Goal: Task Accomplishment & Management: Use online tool/utility

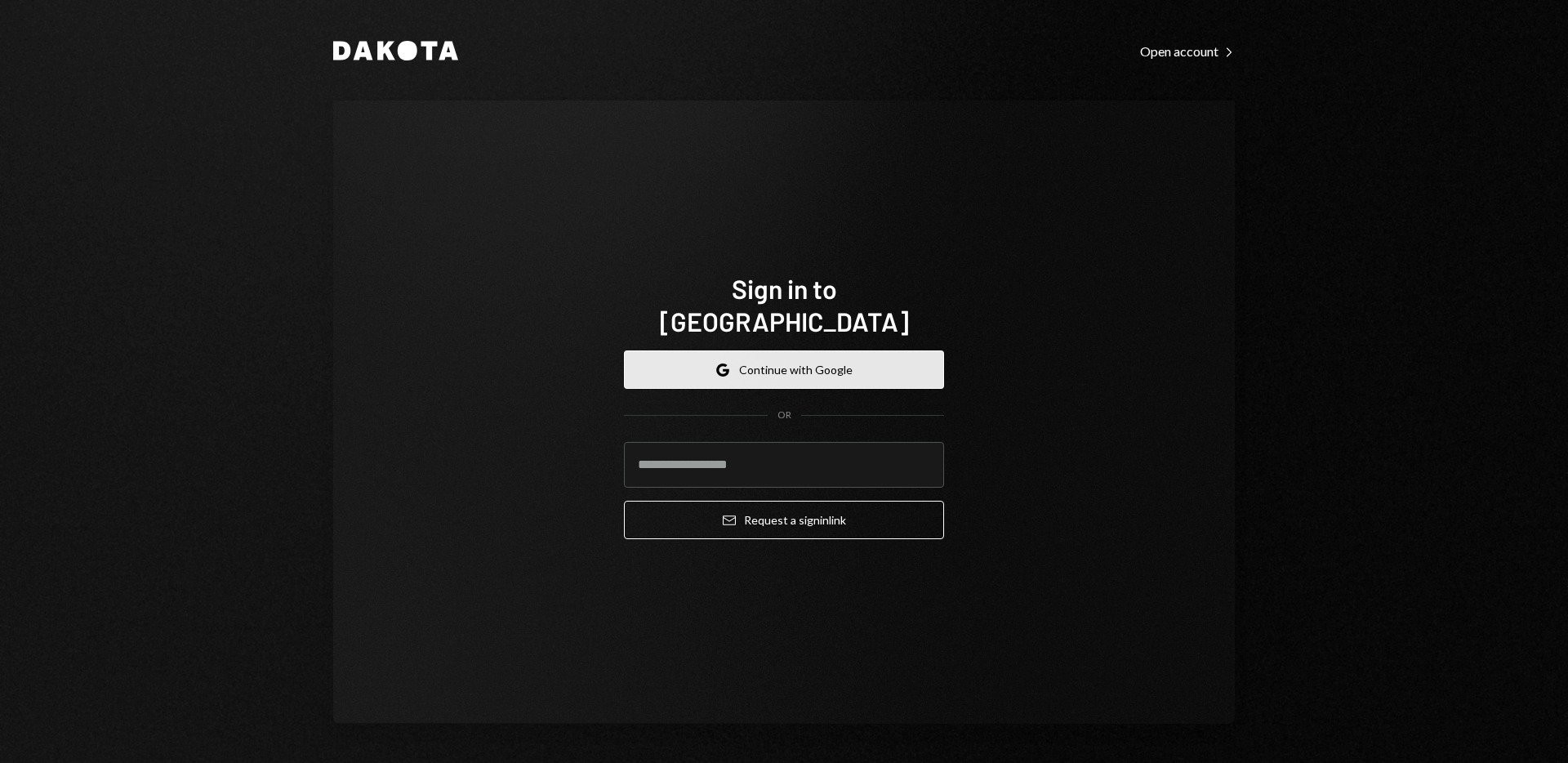
drag, startPoint x: 947, startPoint y: 277, endPoint x: 855, endPoint y: 371, distance: 131.5
click at [946, 279] on div "Sign in to [GEOGRAPHIC_DATA] Google Continue with Google OR Email Request a sig…" at bounding box center [784, 412] width 359 height 411
click at [824, 350] on button "Google Continue with Google" at bounding box center [784, 369] width 320 height 38
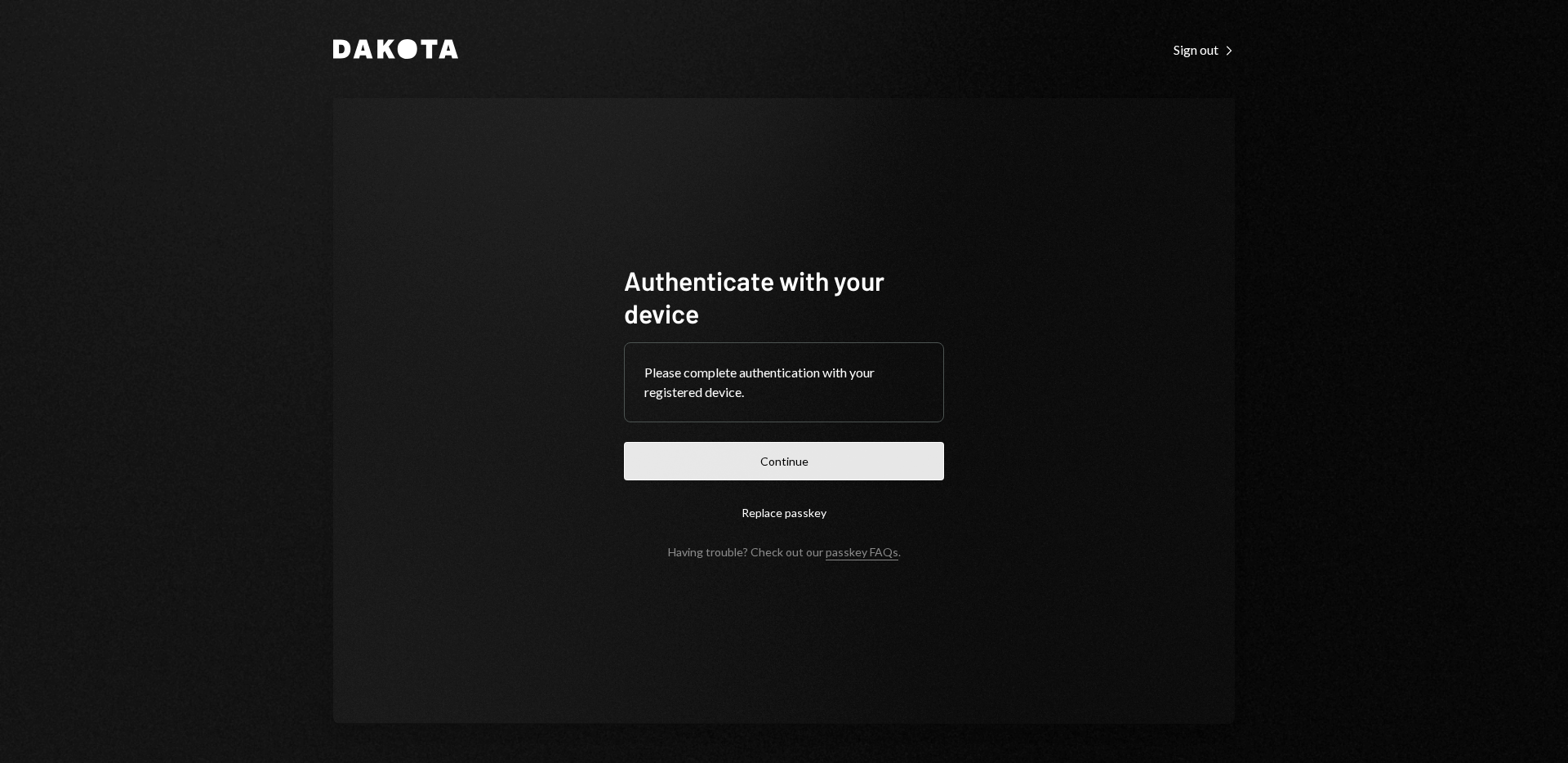
click at [787, 470] on button "Continue" at bounding box center [784, 461] width 320 height 38
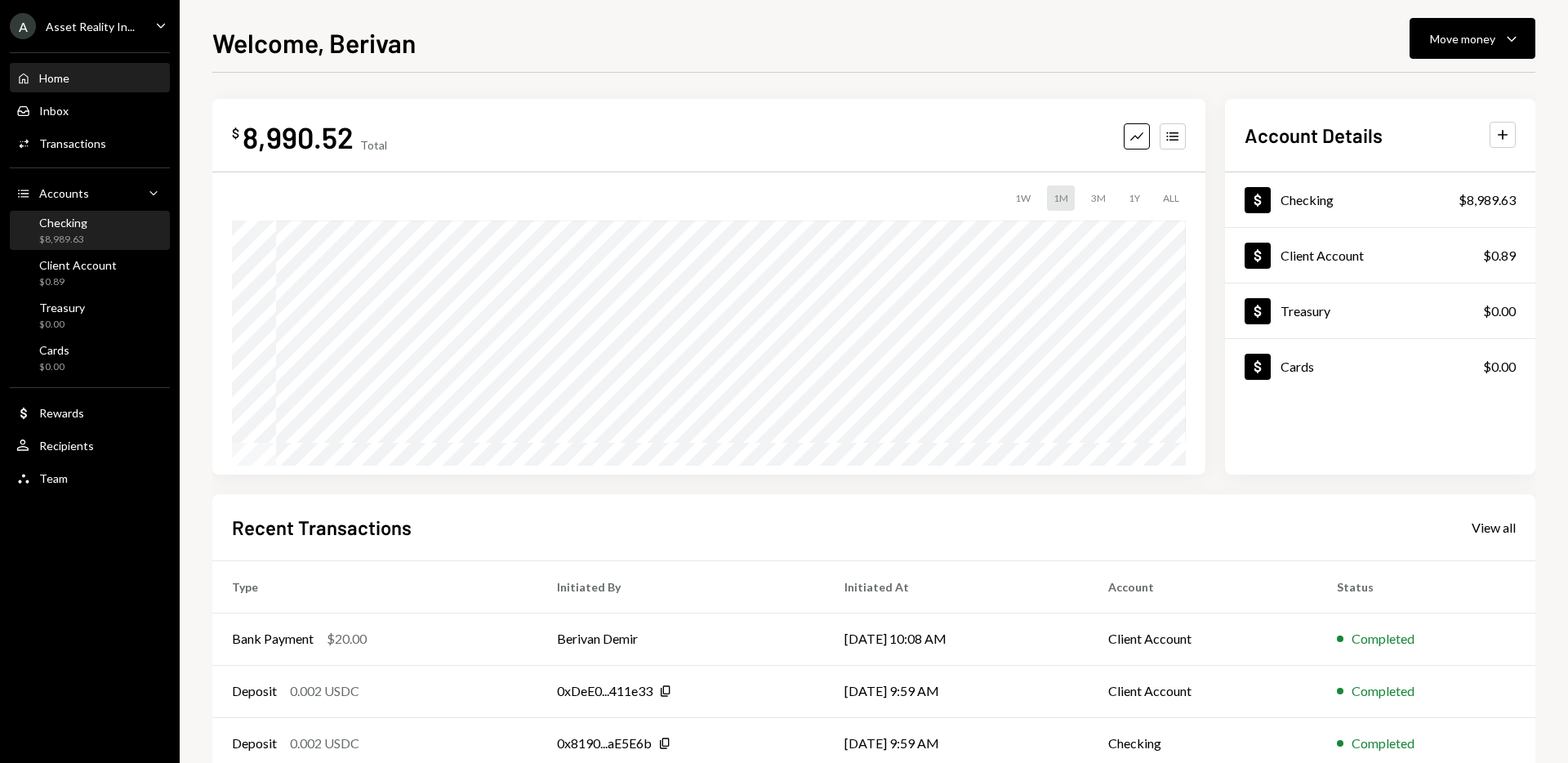
click at [104, 225] on div "Checking $8,989.63" at bounding box center [90, 231] width 147 height 31
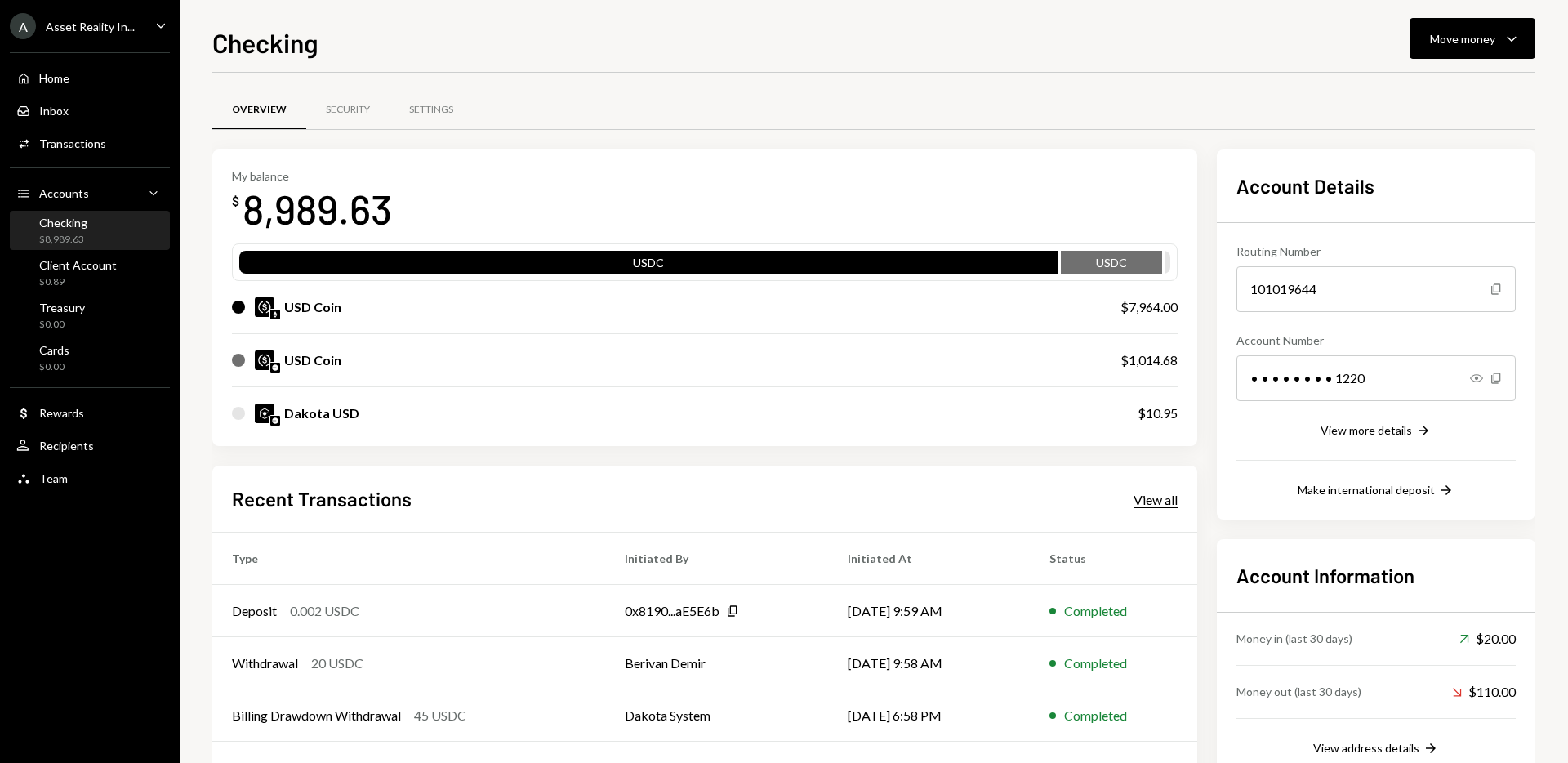
click at [1142, 495] on div "View all" at bounding box center [1155, 500] width 45 height 16
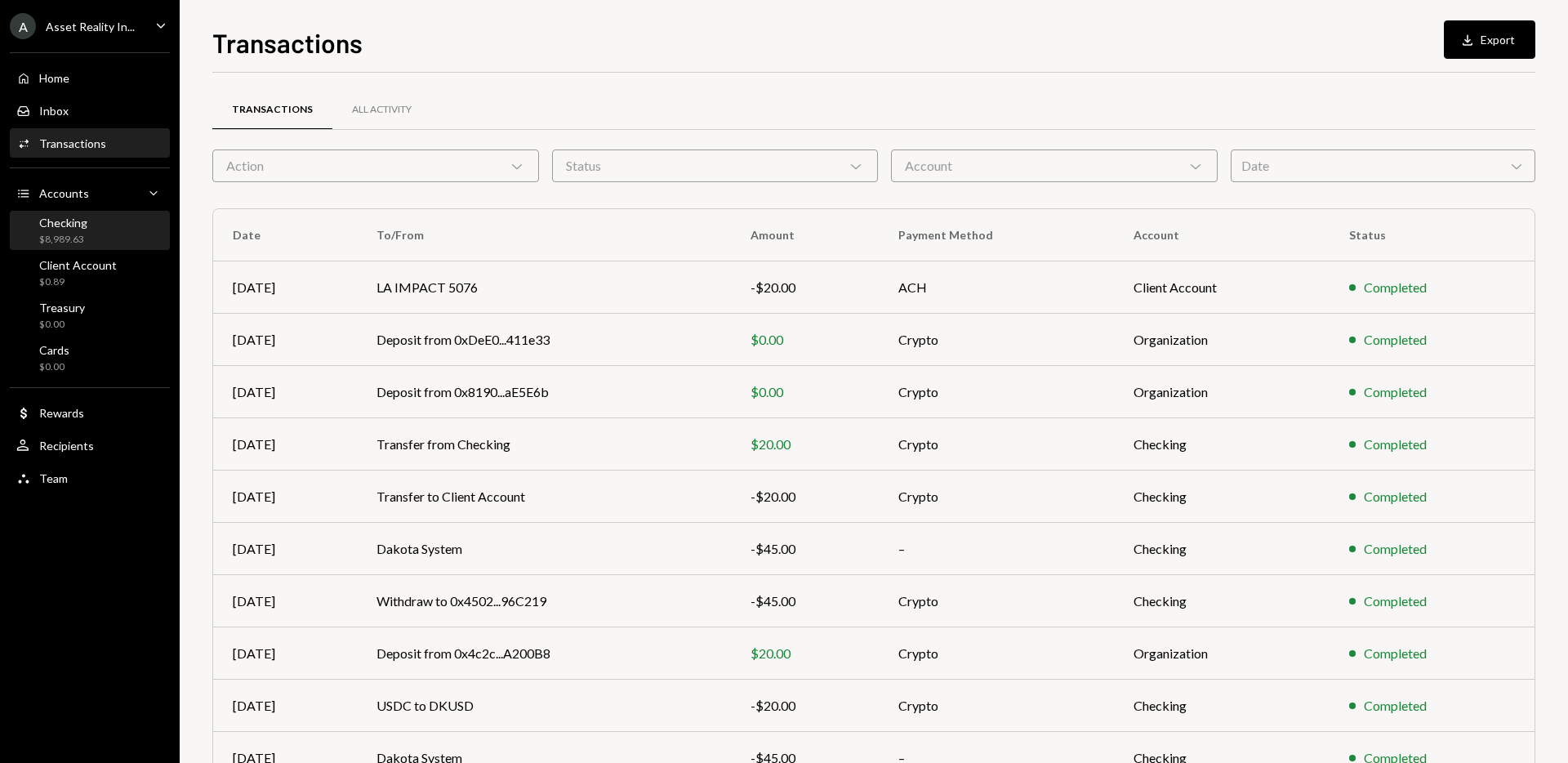
click at [92, 236] on div "Checking $8,989.63" at bounding box center [90, 231] width 147 height 31
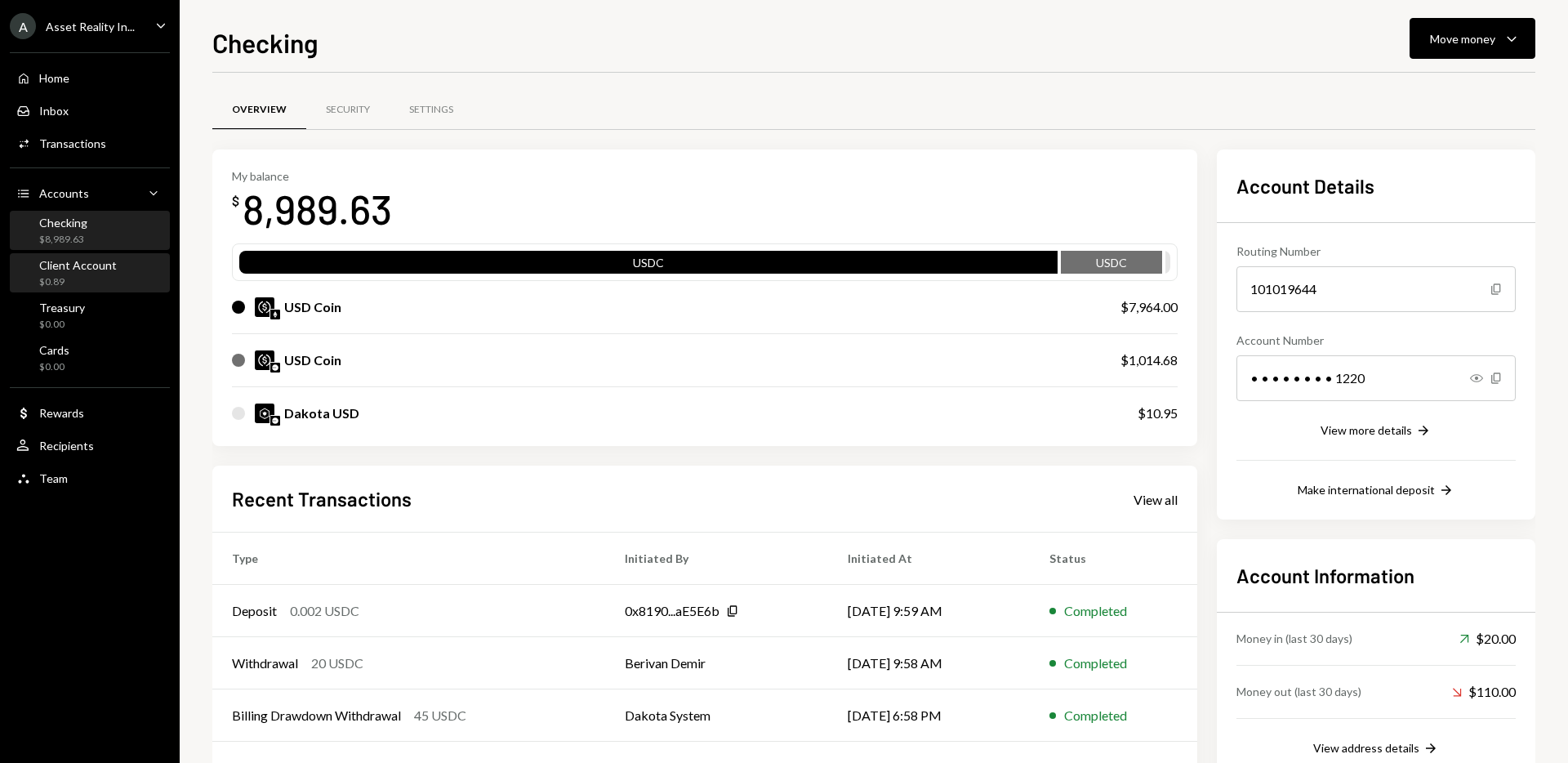
click at [45, 278] on div "$0.89" at bounding box center [77, 282] width 77 height 14
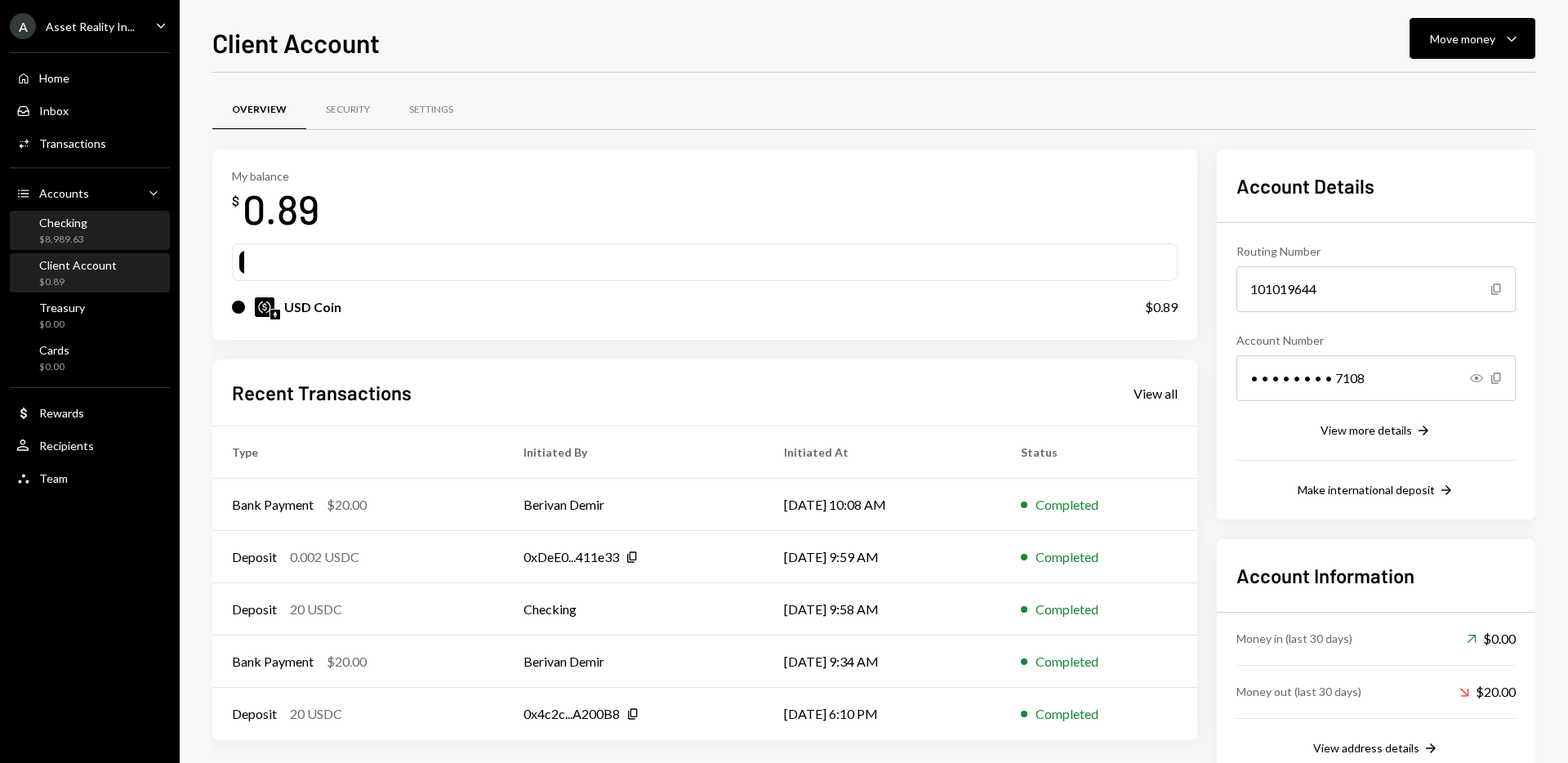
click at [105, 228] on div "Checking $8,989.63" at bounding box center [90, 231] width 147 height 31
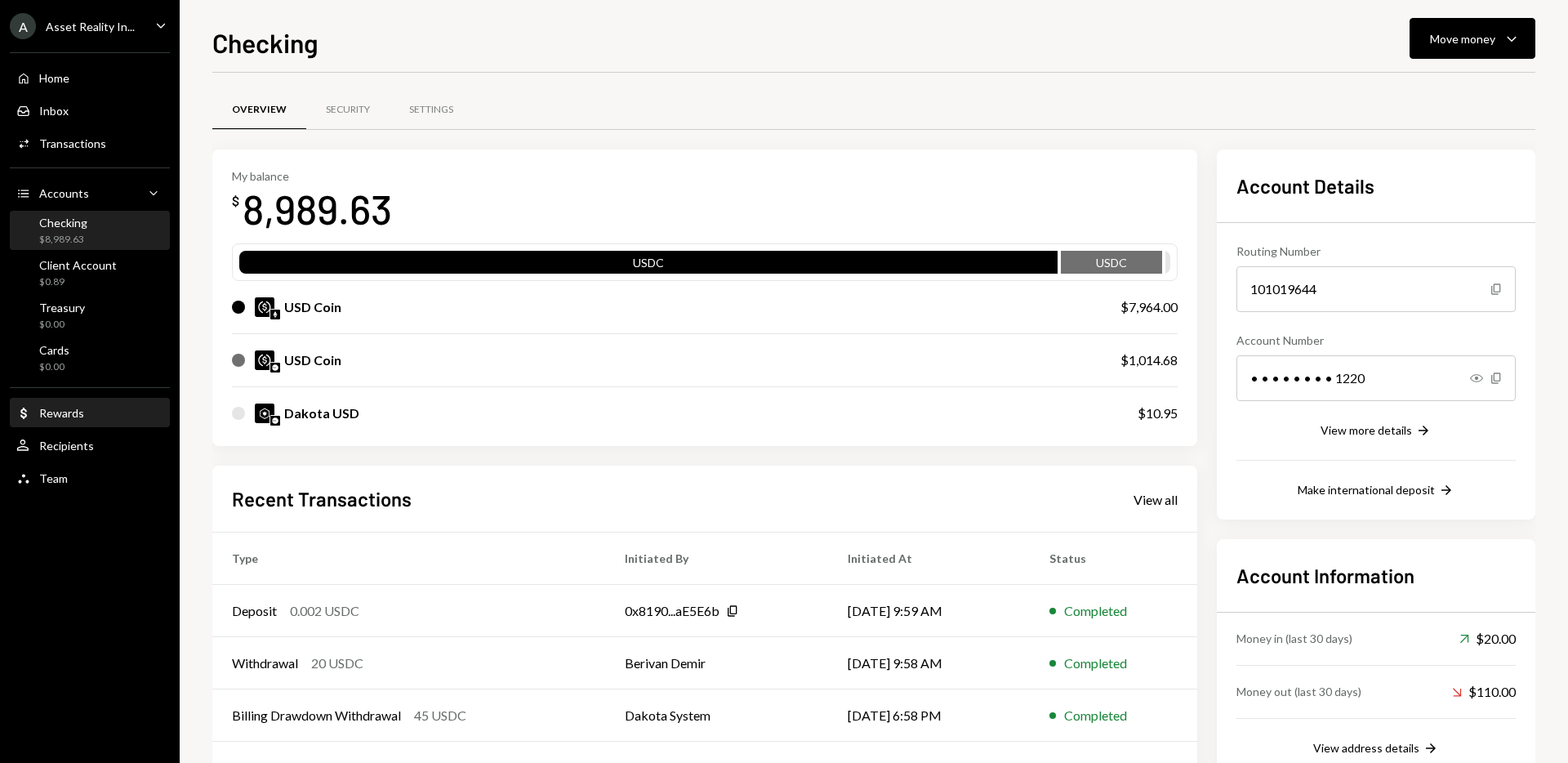
click at [138, 404] on div "Dollar Rewards" at bounding box center [90, 413] width 147 height 28
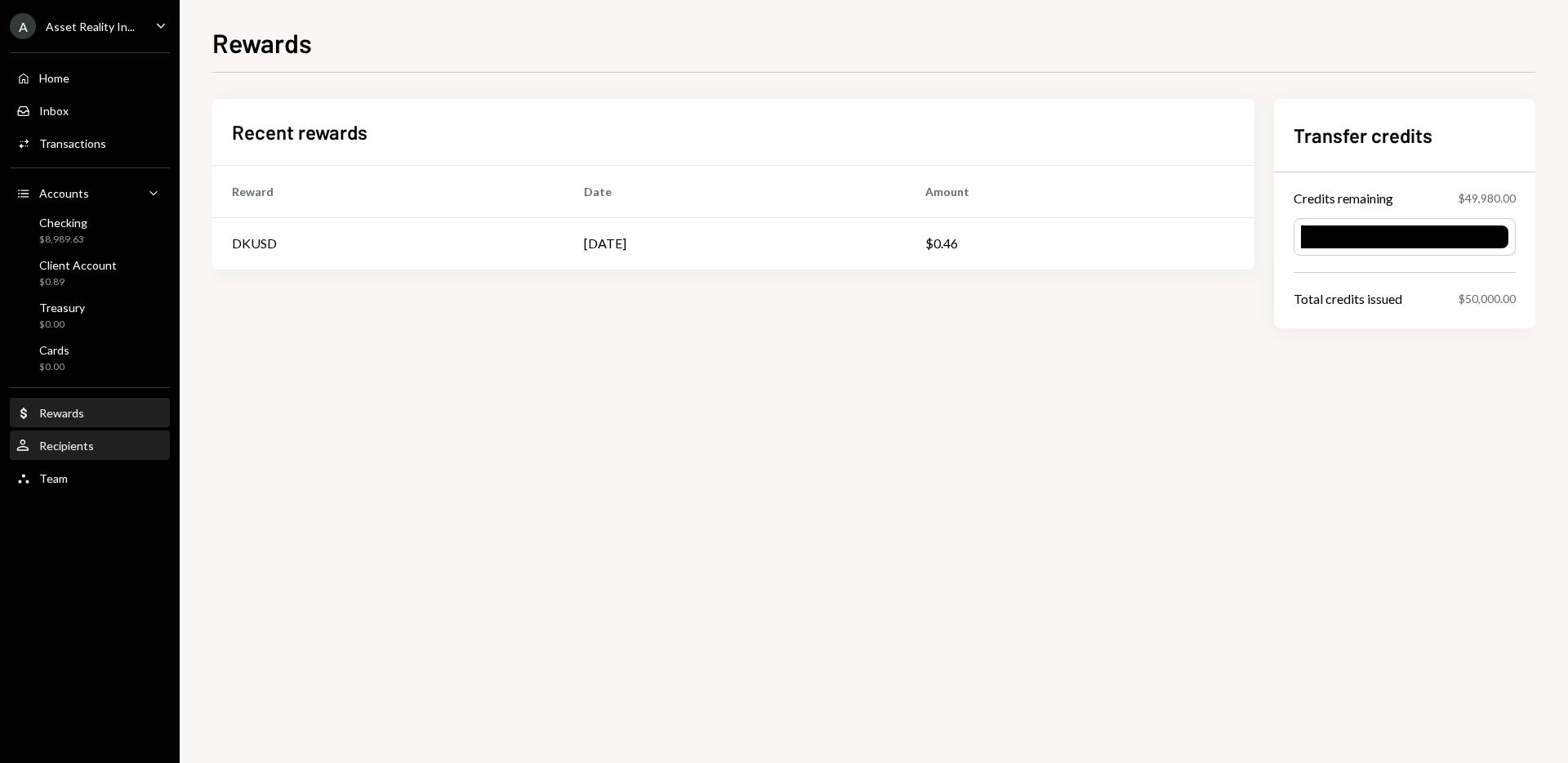
click at [77, 438] on div "Recipients" at bounding box center [66, 445] width 55 height 14
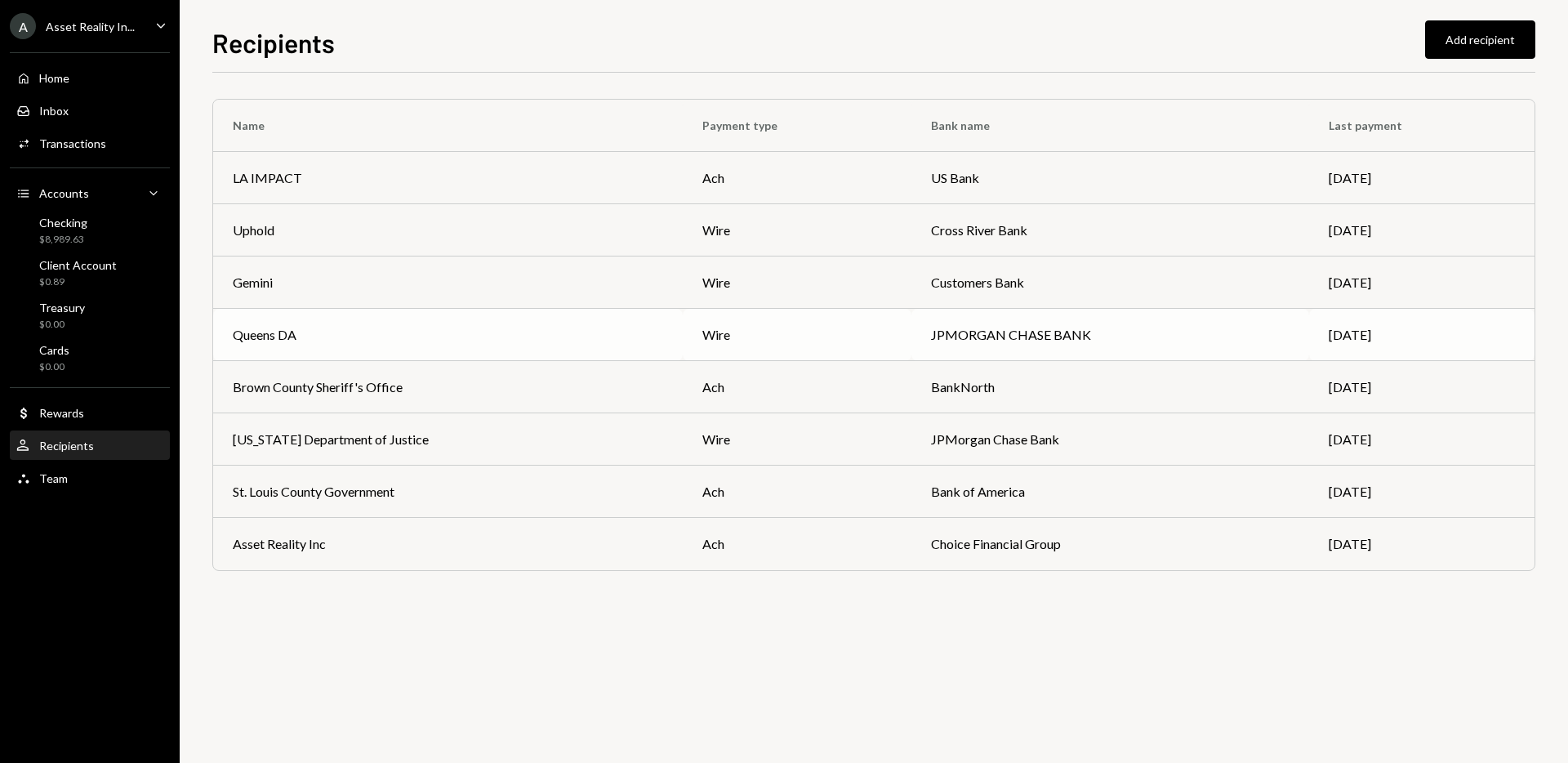
click at [295, 331] on div "Queens DA" at bounding box center [265, 336] width 64 height 20
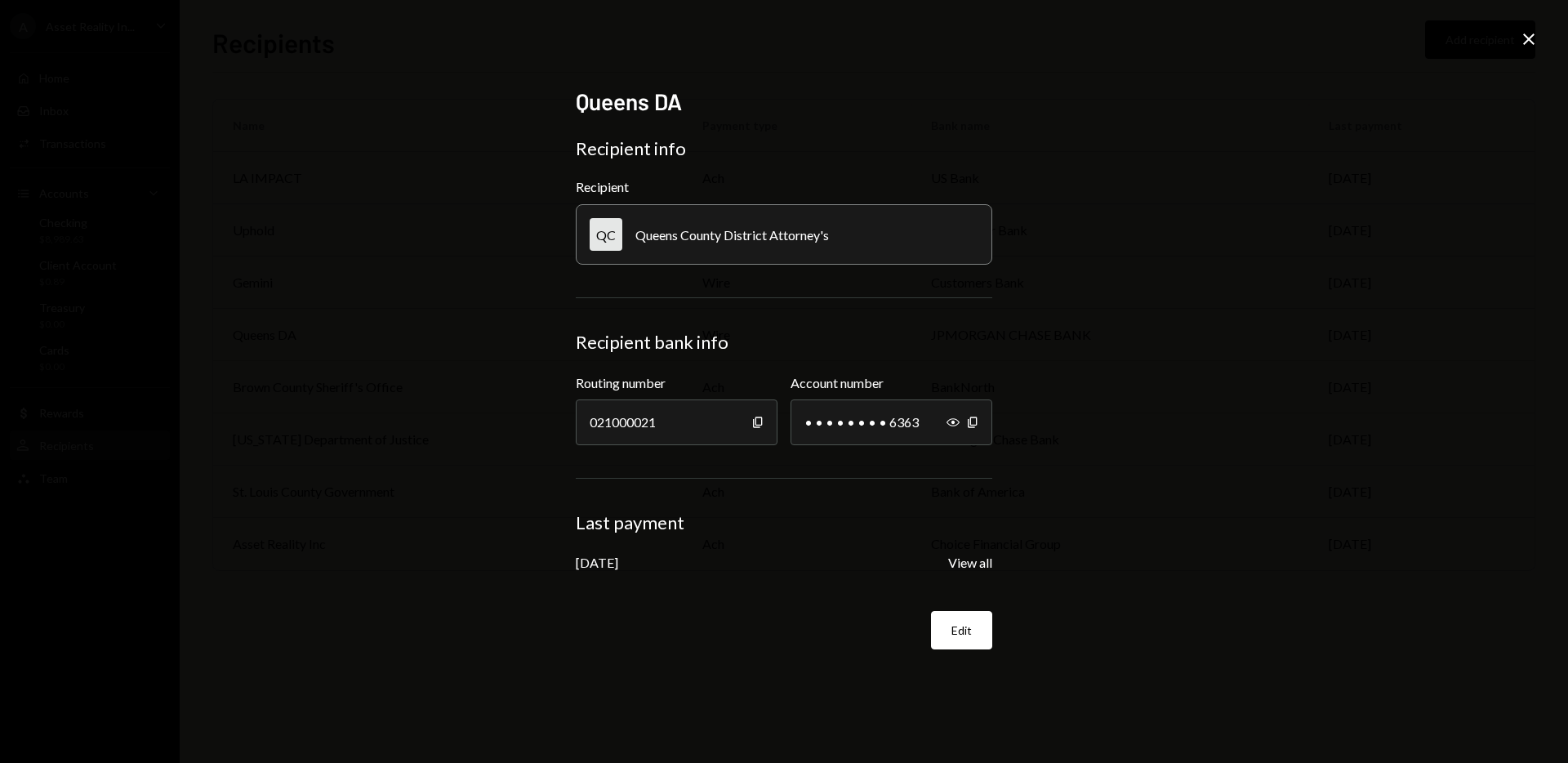
click at [1531, 37] on icon at bounding box center [1529, 39] width 12 height 12
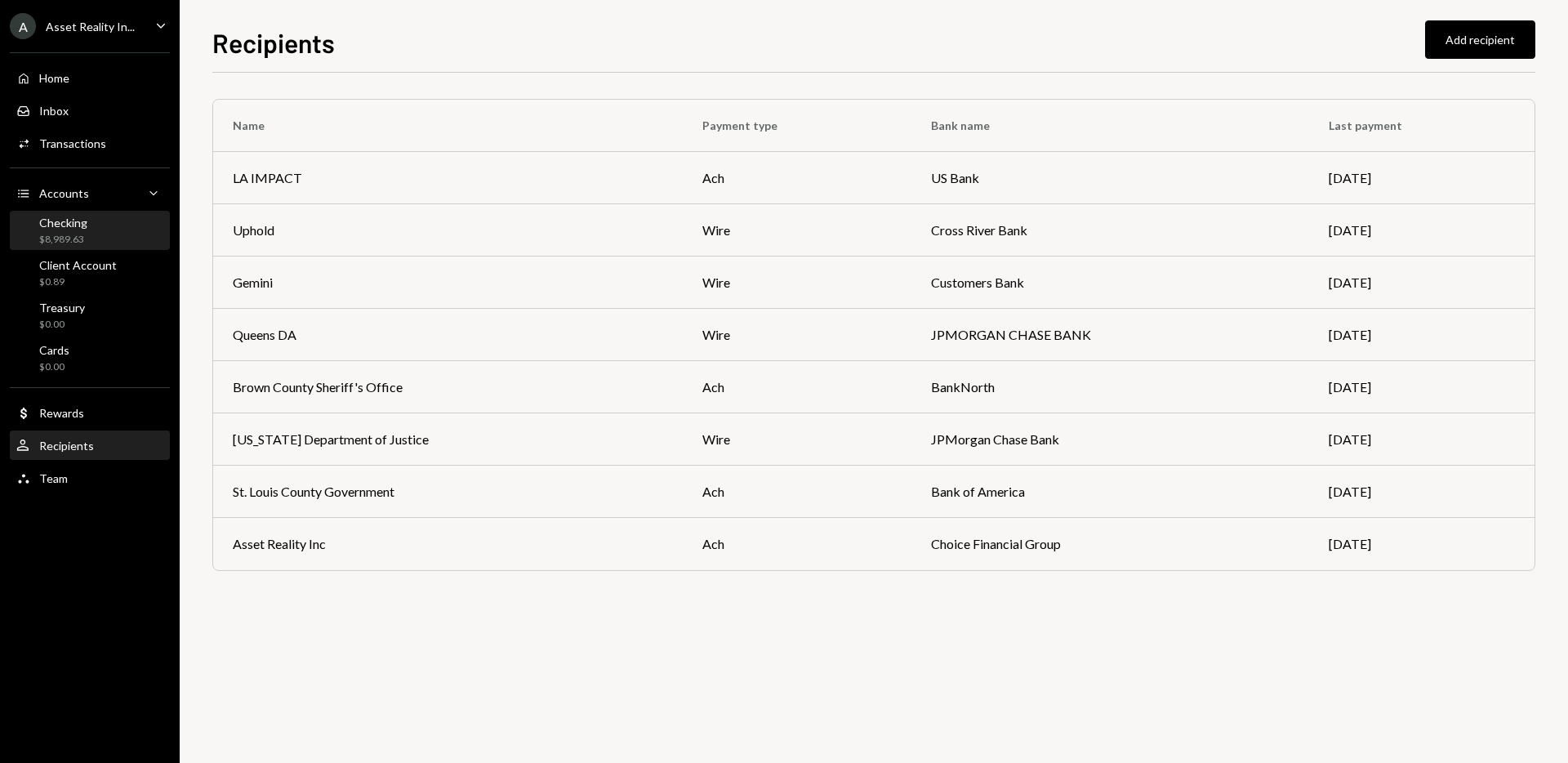
click at [94, 245] on div "Checking $8,989.63" at bounding box center [90, 231] width 147 height 31
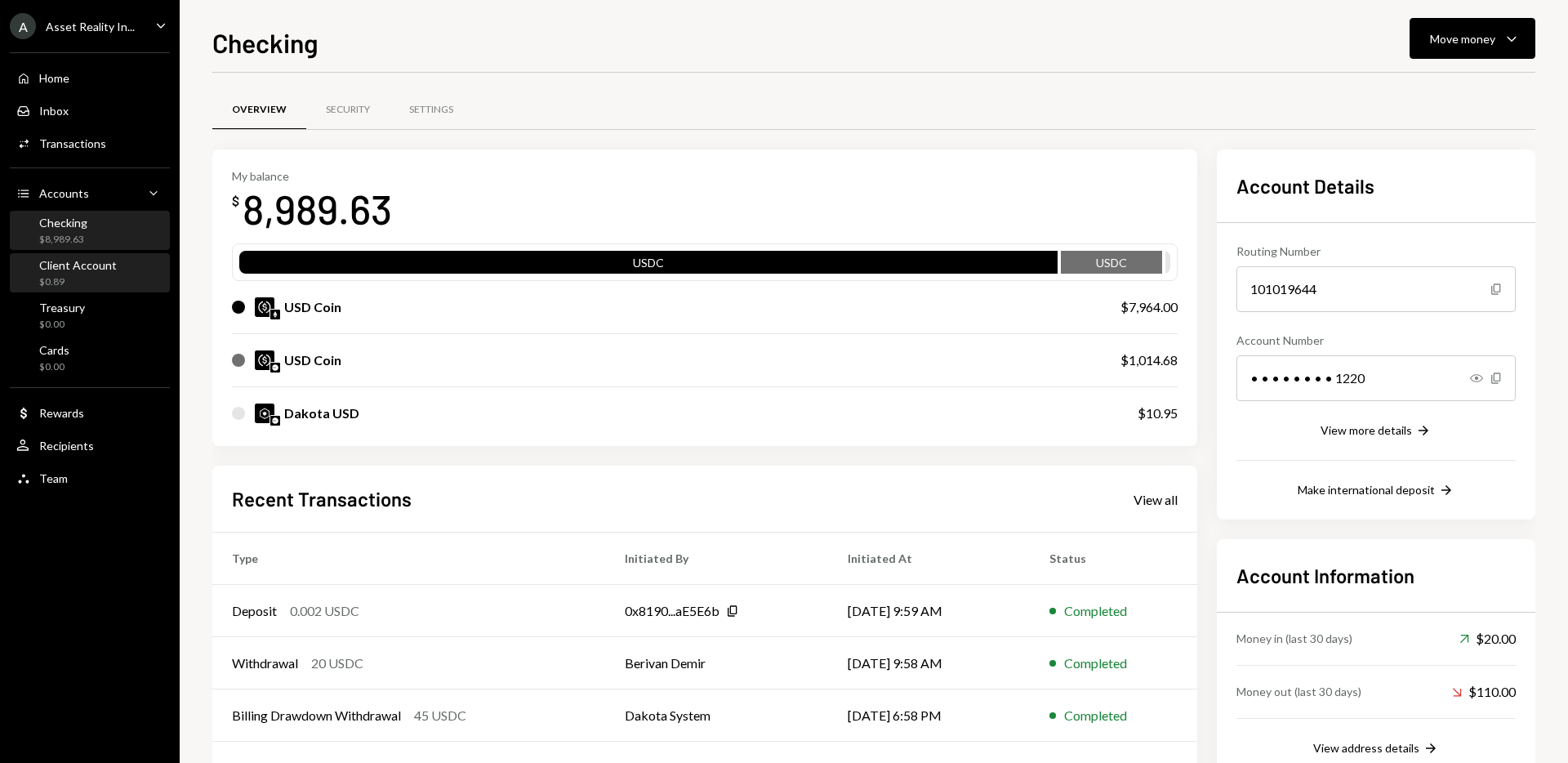
click at [69, 269] on div "Client Account" at bounding box center [77, 265] width 77 height 14
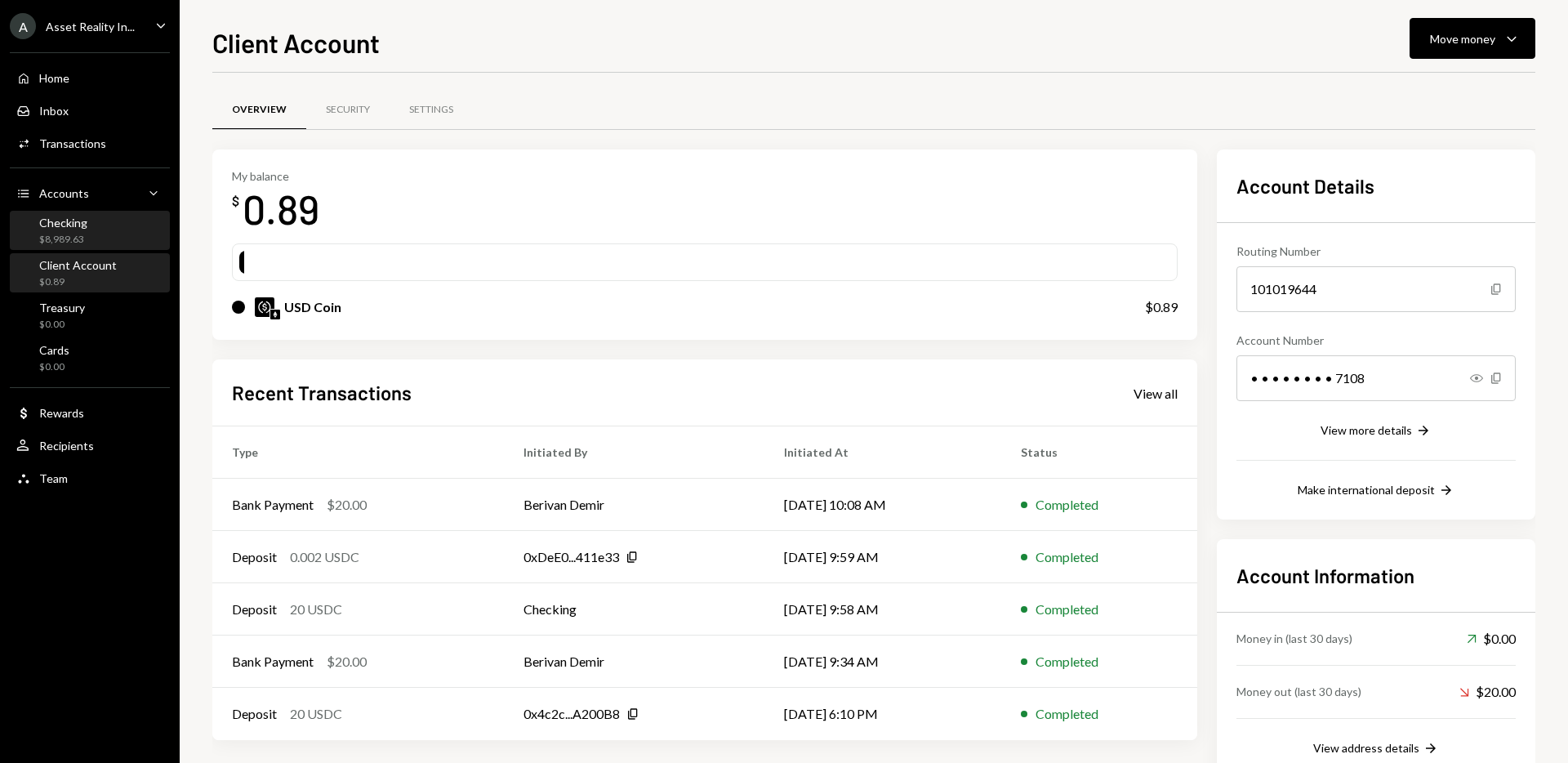
click at [83, 229] on div "Checking" at bounding box center [63, 222] width 48 height 14
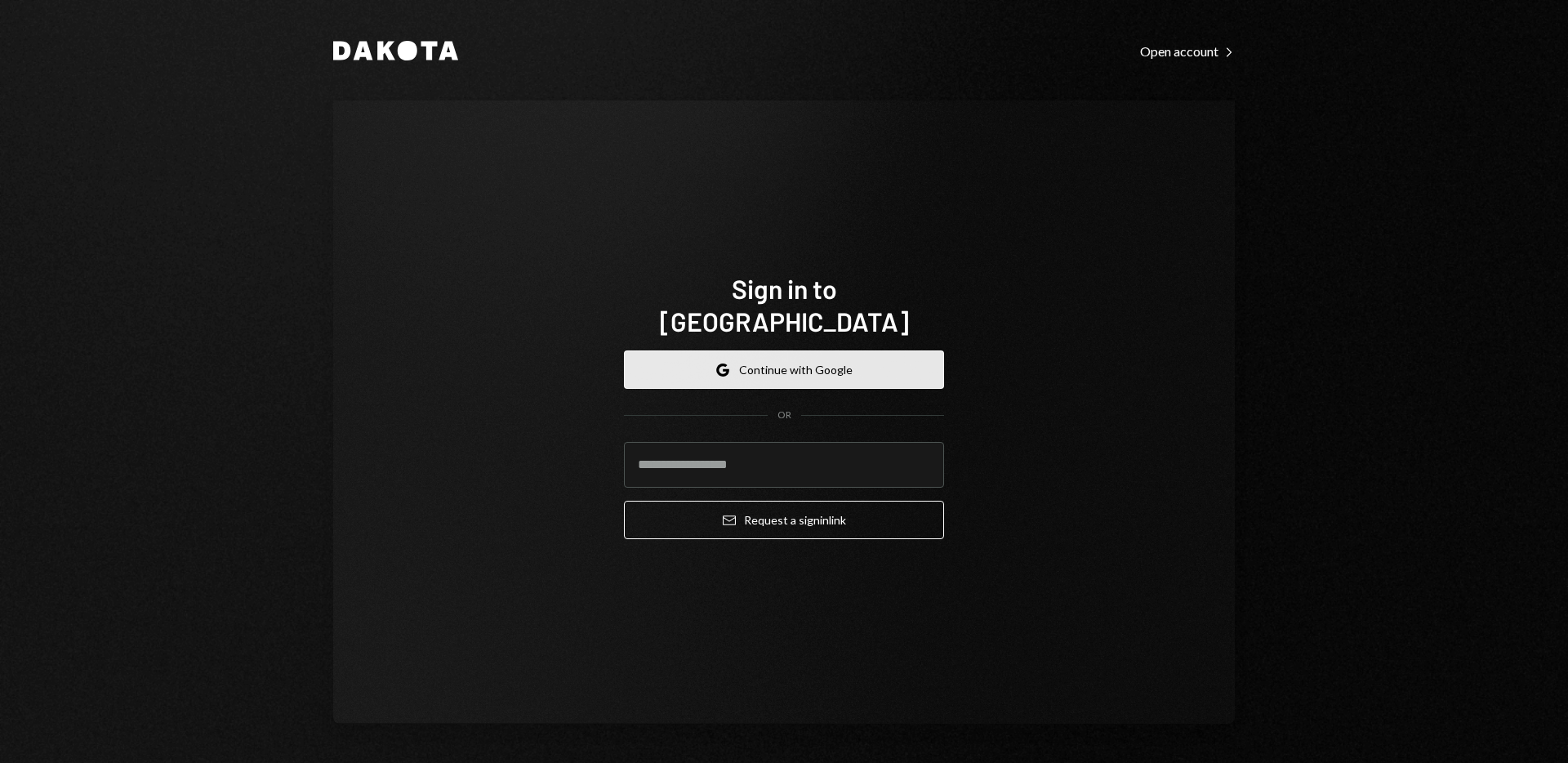
click at [827, 351] on button "Google Continue with Google" at bounding box center [784, 369] width 320 height 38
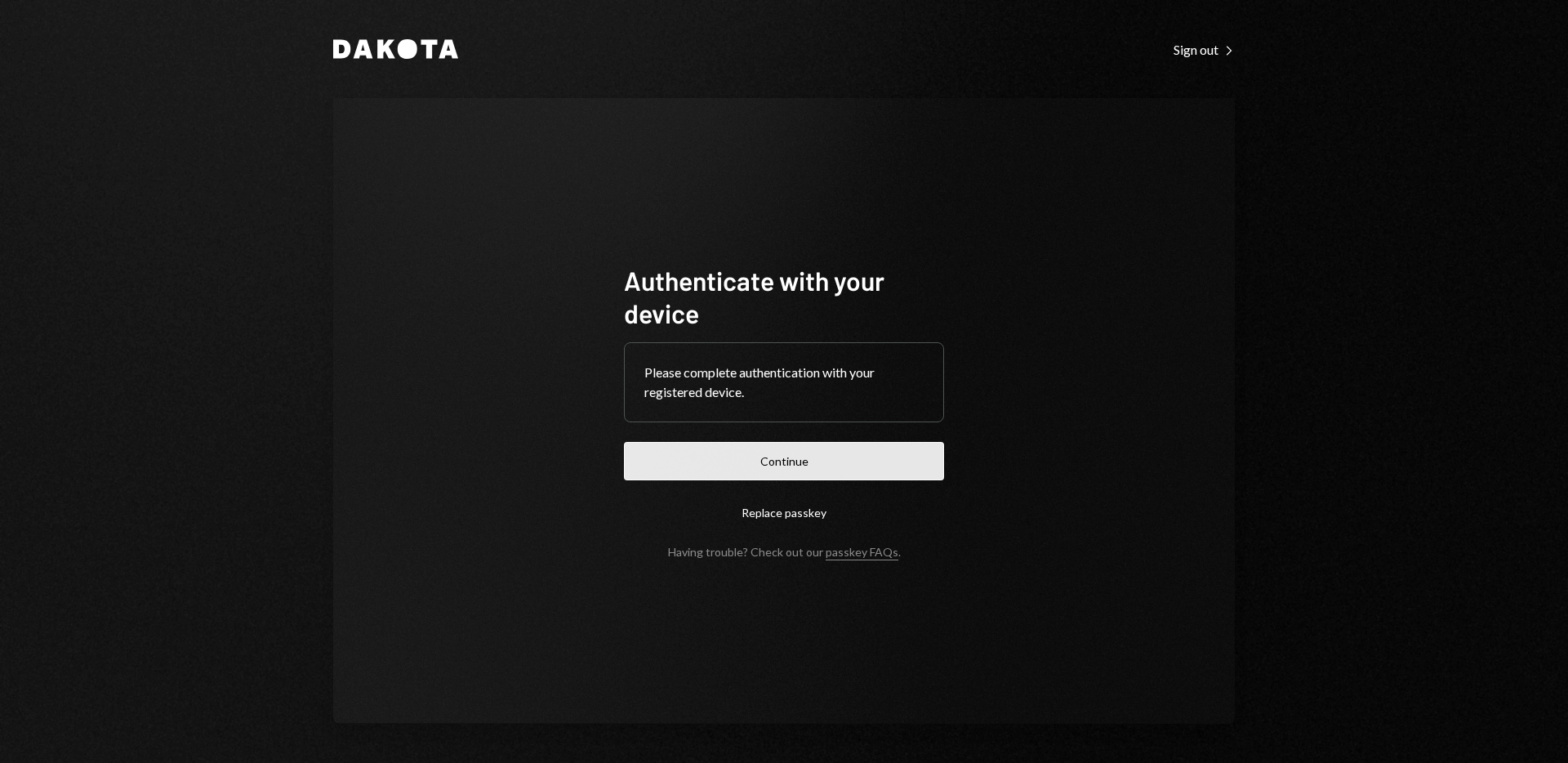
click at [780, 463] on button "Continue" at bounding box center [784, 461] width 320 height 38
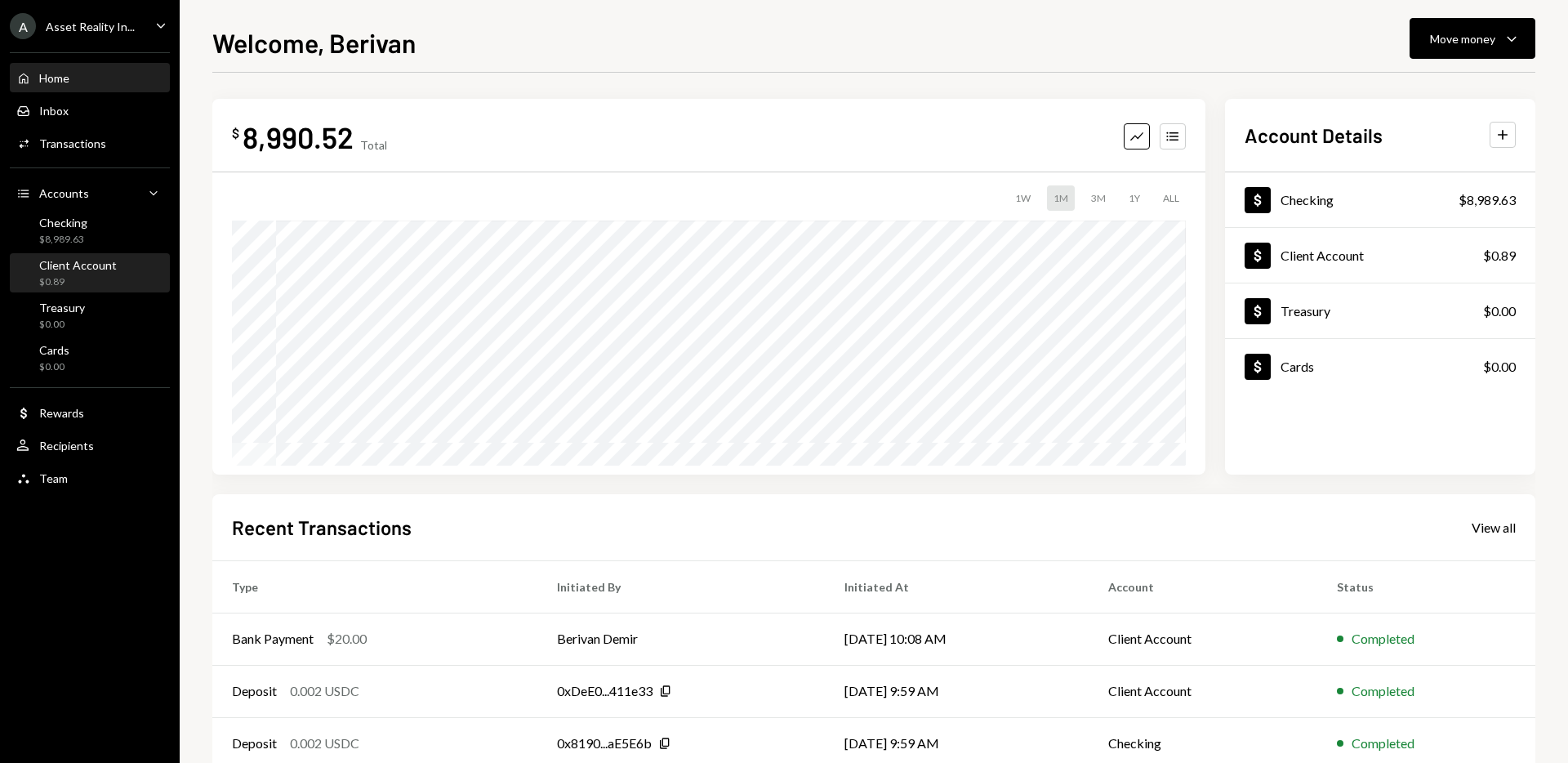
click at [93, 277] on div "$0.89" at bounding box center [77, 282] width 77 height 14
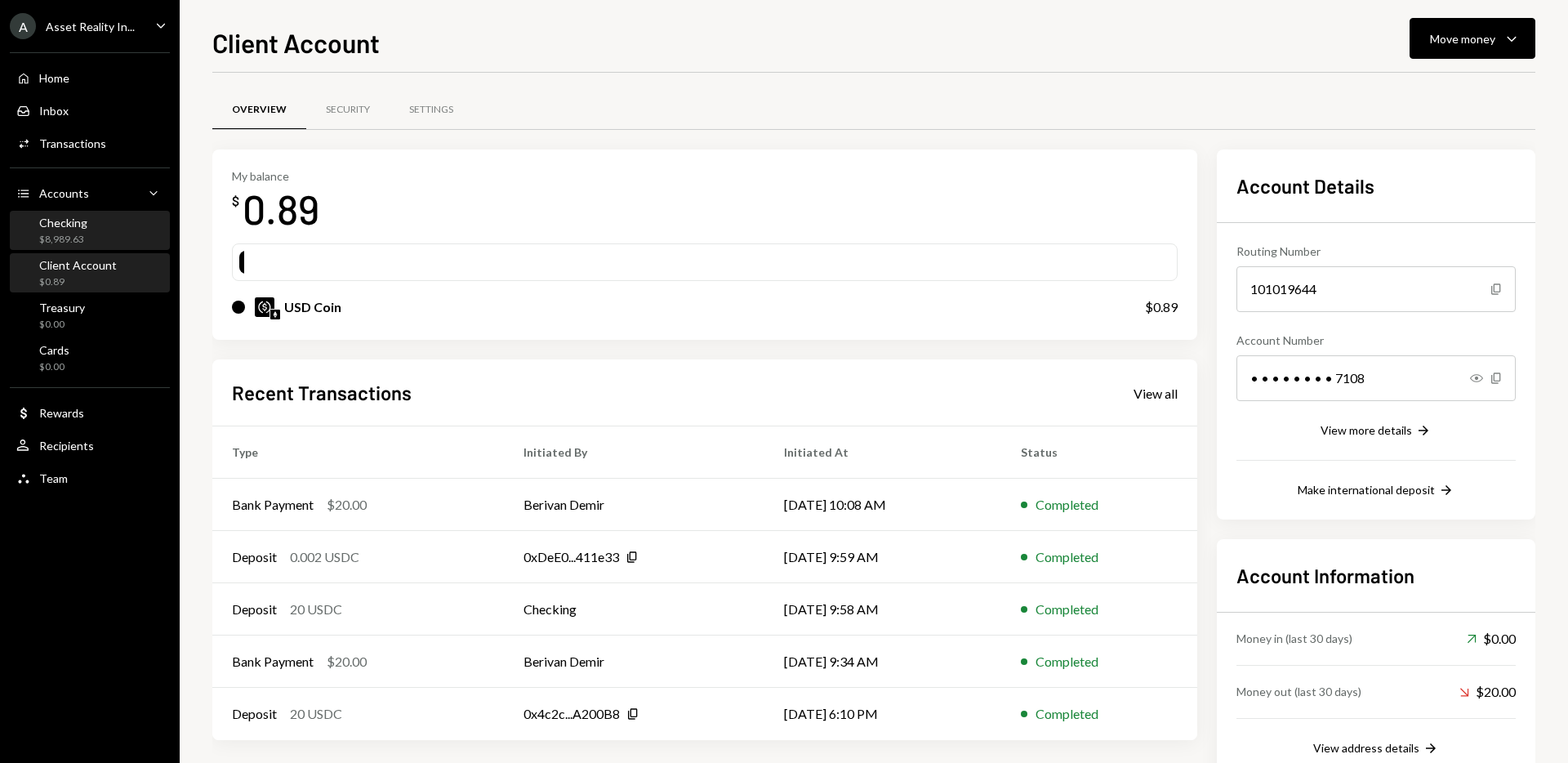
click at [62, 233] on div "$8,989.63" at bounding box center [63, 239] width 48 height 14
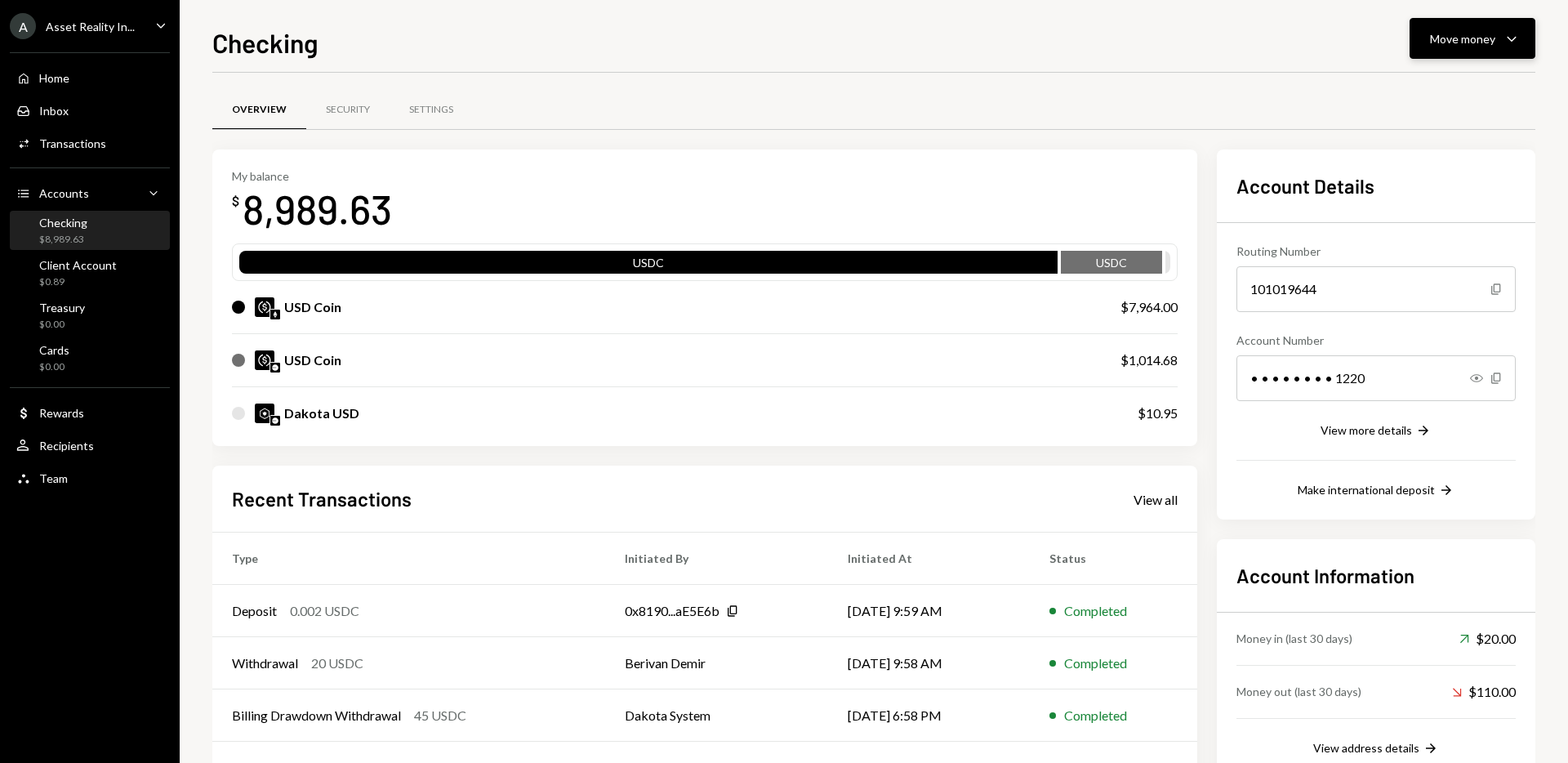
click at [1506, 40] on icon "Caret Down" at bounding box center [1512, 38] width 20 height 20
click at [1437, 120] on div "Transfer" at bounding box center [1459, 125] width 119 height 17
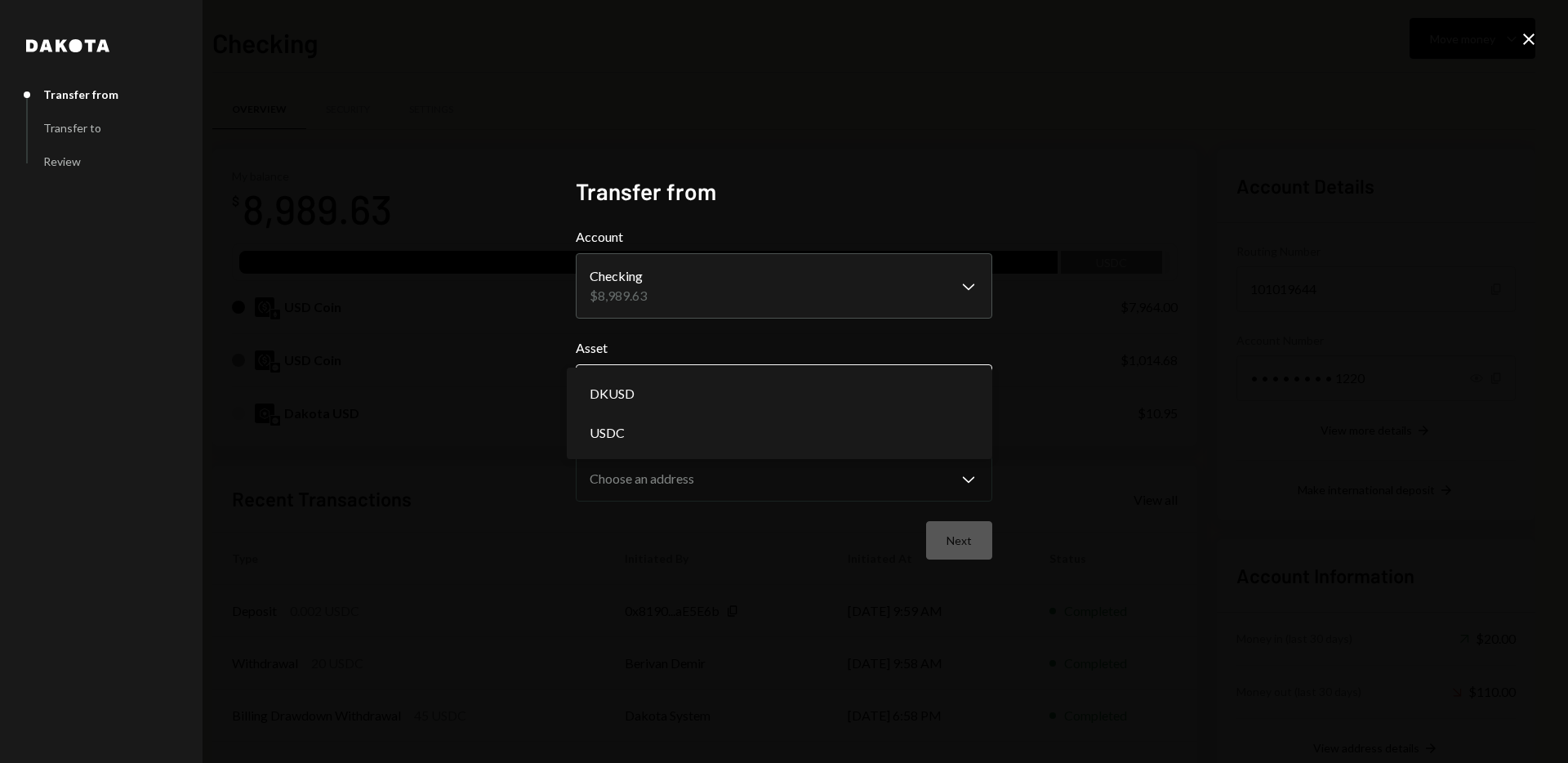
click at [974, 387] on body "A Asset Reality In... Caret Down Home Home Inbox Inbox Activities Transactions …" at bounding box center [784, 381] width 1568 height 763
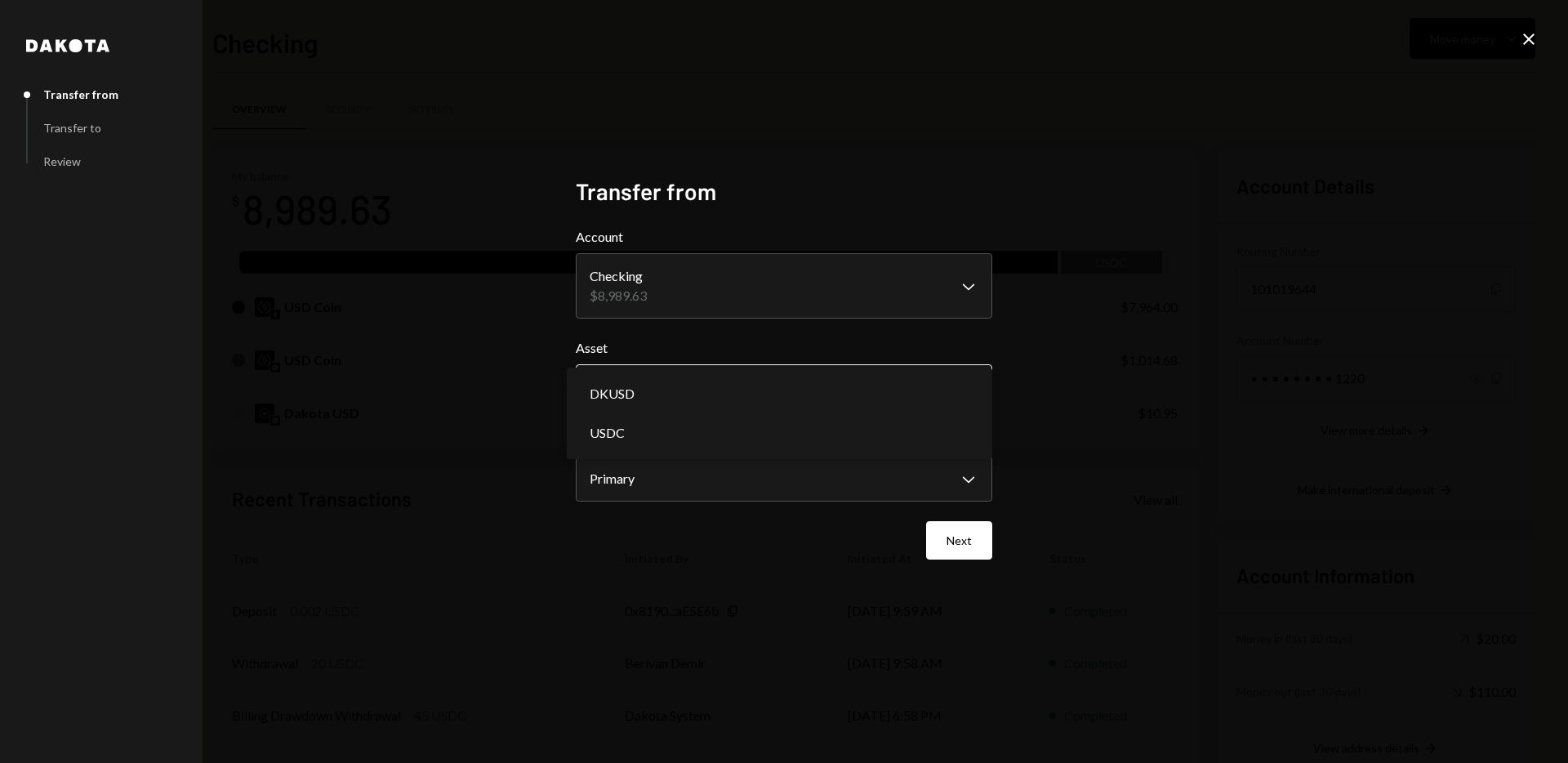
click at [990, 388] on body "A Asset Reality In... Caret Down Home Home Inbox Inbox Activities Transactions …" at bounding box center [784, 381] width 1568 height 763
select select "****"
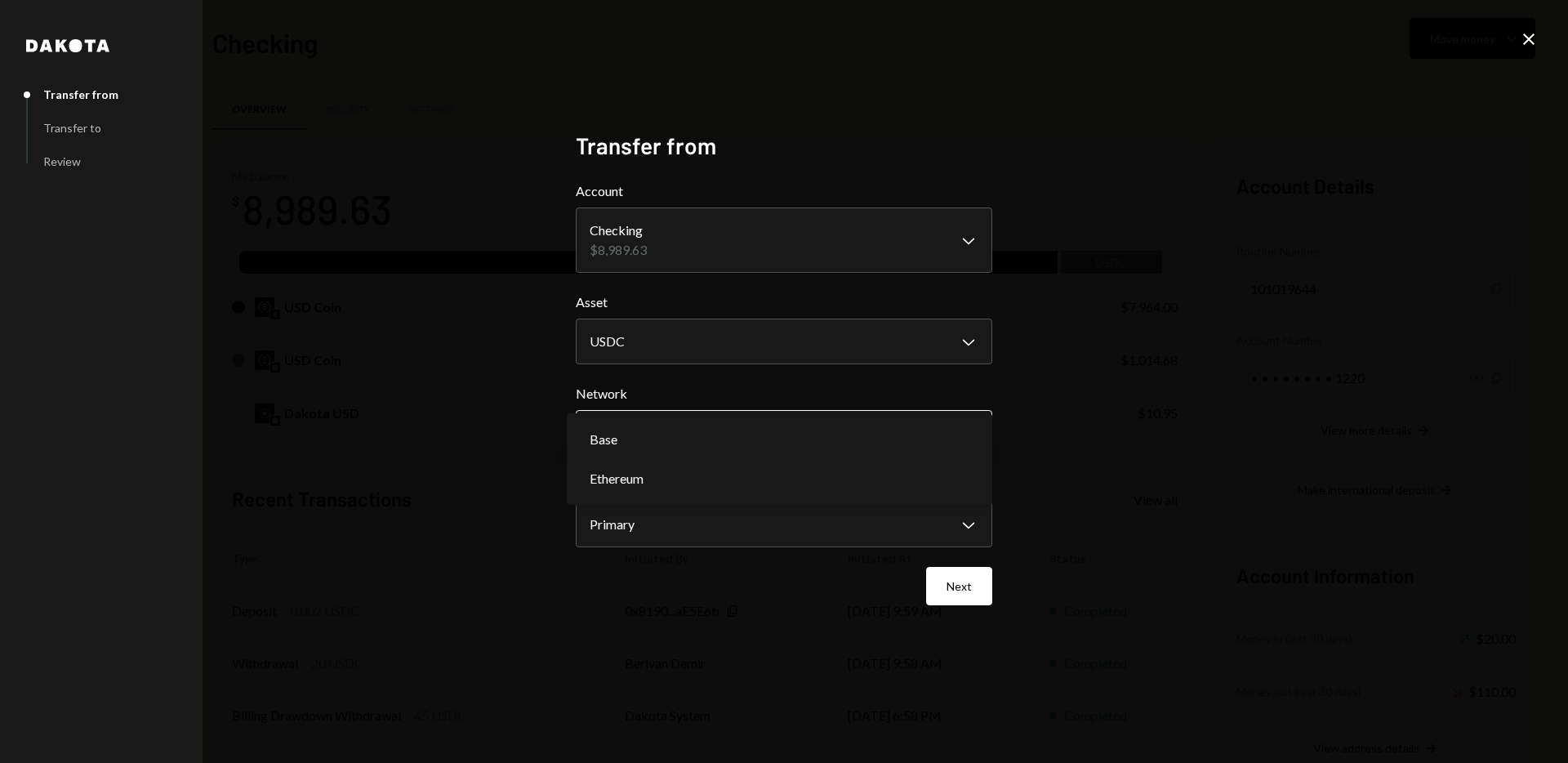
click at [969, 430] on body "A Asset Reality In... Caret Down Home Home Inbox Inbox Activities Transactions …" at bounding box center [784, 381] width 1568 height 763
select select "**********"
click at [967, 531] on body "A Asset Reality In... Caret Down Home Home Inbox Inbox Activities Transactions …" at bounding box center [784, 381] width 1568 height 763
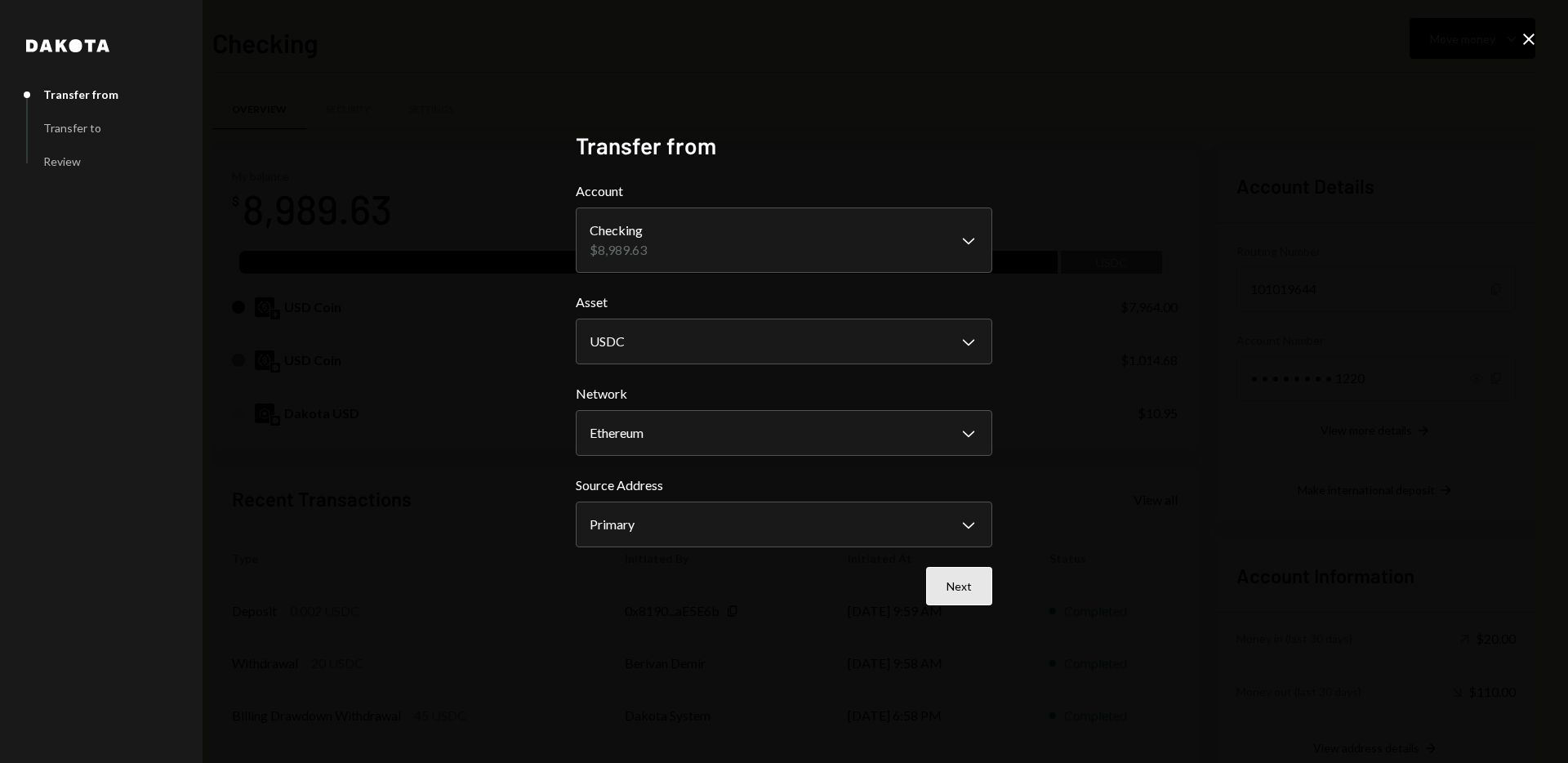
click at [952, 590] on button "Next" at bounding box center [959, 587] width 66 height 38
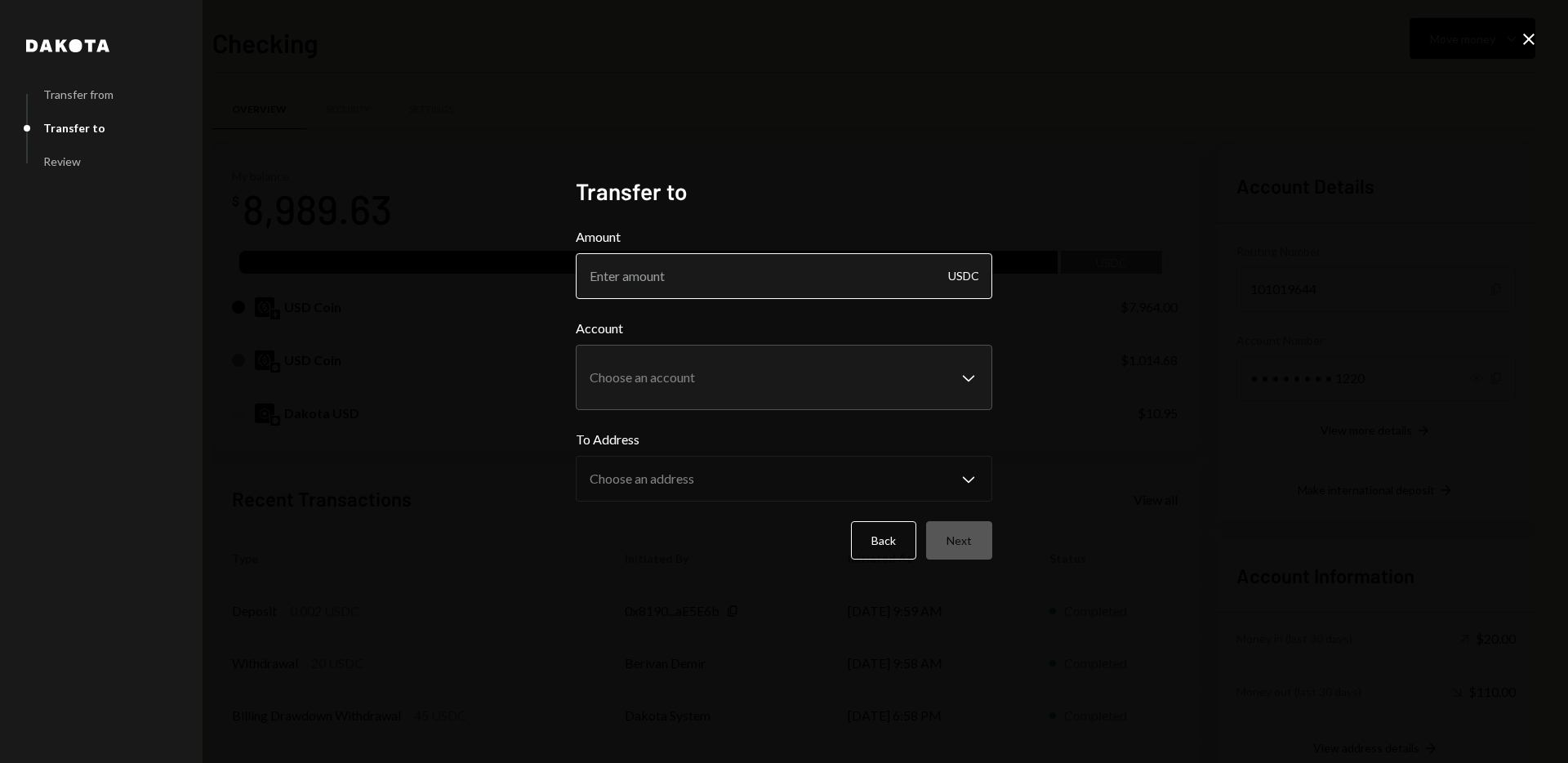
click at [621, 279] on input "Amount" at bounding box center [784, 276] width 416 height 45
type input "172.00"
click at [954, 374] on body "A Asset Reality In... Caret Down Home Home Inbox Inbox Activities Transactions …" at bounding box center [784, 381] width 1568 height 763
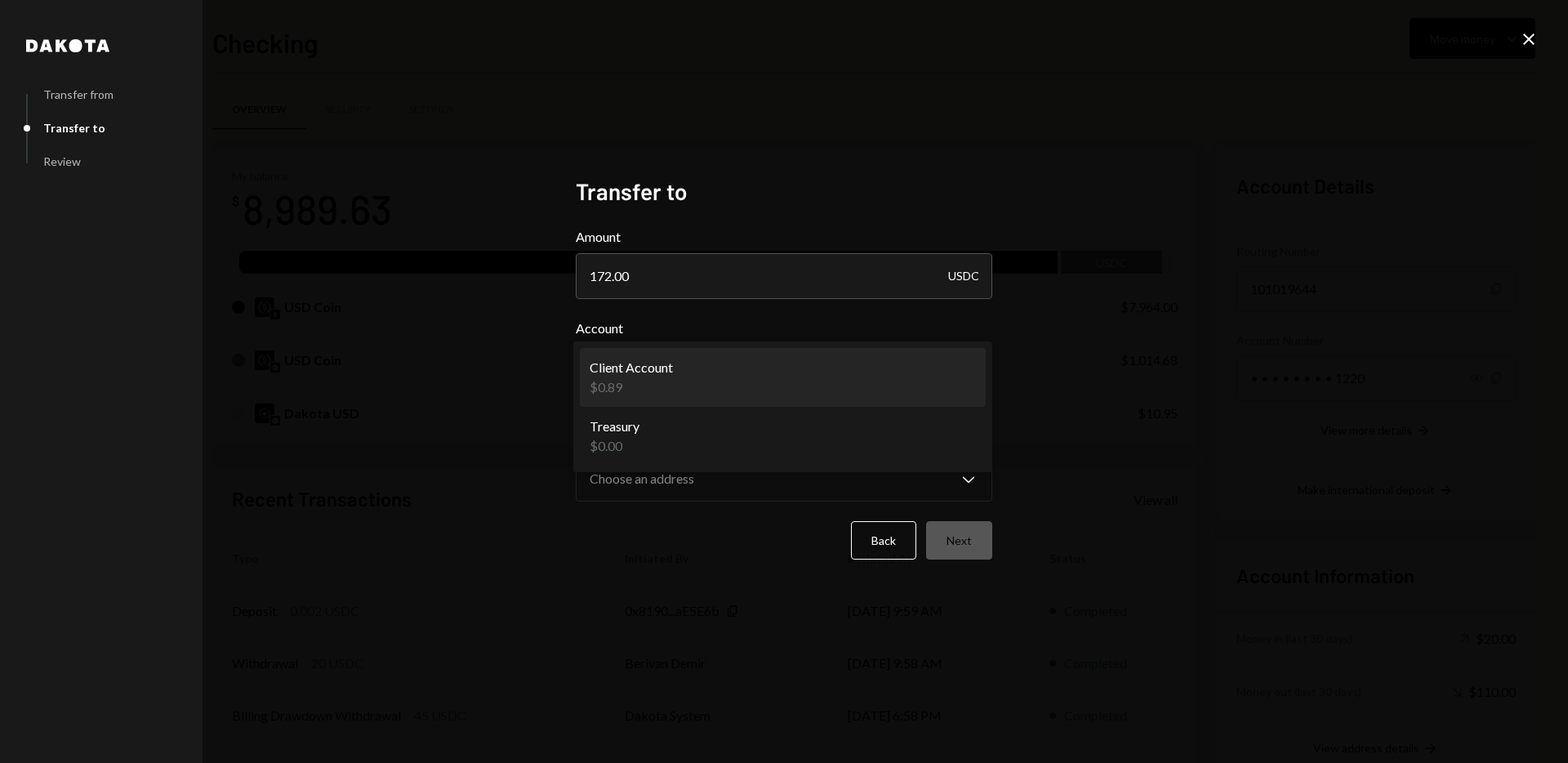
select select "**********"
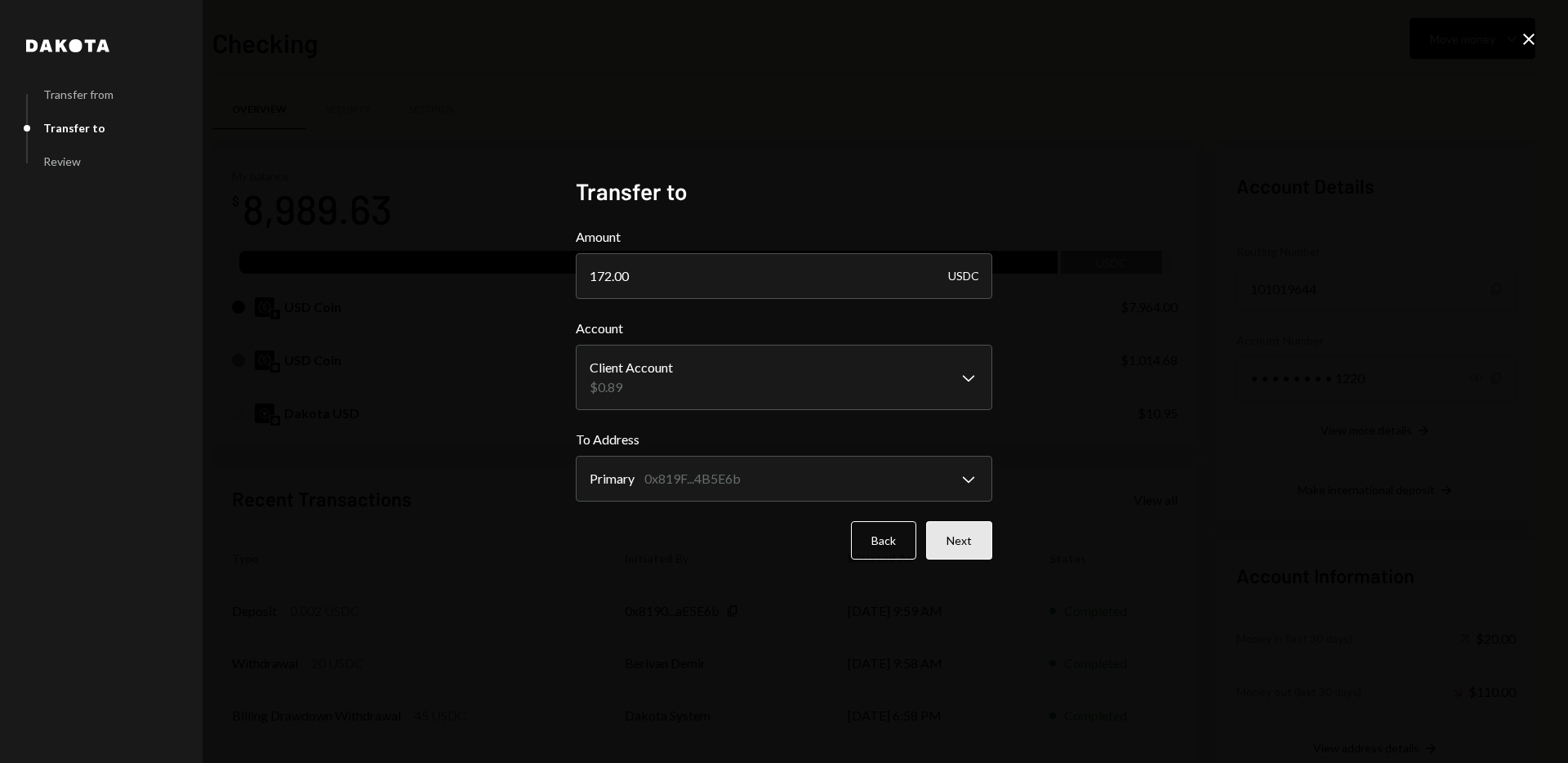
click at [965, 542] on button "Next" at bounding box center [959, 540] width 66 height 38
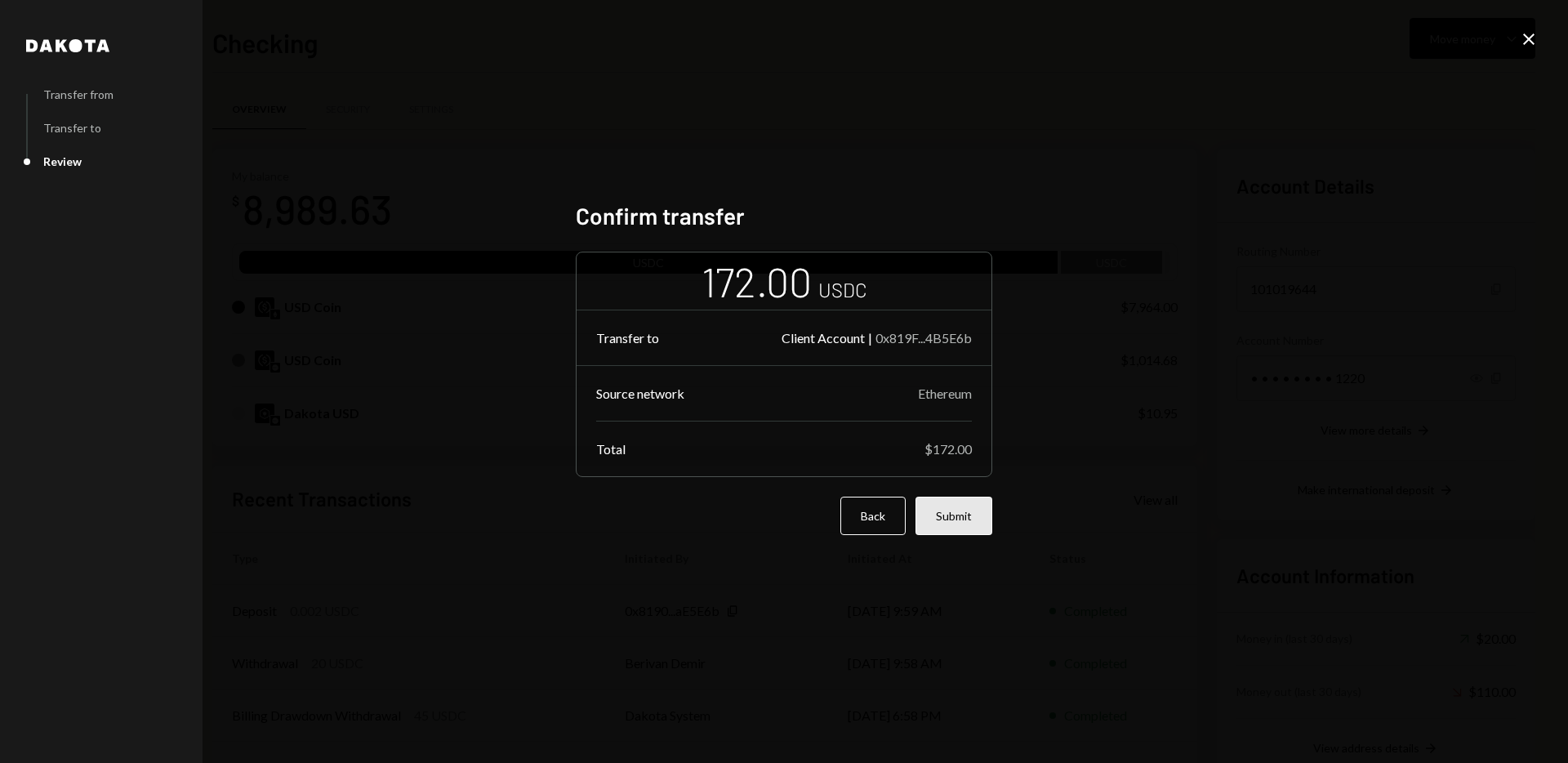
click at [969, 519] on button "Submit" at bounding box center [954, 516] width 76 height 38
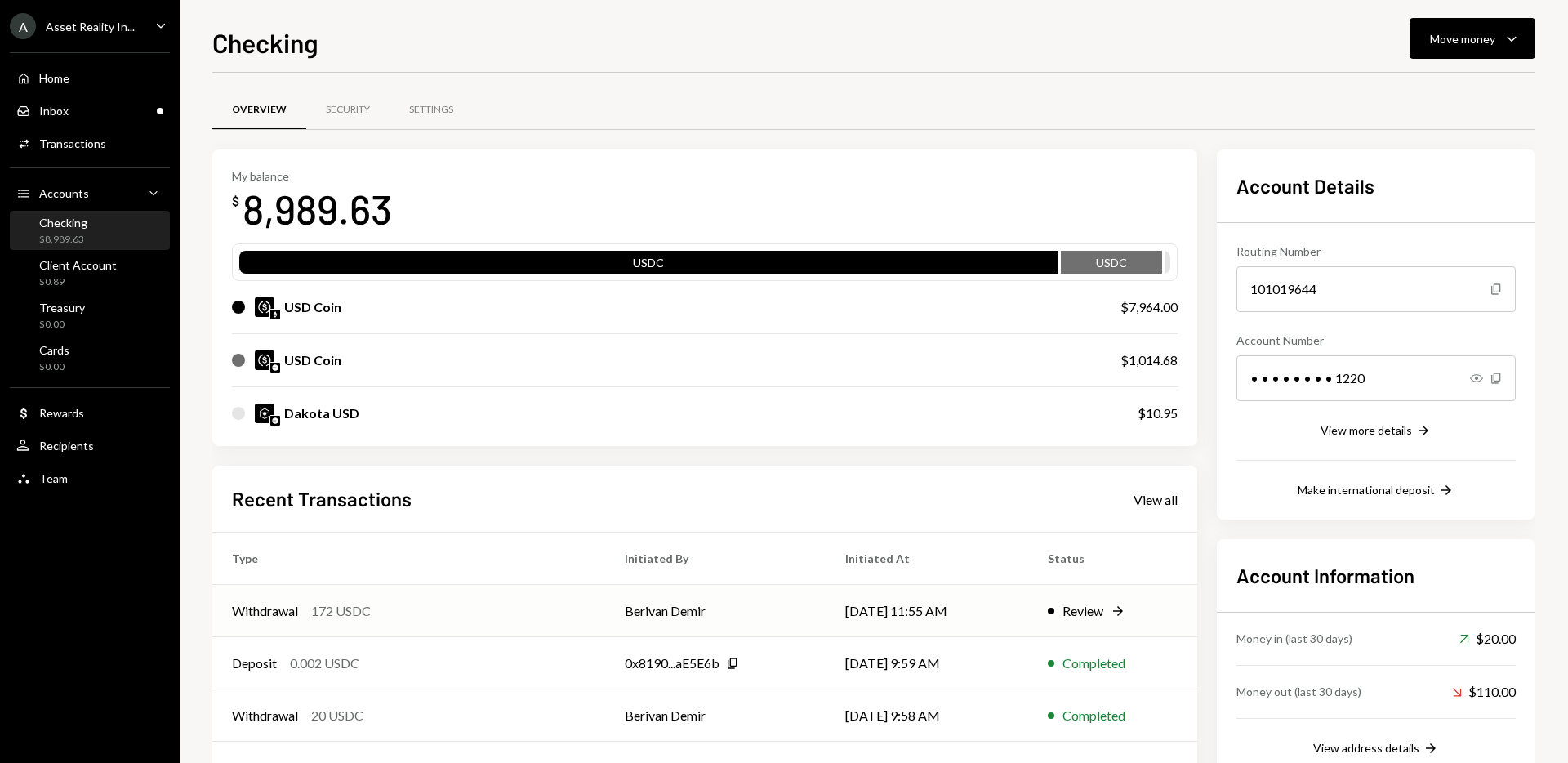
click at [440, 610] on div "Withdrawal 172 USDC" at bounding box center [408, 611] width 354 height 20
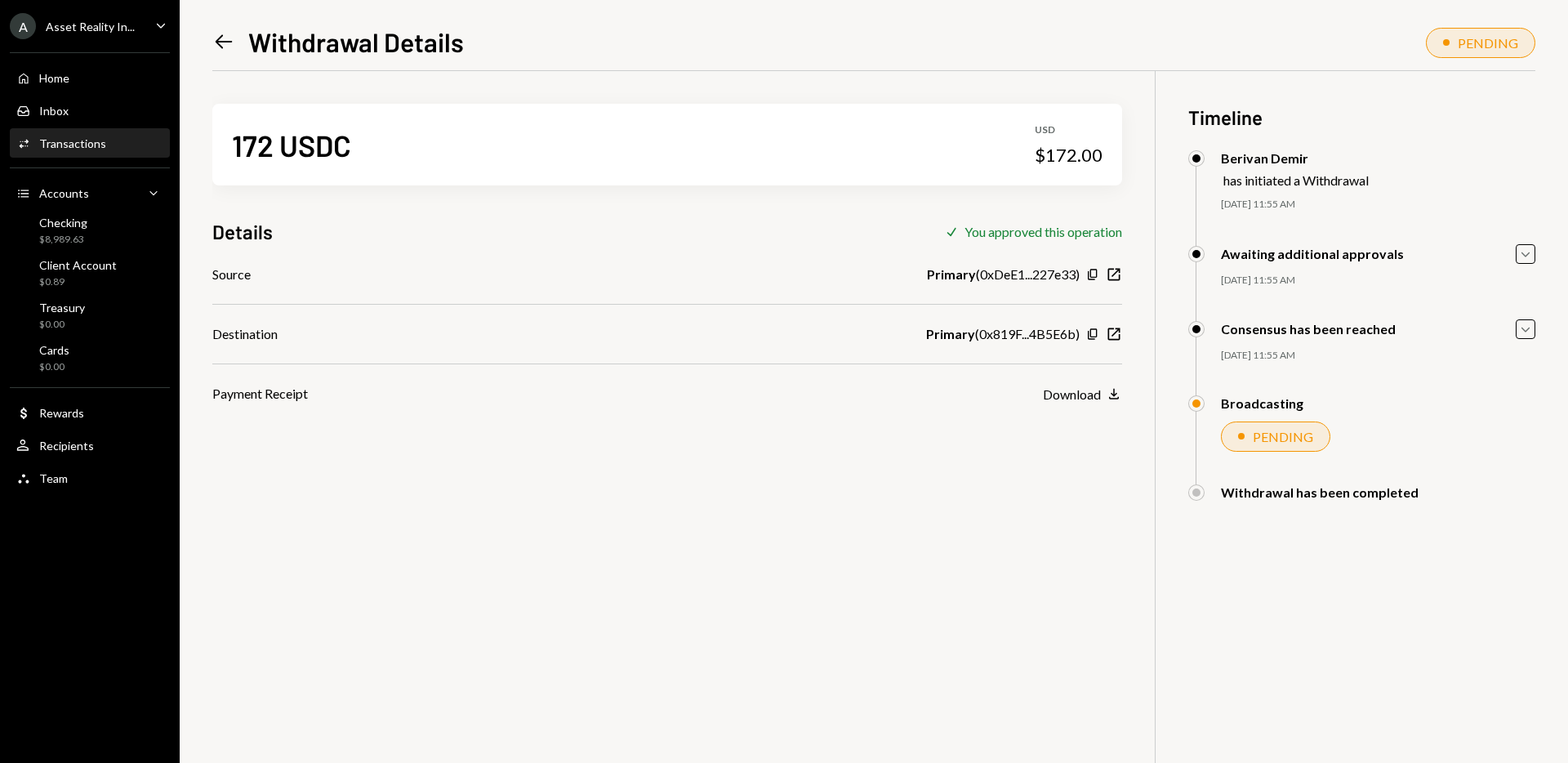
click at [218, 37] on icon "Left Arrow" at bounding box center [224, 41] width 23 height 23
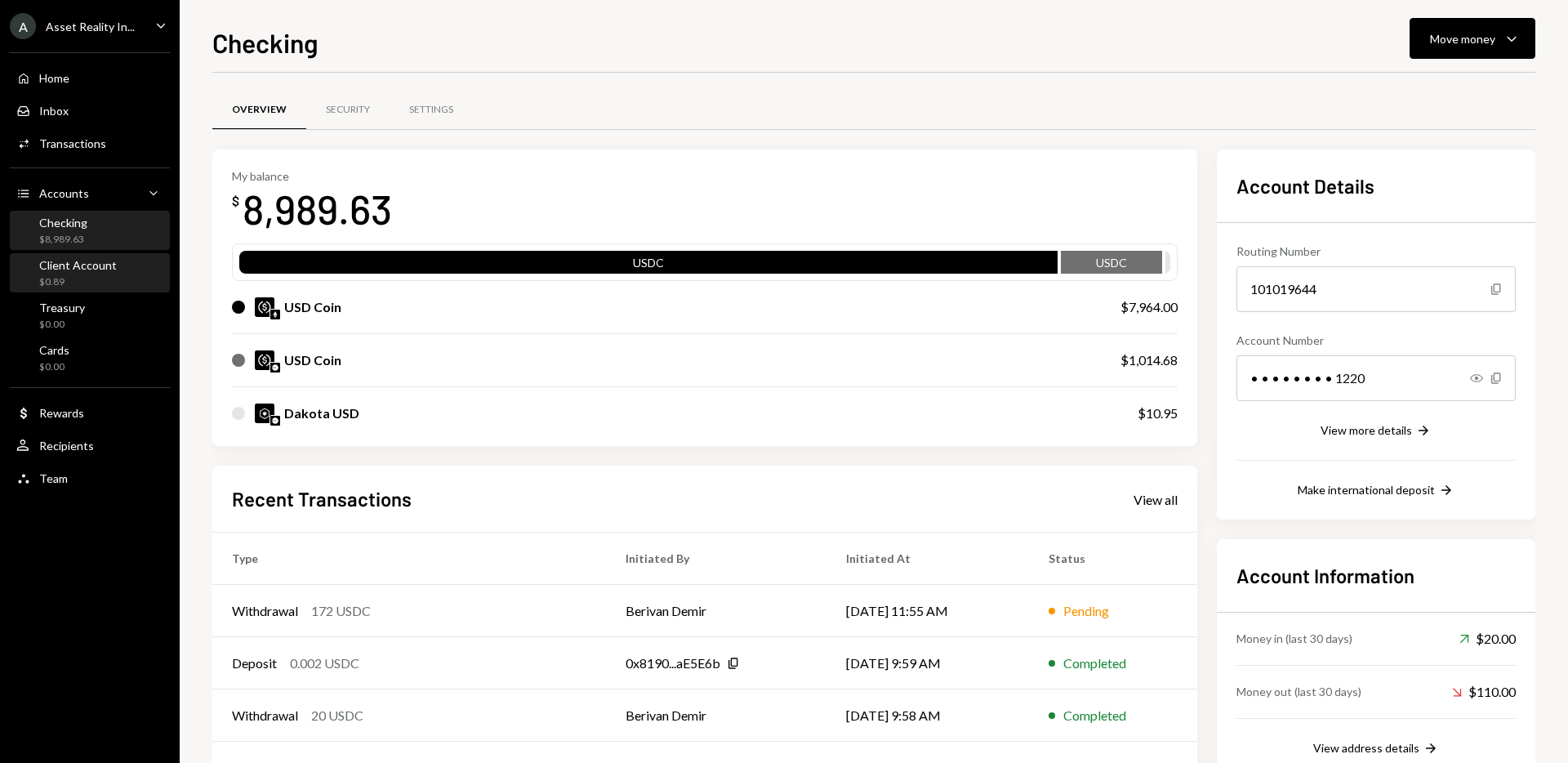
click at [87, 266] on div "Client Account" at bounding box center [77, 265] width 77 height 14
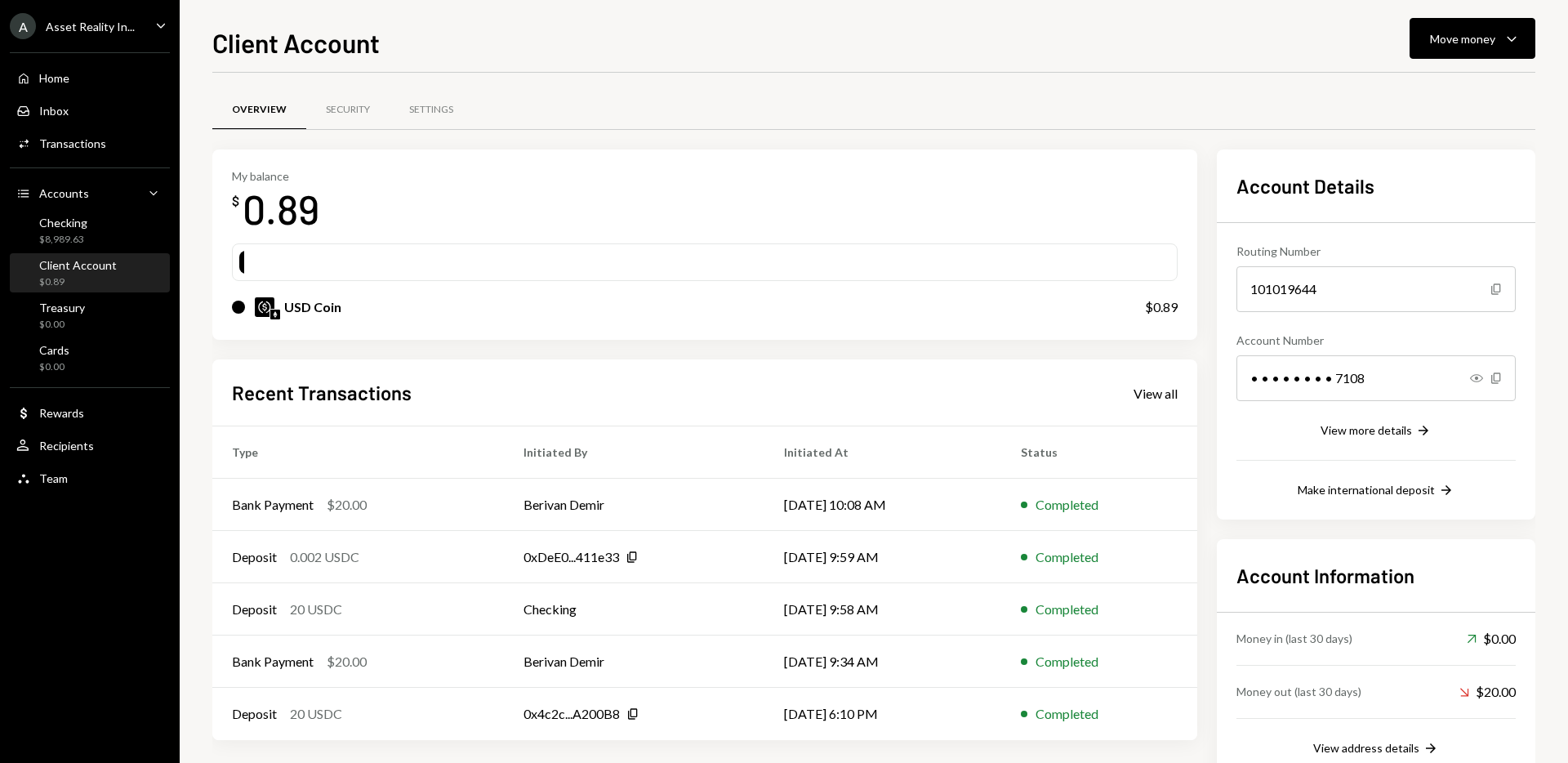
click at [784, 103] on div "Overview Security Settings" at bounding box center [874, 110] width 1323 height 42
click at [102, 242] on div "Checking $8,989.63" at bounding box center [90, 231] width 147 height 31
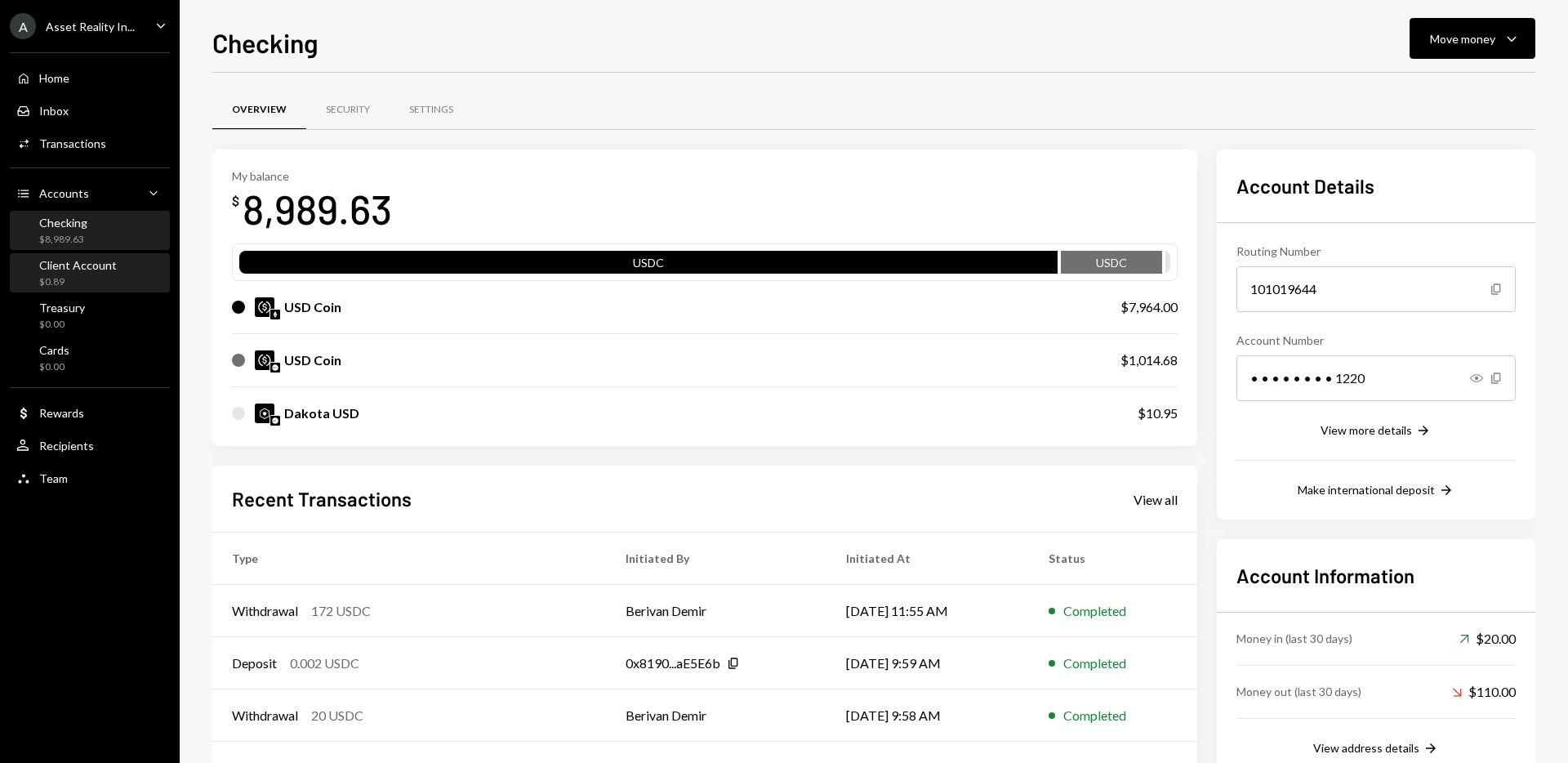
click at [75, 277] on div "$0.89" at bounding box center [77, 282] width 77 height 14
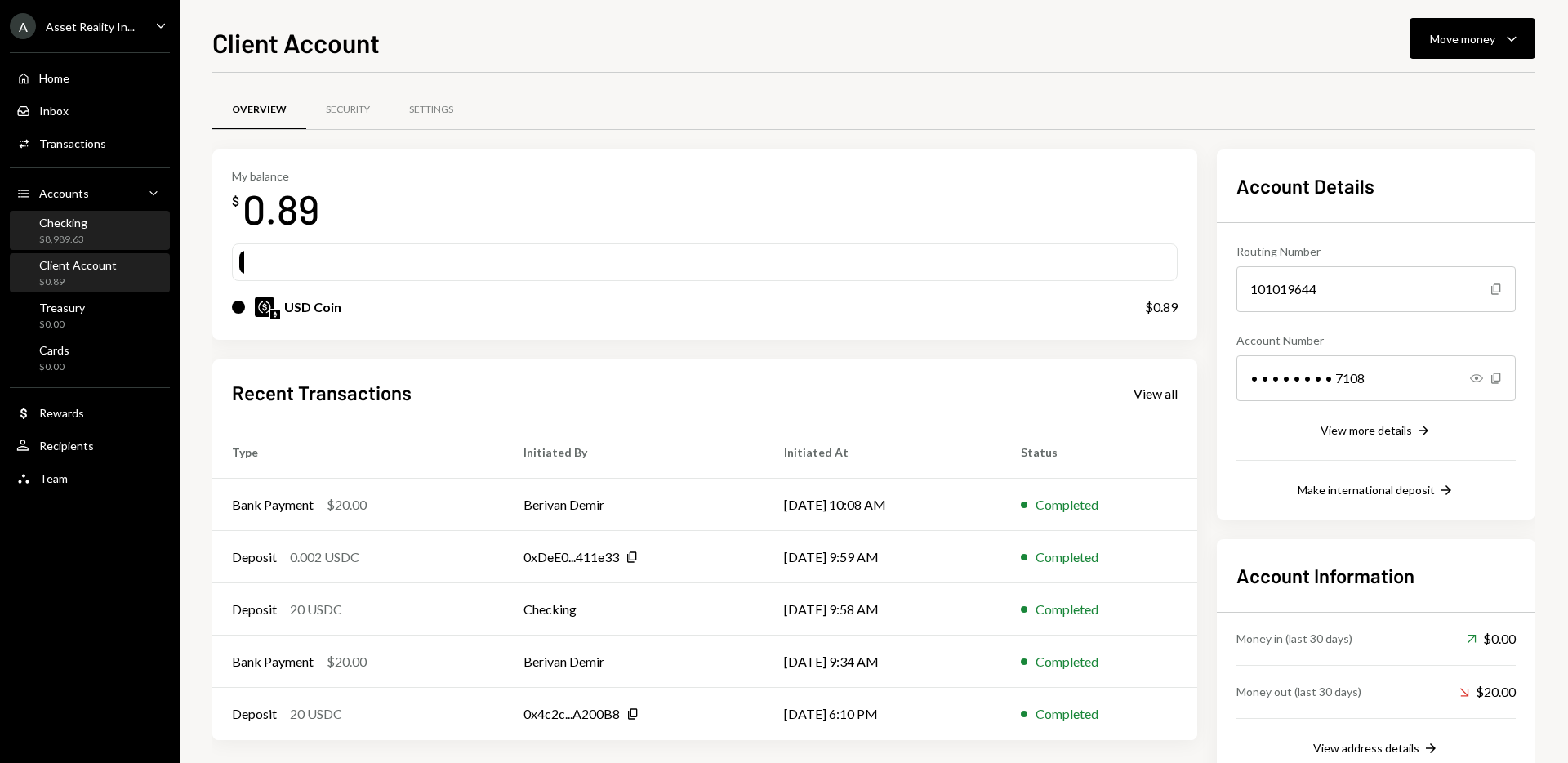
click at [85, 235] on div "$8,989.63" at bounding box center [63, 239] width 48 height 14
click at [90, 236] on div "Checking $8,989.63" at bounding box center [90, 231] width 147 height 31
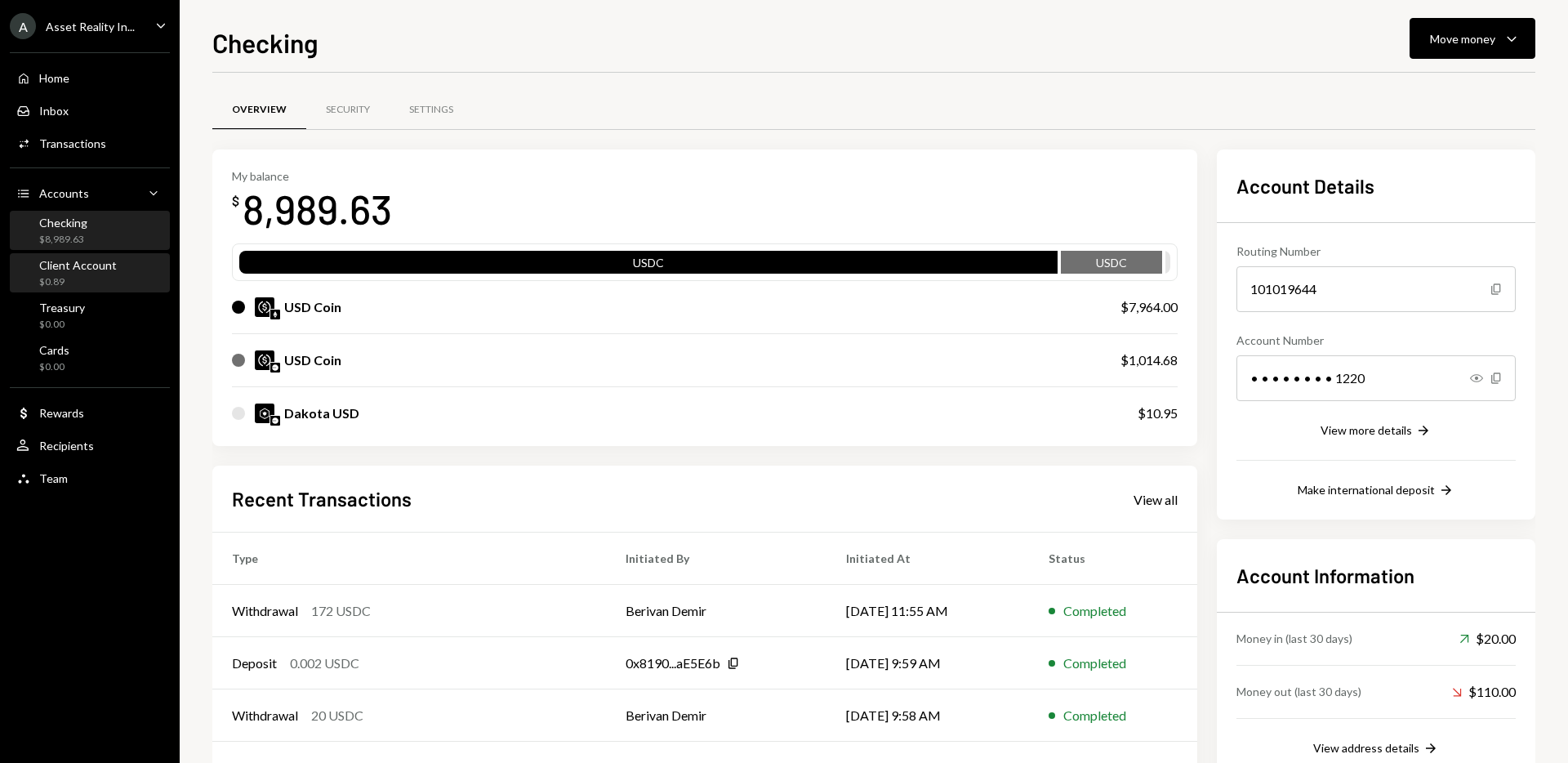
click at [55, 268] on div "Client Account" at bounding box center [77, 265] width 77 height 14
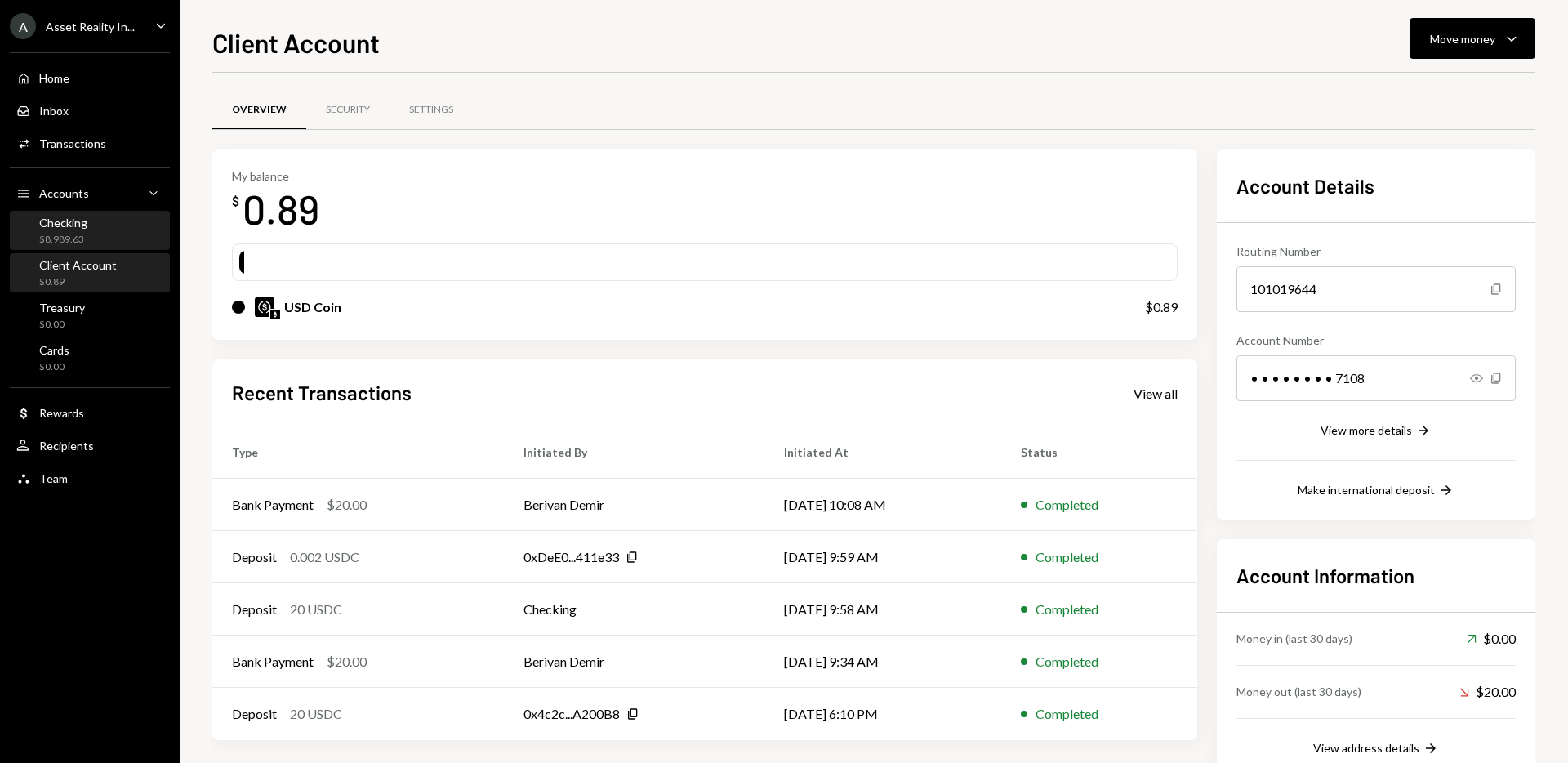
click at [125, 226] on div "Checking $8,989.63" at bounding box center [90, 231] width 147 height 31
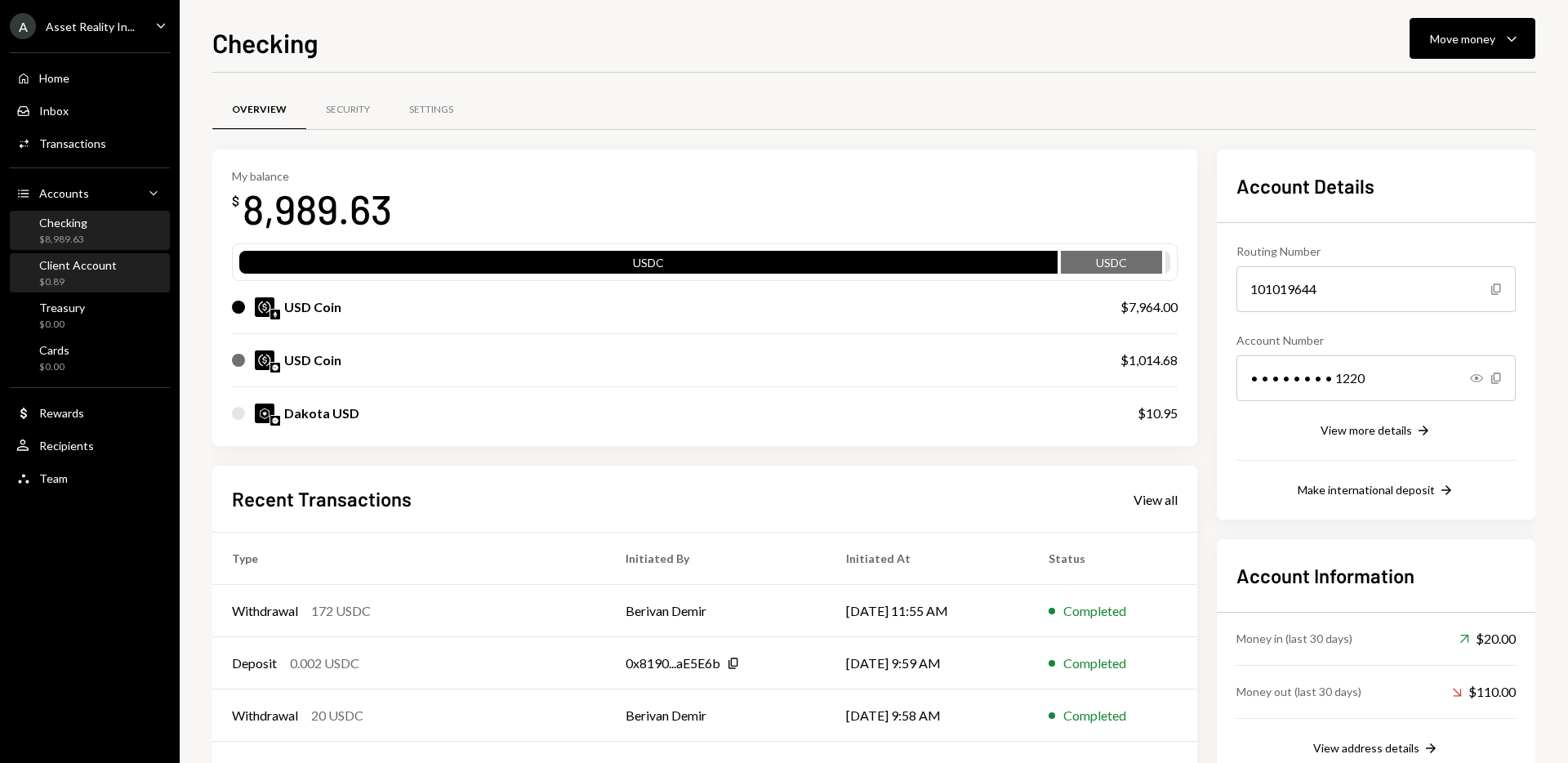
click at [59, 276] on div "$0.89" at bounding box center [77, 282] width 77 height 14
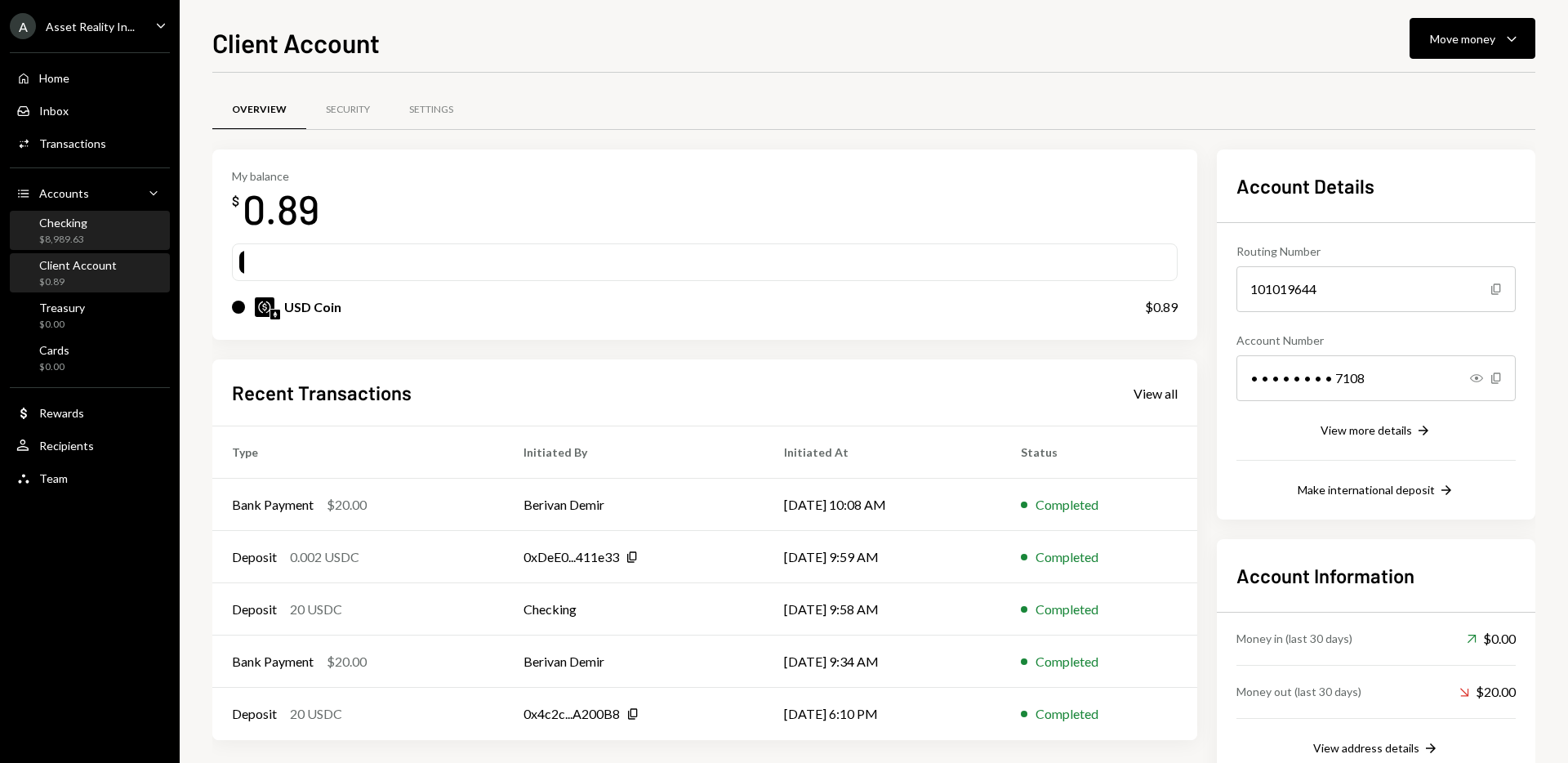
click at [75, 226] on div "Checking" at bounding box center [63, 222] width 48 height 14
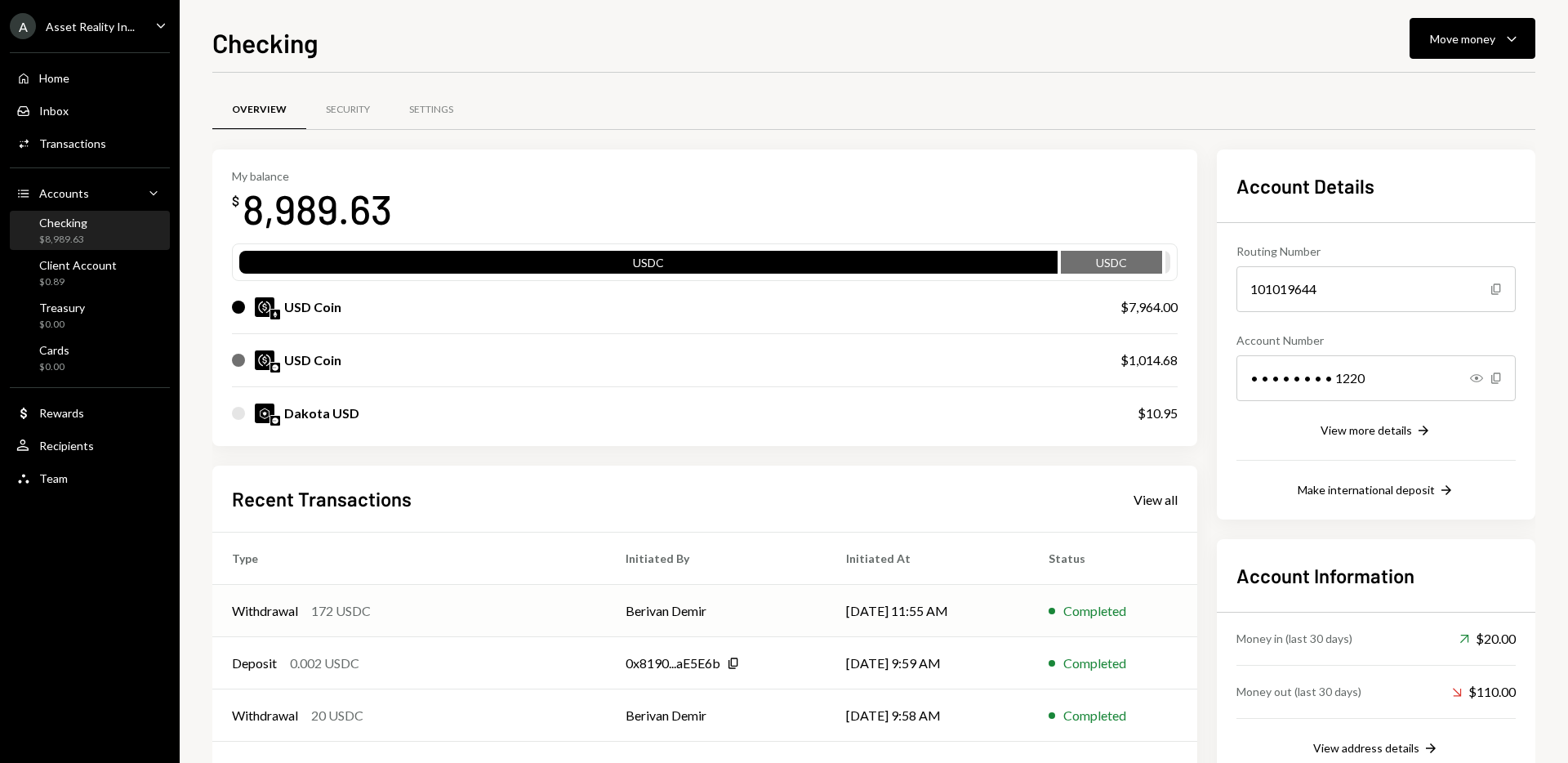
click at [583, 603] on td "Withdrawal 172 USDC" at bounding box center [409, 611] width 394 height 53
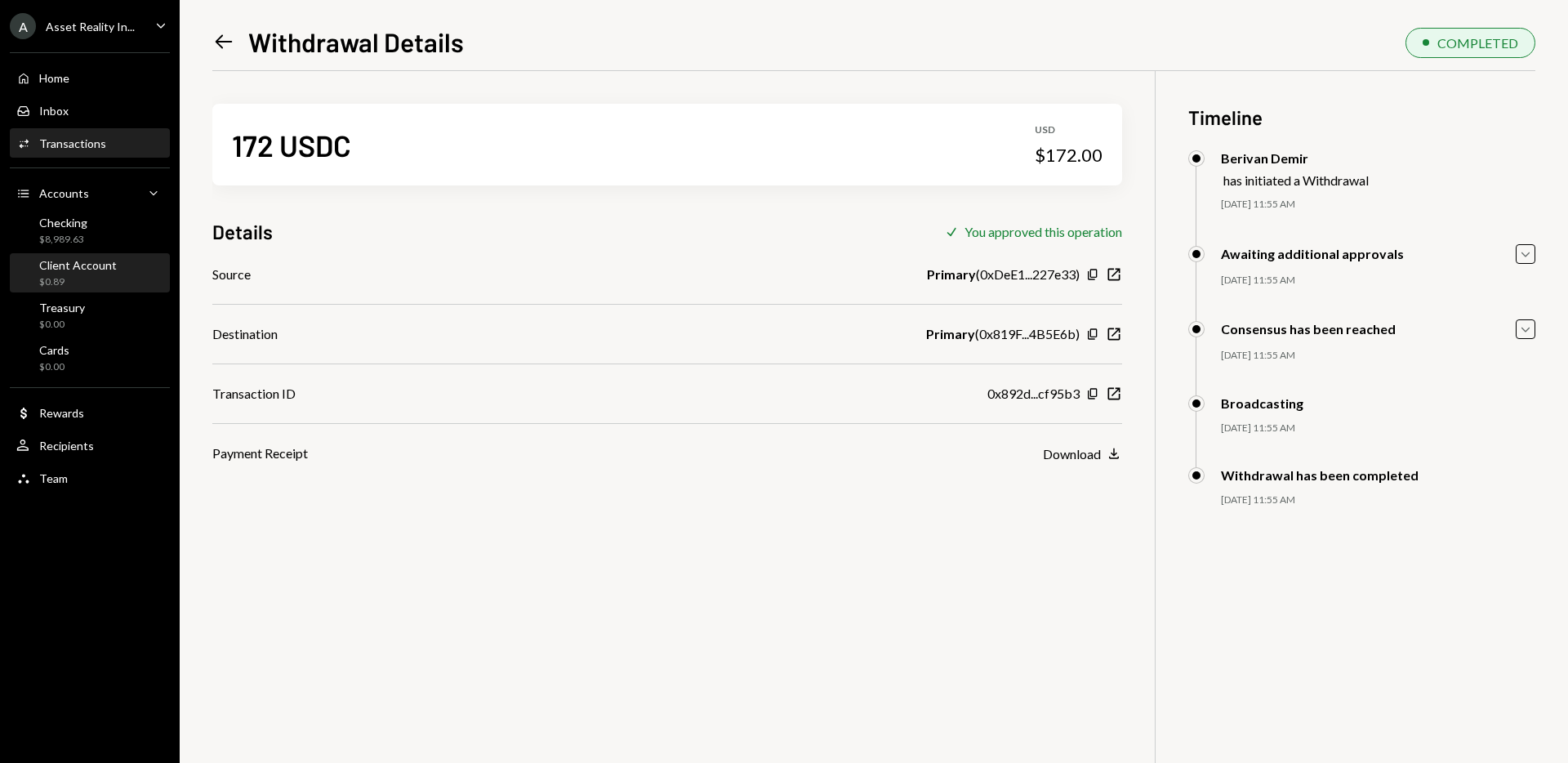
click at [119, 288] on div "Client Account $0.89" at bounding box center [90, 273] width 147 height 37
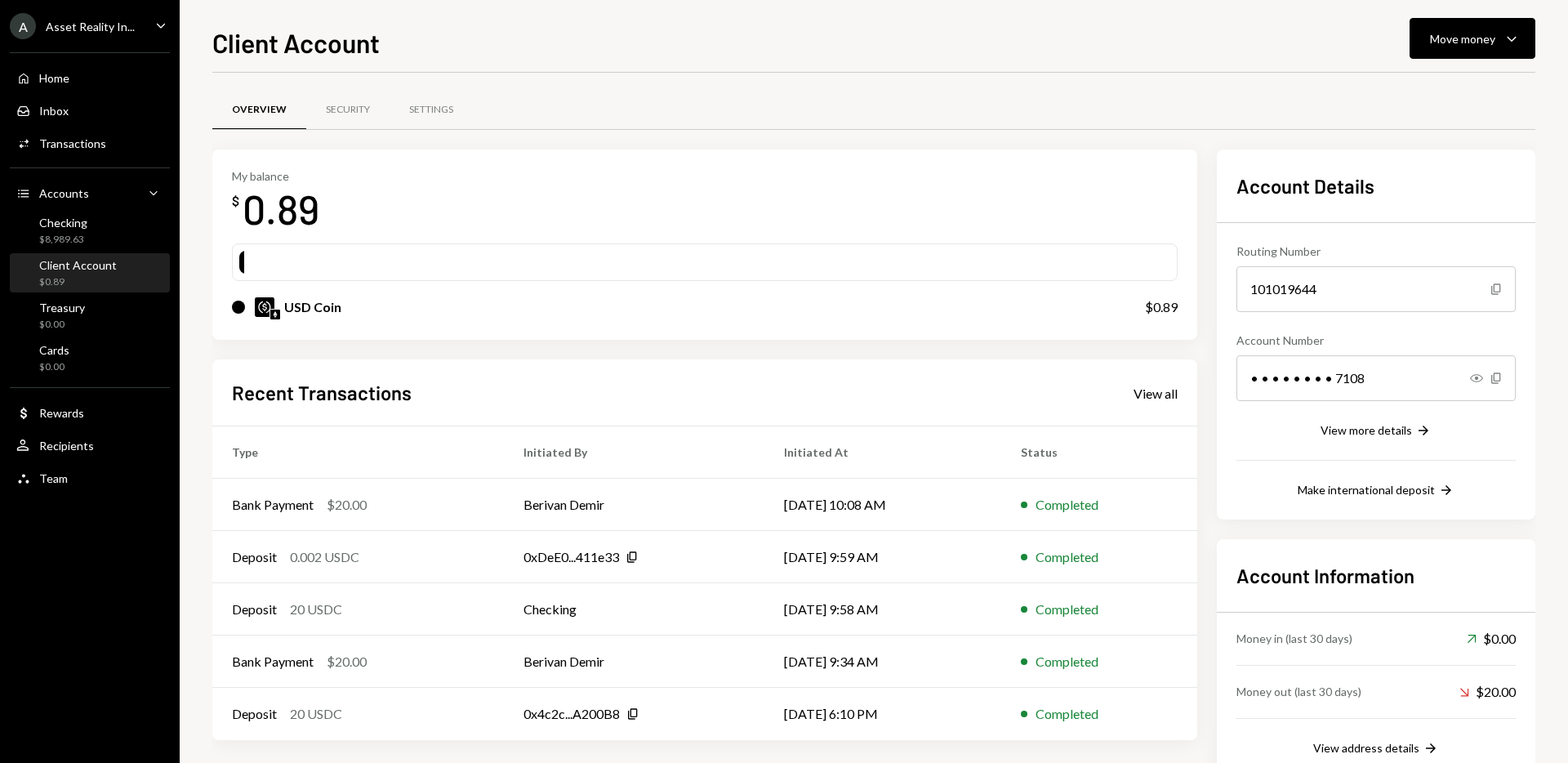
click at [167, 20] on icon "Caret Down" at bounding box center [161, 25] width 18 height 18
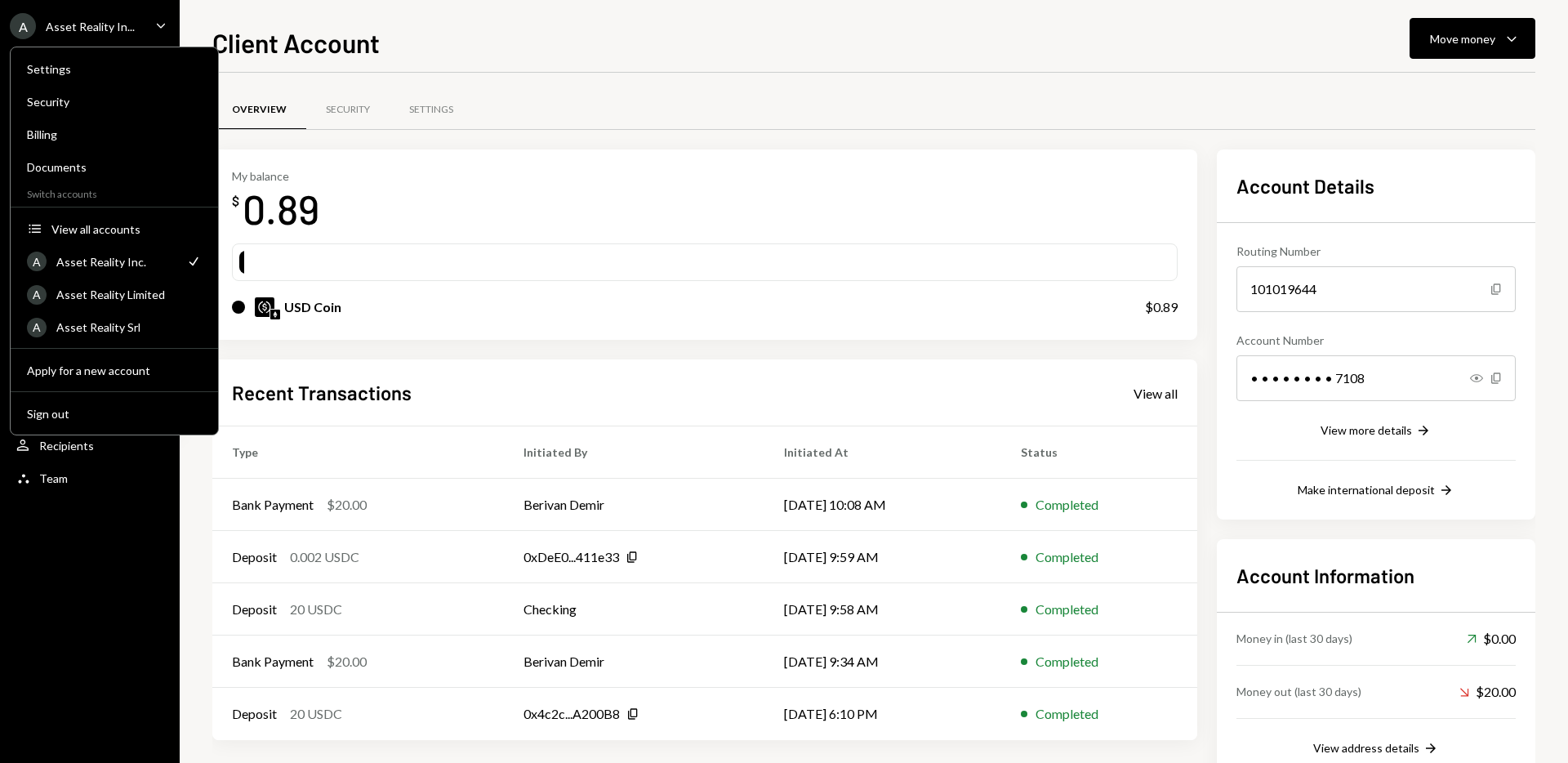
click at [160, 22] on icon "Caret Down" at bounding box center [161, 25] width 18 height 18
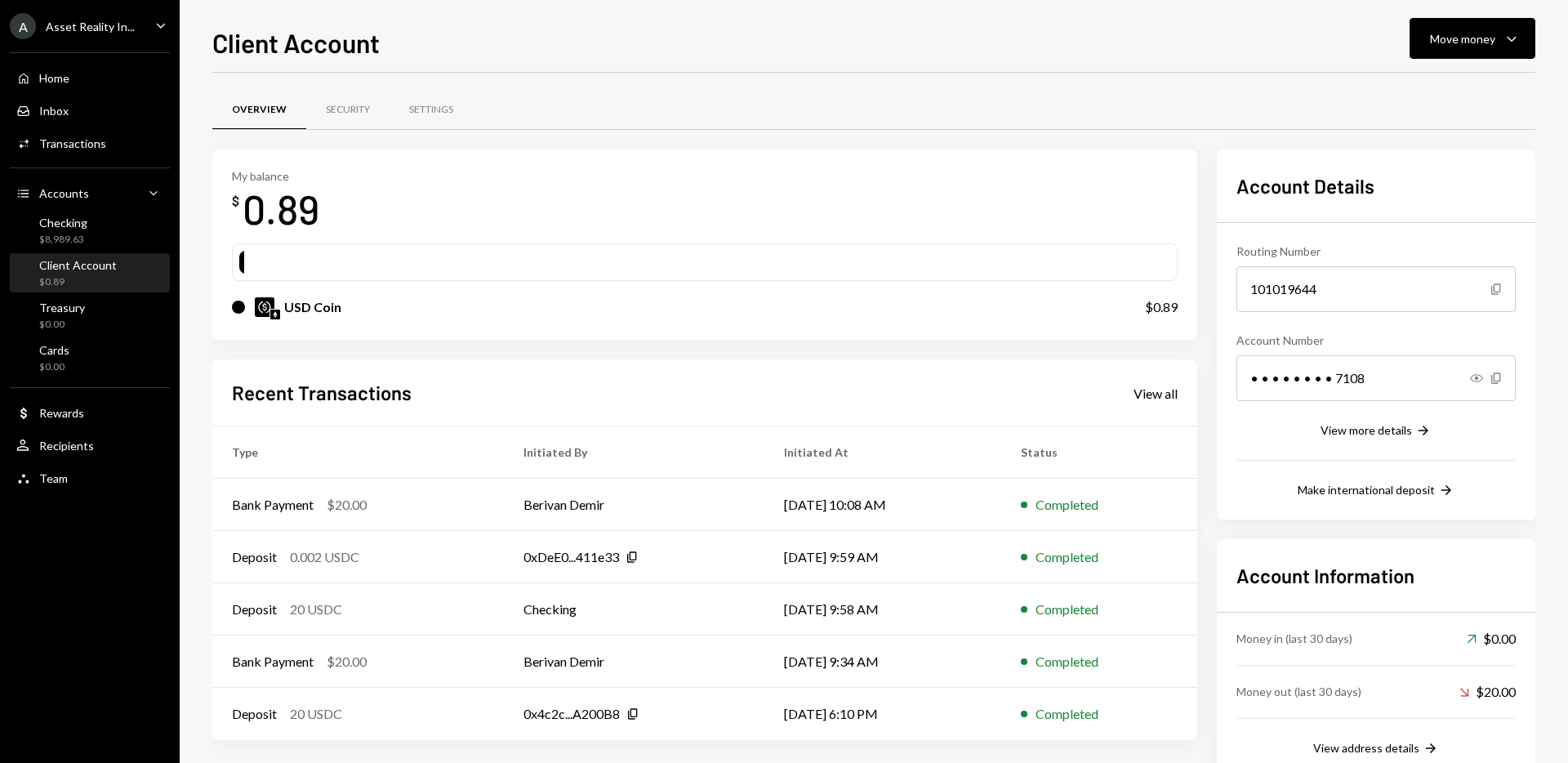
click at [730, 75] on div "Overview Security Settings My balance $ 0.89 USD Coin $0.89 Recent Transactions…" at bounding box center [874, 441] width 1323 height 738
click at [135, 224] on div "Checking $8,989.63" at bounding box center [90, 231] width 147 height 31
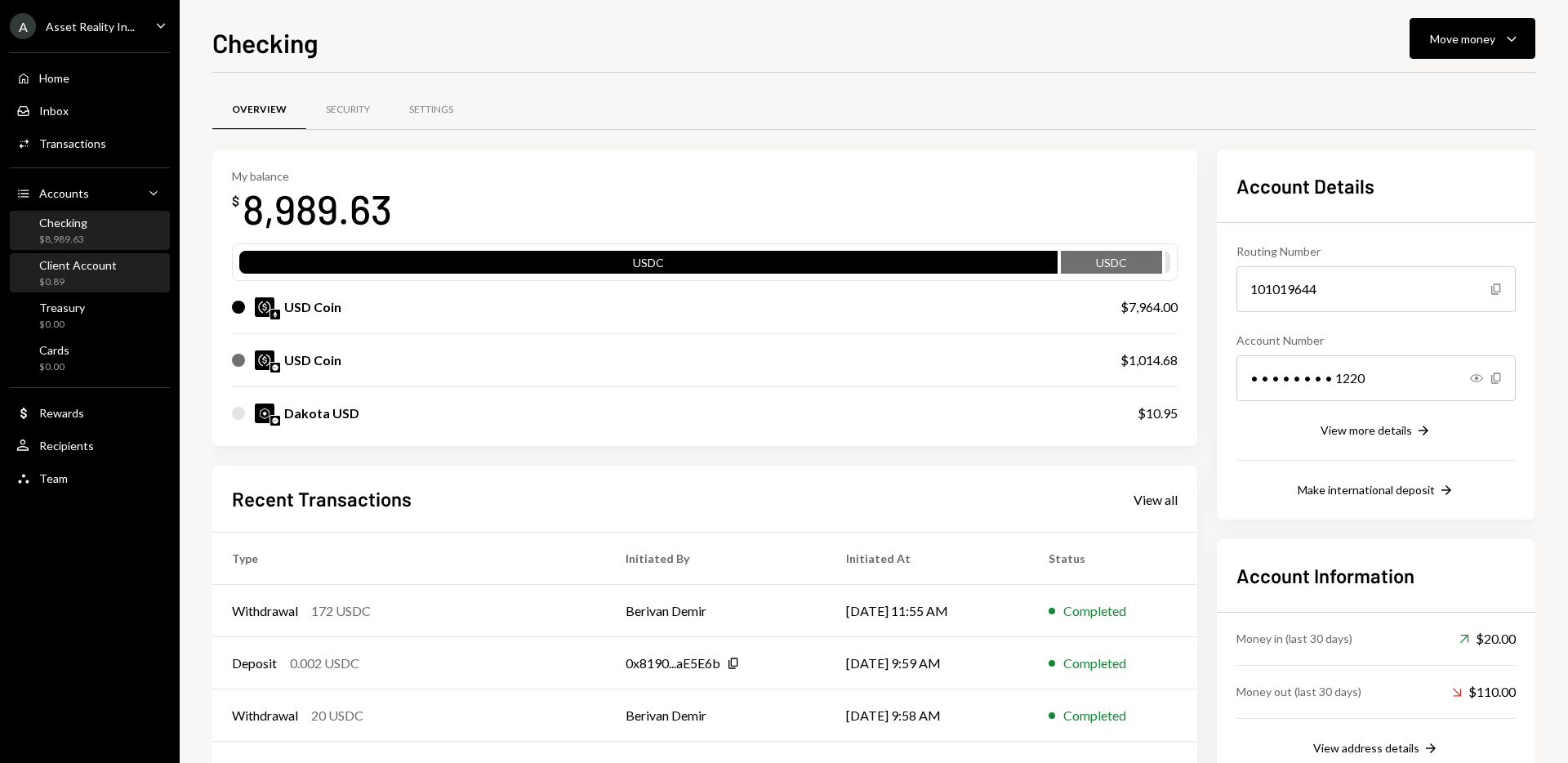
click at [83, 265] on div "Client Account" at bounding box center [77, 265] width 77 height 14
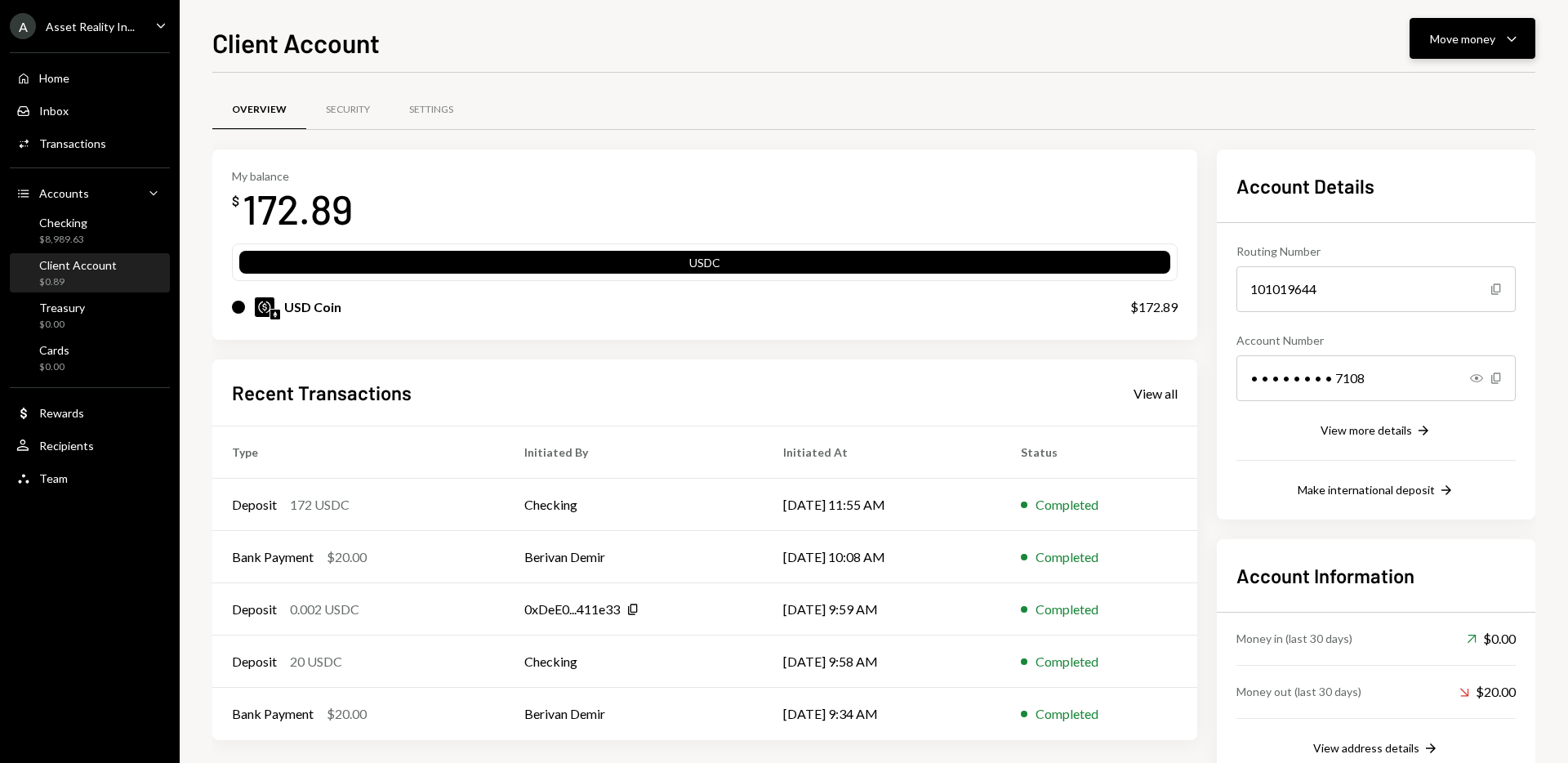
click at [1517, 35] on icon "Caret Down" at bounding box center [1512, 38] width 20 height 20
click at [1416, 90] on div "Send" at bounding box center [1459, 87] width 119 height 17
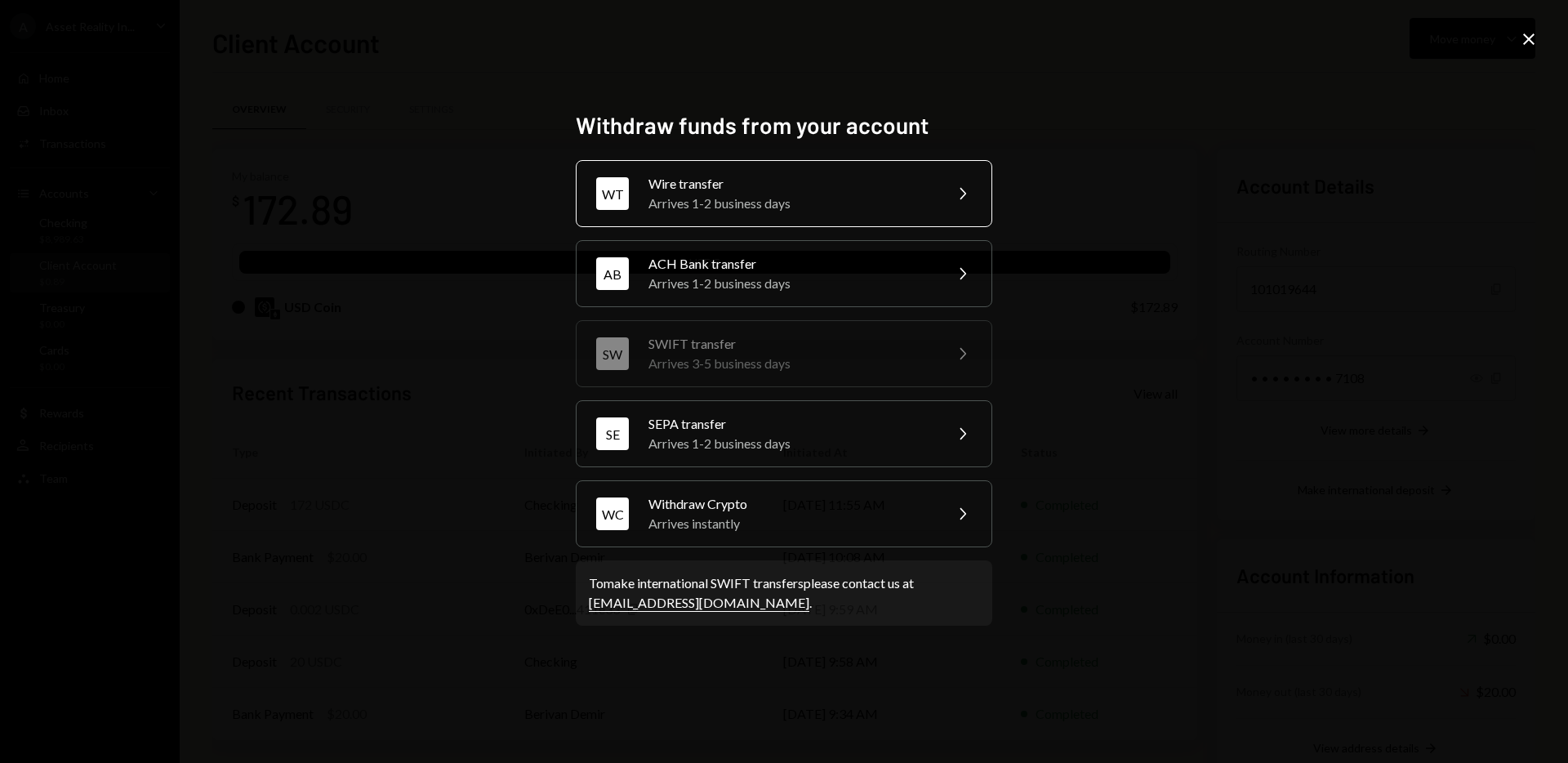
click at [788, 197] on div "Arrives 1-2 business days" at bounding box center [790, 204] width 285 height 20
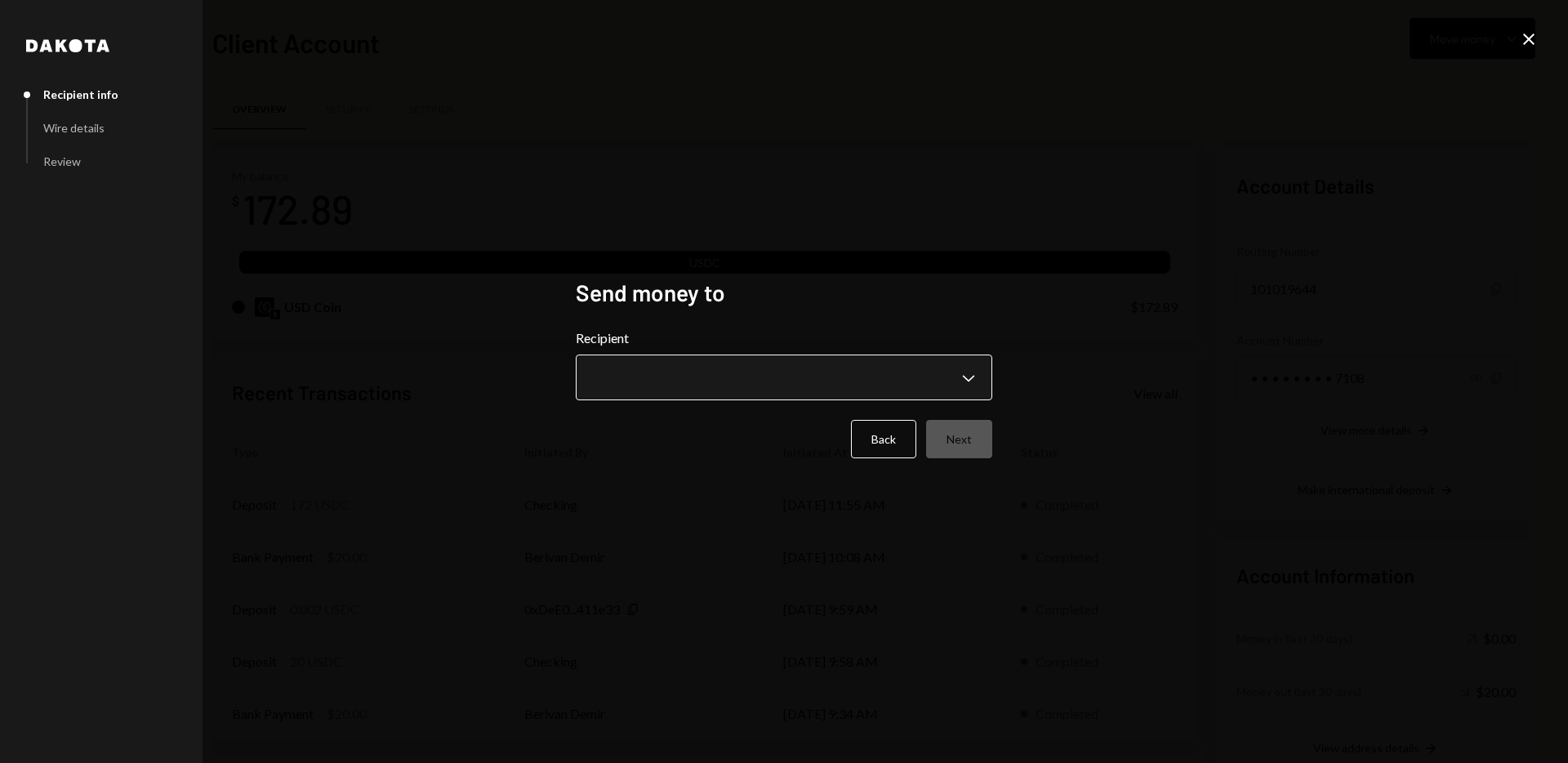
click at [967, 380] on body "A Asset Reality In... Caret Down Home Home Inbox Inbox Activities Transactions …" at bounding box center [784, 381] width 1568 height 763
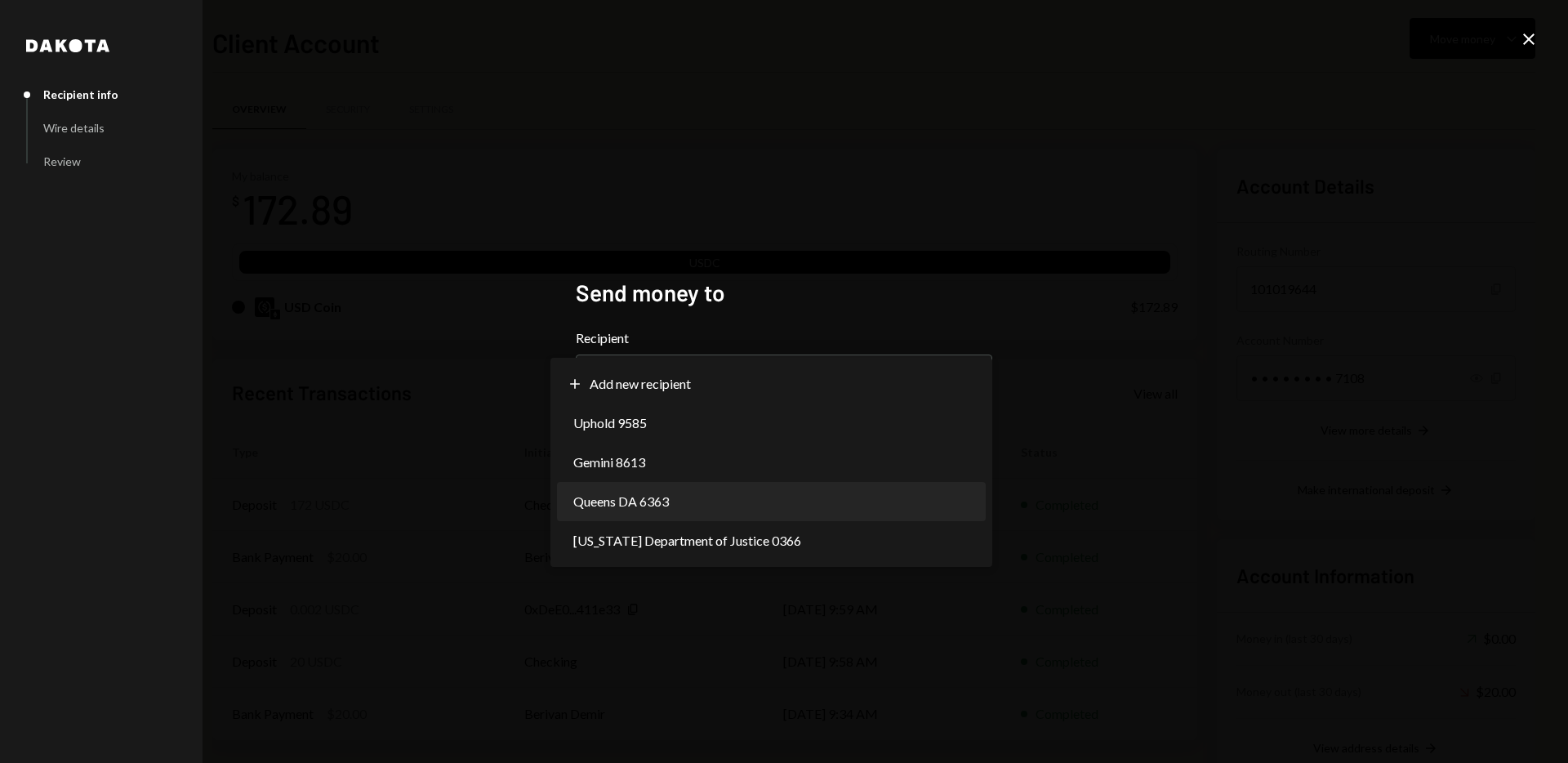
select select "**********"
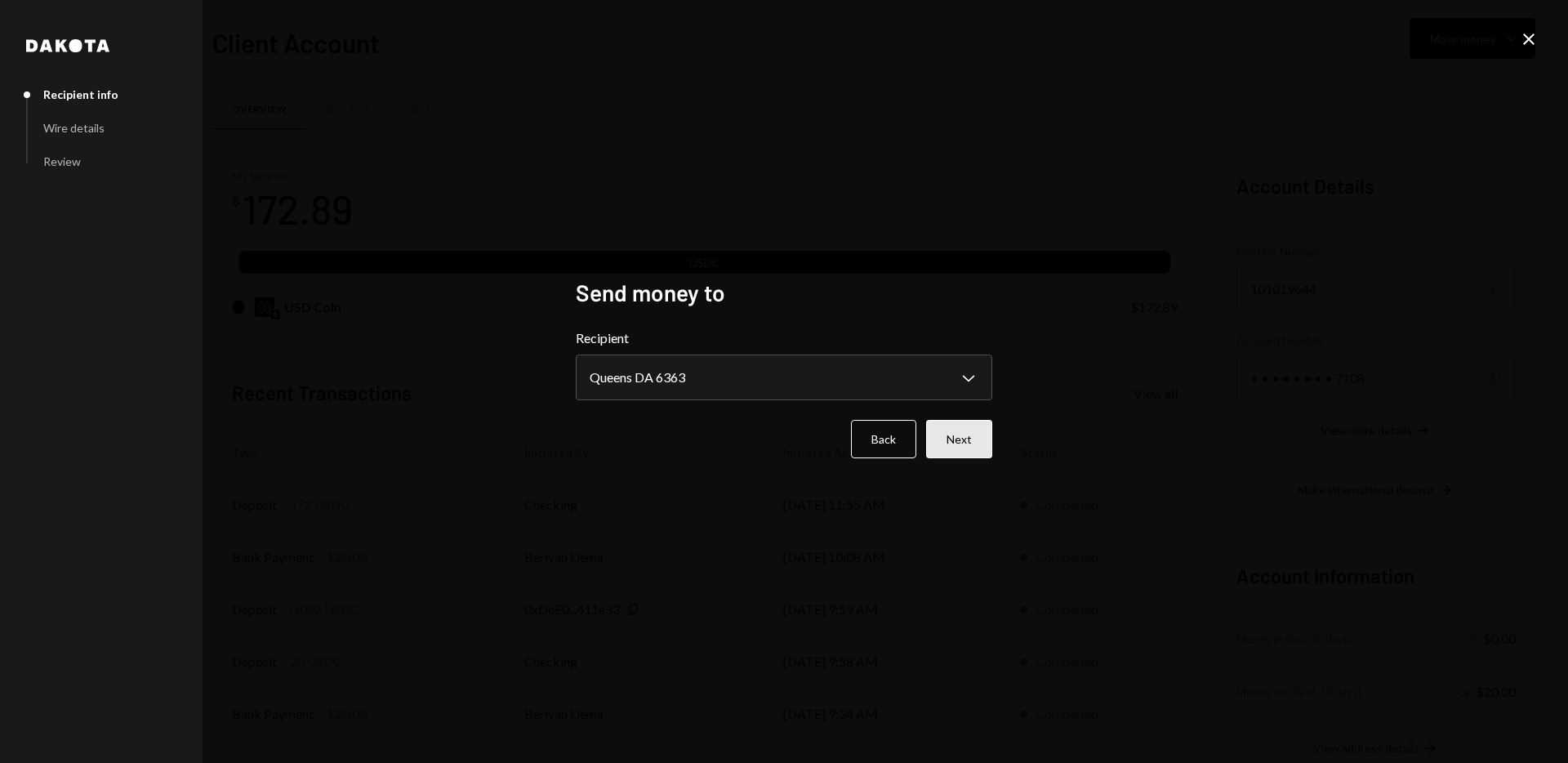
click at [966, 452] on button "Next" at bounding box center [959, 439] width 66 height 38
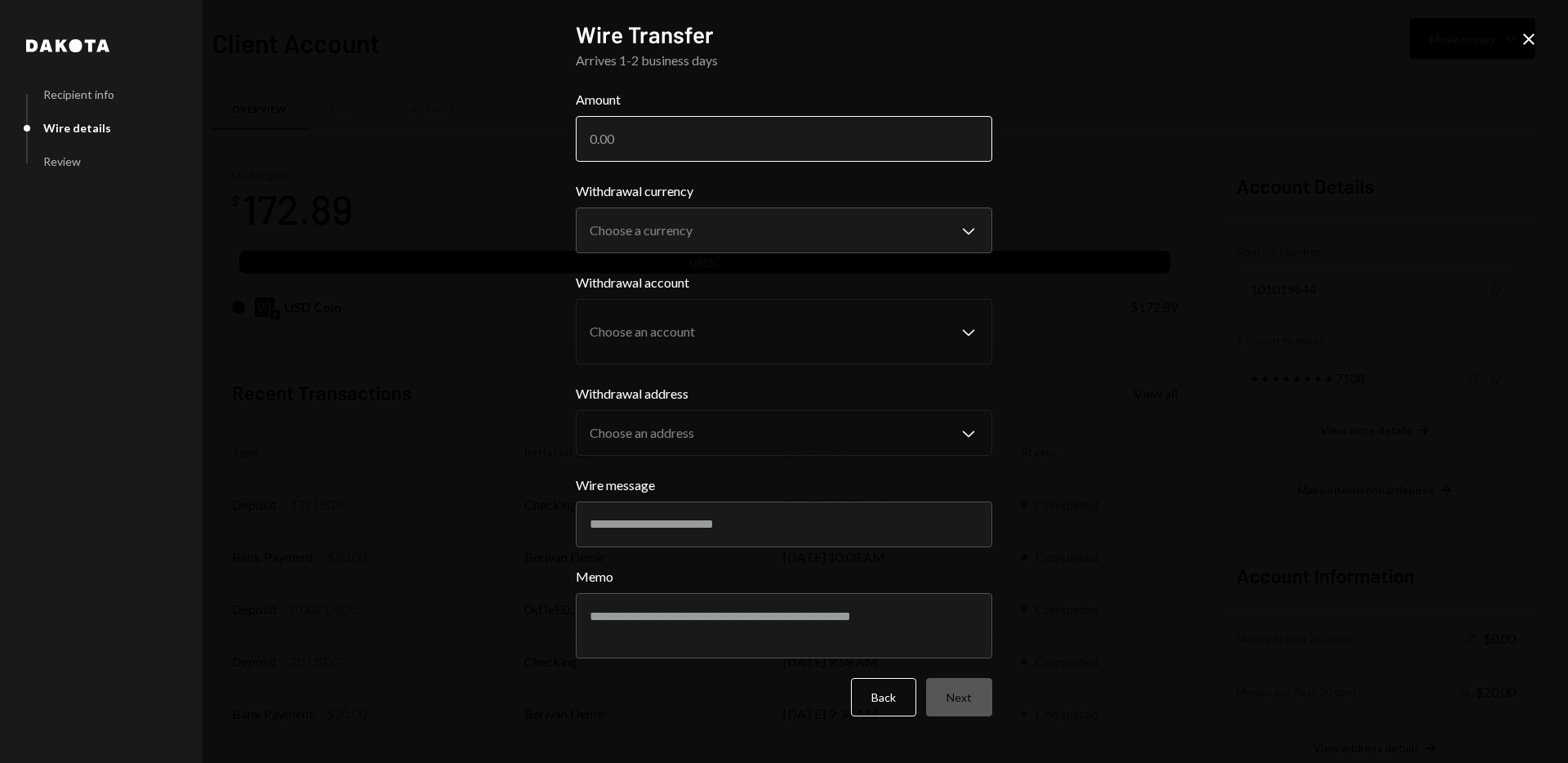
click at [664, 146] on input "Amount" at bounding box center [784, 139] width 416 height 45
type input "172.30"
click at [975, 234] on body "A Asset Reality In... Caret Down Home Home Inbox Inbox Activities Transactions …" at bounding box center [784, 381] width 1568 height 763
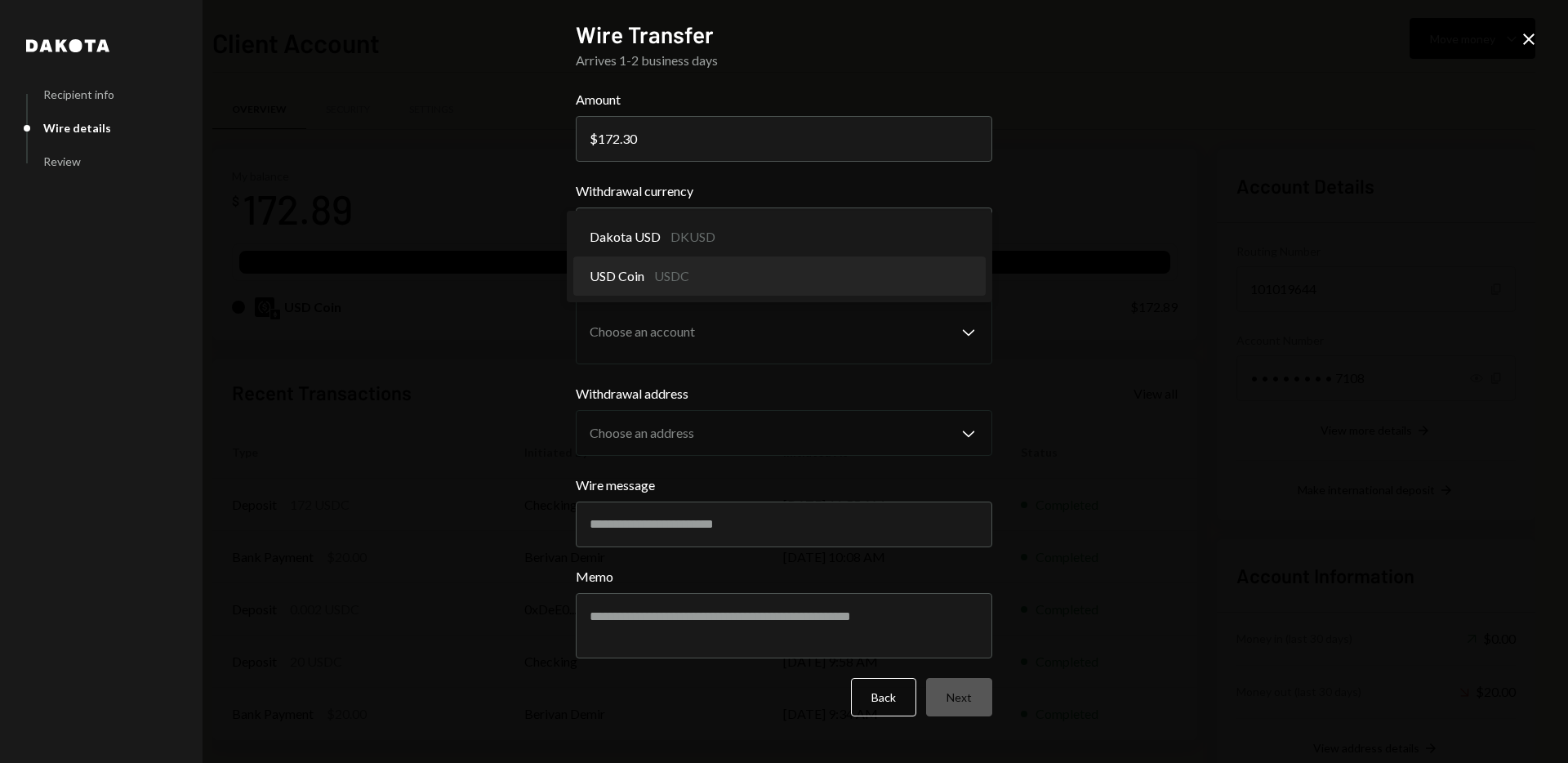
select select "****"
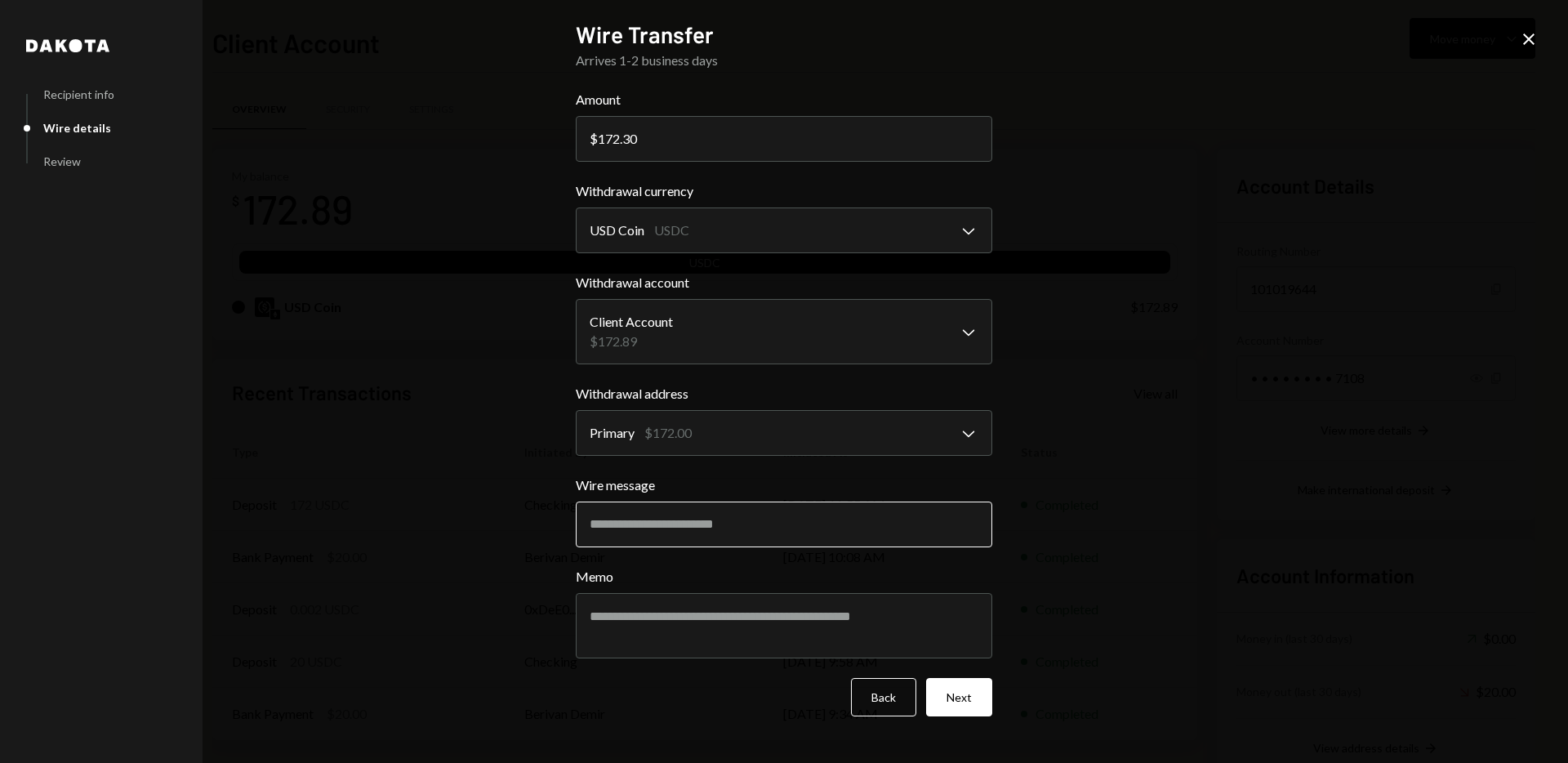
click at [725, 520] on input "Wire message" at bounding box center [784, 525] width 416 height 45
click at [714, 517] on input "Wire message" at bounding box center [784, 525] width 416 height 45
paste input "**********"
type input "**********"
click at [710, 623] on textarea "Memo" at bounding box center [784, 626] width 416 height 65
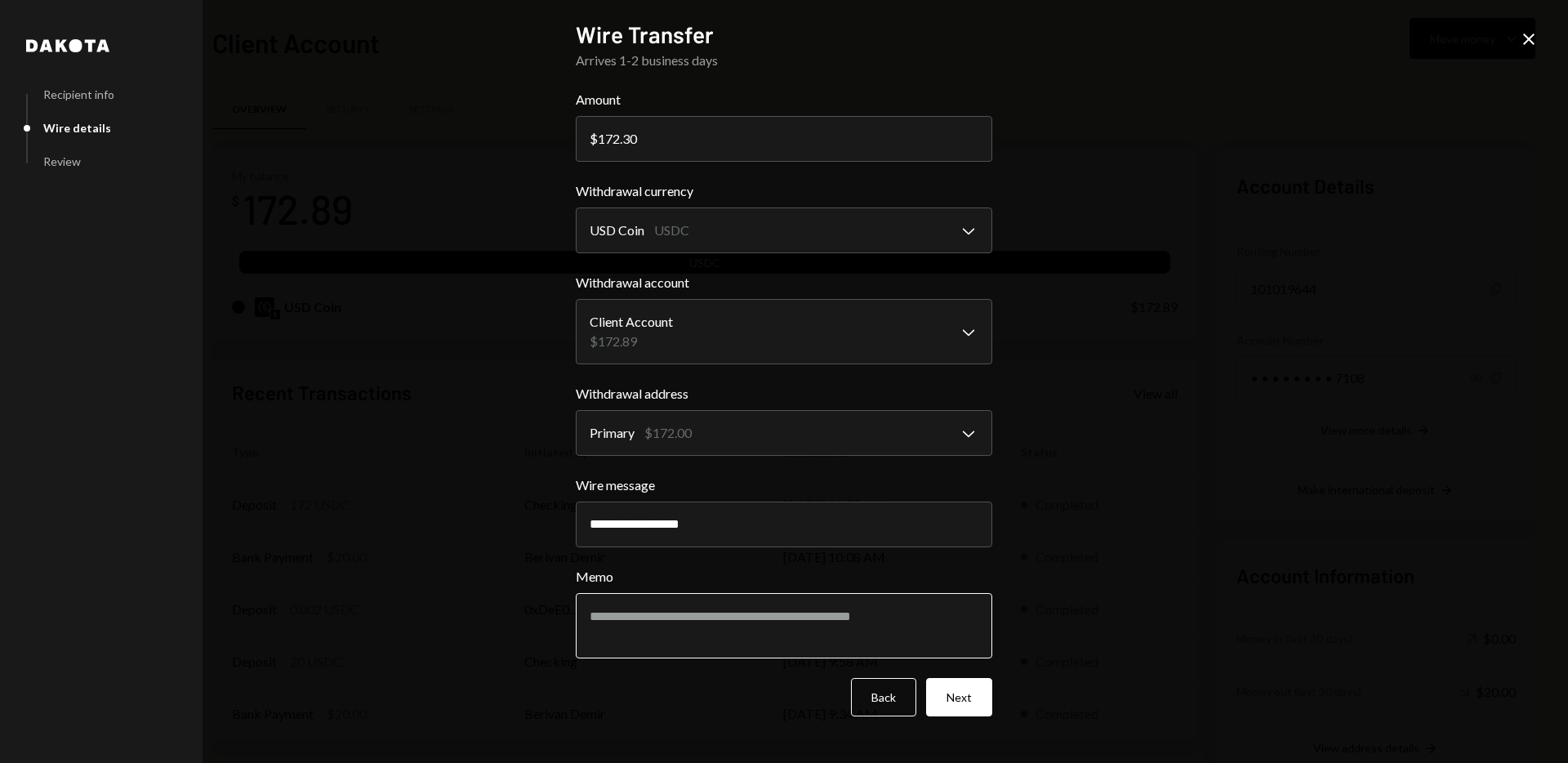
paste textarea "**********"
type textarea "**********"
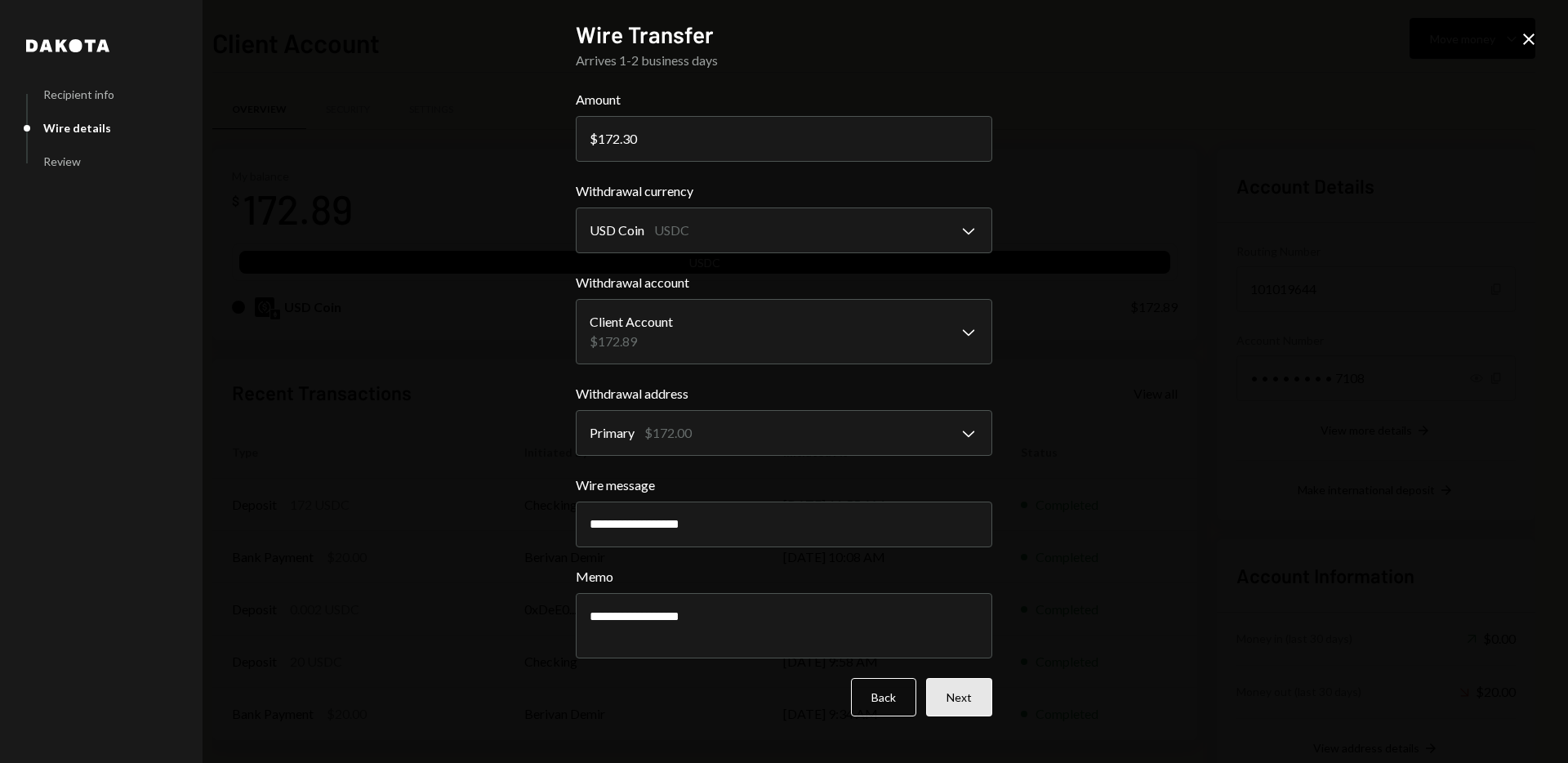
click at [967, 700] on button "Next" at bounding box center [959, 698] width 66 height 38
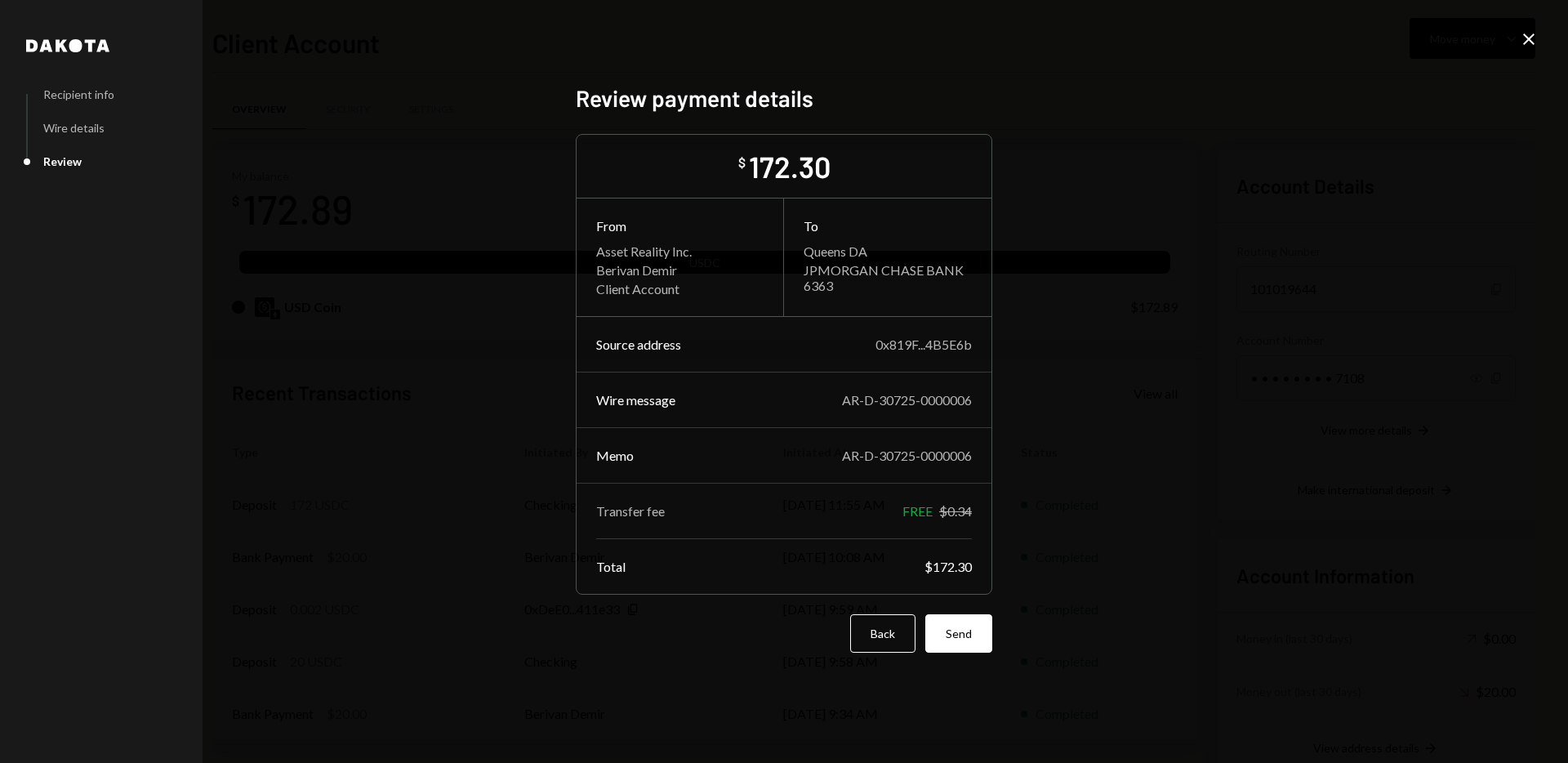
click at [1122, 596] on div "Dakota Recipient info Wire details Review Review payment details $ 172.30 From …" at bounding box center [784, 381] width 1568 height 763
click at [965, 634] on button "Send" at bounding box center [959, 634] width 67 height 38
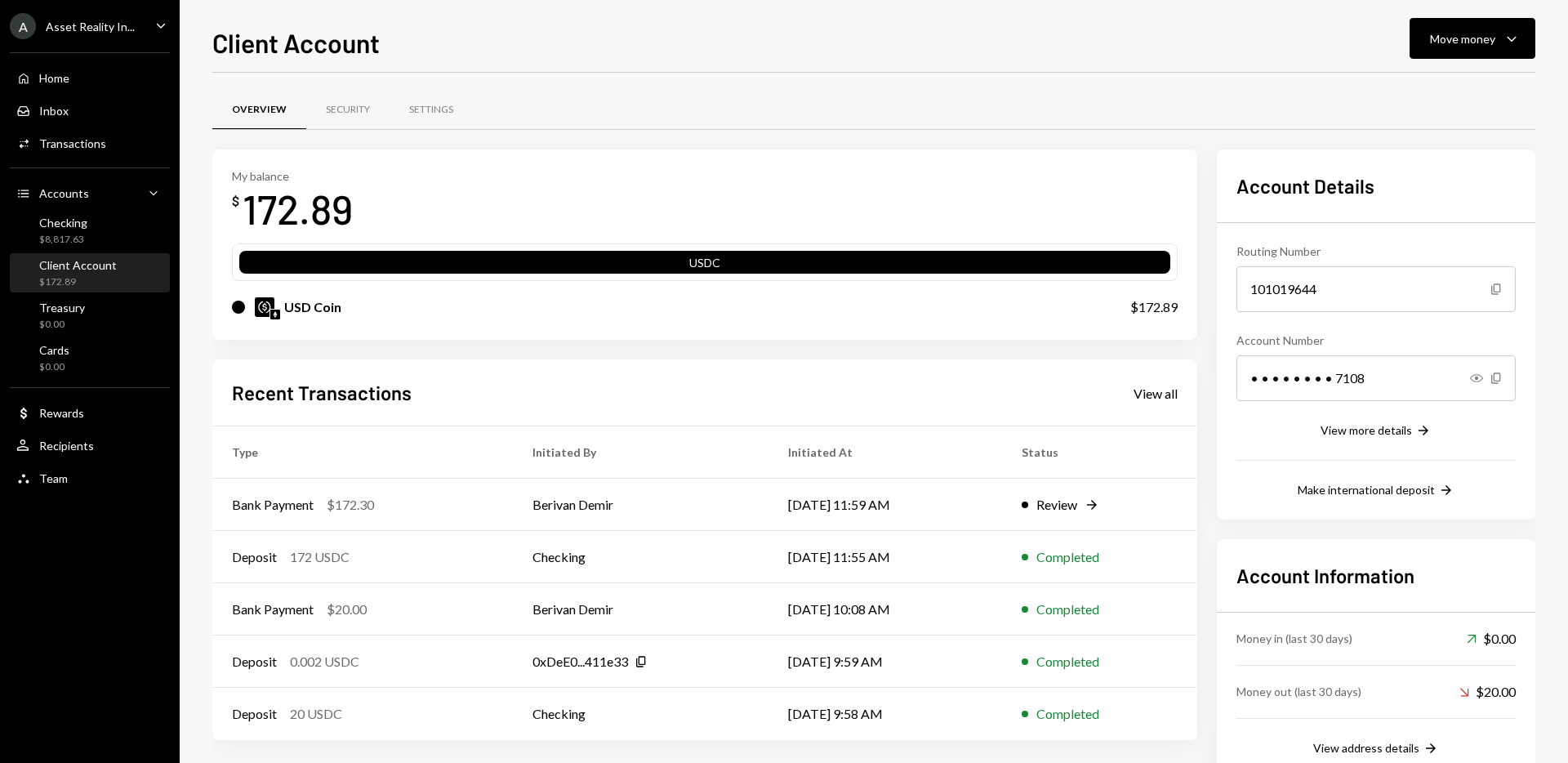
click at [1016, 145] on div "Overview Security Settings" at bounding box center [874, 119] width 1323 height 60
click at [84, 239] on div "$8,817.63" at bounding box center [63, 239] width 48 height 14
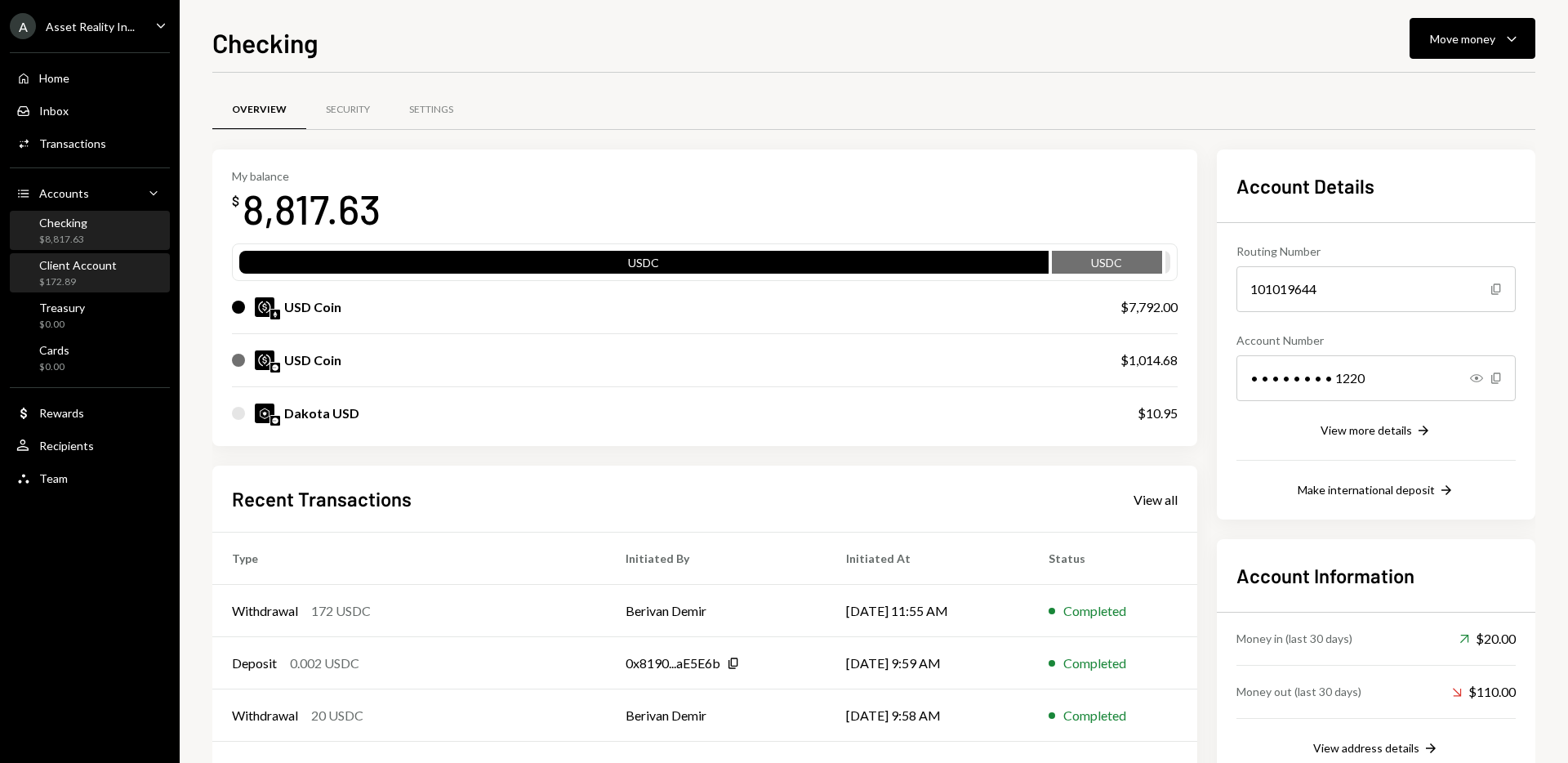
click at [78, 269] on div "Client Account" at bounding box center [77, 265] width 77 height 14
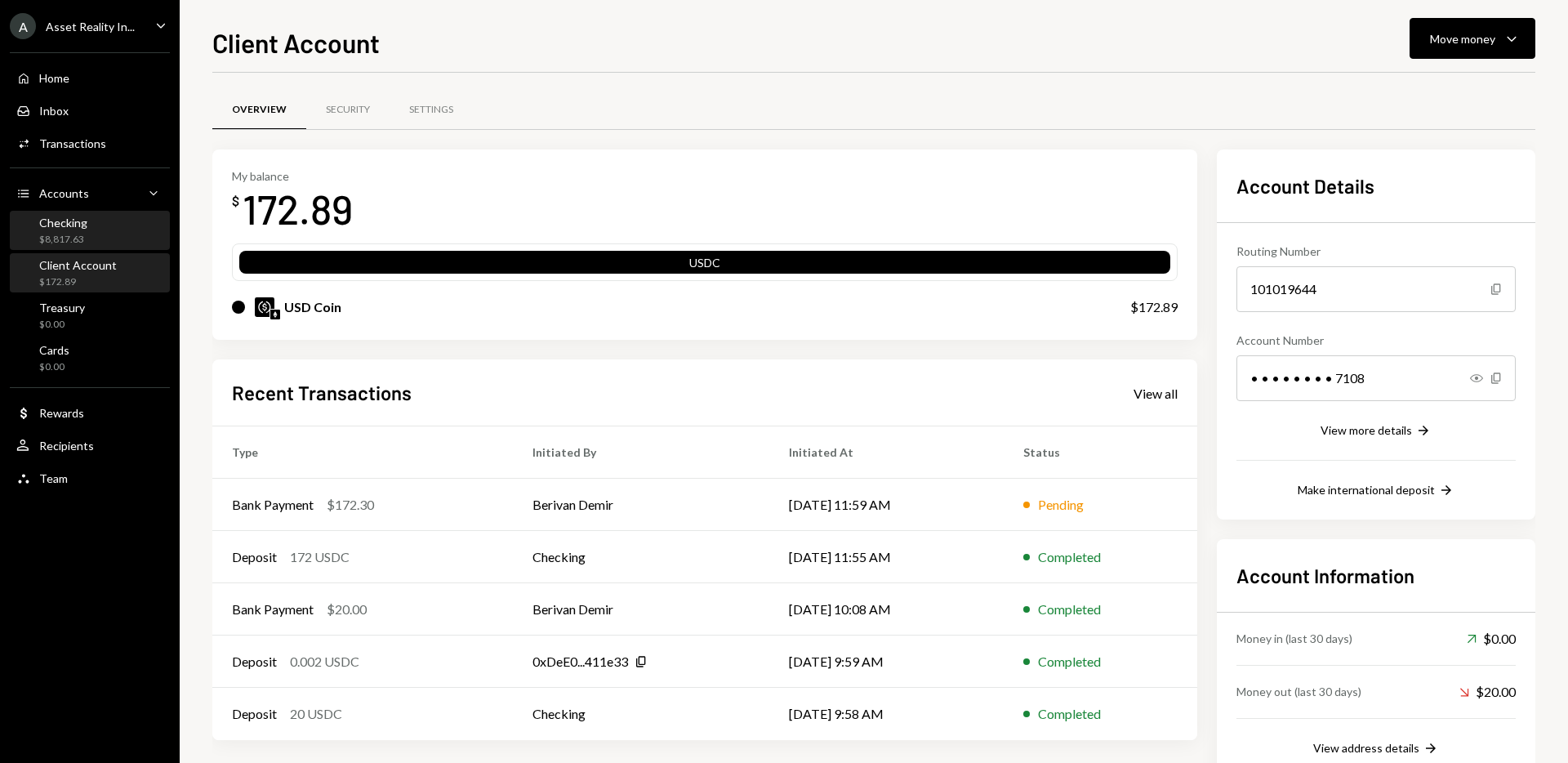
click at [79, 226] on div "Checking" at bounding box center [63, 222] width 48 height 14
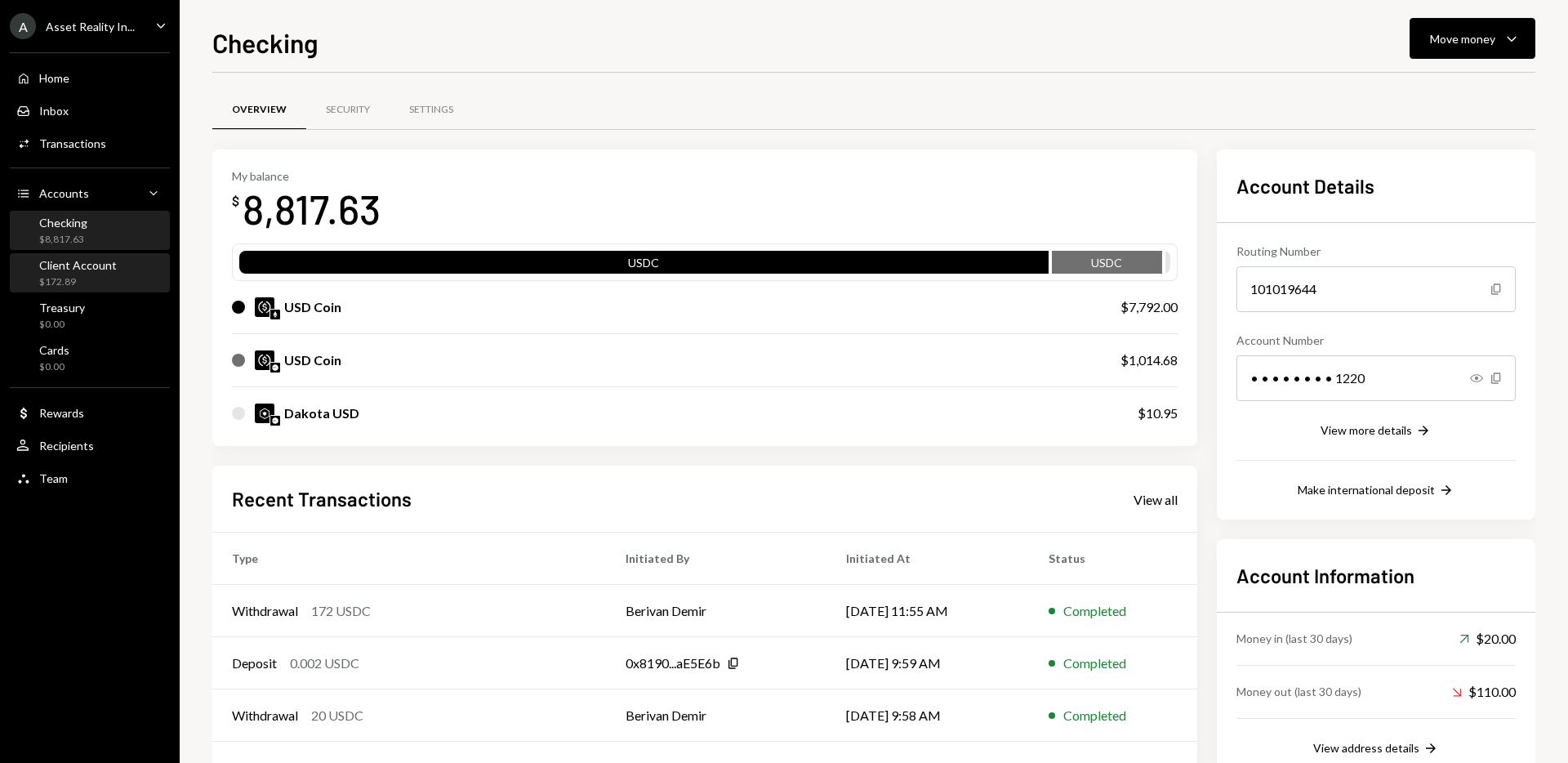
click at [81, 278] on div "$172.89" at bounding box center [77, 282] width 77 height 14
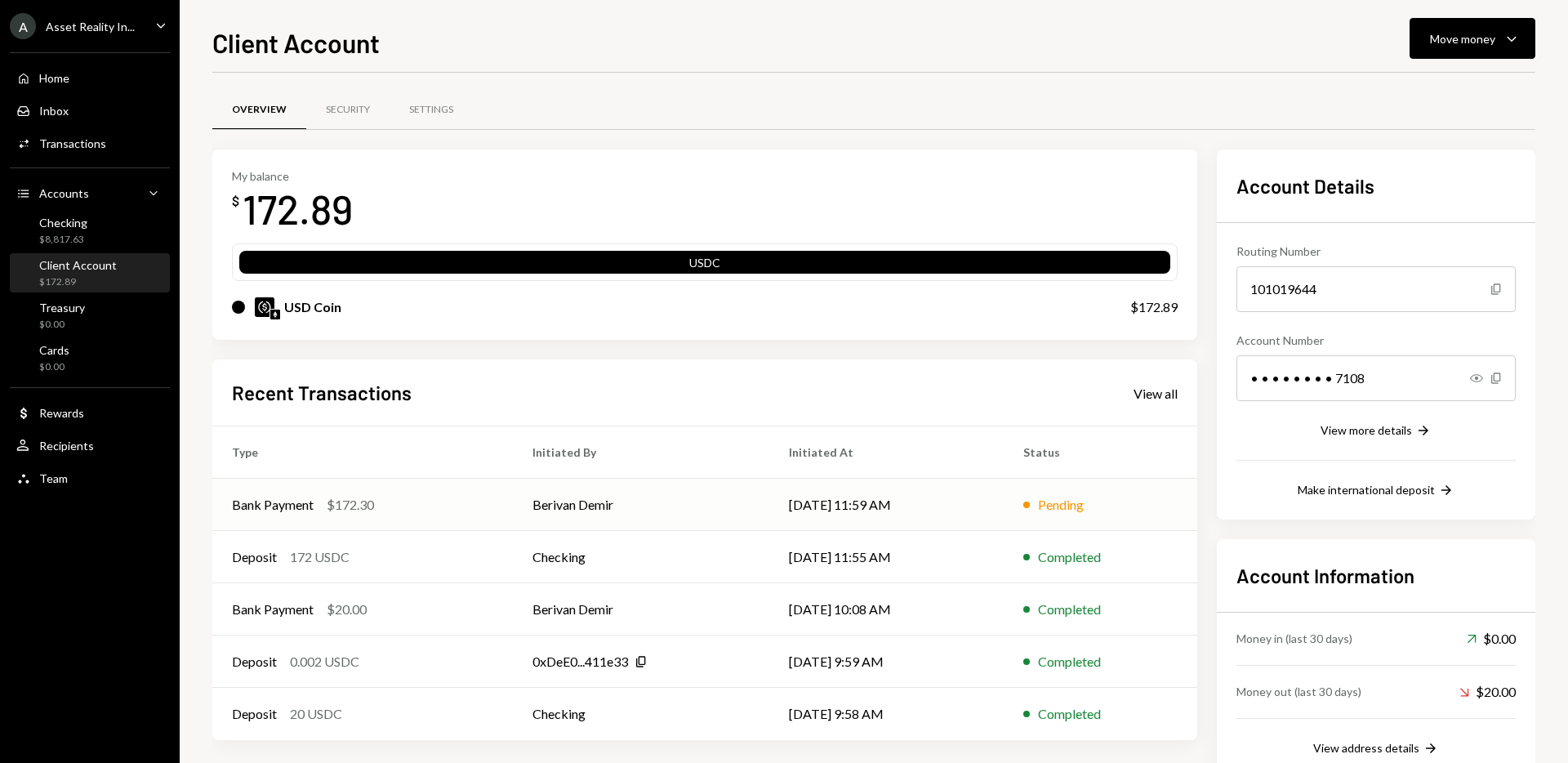
click at [665, 504] on td "Berivan Demir" at bounding box center [641, 505] width 256 height 53
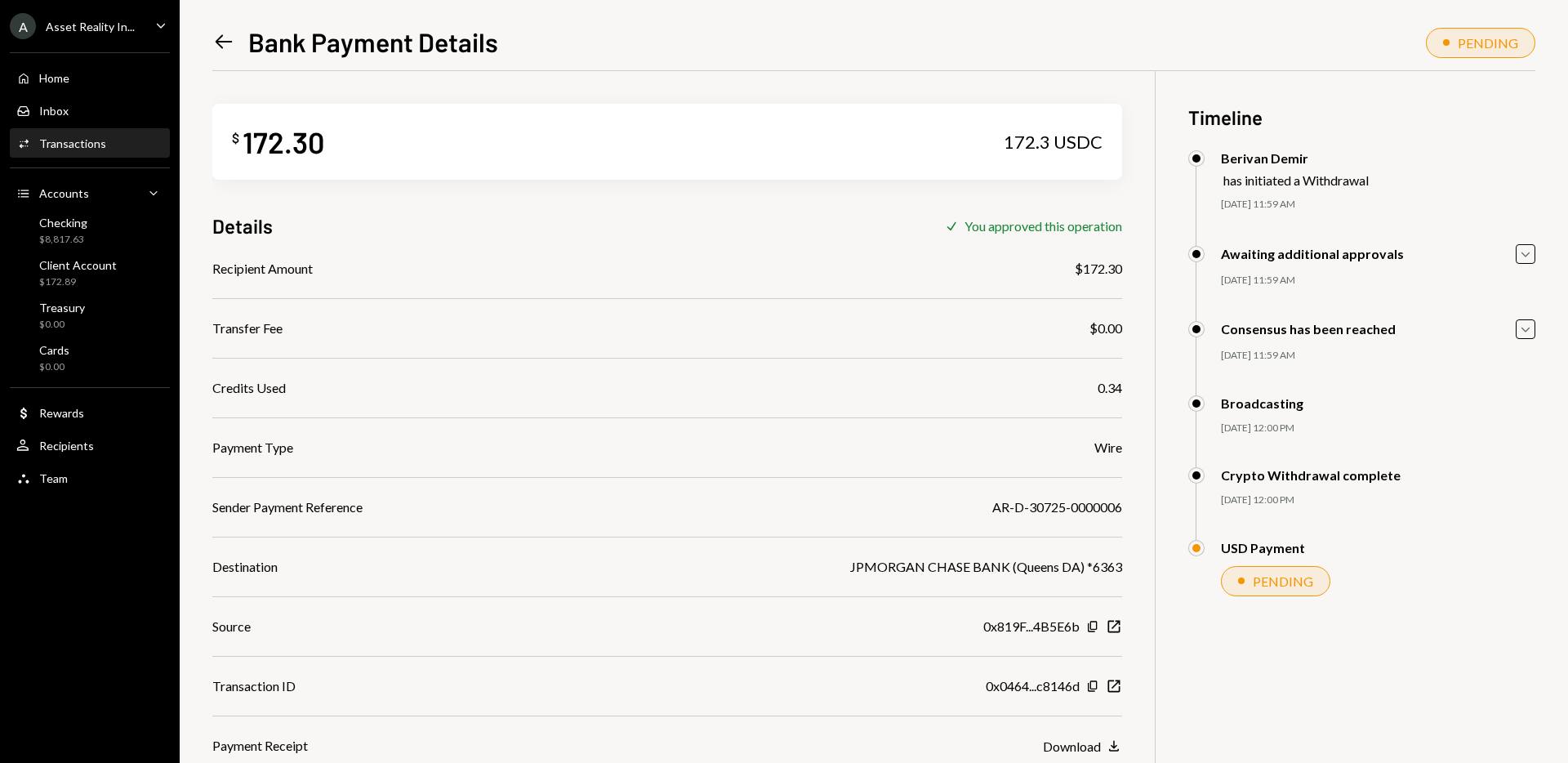
click at [225, 43] on icon "Left Arrow" at bounding box center [224, 41] width 23 height 23
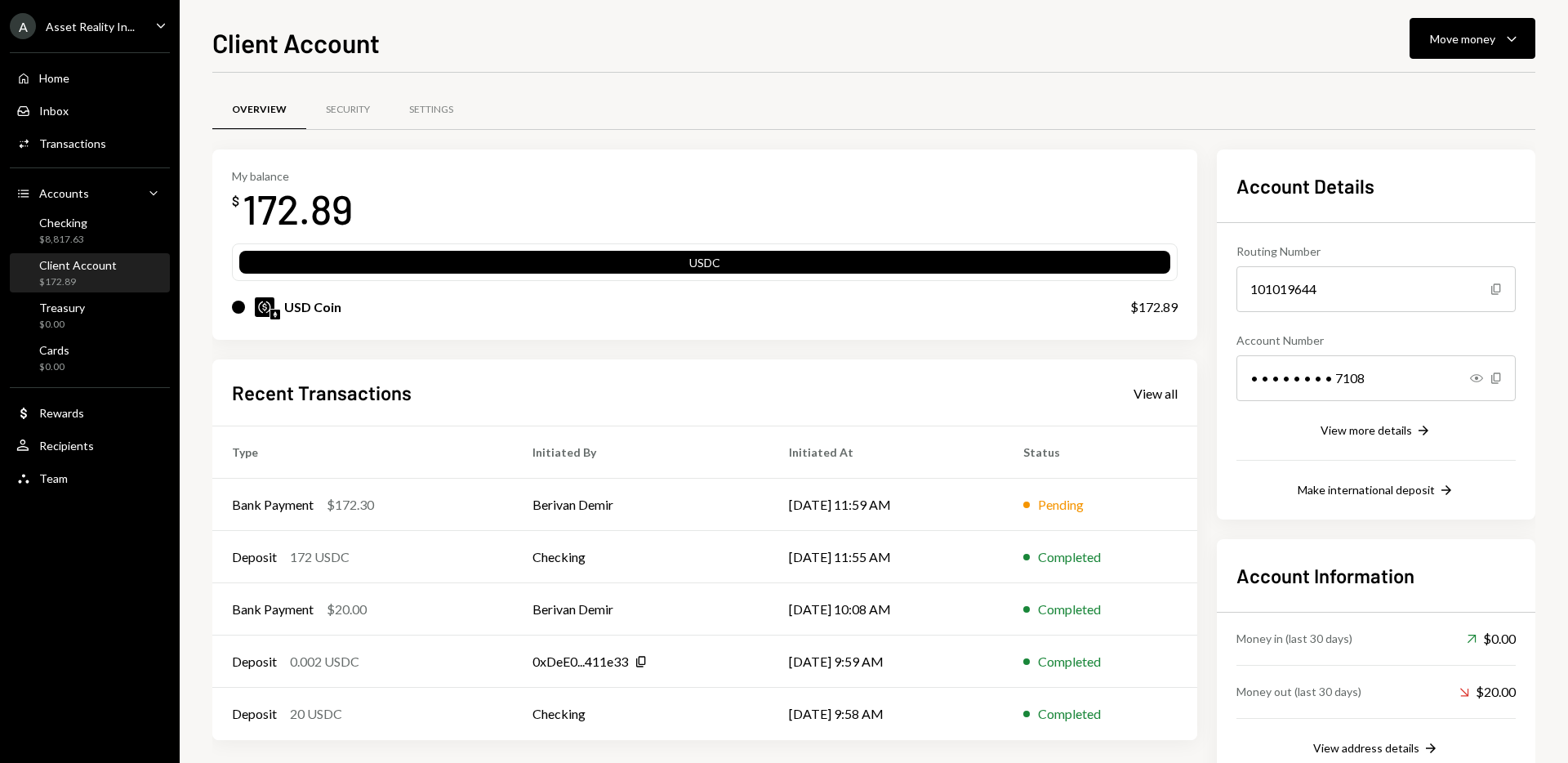
click at [1035, 150] on div "My balance $ 172.89 USDC USD Coin $172.89" at bounding box center [705, 245] width 985 height 191
click at [566, 497] on td "Berivan Demir" at bounding box center [641, 505] width 256 height 53
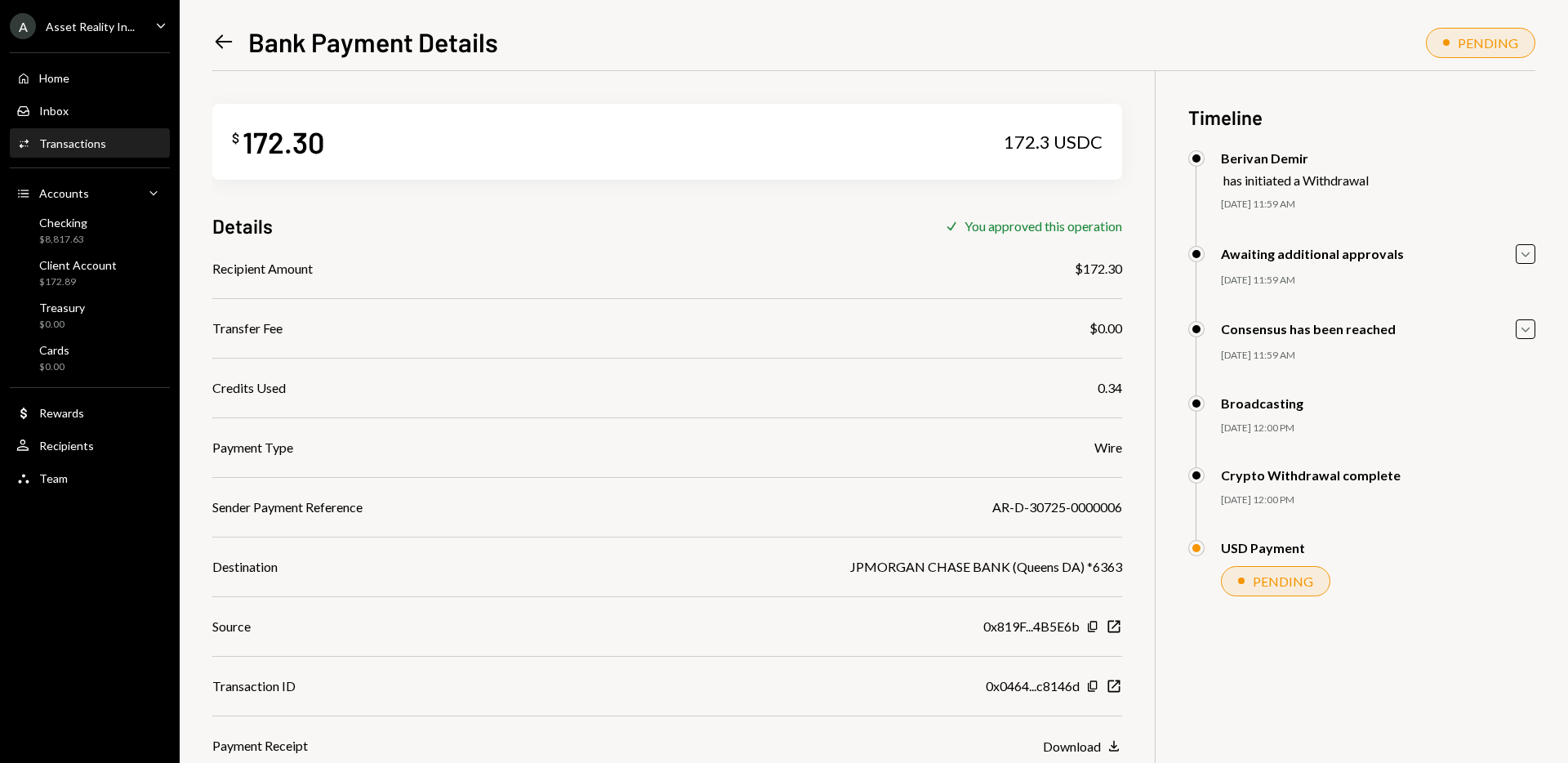
click at [220, 40] on icon "Left Arrow" at bounding box center [224, 41] width 23 height 23
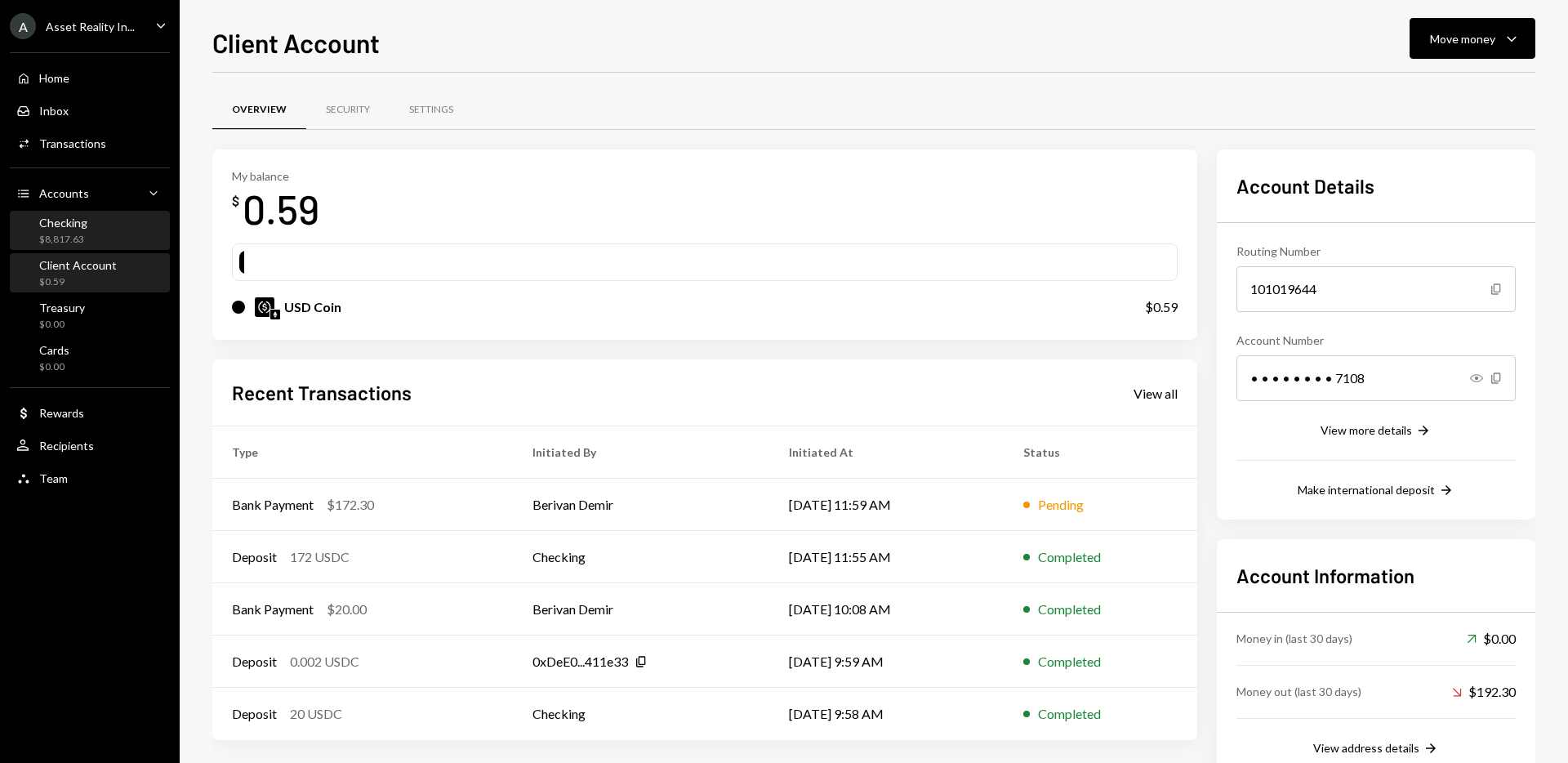
click at [79, 228] on div "Checking" at bounding box center [63, 222] width 48 height 14
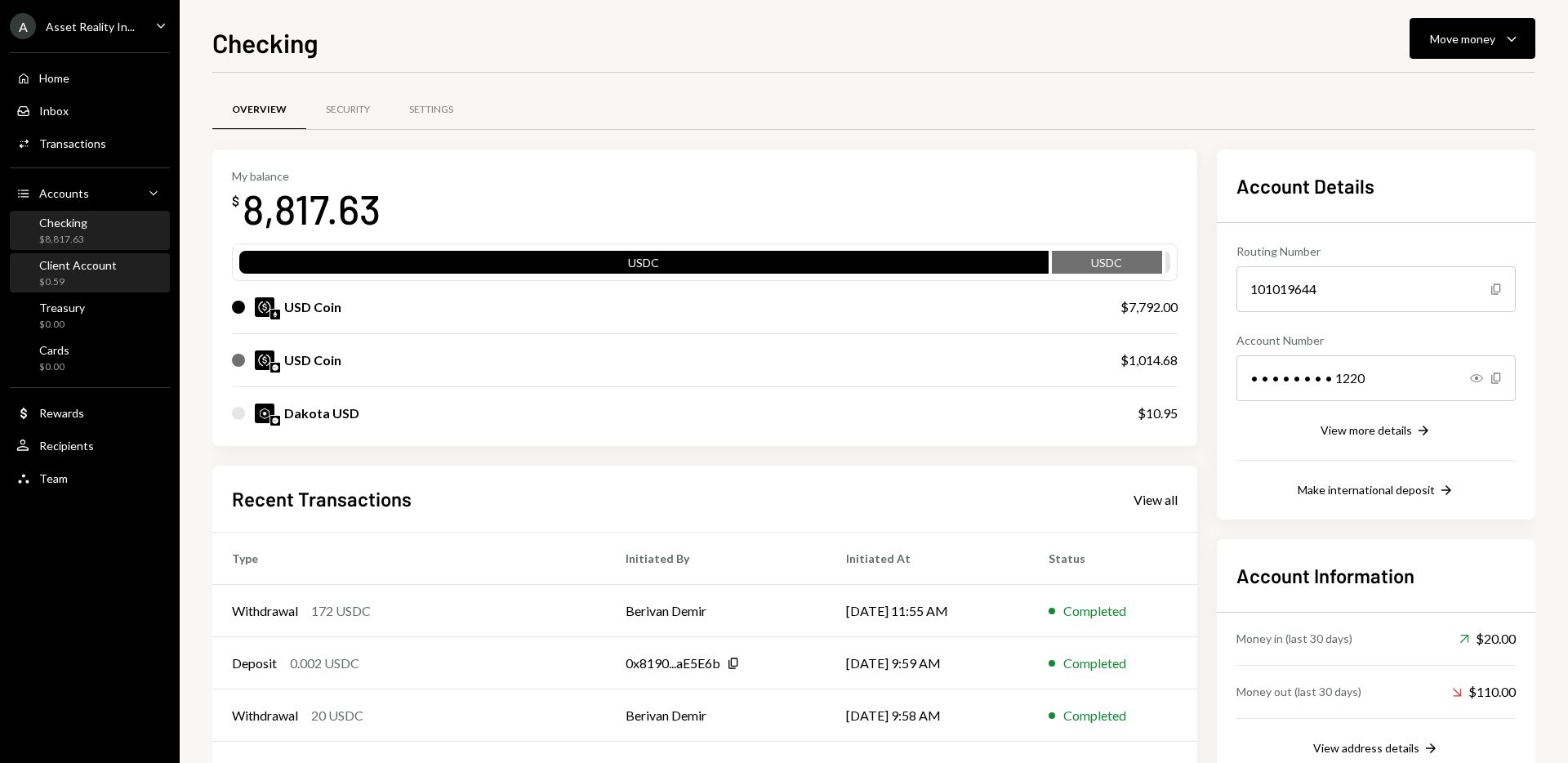
click at [72, 280] on div "$0.59" at bounding box center [77, 282] width 77 height 14
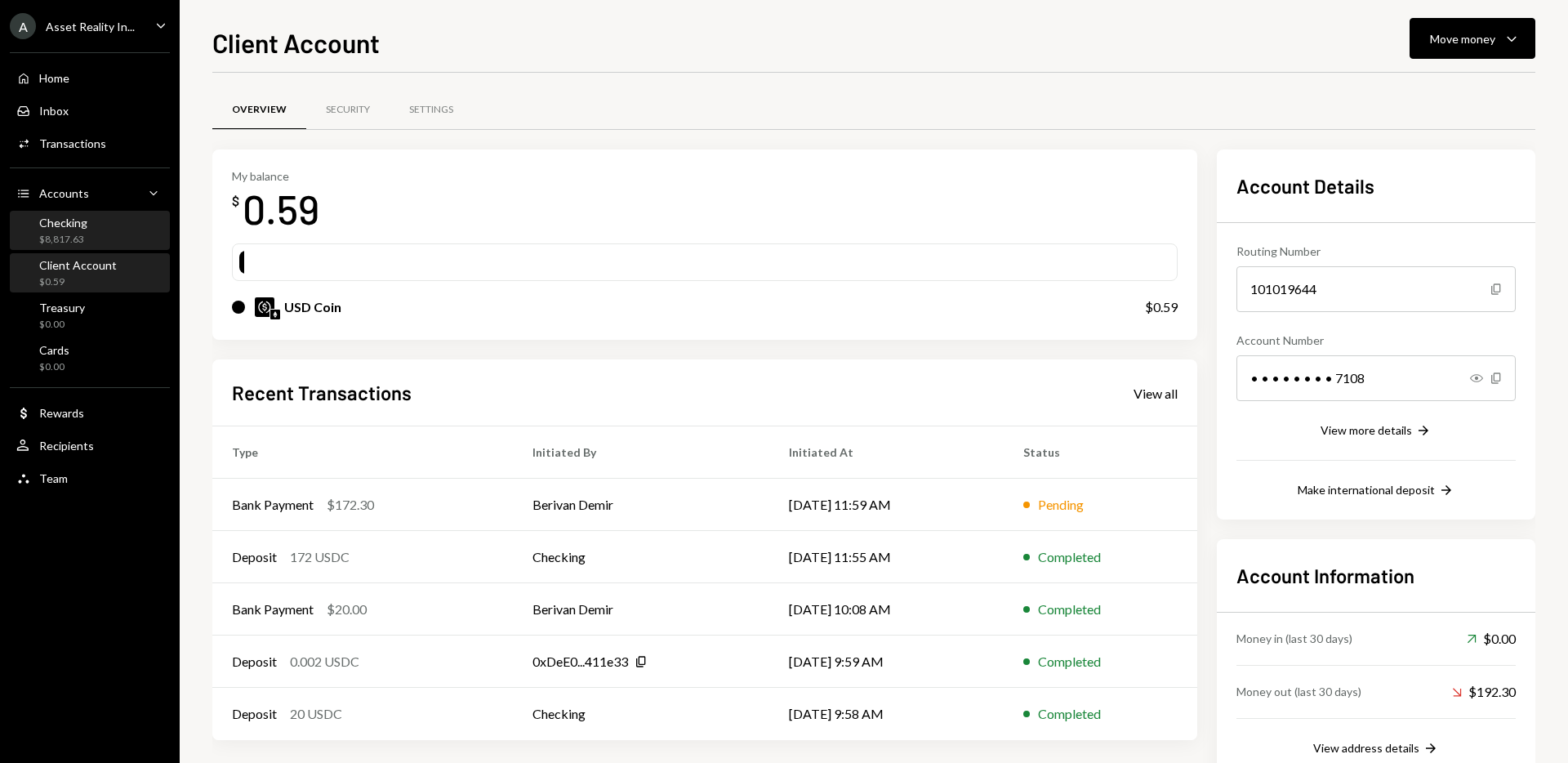
click at [77, 233] on div "$8,817.63" at bounding box center [63, 239] width 48 height 14
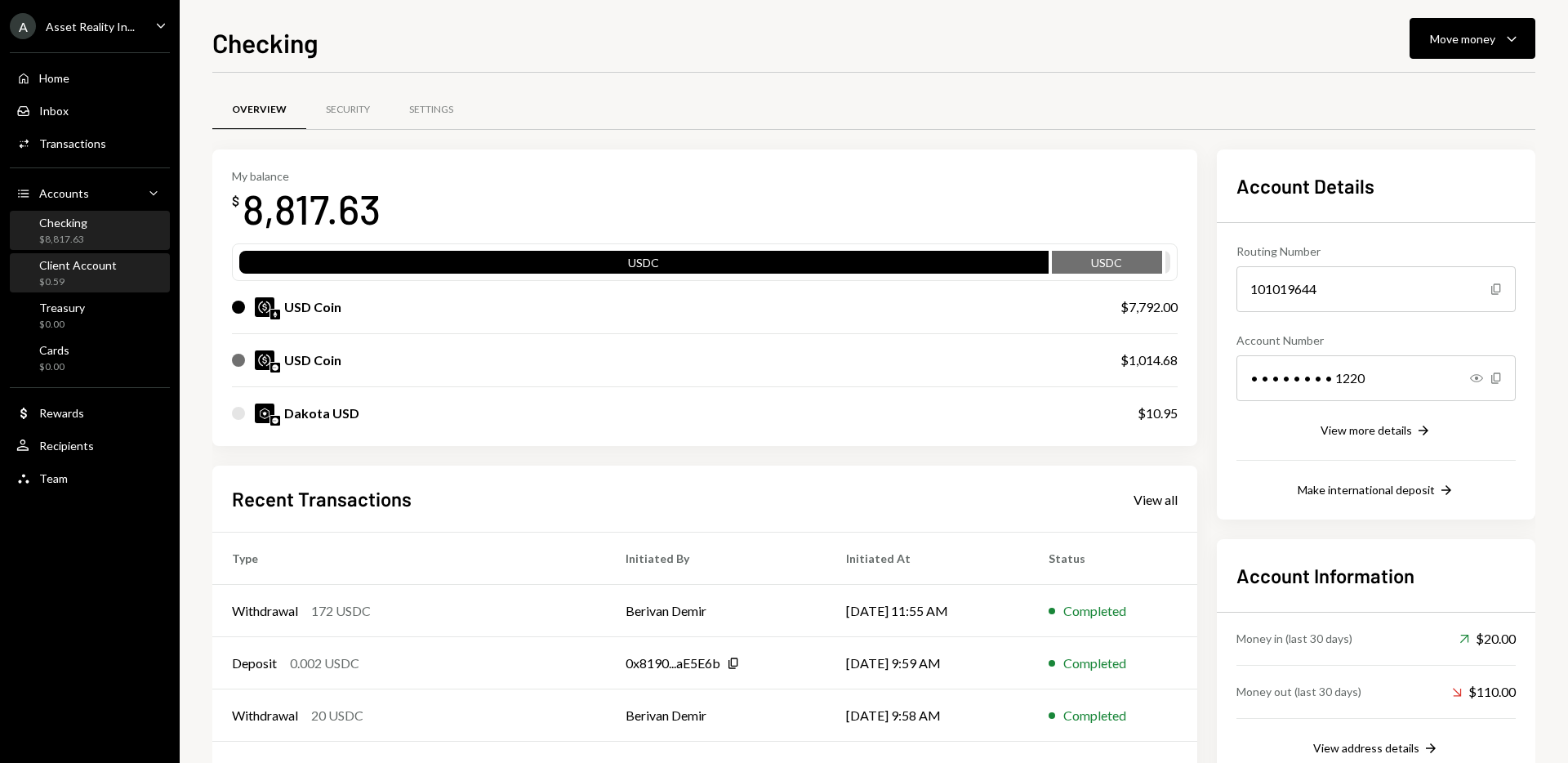
click at [85, 281] on div "$0.59" at bounding box center [77, 282] width 77 height 14
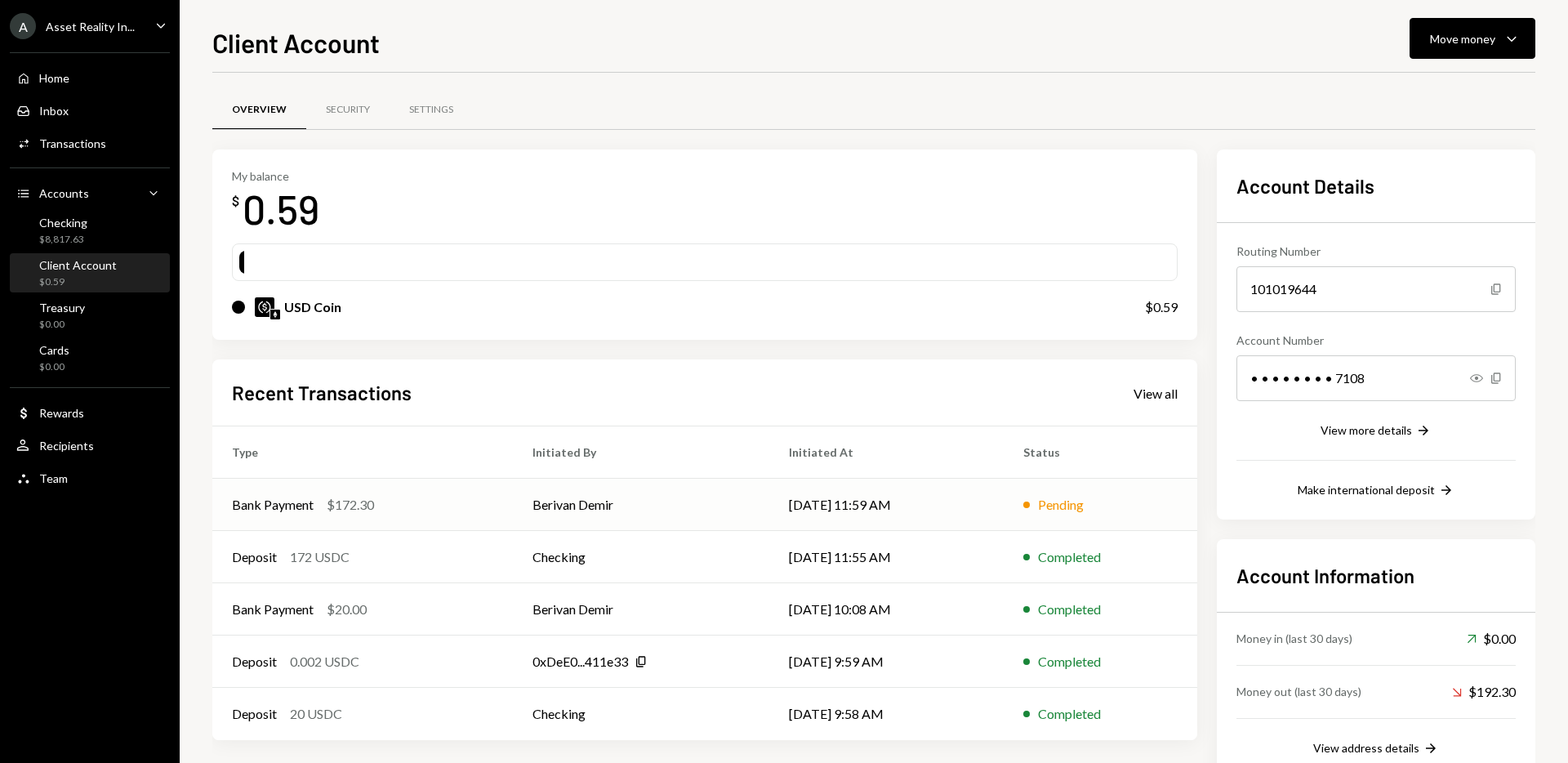
click at [599, 506] on td "Berivan Demir" at bounding box center [641, 505] width 256 height 53
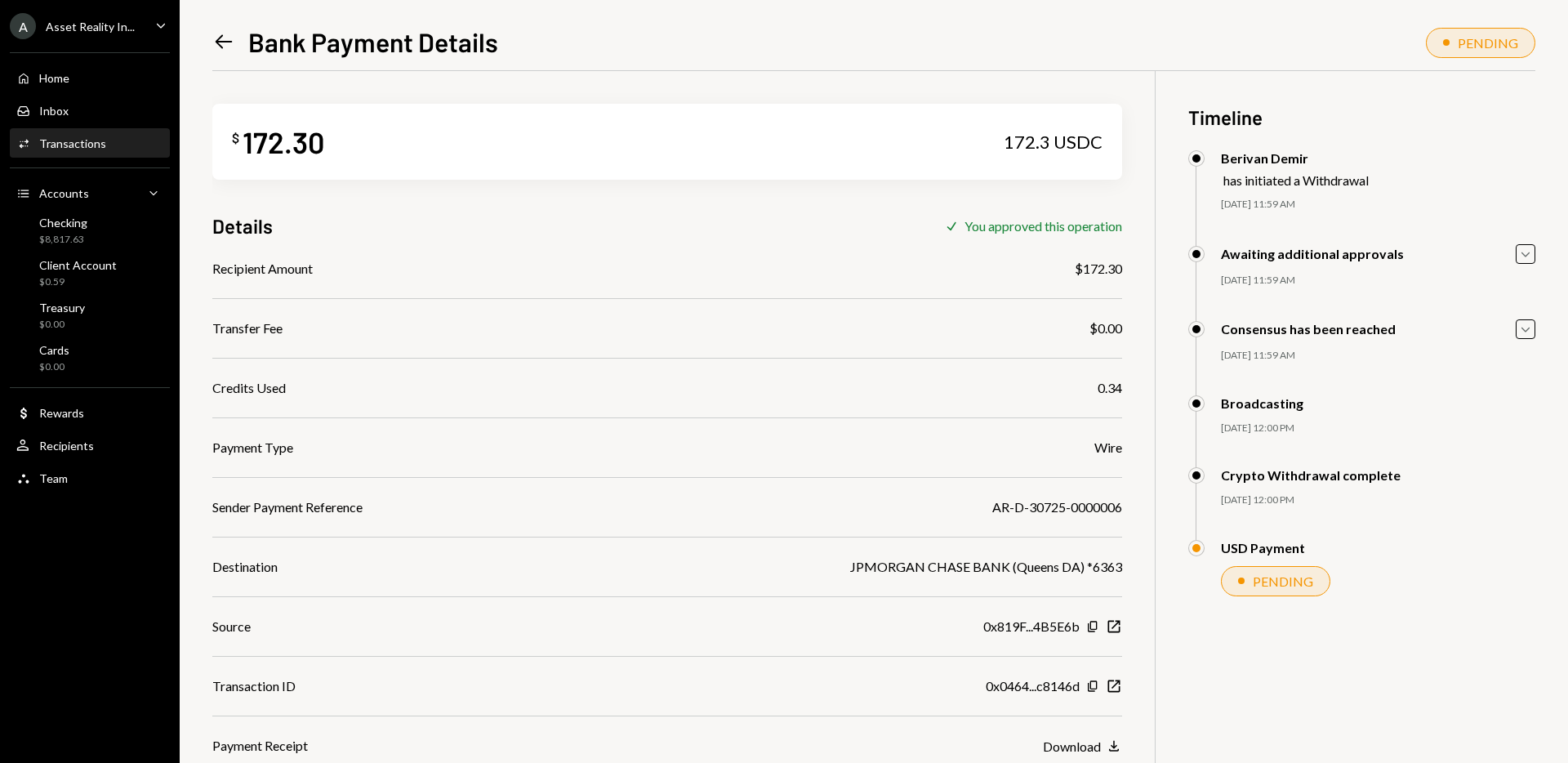
click at [223, 39] on icon "Left Arrow" at bounding box center [224, 41] width 23 height 23
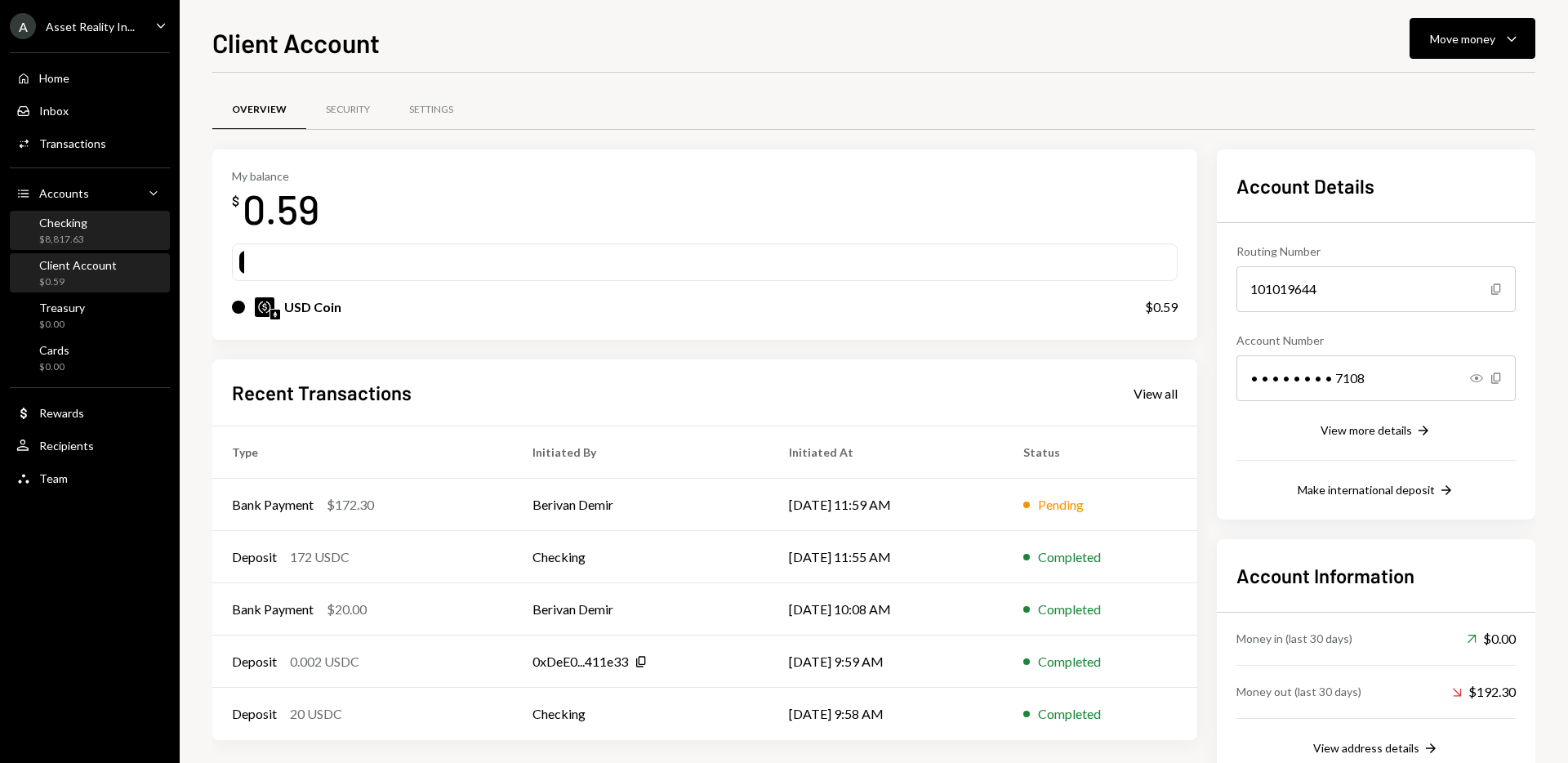
click at [113, 236] on div "Checking $8,817.63" at bounding box center [90, 231] width 147 height 31
drag, startPoint x: 791, startPoint y: 242, endPoint x: 375, endPoint y: 312, distance: 421.8
click at [789, 242] on div "My balance $ 0.59 USD Coin $0.59" at bounding box center [705, 245] width 985 height 191
click at [84, 231] on div "Checking $8,817.63" at bounding box center [63, 231] width 48 height 31
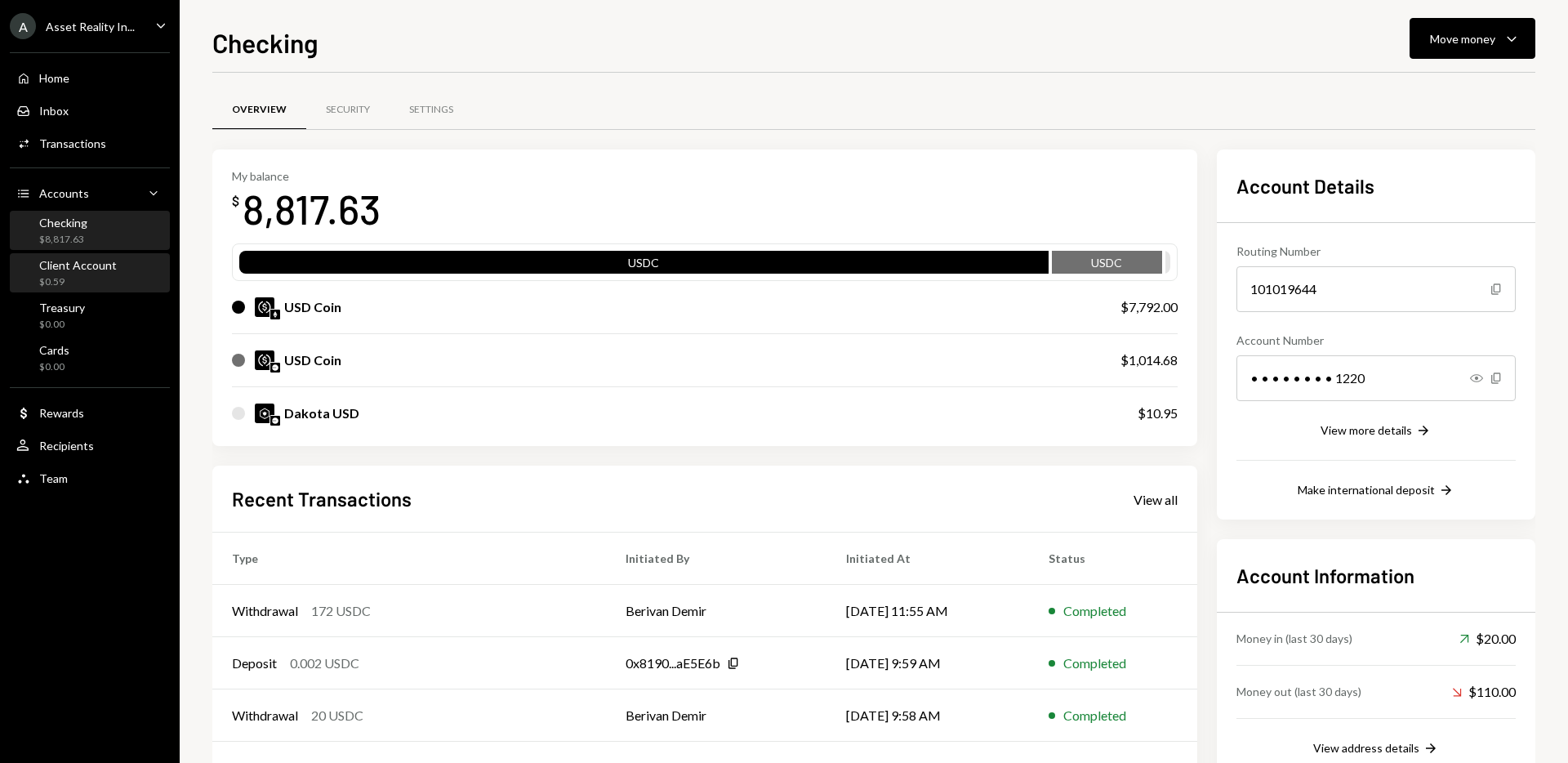
click at [79, 277] on div "$0.59" at bounding box center [77, 282] width 77 height 14
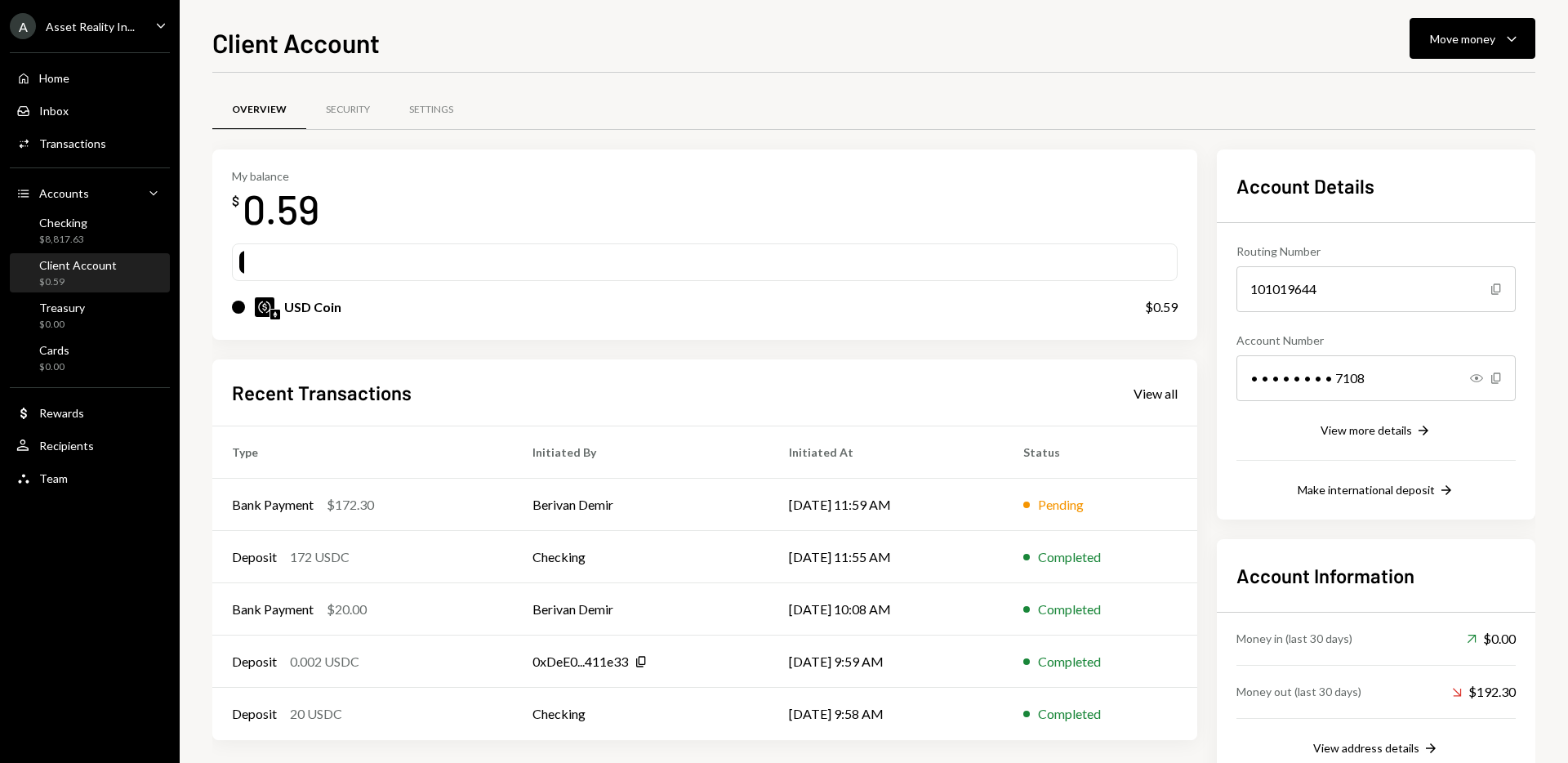
click at [990, 169] on div "My balance $ 0.59" at bounding box center [704, 202] width 945 height 65
click at [93, 229] on div "Checking $8,817.63" at bounding box center [90, 231] width 147 height 31
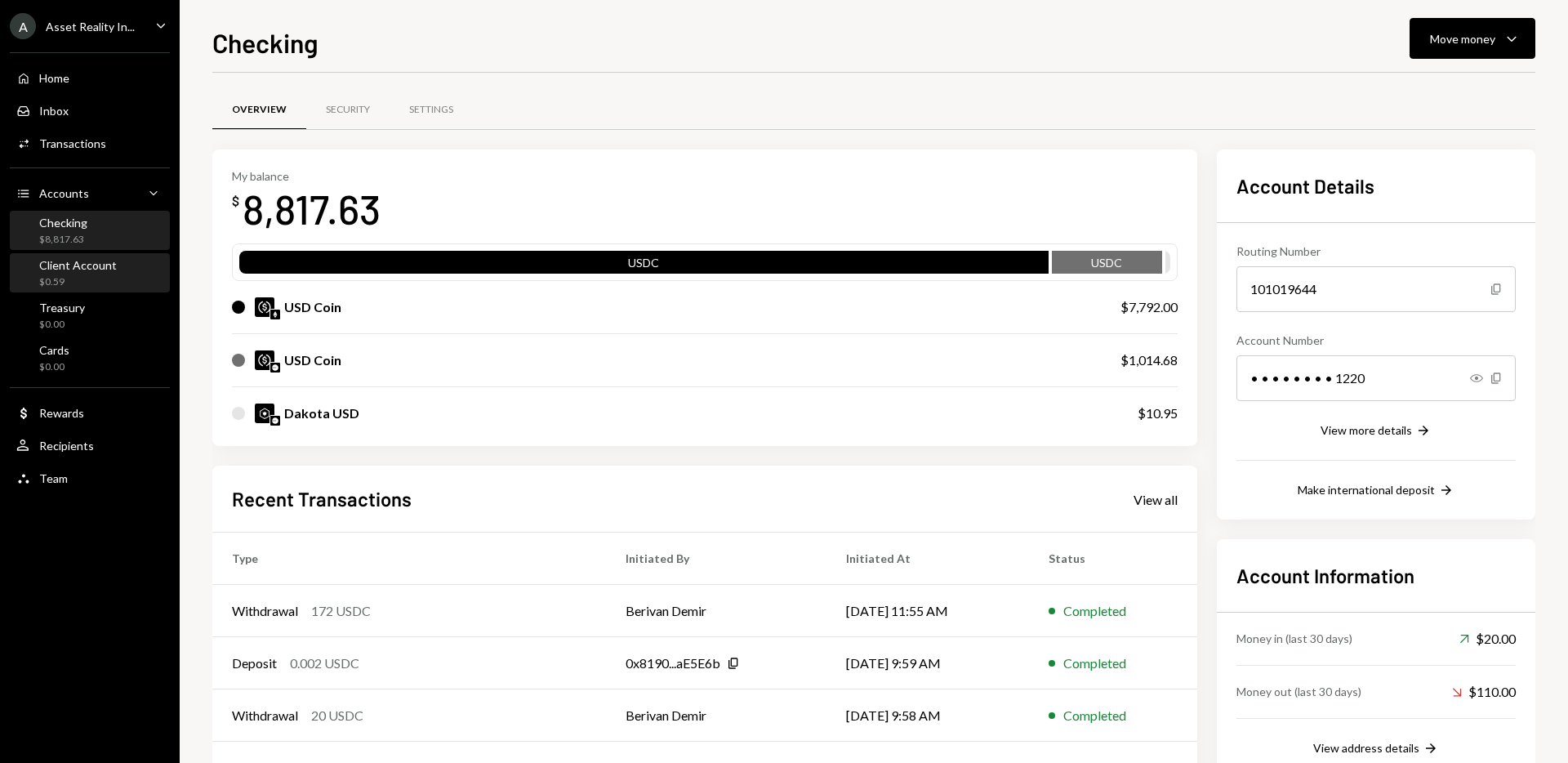
click at [88, 269] on div "Client Account" at bounding box center [77, 265] width 77 height 14
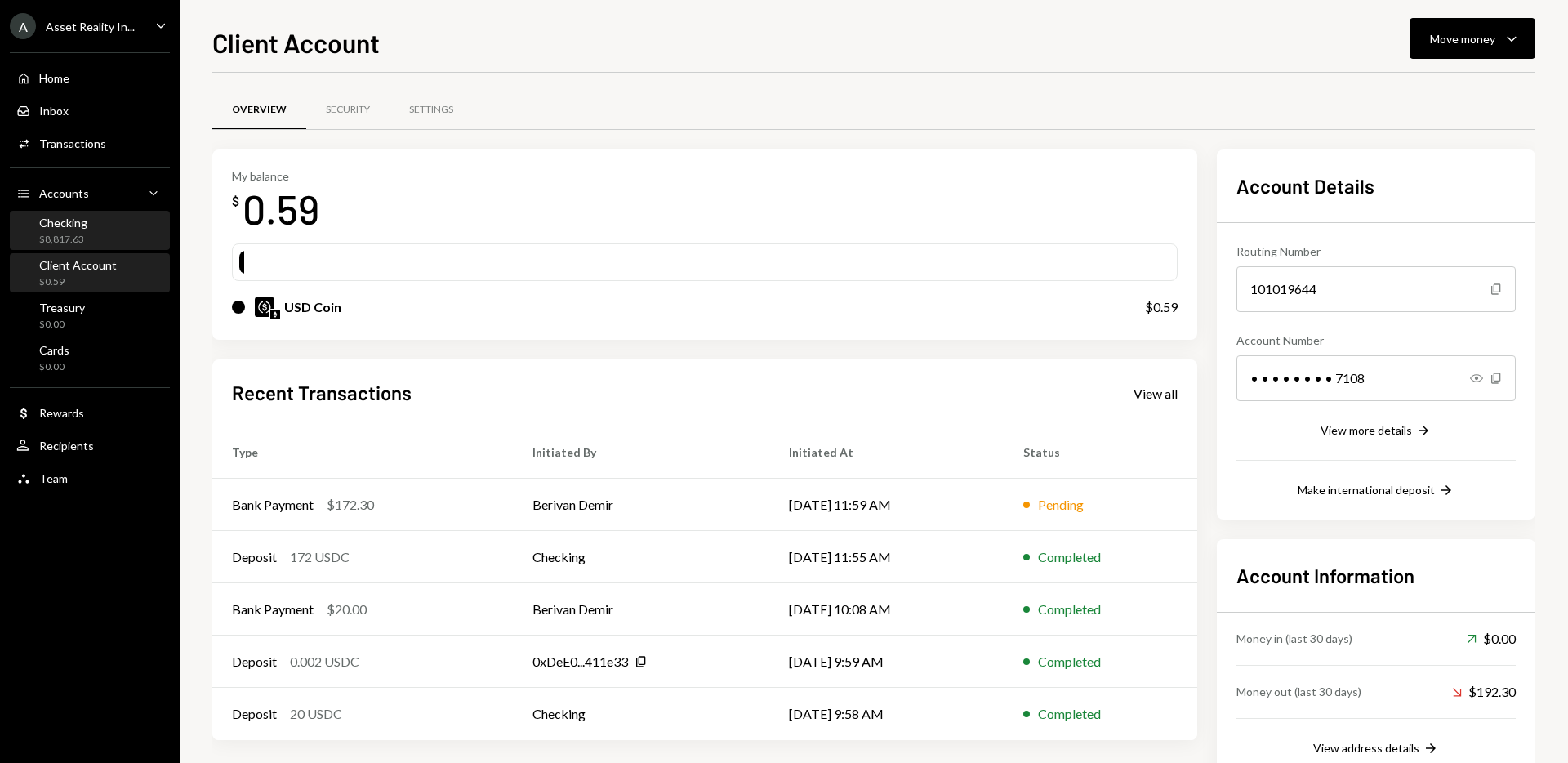
click at [85, 219] on div "Checking $8,817.63" at bounding box center [90, 231] width 147 height 31
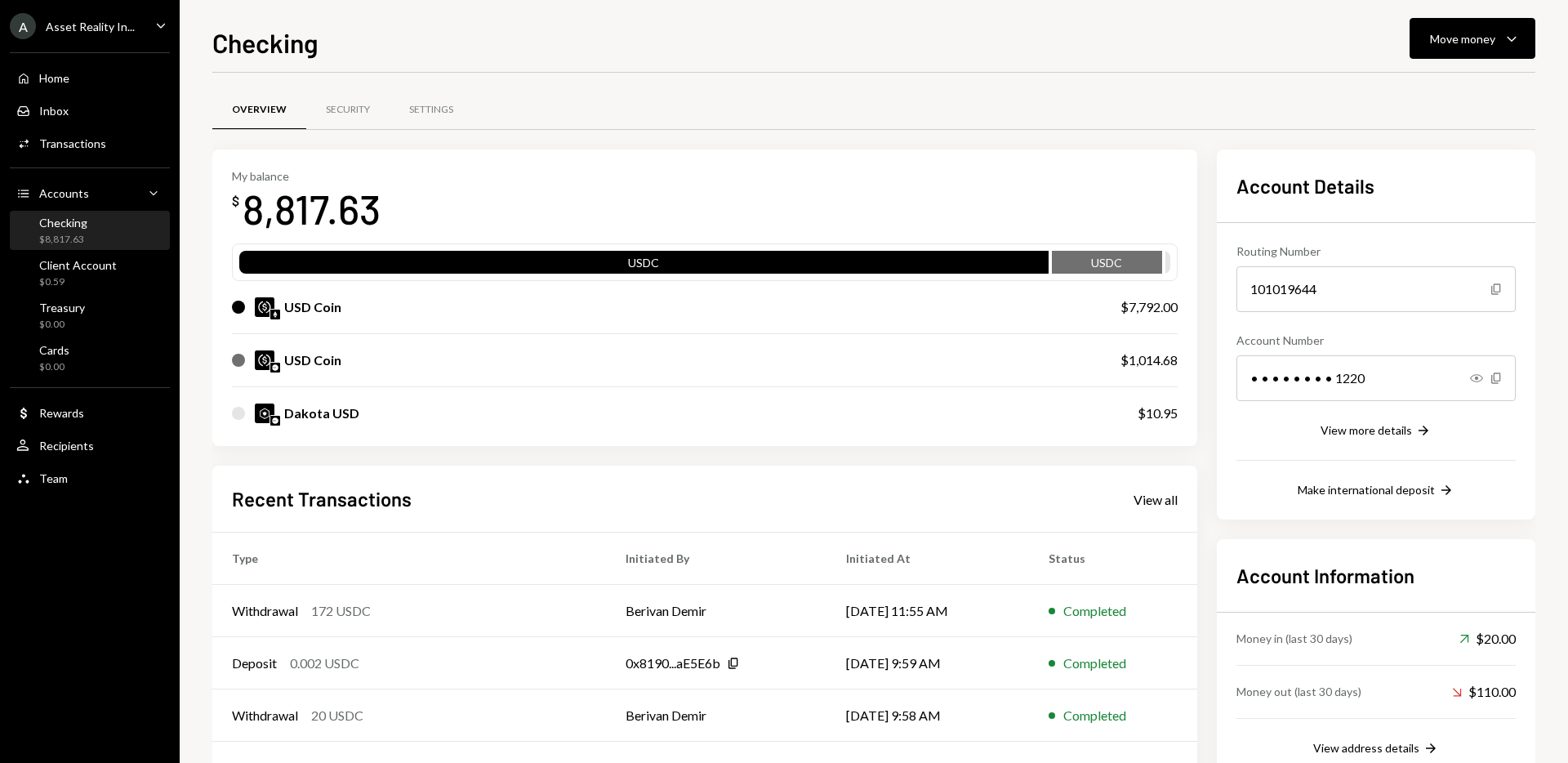
click at [84, 252] on div "Home Home Inbox Inbox Activities Transactions Accounts Accounts Caret Down Chec…" at bounding box center [90, 269] width 180 height 454
click at [83, 305] on div "Treasury" at bounding box center [62, 307] width 45 height 14
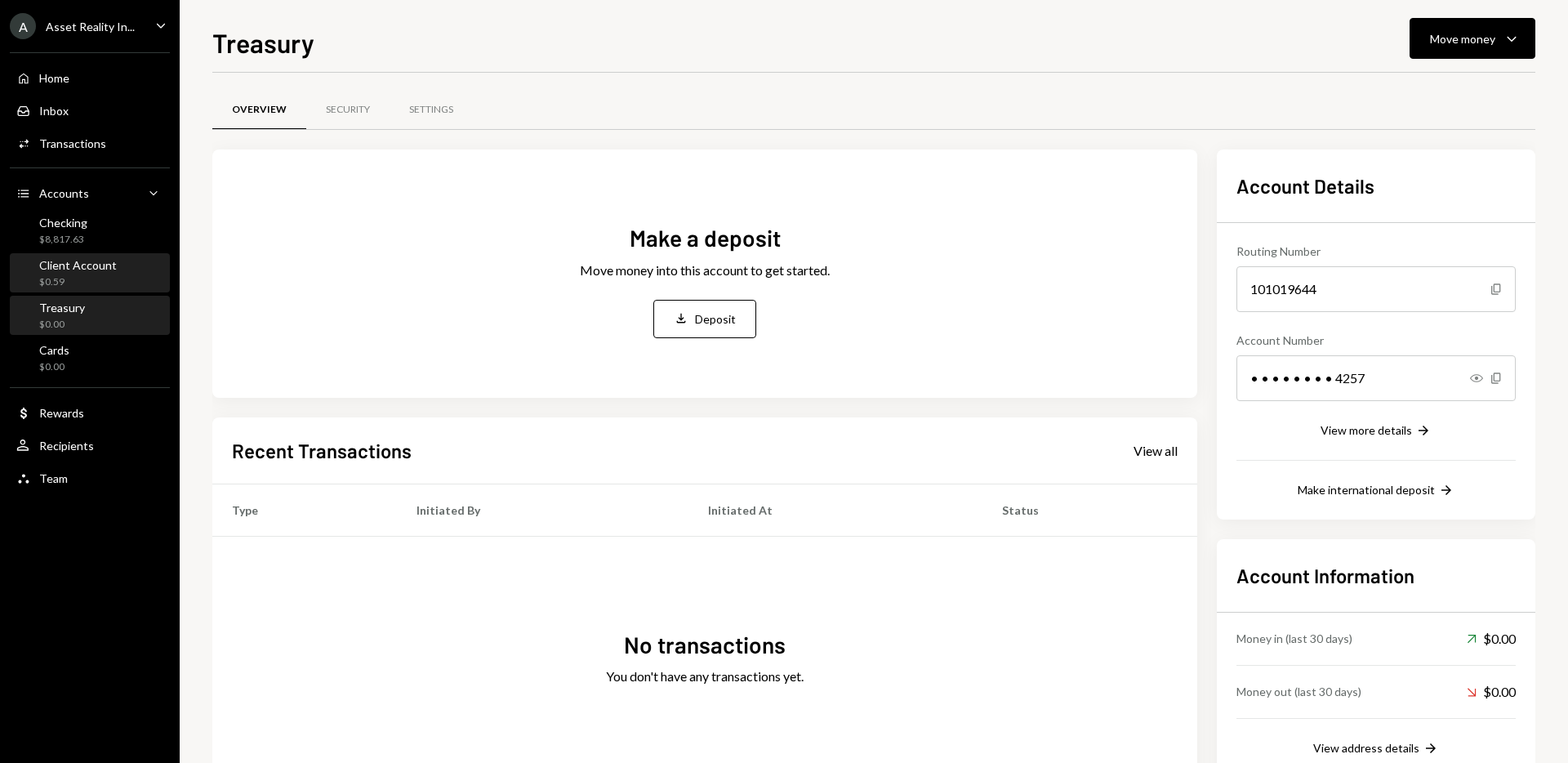
click at [75, 272] on div "Client Account $0.59" at bounding box center [77, 274] width 77 height 31
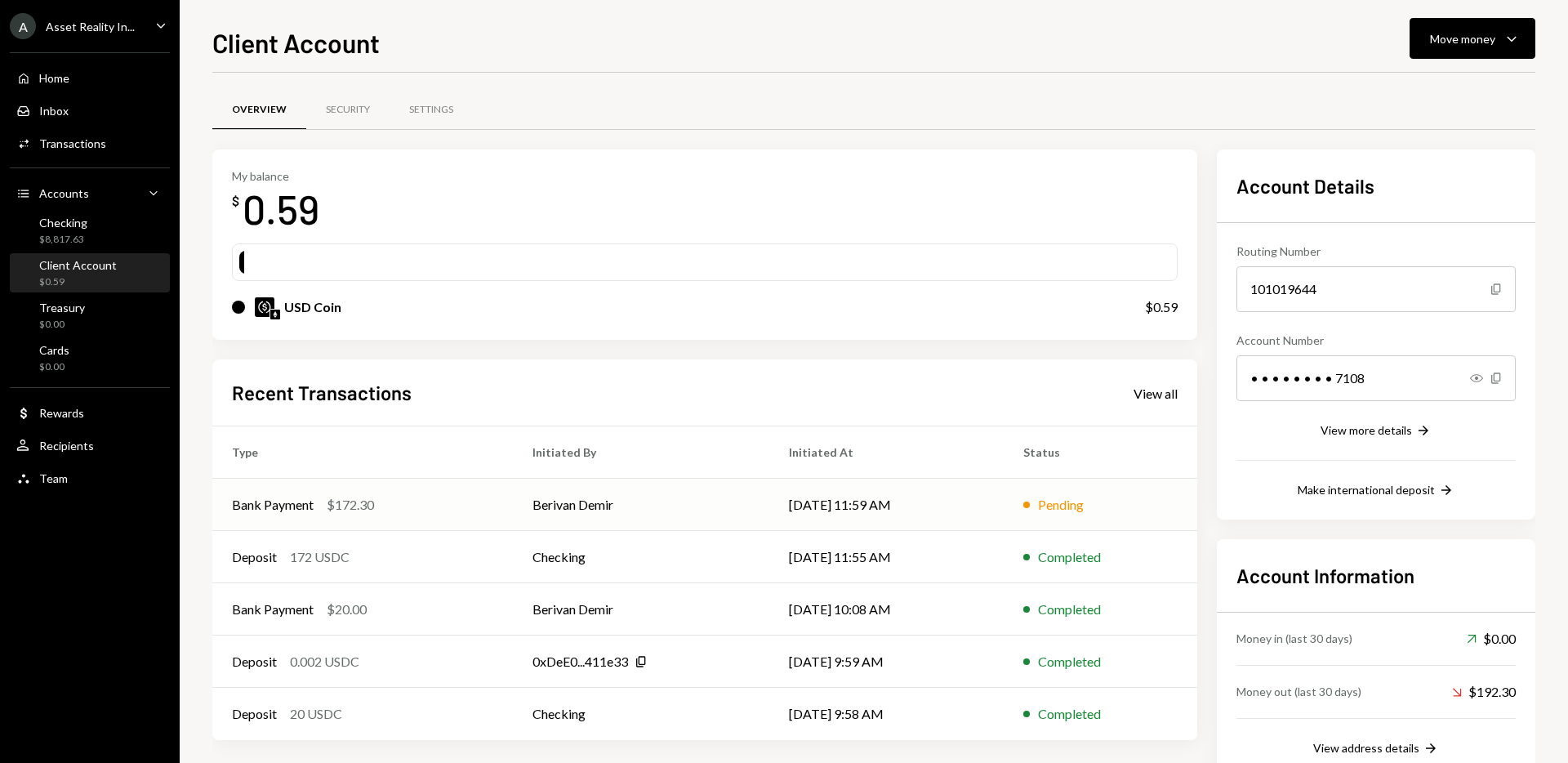
click at [591, 508] on td "Berivan Demir" at bounding box center [641, 505] width 256 height 53
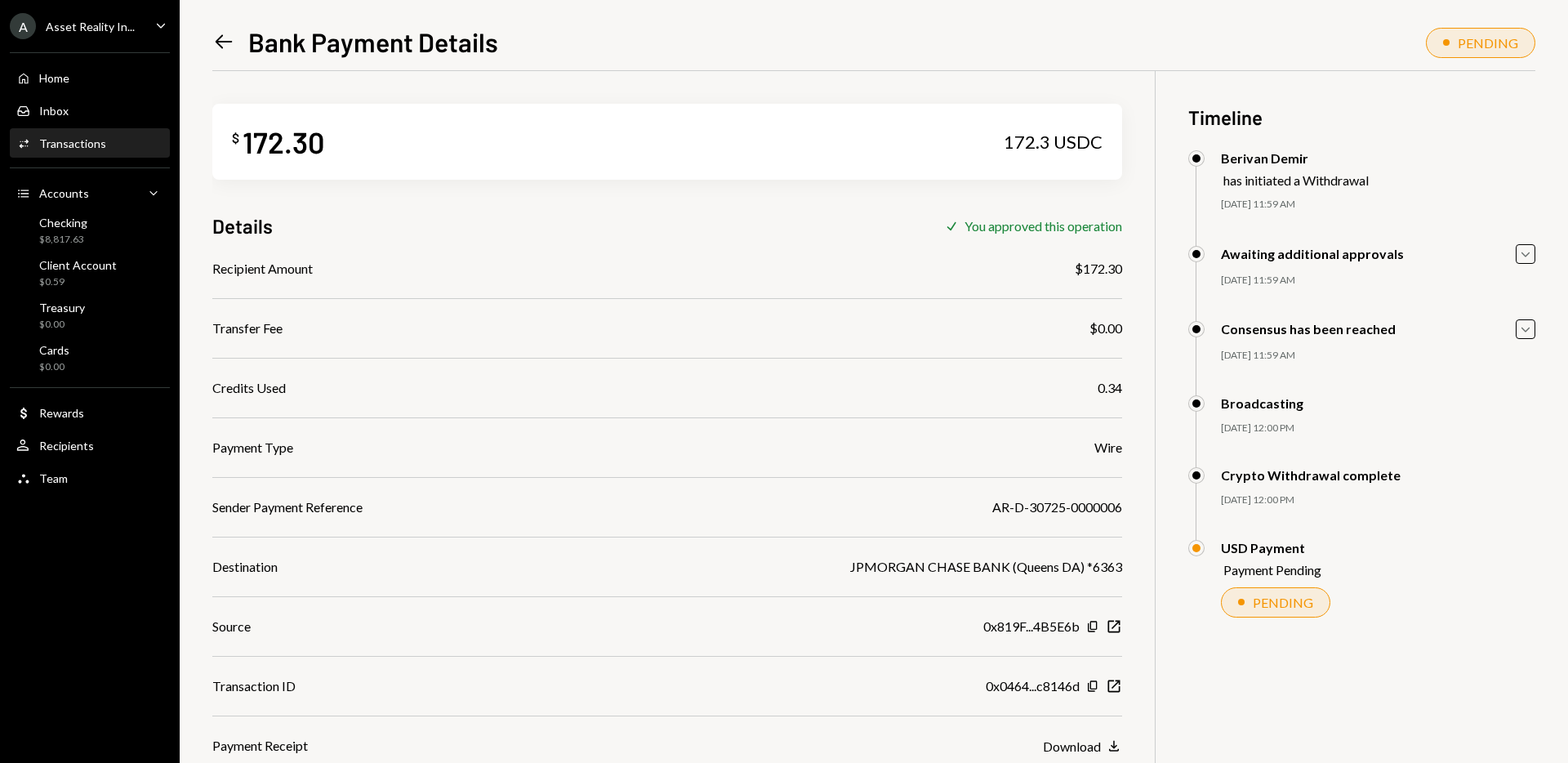
scroll to position [71, 0]
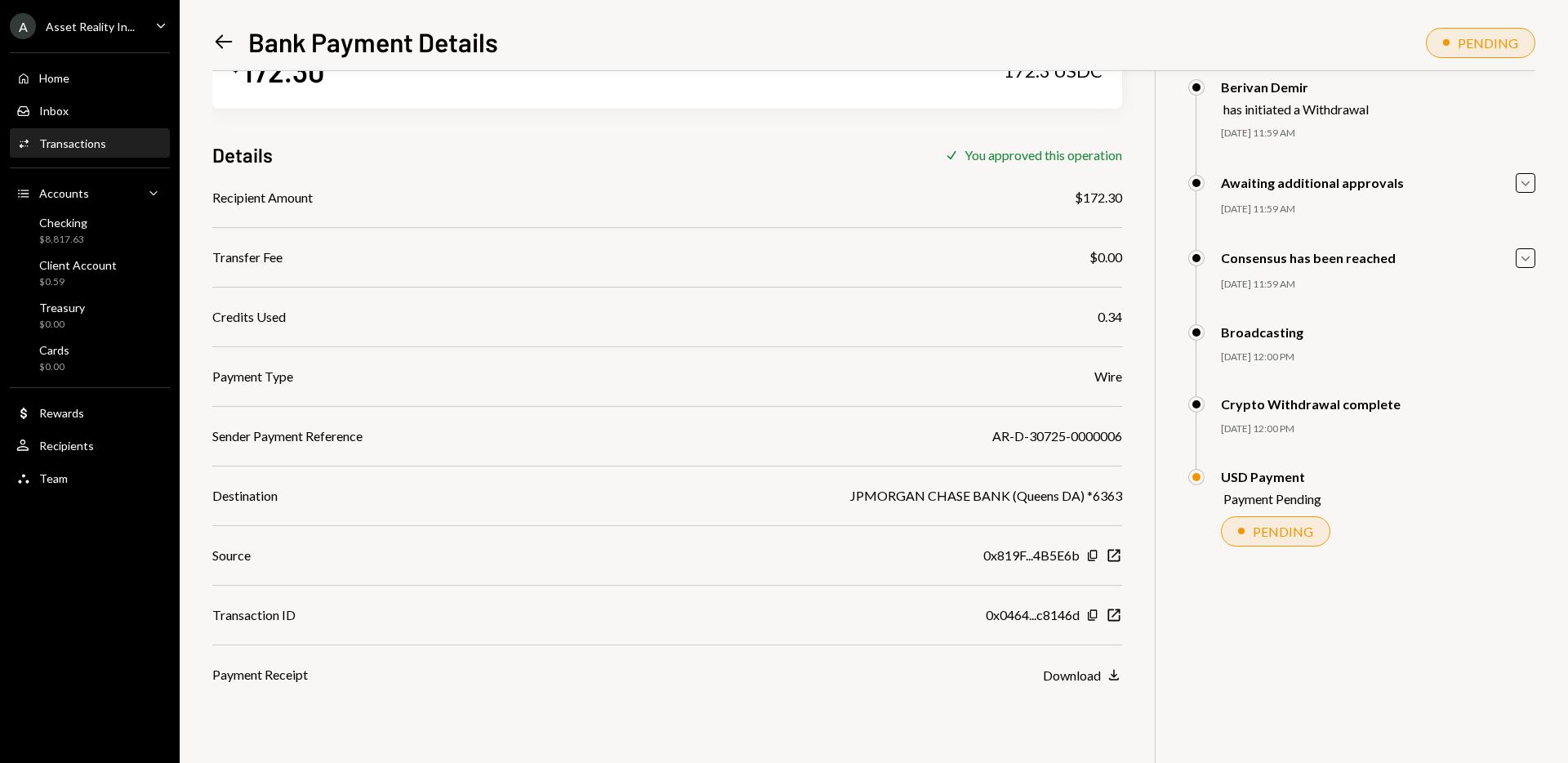
click at [223, 36] on icon "Left Arrow" at bounding box center [224, 41] width 23 height 23
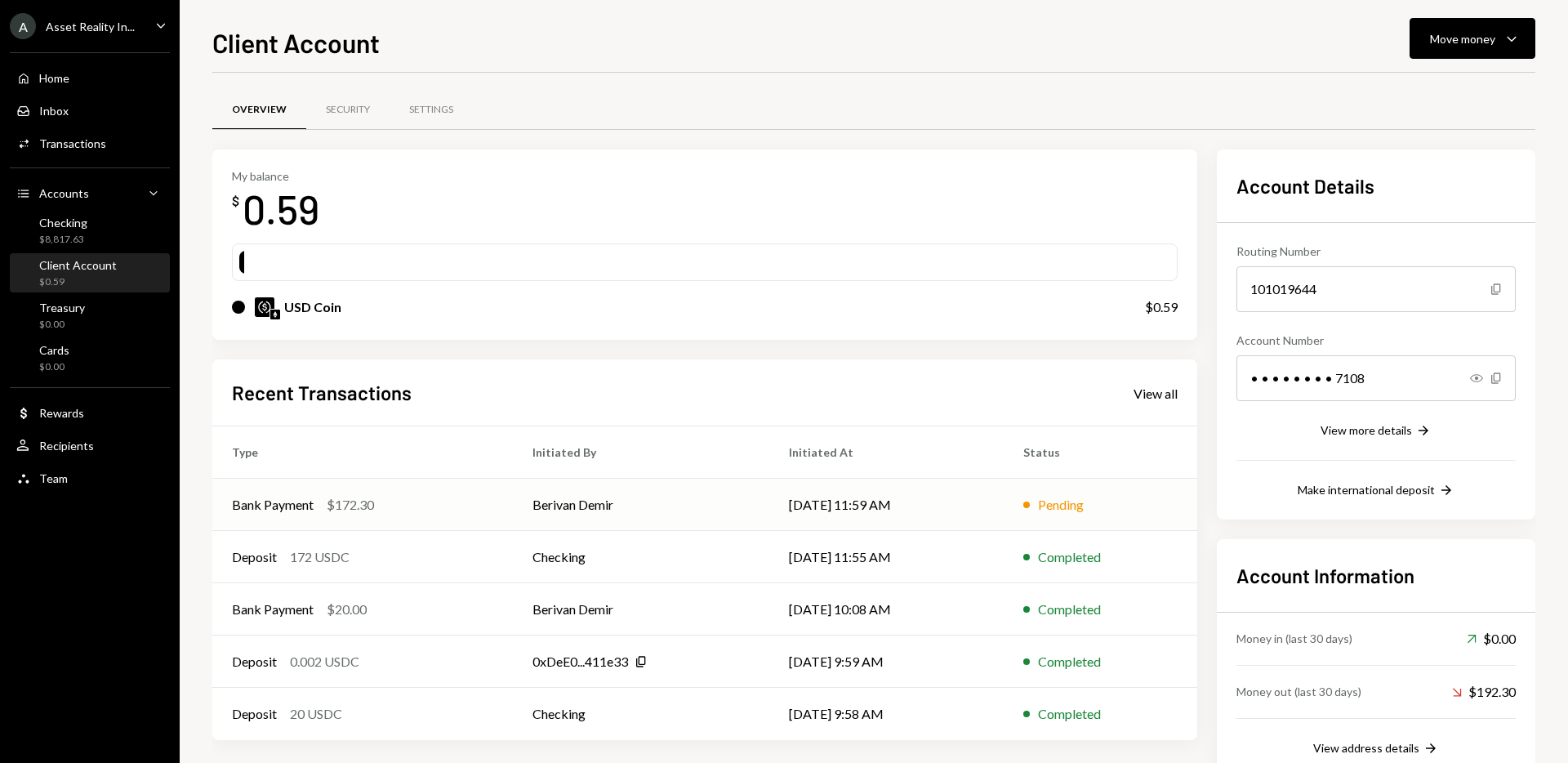
click at [616, 503] on td "Berivan Demir" at bounding box center [641, 505] width 256 height 53
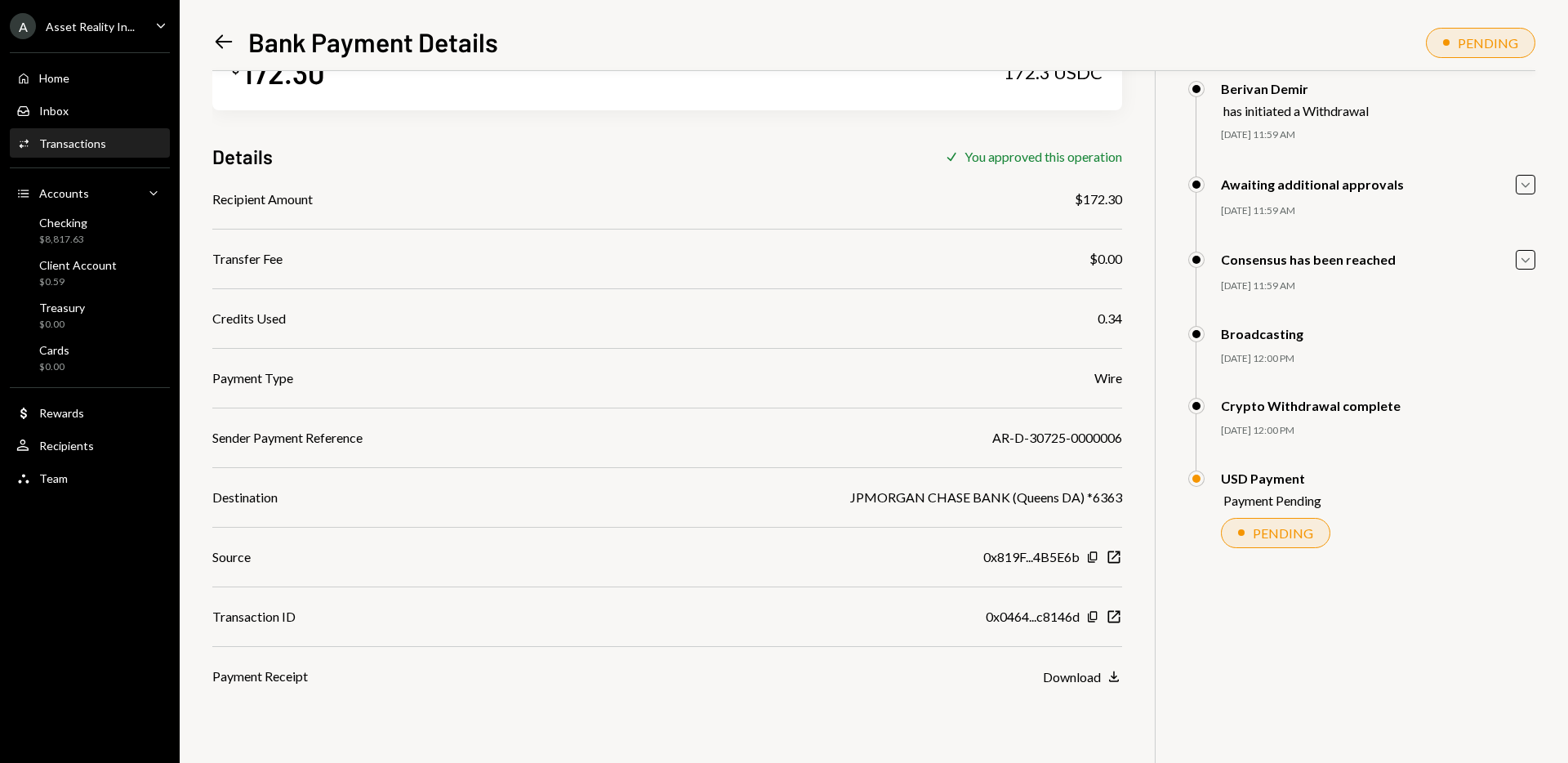
scroll to position [71, 0]
click at [1109, 675] on icon "Download" at bounding box center [1114, 675] width 16 height 16
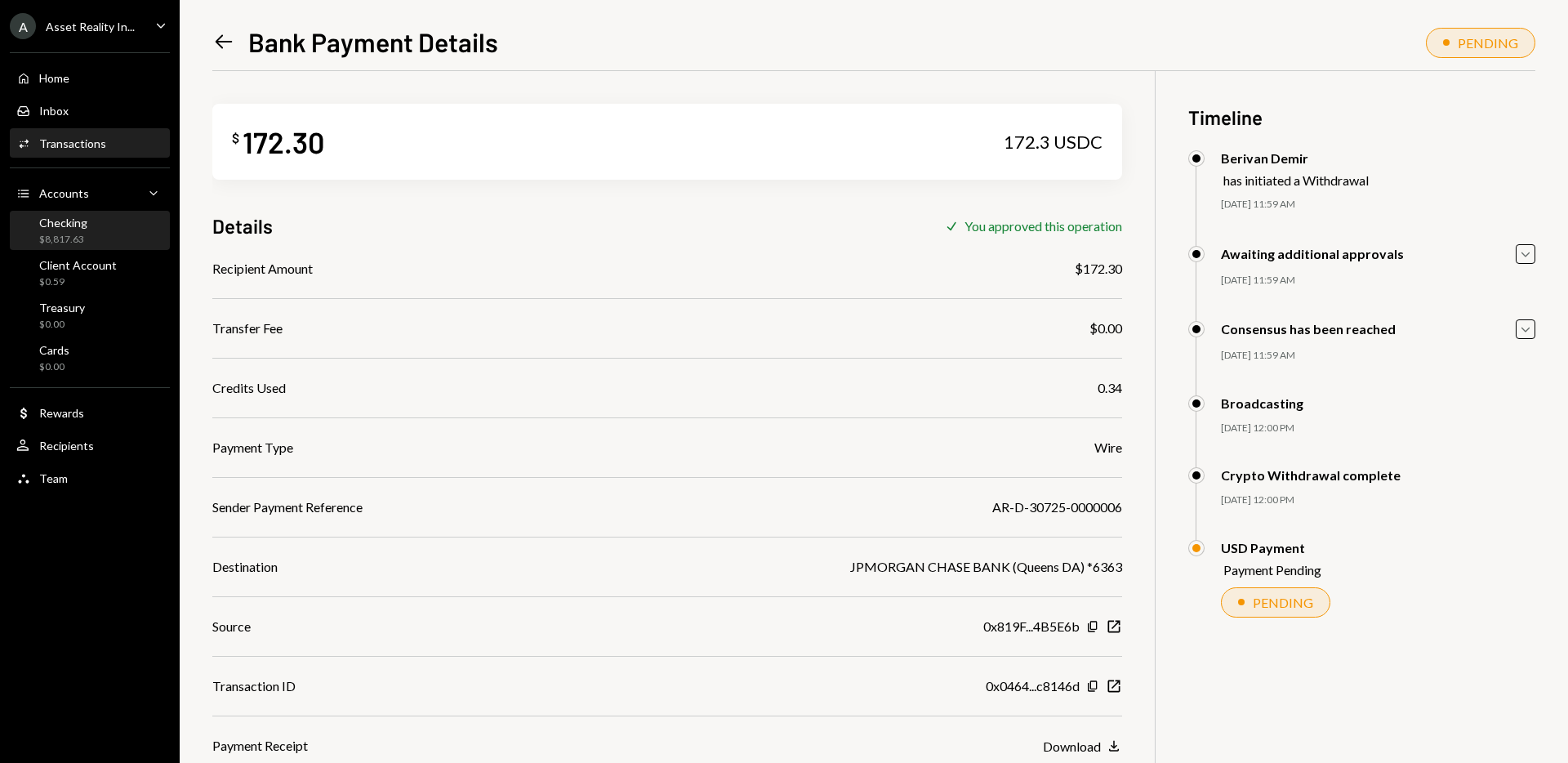
click at [80, 237] on div "$8,817.63" at bounding box center [63, 239] width 48 height 14
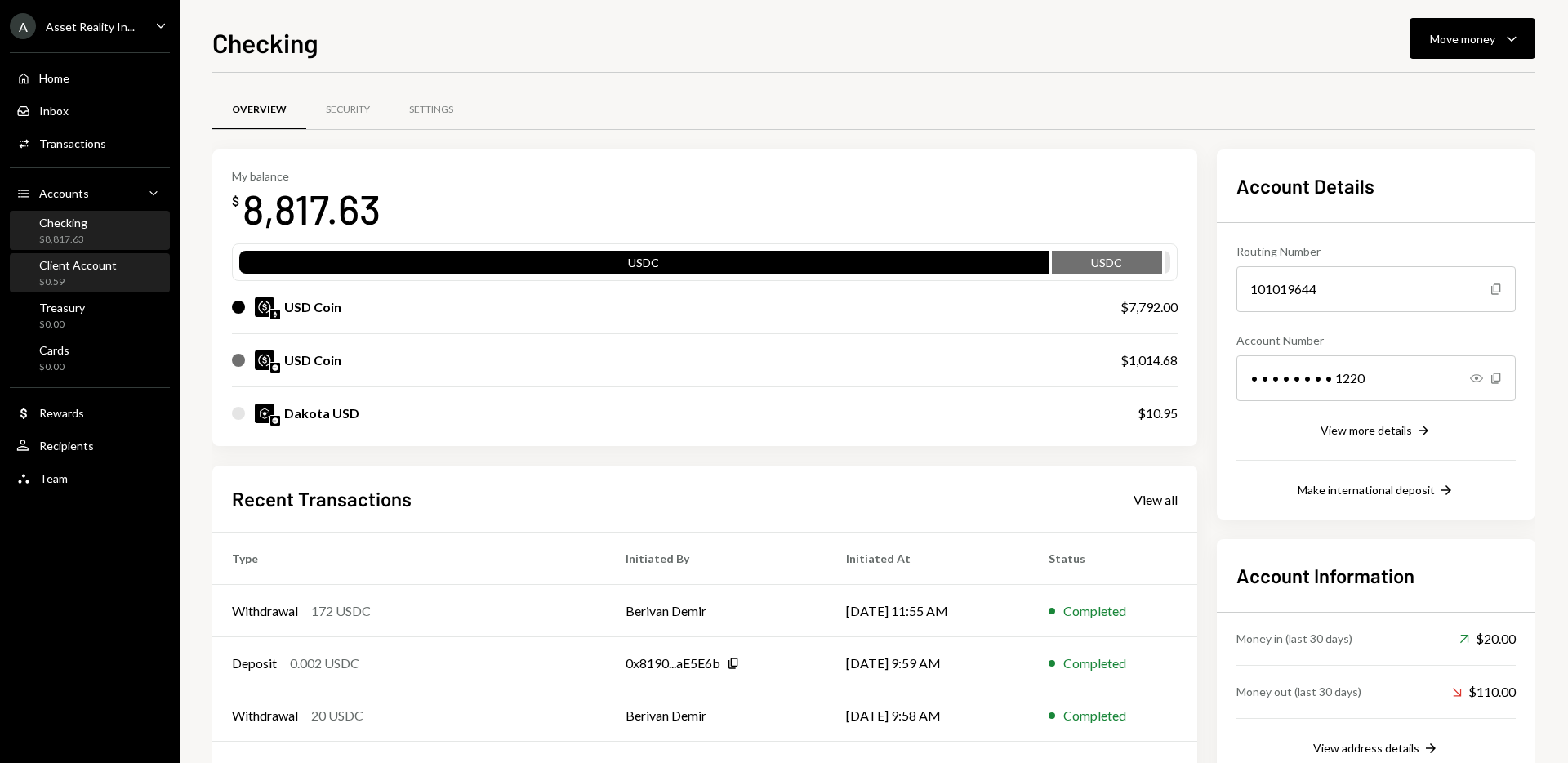
click at [78, 282] on div "$0.59" at bounding box center [77, 282] width 77 height 14
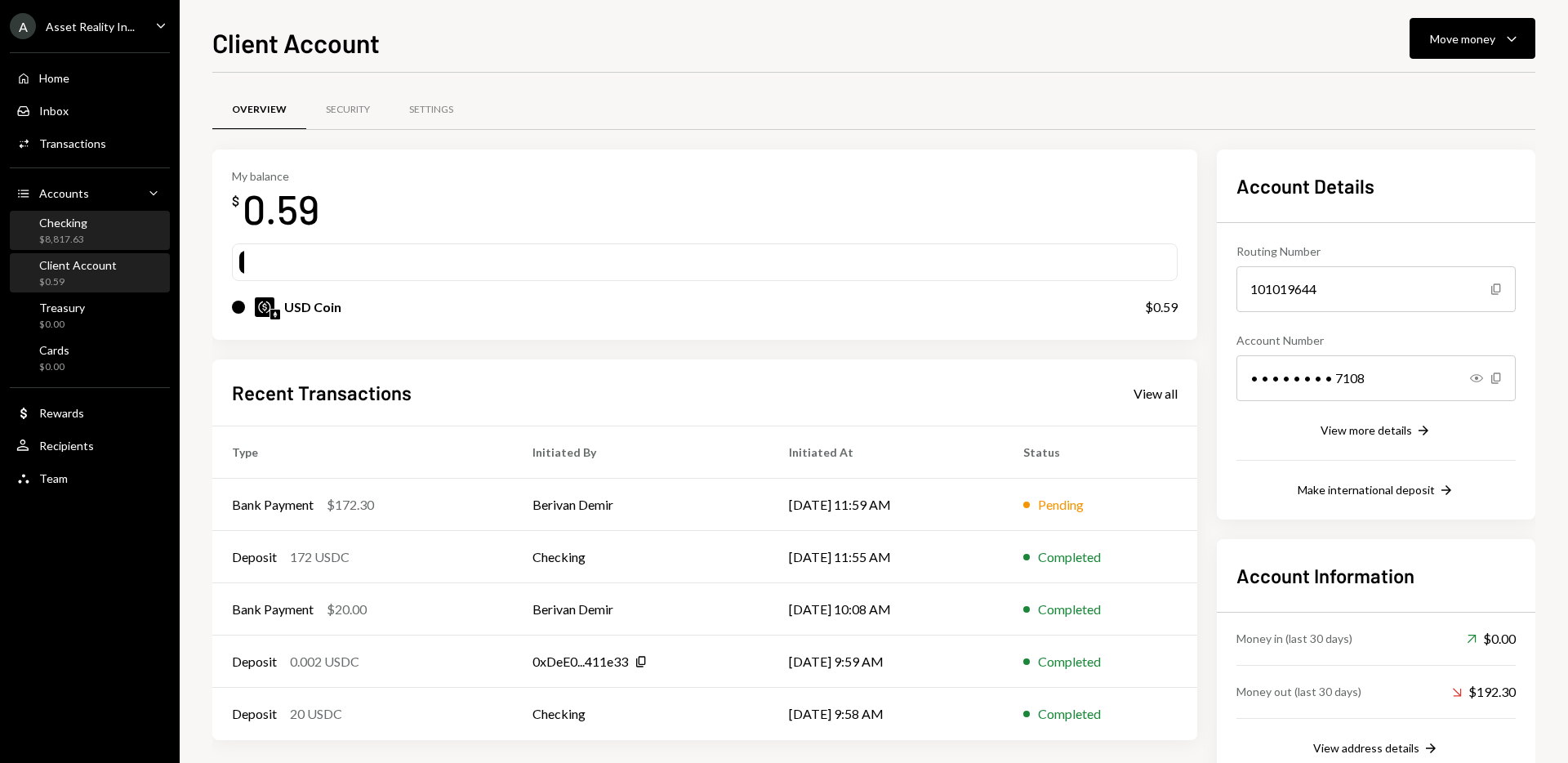
click at [115, 237] on div "Checking $8,817.63" at bounding box center [90, 231] width 147 height 31
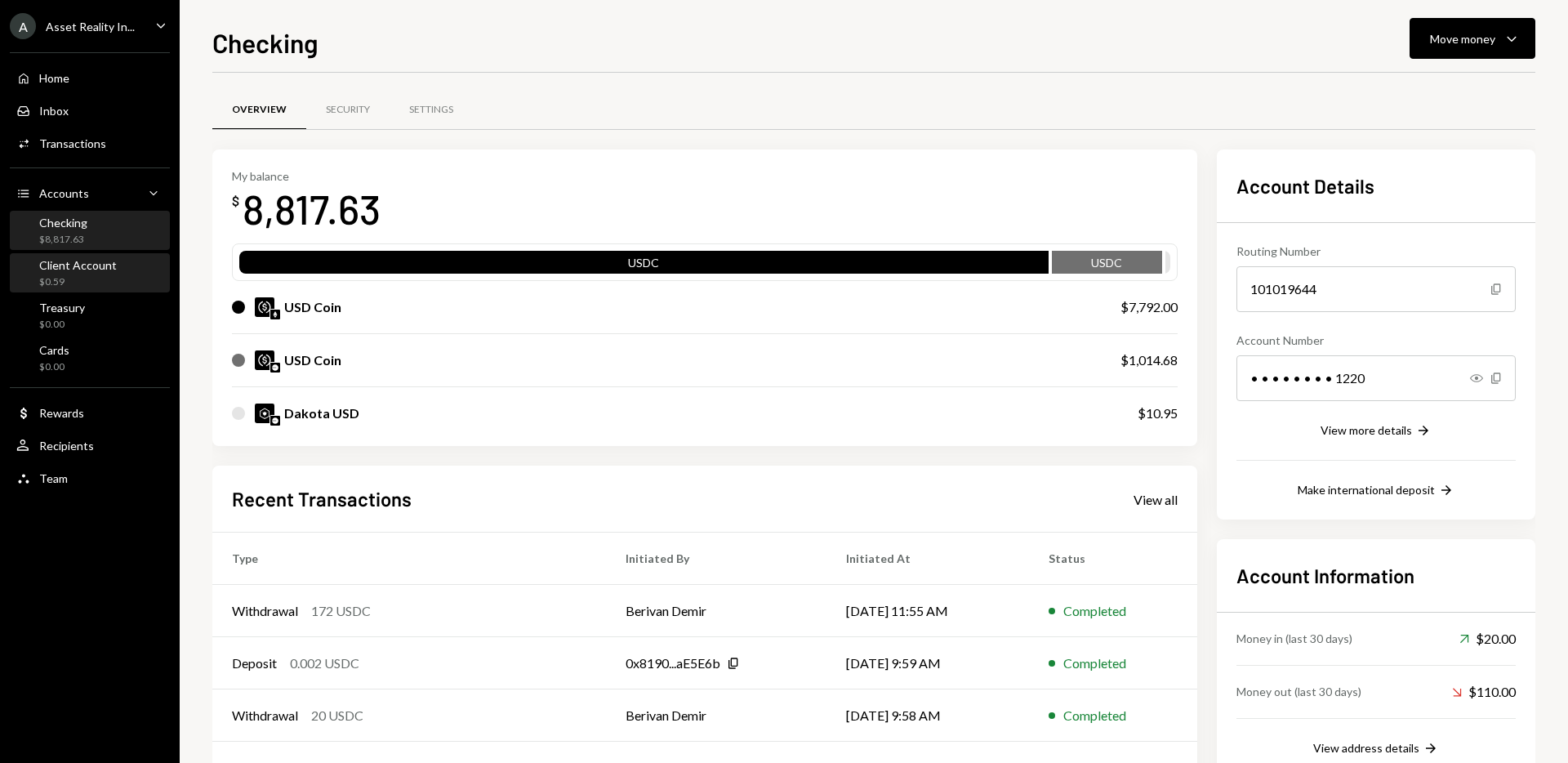
click at [101, 268] on div "Client Account" at bounding box center [77, 265] width 77 height 14
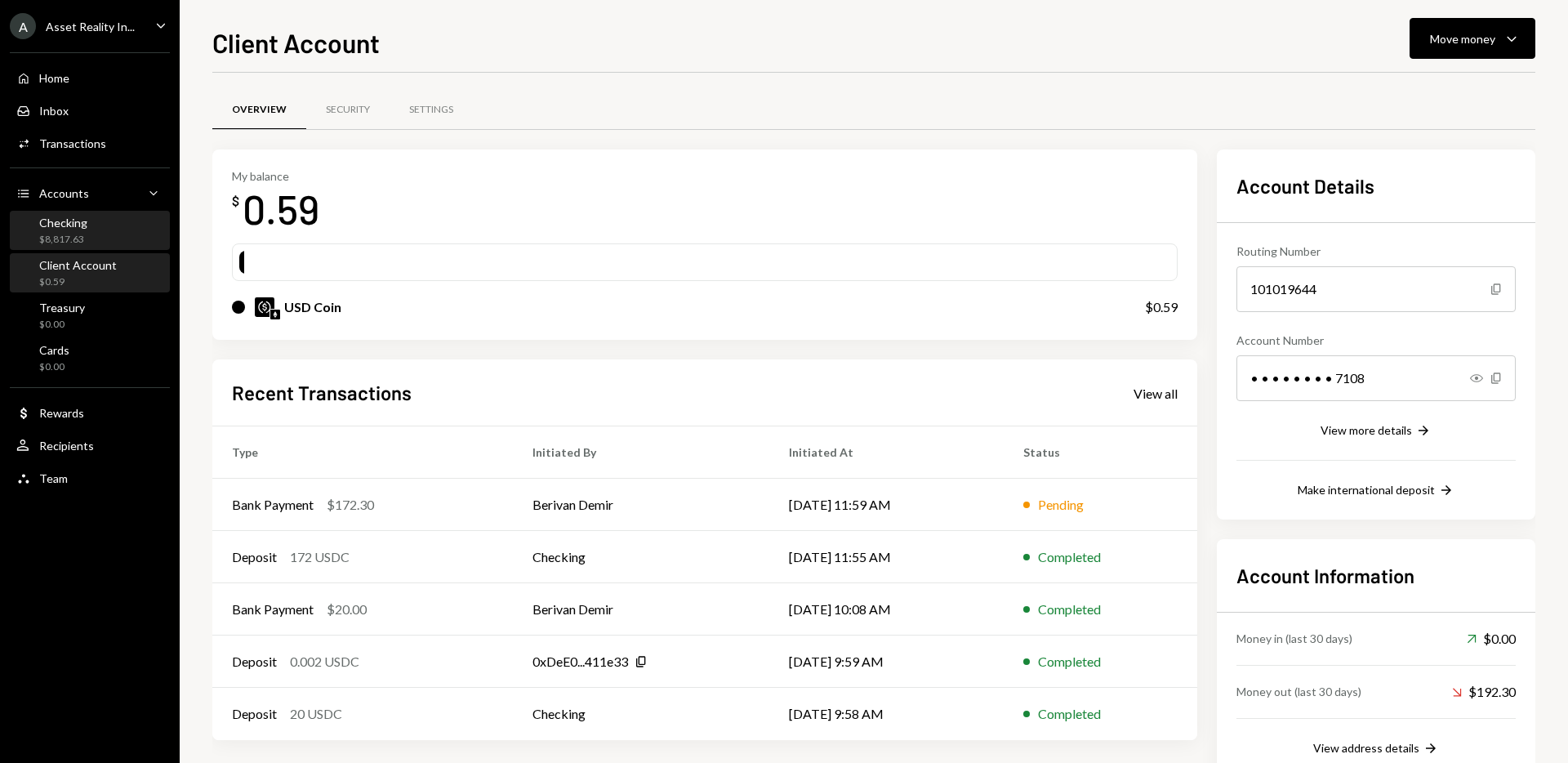
click at [72, 230] on div "Checking $8,817.63" at bounding box center [63, 231] width 48 height 31
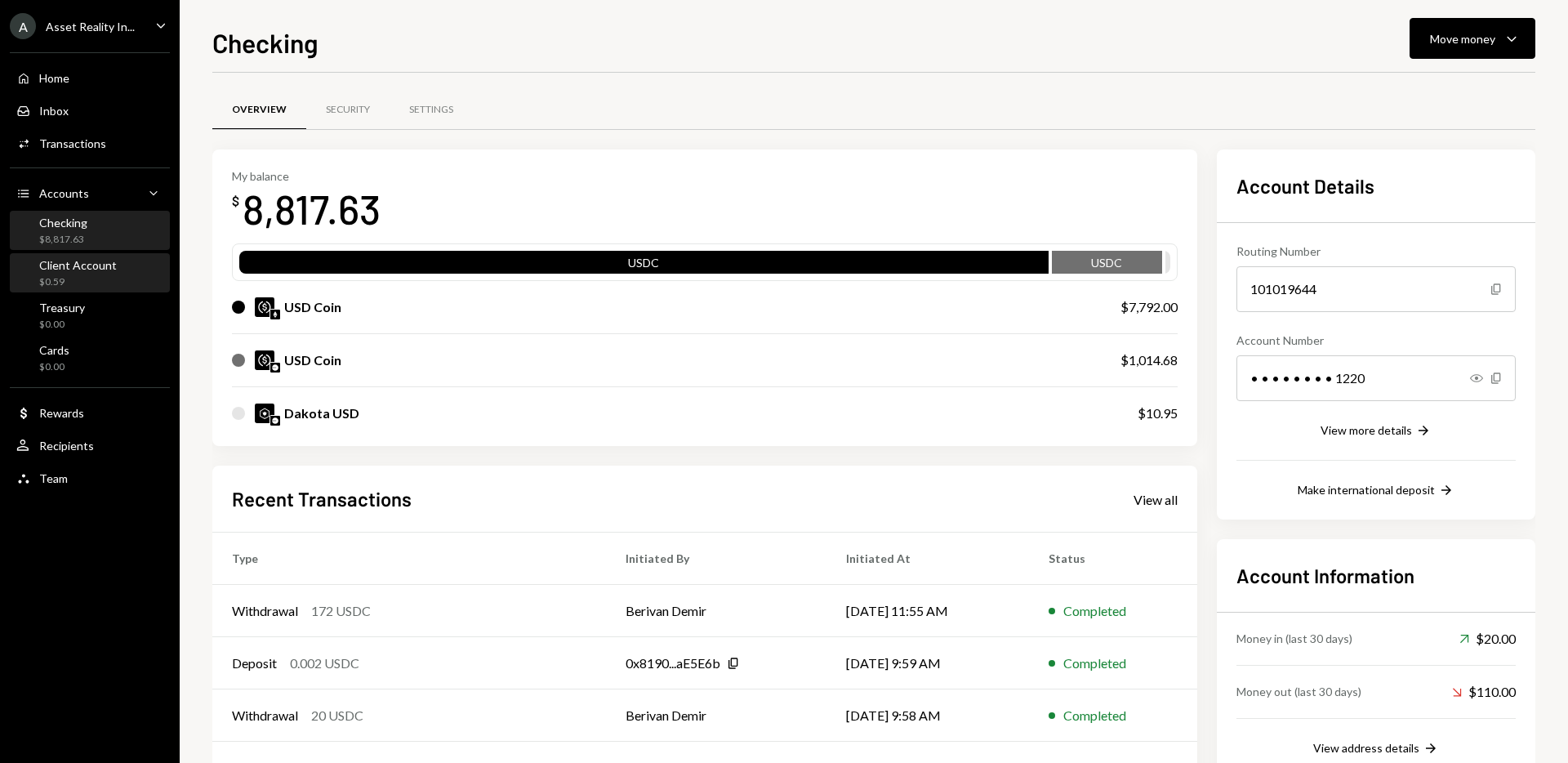
click at [79, 268] on div "Client Account" at bounding box center [77, 265] width 77 height 14
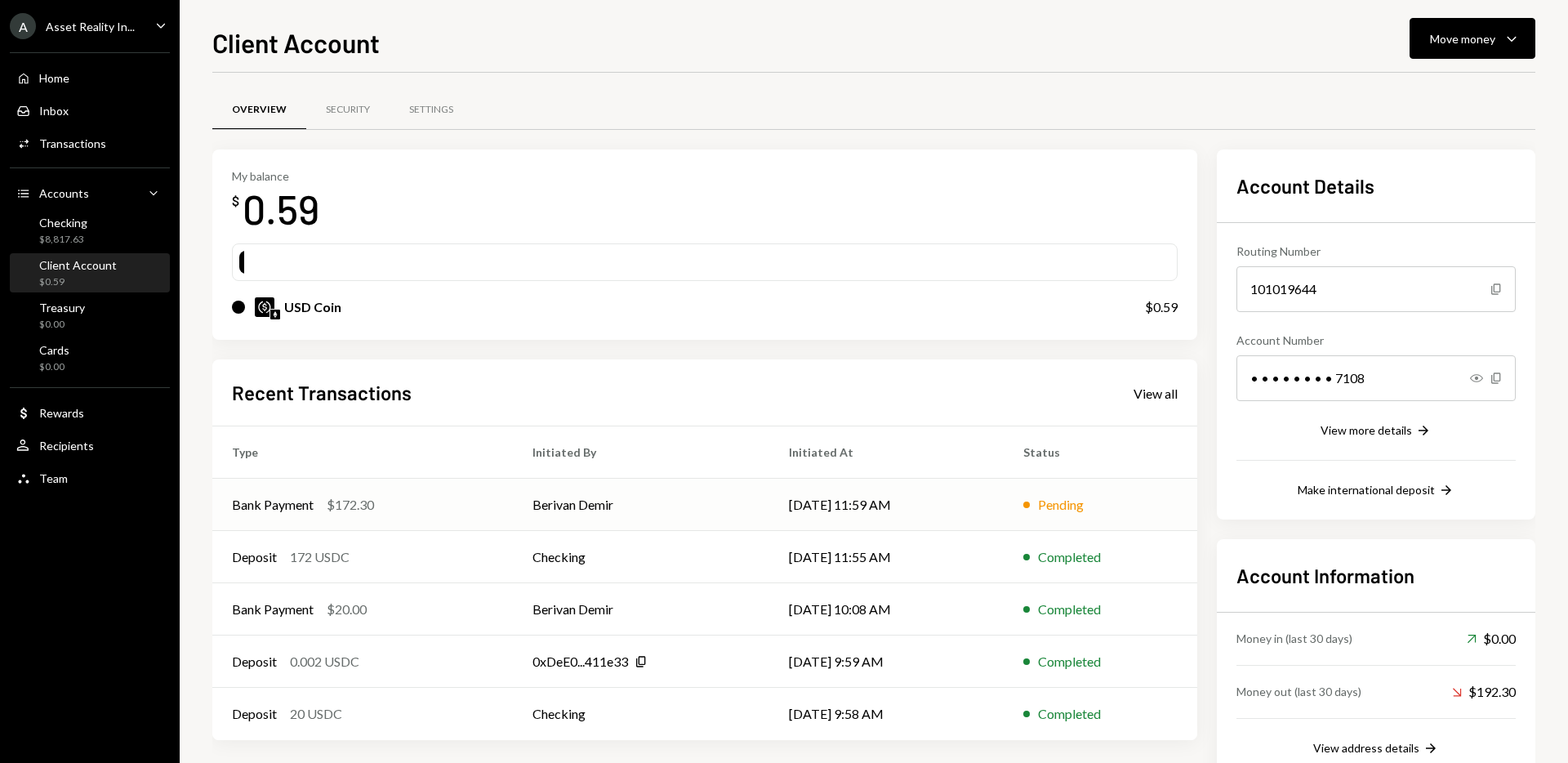
click at [575, 496] on td "Berivan Demir" at bounding box center [641, 505] width 256 height 53
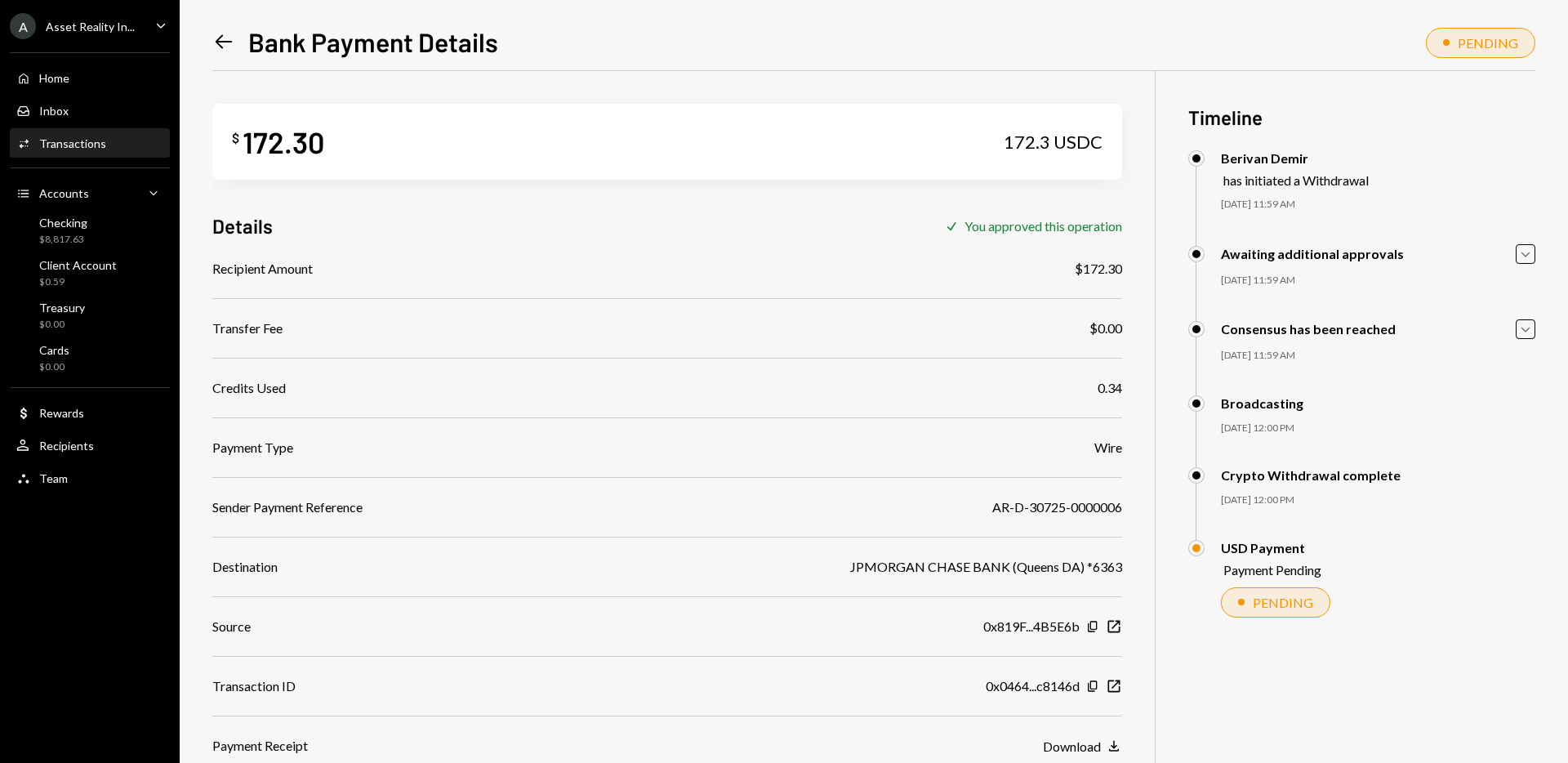
click at [218, 31] on icon "Left Arrow" at bounding box center [224, 41] width 23 height 23
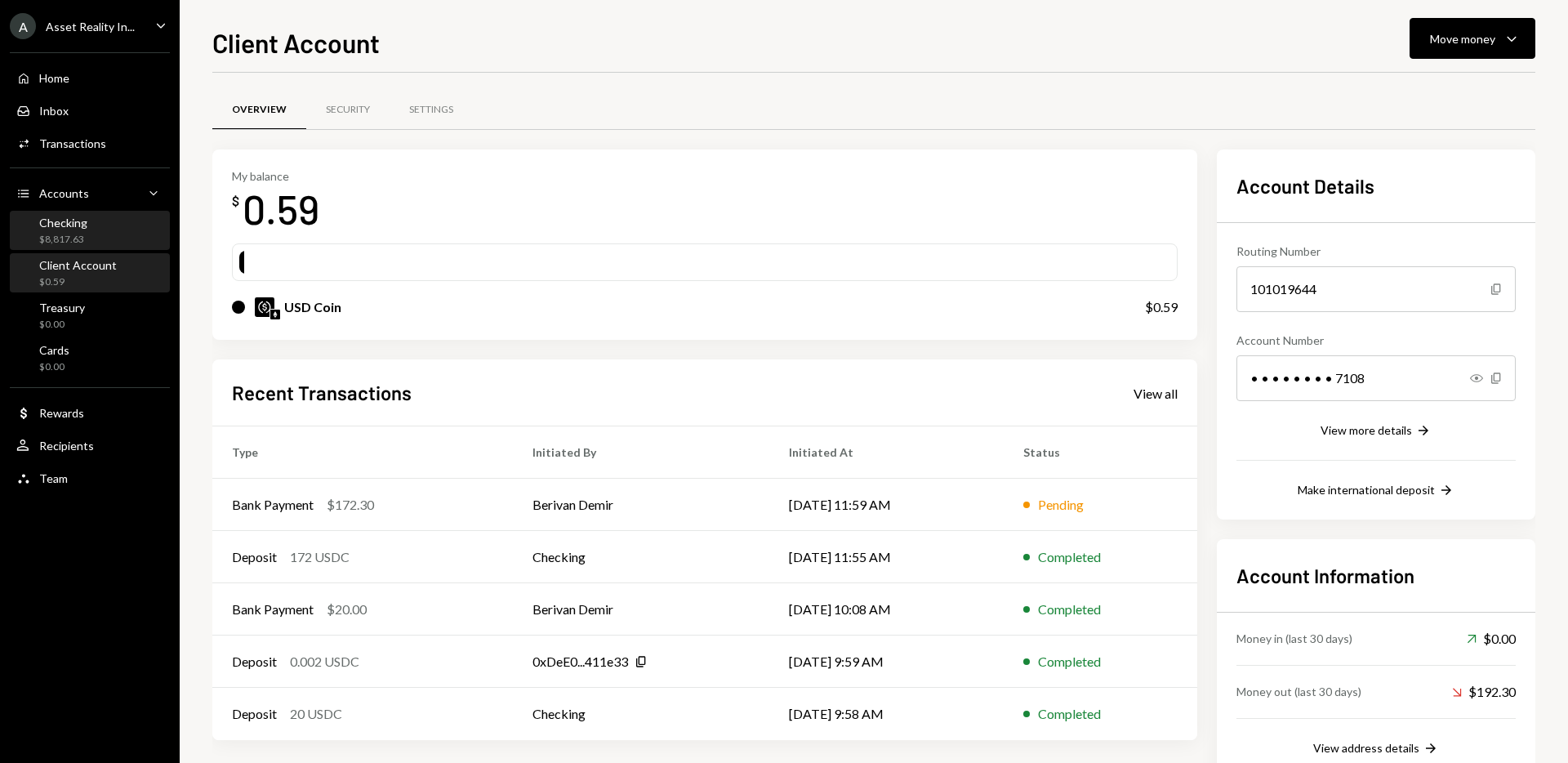
click at [100, 217] on div "Checking $8,817.63" at bounding box center [90, 231] width 147 height 31
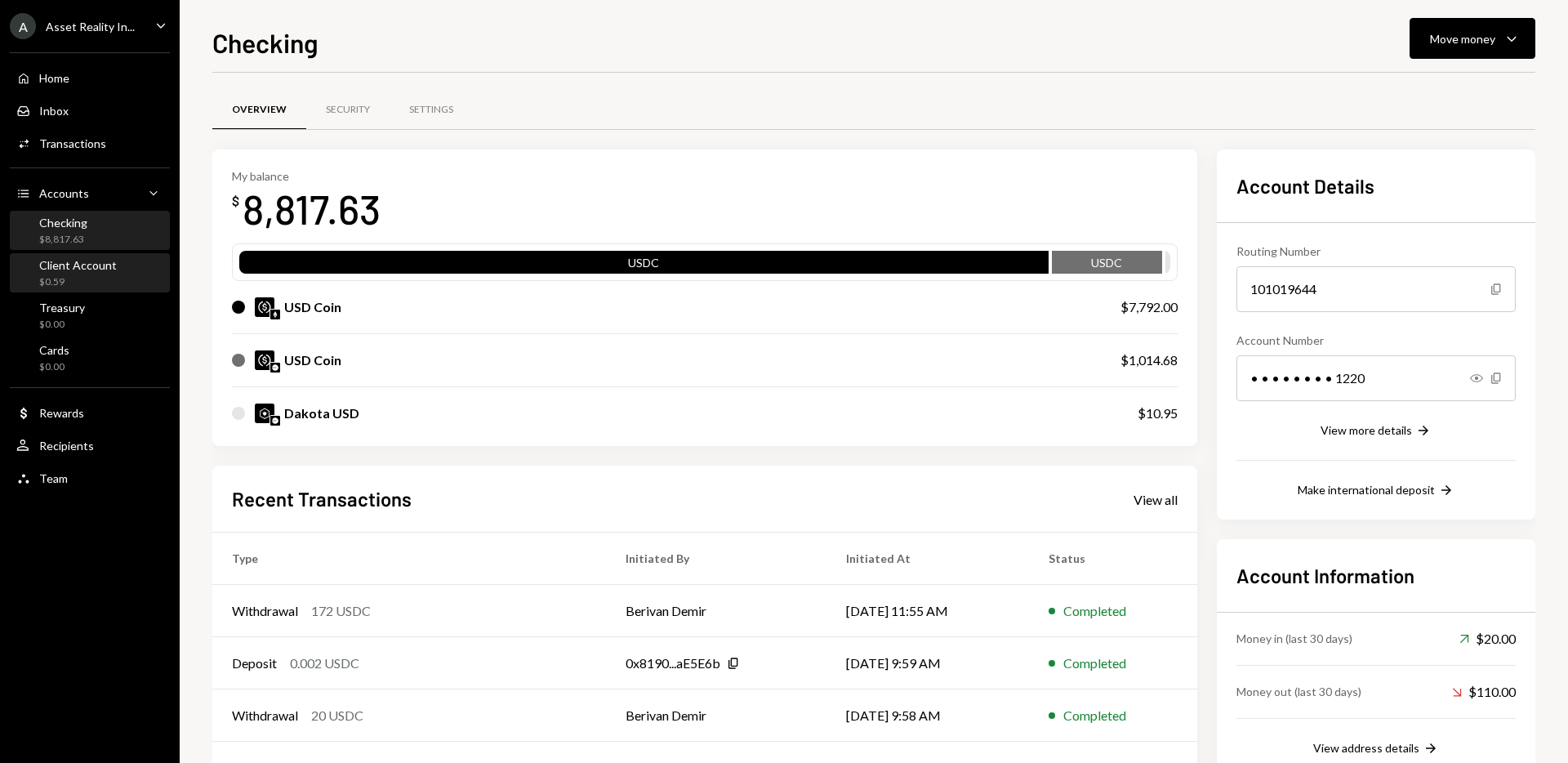
click at [84, 277] on div "$0.59" at bounding box center [77, 282] width 77 height 14
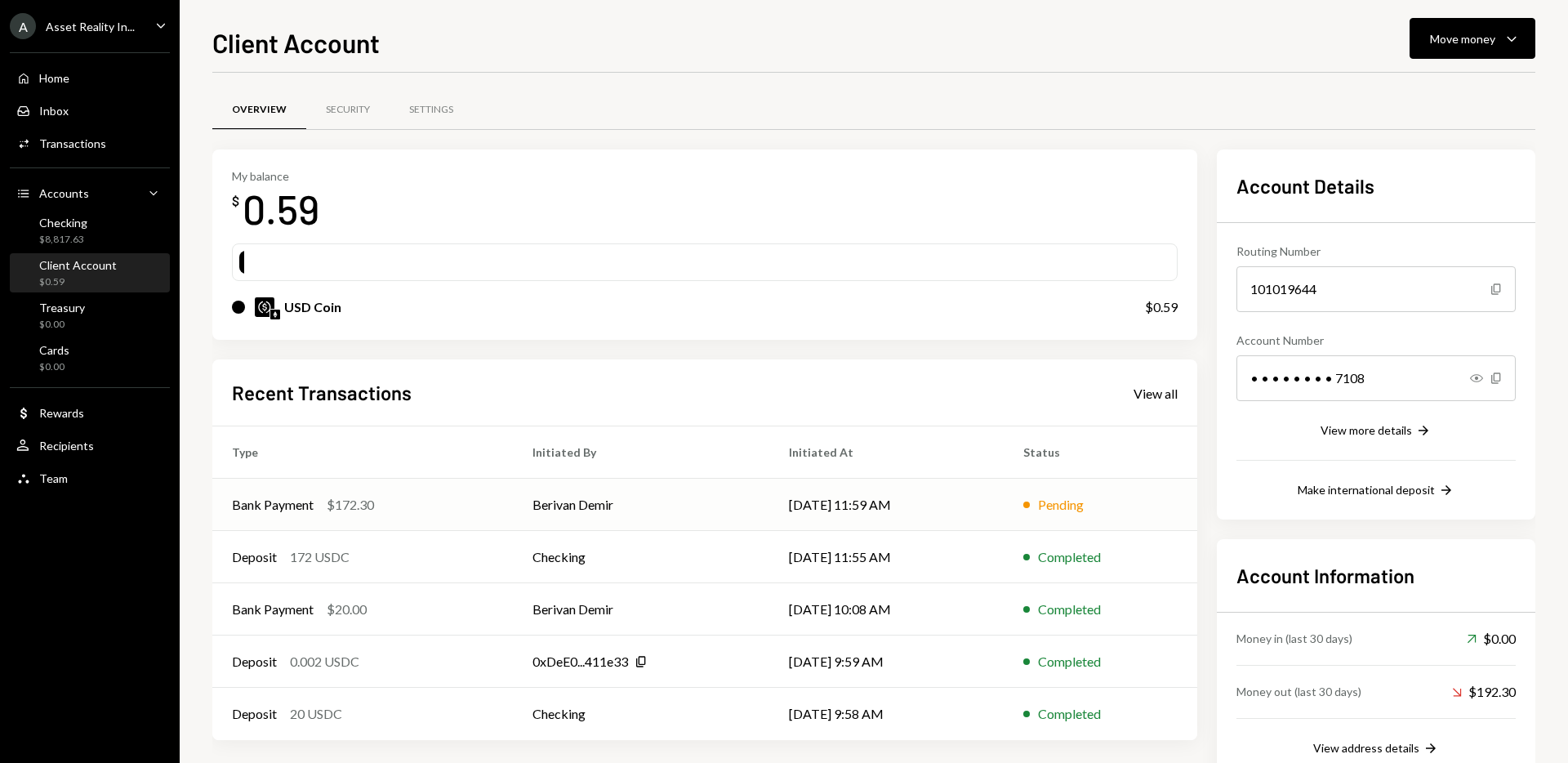
click at [397, 494] on td "Bank Payment $172.30" at bounding box center [363, 505] width 301 height 53
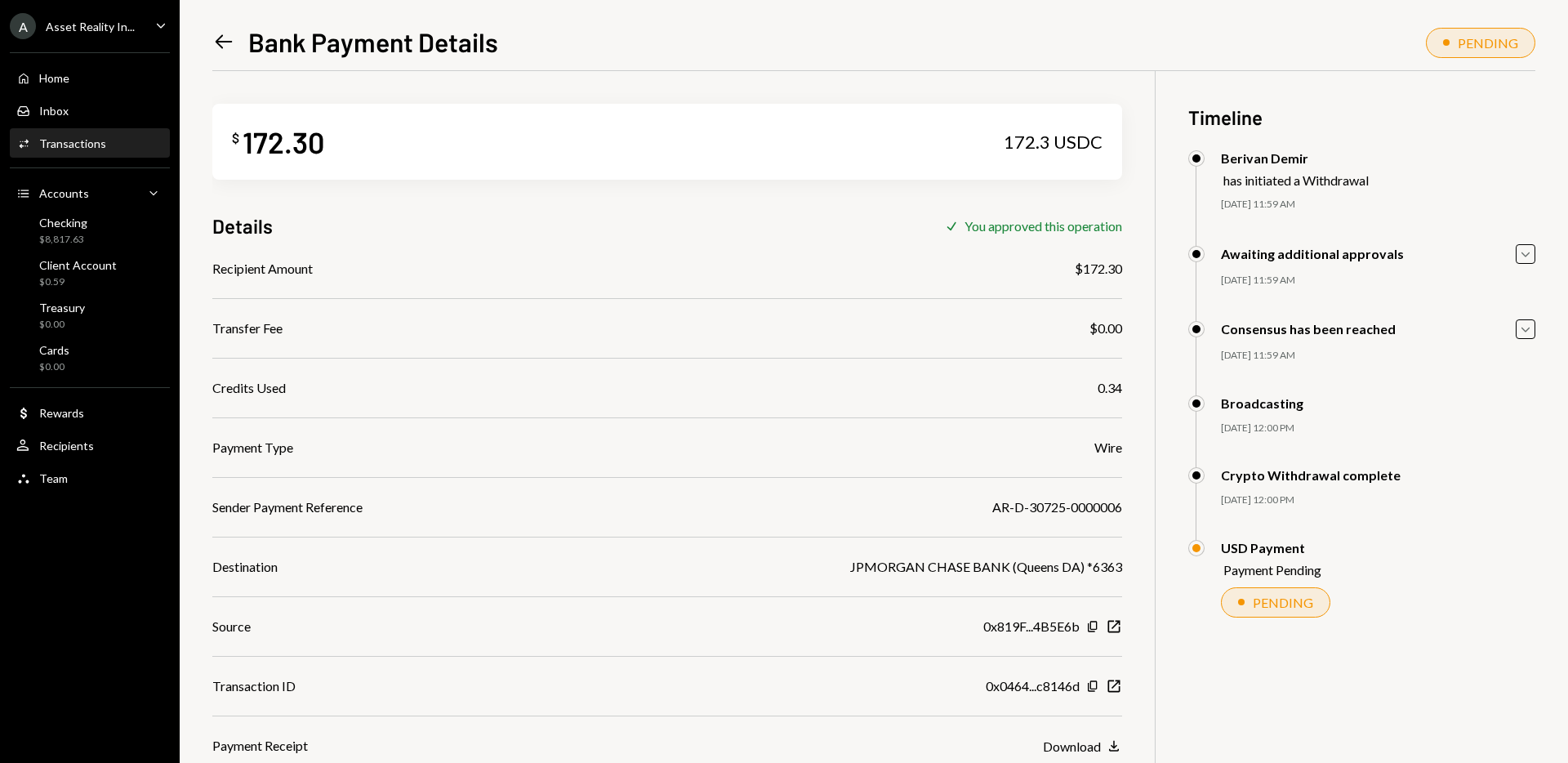
click at [213, 38] on icon "Left Arrow" at bounding box center [224, 41] width 23 height 23
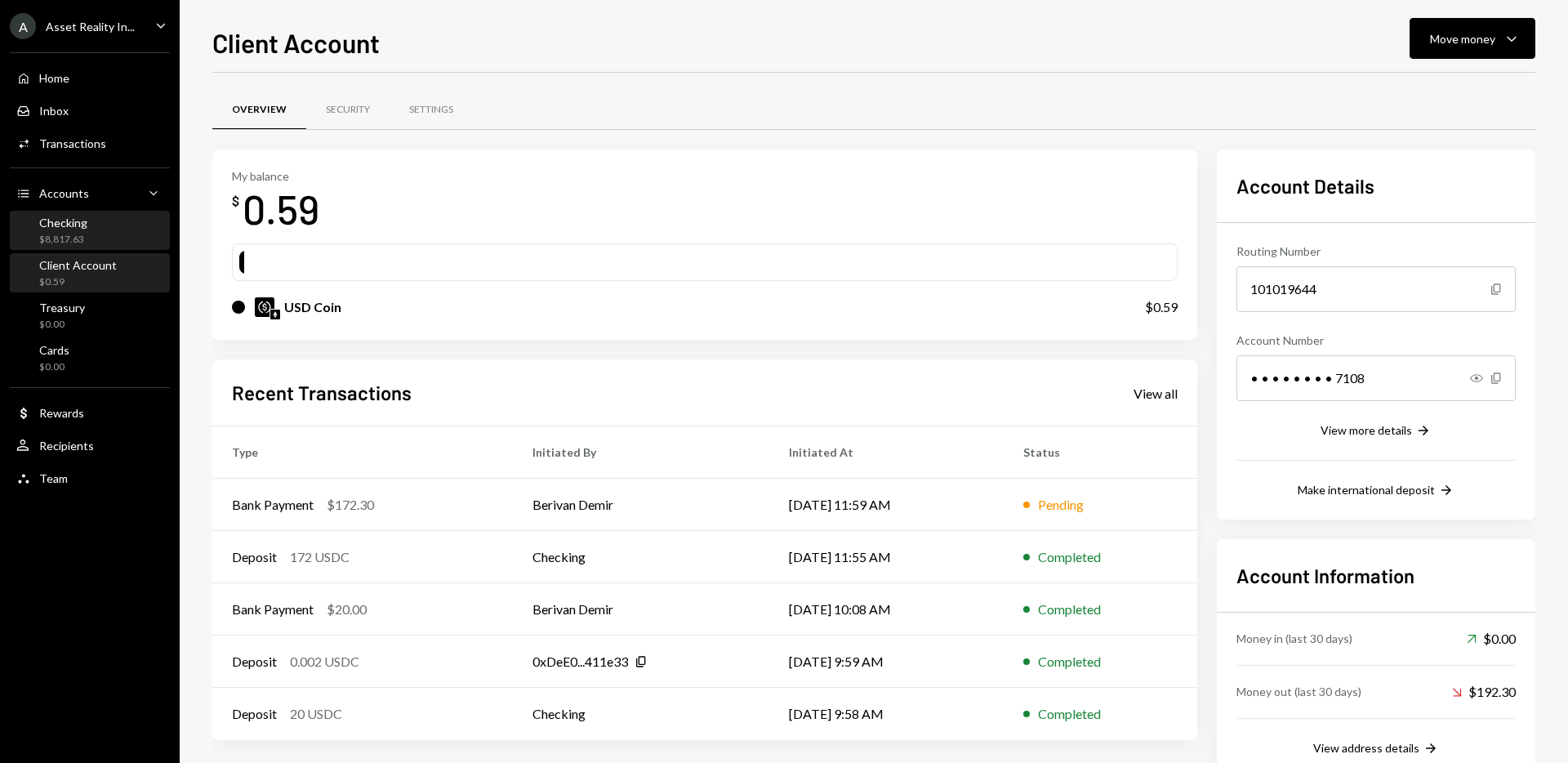
click at [62, 224] on div "Checking" at bounding box center [63, 222] width 48 height 14
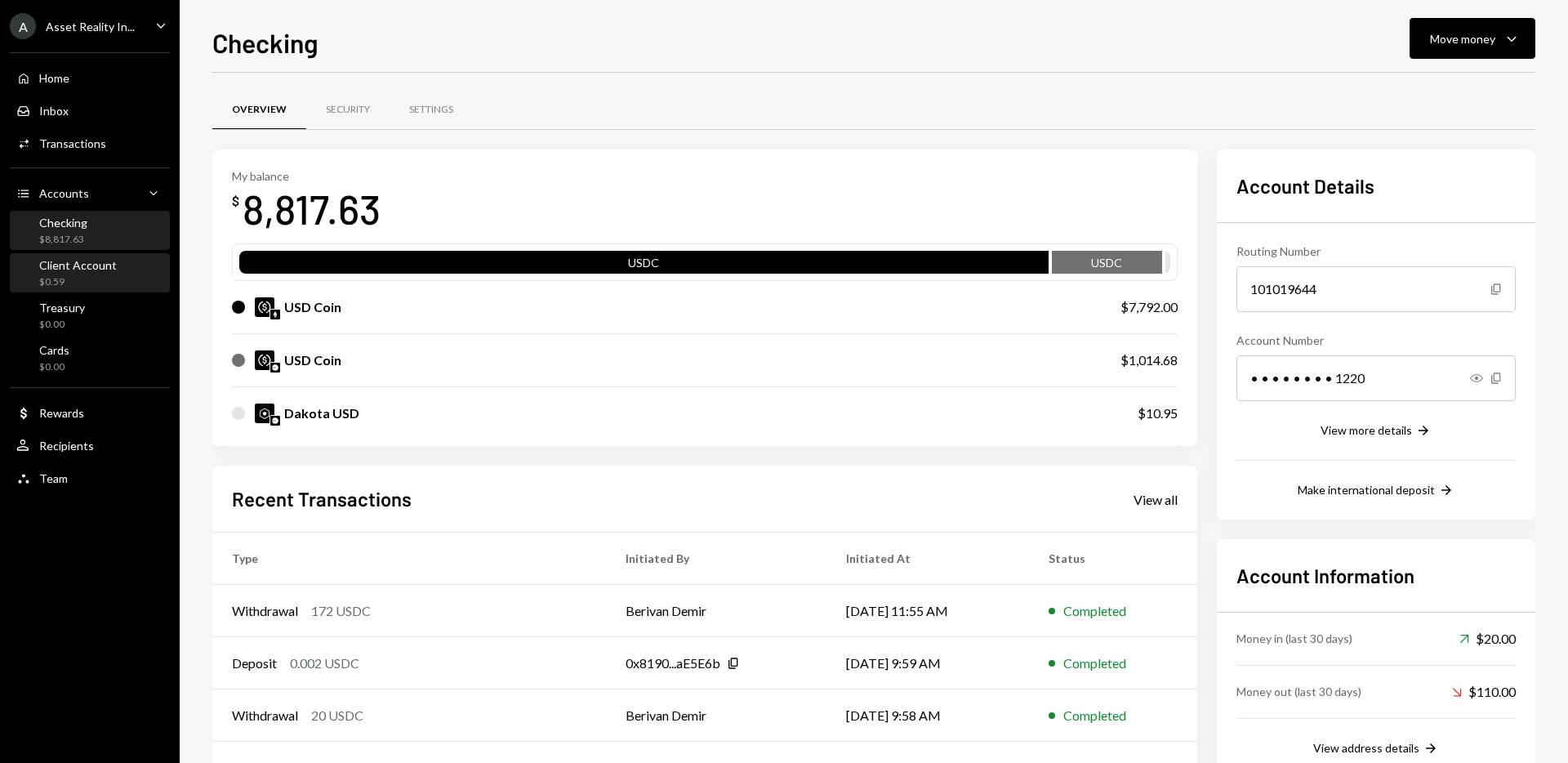
click at [81, 270] on div "Client Account" at bounding box center [77, 265] width 77 height 14
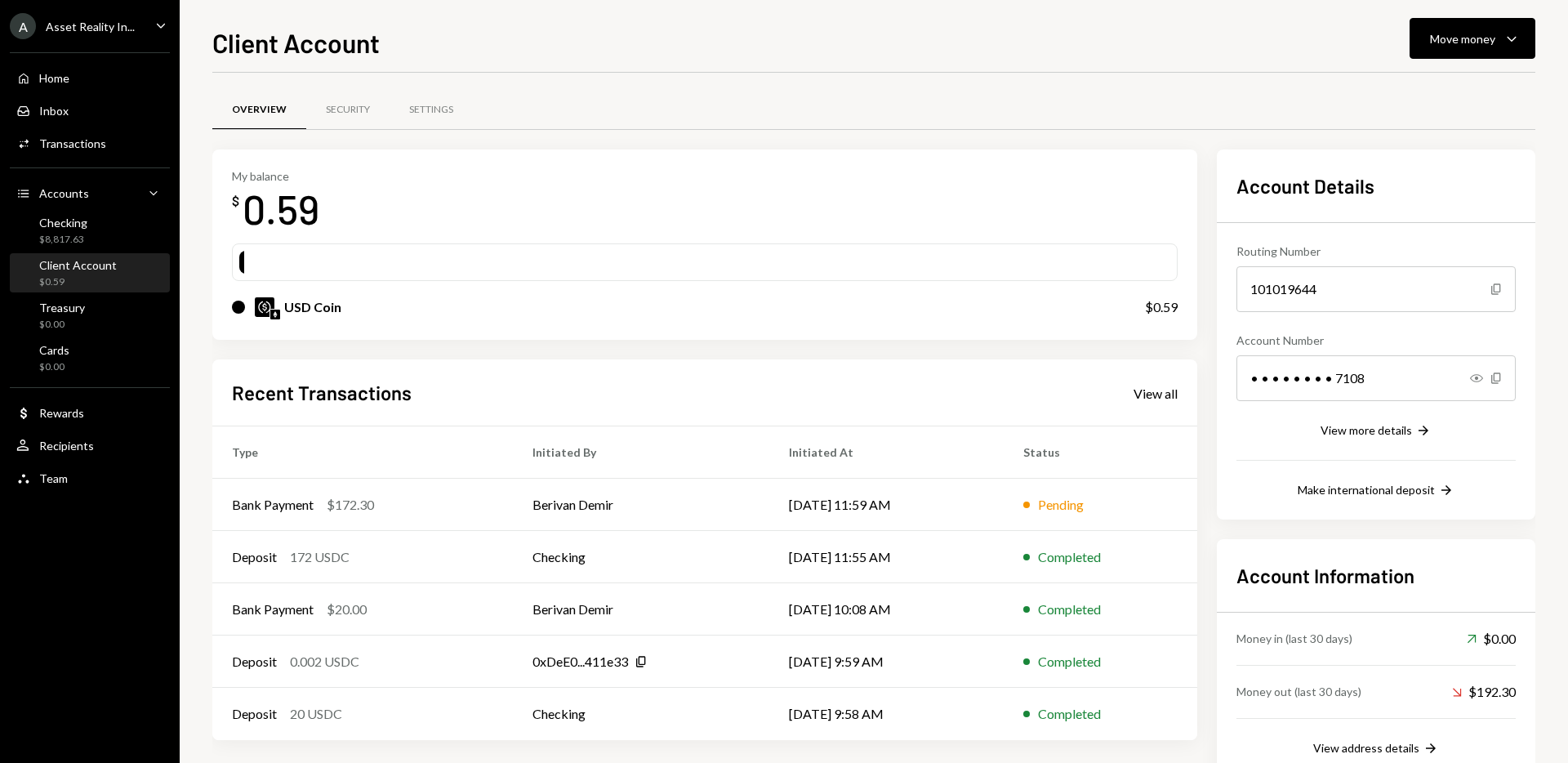
click at [753, 189] on div "My balance $ 0.59" at bounding box center [704, 202] width 945 height 65
click at [50, 226] on div "Checking" at bounding box center [63, 222] width 48 height 14
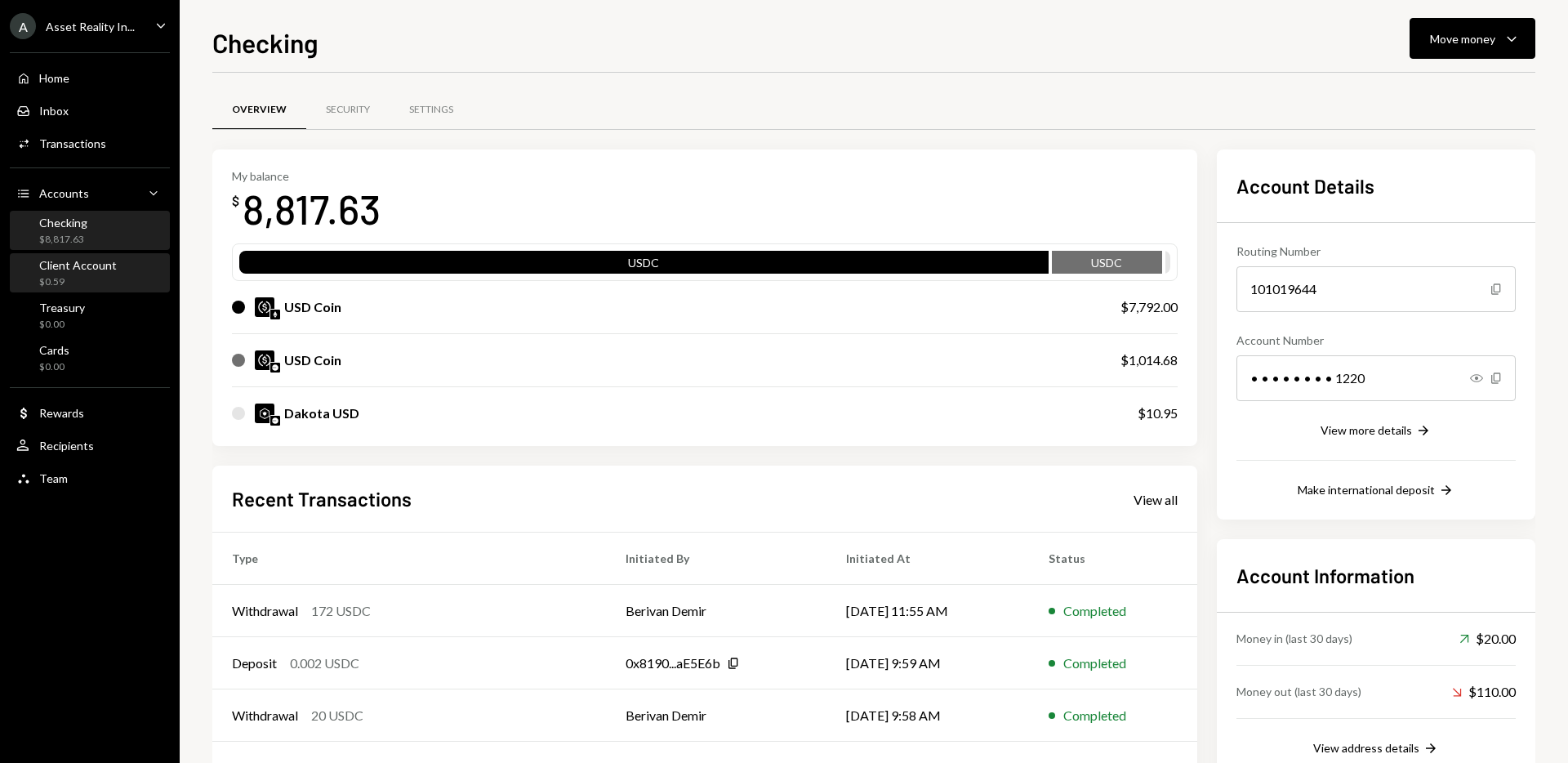
click at [73, 269] on div "Client Account" at bounding box center [77, 265] width 77 height 14
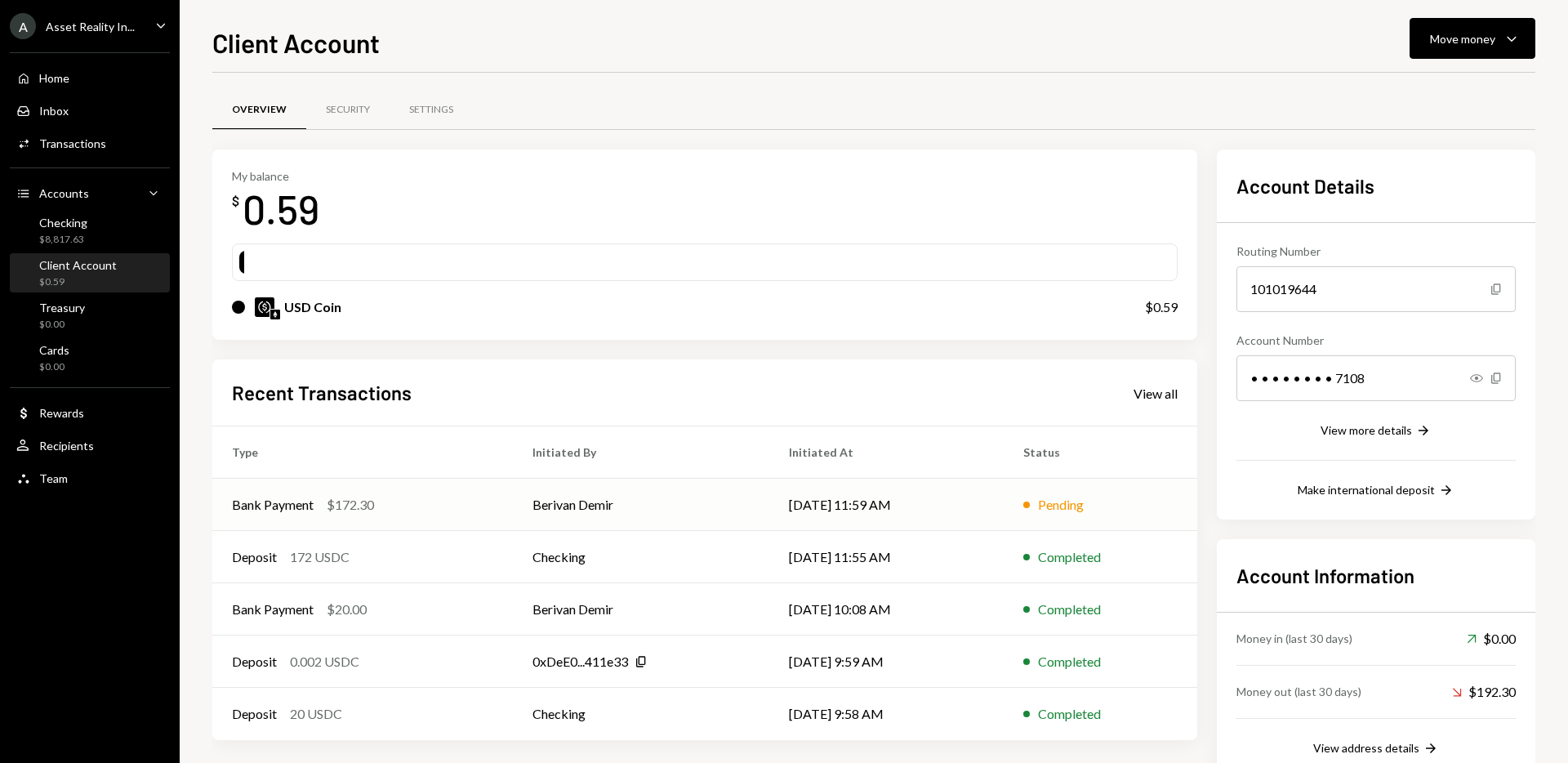
click at [578, 508] on td "Berivan Demir" at bounding box center [641, 505] width 256 height 53
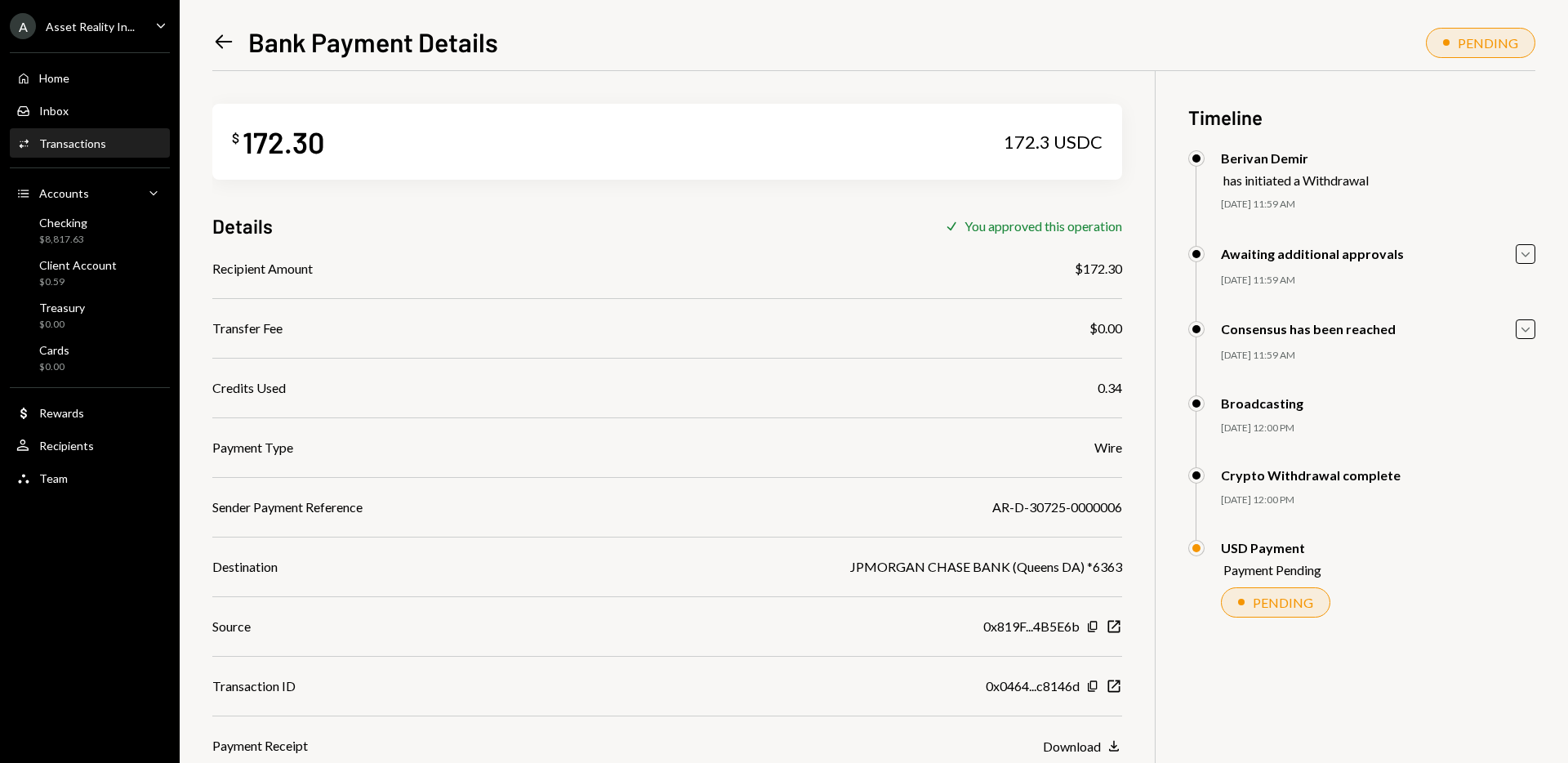
click at [223, 42] on icon at bounding box center [224, 42] width 17 height 14
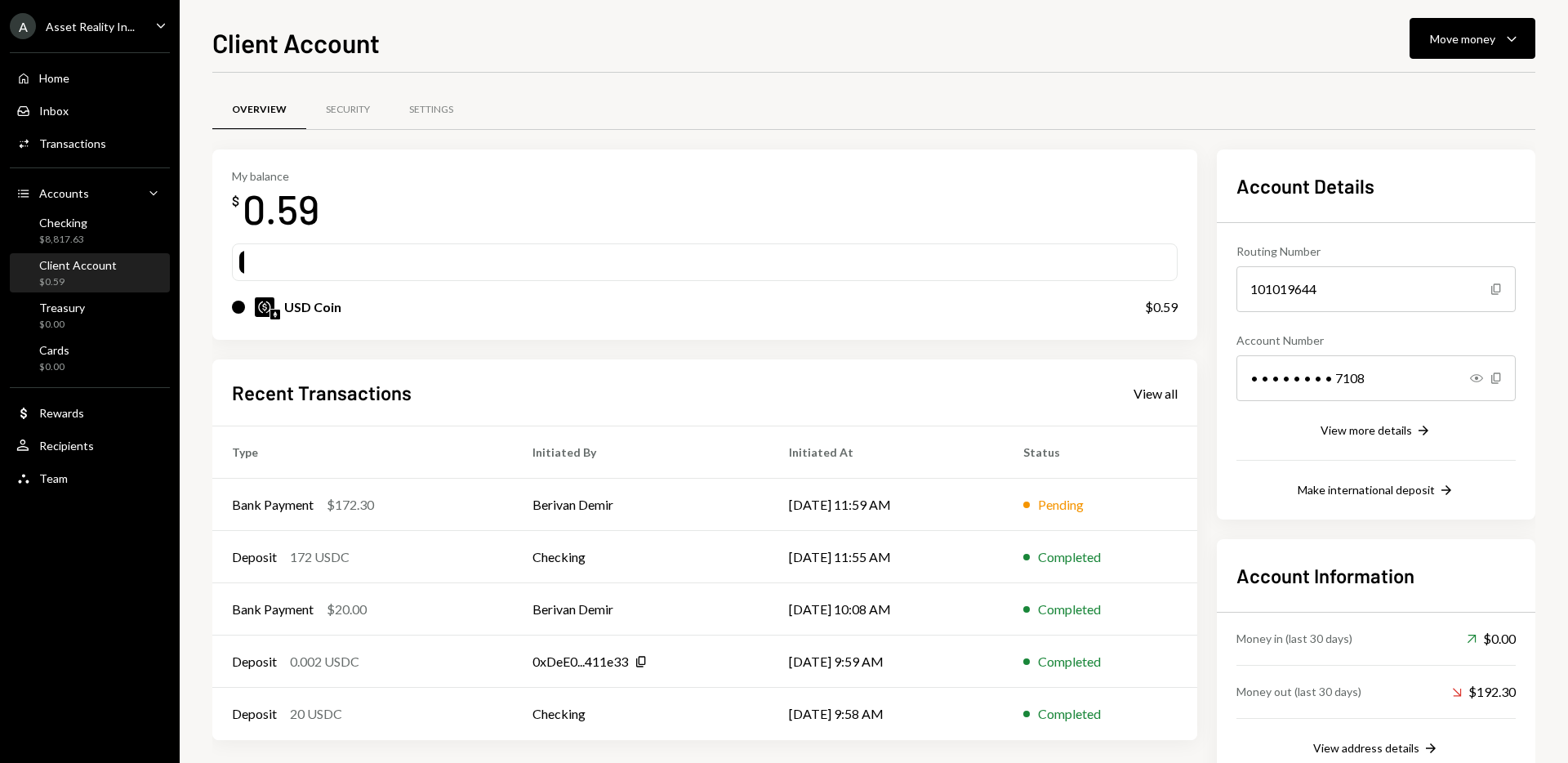
click at [690, 169] on div "My balance $ 0.59" at bounding box center [704, 202] width 945 height 65
click at [95, 232] on div "Checking $8,817.63" at bounding box center [90, 231] width 147 height 31
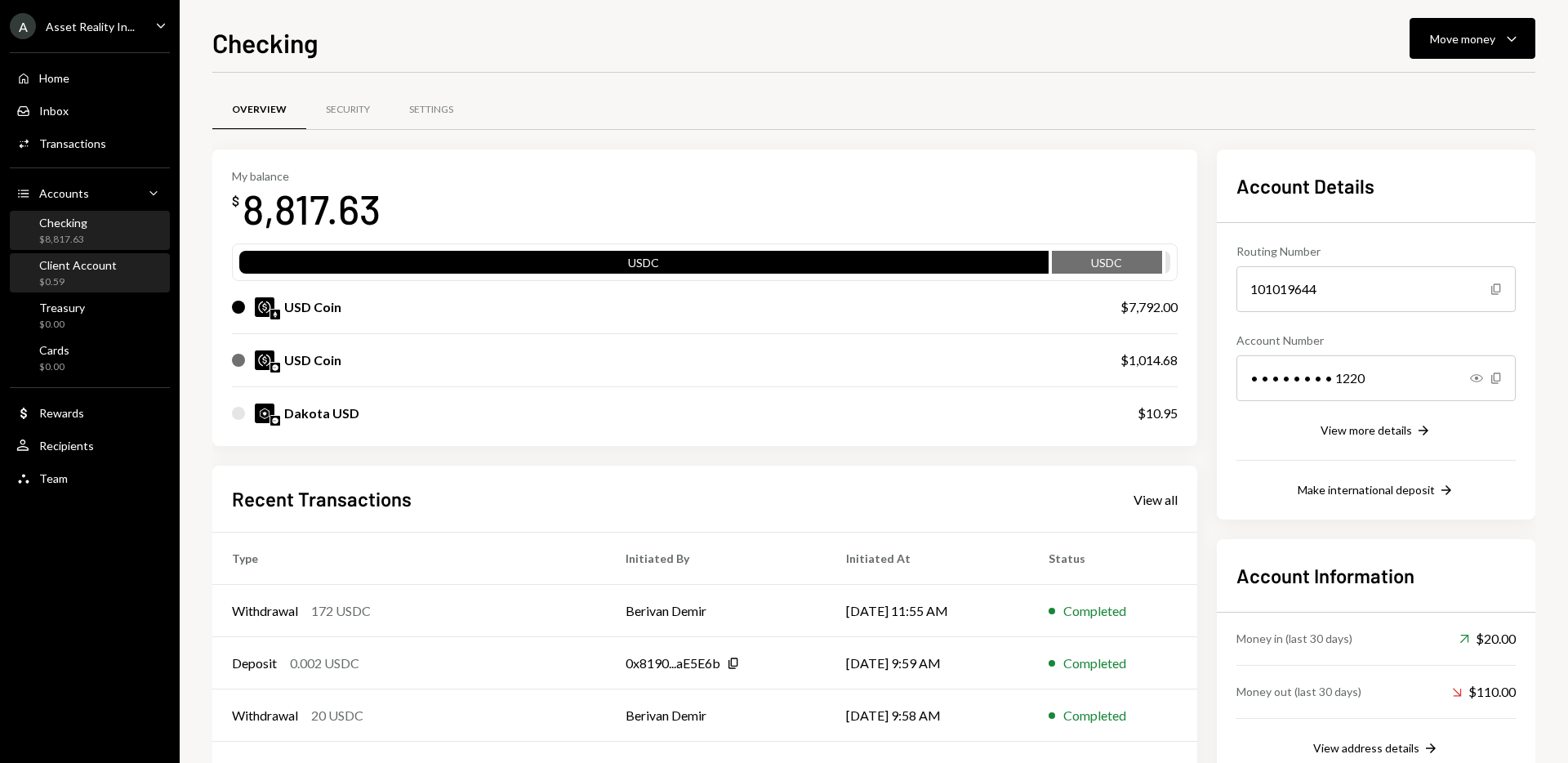
click at [93, 277] on div "$0.59" at bounding box center [77, 282] width 77 height 14
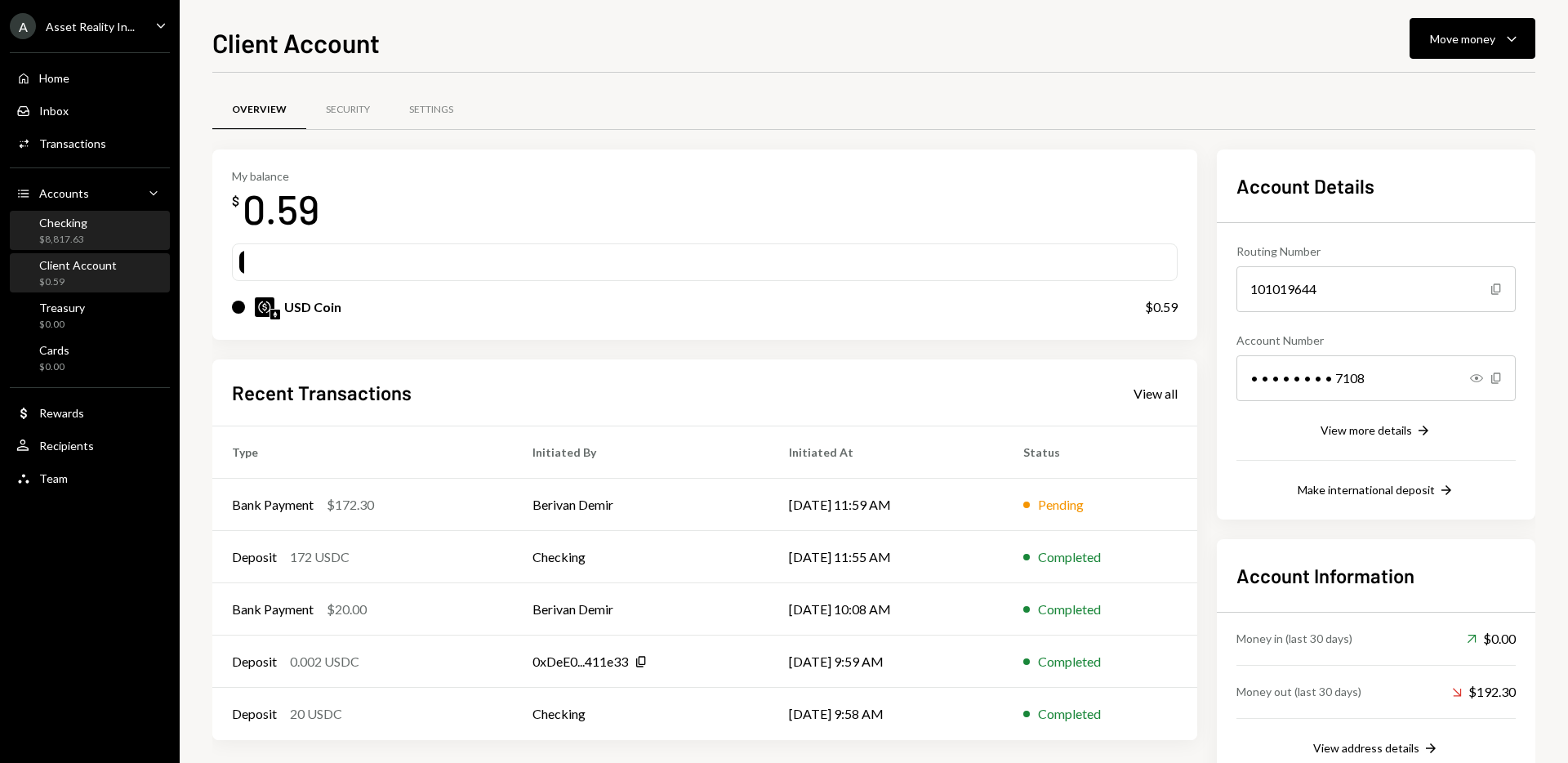
click at [65, 225] on div "Checking" at bounding box center [63, 222] width 48 height 14
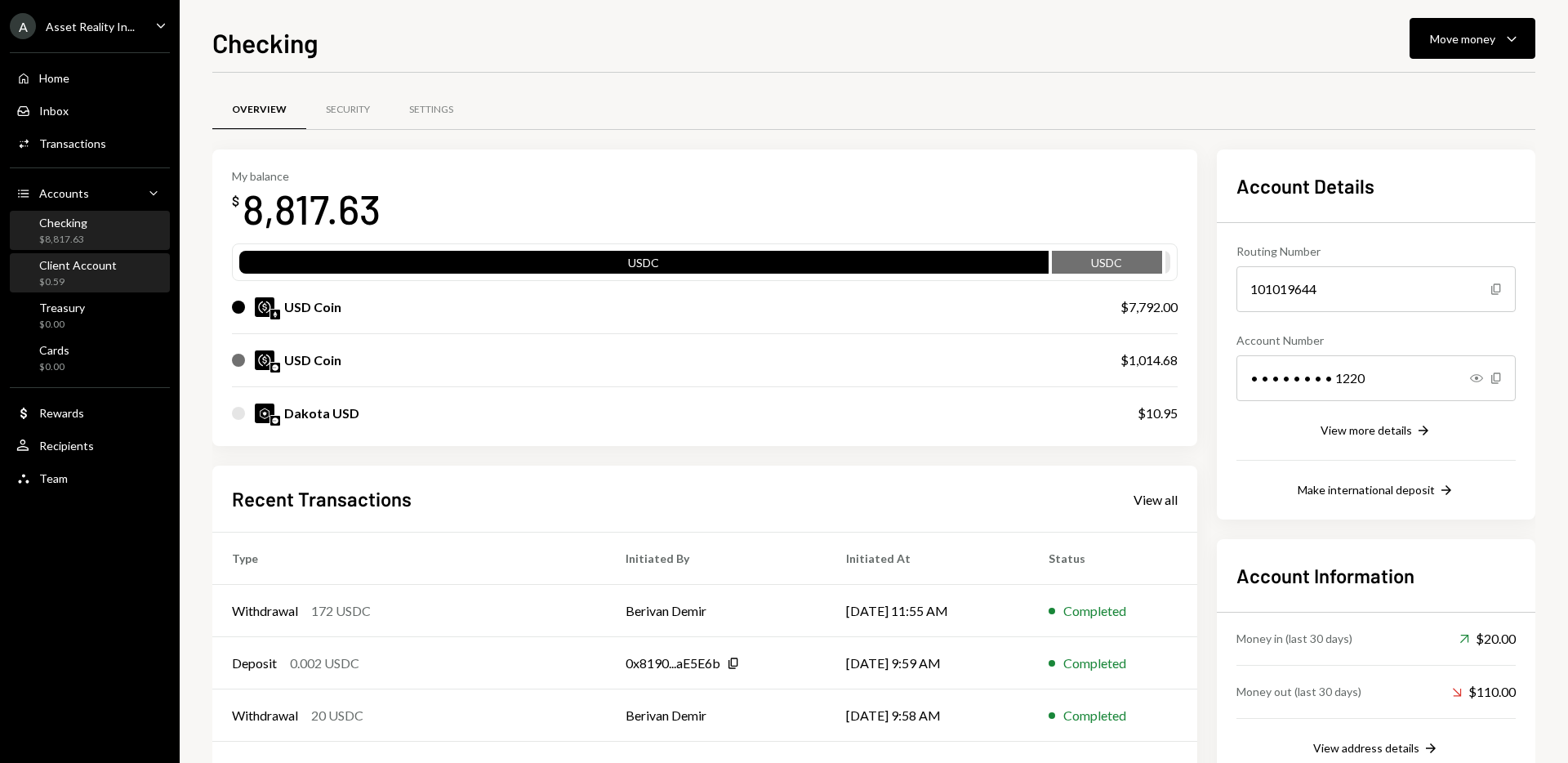
click at [78, 276] on div "$0.59" at bounding box center [77, 282] width 77 height 14
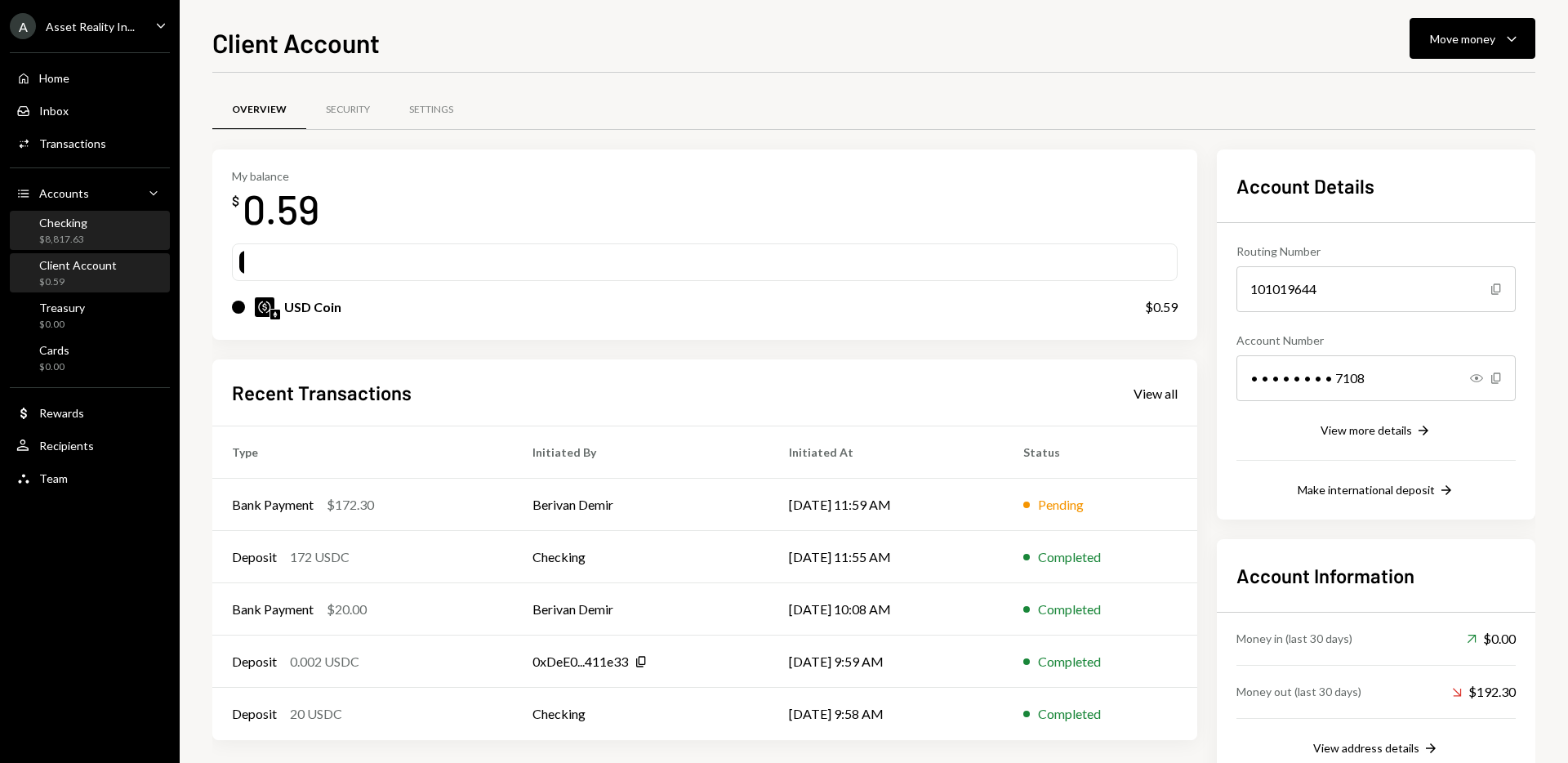
click at [32, 246] on div "Checking $8,817.63" at bounding box center [90, 231] width 147 height 37
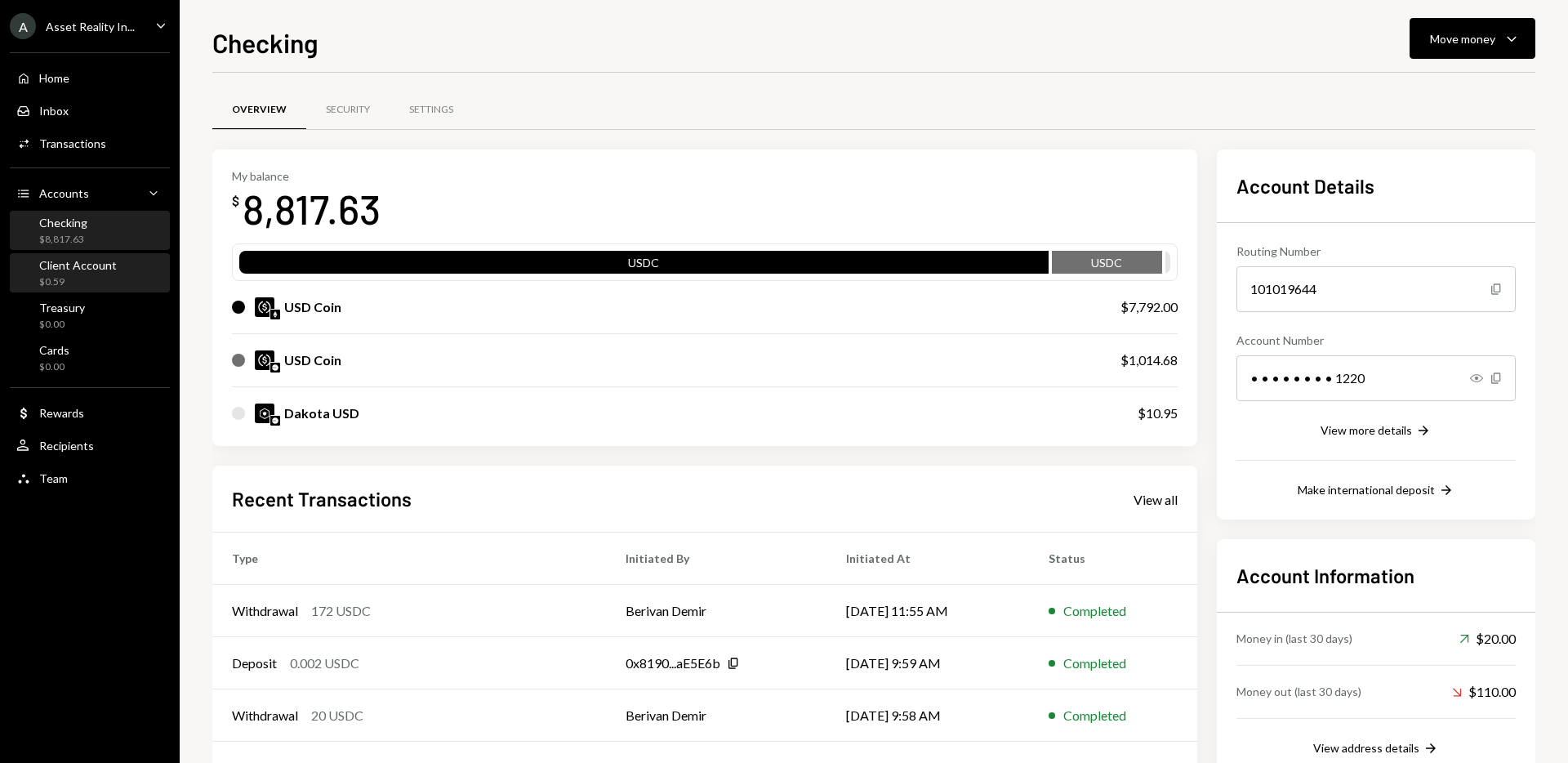
click at [72, 280] on div "$0.59" at bounding box center [77, 282] width 77 height 14
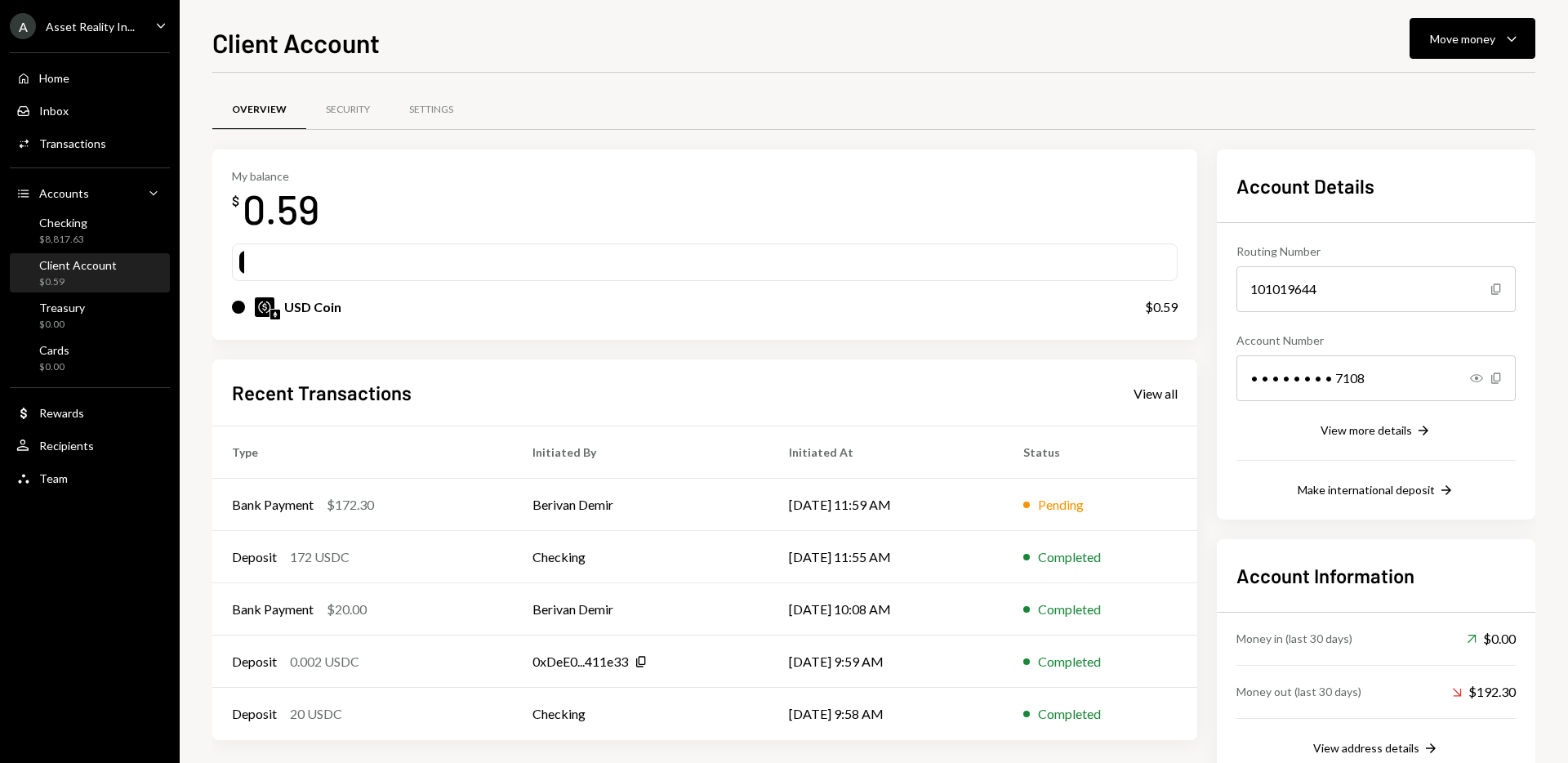
click at [162, 25] on icon "Caret Down" at bounding box center [161, 25] width 18 height 18
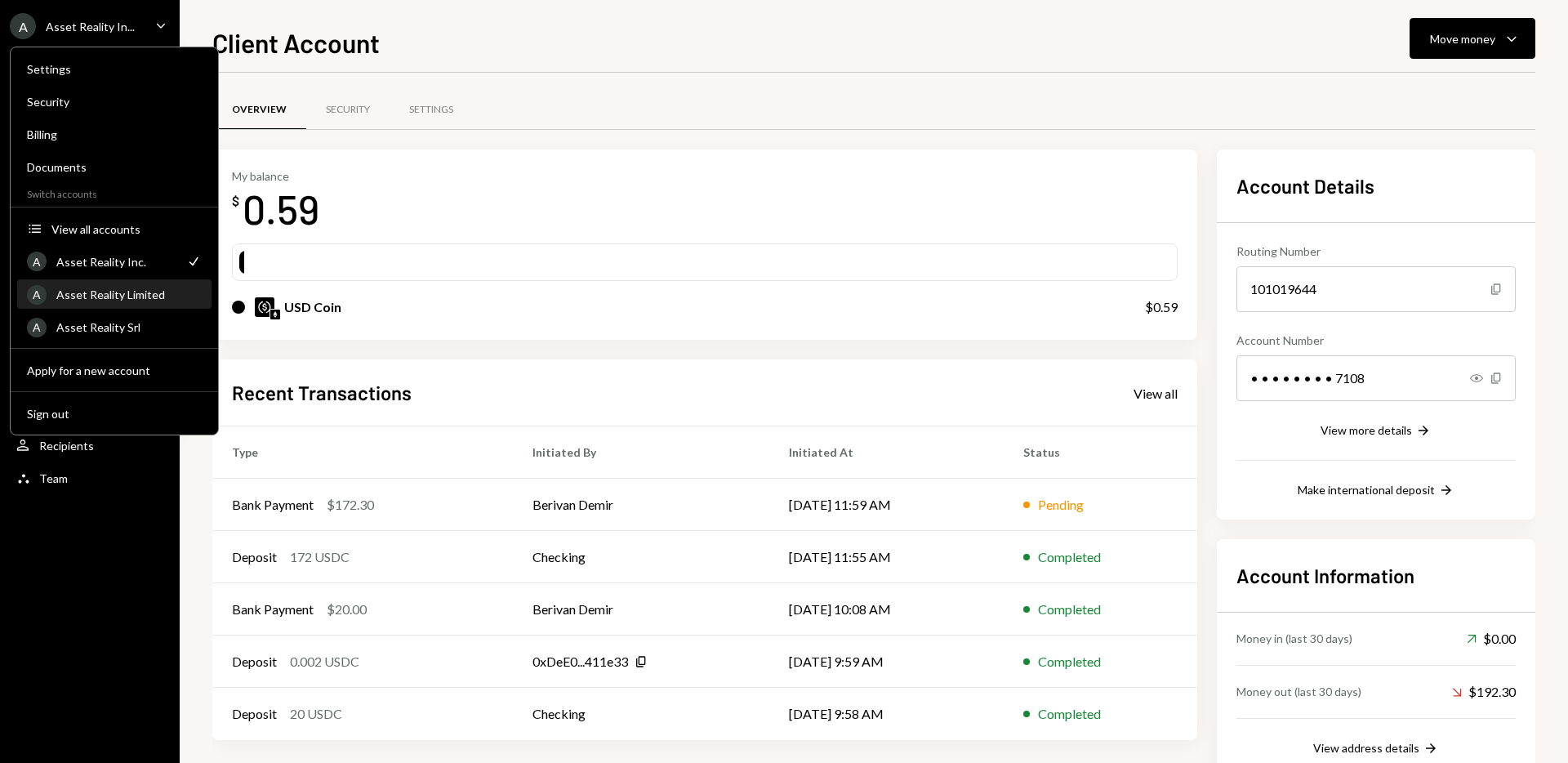
click at [165, 298] on div "Asset Reality Limited" at bounding box center [129, 294] width 145 height 14
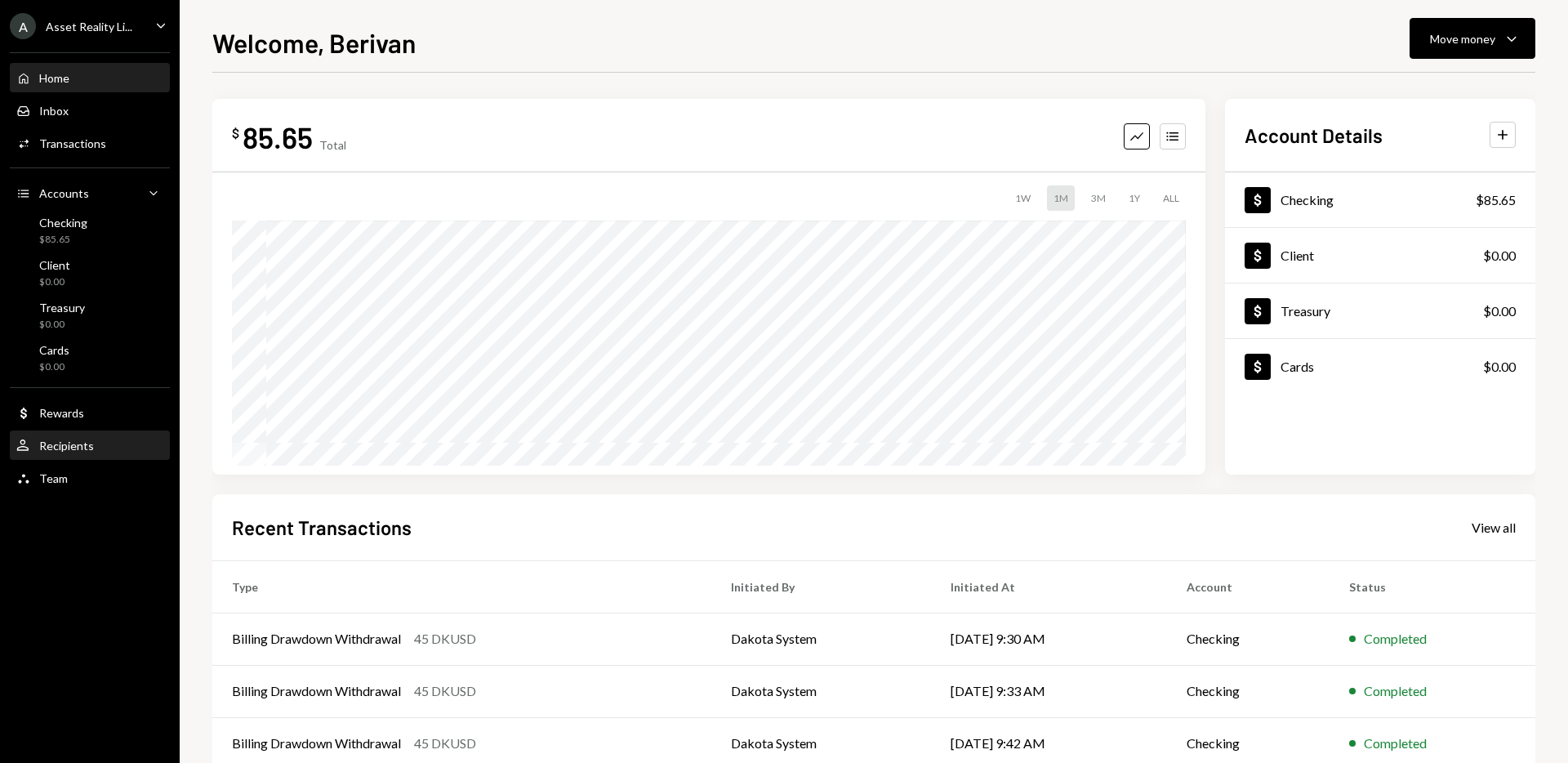
click at [85, 443] on div "Recipients" at bounding box center [66, 445] width 55 height 14
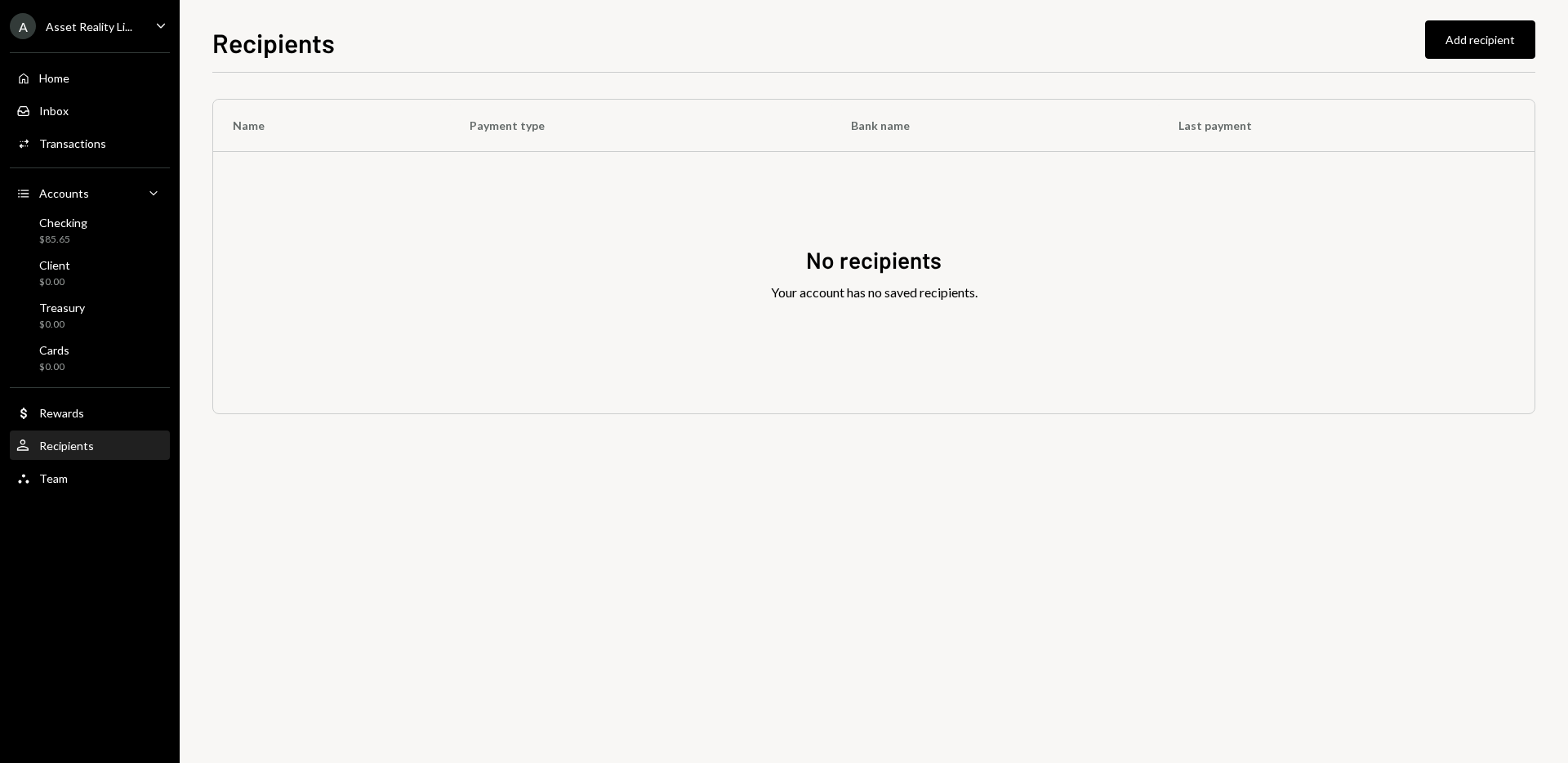
click at [162, 31] on icon "Caret Down" at bounding box center [161, 25] width 18 height 18
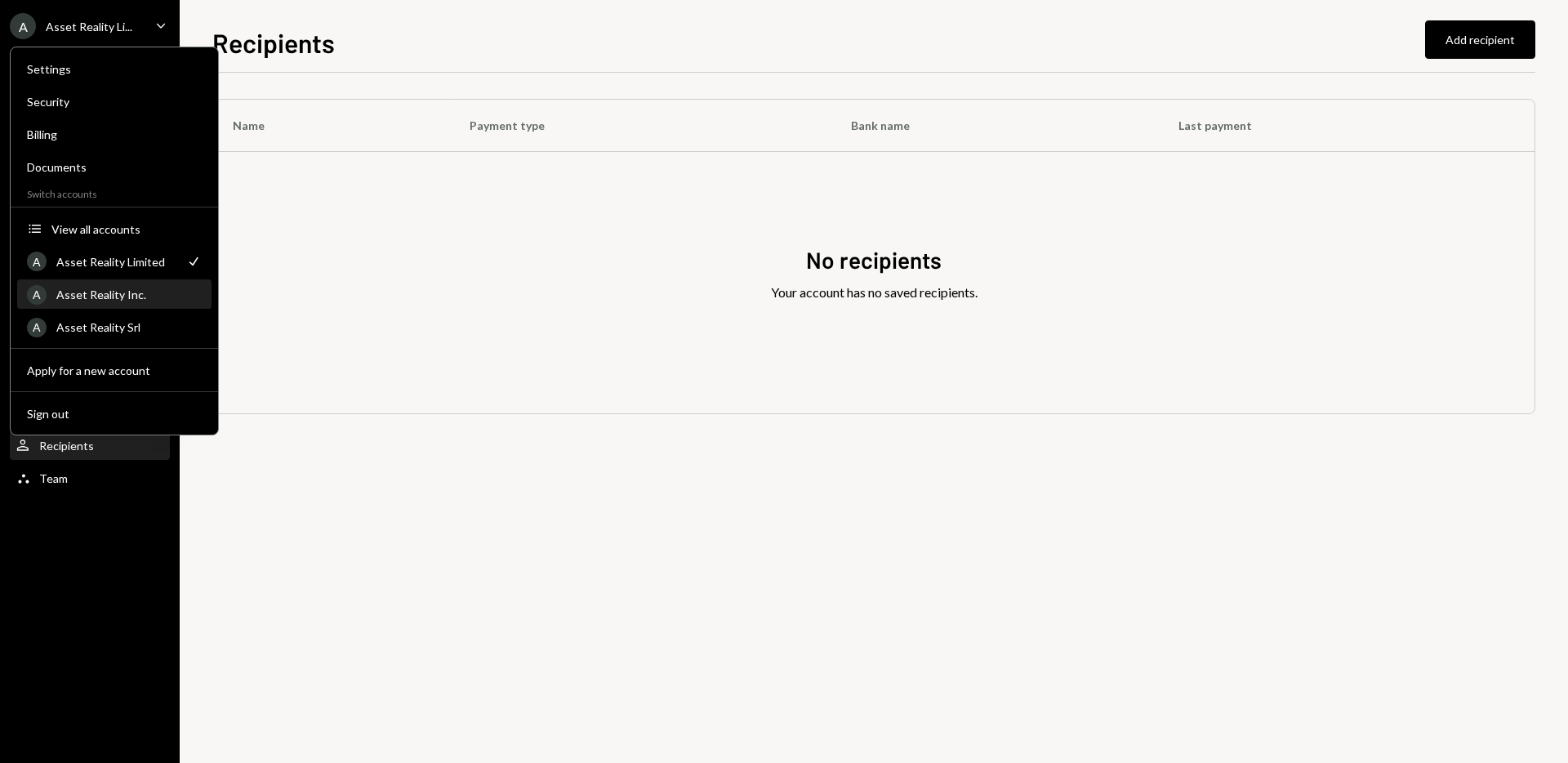
click at [155, 299] on div "Asset Reality Inc." at bounding box center [129, 294] width 145 height 14
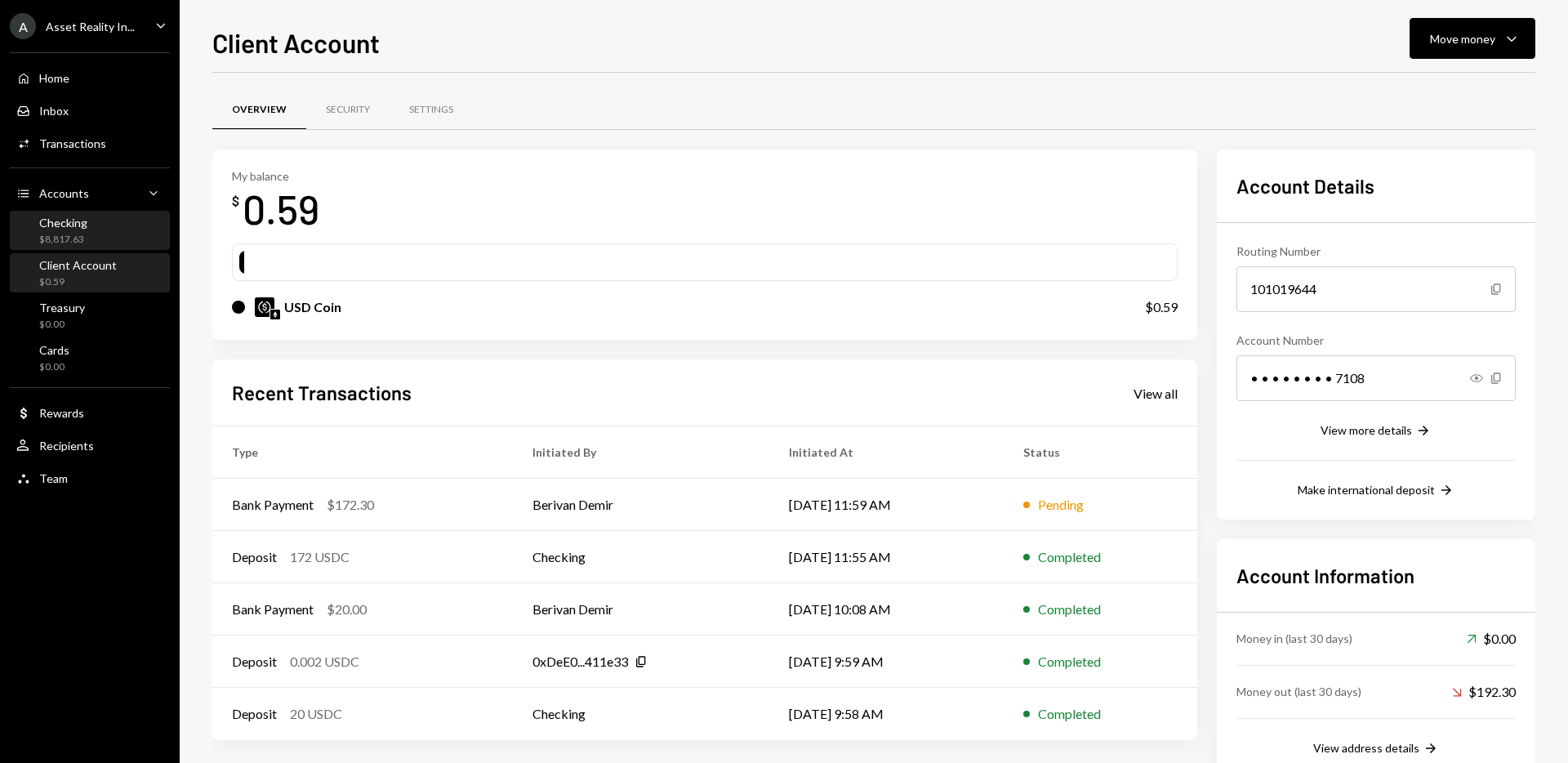
click at [79, 229] on div "Checking $8,817.63" at bounding box center [63, 231] width 48 height 31
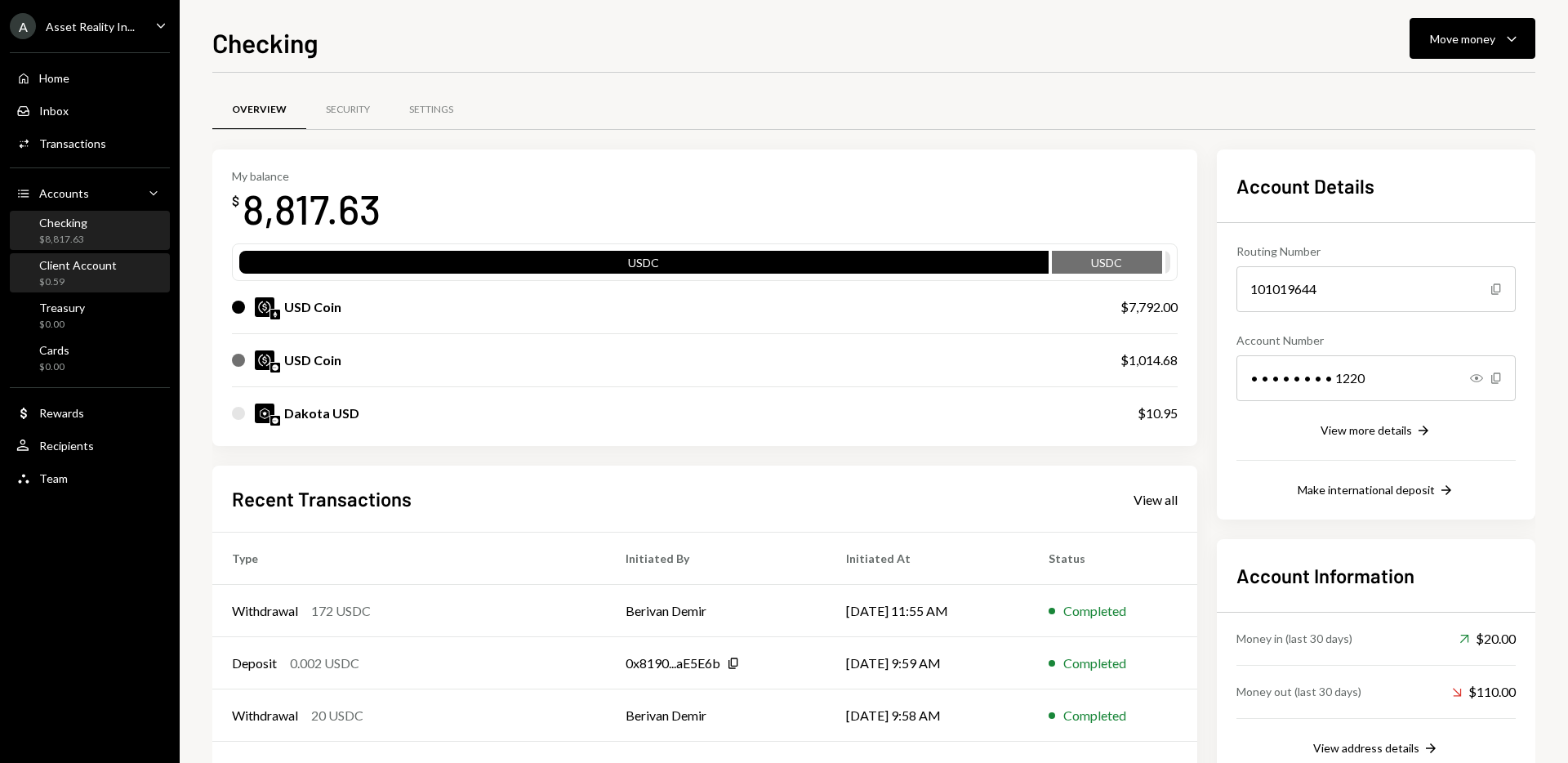
click at [81, 266] on div "Client Account" at bounding box center [77, 265] width 77 height 14
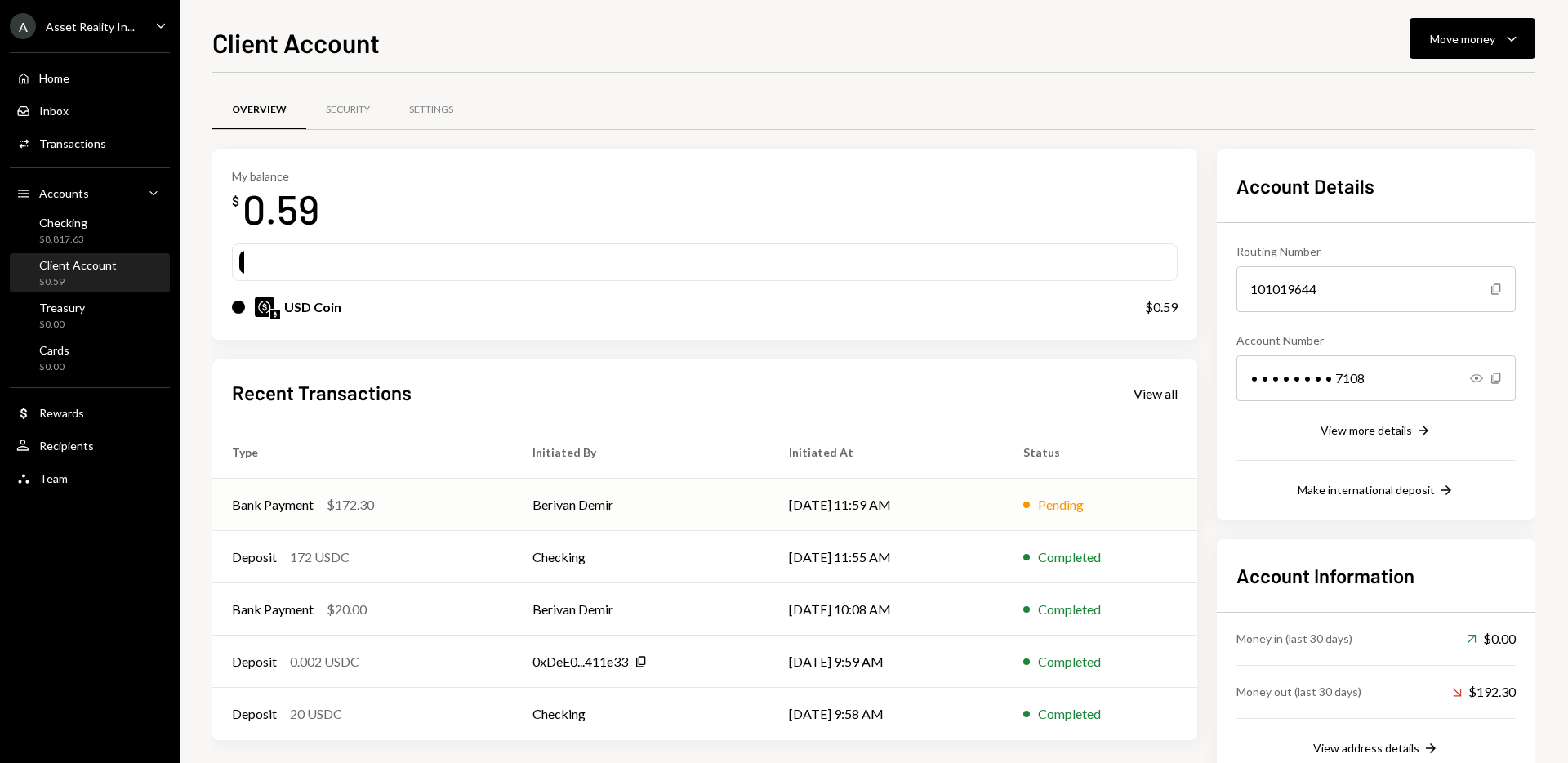
click at [443, 495] on div "Bank Payment $172.30" at bounding box center [363, 505] width 262 height 20
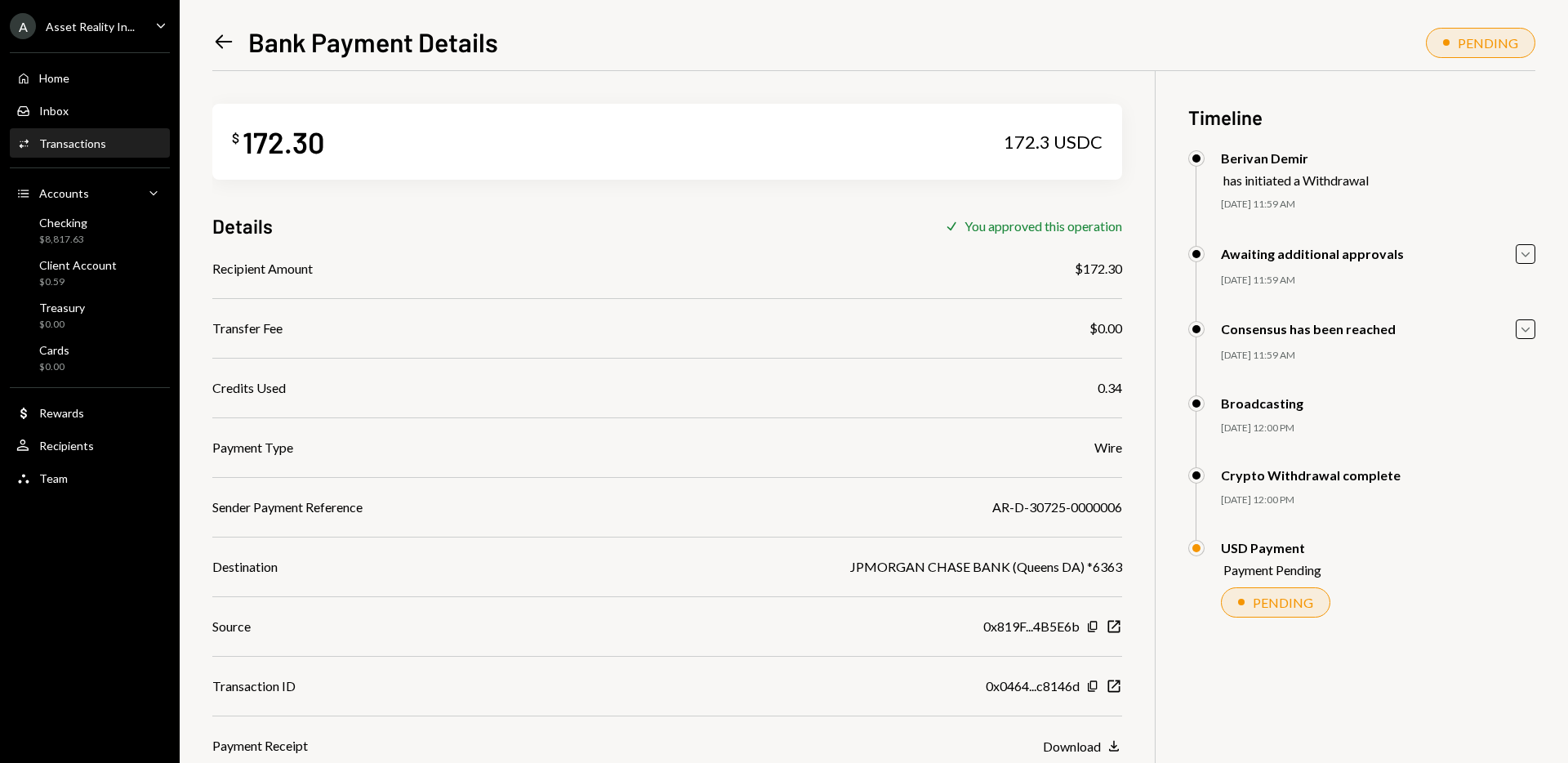
click at [219, 36] on icon "Left Arrow" at bounding box center [224, 41] width 23 height 23
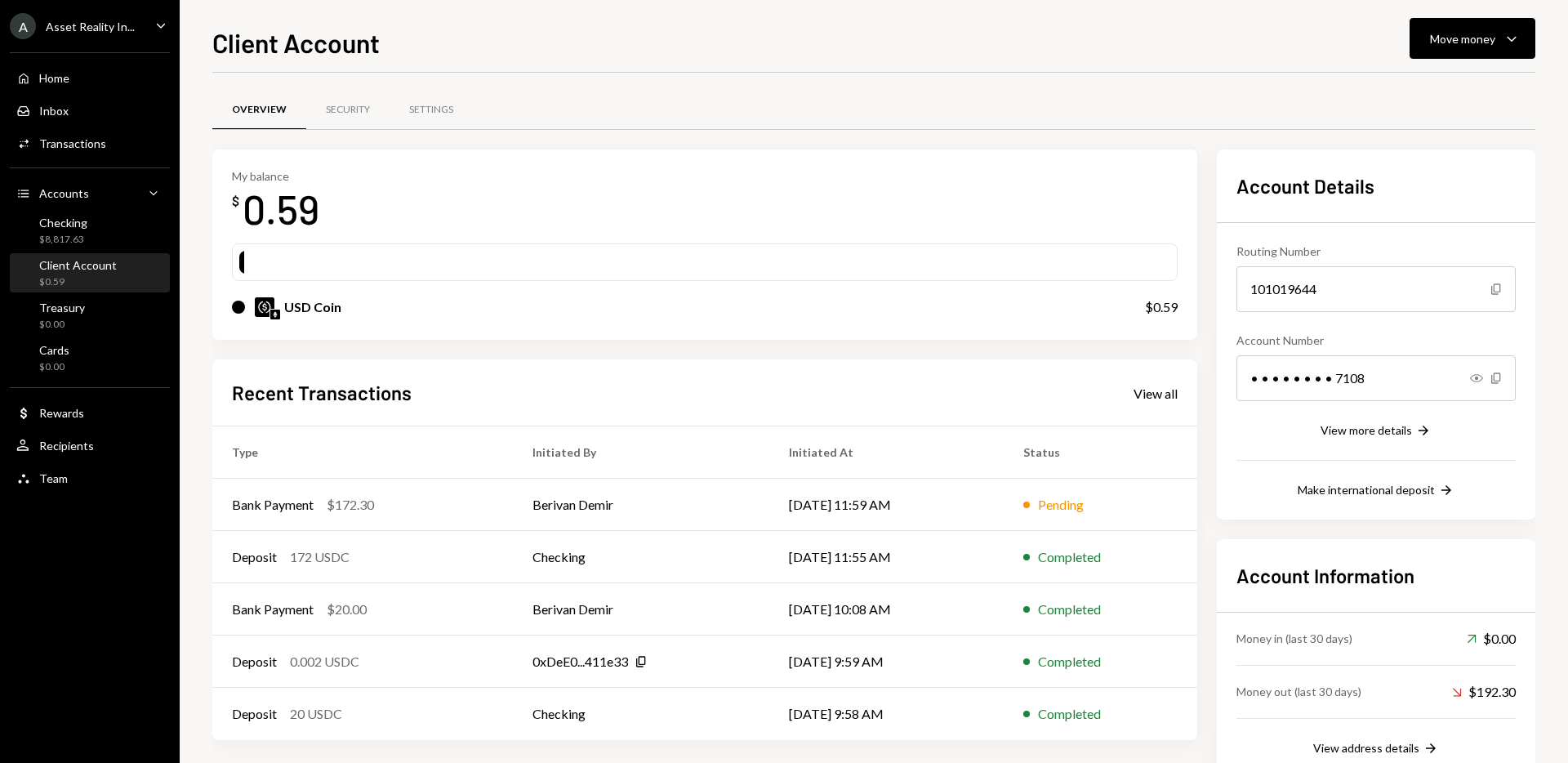
click at [852, 129] on div at bounding box center [874, 129] width 1323 height 1
click at [115, 232] on div "Checking $8,817.63" at bounding box center [90, 231] width 147 height 31
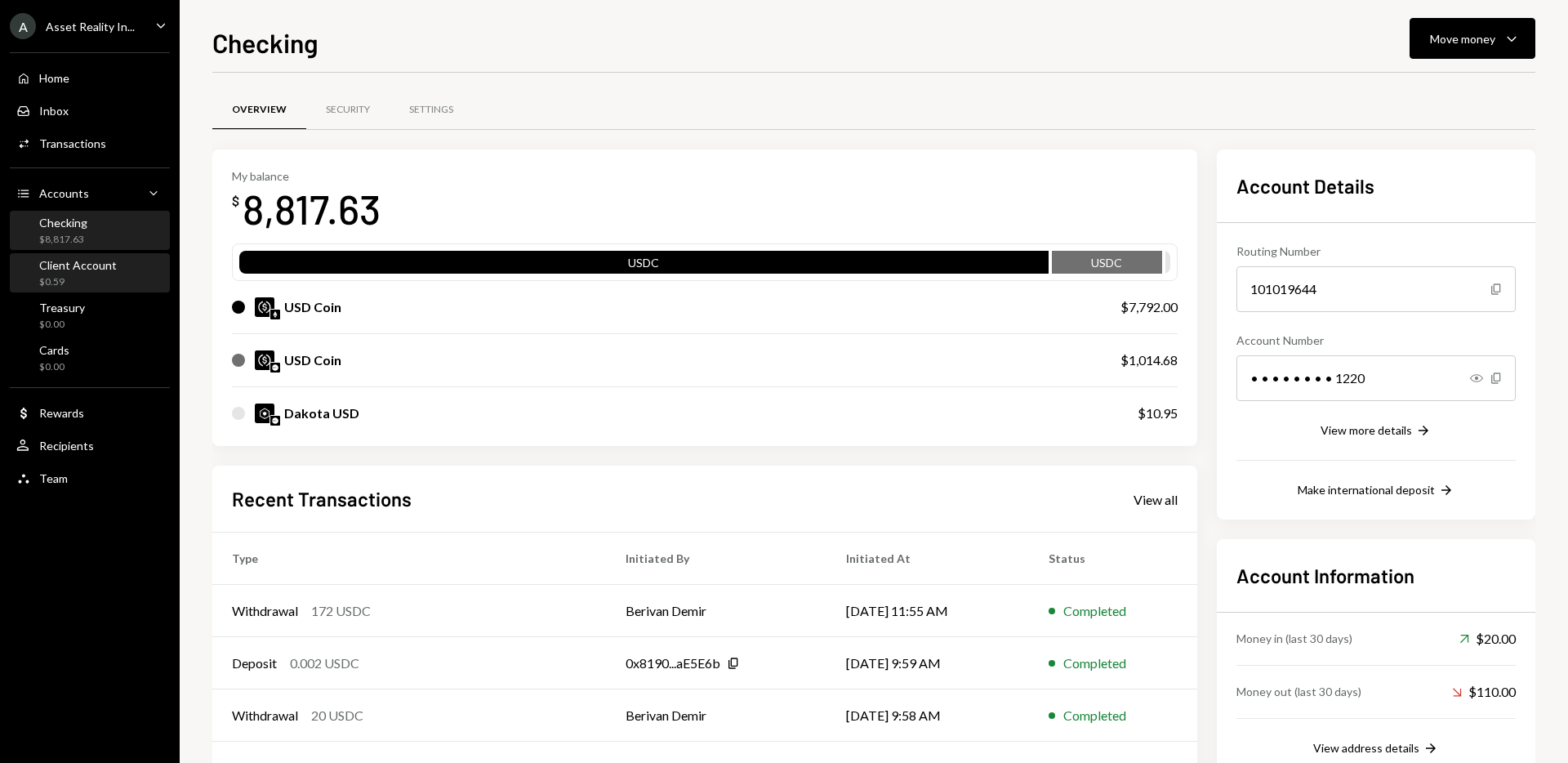
click at [86, 273] on div "Client Account $0.59" at bounding box center [77, 274] width 77 height 31
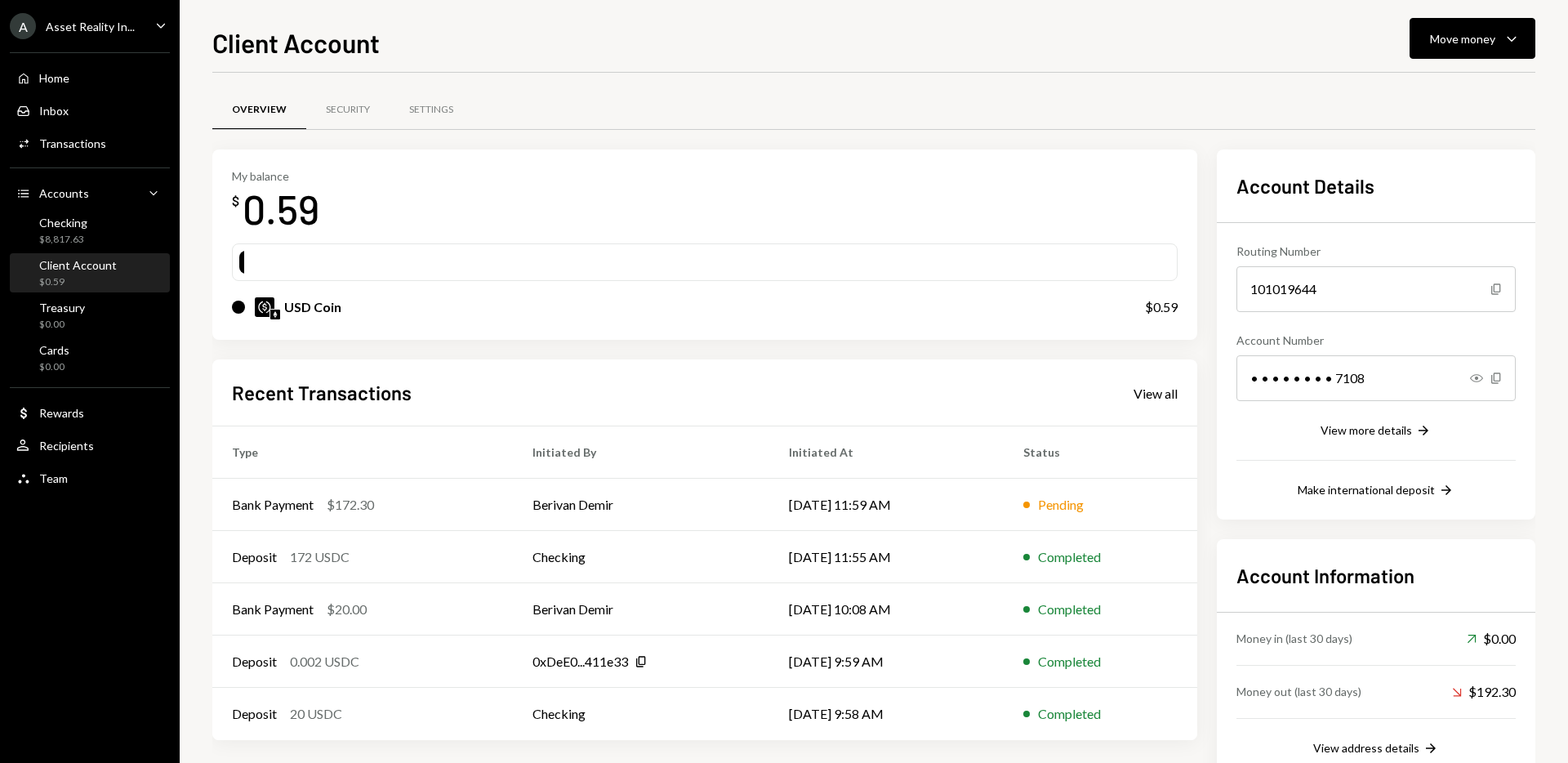
drag, startPoint x: 677, startPoint y: 252, endPoint x: 392, endPoint y: 240, distance: 285.3
click at [677, 252] on div at bounding box center [704, 262] width 931 height 23
click at [34, 227] on div "Checking $8,817.63" at bounding box center [52, 231] width 71 height 31
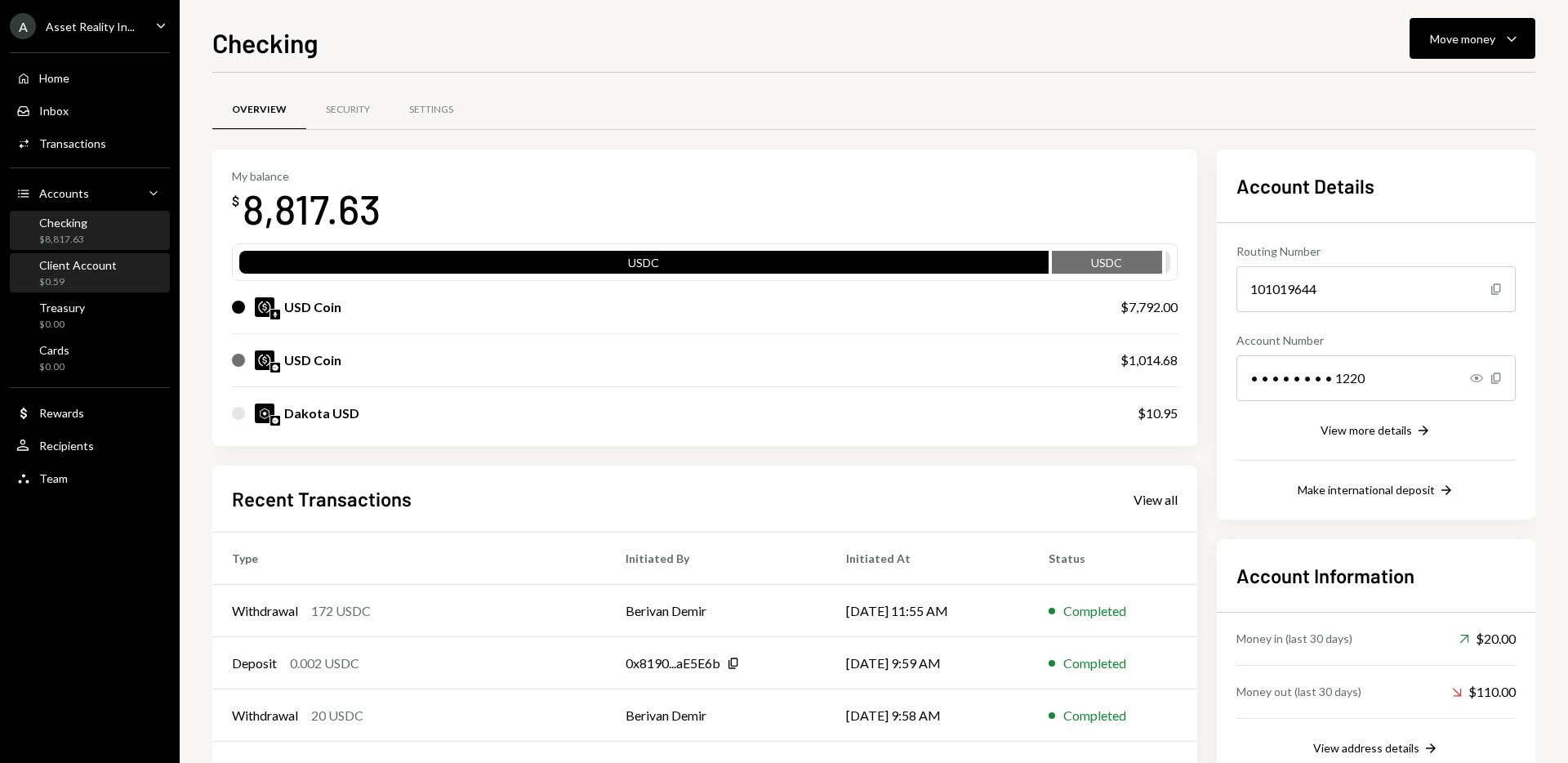
click at [53, 276] on div "$0.59" at bounding box center [77, 282] width 77 height 14
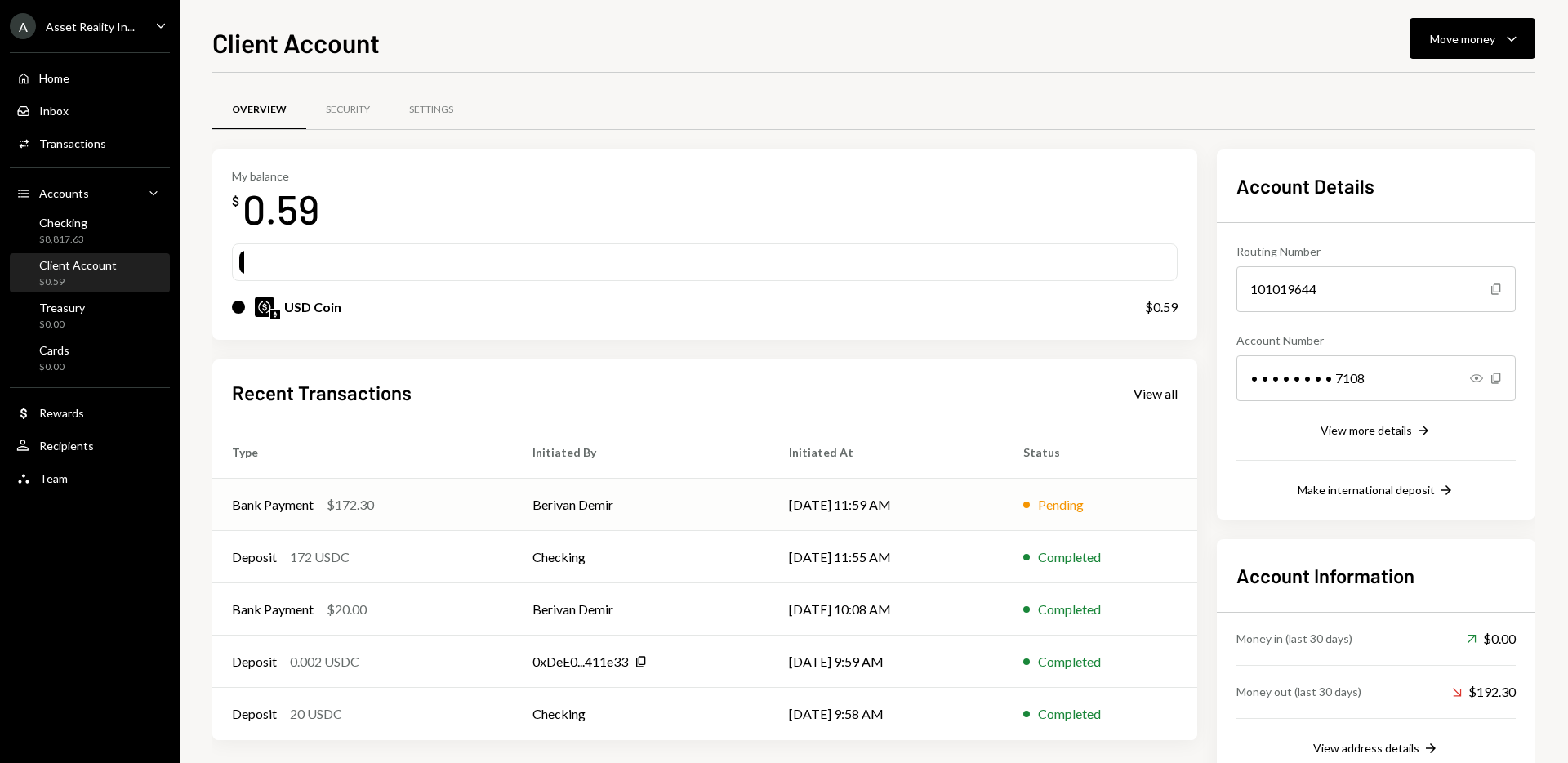
click at [400, 483] on td "Bank Payment $172.30" at bounding box center [363, 505] width 301 height 53
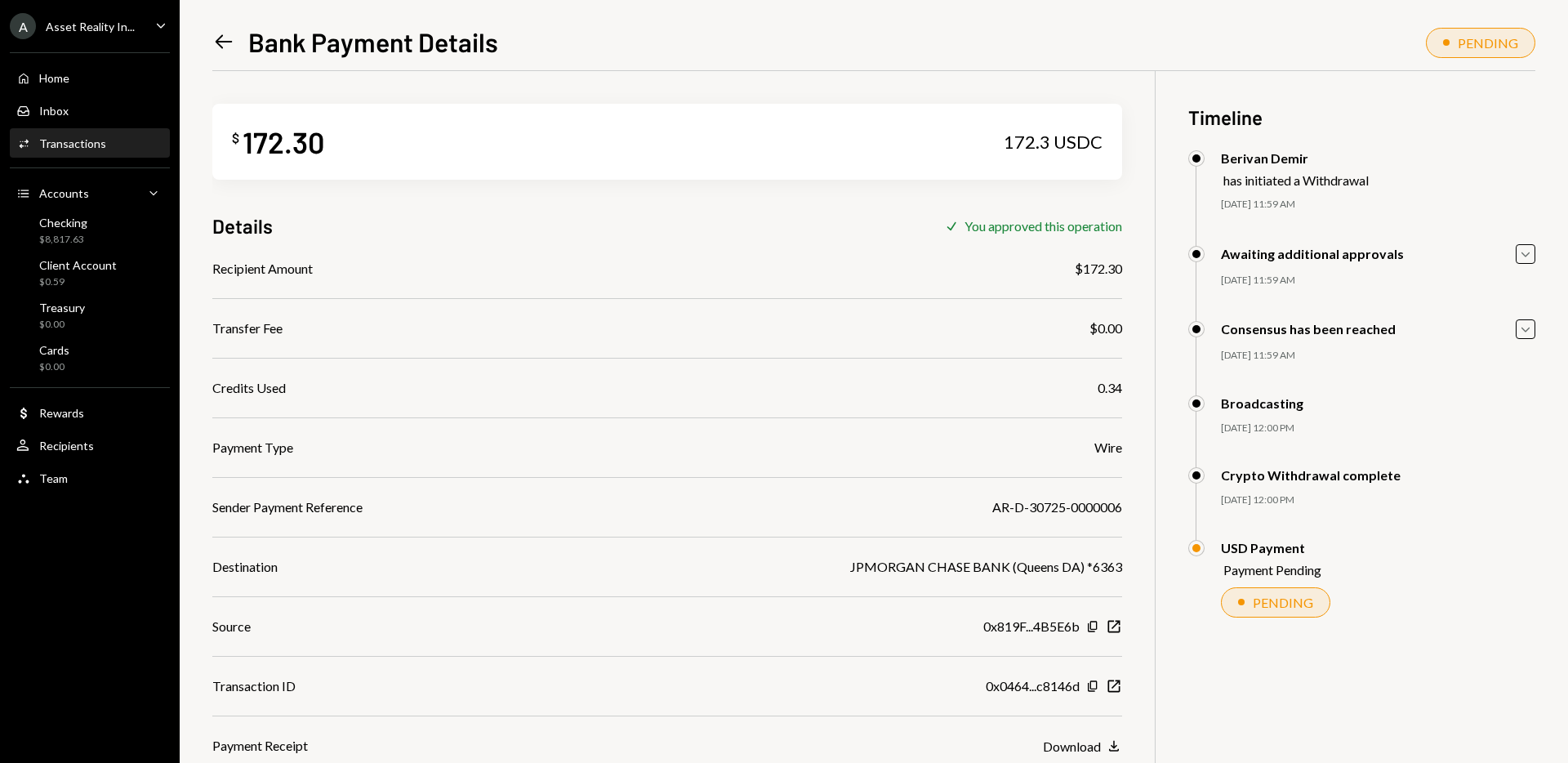
click at [220, 36] on icon "Left Arrow" at bounding box center [224, 41] width 23 height 23
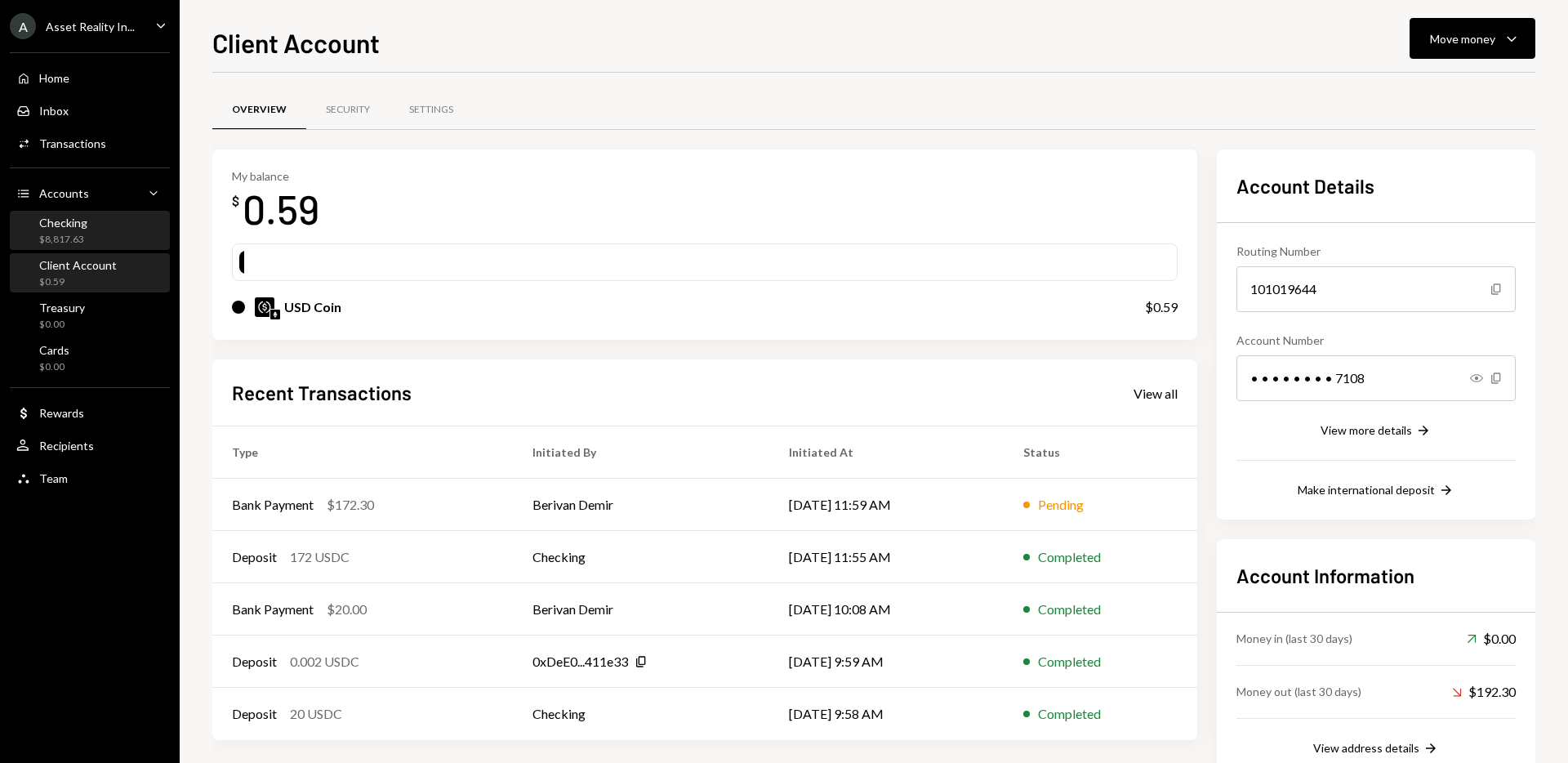
click at [85, 230] on div "Checking $8,817.63" at bounding box center [90, 231] width 147 height 31
click at [569, 520] on td "Berivan Demir" at bounding box center [641, 505] width 256 height 53
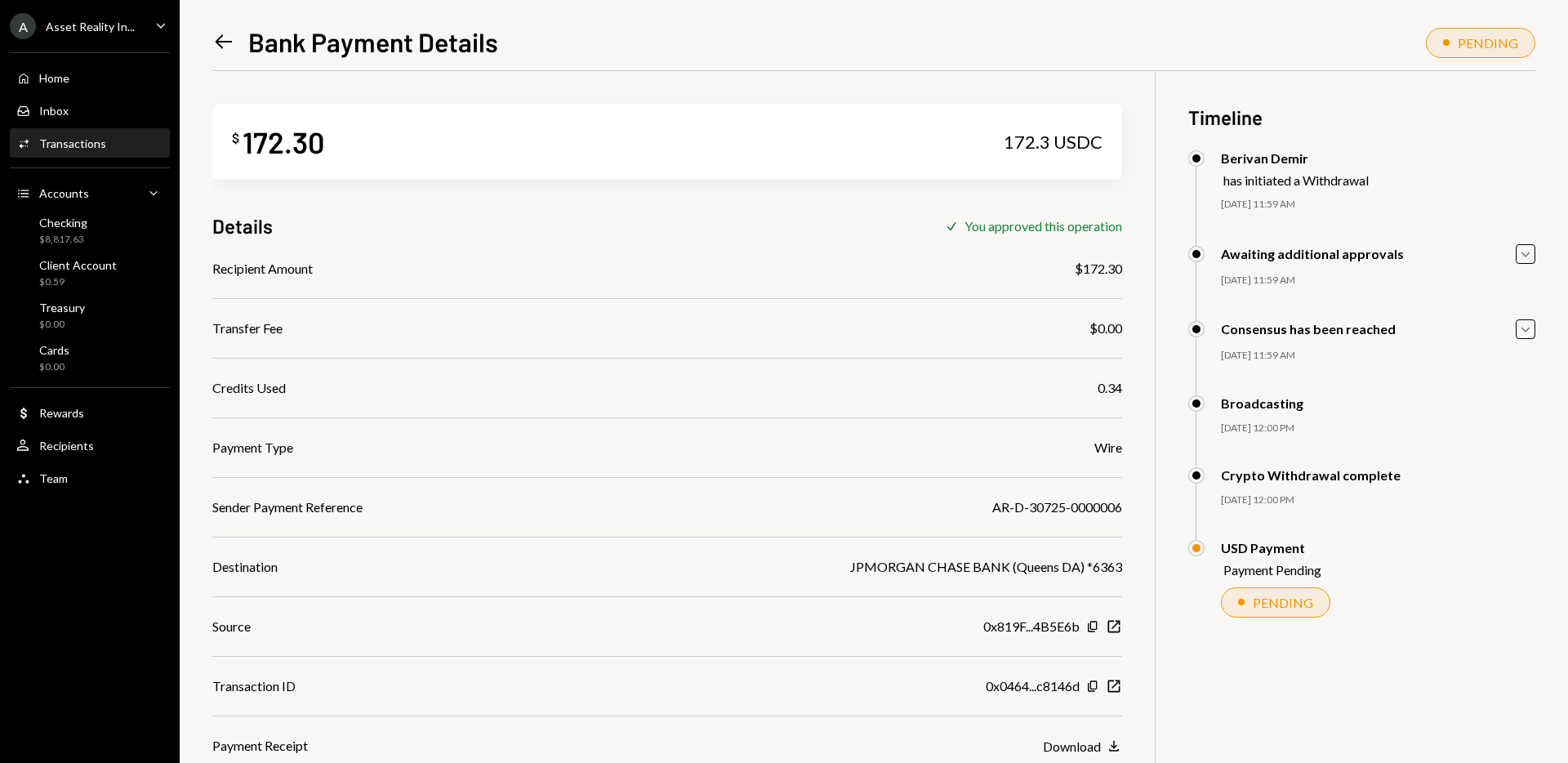
click at [221, 46] on icon at bounding box center [224, 42] width 17 height 14
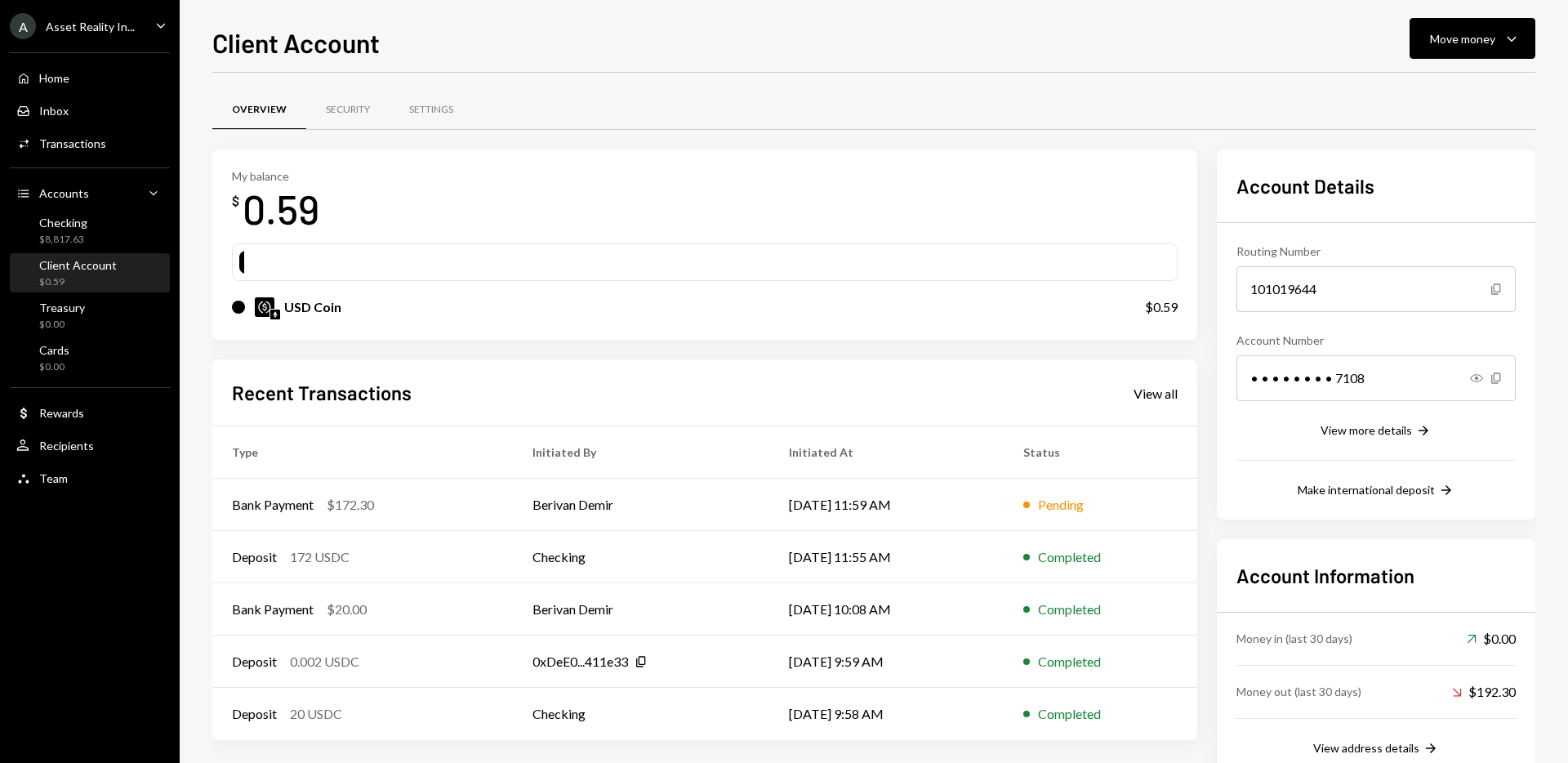
click at [781, 272] on div at bounding box center [704, 262] width 931 height 23
click at [91, 282] on div "$0.59" at bounding box center [77, 282] width 77 height 14
click at [73, 236] on div "$8,817.63" at bounding box center [63, 239] width 48 height 14
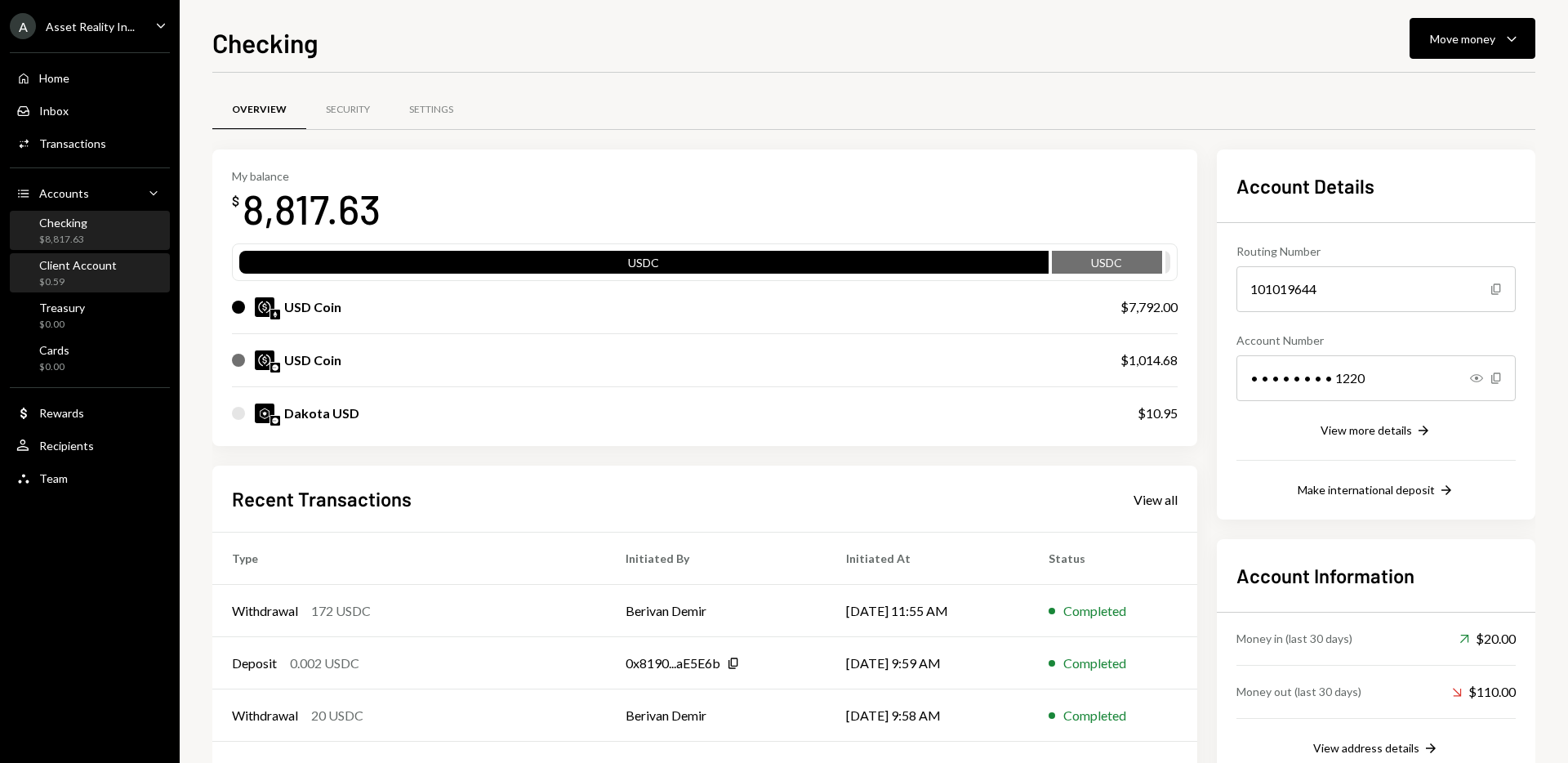
click at [75, 279] on div "$0.59" at bounding box center [77, 282] width 77 height 14
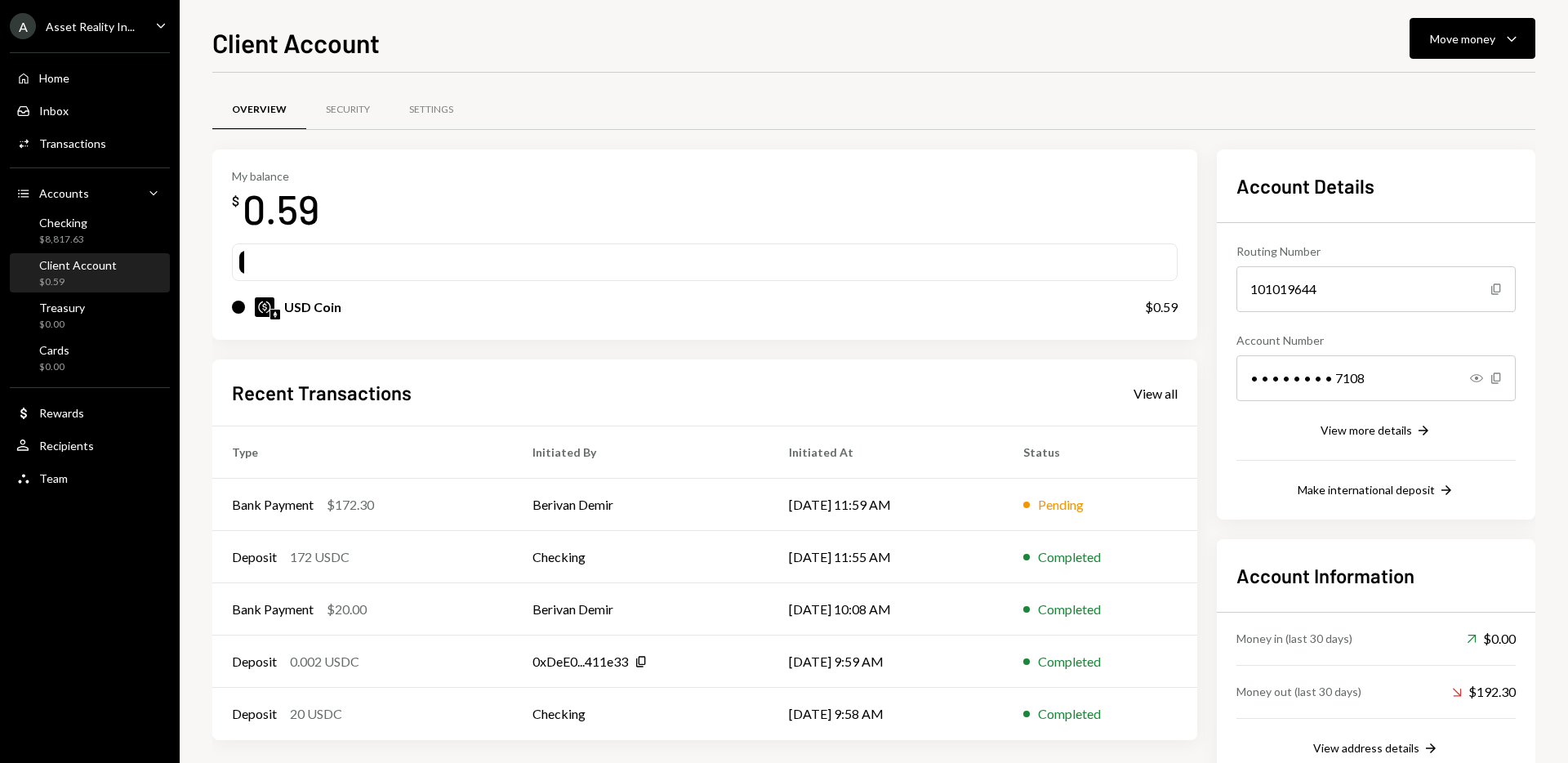
click at [791, 63] on div "Client Account Move money Caret Down Overview Security Settings My balance $ 0.…" at bounding box center [874, 393] width 1323 height 740
click at [91, 229] on div "Checking $8,817.63" at bounding box center [90, 231] width 147 height 31
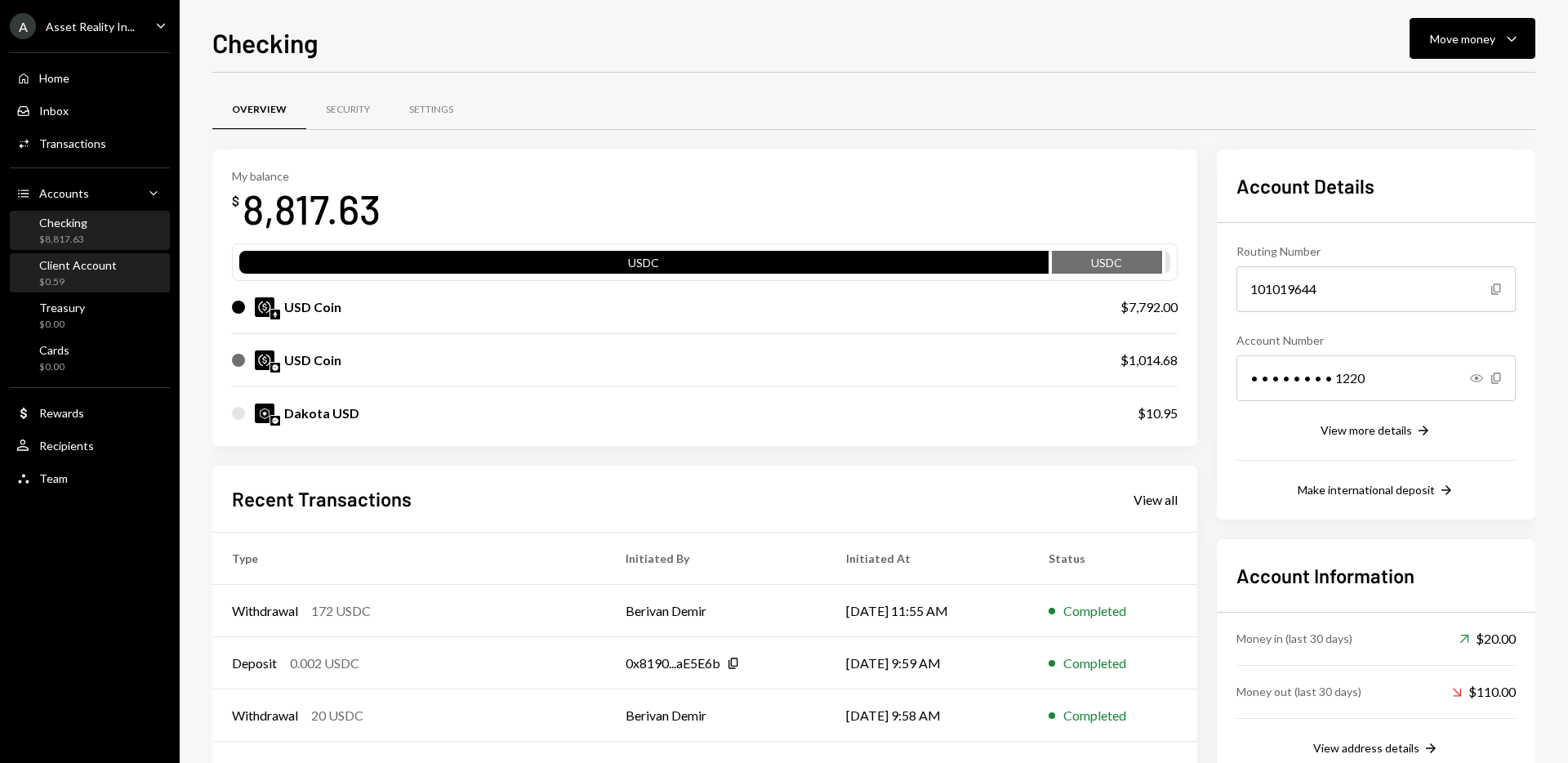
click at [85, 278] on div "$0.59" at bounding box center [77, 282] width 77 height 14
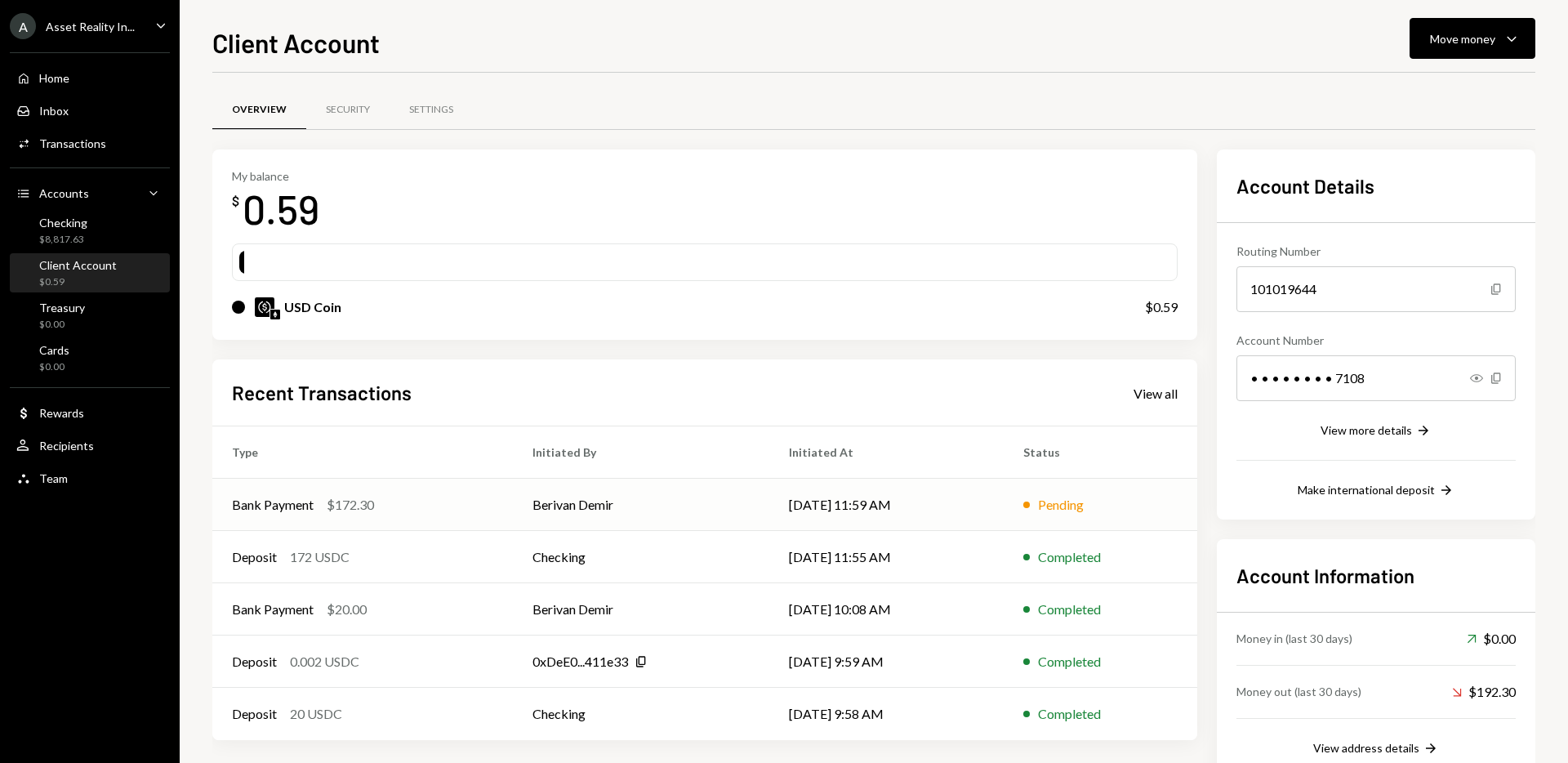
click at [684, 502] on td "Berivan Demir" at bounding box center [641, 505] width 256 height 53
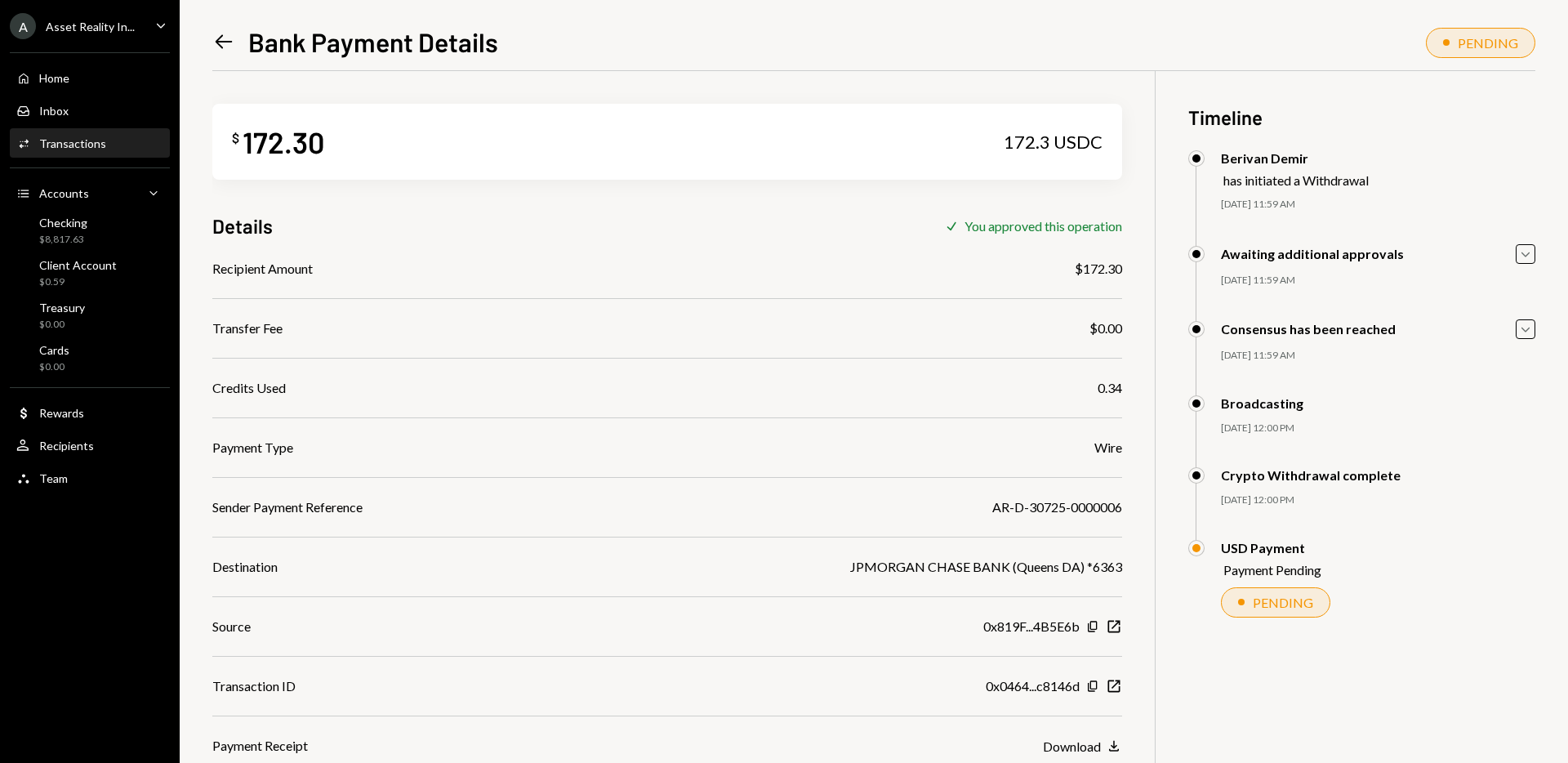
click at [228, 40] on icon "Left Arrow" at bounding box center [224, 41] width 23 height 23
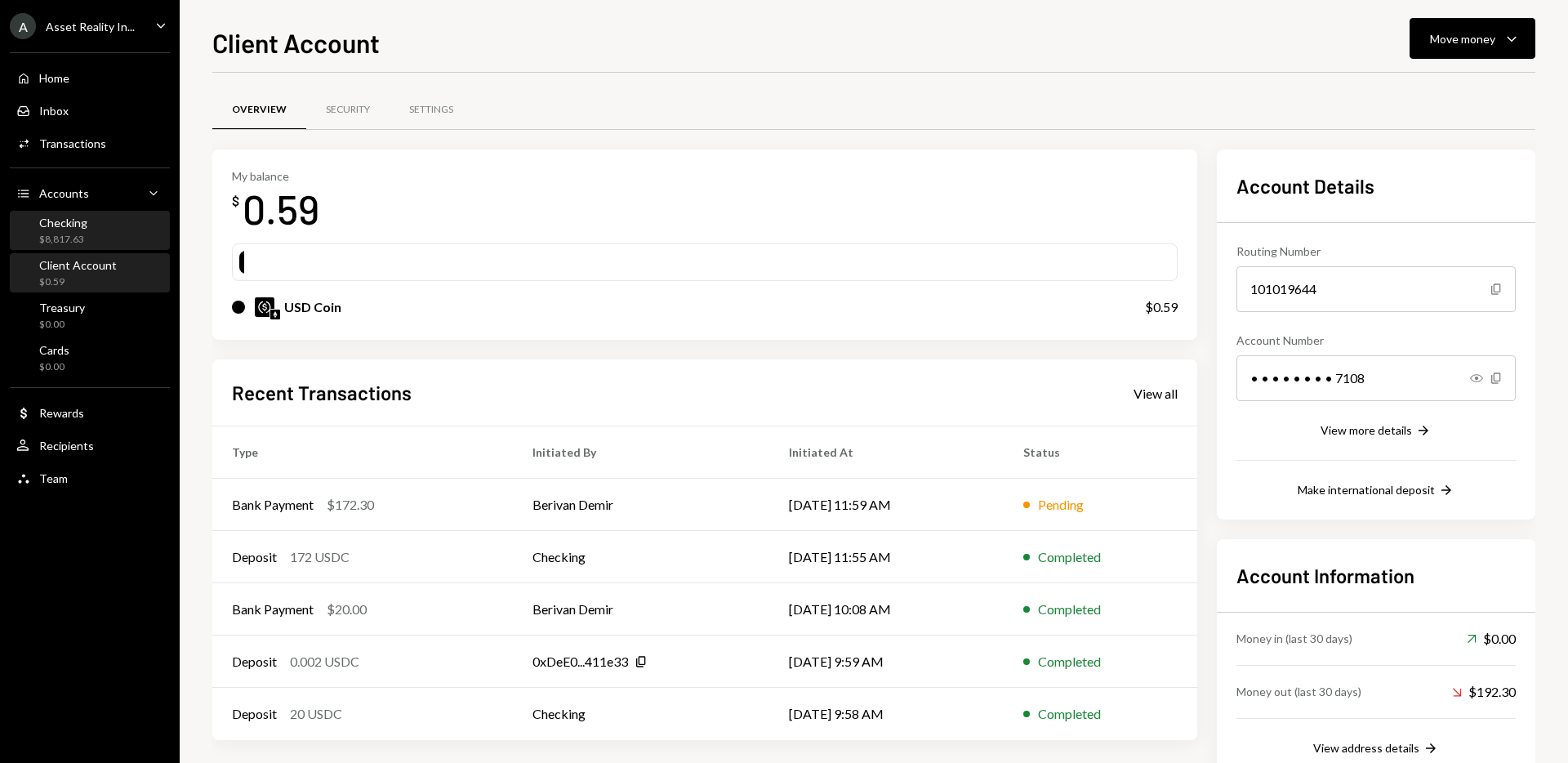
click at [60, 249] on div "Checking $8,817.63" at bounding box center [90, 231] width 147 height 37
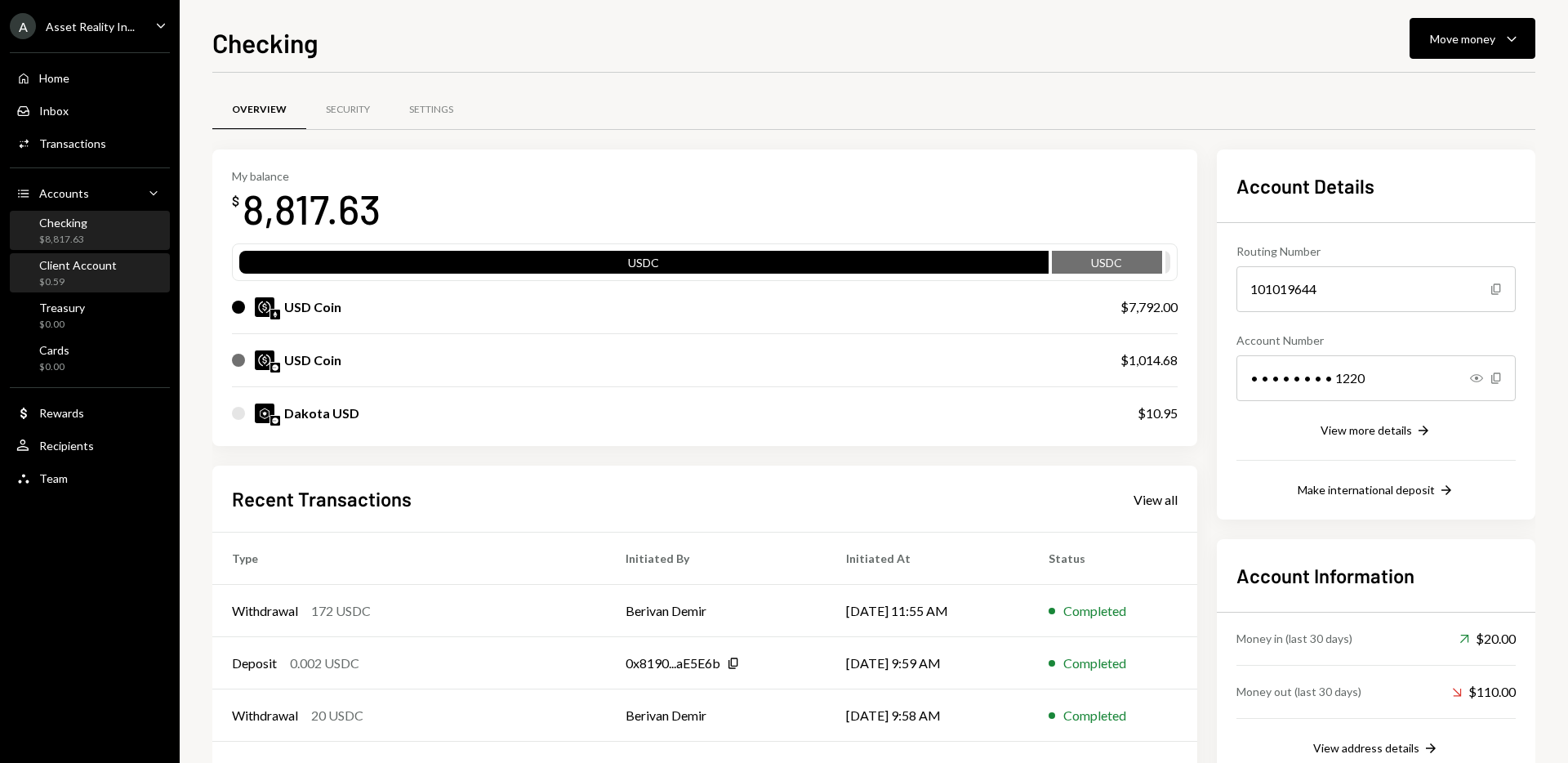
click at [73, 278] on div "$0.59" at bounding box center [77, 282] width 77 height 14
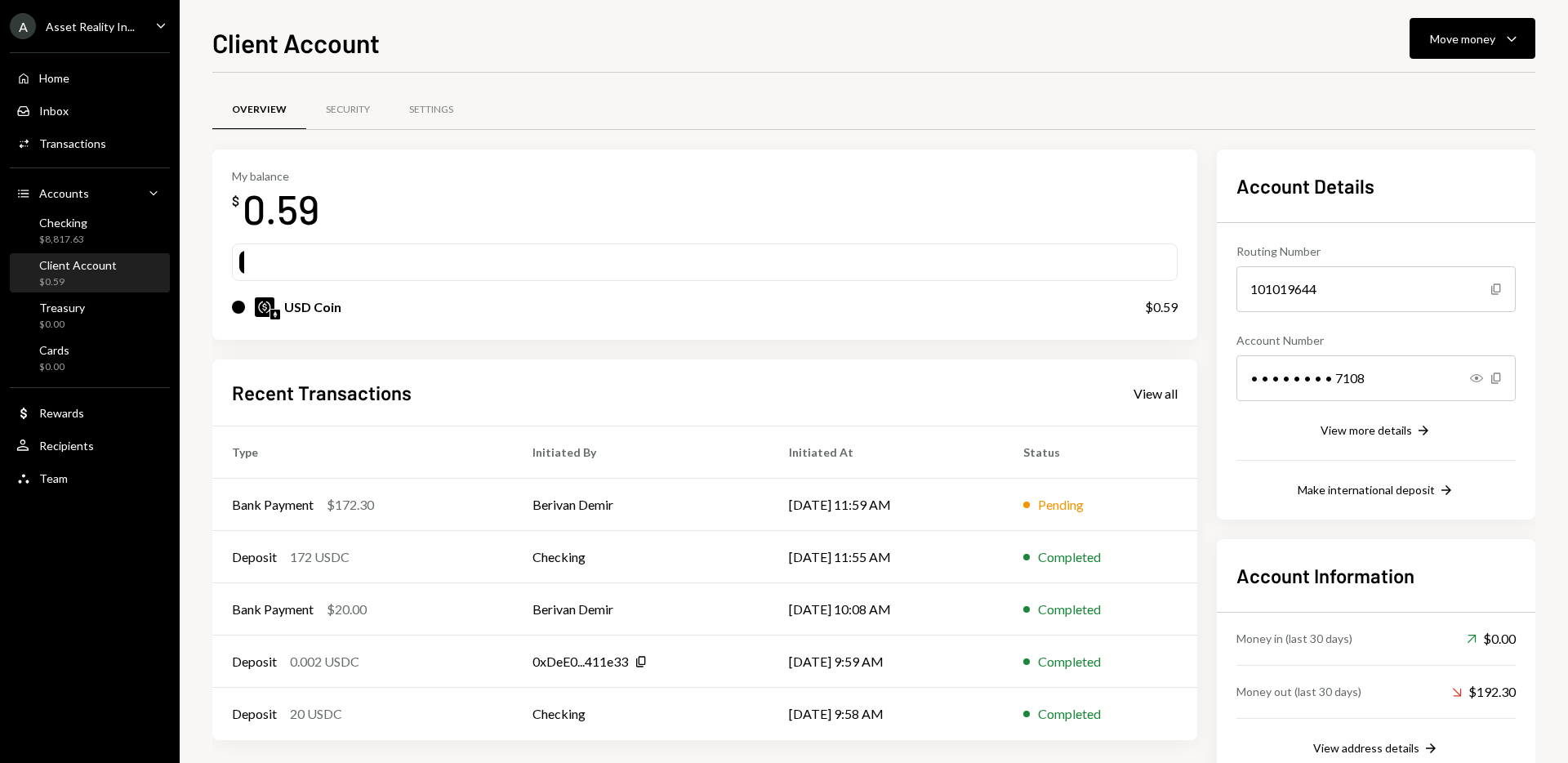
click at [653, 161] on div "My balance $ 0.59 USD Coin $0.59" at bounding box center [705, 245] width 985 height 191
click at [101, 228] on div "Checking $8,817.63" at bounding box center [90, 231] width 147 height 31
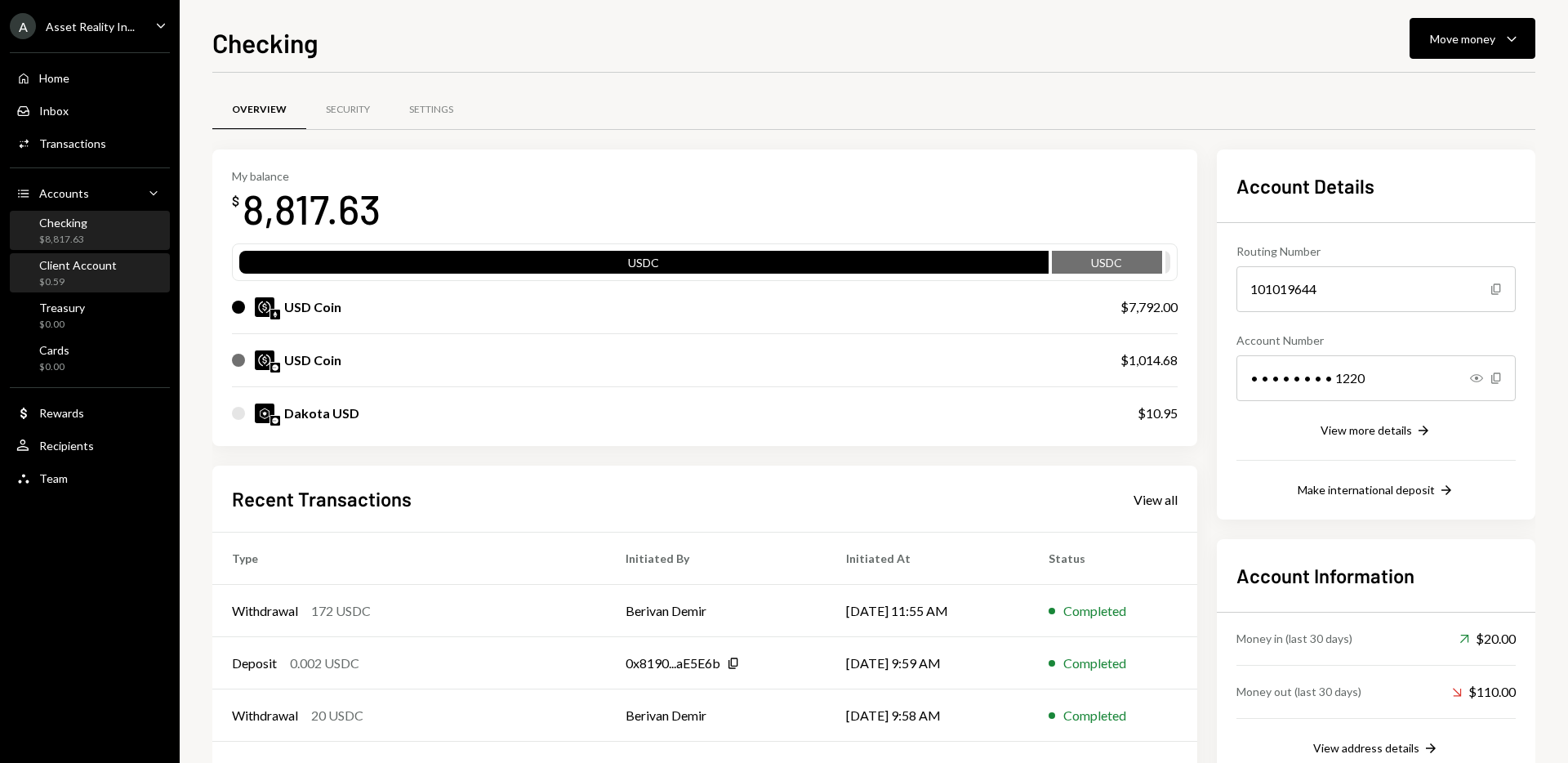
click at [90, 263] on div "Client Account" at bounding box center [77, 265] width 77 height 14
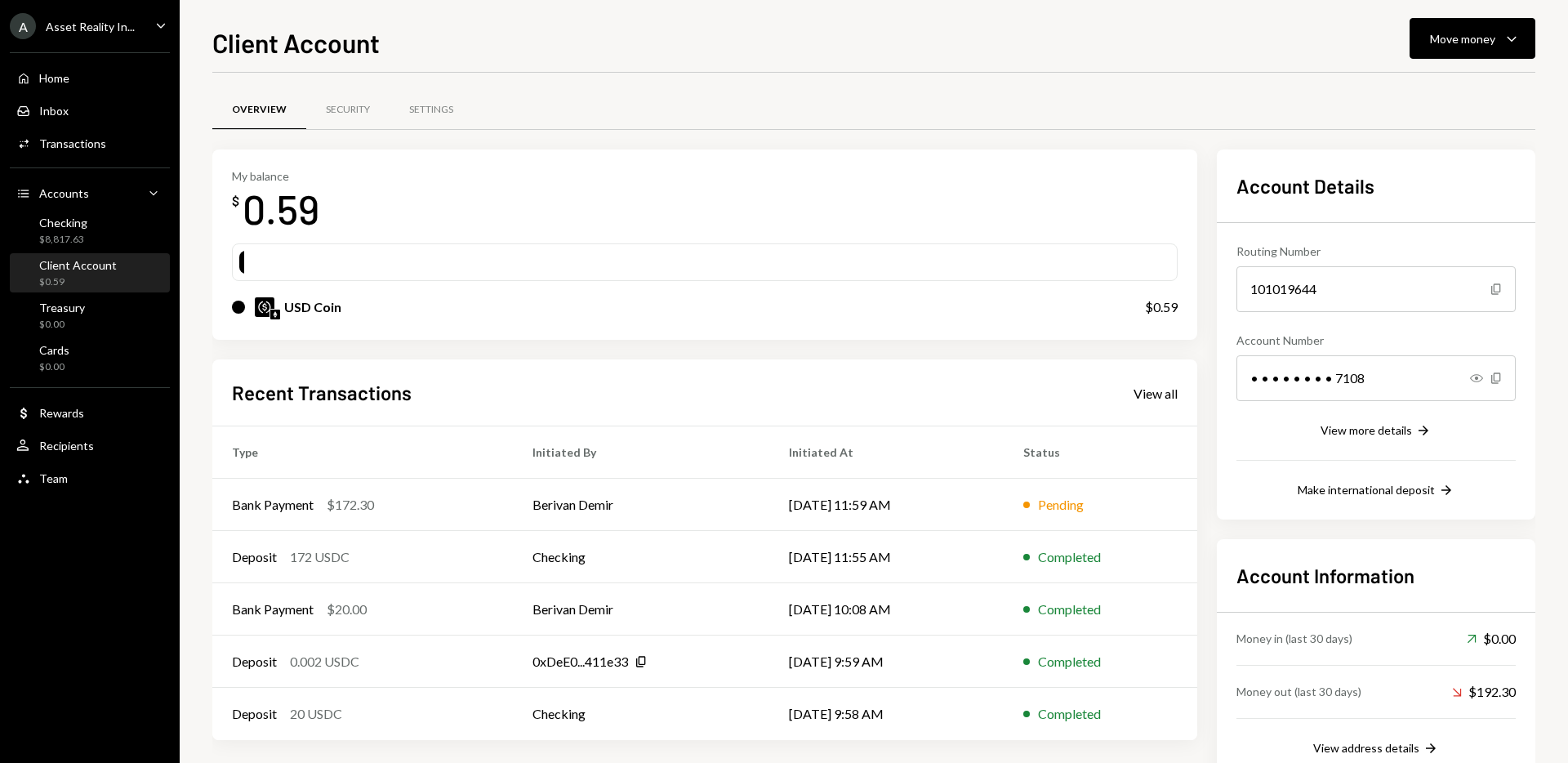
click at [655, 193] on div "My balance $ 0.59" at bounding box center [704, 202] width 945 height 65
click at [105, 231] on div "Checking $8,817.63" at bounding box center [90, 231] width 147 height 31
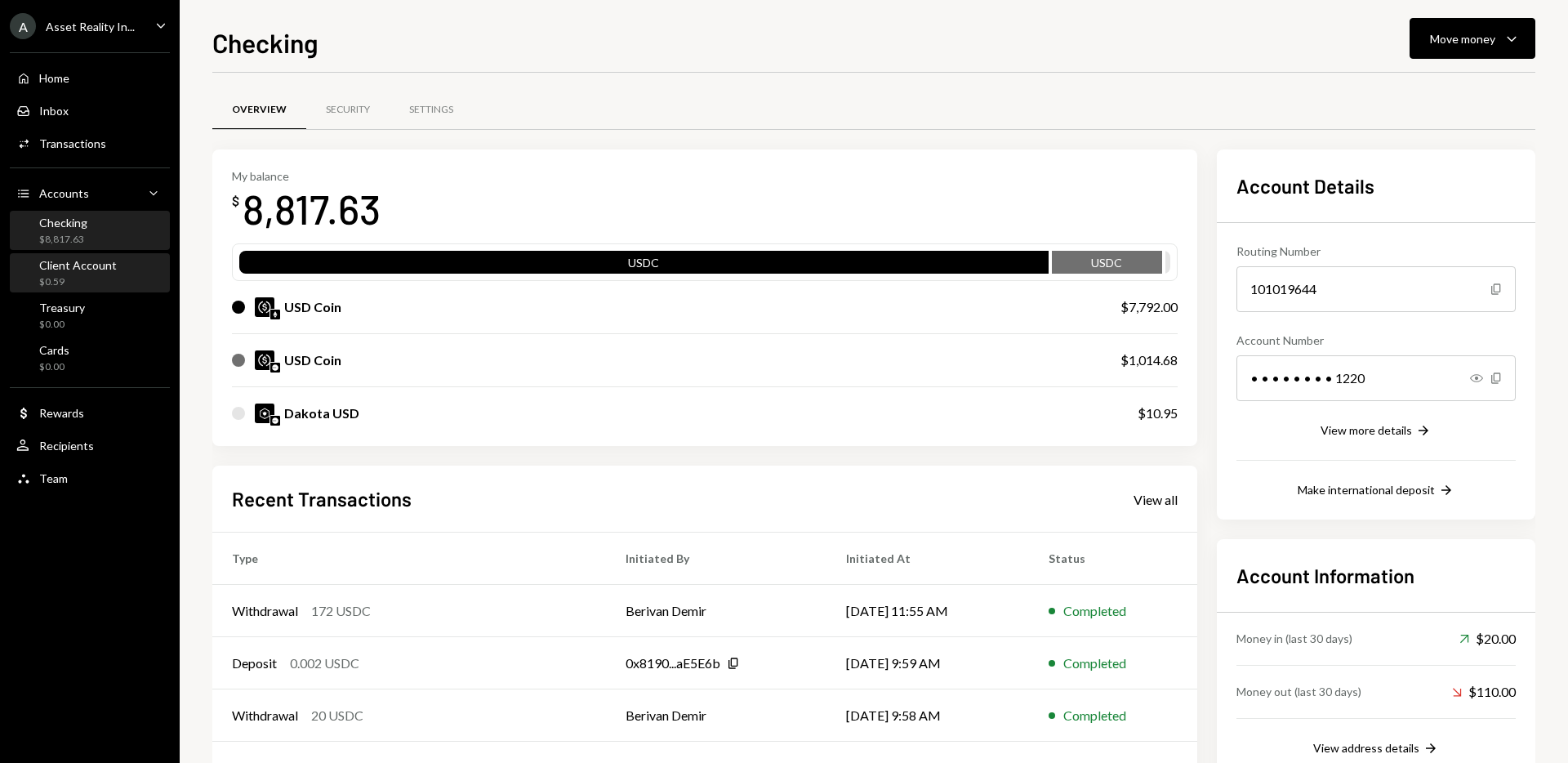
click at [77, 278] on div "$0.59" at bounding box center [77, 282] width 77 height 14
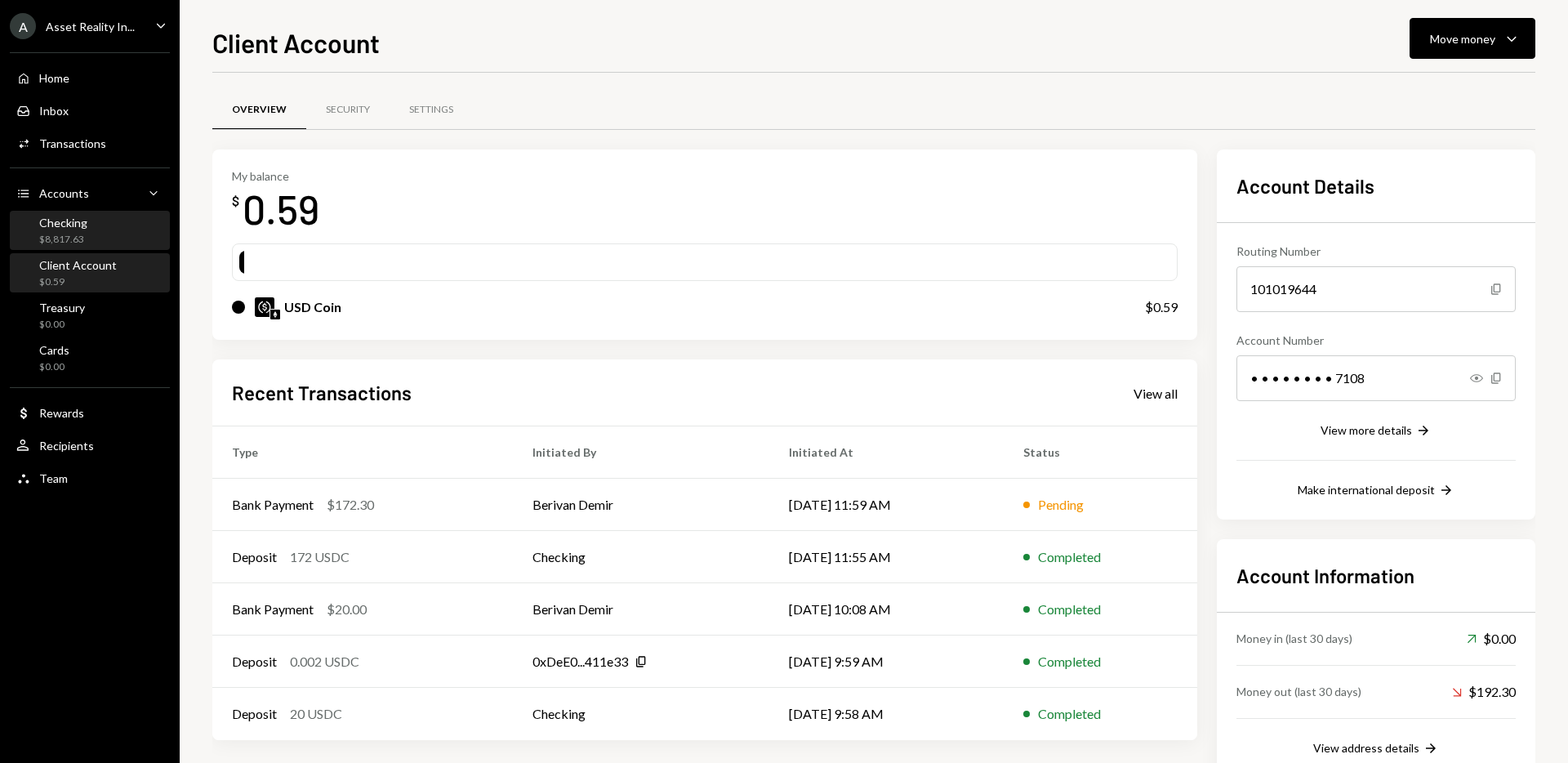
click at [55, 228] on div "Checking" at bounding box center [63, 222] width 48 height 14
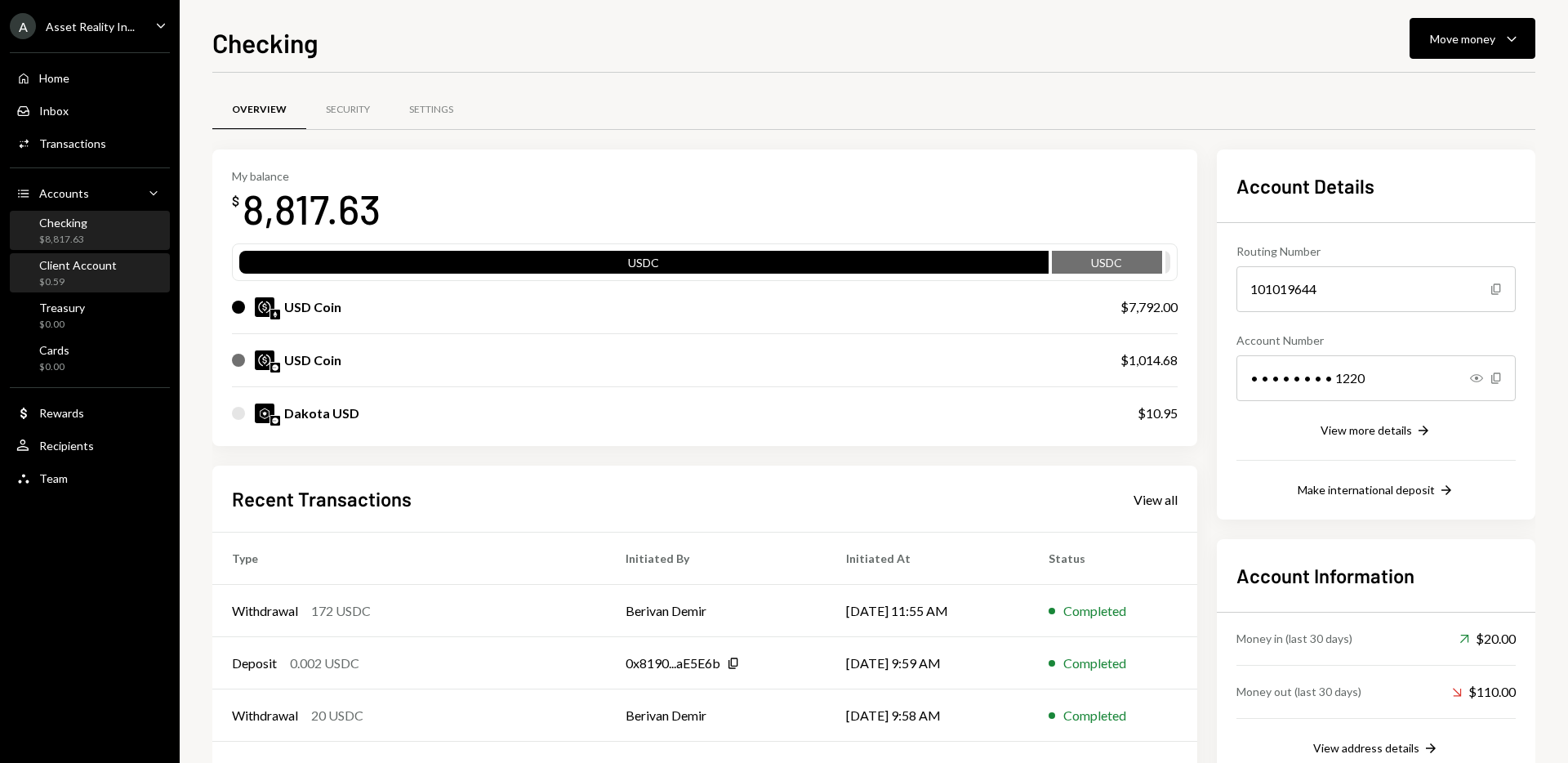
click at [87, 266] on div "Client Account" at bounding box center [77, 265] width 77 height 14
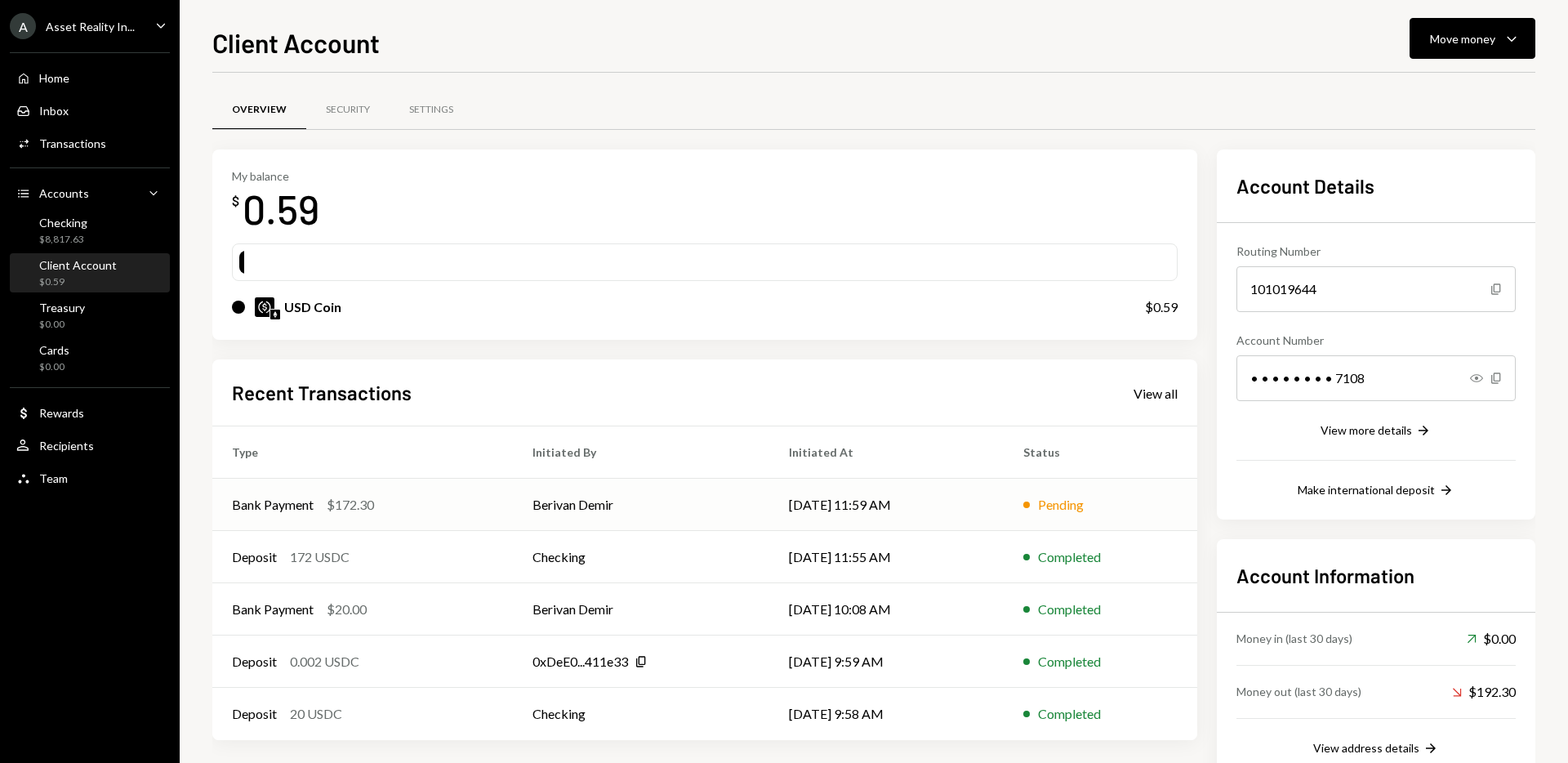
click at [382, 497] on div "Bank Payment $172.30" at bounding box center [363, 505] width 262 height 20
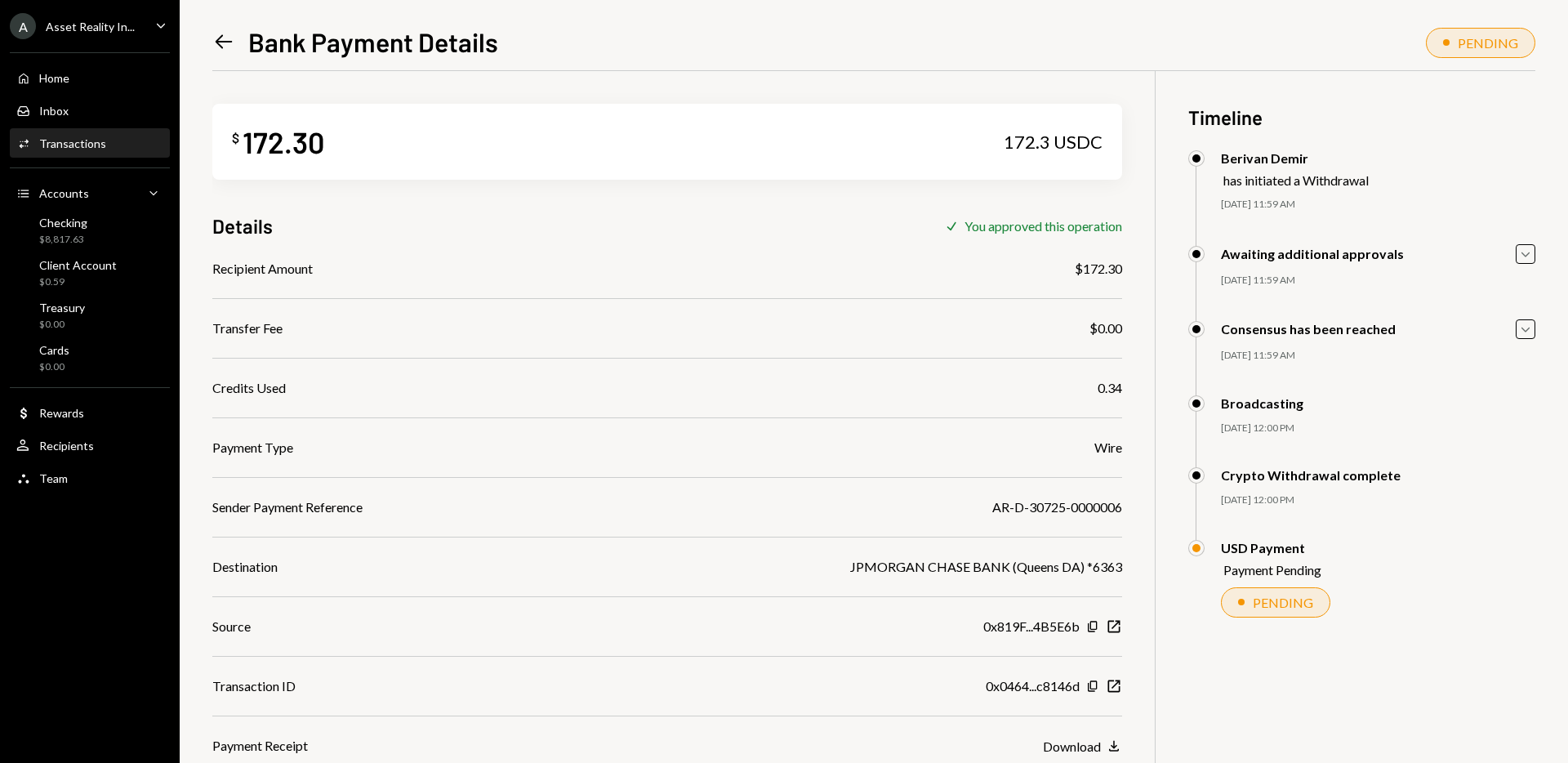
click at [216, 38] on icon "Left Arrow" at bounding box center [224, 41] width 23 height 23
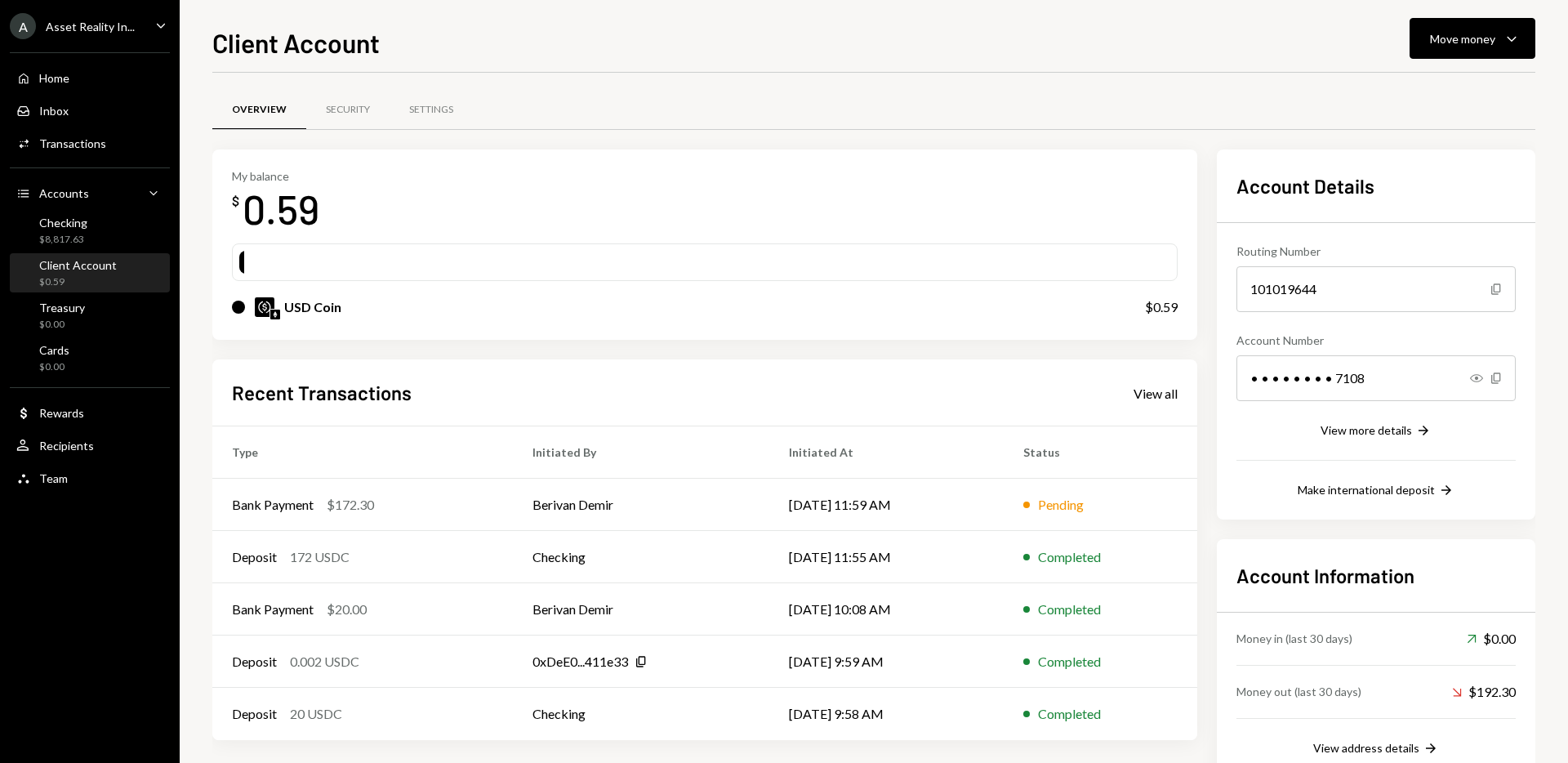
click at [844, 221] on div "My balance $ 0.59" at bounding box center [704, 202] width 945 height 65
click at [802, 154] on div "My balance $ 0.59 USD Coin $0.59" at bounding box center [705, 245] width 985 height 191
click at [103, 235] on div "Checking $8,817.63" at bounding box center [90, 231] width 147 height 31
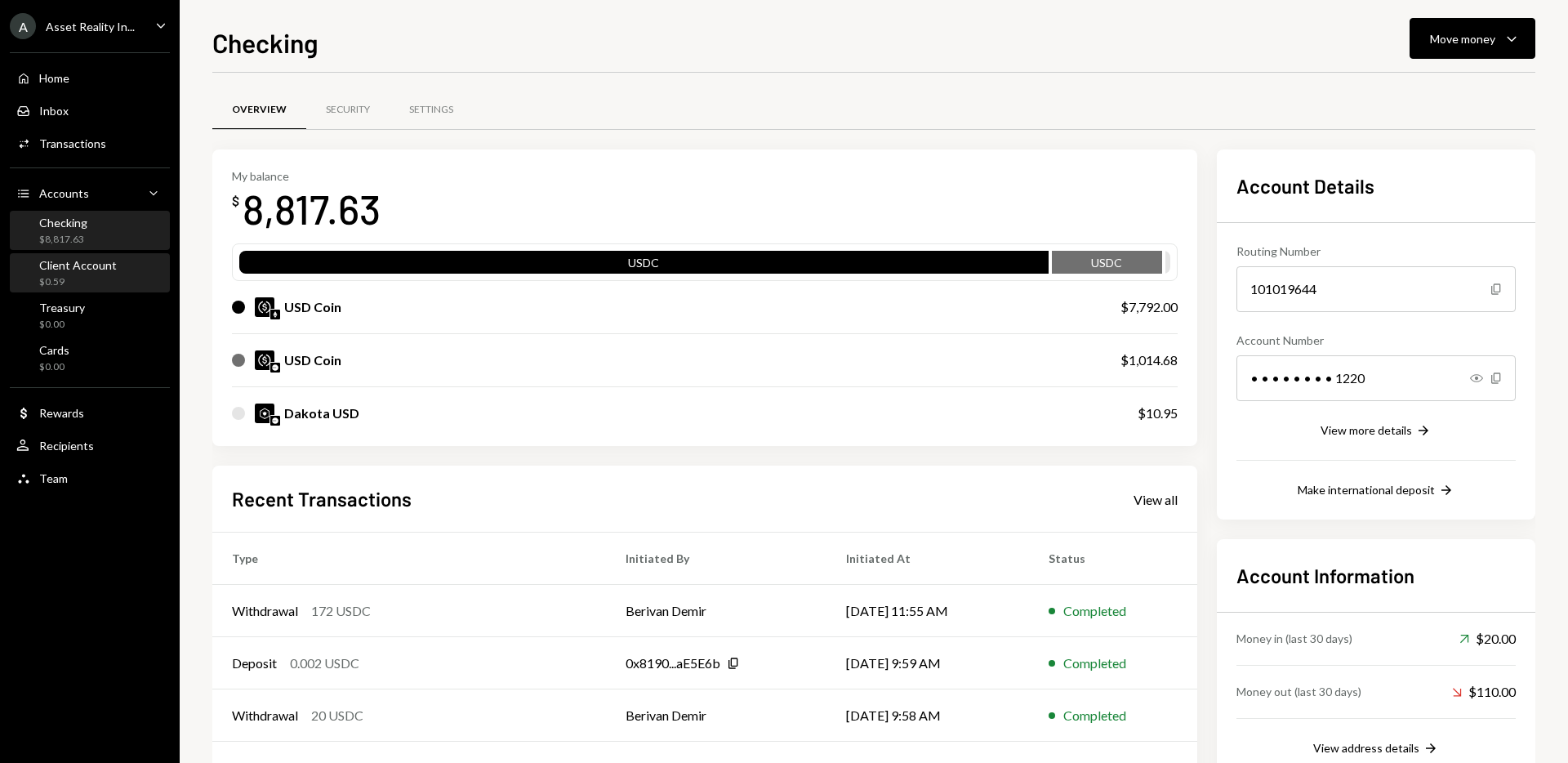
click at [63, 272] on div "Client Account $0.59" at bounding box center [77, 274] width 77 height 31
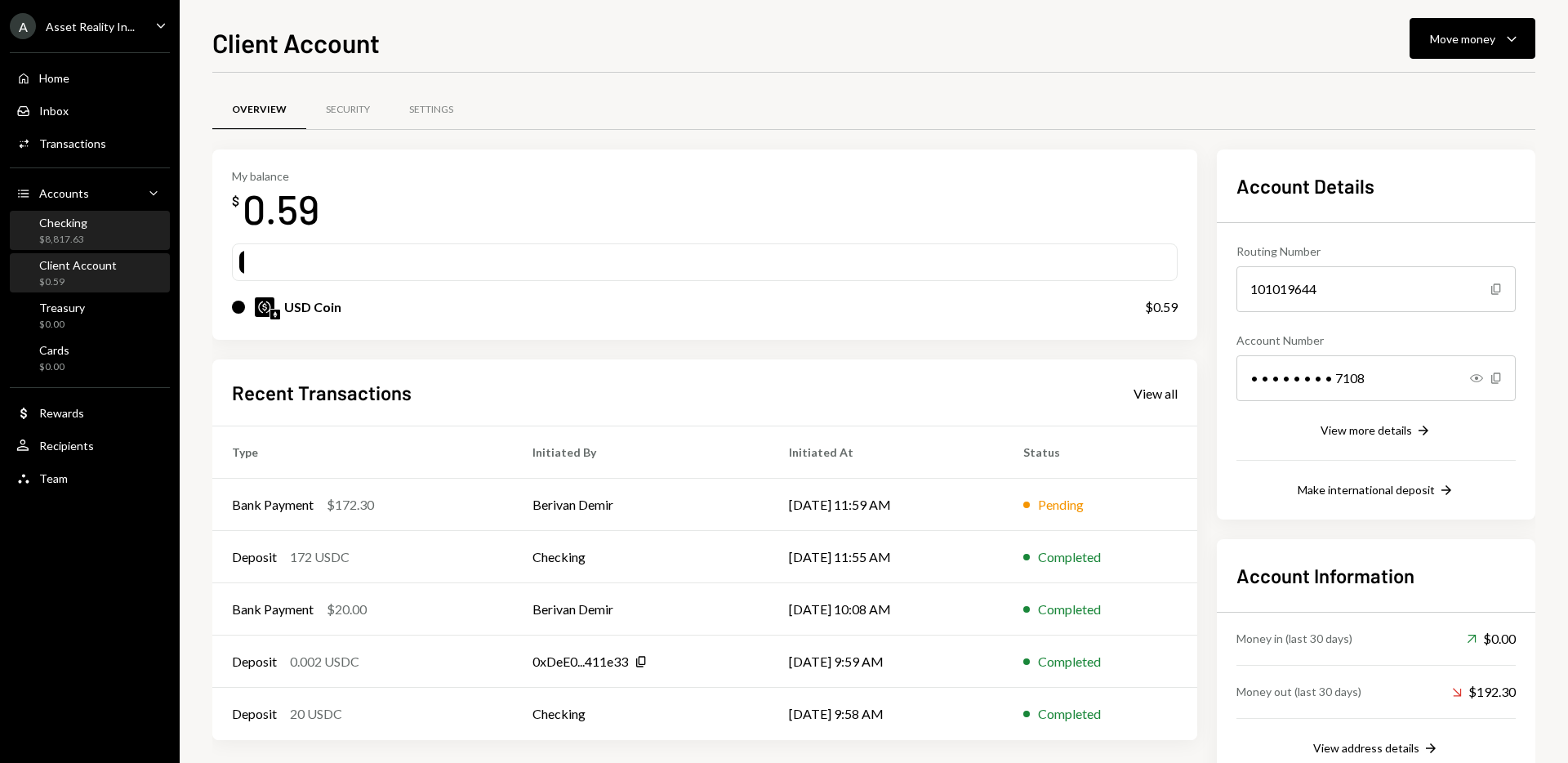
click at [112, 228] on div "Checking $8,817.63" at bounding box center [90, 231] width 147 height 31
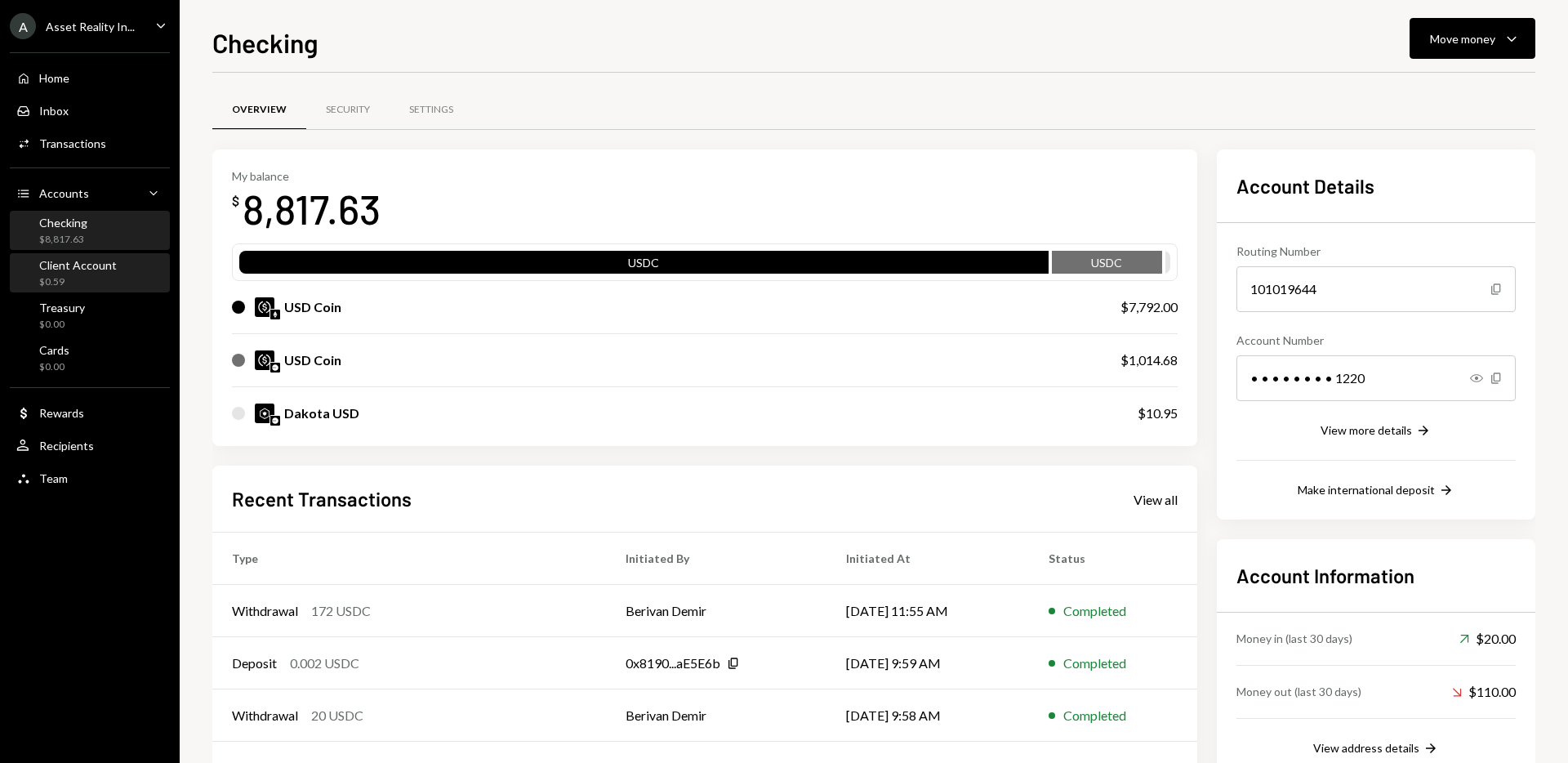
click at [83, 276] on div "$0.59" at bounding box center [77, 282] width 77 height 14
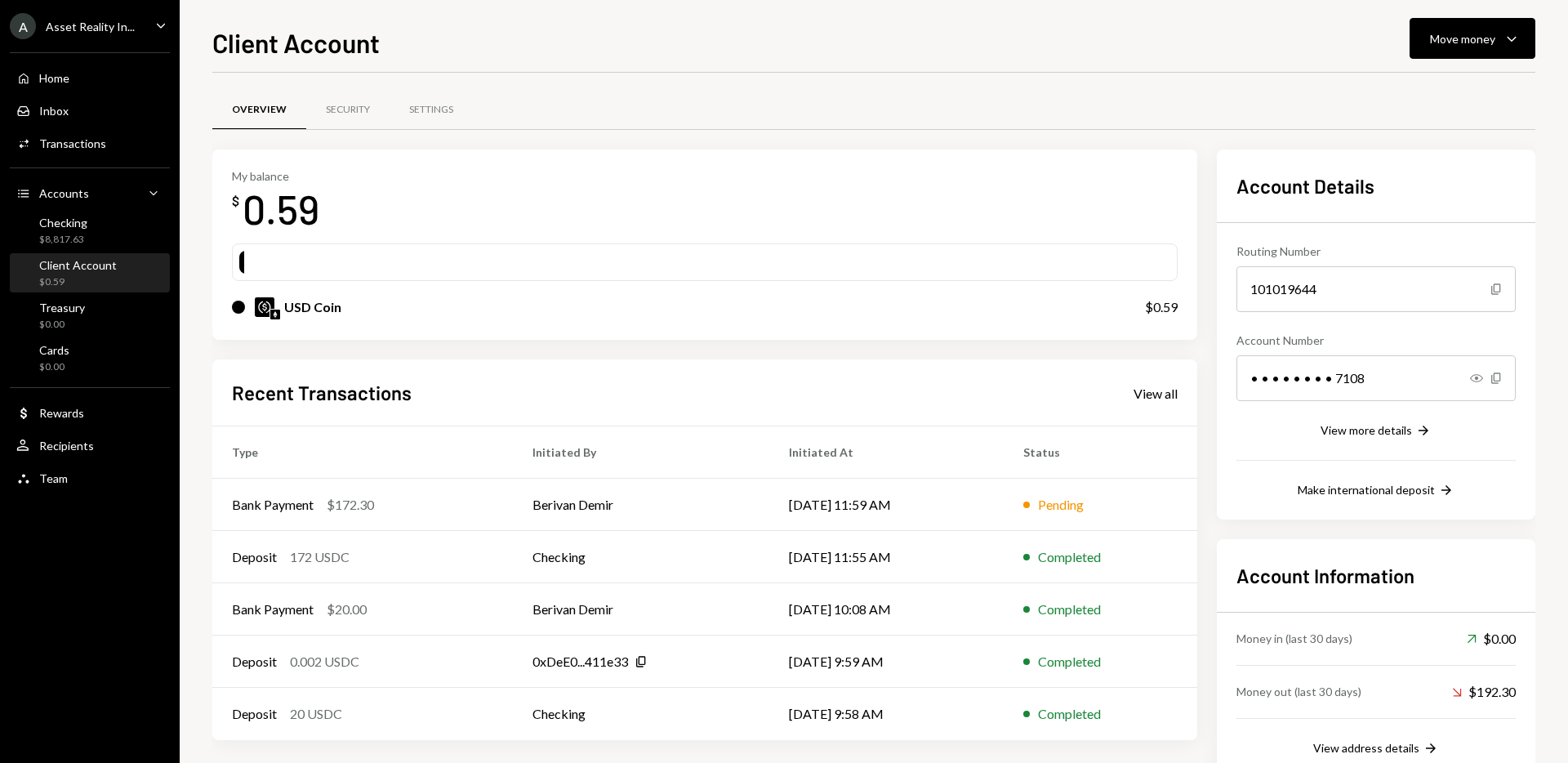
click at [717, 146] on div "Overview Security Settings" at bounding box center [874, 119] width 1323 height 60
click at [813, 509] on td "[DATE] 11:59 AM" at bounding box center [886, 505] width 235 height 53
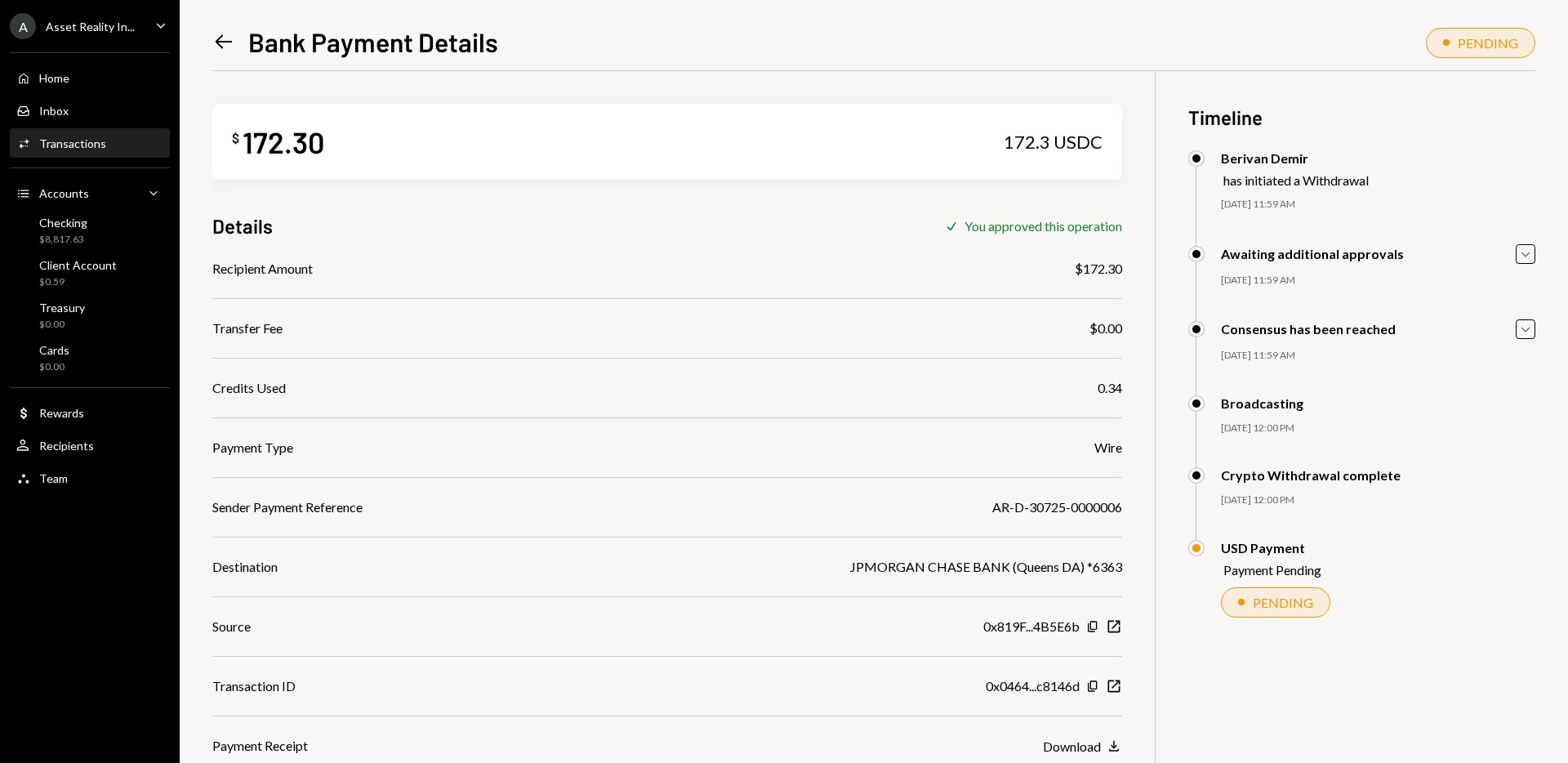
click at [217, 32] on icon "Left Arrow" at bounding box center [224, 41] width 23 height 23
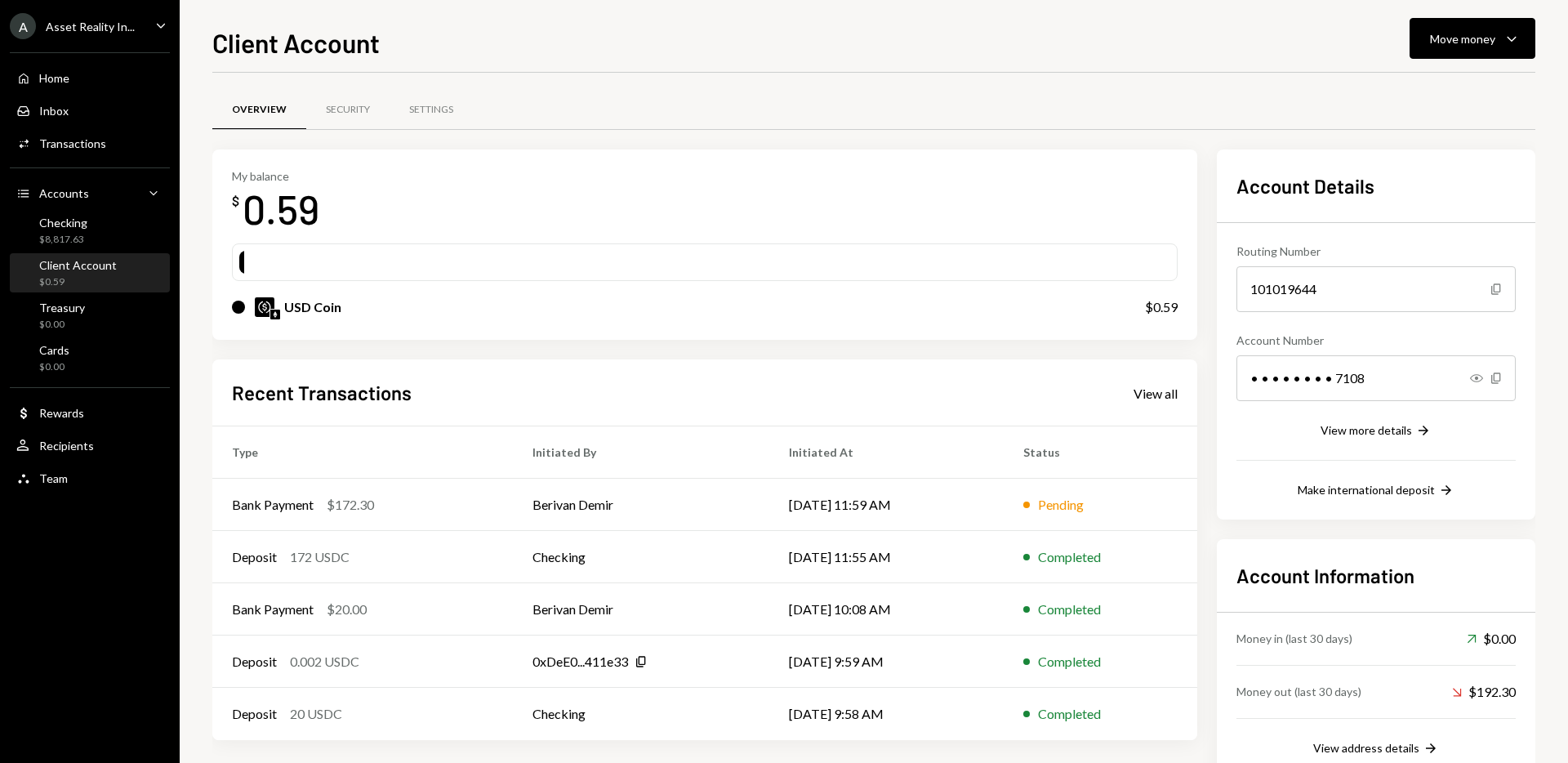
click at [694, 247] on div at bounding box center [704, 262] width 945 height 37
click at [81, 222] on div "Checking" at bounding box center [63, 222] width 48 height 14
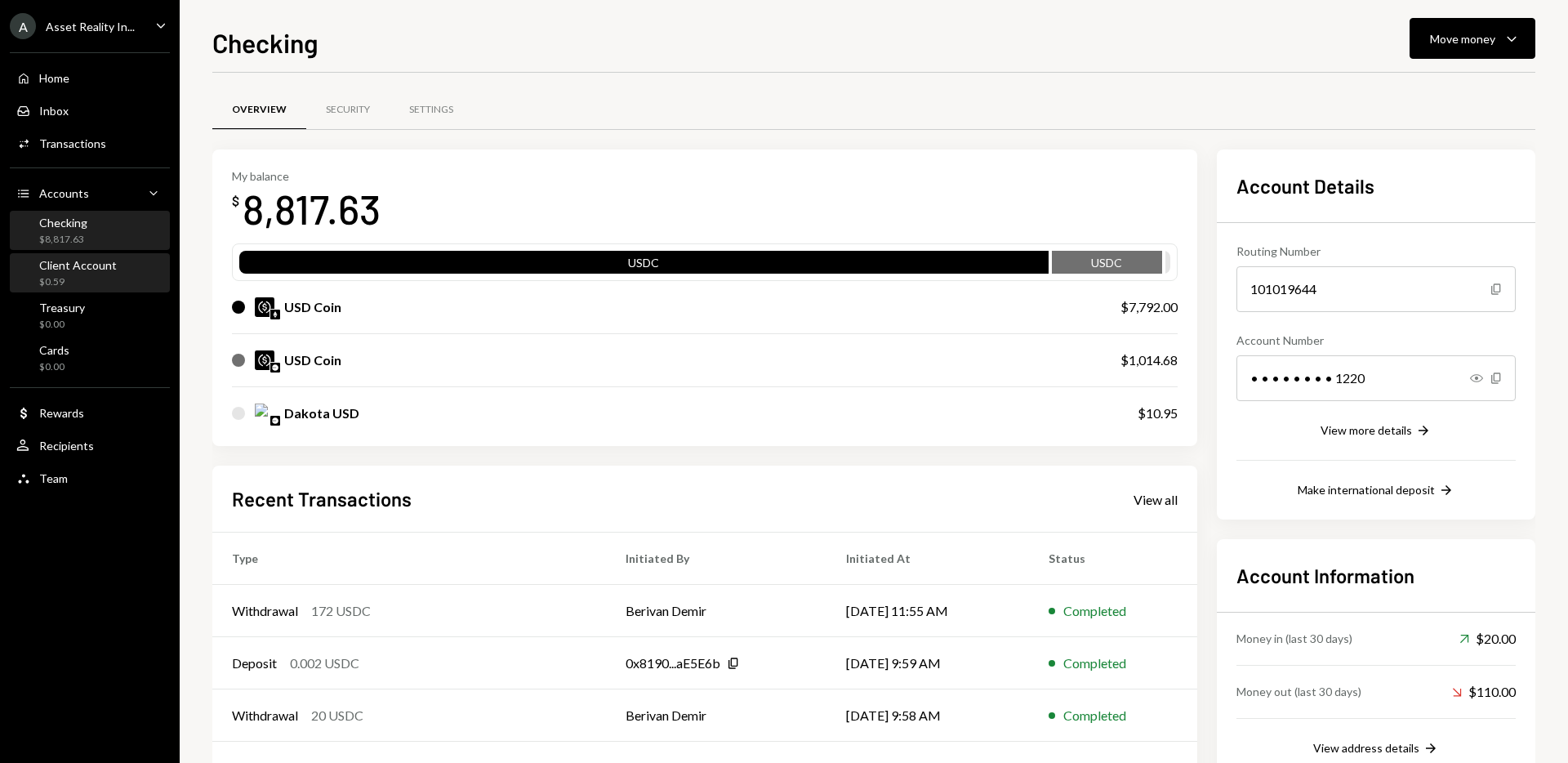
click at [71, 266] on div "Client Account" at bounding box center [77, 265] width 77 height 14
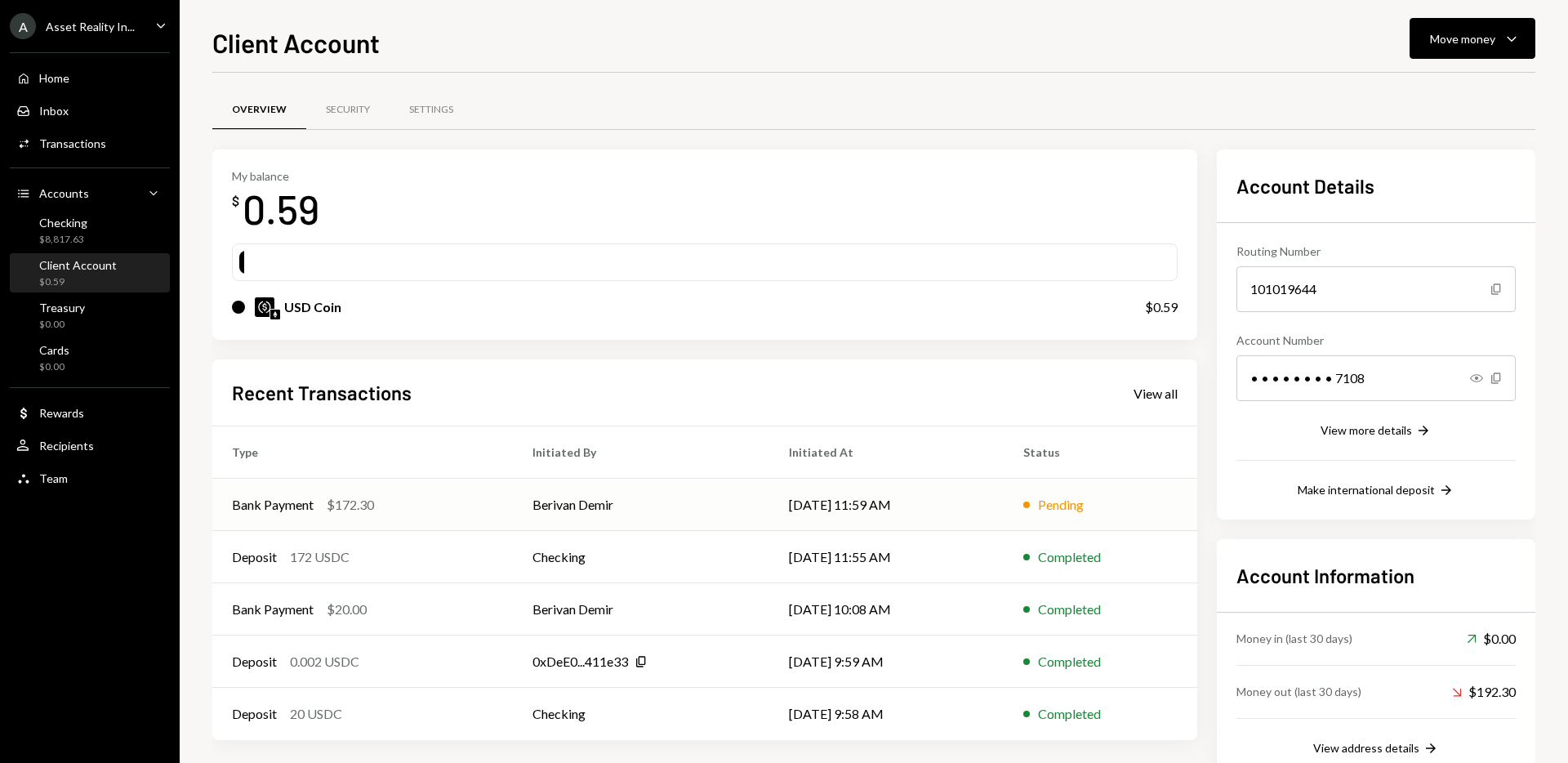
click at [397, 487] on td "Bank Payment $172.30" at bounding box center [363, 505] width 301 height 53
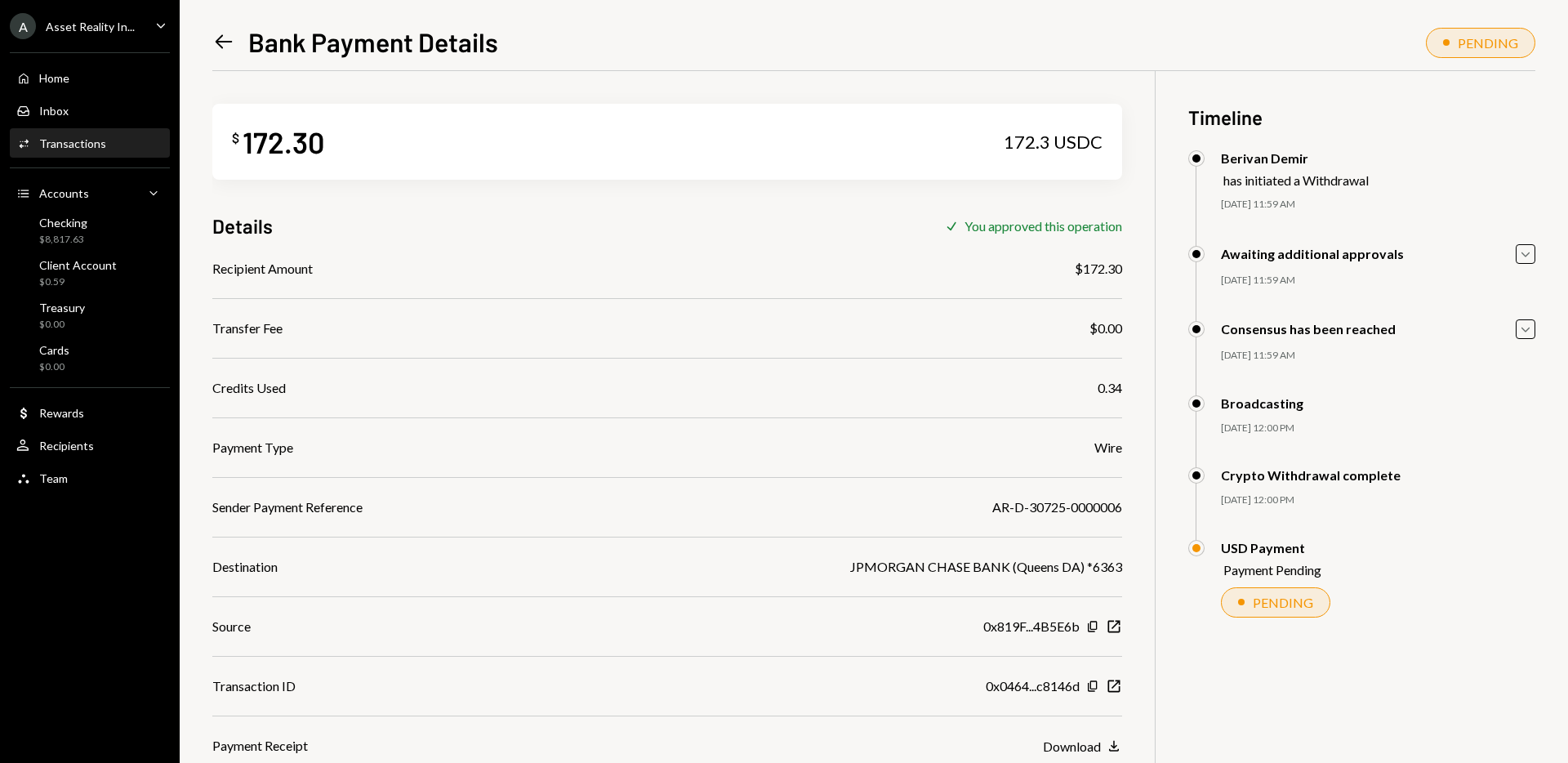
click at [218, 38] on icon at bounding box center [224, 42] width 17 height 14
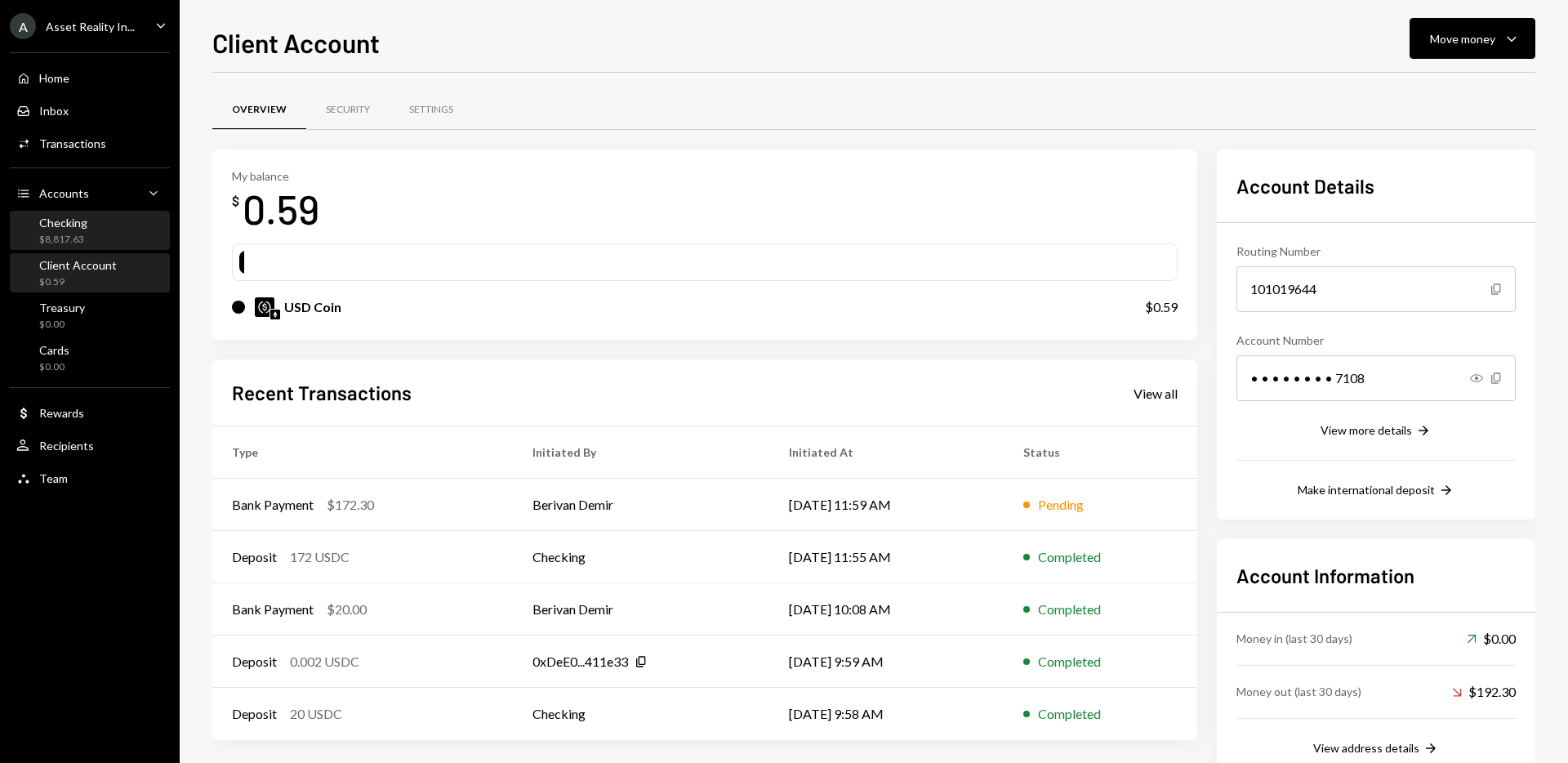
click at [83, 241] on div "$8,817.63" at bounding box center [63, 239] width 48 height 14
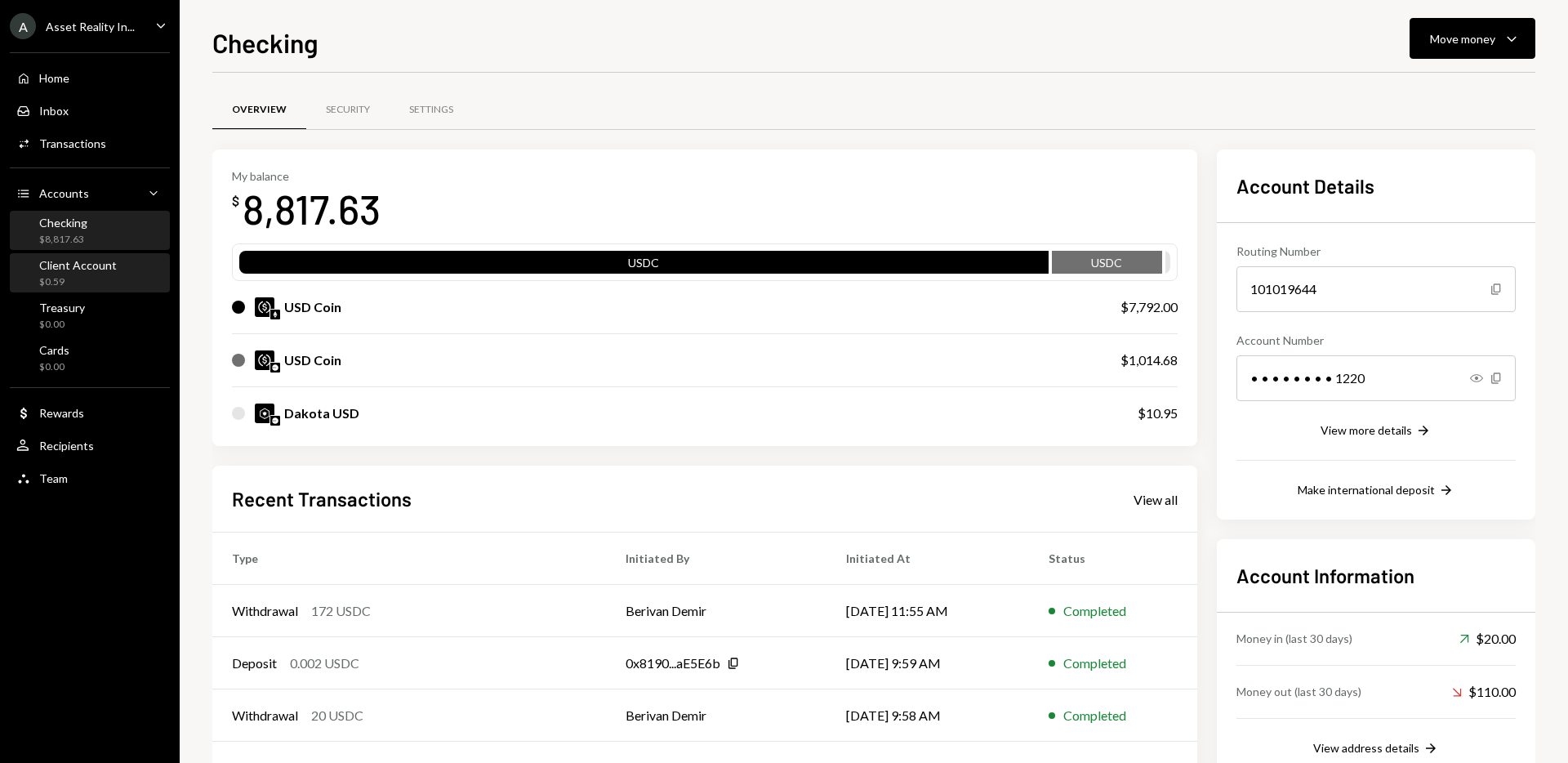
click at [88, 286] on div "$0.59" at bounding box center [77, 282] width 77 height 14
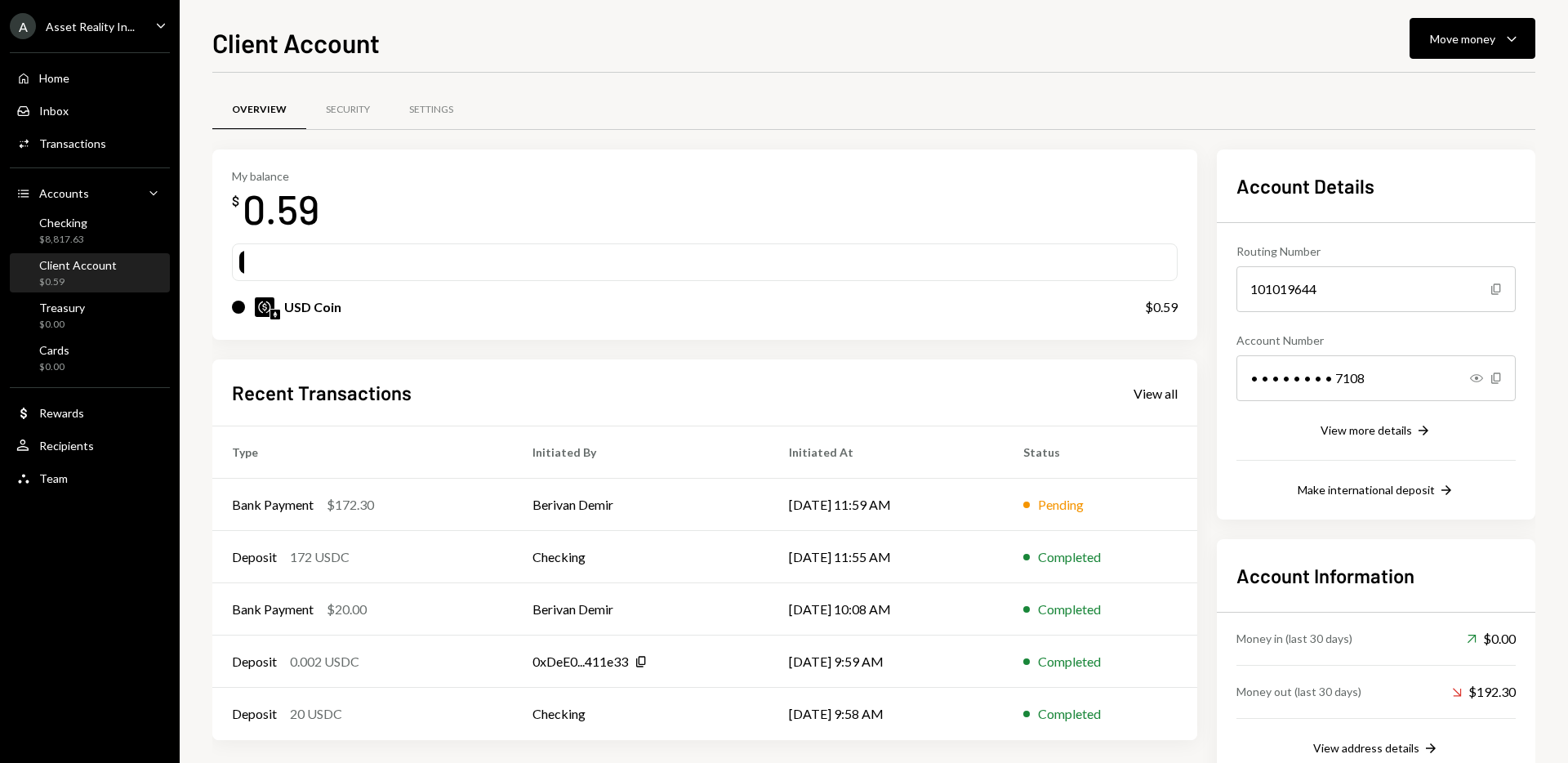
click at [898, 207] on div "My balance $ 0.59" at bounding box center [704, 202] width 945 height 65
click at [87, 225] on div "Checking $8,817.63" at bounding box center [90, 231] width 147 height 31
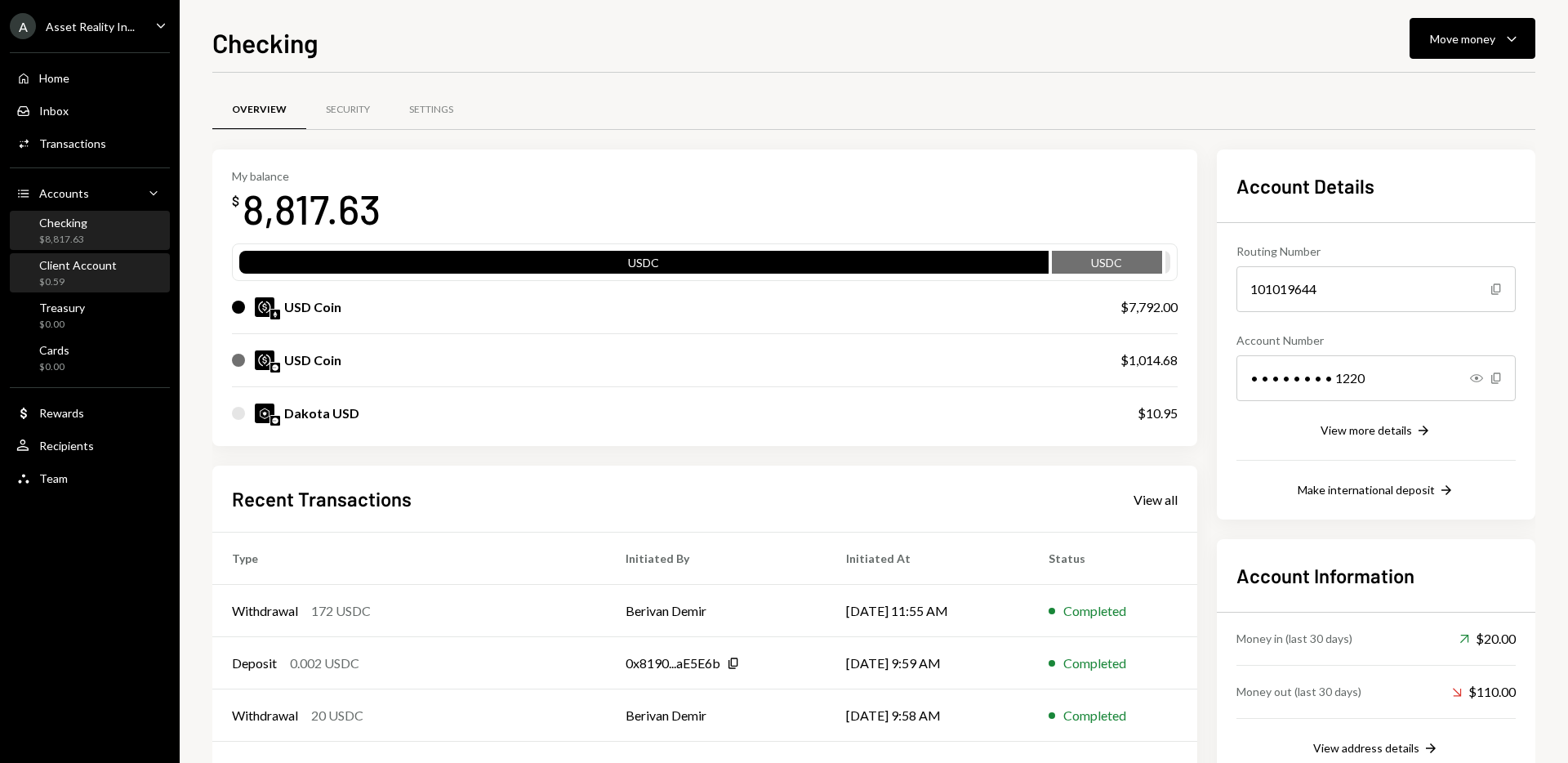
click at [85, 279] on div "$0.59" at bounding box center [77, 282] width 77 height 14
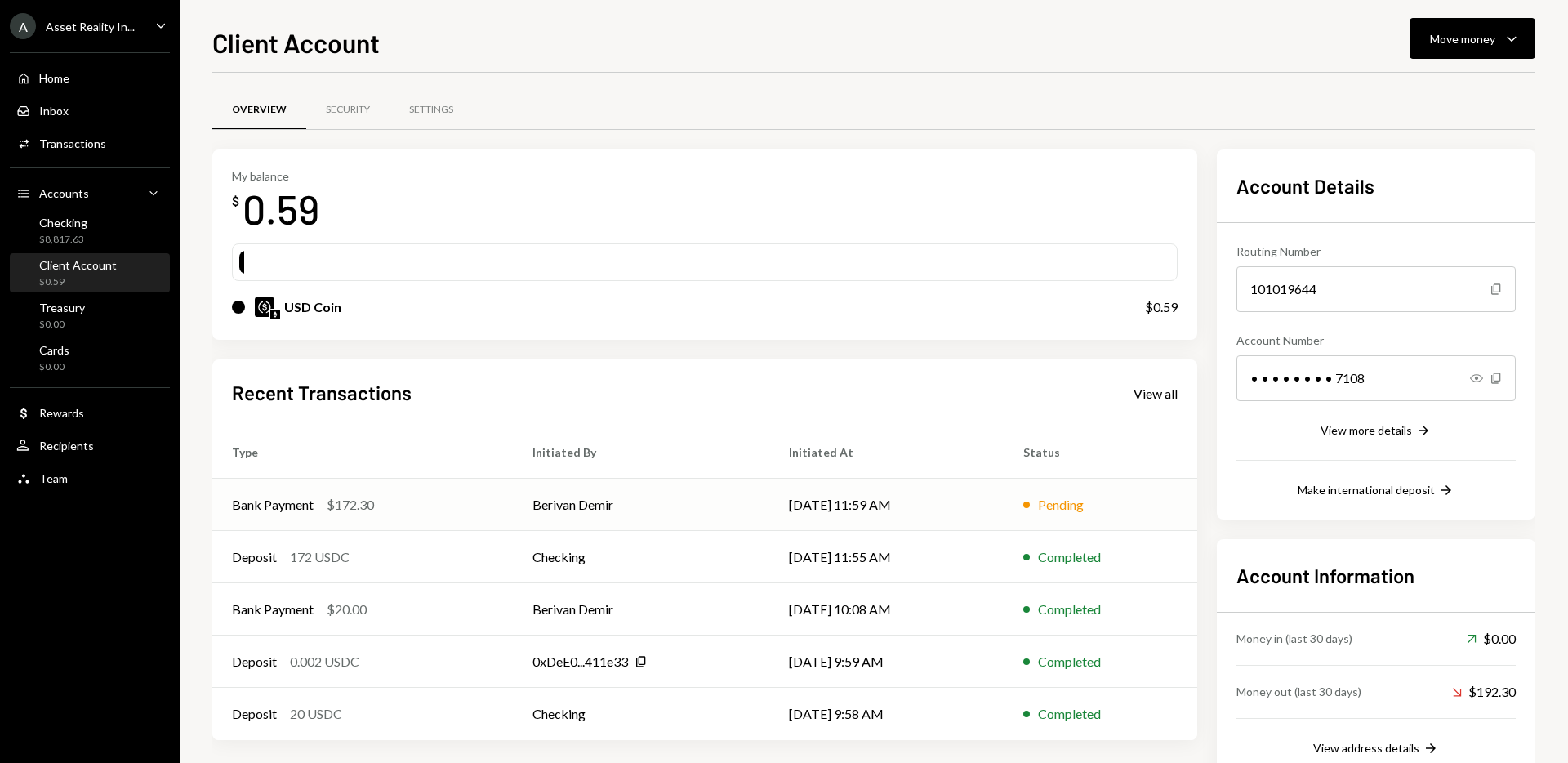
click at [658, 503] on td "Berivan Demir" at bounding box center [641, 505] width 256 height 53
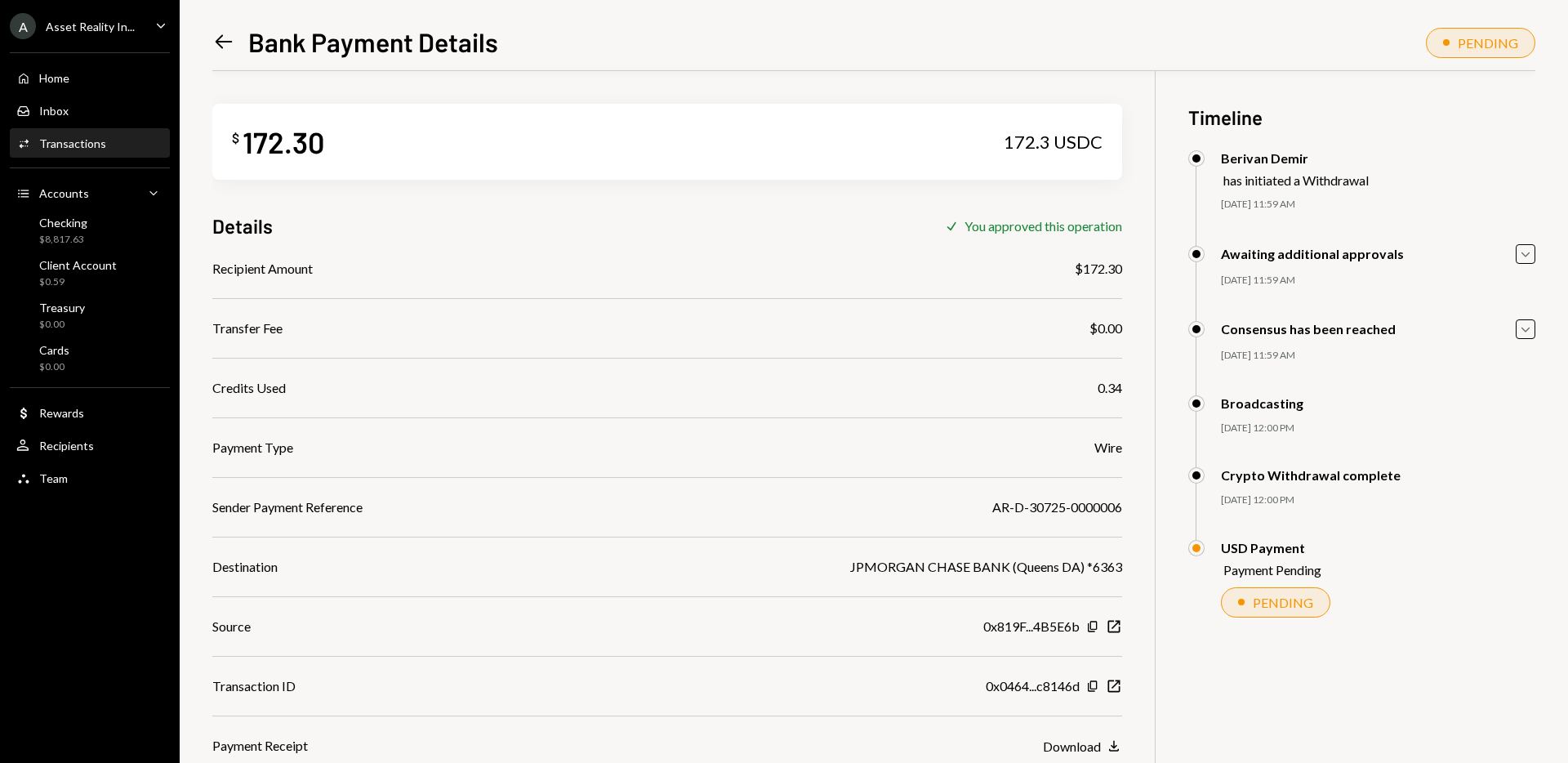
scroll to position [71, 0]
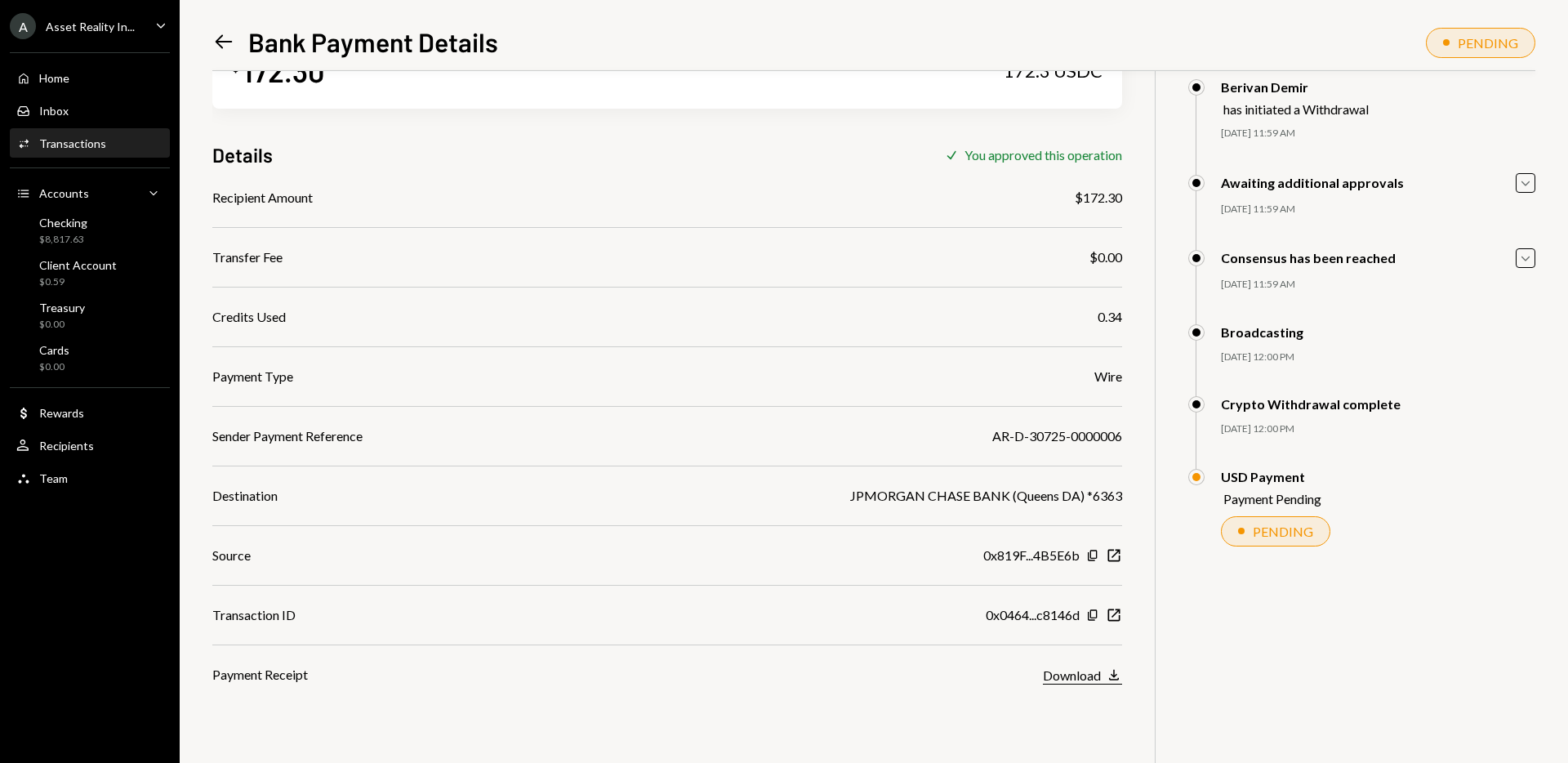
click at [1103, 673] on button "Download Download" at bounding box center [1082, 676] width 79 height 18
click at [768, 181] on div "$ 172.30 172.3 USDC Details Check You approved this operation Recipient Amount …" at bounding box center [667, 342] width 910 height 685
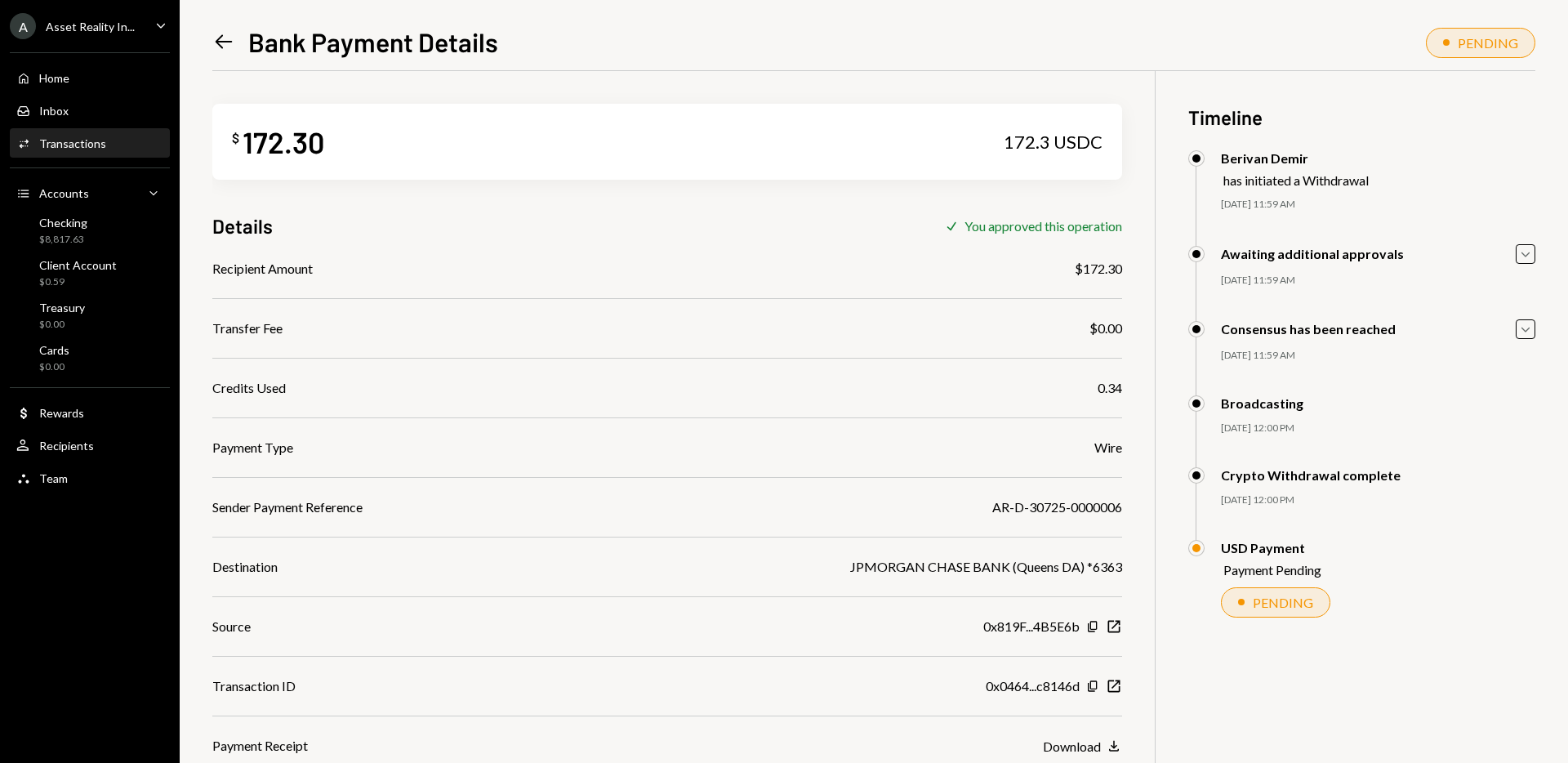
click at [218, 45] on icon "Left Arrow" at bounding box center [224, 41] width 23 height 23
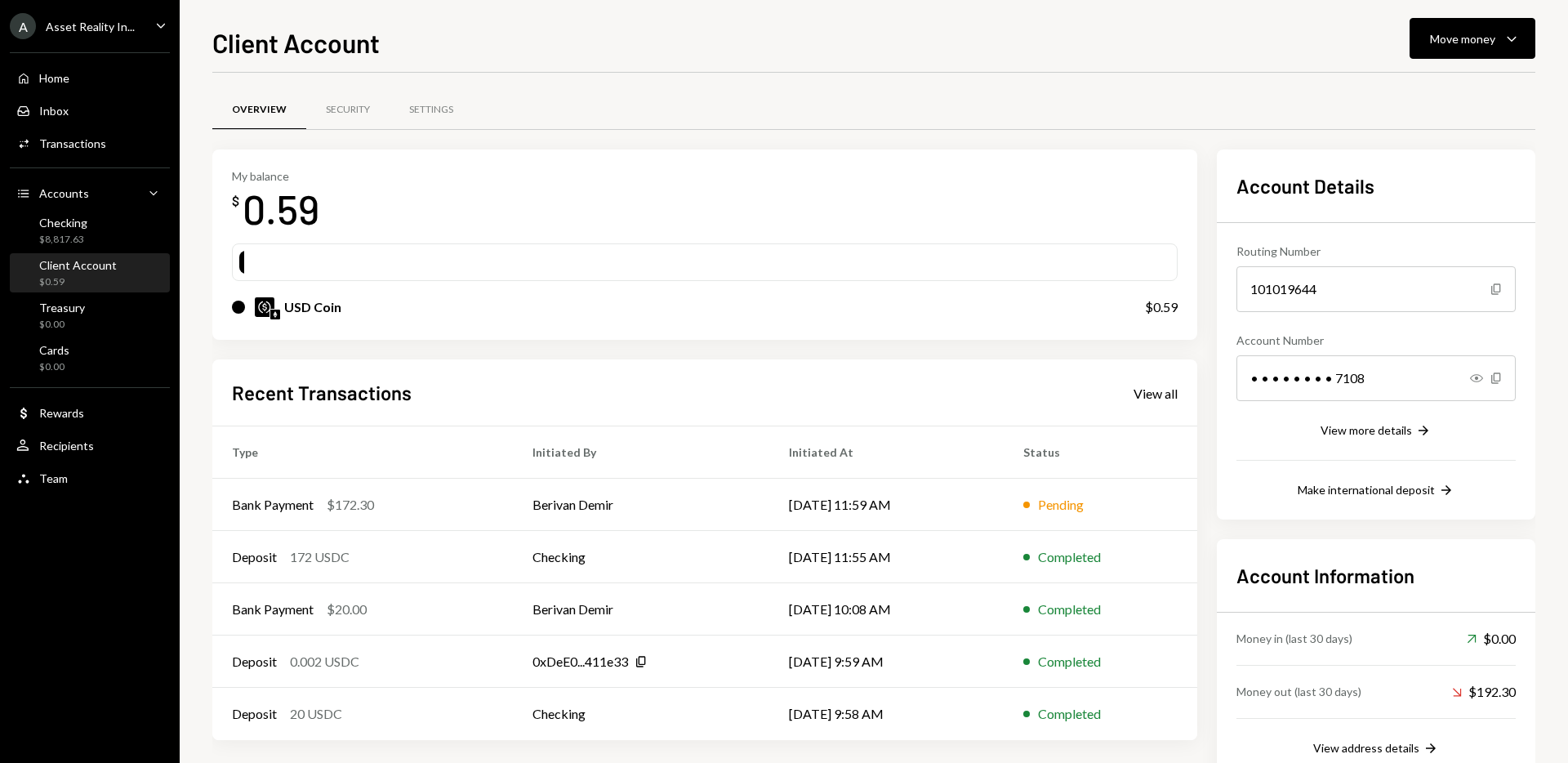
click at [952, 225] on div "My balance $ 0.59" at bounding box center [704, 202] width 945 height 65
click at [97, 223] on div "Checking $8,817.63" at bounding box center [90, 231] width 147 height 31
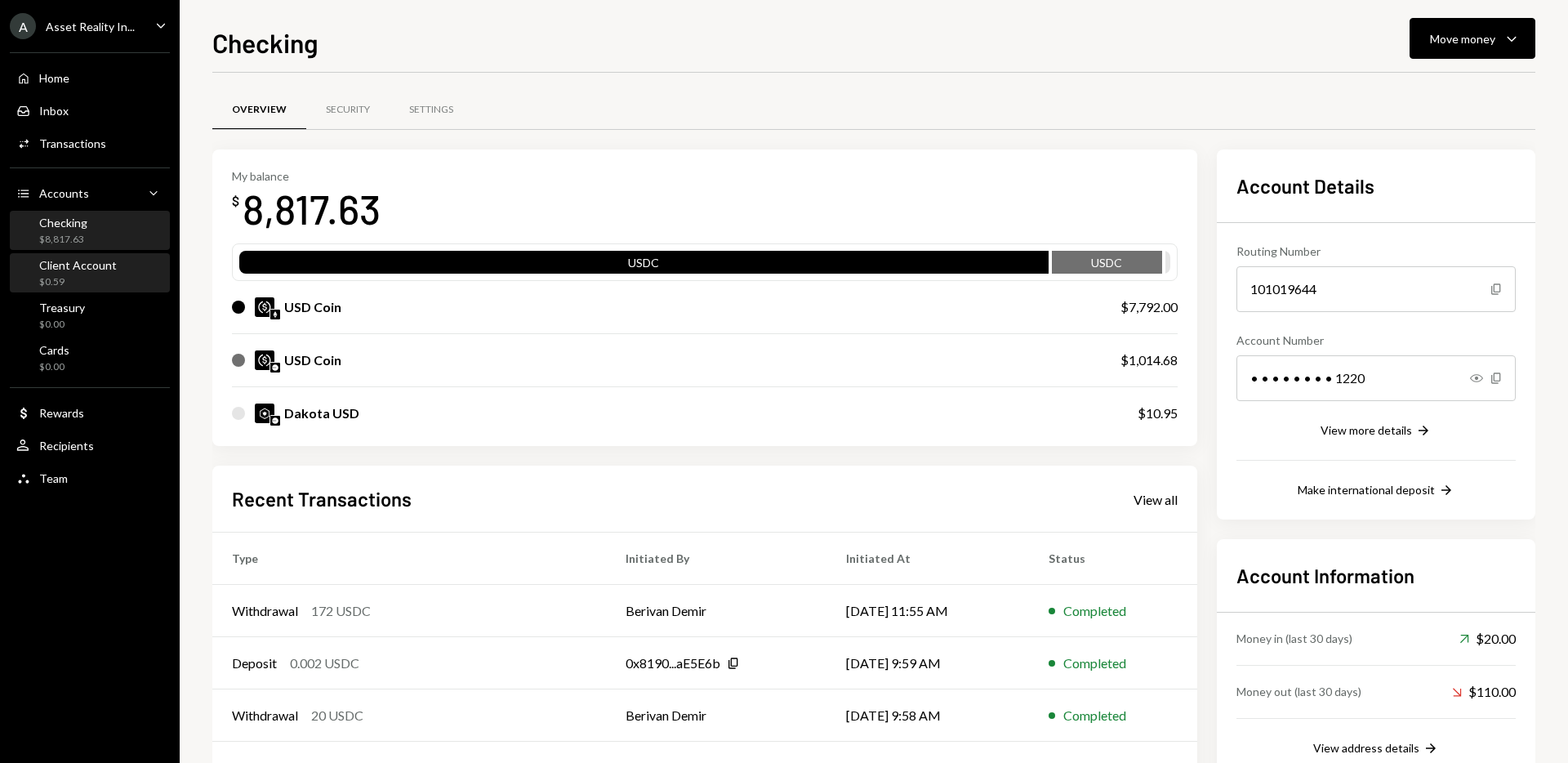
click at [78, 265] on div "Client Account" at bounding box center [77, 265] width 77 height 14
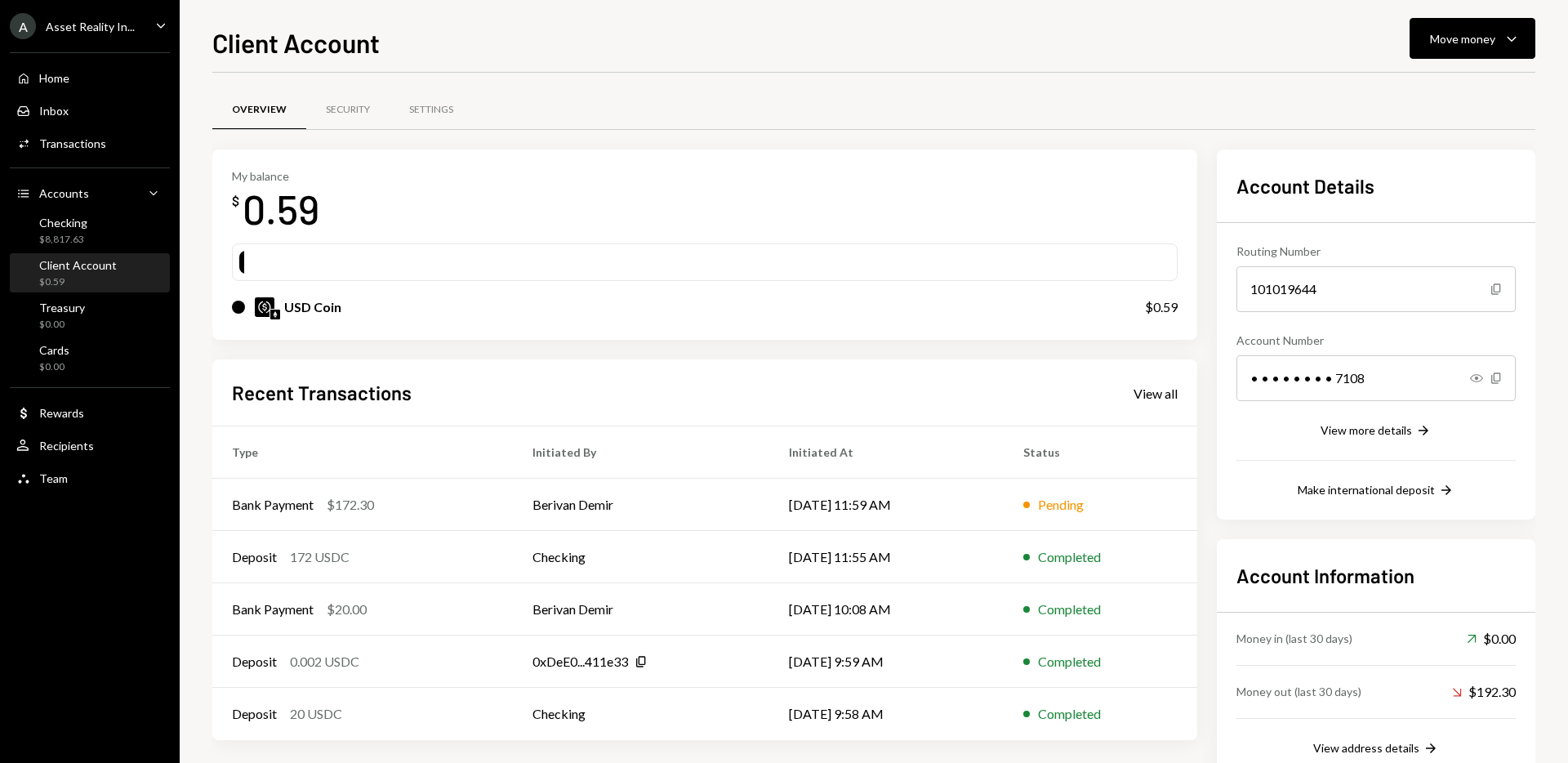
click at [765, 73] on div "Overview Security Settings My balance $ 0.59 USD Coin $0.59 Recent Transactions…" at bounding box center [874, 441] width 1323 height 738
click at [1331, 62] on div "Client Account Move money Caret Down Overview Security Settings My balance $ 0.…" at bounding box center [874, 393] width 1323 height 740
click at [69, 237] on div "$8,817.63" at bounding box center [63, 239] width 48 height 14
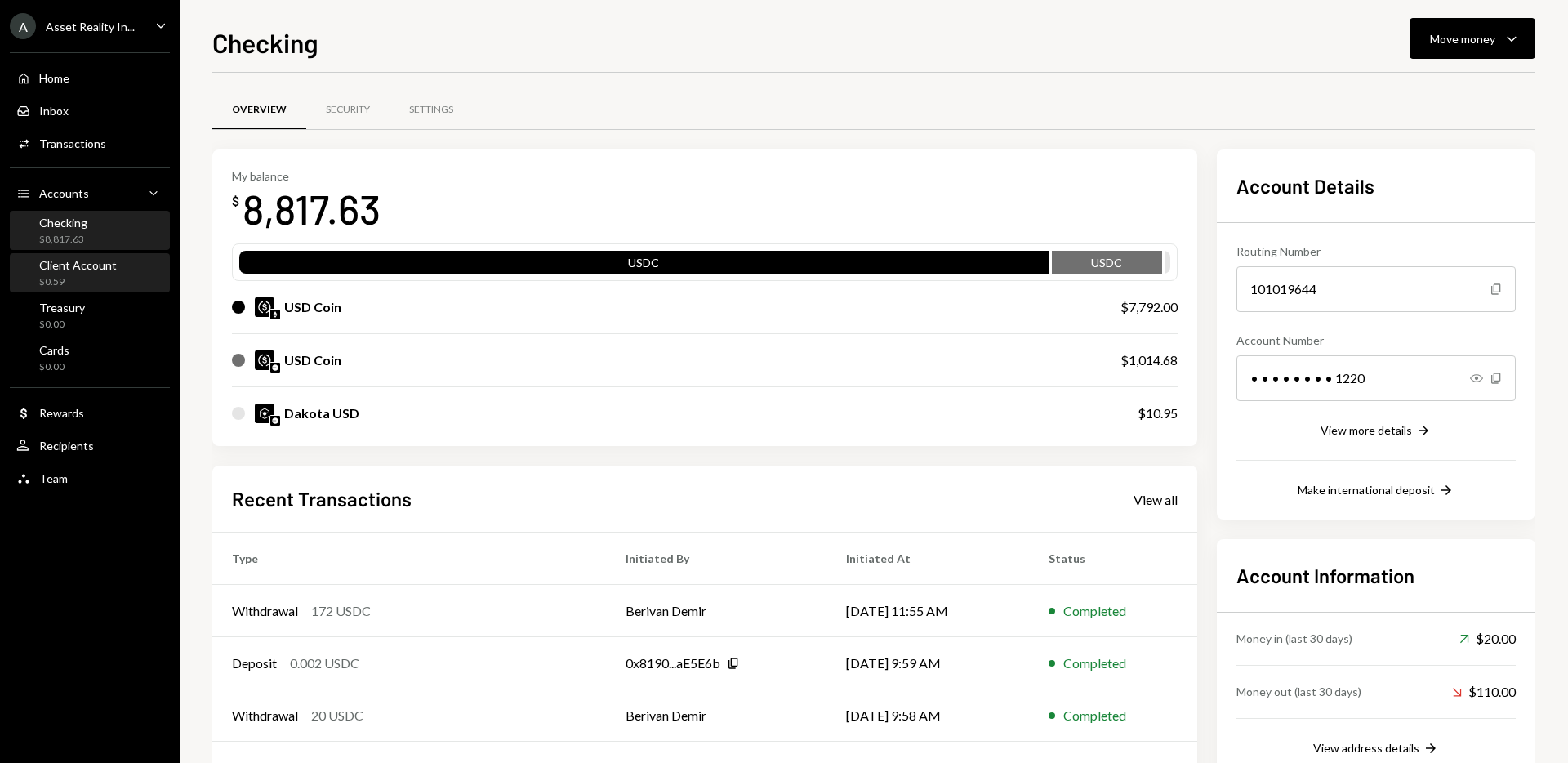
click at [82, 269] on div "Client Account" at bounding box center [77, 265] width 77 height 14
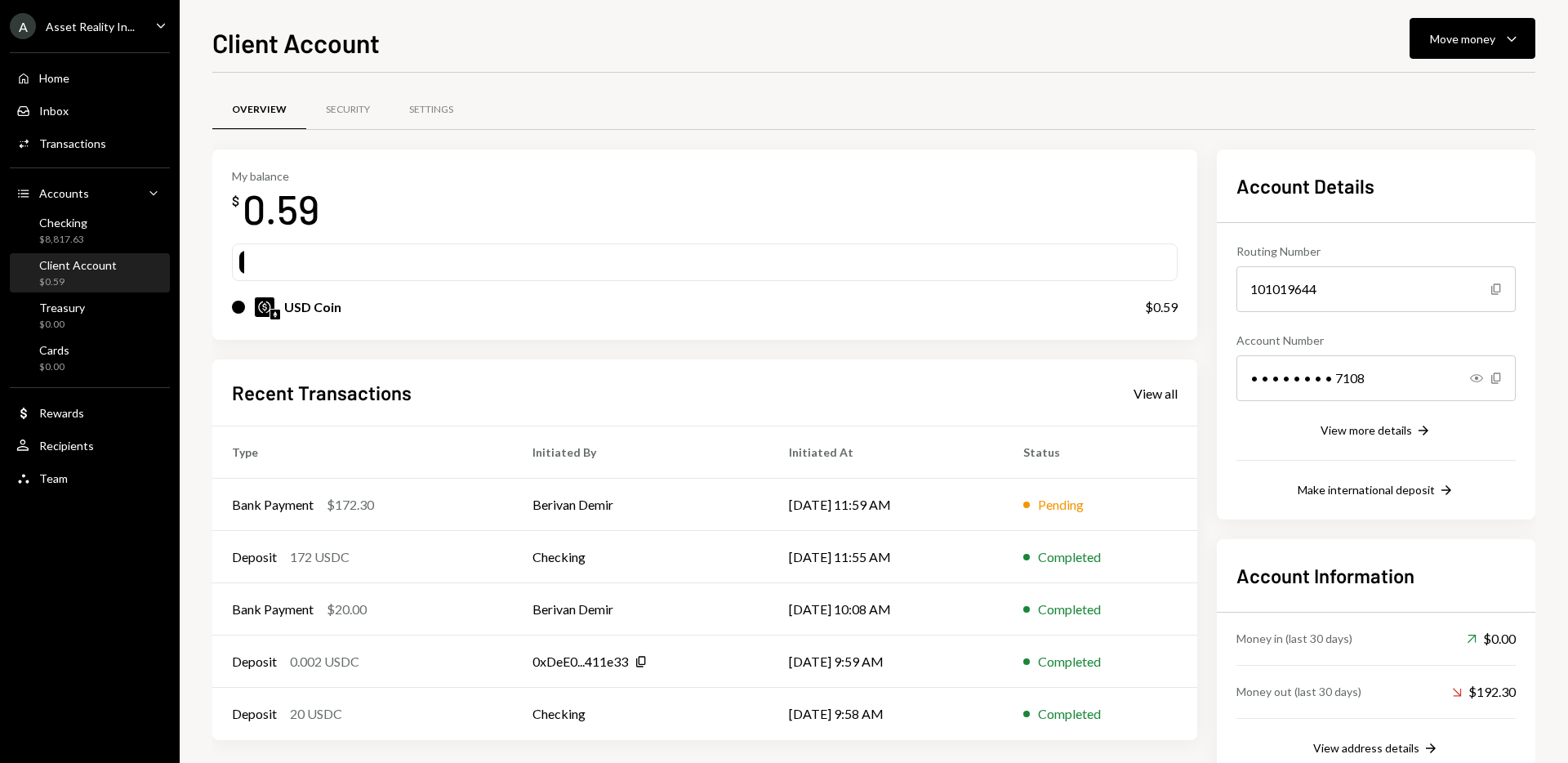
click at [765, 99] on div "Overview Security Settings" at bounding box center [874, 110] width 1323 height 42
click at [73, 229] on div "Checking $8,817.63" at bounding box center [63, 231] width 48 height 31
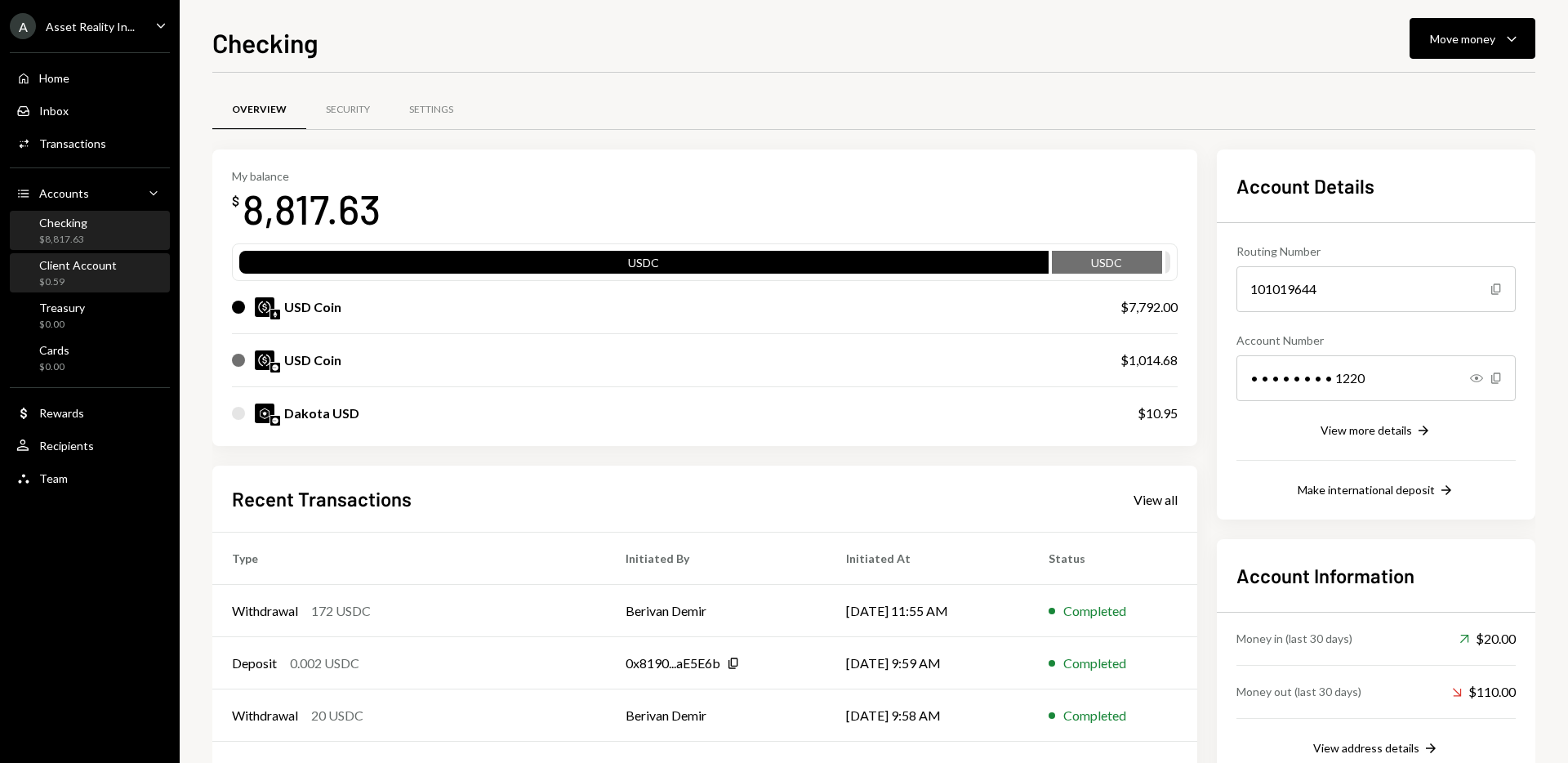
click at [77, 277] on div "$0.59" at bounding box center [77, 282] width 77 height 14
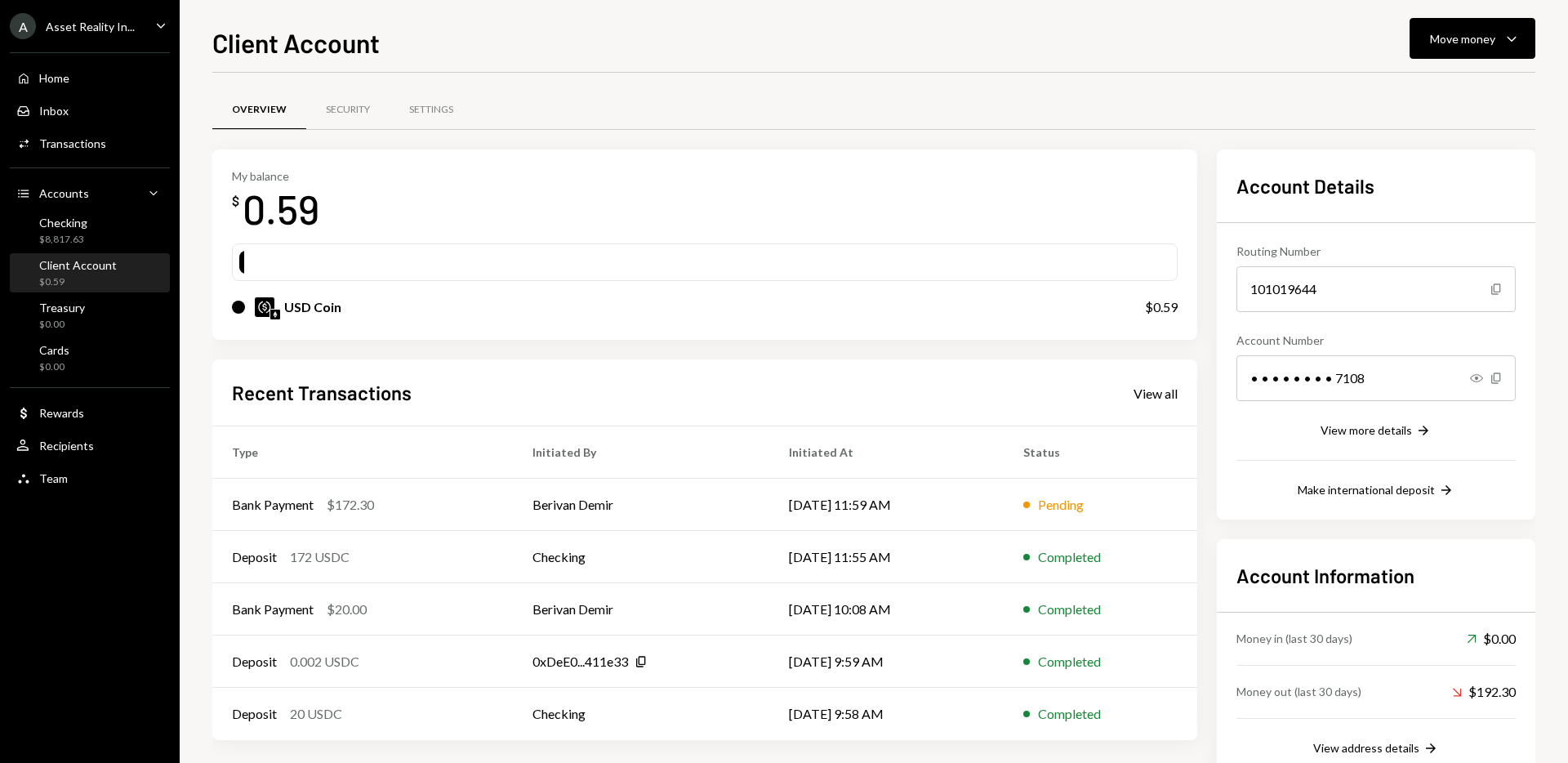
click at [1447, 687] on div "Money out (last 30 days) Down Right Arrow $192.30" at bounding box center [1375, 692] width 279 height 53
click at [575, 611] on td "Berivan Demir" at bounding box center [641, 609] width 256 height 53
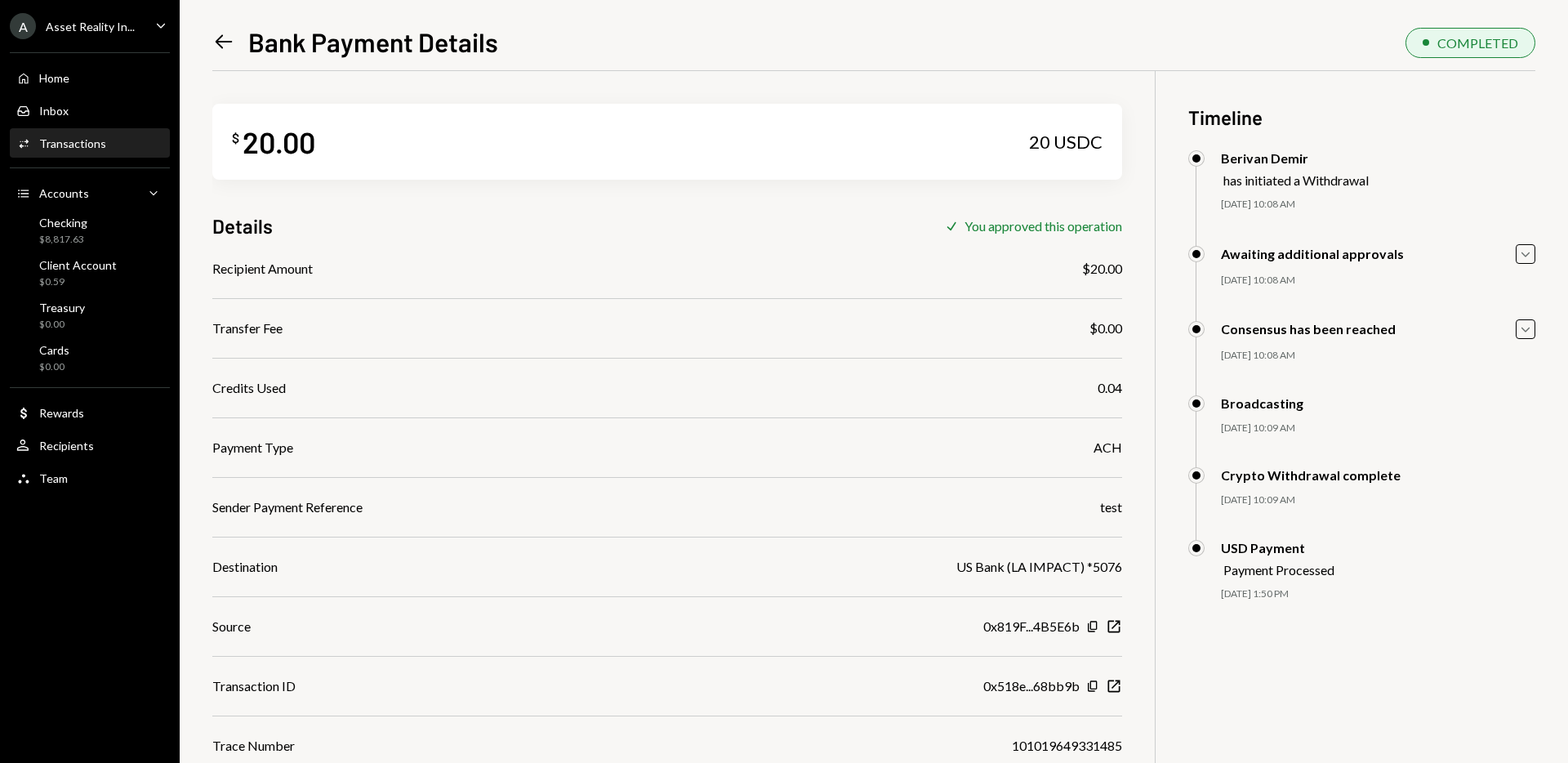
click at [219, 36] on icon "Left Arrow" at bounding box center [224, 41] width 23 height 23
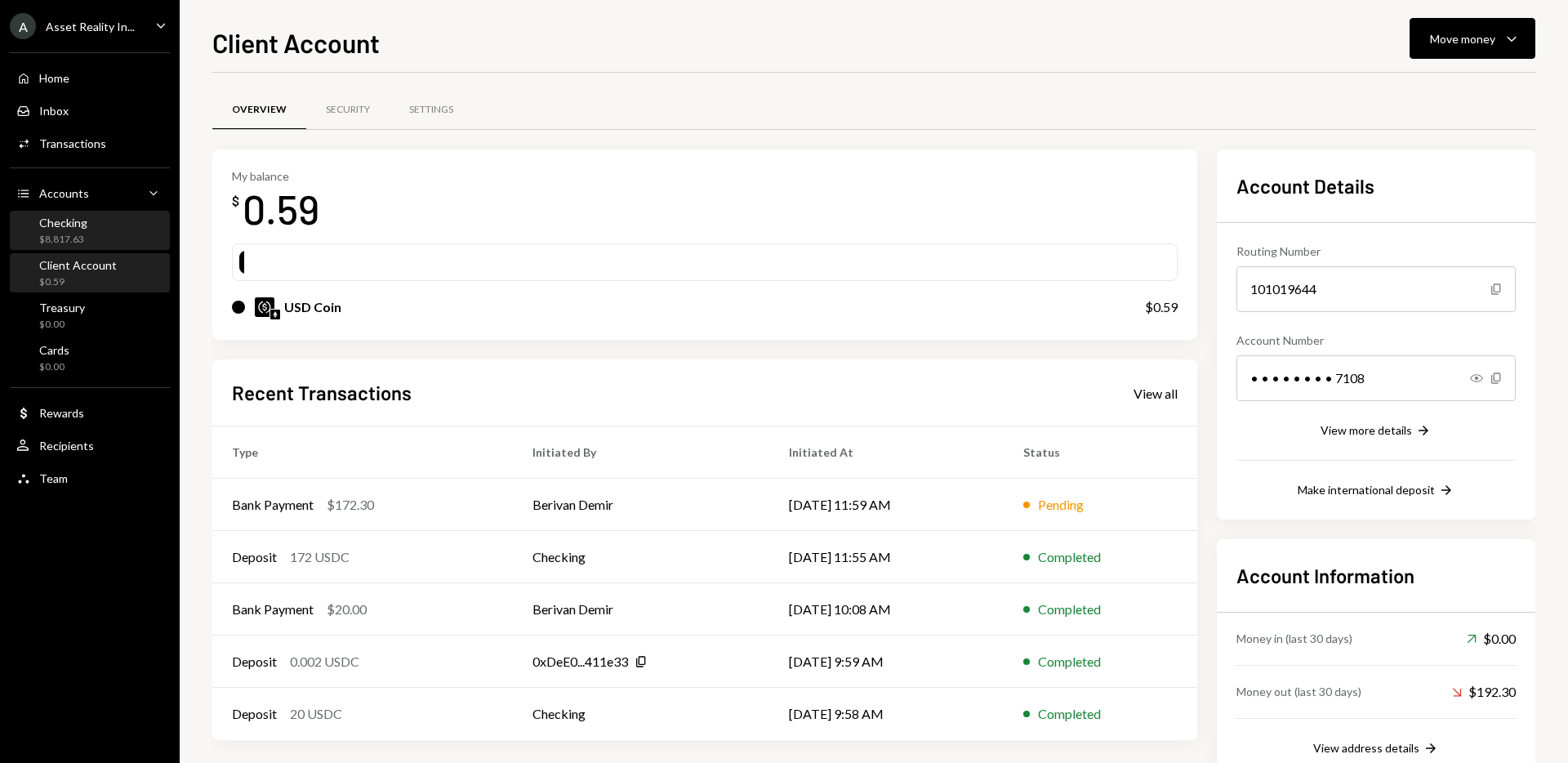
click at [93, 230] on div "Checking $8,817.63" at bounding box center [90, 231] width 147 height 31
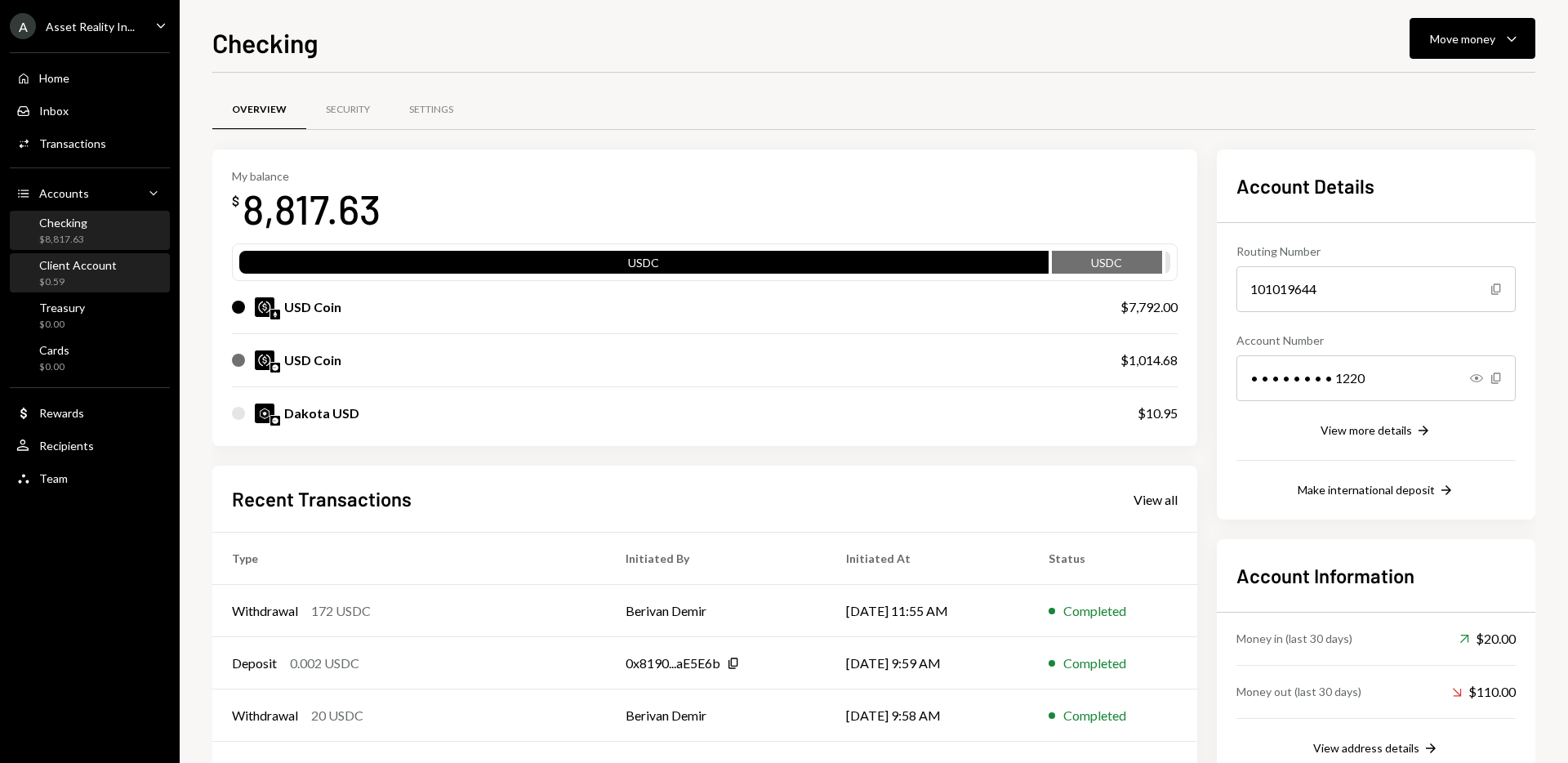
click at [75, 276] on div "$0.59" at bounding box center [77, 282] width 77 height 14
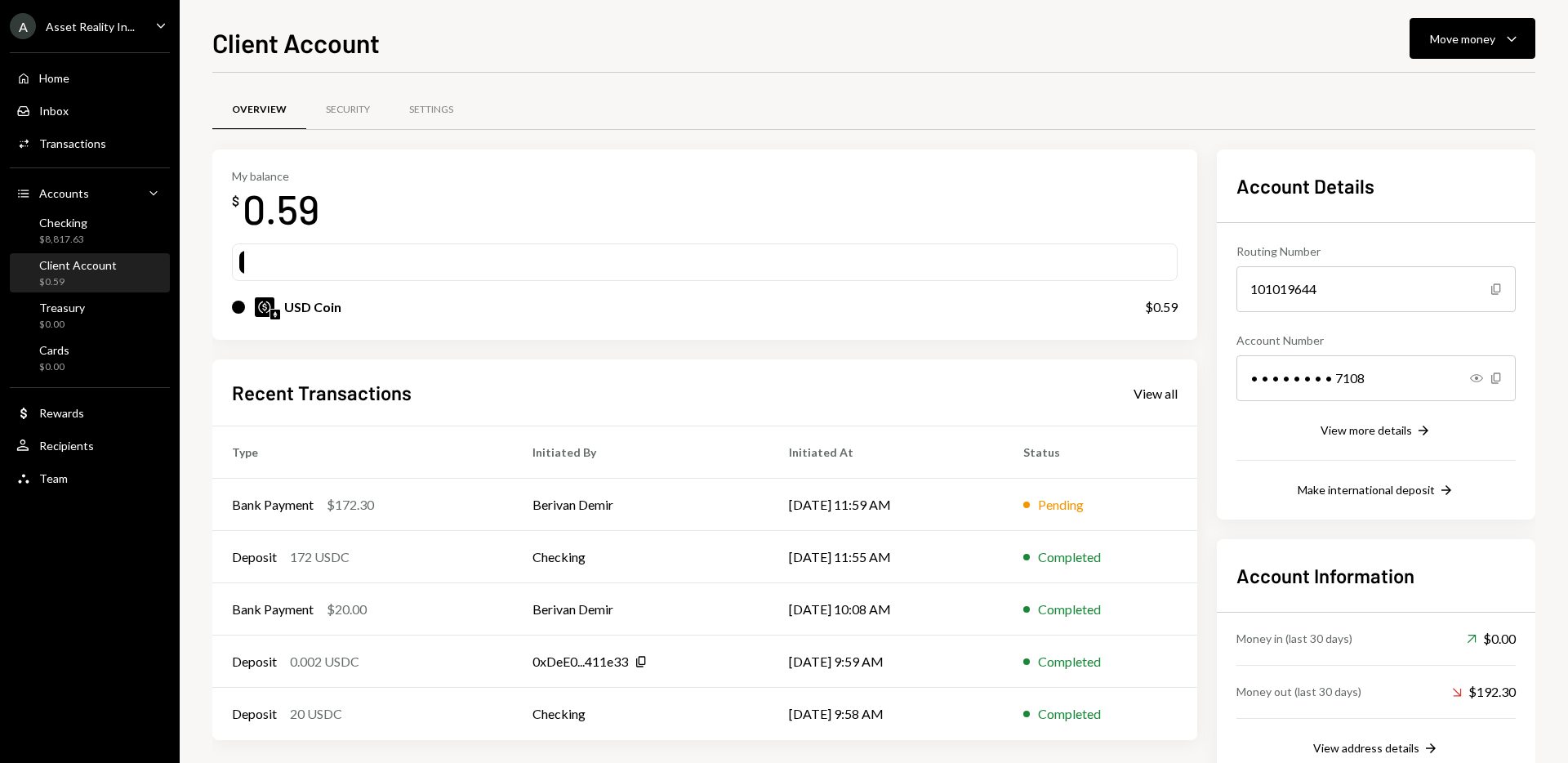
click at [871, 233] on div "My balance $ 0.59" at bounding box center [704, 202] width 945 height 65
click at [101, 219] on div "Checking $8,817.63" at bounding box center [90, 231] width 147 height 31
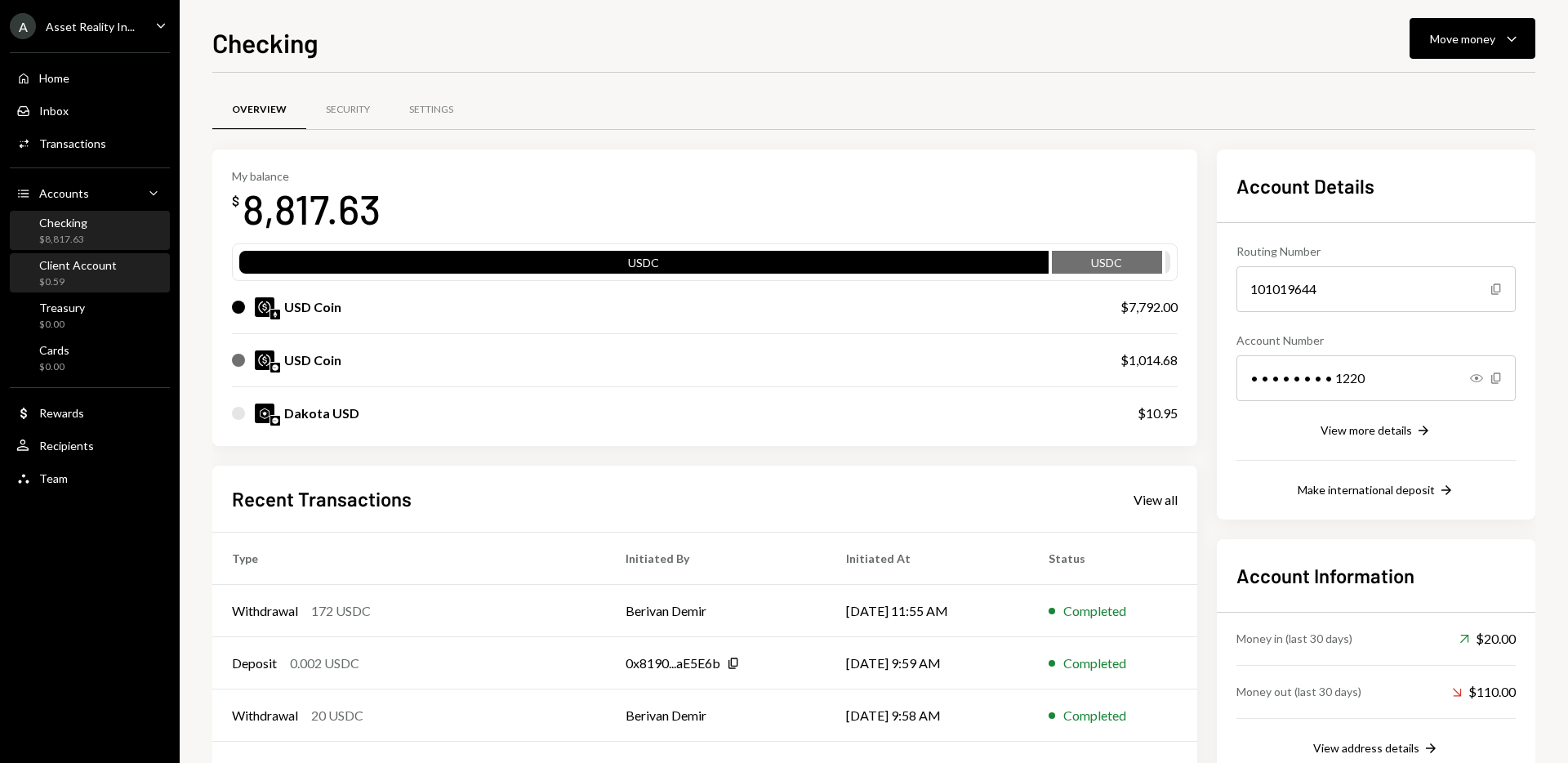
click at [78, 268] on div "Client Account" at bounding box center [77, 265] width 77 height 14
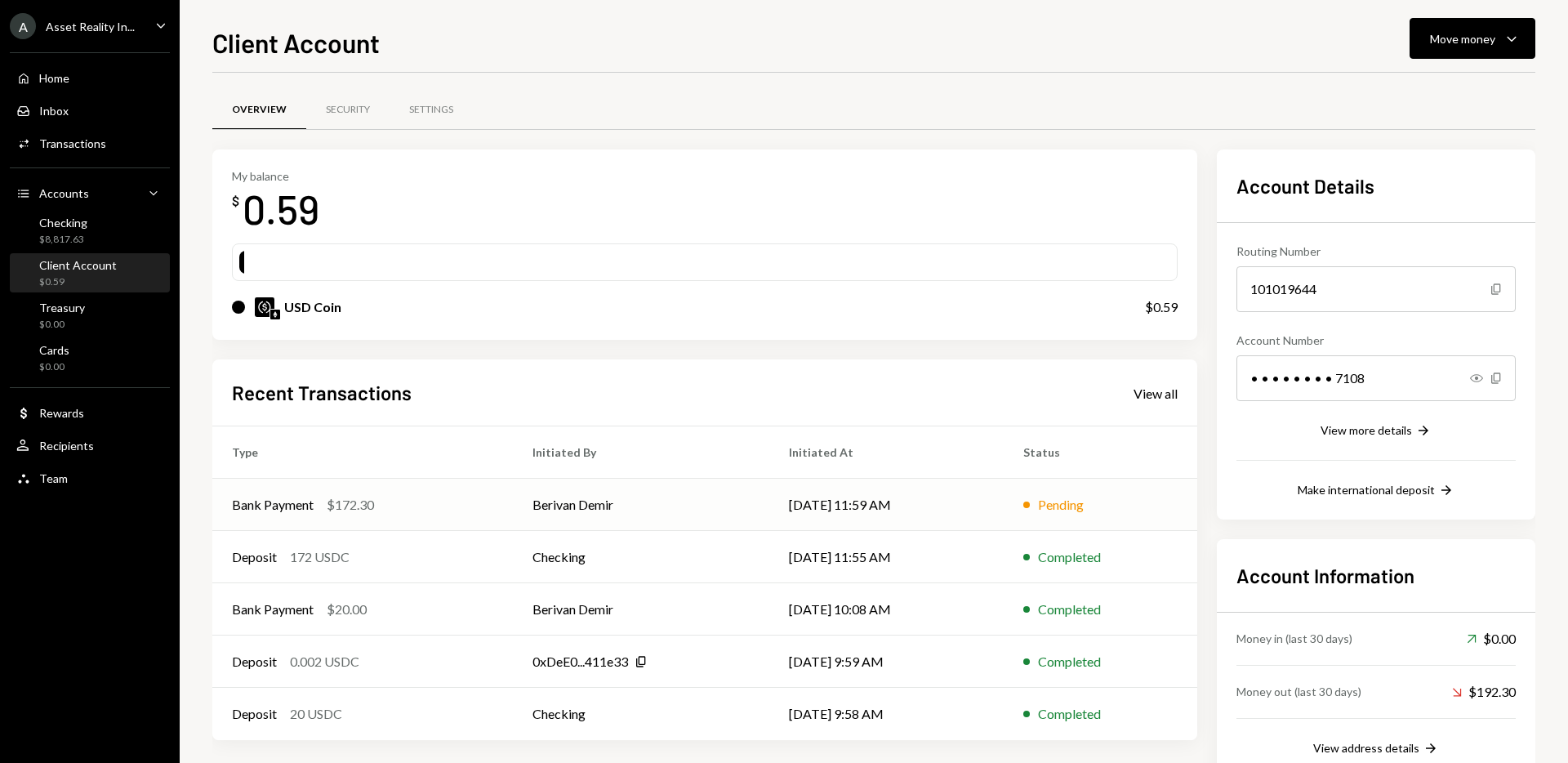
click at [363, 503] on div "$172.30" at bounding box center [350, 505] width 47 height 20
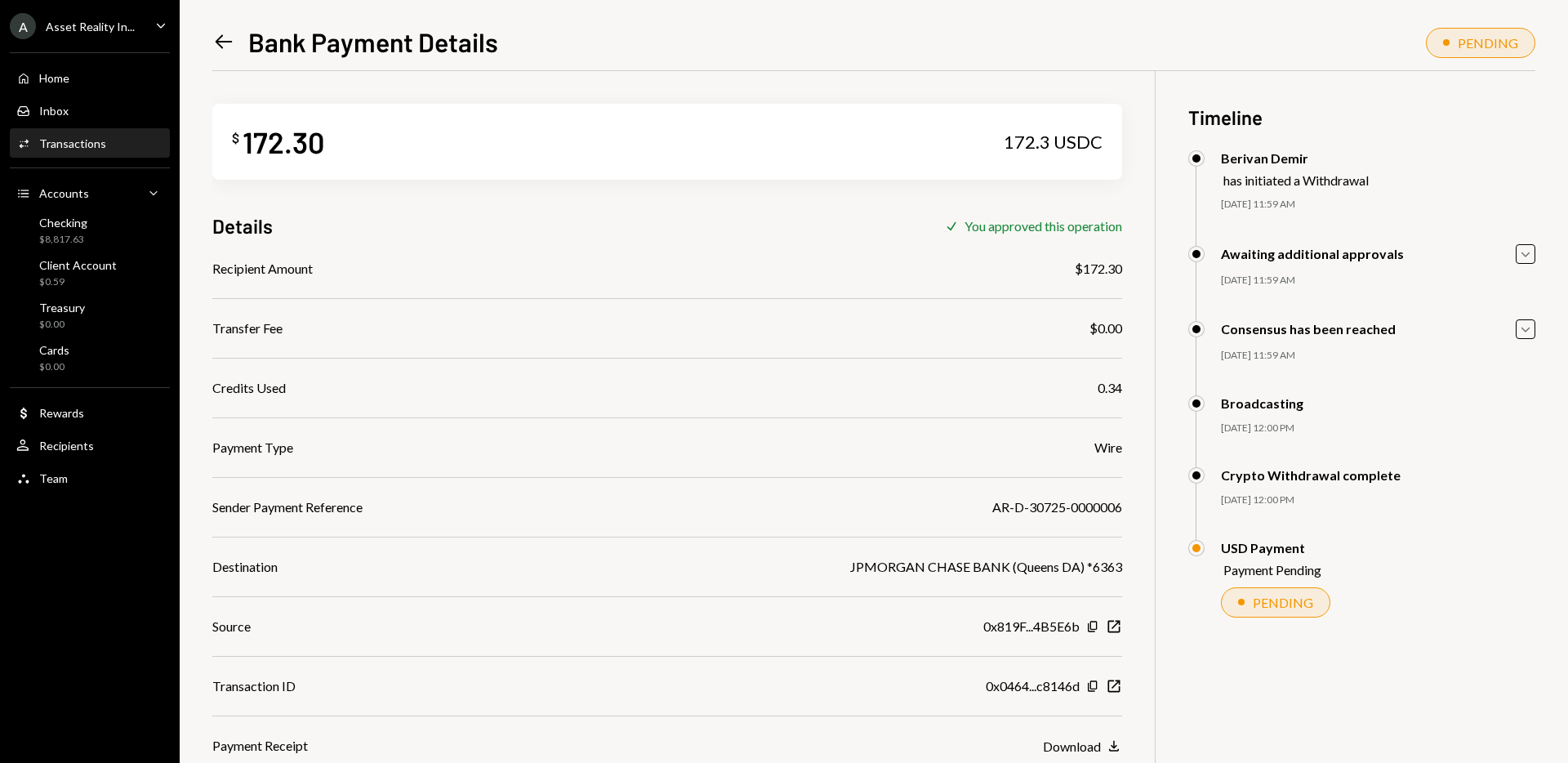
click at [230, 37] on icon "Left Arrow" at bounding box center [224, 41] width 23 height 23
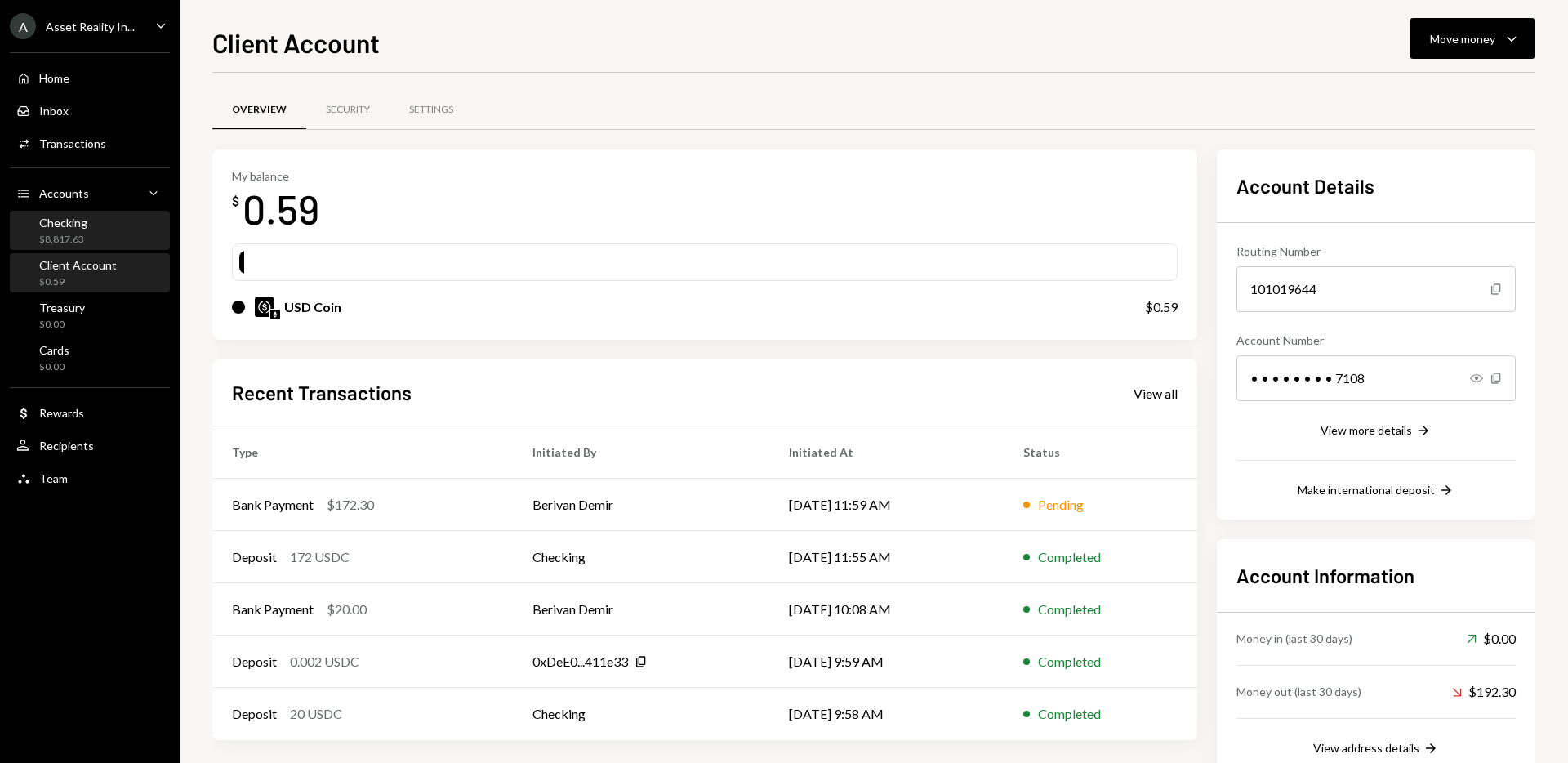
click at [58, 236] on div "$8,817.63" at bounding box center [63, 239] width 48 height 14
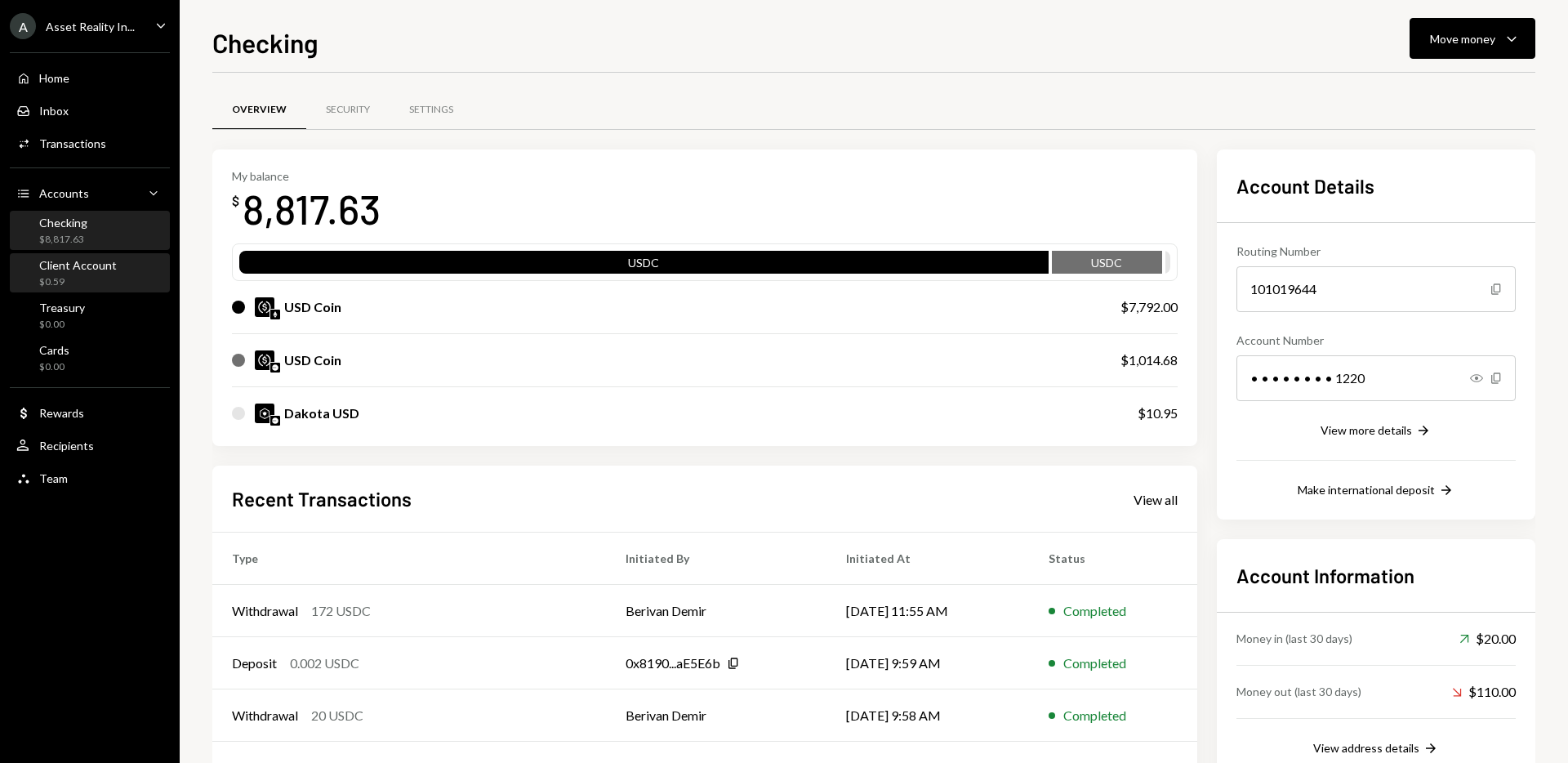
click at [69, 286] on div "$0.59" at bounding box center [77, 282] width 77 height 14
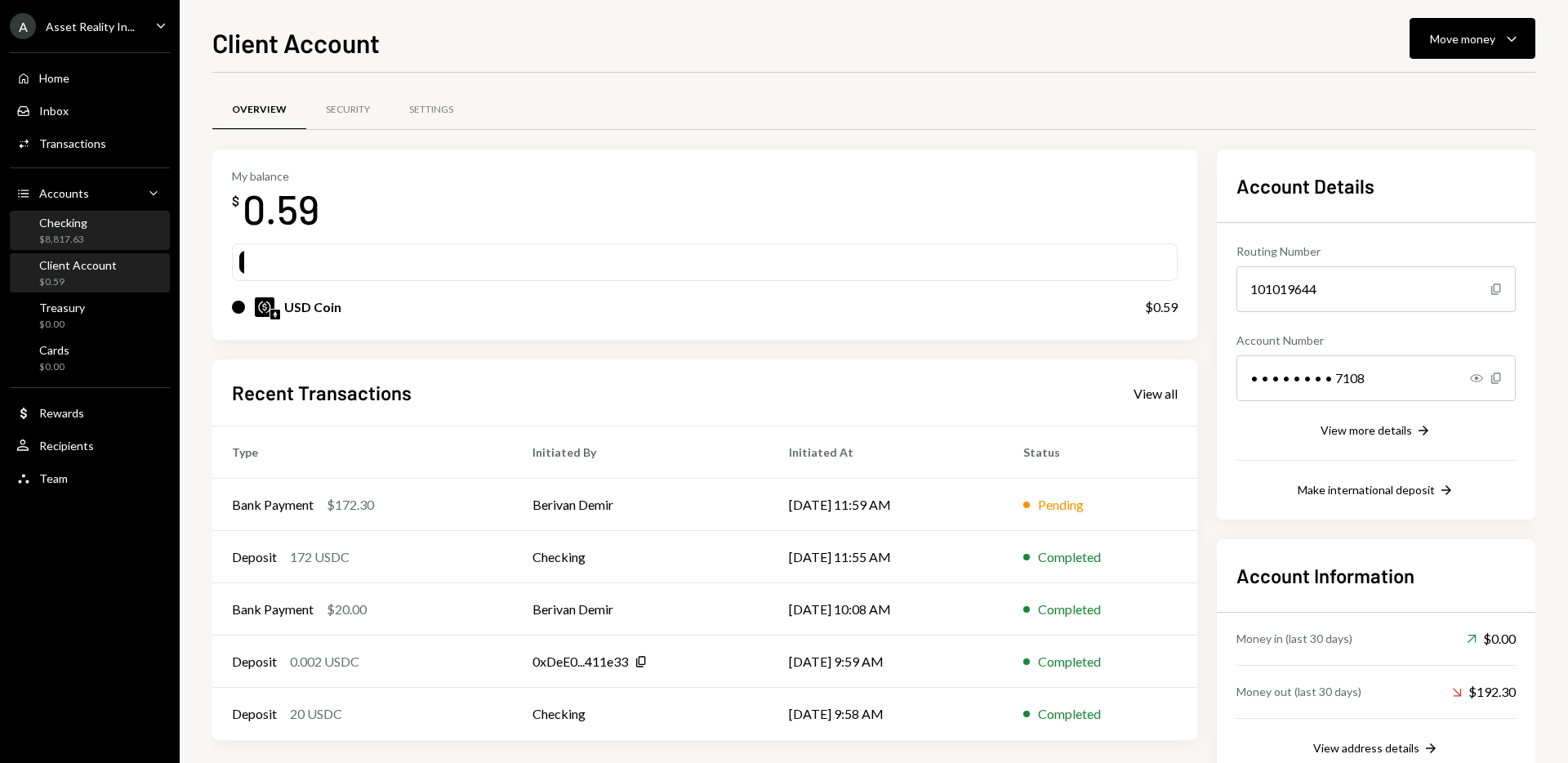
click at [76, 230] on div "Checking $8,817.63" at bounding box center [63, 231] width 48 height 31
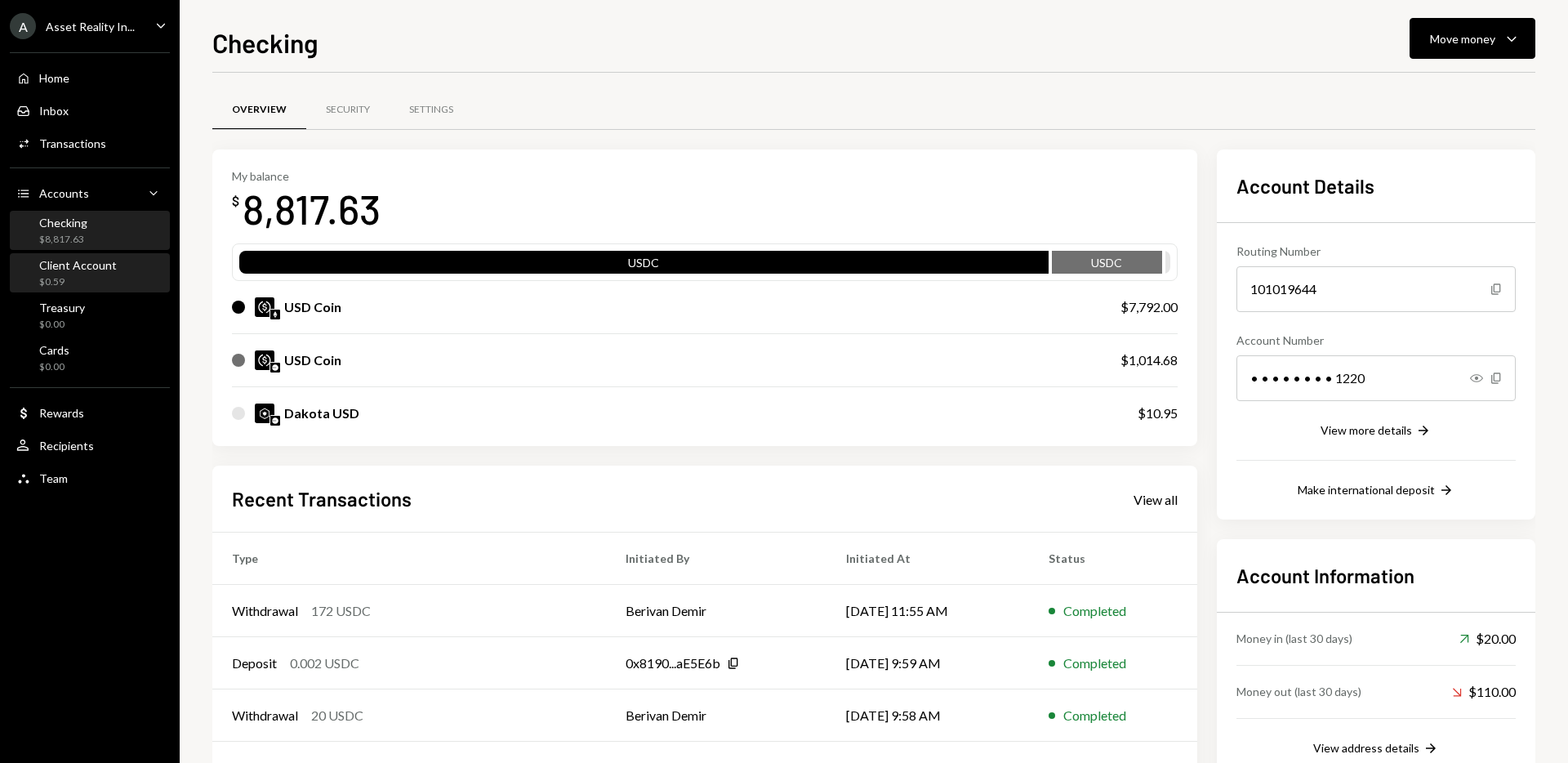
click at [80, 269] on div "Client Account" at bounding box center [77, 265] width 77 height 14
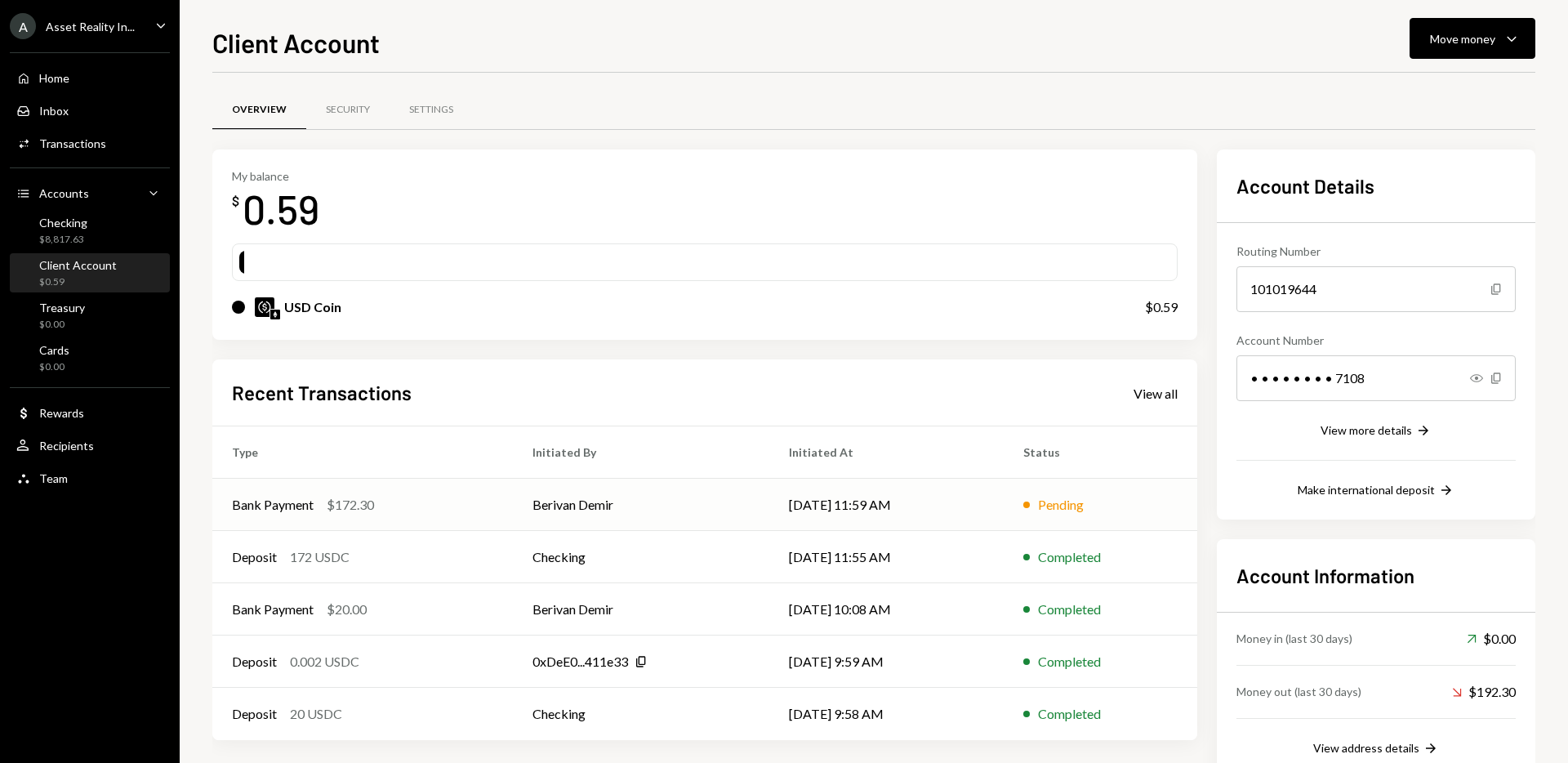
click at [410, 492] on td "Bank Payment $172.30" at bounding box center [363, 505] width 301 height 53
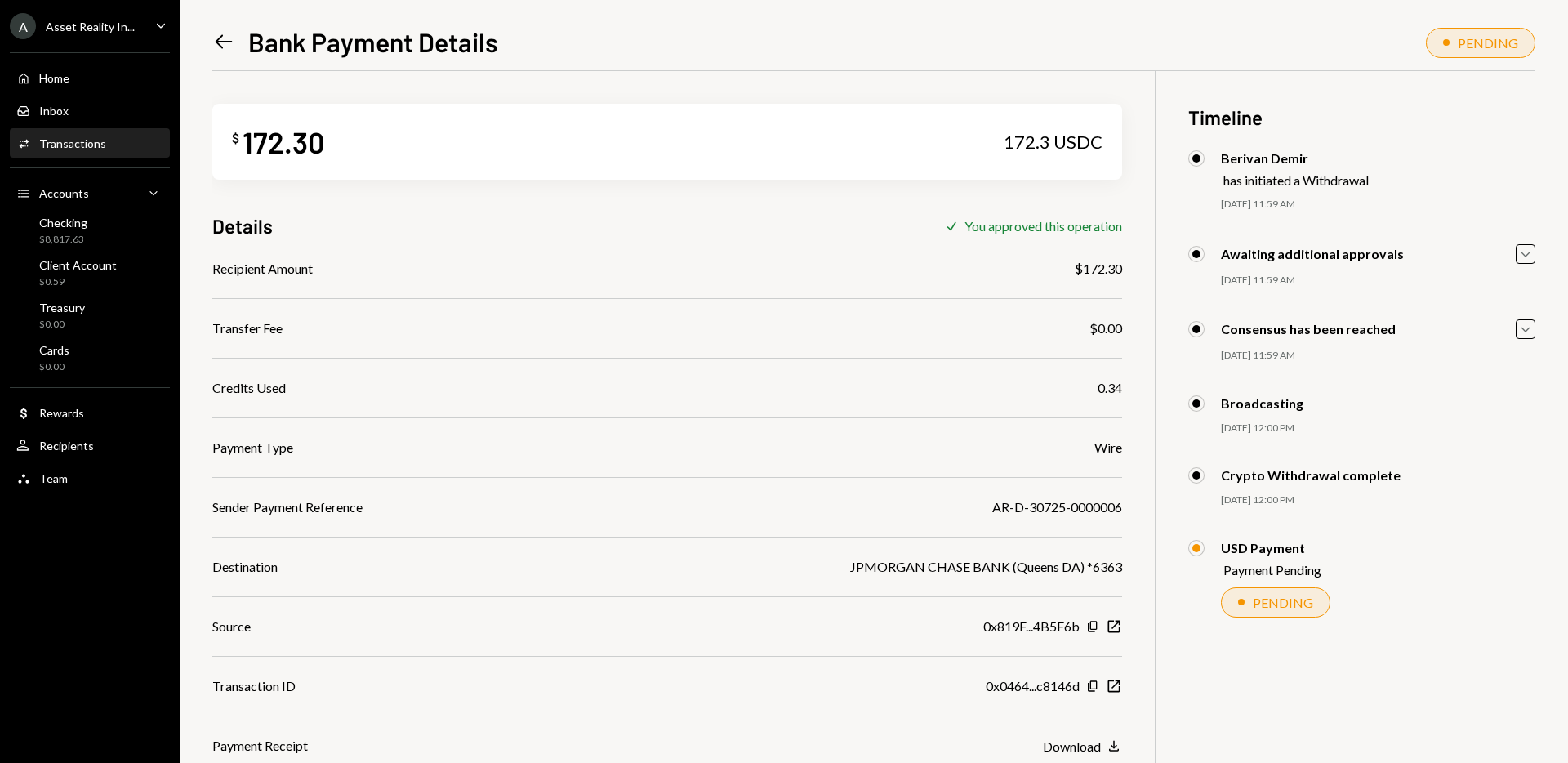
click at [224, 37] on icon "Left Arrow" at bounding box center [224, 41] width 23 height 23
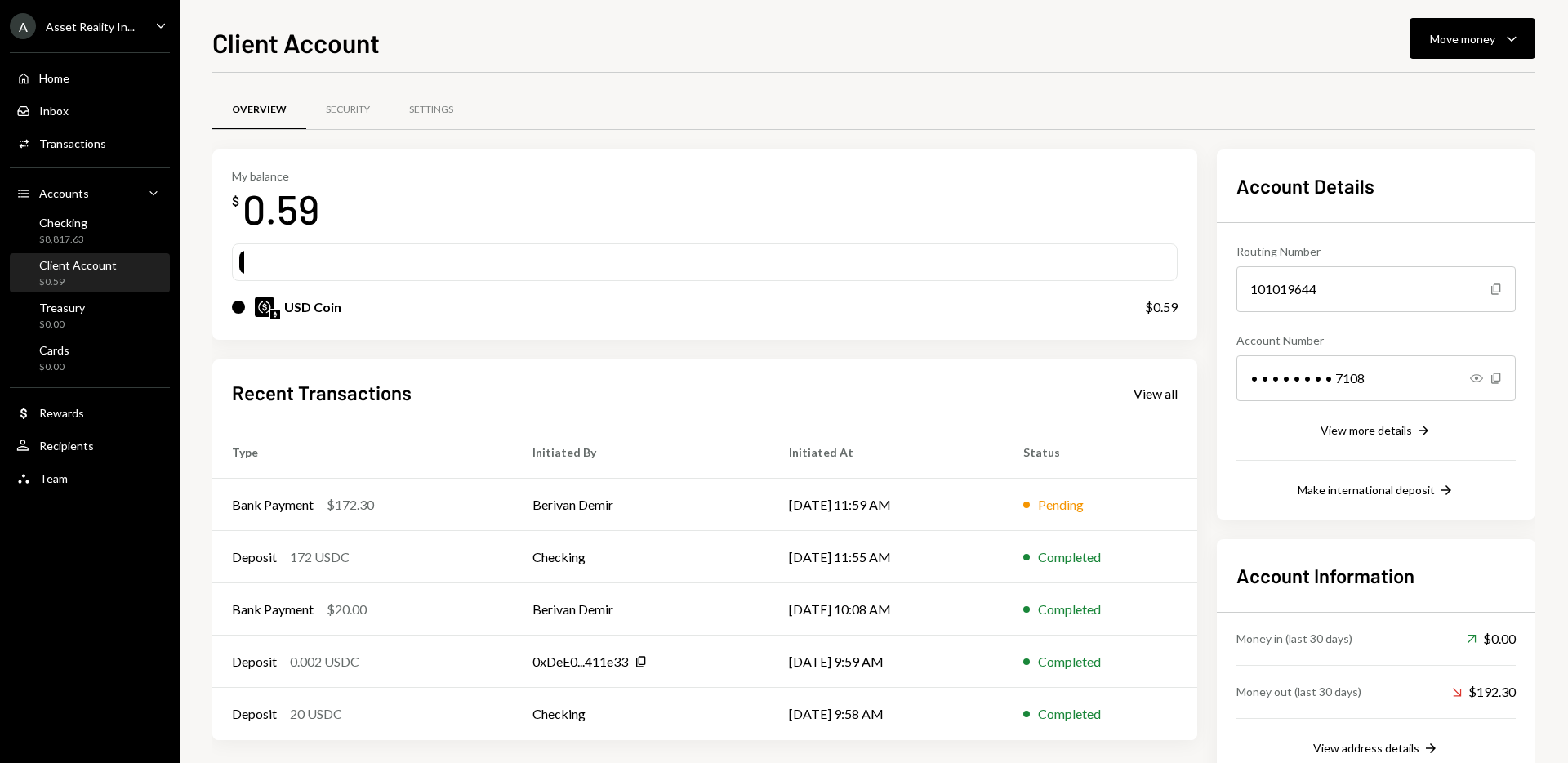
click at [679, 89] on div "Overview Security Settings" at bounding box center [874, 110] width 1323 height 42
click at [838, 179] on div "My balance $ 0.59" at bounding box center [704, 202] width 945 height 65
click at [890, 151] on div "My balance $ 0.59 USD Coin $0.59" at bounding box center [705, 245] width 985 height 191
click at [996, 130] on div "Overview Security Settings" at bounding box center [874, 110] width 1323 height 42
click at [883, 206] on div "My balance $ 0.59" at bounding box center [704, 202] width 945 height 65
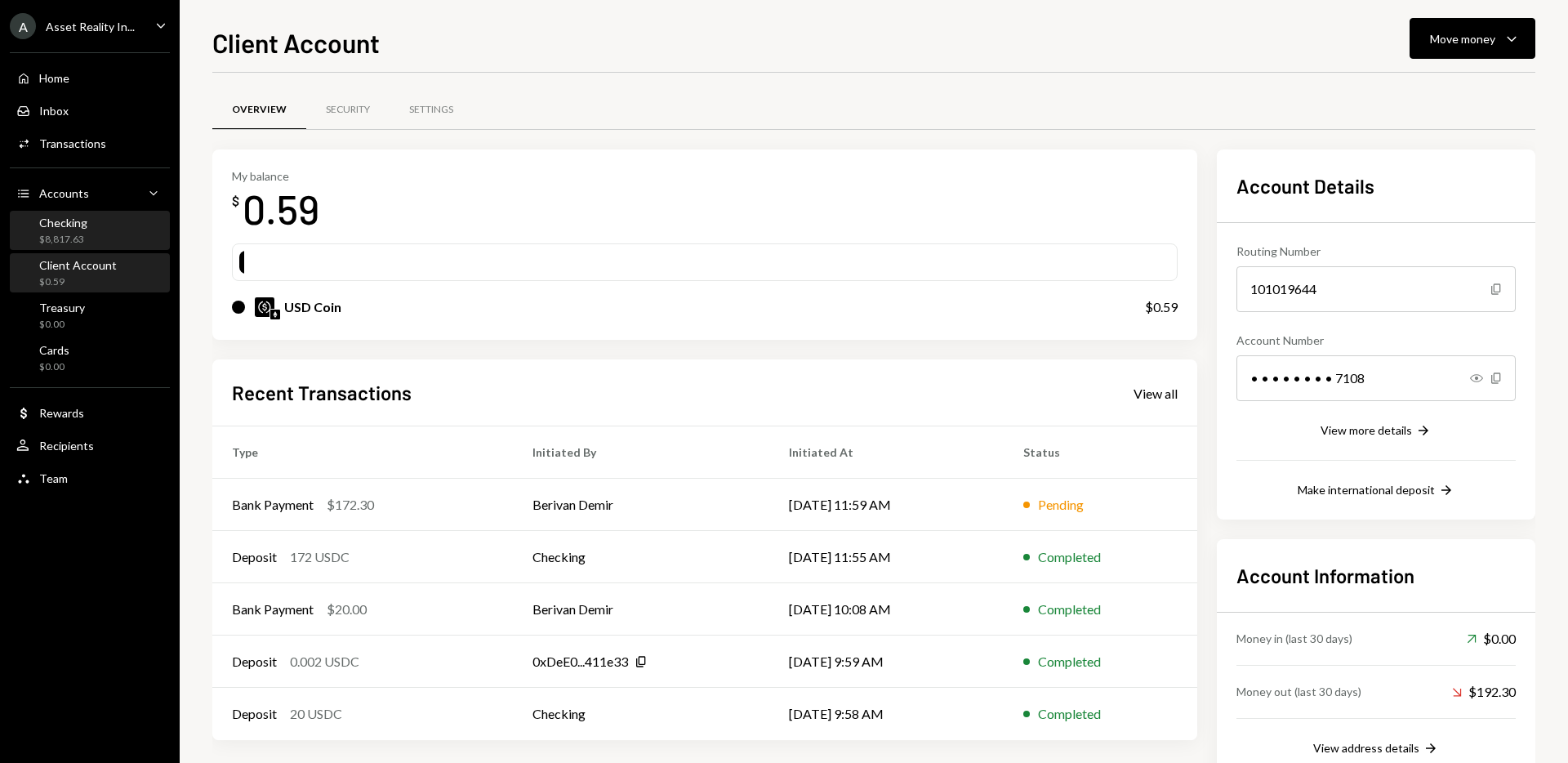
click at [90, 234] on div "Checking $8,817.63" at bounding box center [90, 231] width 147 height 31
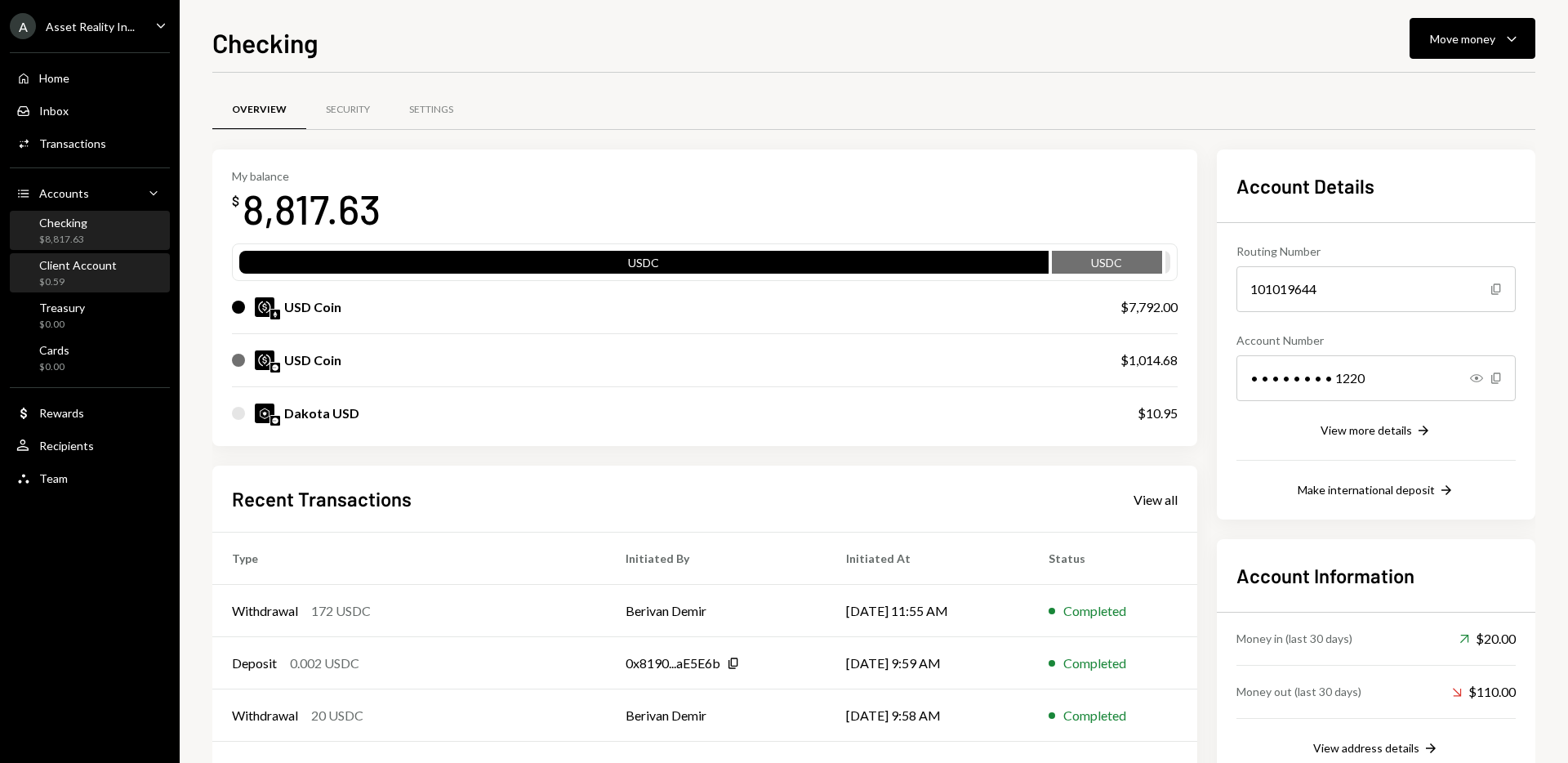
click at [94, 284] on div "$0.59" at bounding box center [77, 282] width 77 height 14
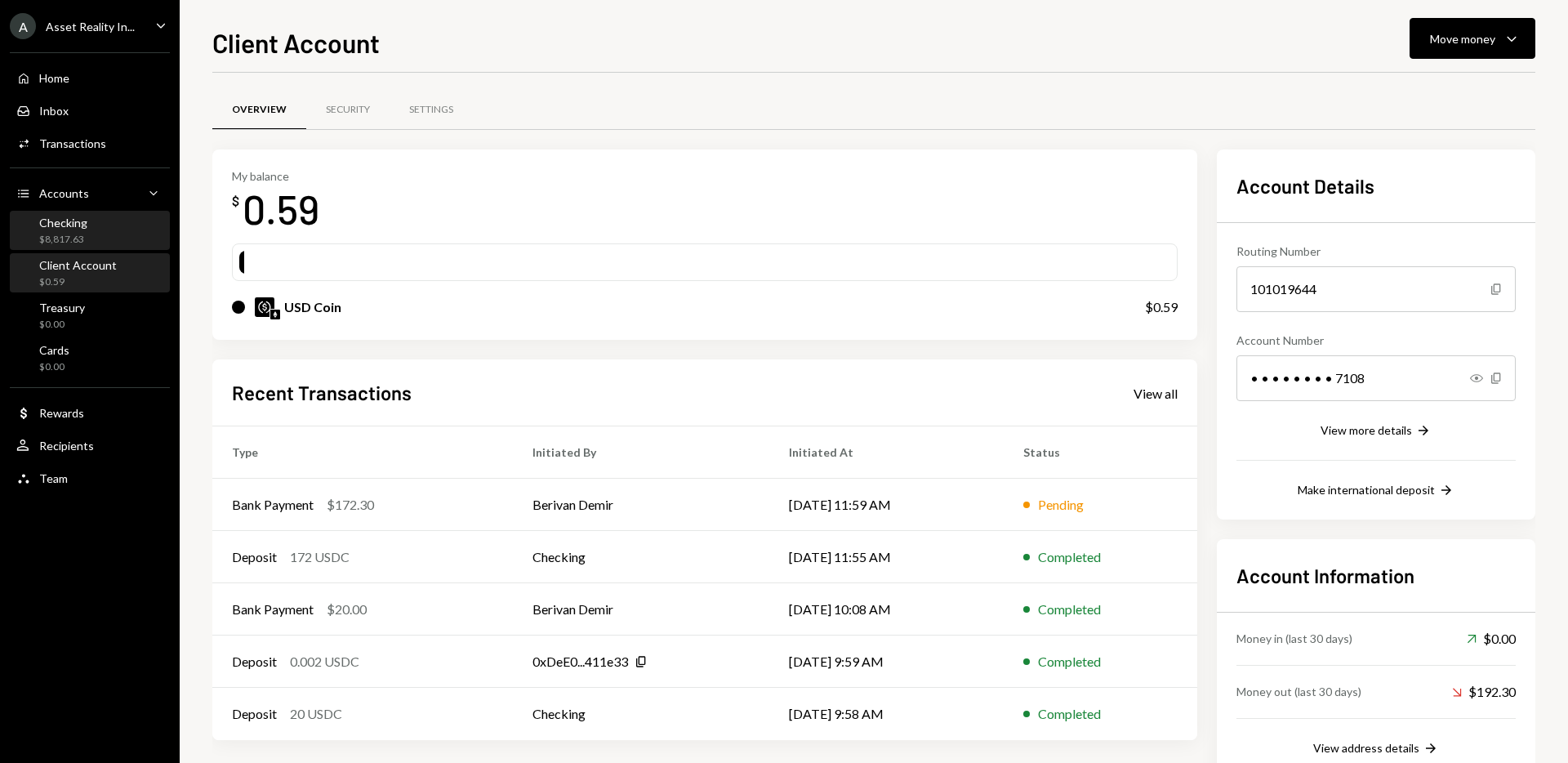
click at [102, 228] on div "Checking $8,817.63" at bounding box center [90, 231] width 147 height 31
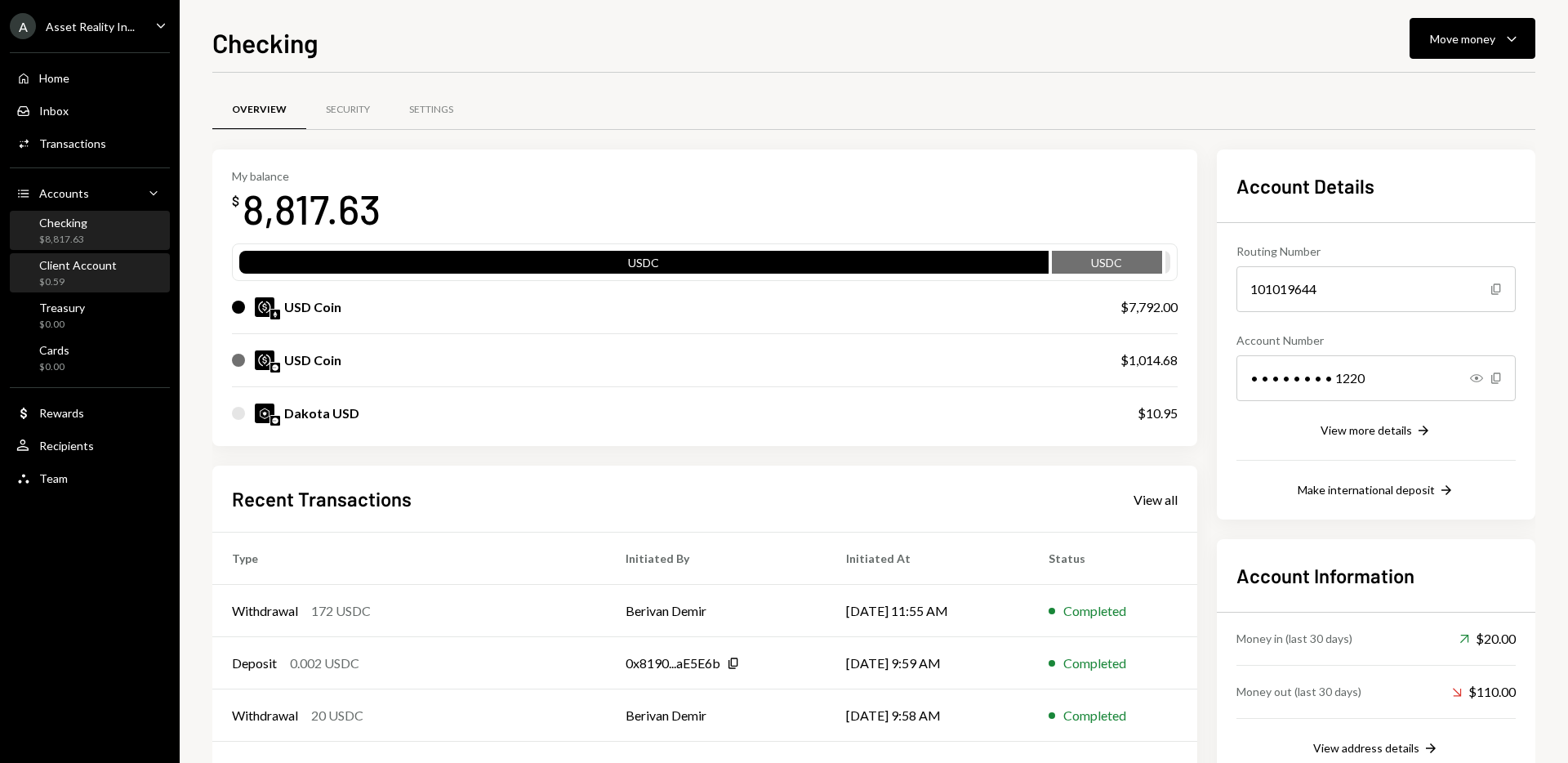
click at [85, 270] on div "Client Account" at bounding box center [77, 265] width 77 height 14
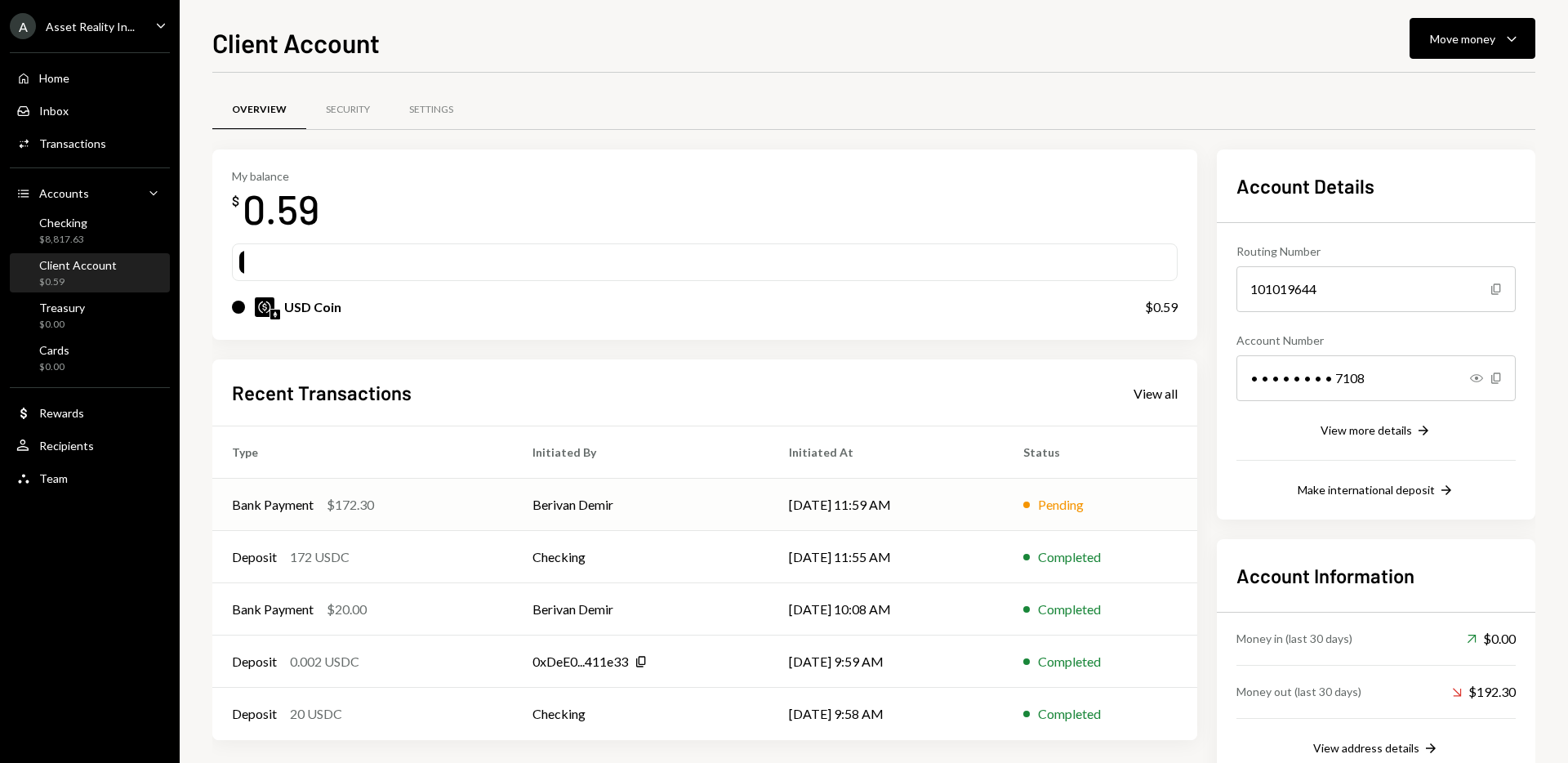
click at [433, 487] on td "Bank Payment $172.30" at bounding box center [363, 505] width 301 height 53
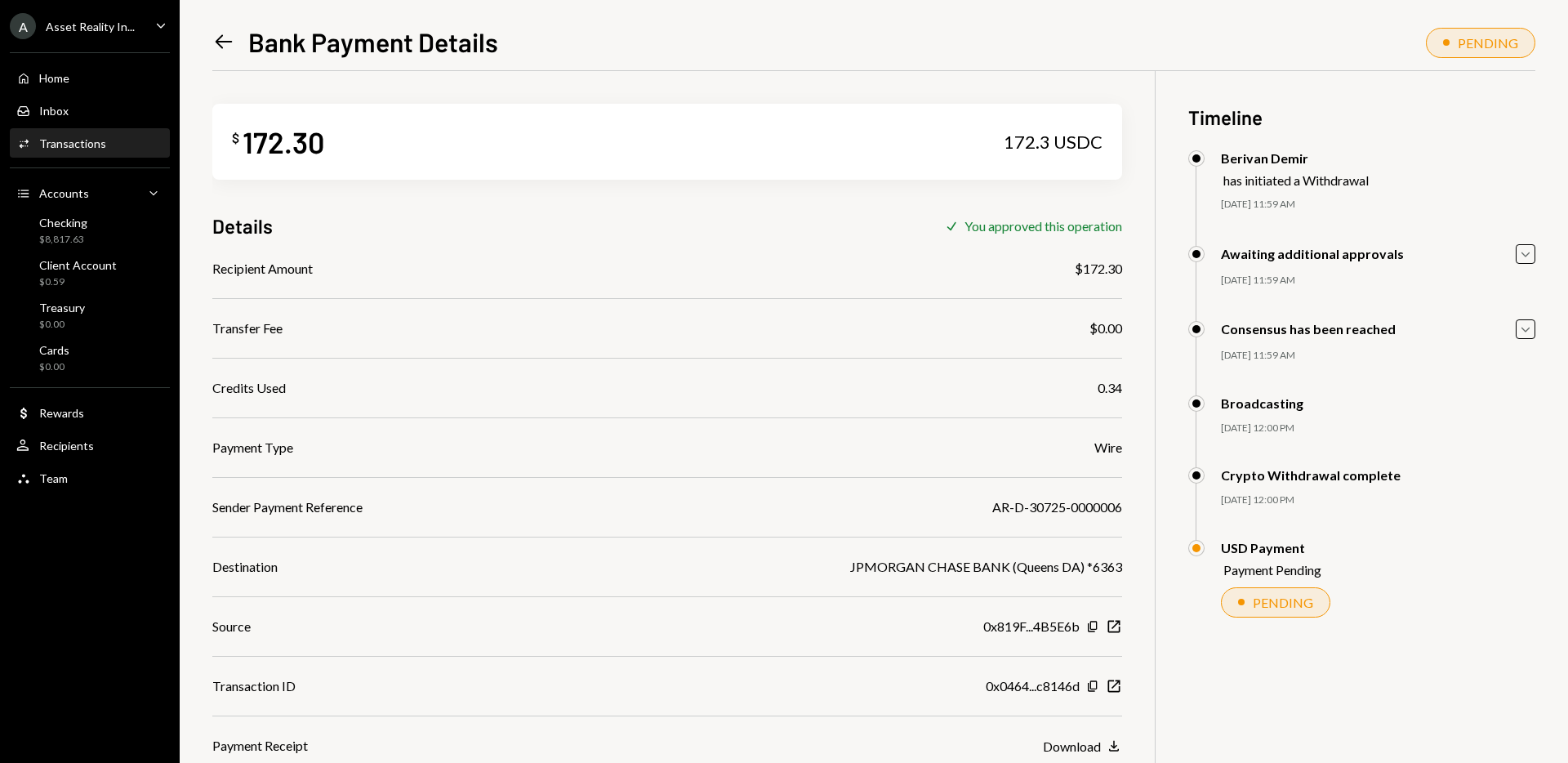
click at [216, 40] on icon at bounding box center [224, 42] width 17 height 14
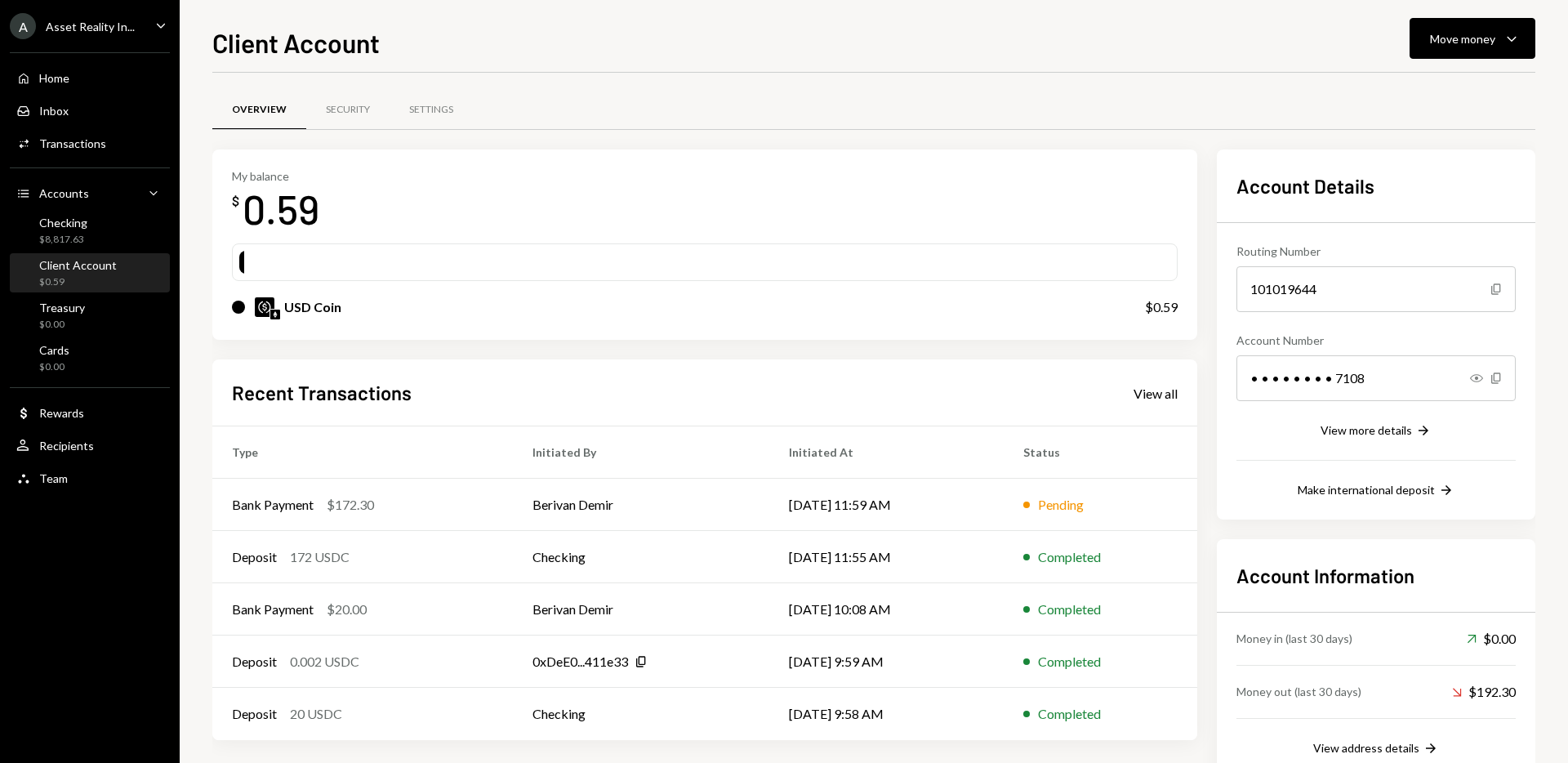
click at [615, 105] on div "Overview Security Settings" at bounding box center [874, 110] width 1323 height 42
click at [76, 216] on div "Checking" at bounding box center [63, 222] width 48 height 14
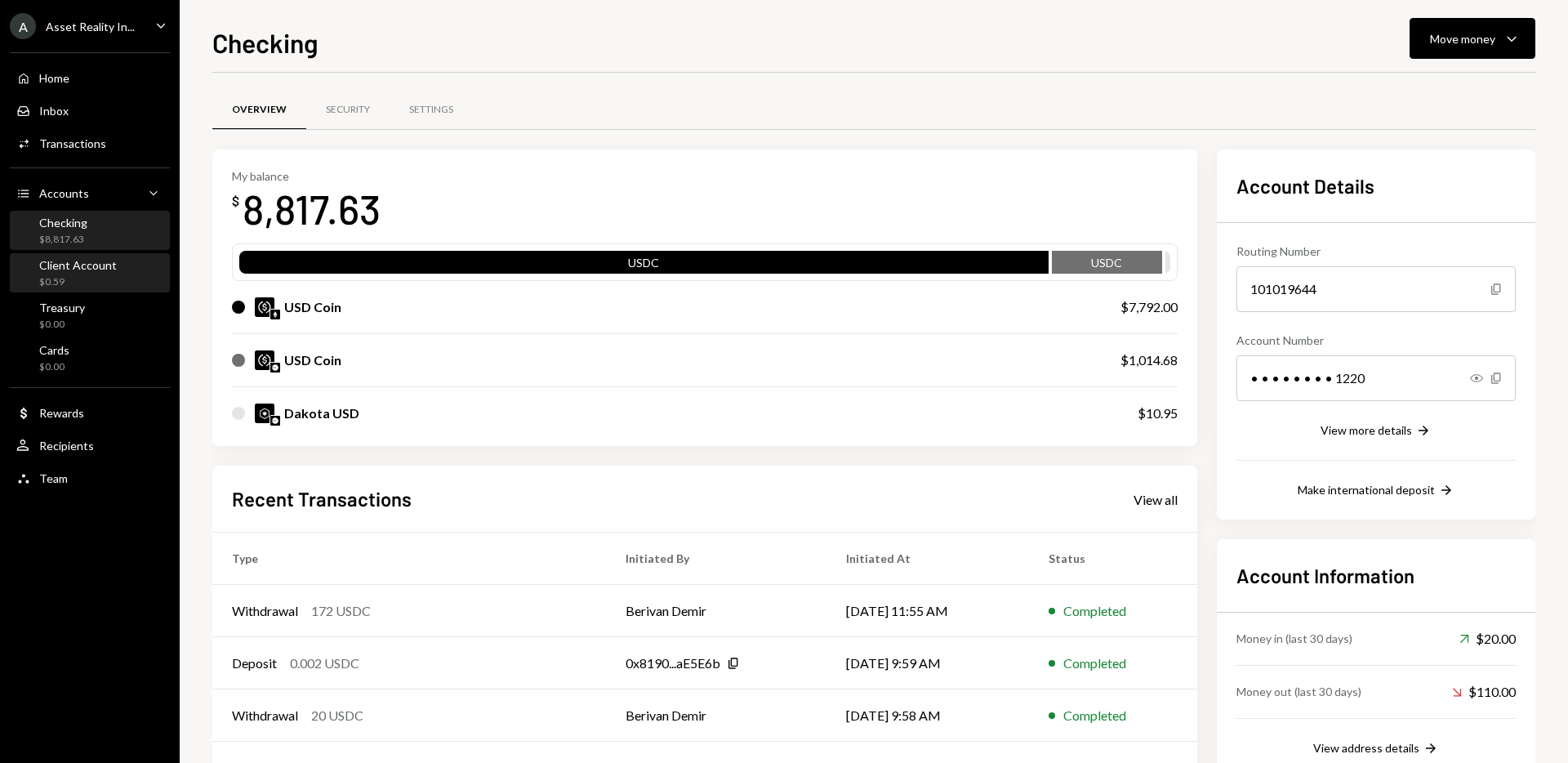
click at [66, 266] on div "Client Account" at bounding box center [77, 265] width 77 height 14
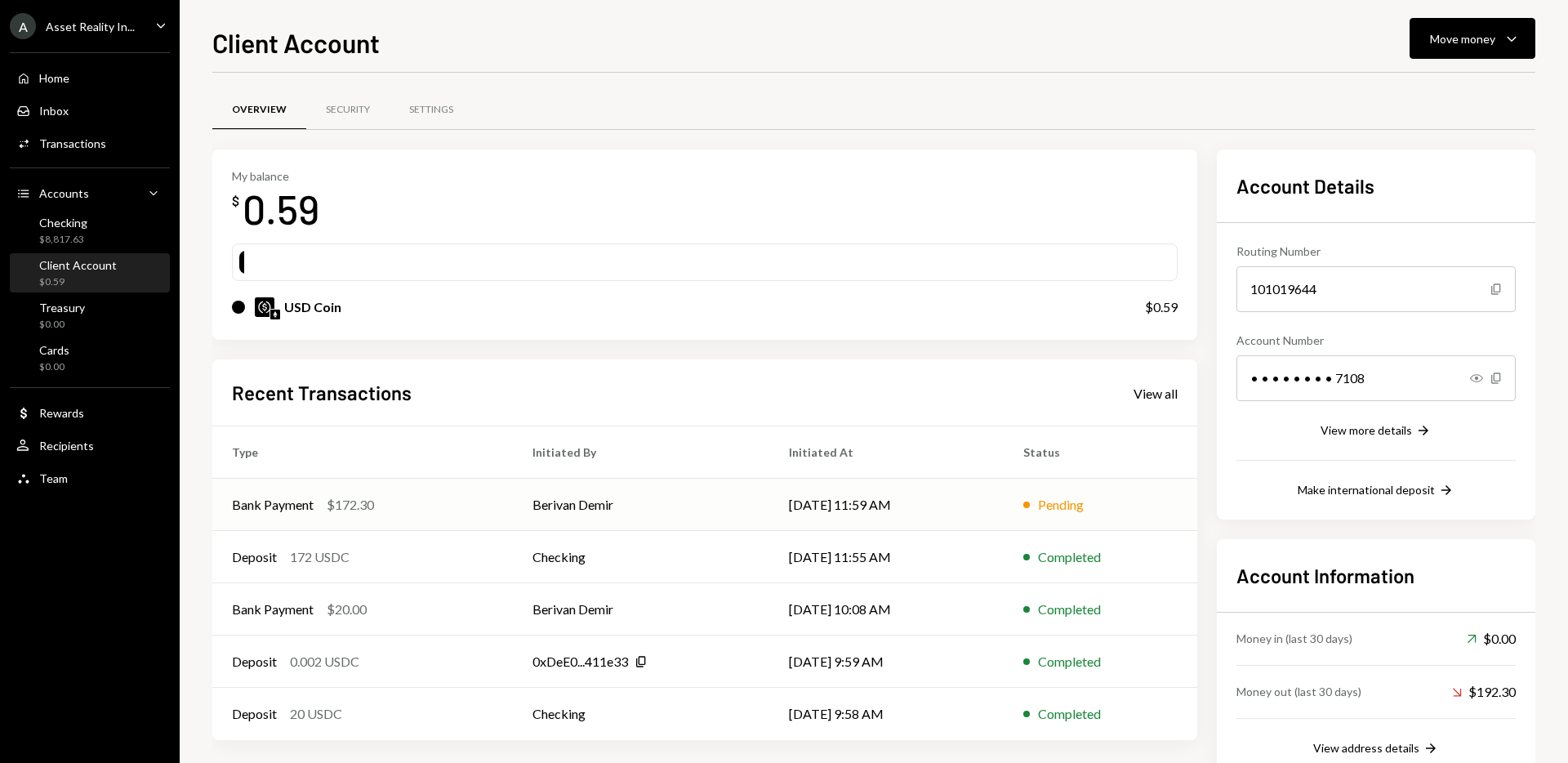
click at [1011, 511] on td "Pending" at bounding box center [1100, 505] width 194 height 53
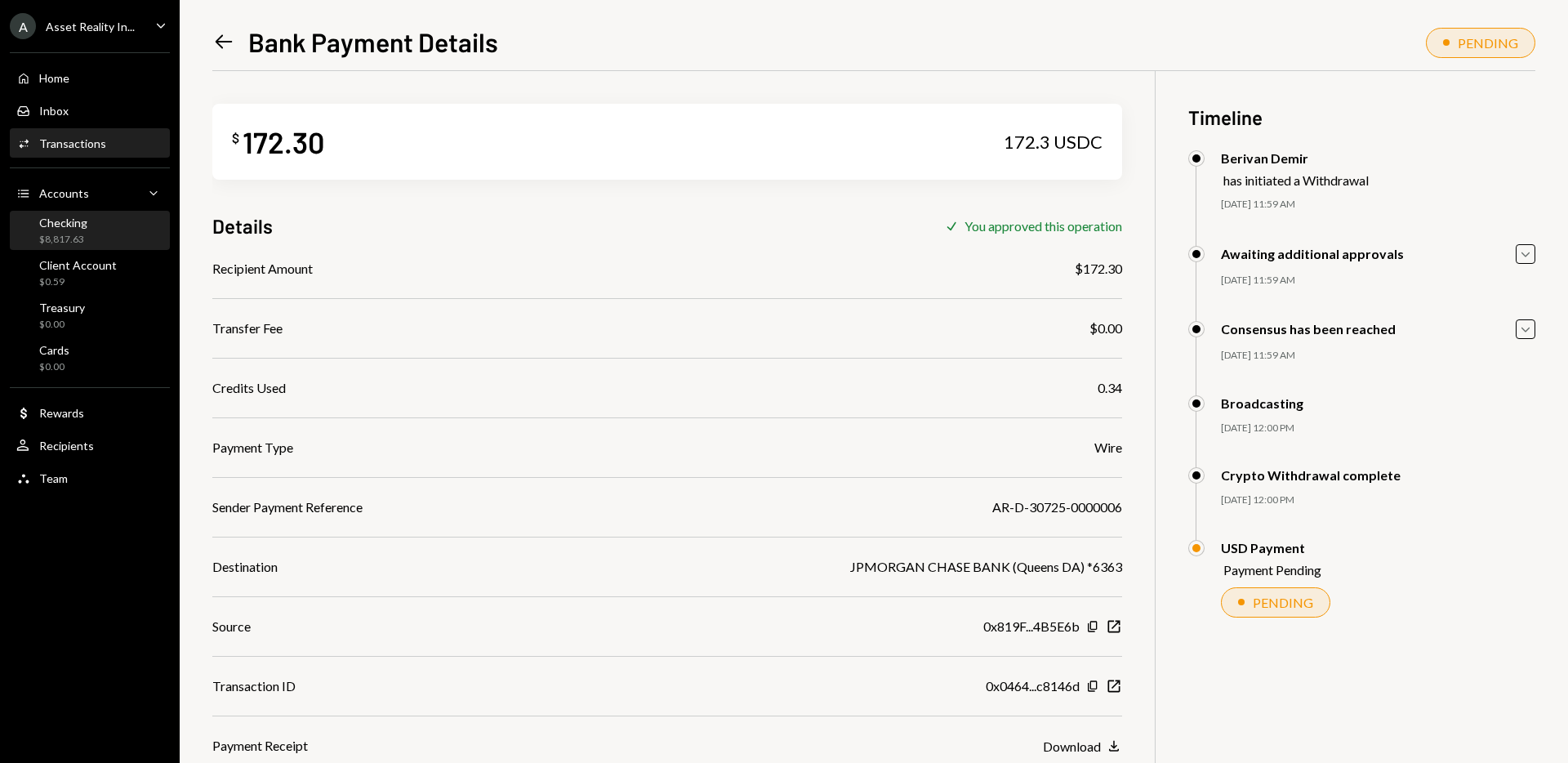
click at [94, 224] on div "Checking $8,817.63" at bounding box center [90, 231] width 147 height 31
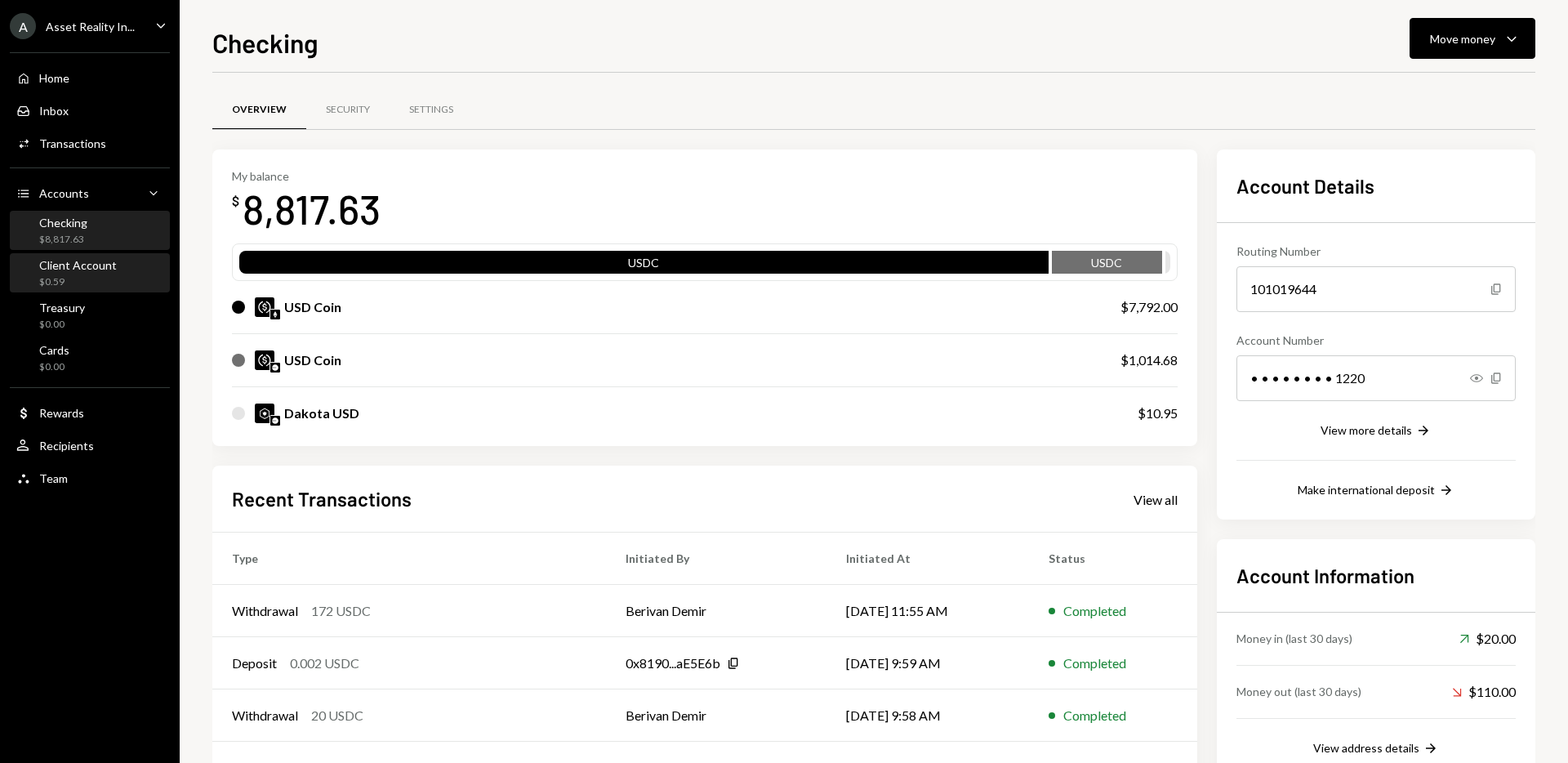
click at [95, 254] on link "Client Account $0.59" at bounding box center [90, 273] width 160 height 39
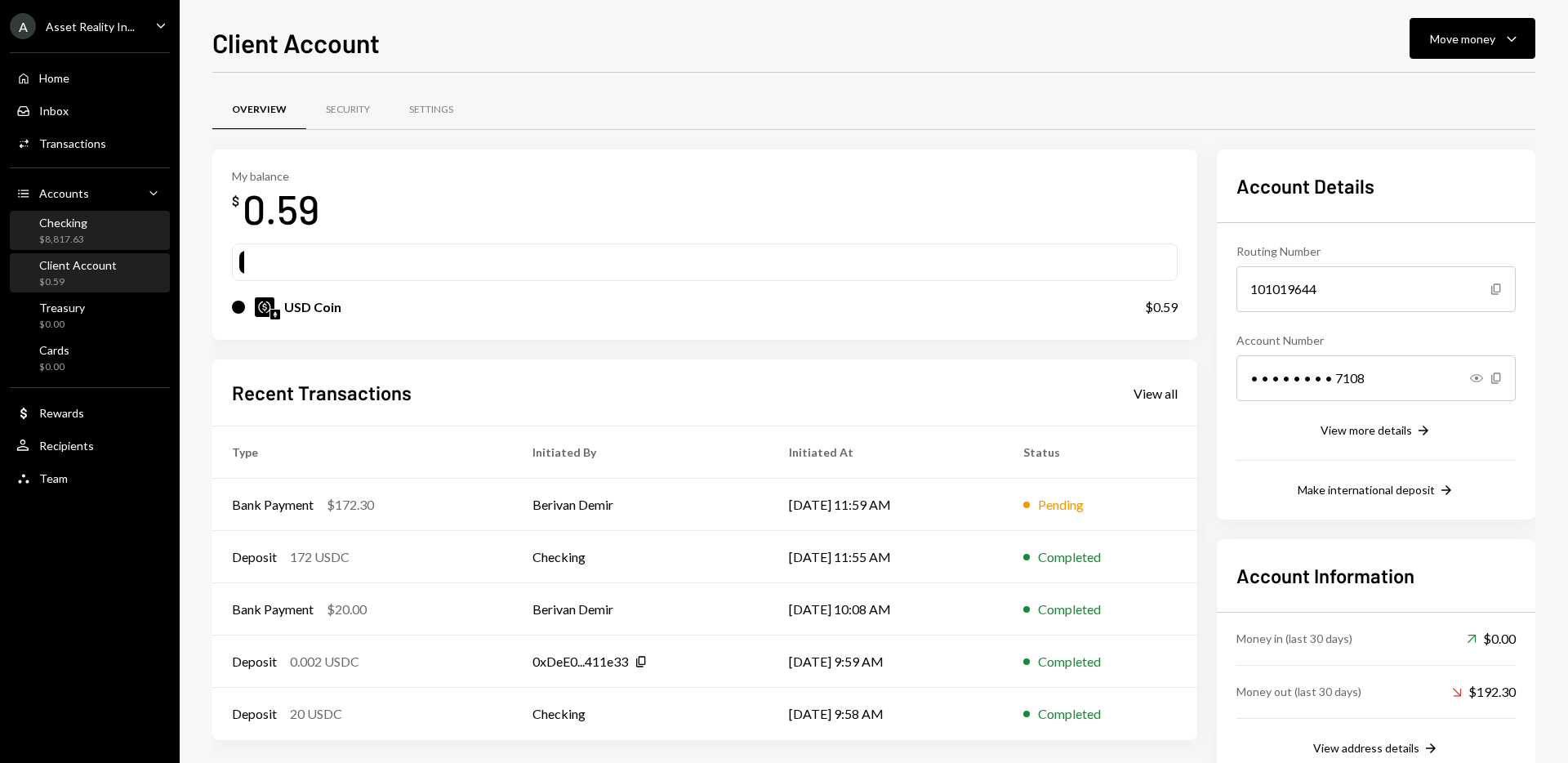
click at [62, 234] on div "$8,817.63" at bounding box center [63, 239] width 48 height 14
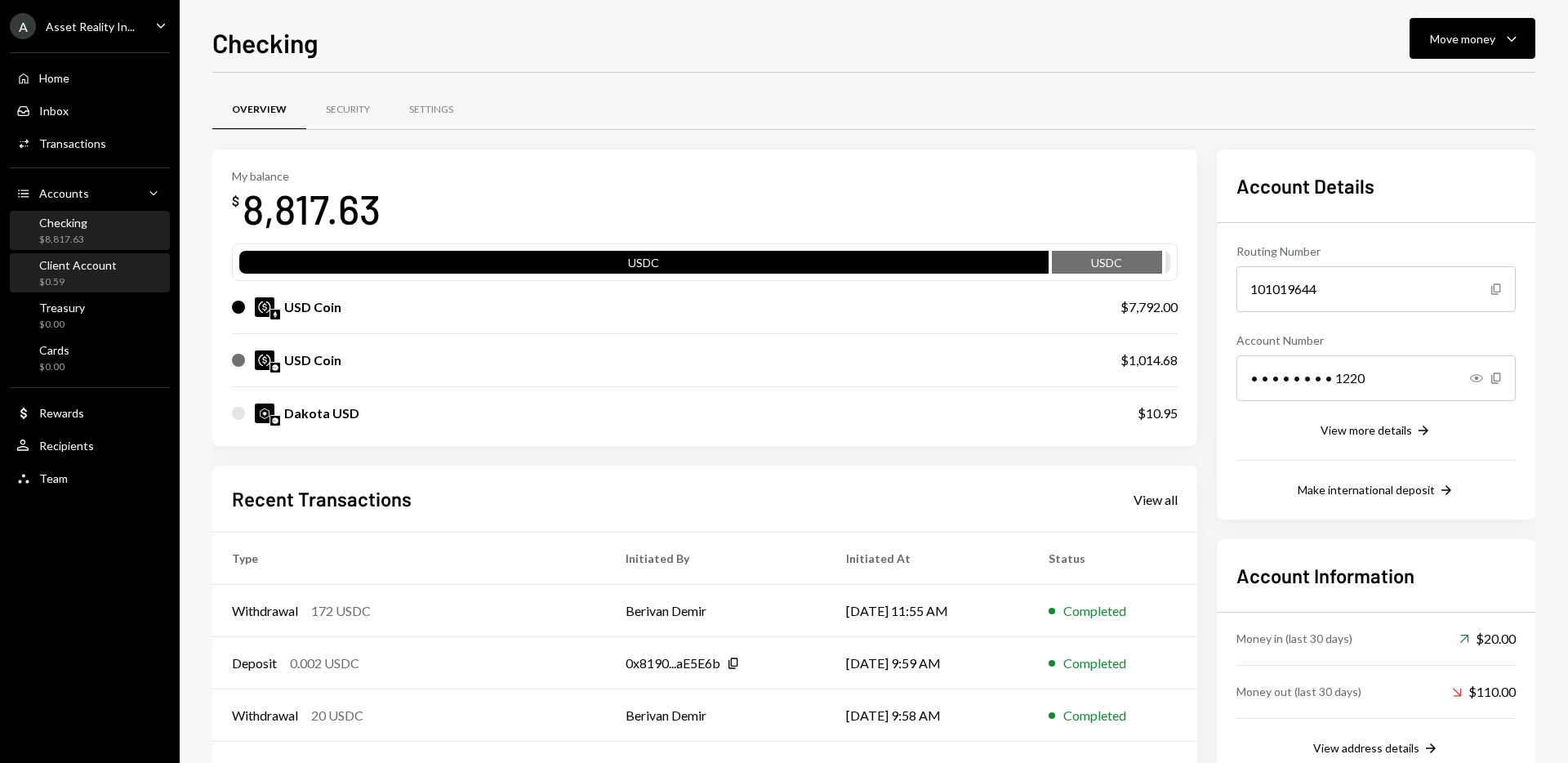
click at [59, 272] on div "Client Account $0.59" at bounding box center [77, 274] width 77 height 31
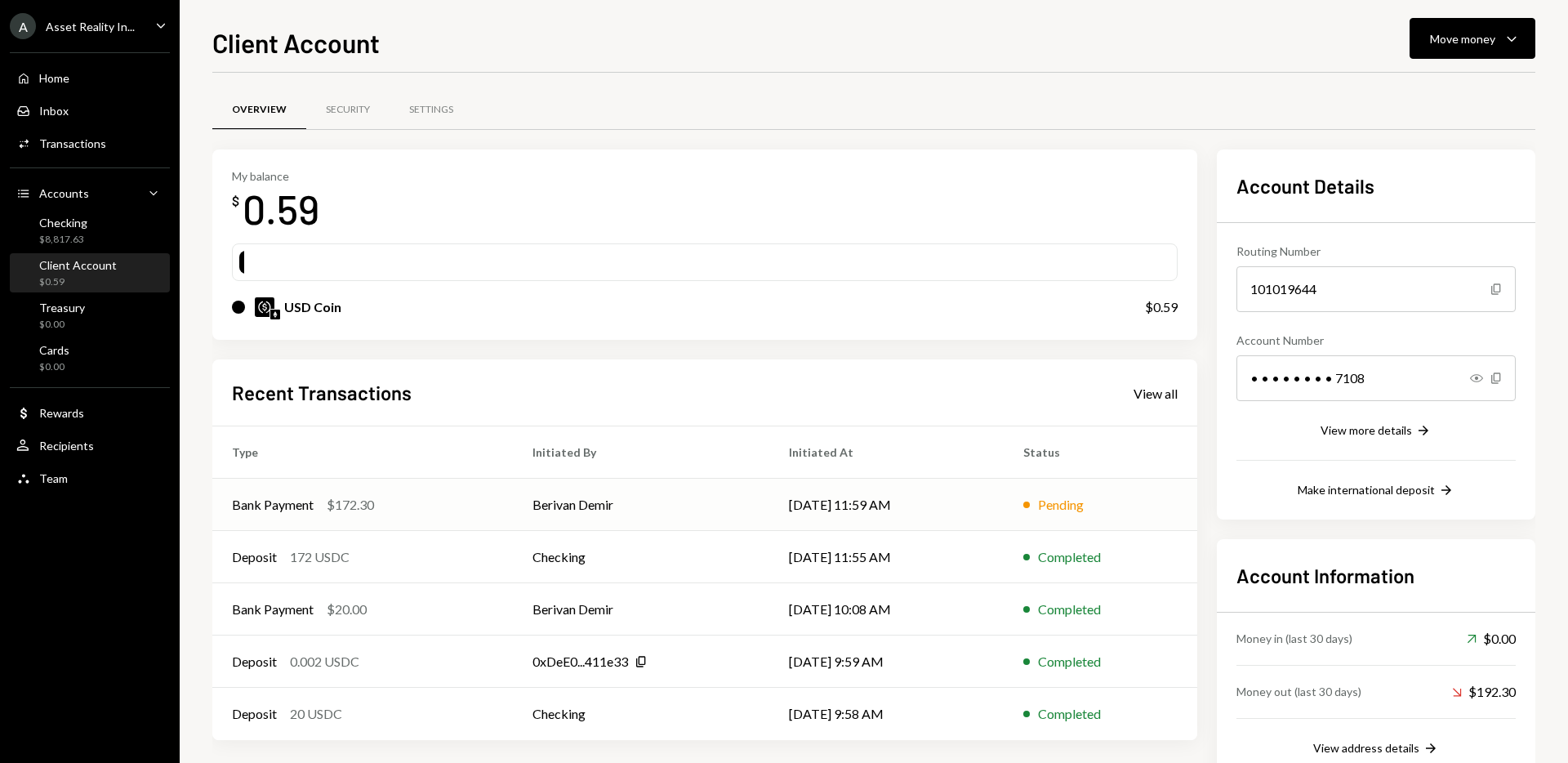
click at [366, 506] on div "$172.30" at bounding box center [350, 505] width 47 height 20
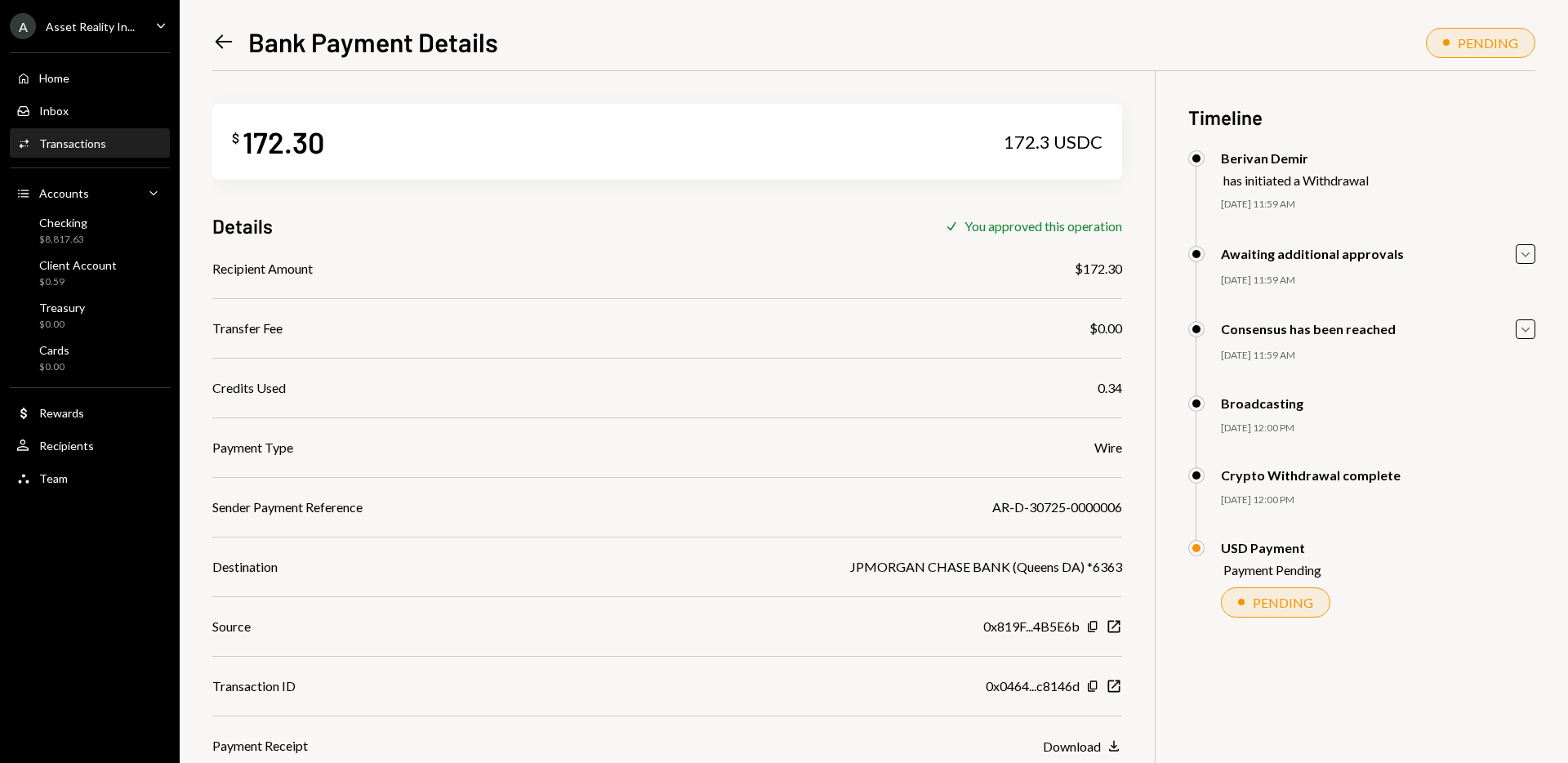
click at [219, 37] on icon at bounding box center [224, 42] width 17 height 14
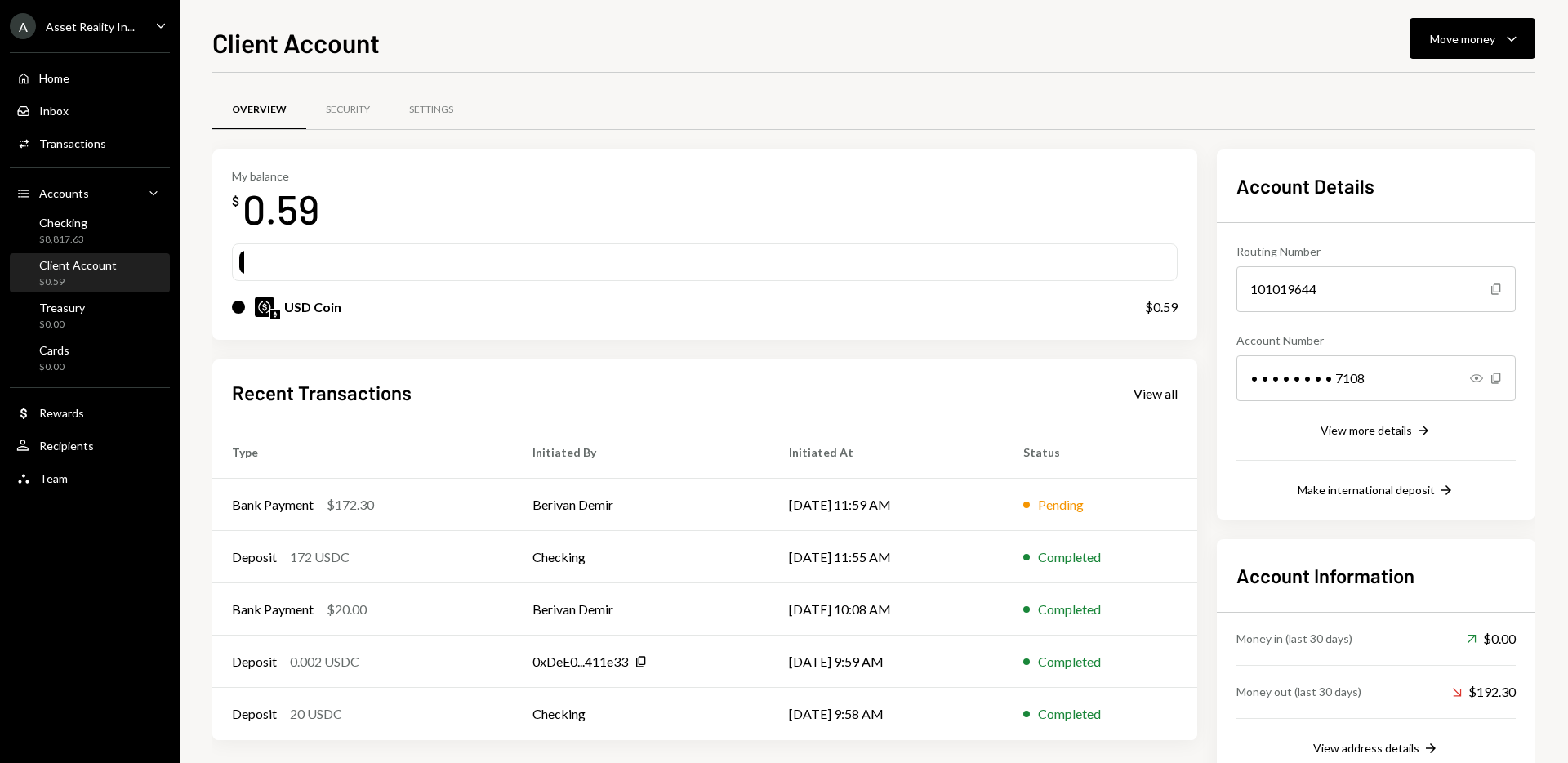
click at [1178, 395] on div "Recent Transactions View all Type Initiated By Initiated At Status Bank Payment…" at bounding box center [705, 549] width 985 height 381
click at [1162, 396] on div "View all" at bounding box center [1155, 394] width 45 height 16
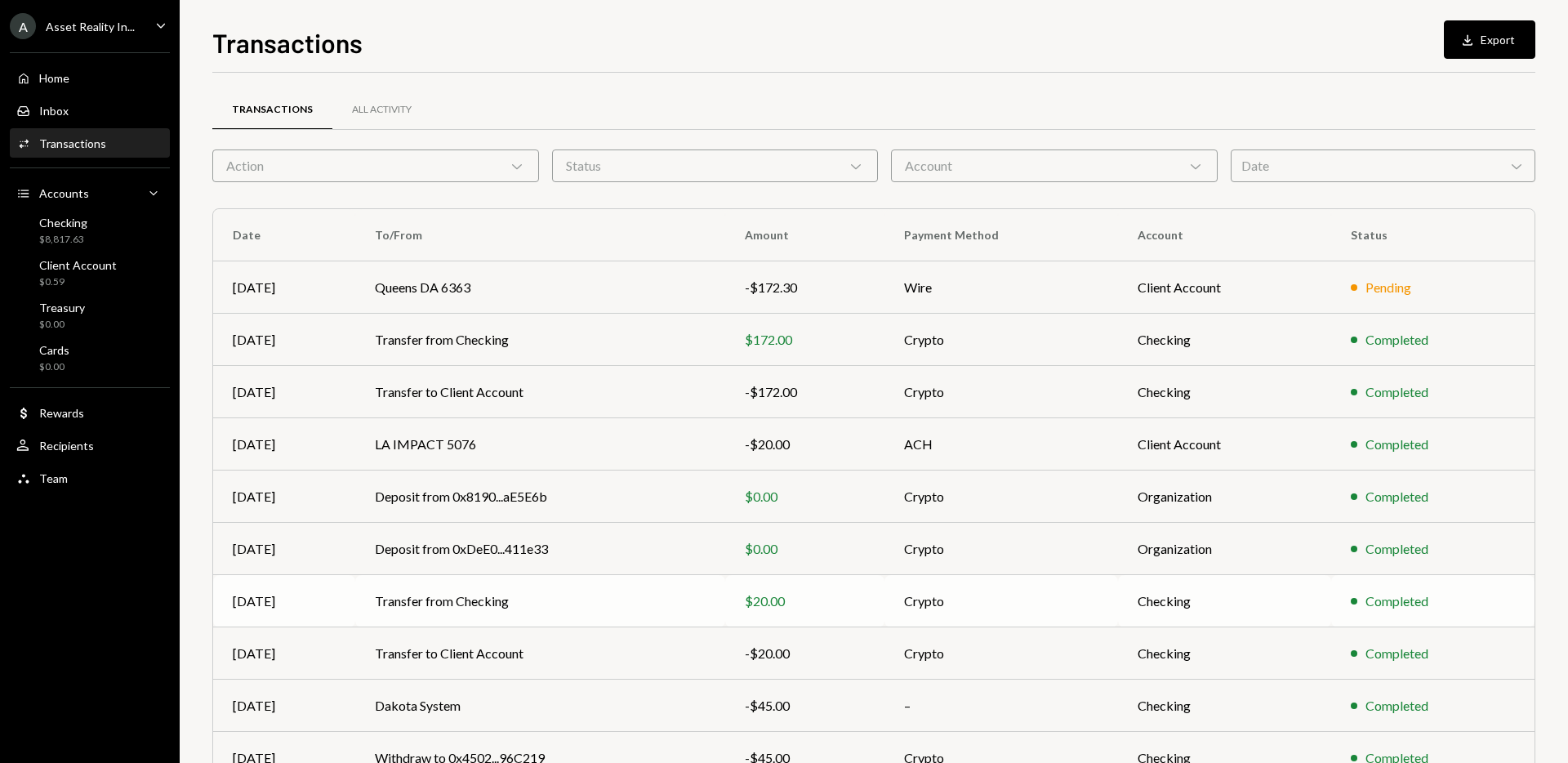
scroll to position [90, 0]
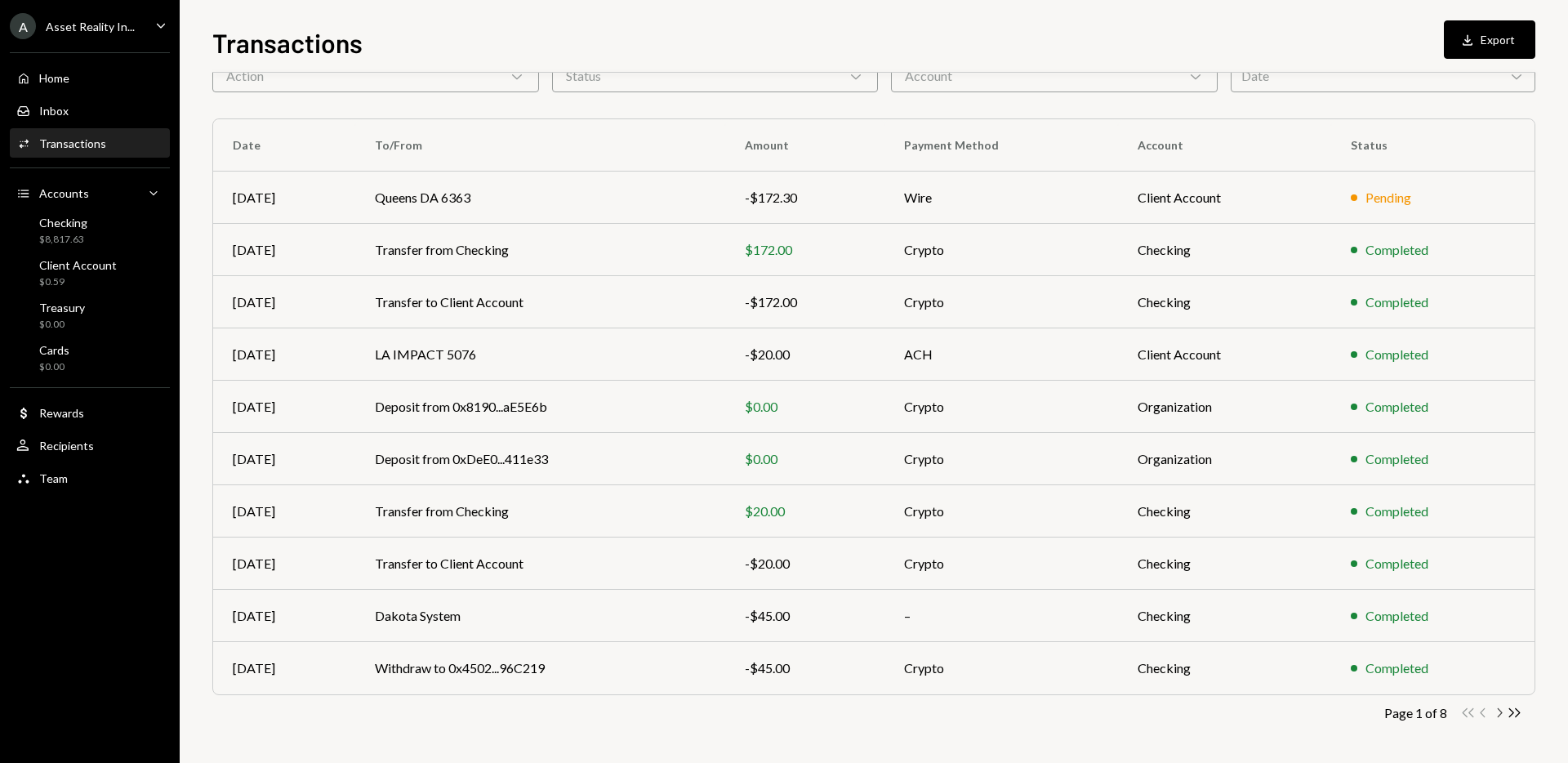
click at [1498, 708] on icon "Chevron Right" at bounding box center [1499, 712] width 15 height 15
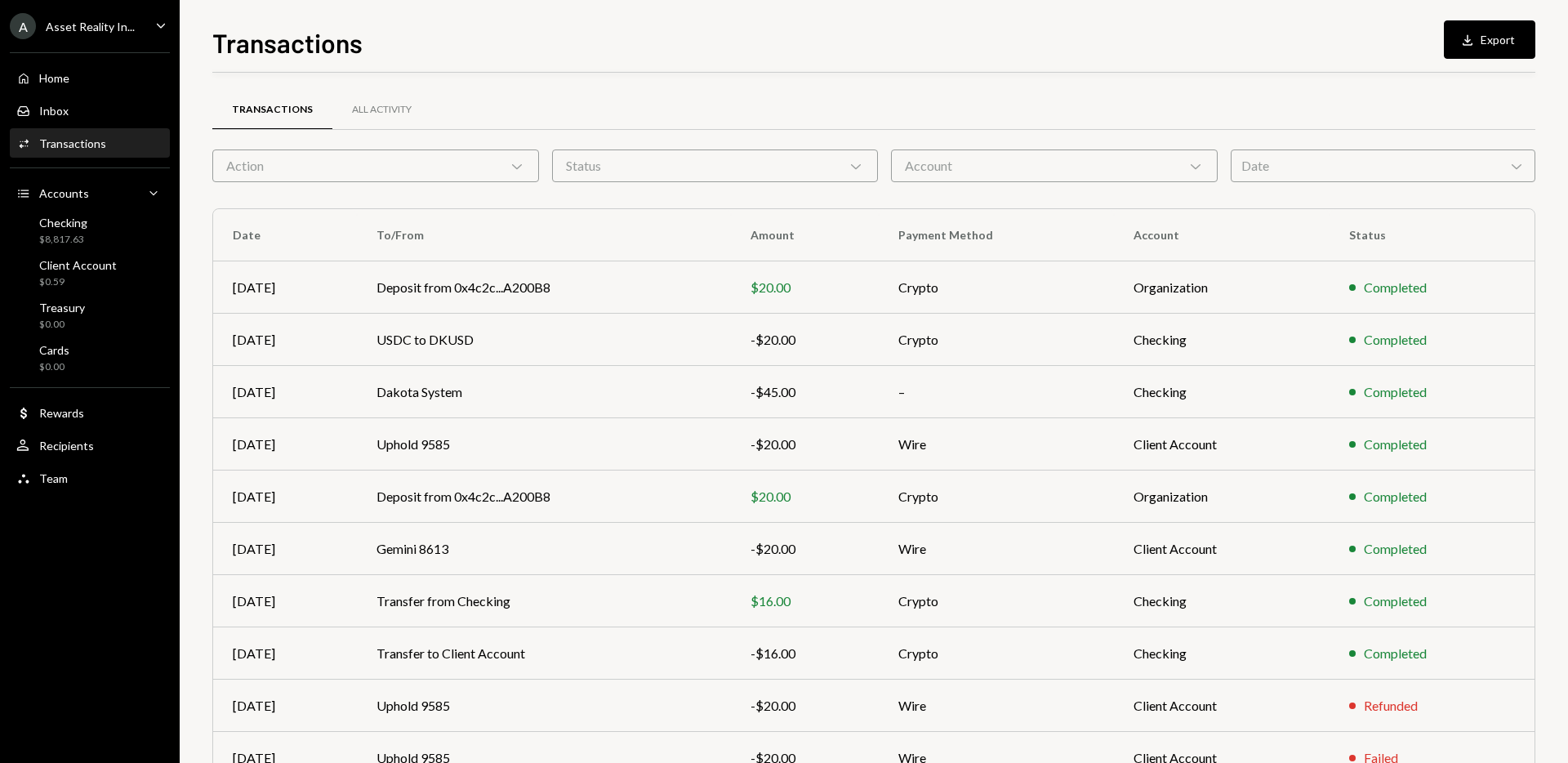
scroll to position [90, 0]
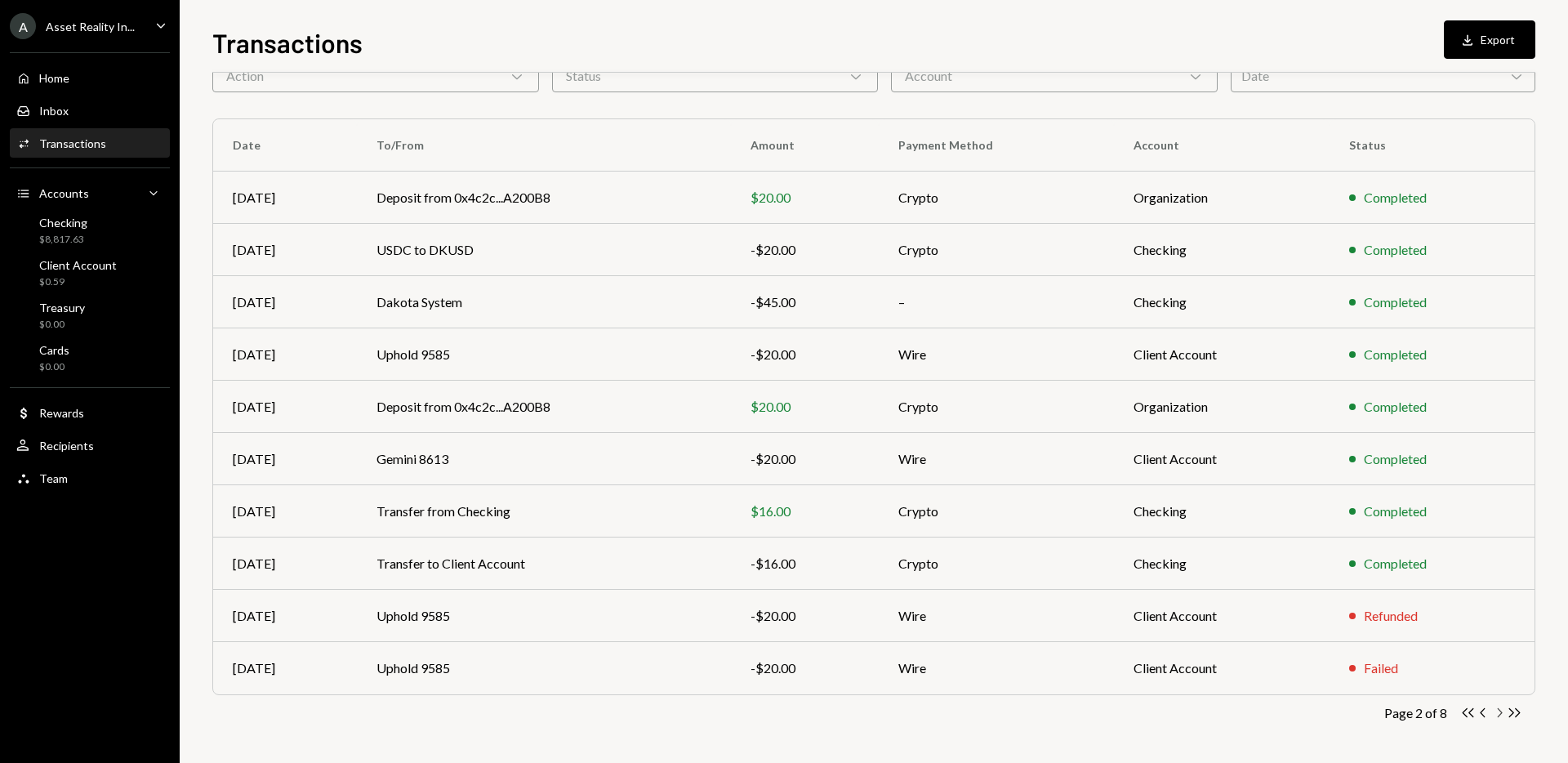
click at [1504, 711] on icon "Chevron Right" at bounding box center [1499, 712] width 15 height 15
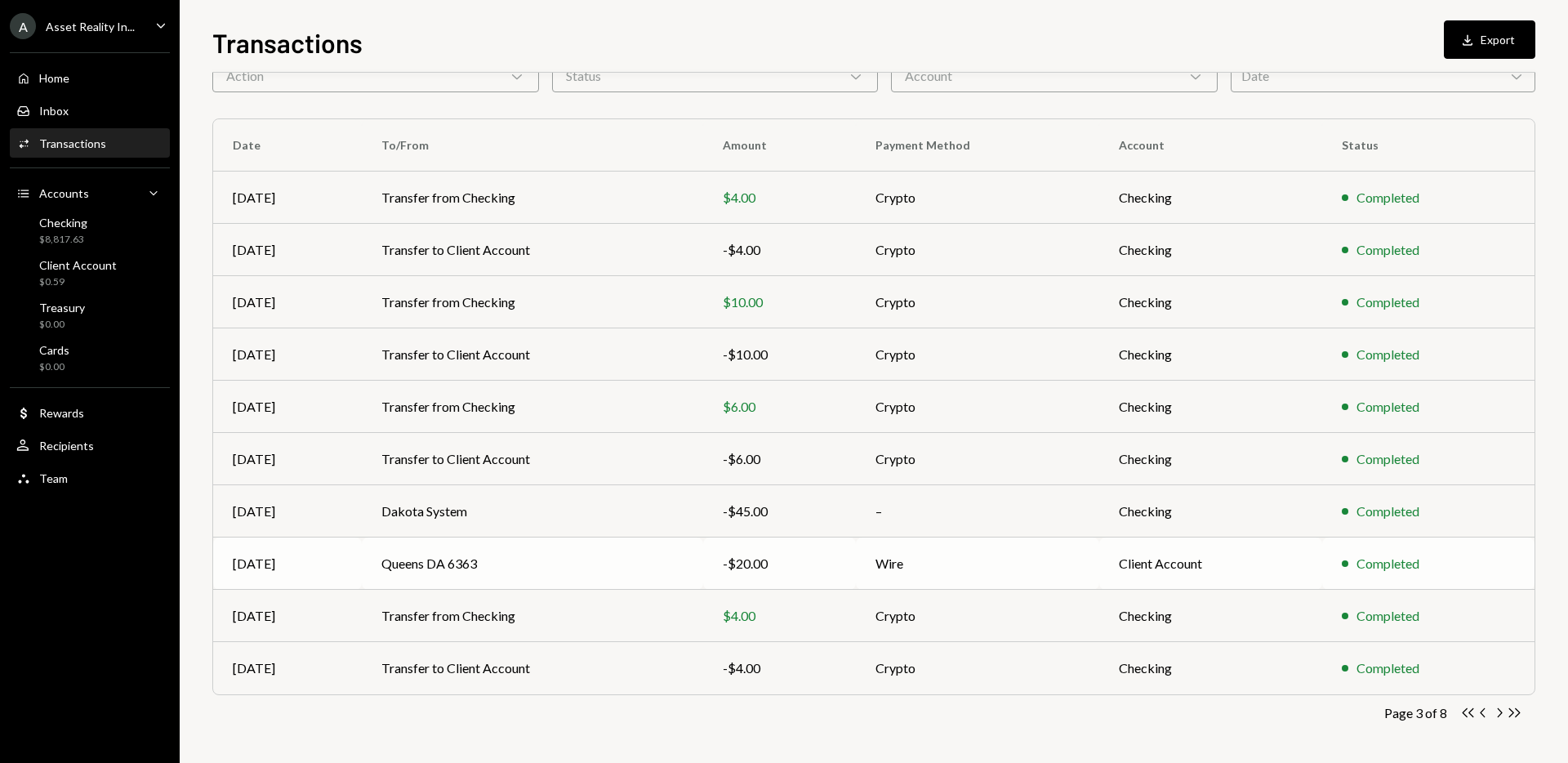
click at [544, 559] on td "Queens DA 6363" at bounding box center [533, 564] width 342 height 53
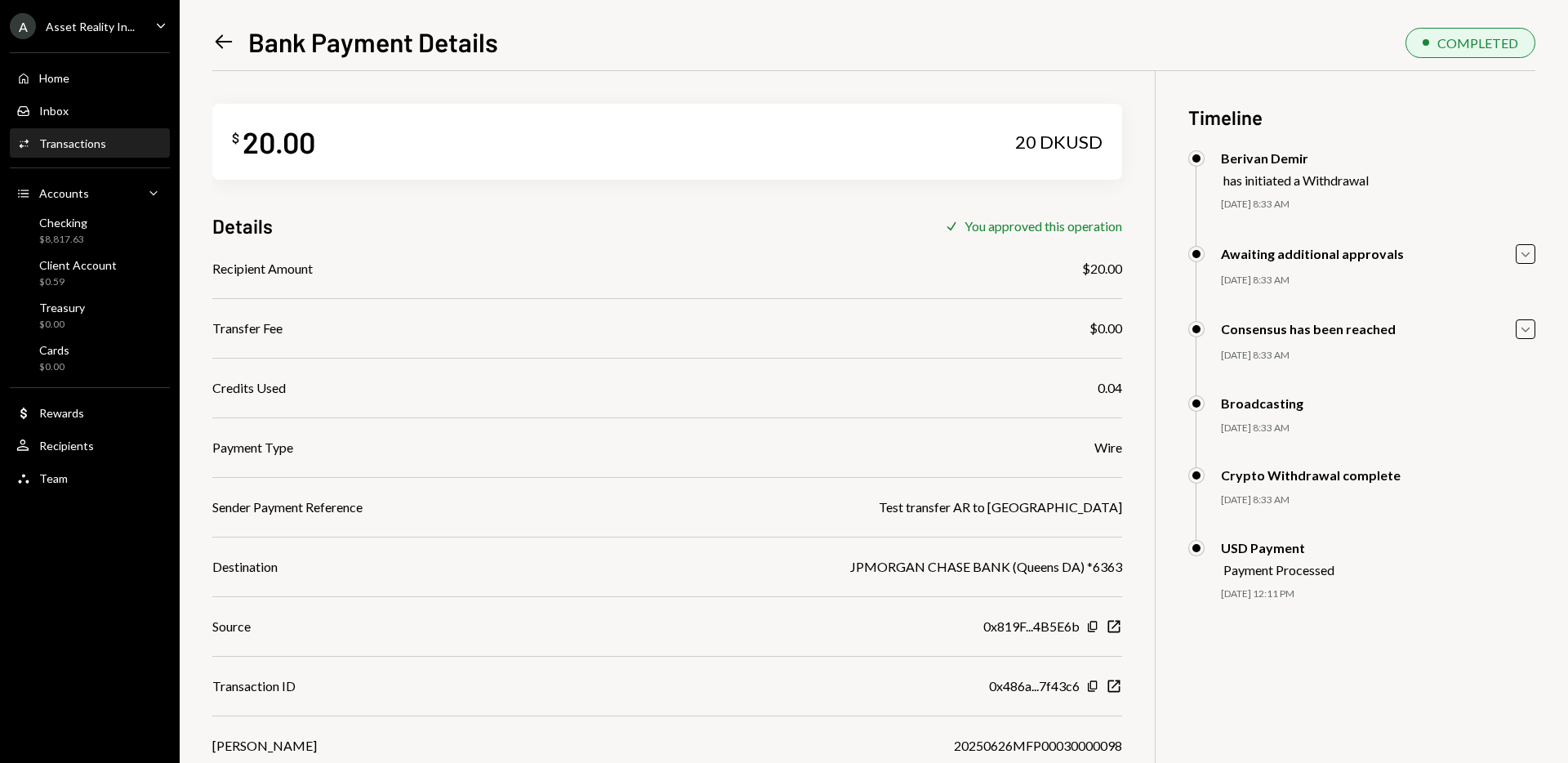
click at [220, 40] on icon "Left Arrow" at bounding box center [224, 41] width 23 height 23
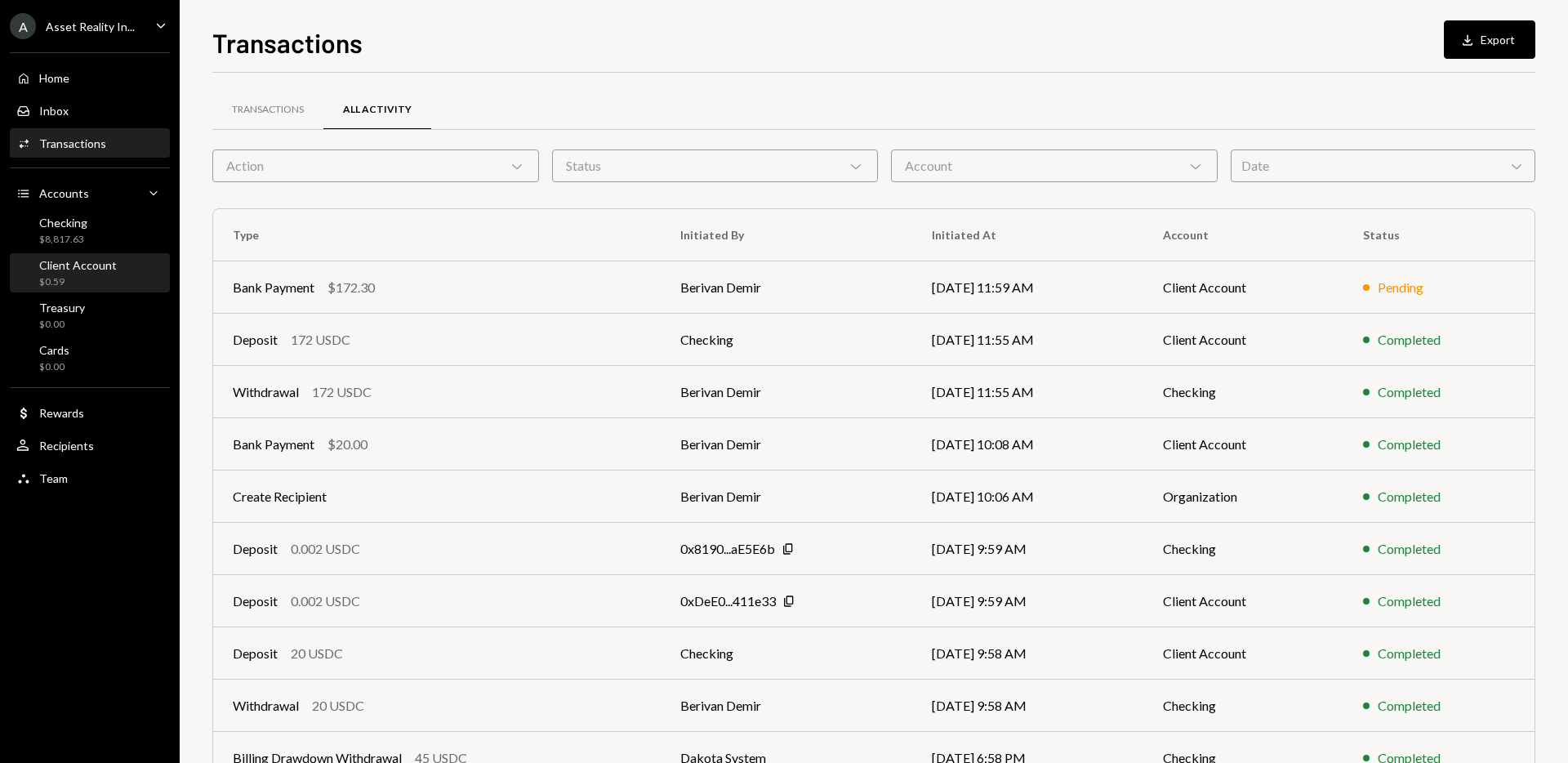
click at [92, 276] on div "$0.59" at bounding box center [77, 282] width 77 height 14
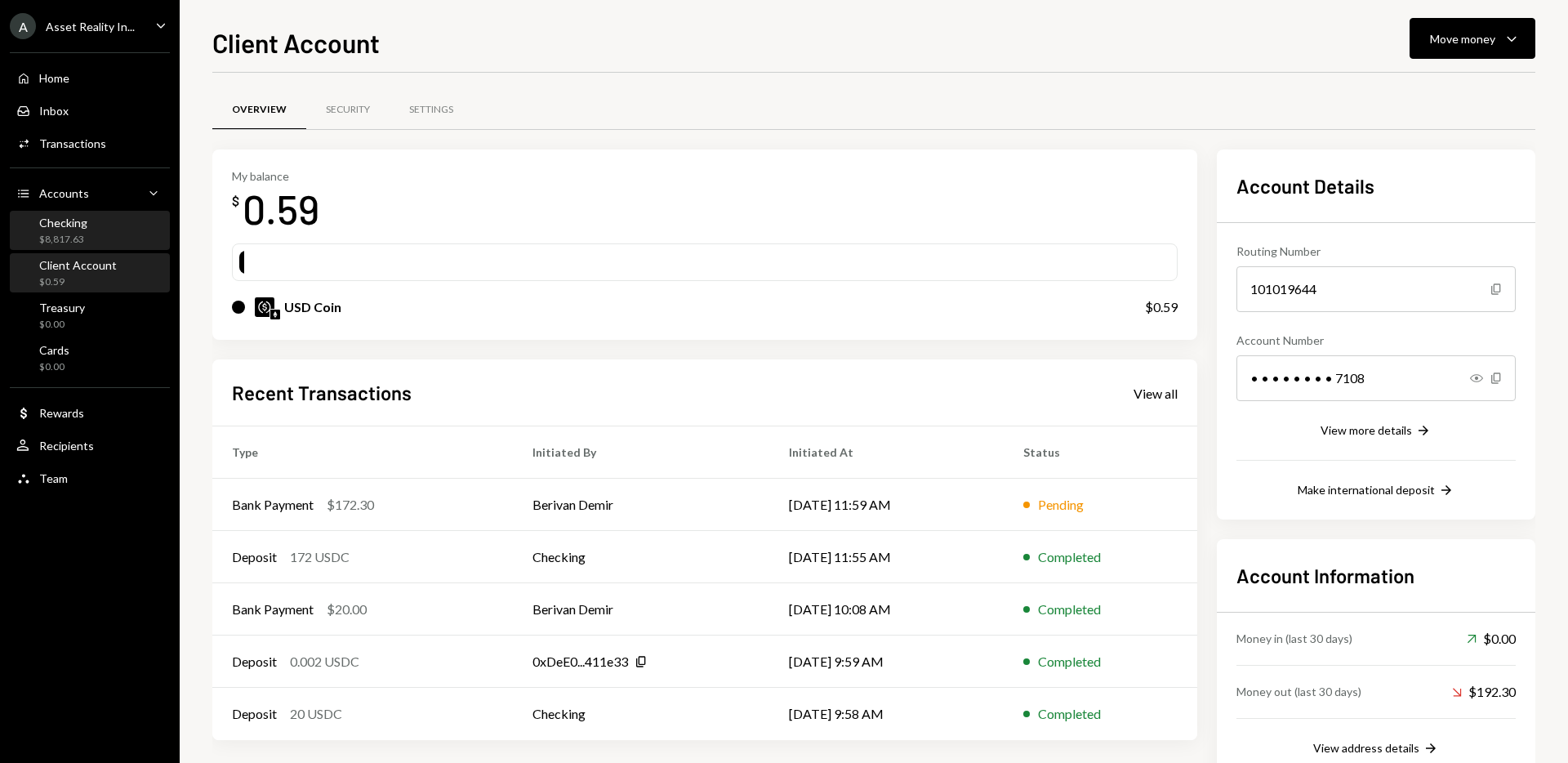
click at [90, 230] on div "Checking $8,817.63" at bounding box center [90, 231] width 147 height 31
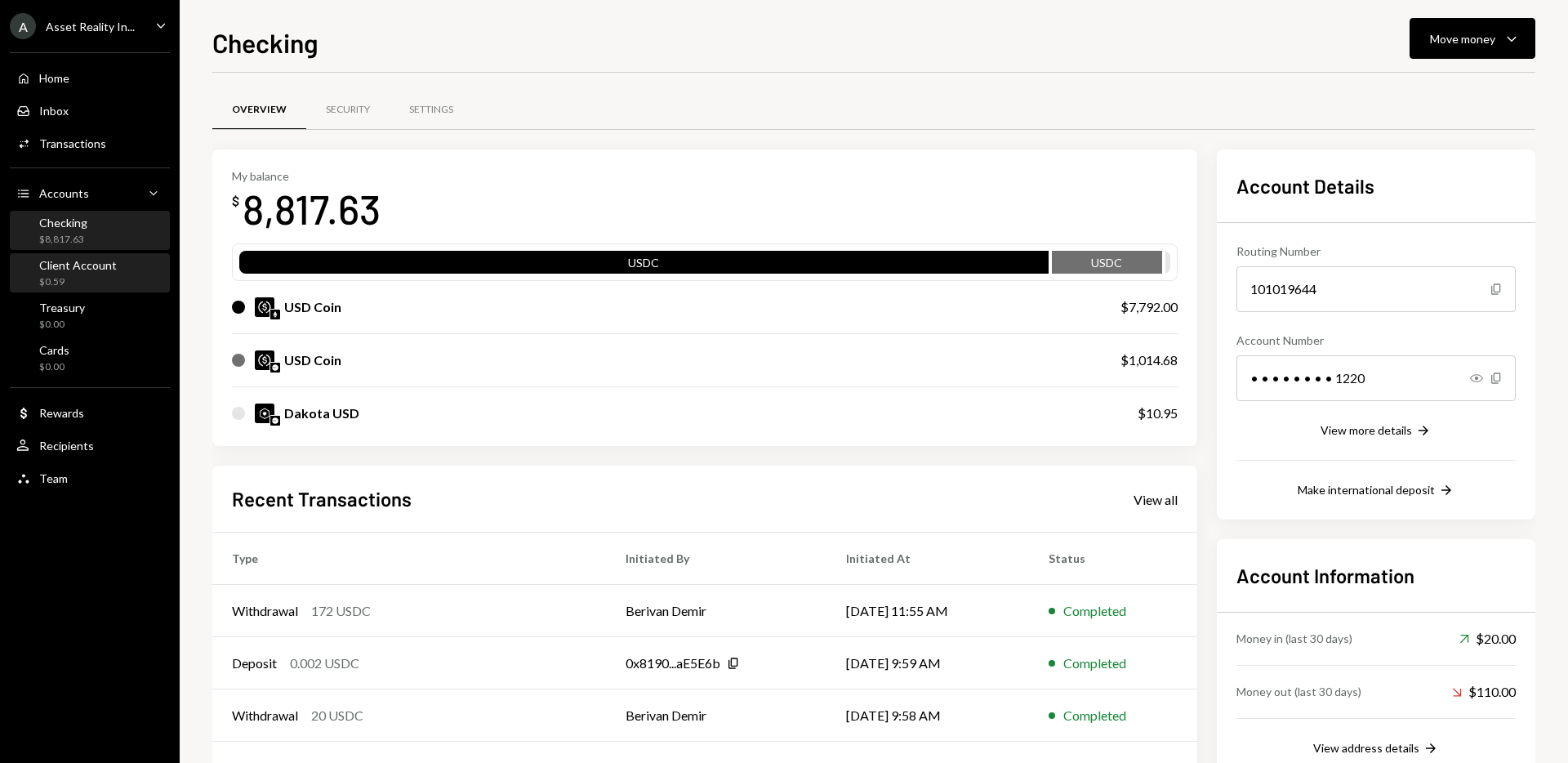
click at [83, 276] on div "$0.59" at bounding box center [77, 282] width 77 height 14
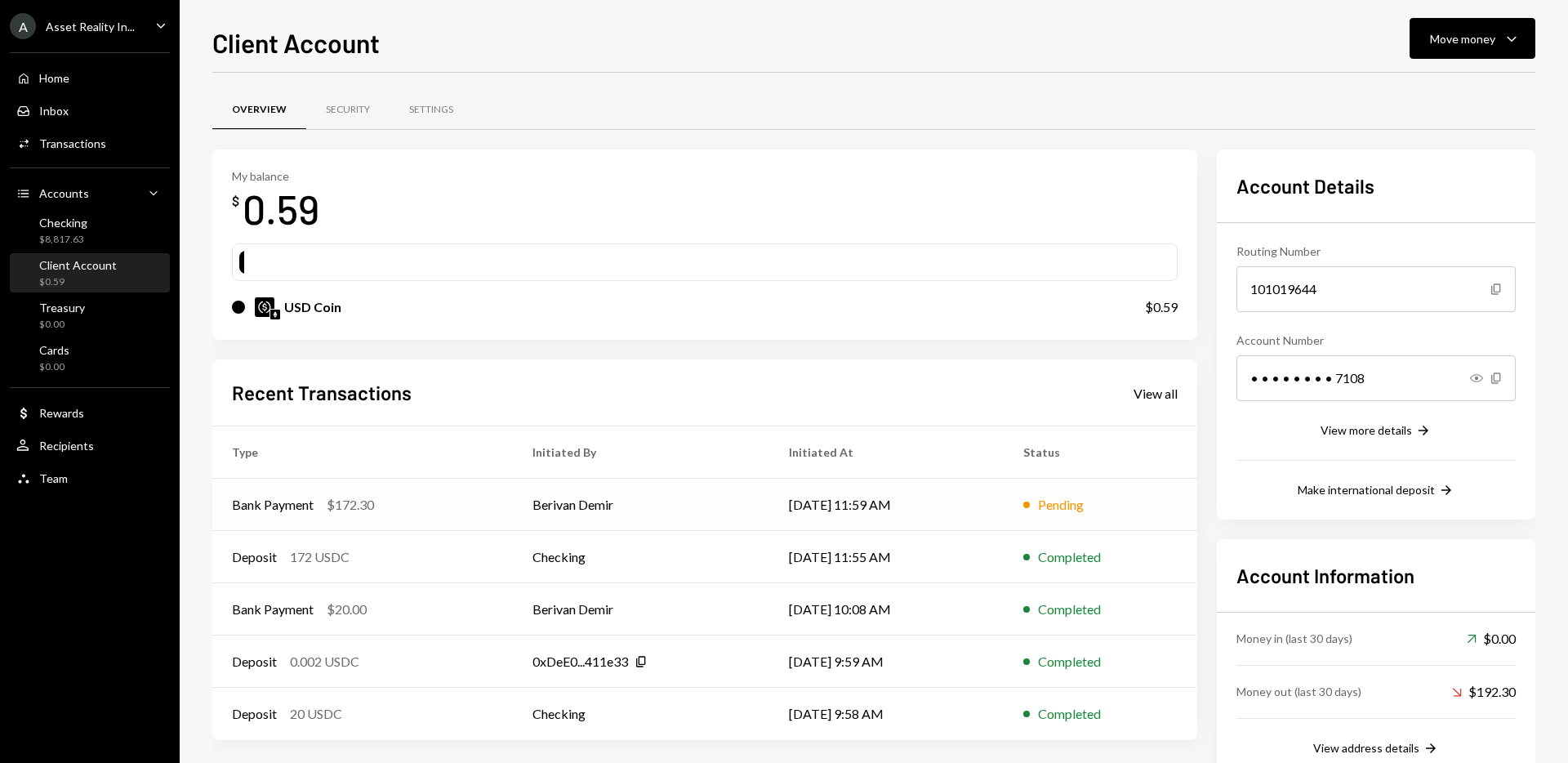
click at [550, 507] on td "Berivan Demir" at bounding box center [641, 505] width 256 height 53
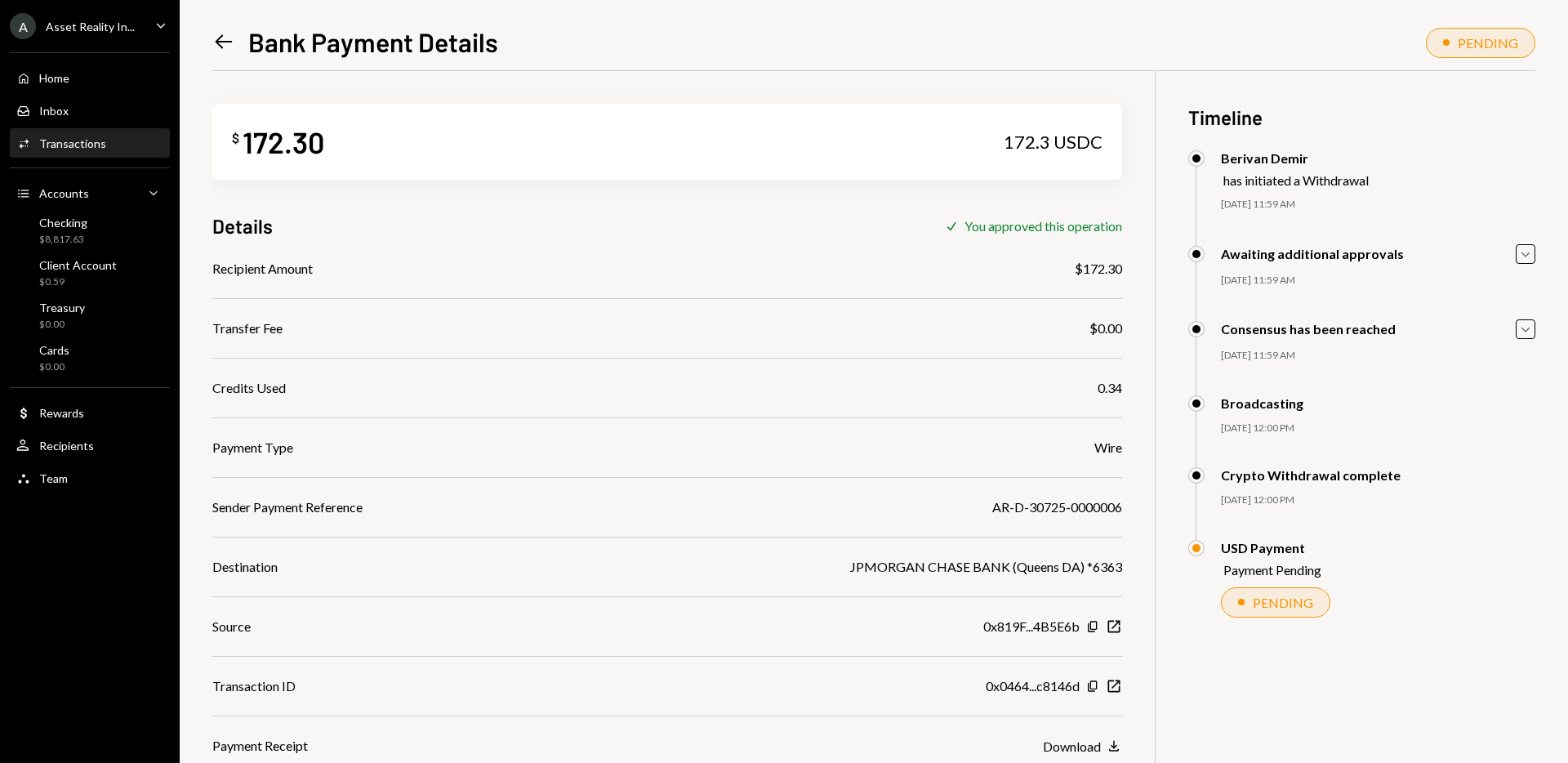
click at [222, 43] on icon "Left Arrow" at bounding box center [224, 41] width 23 height 23
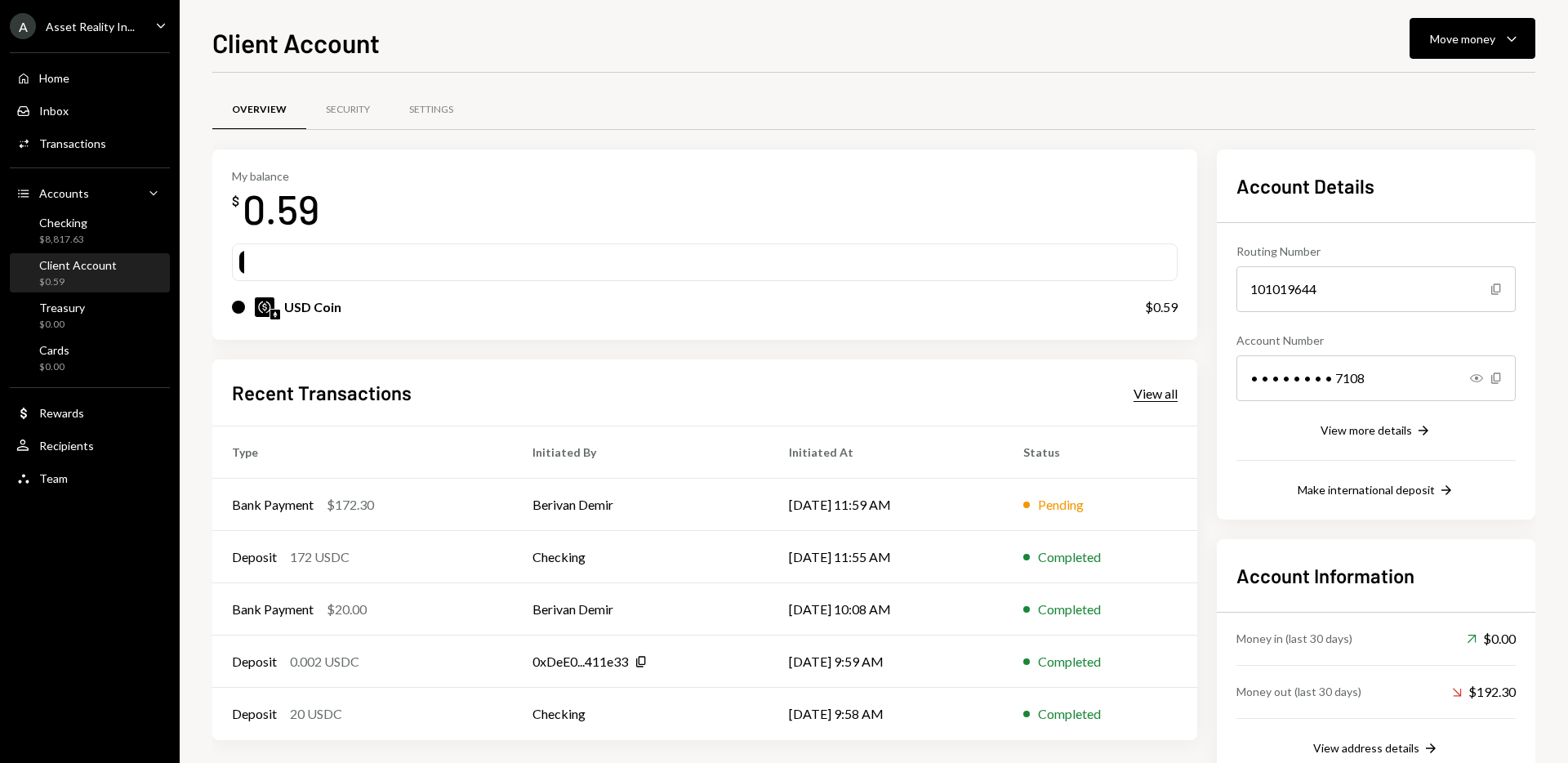
click at [1153, 397] on div "View all" at bounding box center [1155, 394] width 45 height 16
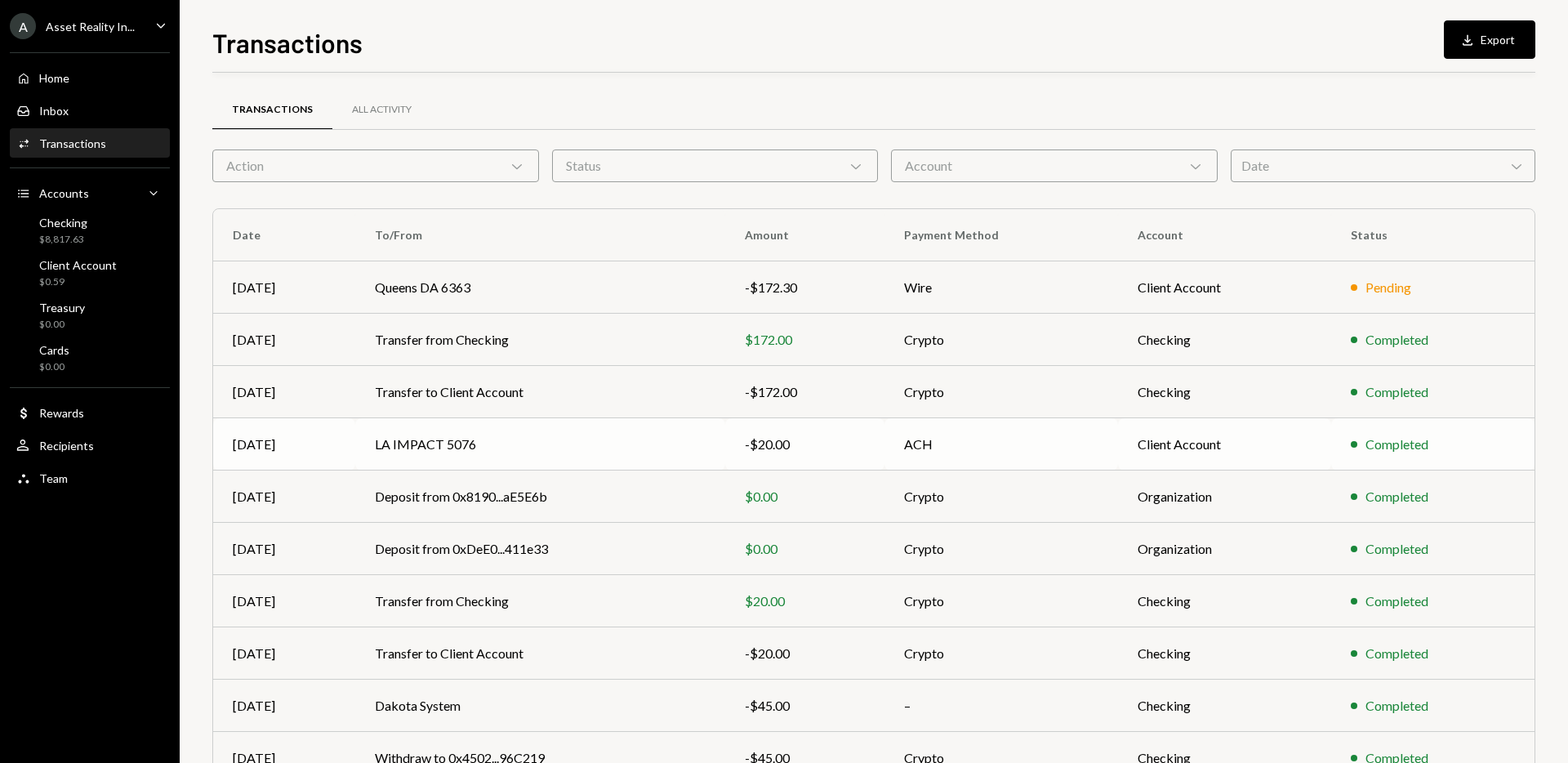
scroll to position [90, 0]
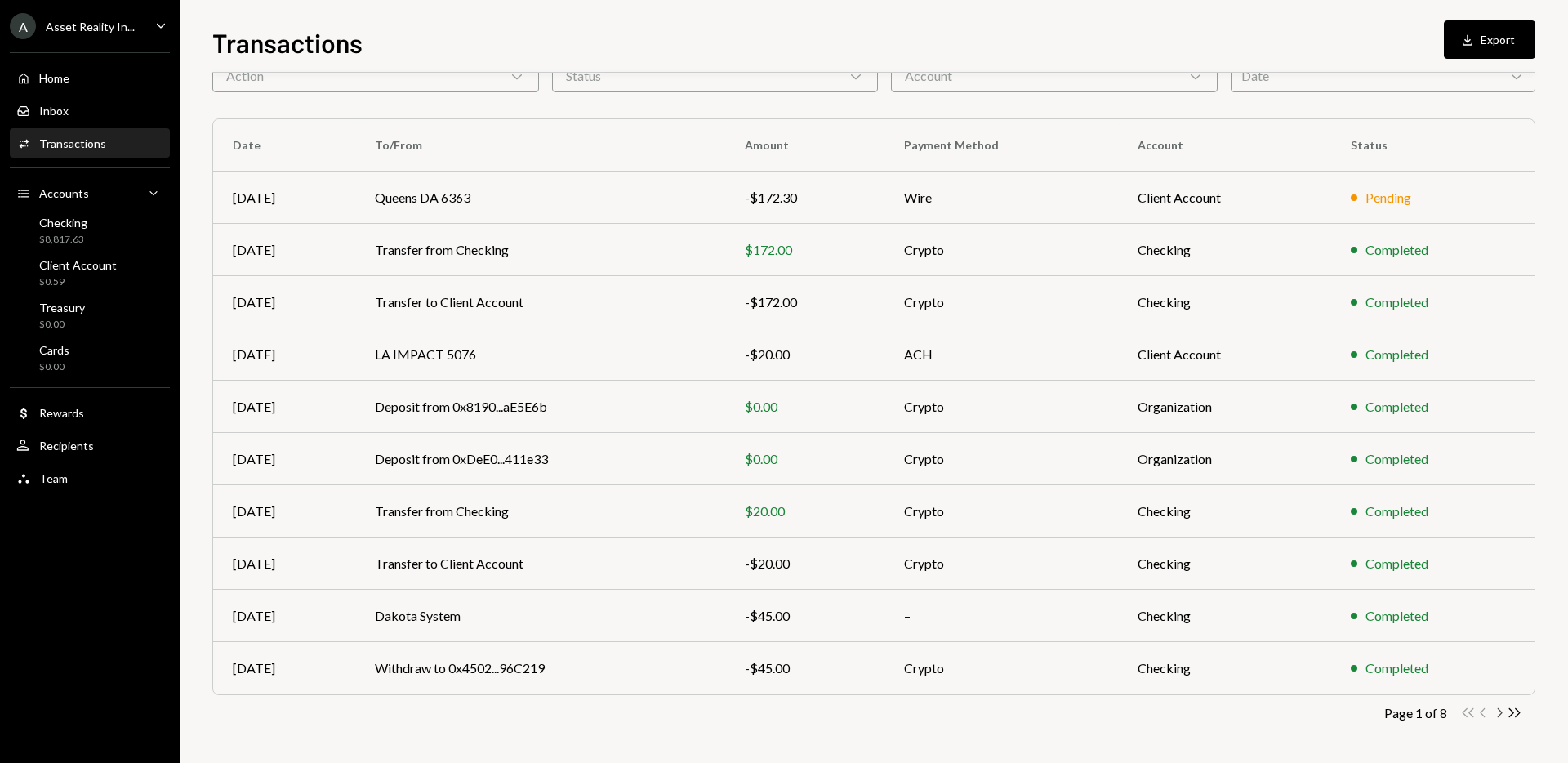
click at [1500, 716] on icon "Chevron Right" at bounding box center [1499, 712] width 15 height 15
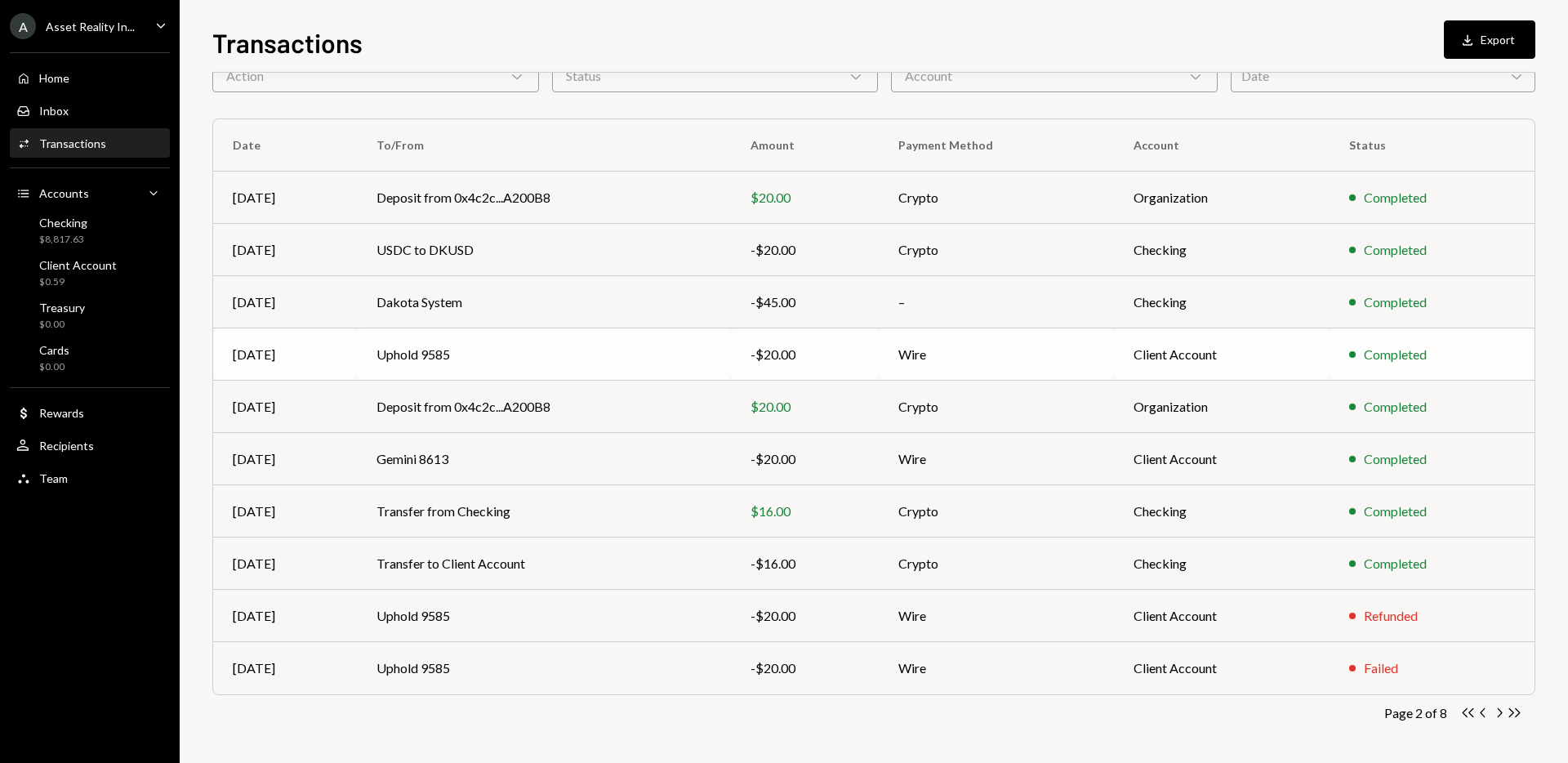
click at [966, 355] on td "Wire" at bounding box center [996, 355] width 235 height 53
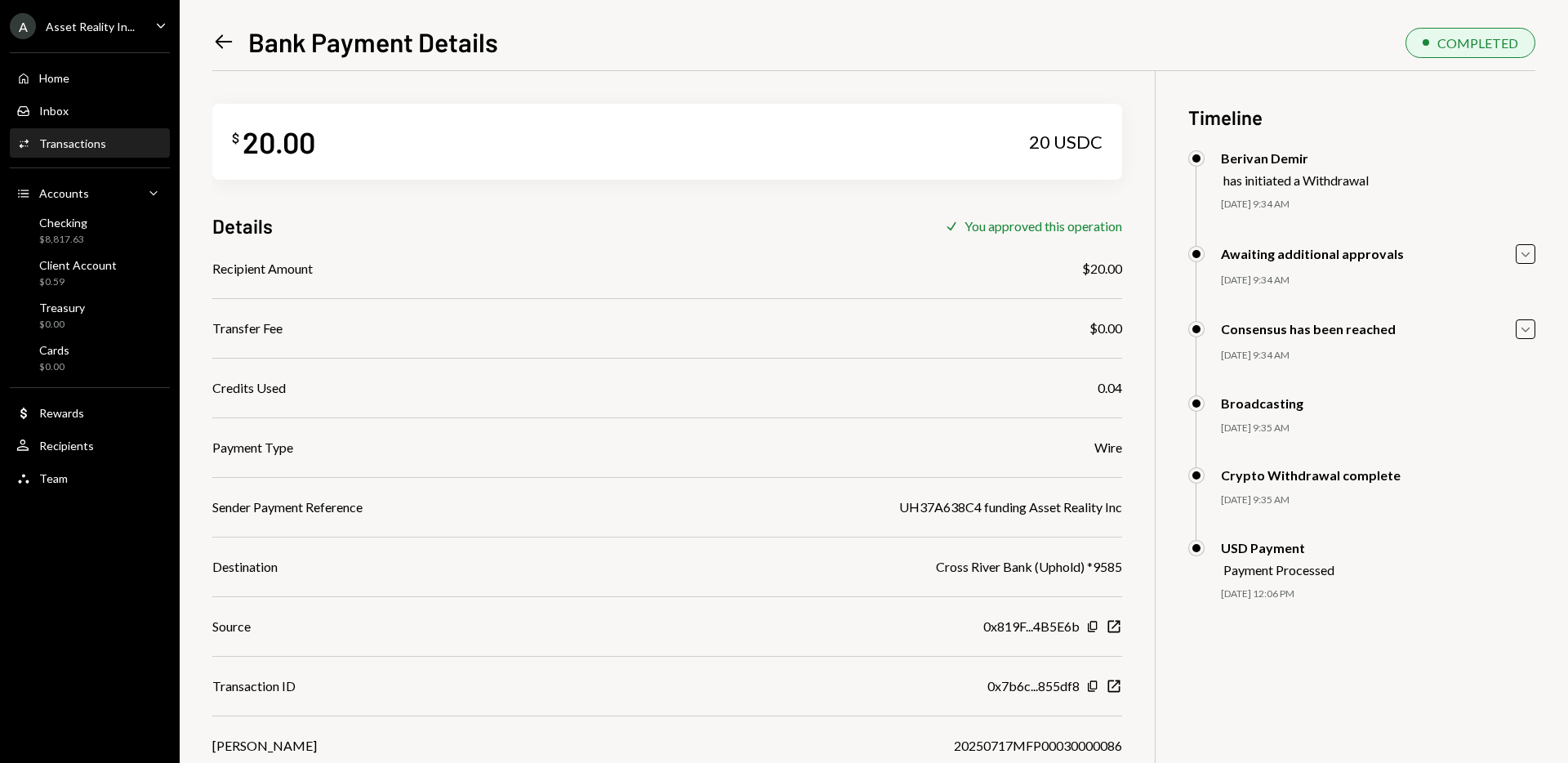
click at [224, 38] on icon "Left Arrow" at bounding box center [224, 41] width 23 height 23
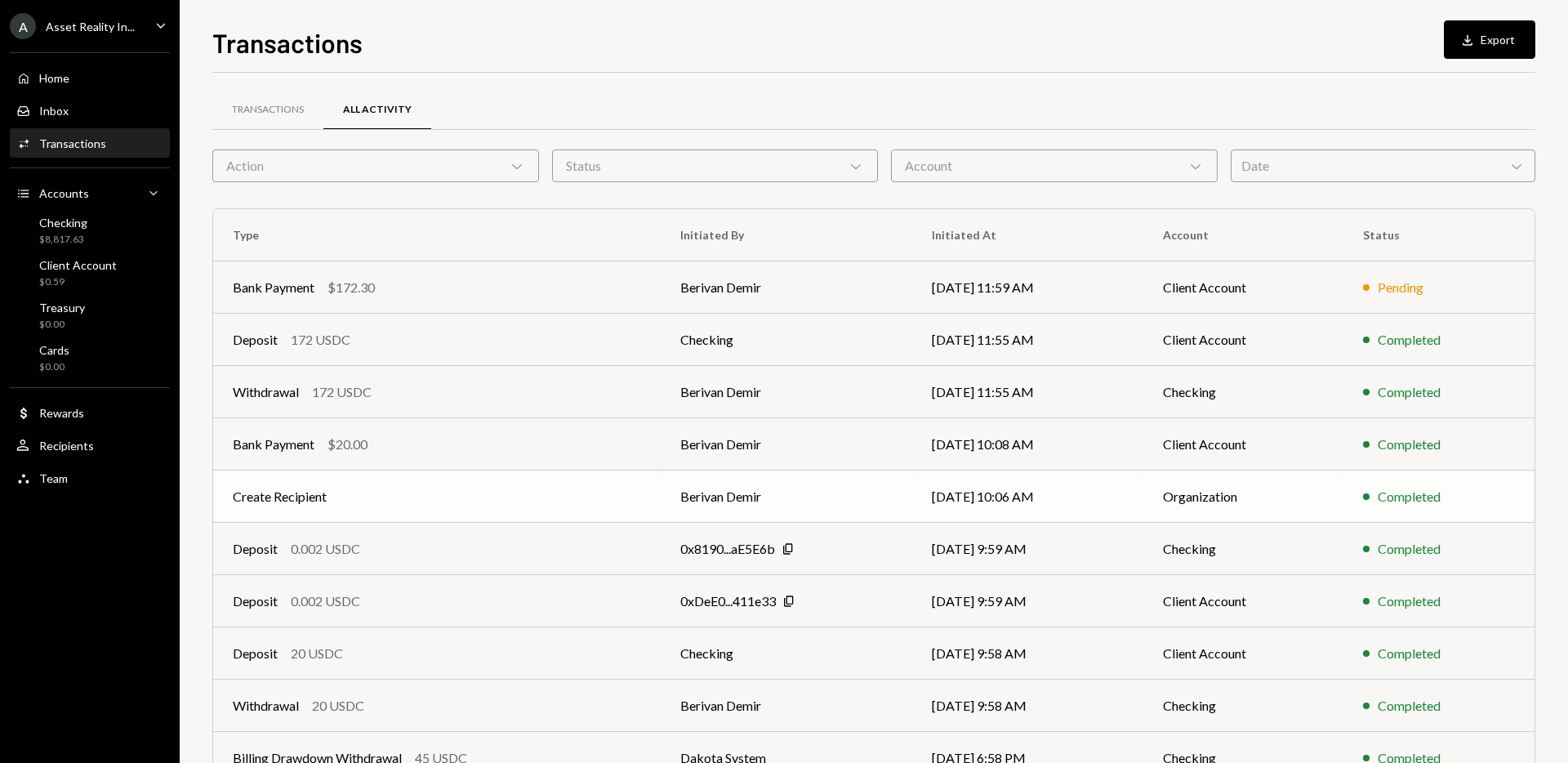
scroll to position [90, 0]
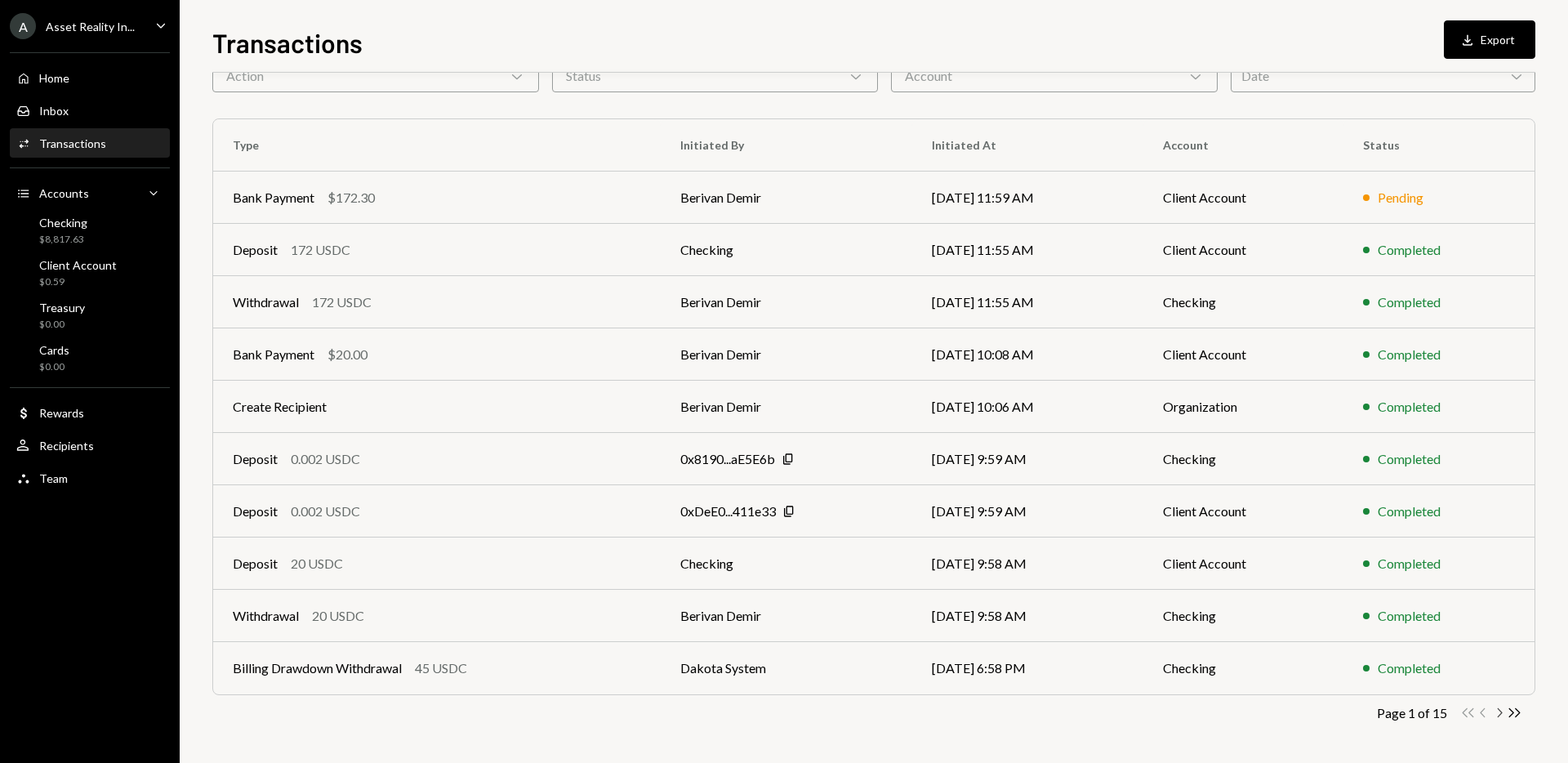
click at [1500, 716] on icon "button" at bounding box center [1500, 713] width 5 height 9
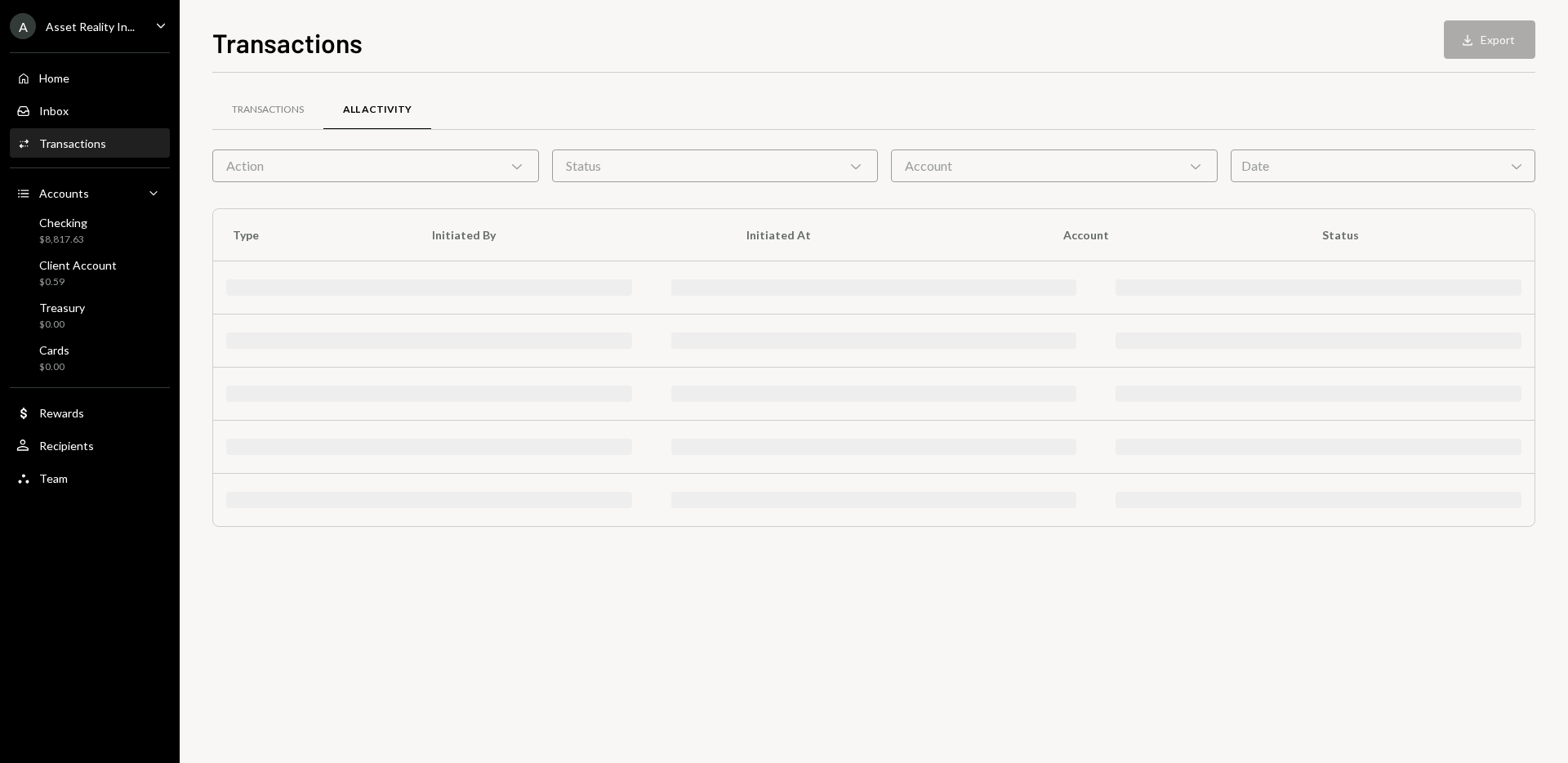
scroll to position [0, 0]
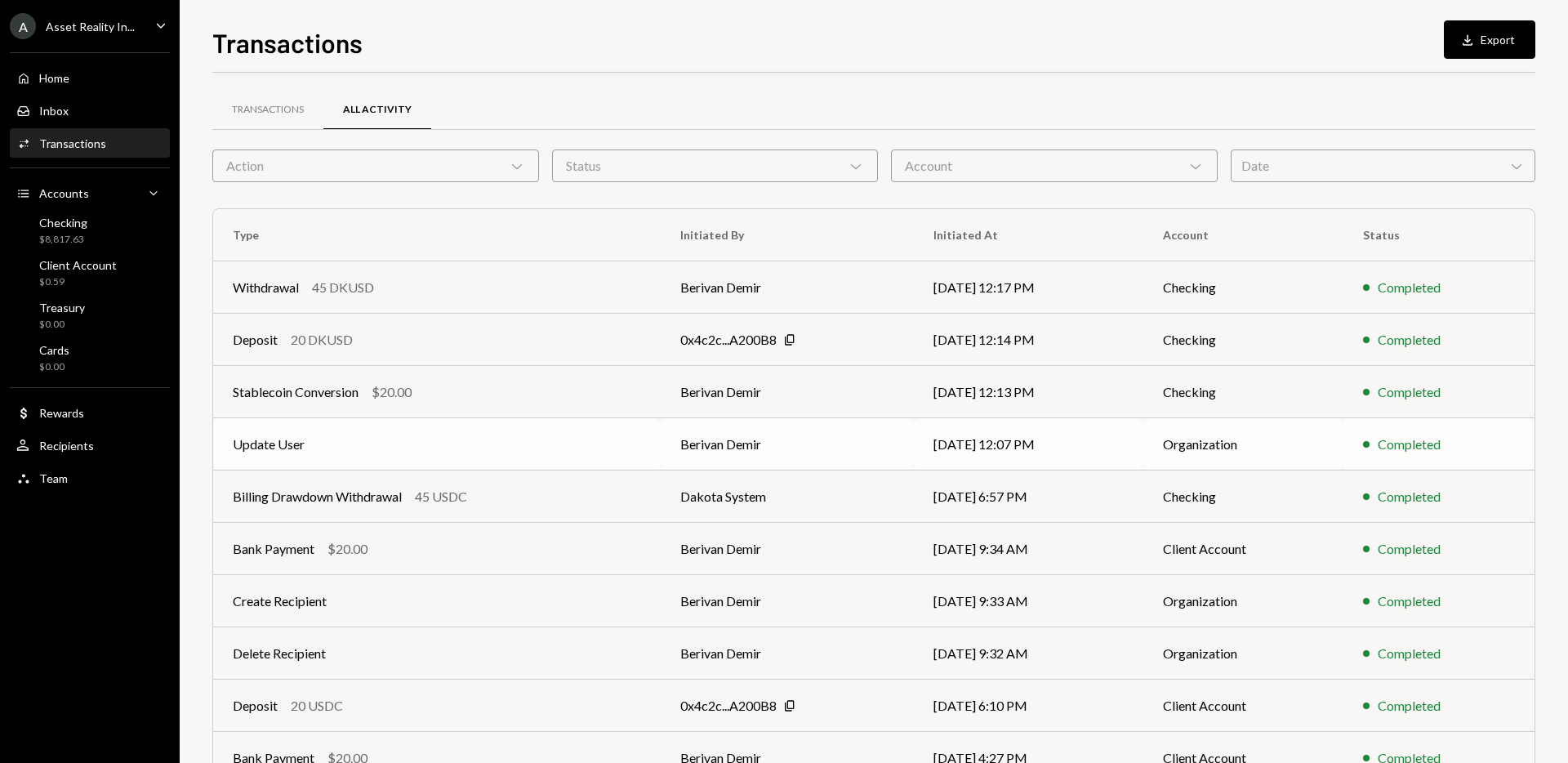
scroll to position [90, 0]
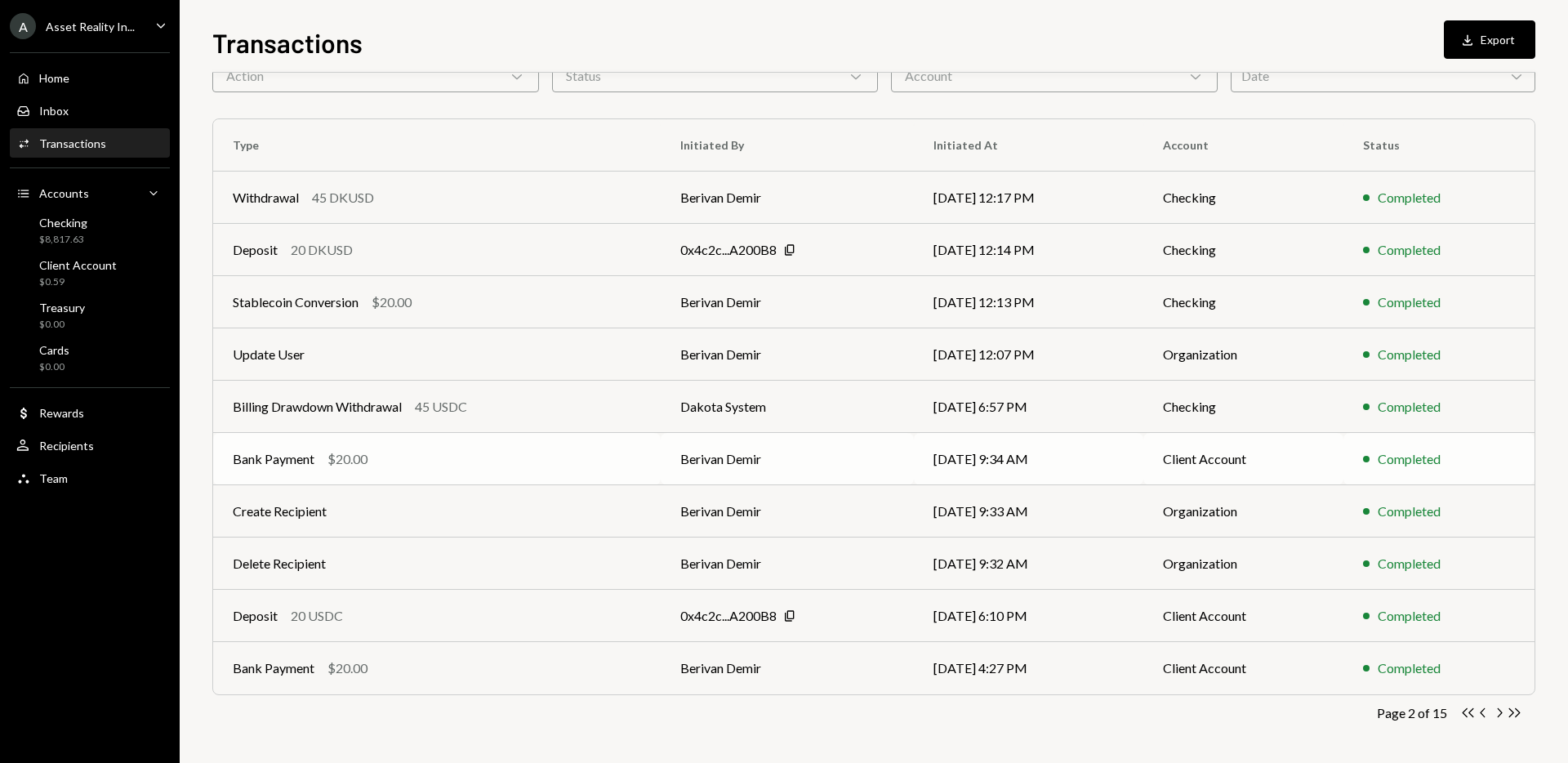
click at [844, 459] on td "Berivan Demir" at bounding box center [787, 459] width 254 height 53
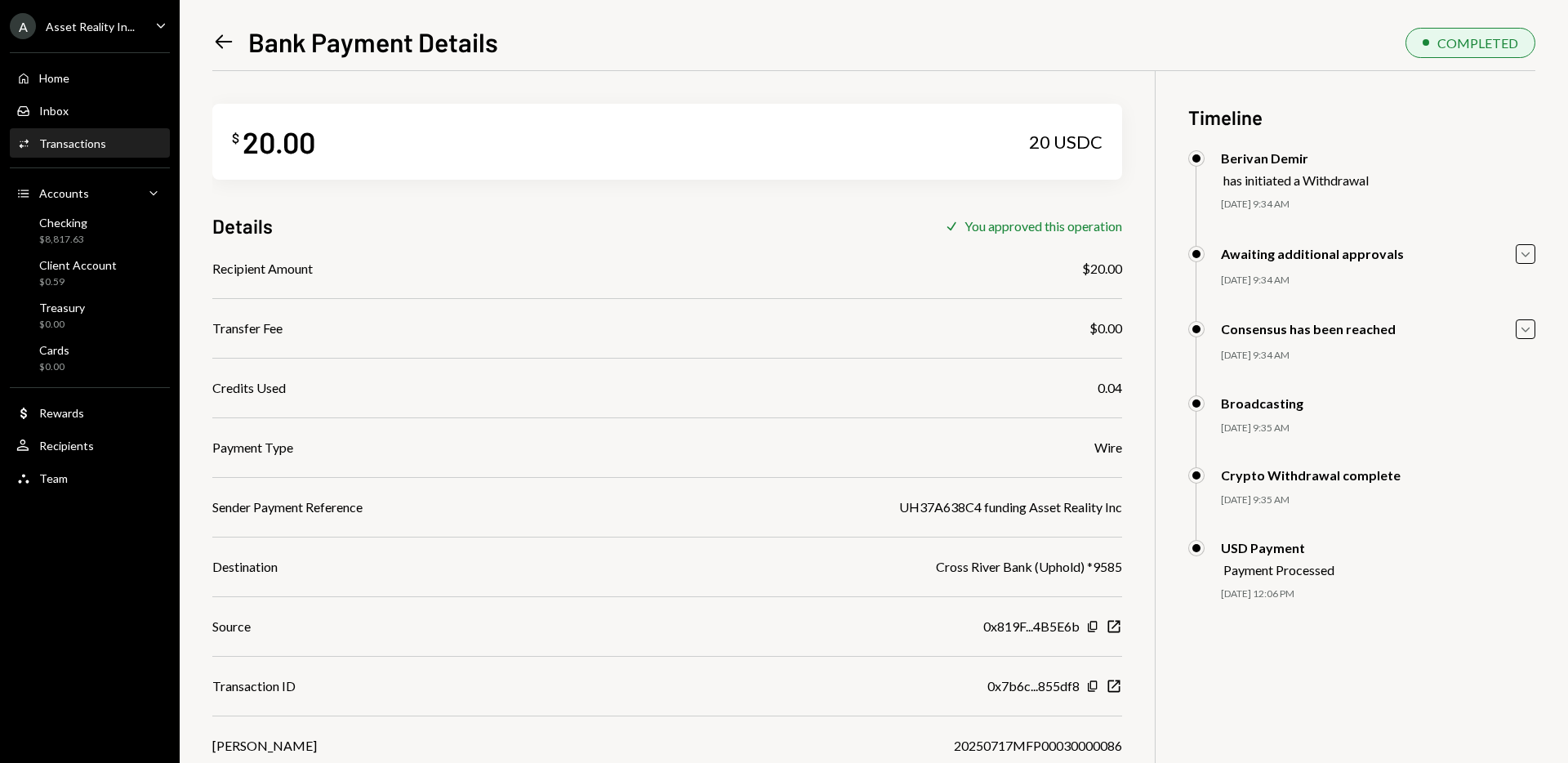
click at [220, 36] on icon at bounding box center [224, 42] width 17 height 14
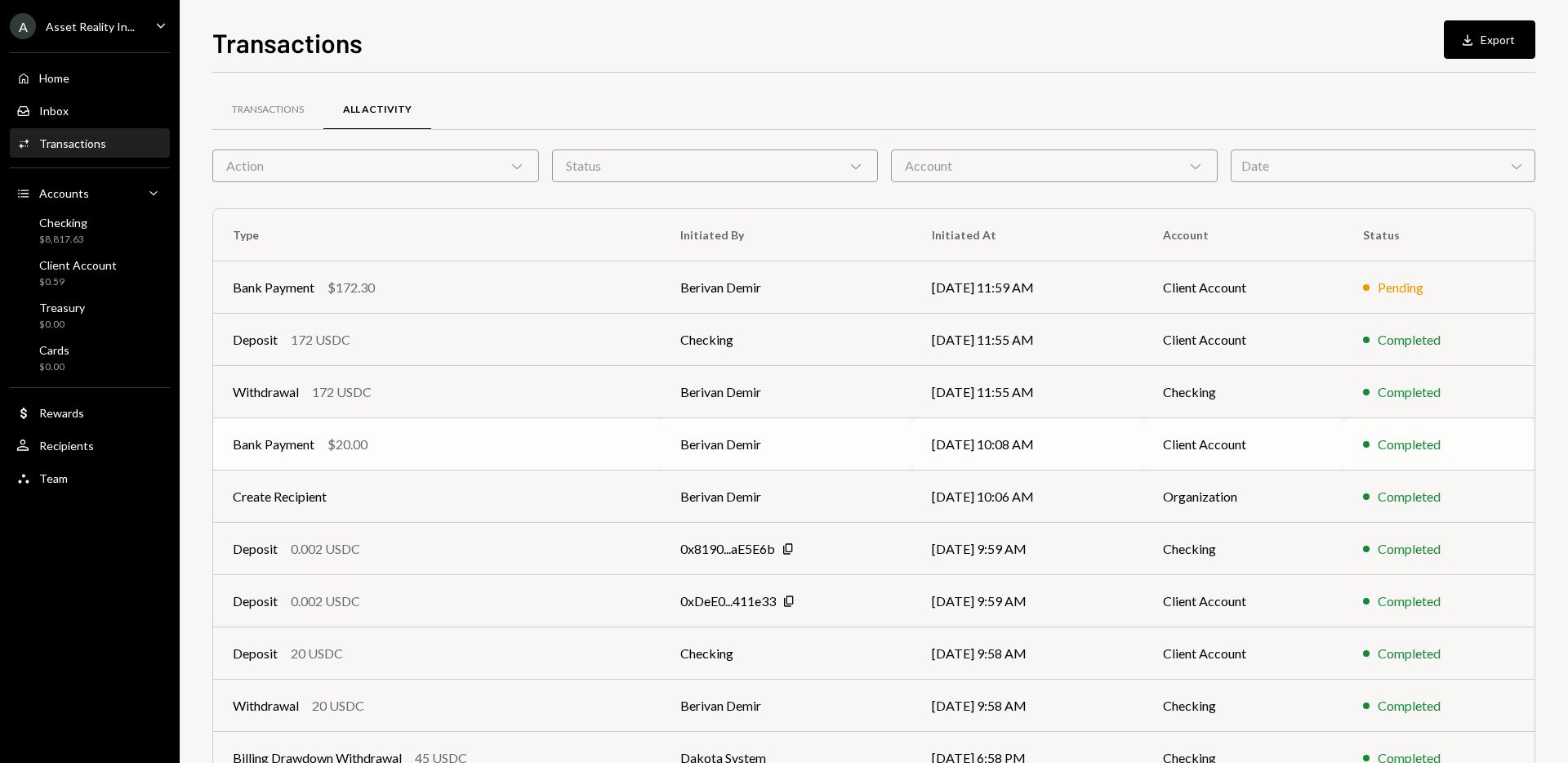
scroll to position [90, 0]
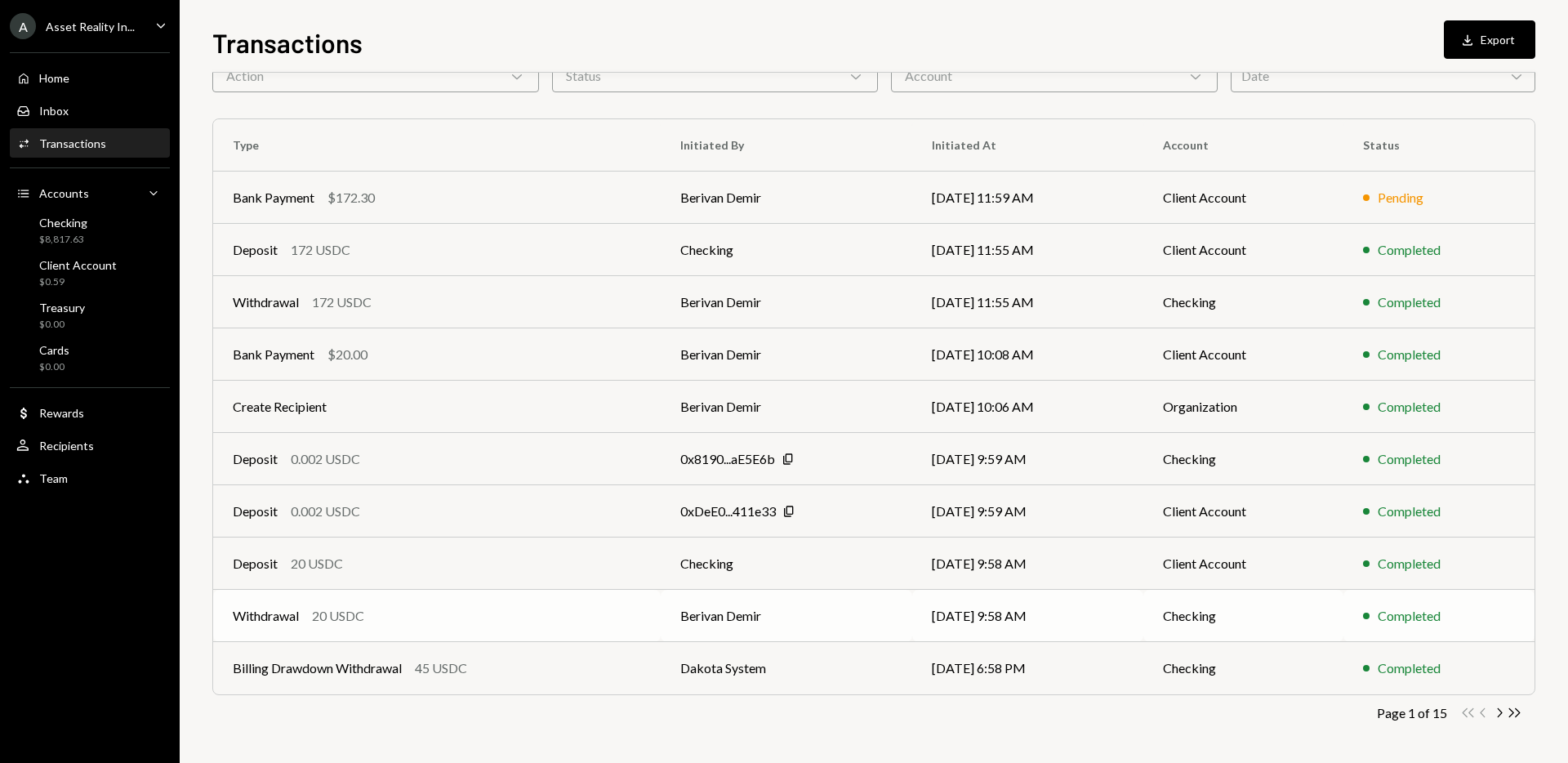
click at [836, 619] on td "Berivan Demir" at bounding box center [787, 617] width 253 height 53
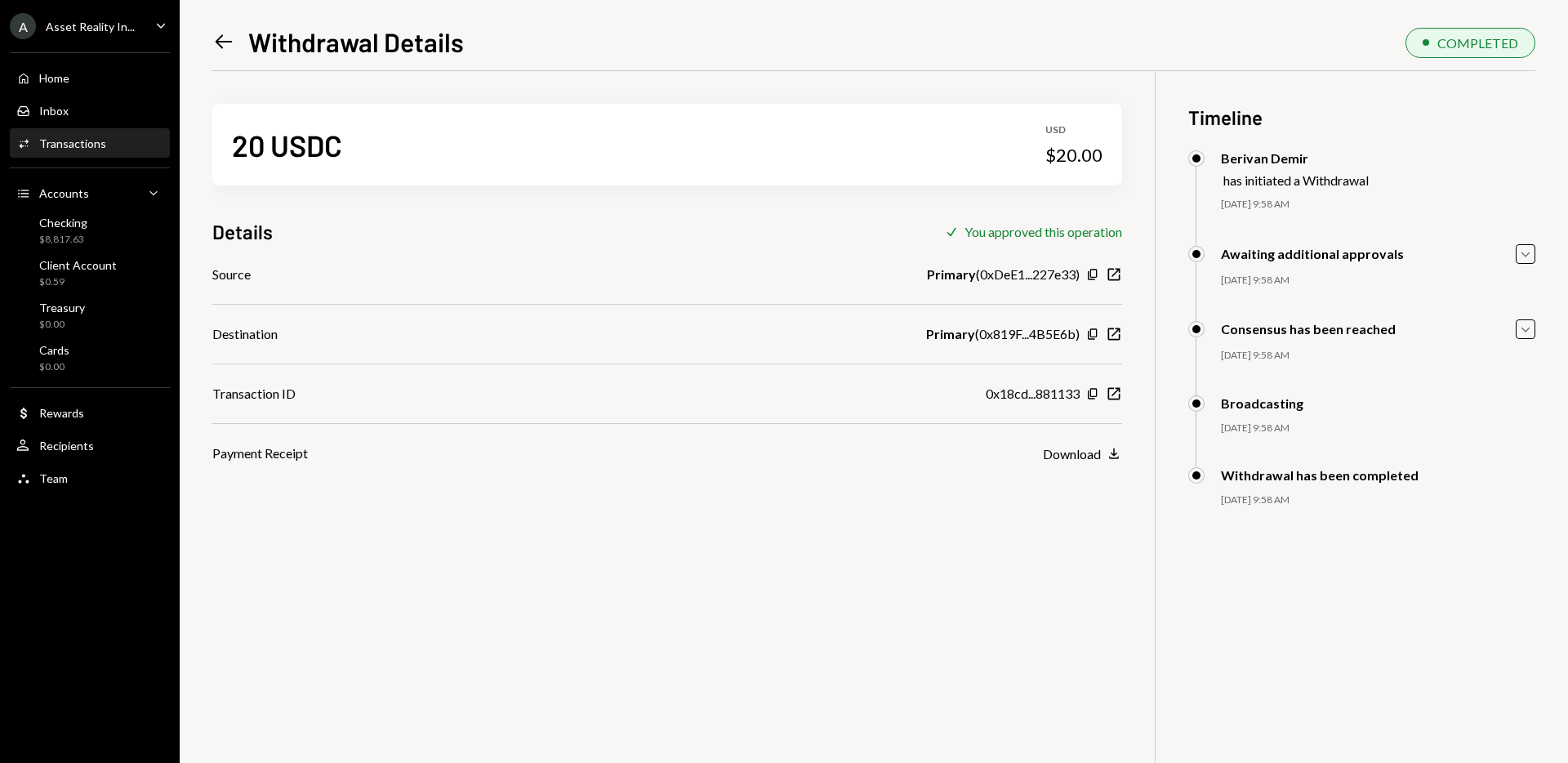
click at [224, 39] on icon "Left Arrow" at bounding box center [224, 41] width 23 height 23
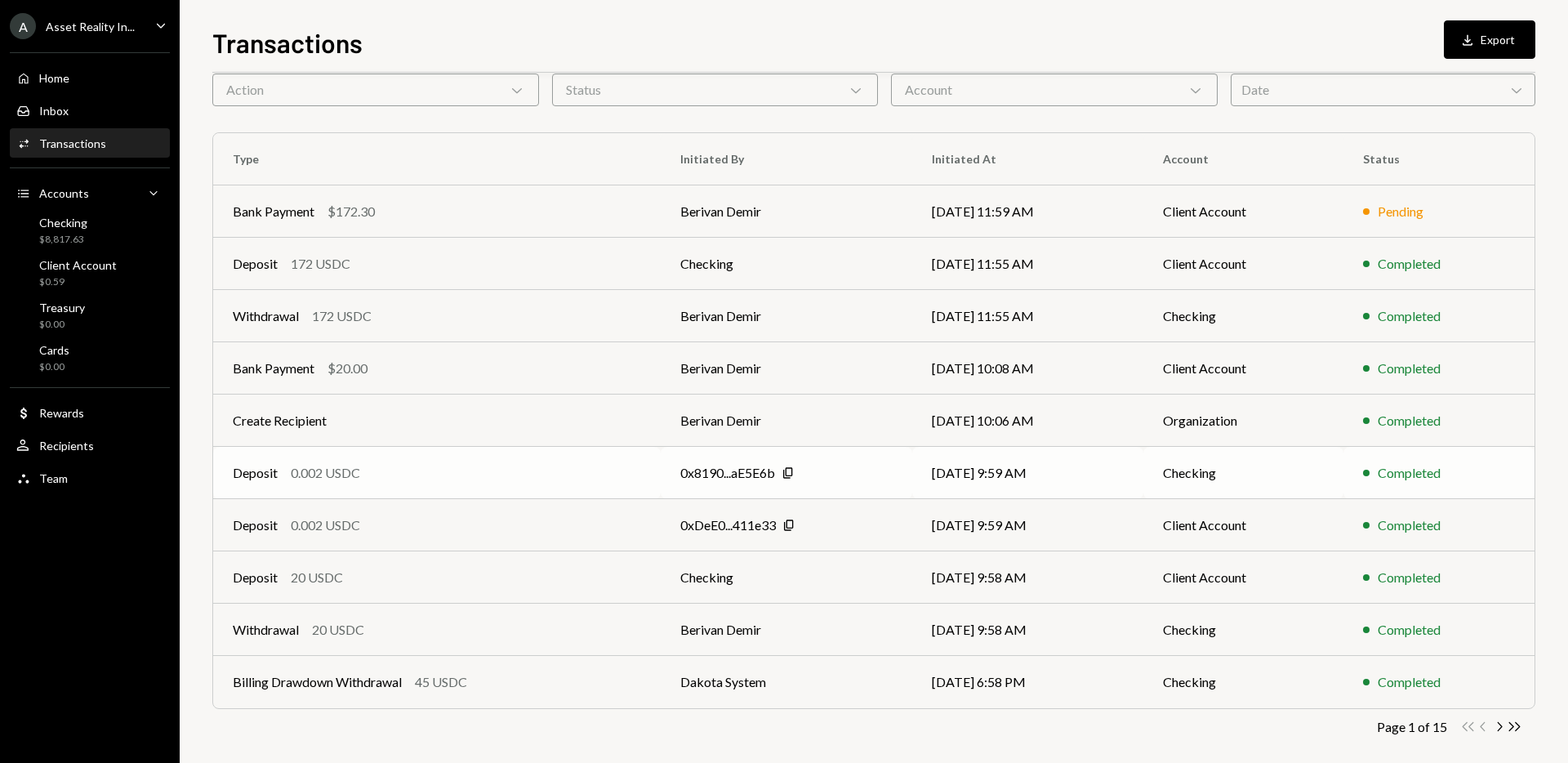
scroll to position [90, 0]
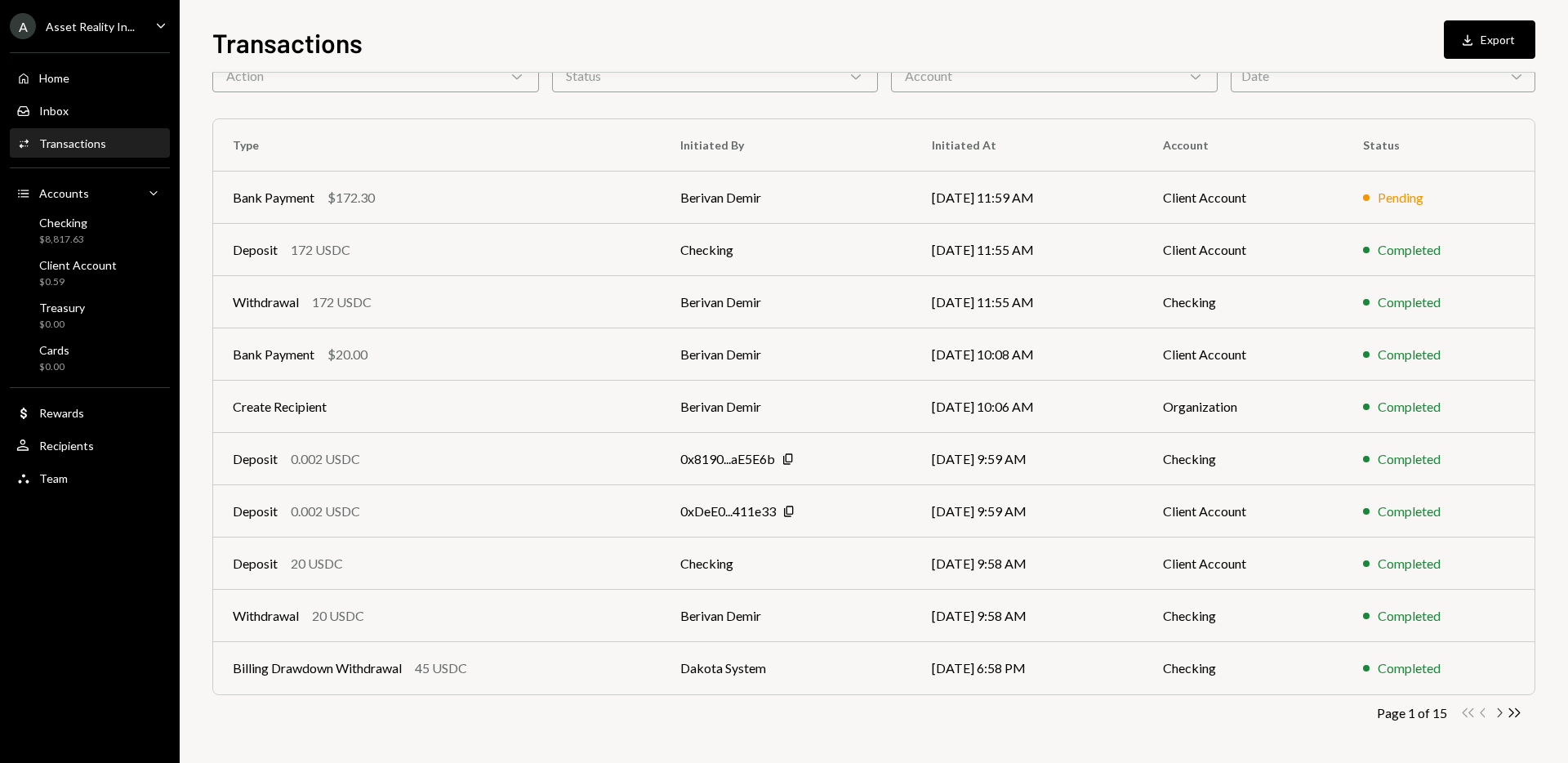
click at [1497, 712] on icon "Chevron Right" at bounding box center [1499, 712] width 15 height 15
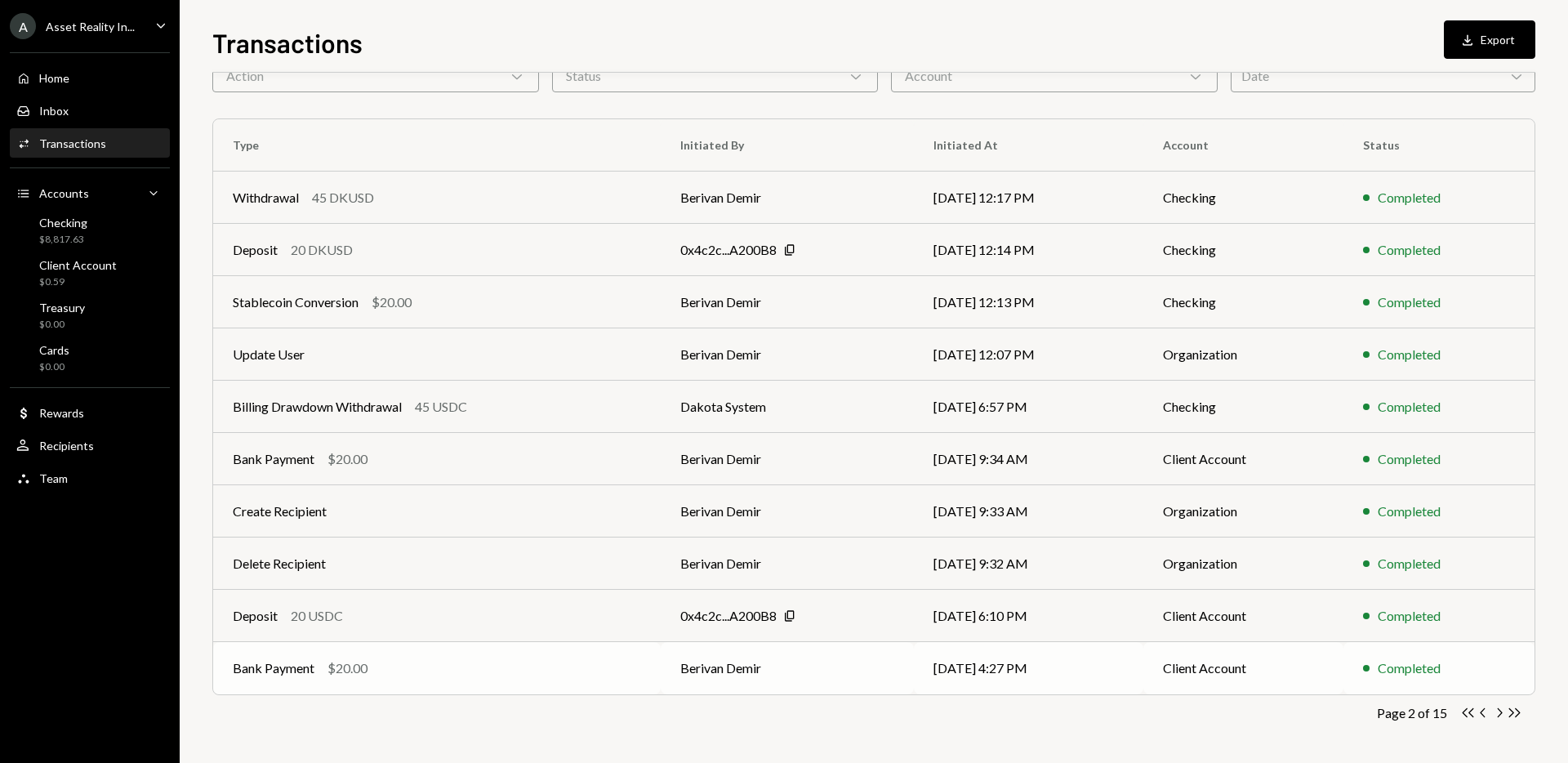
click at [864, 686] on td "Berivan Demir" at bounding box center [787, 668] width 254 height 53
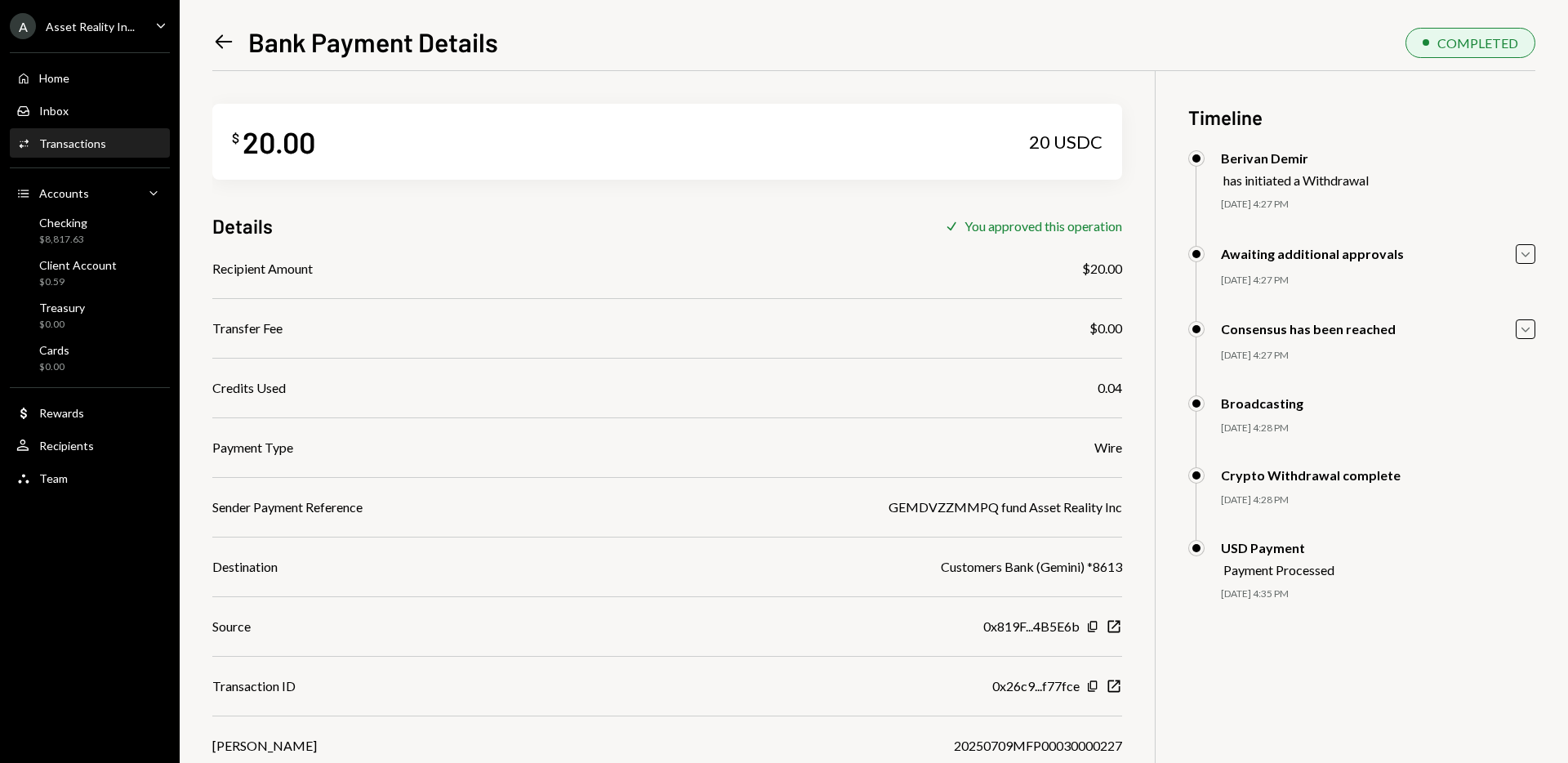
click at [224, 48] on icon "Left Arrow" at bounding box center [224, 41] width 23 height 23
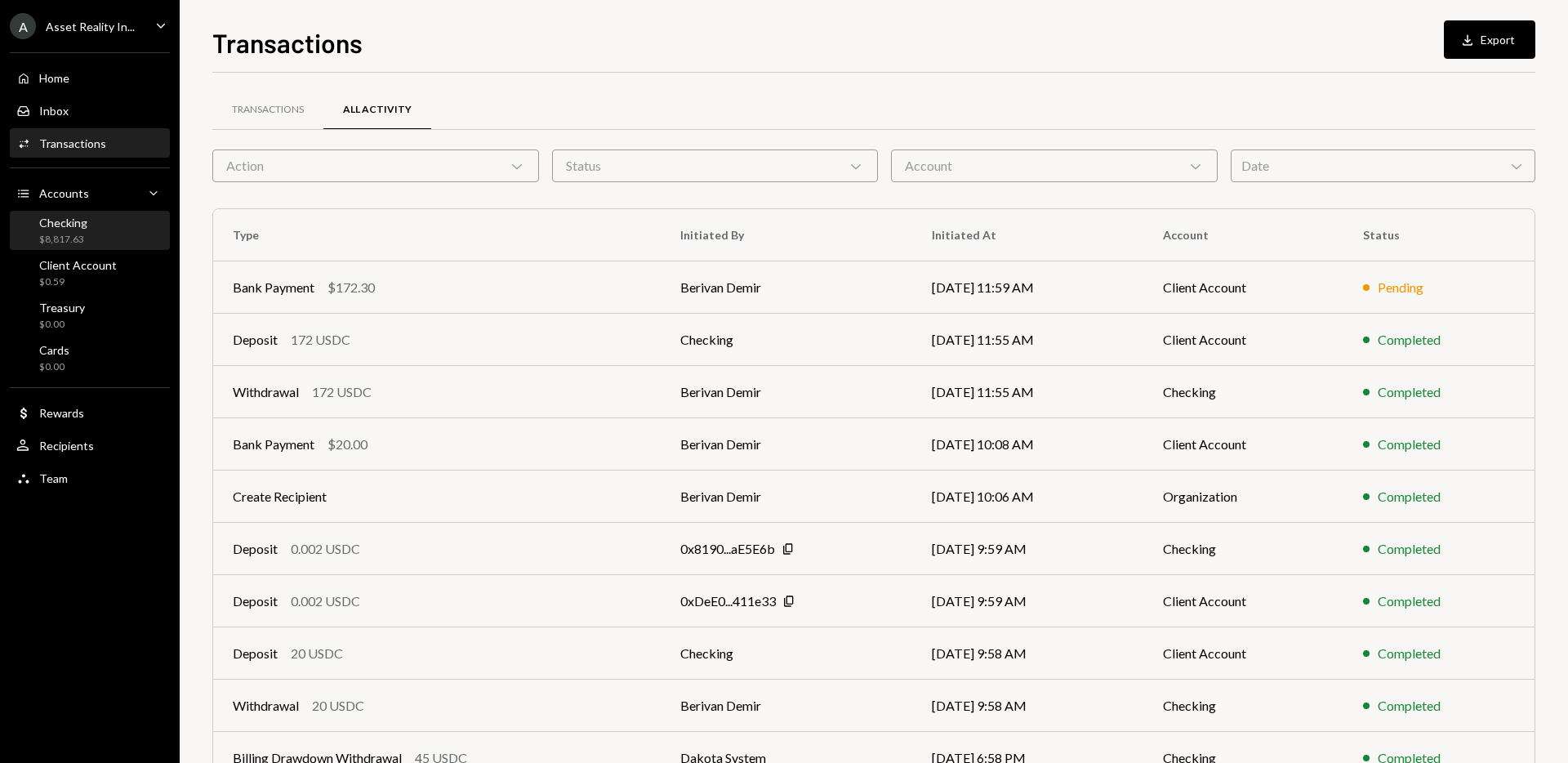
click at [84, 246] on div "$8,817.63" at bounding box center [63, 239] width 48 height 14
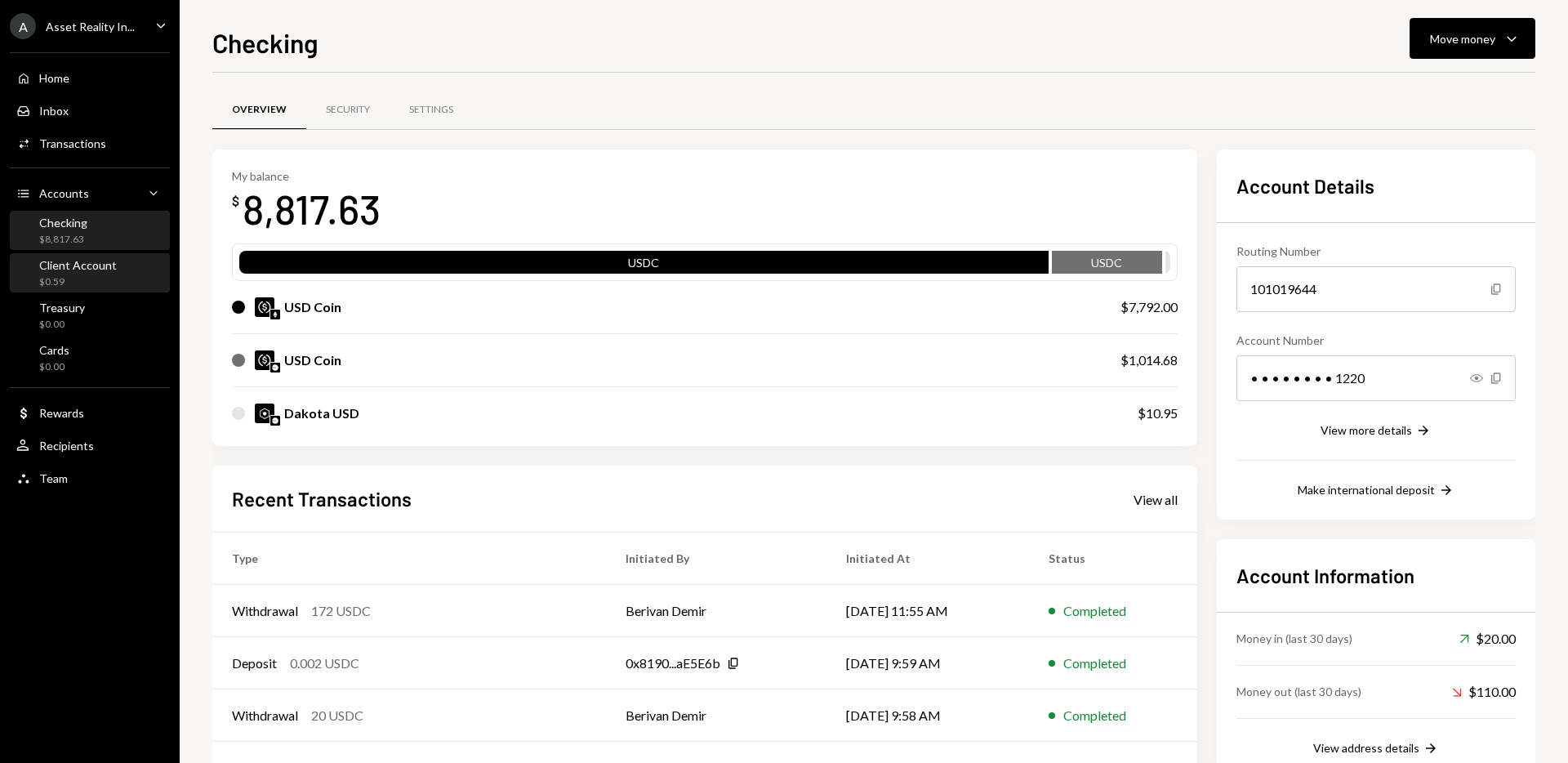
click at [77, 280] on div "$0.59" at bounding box center [77, 282] width 77 height 14
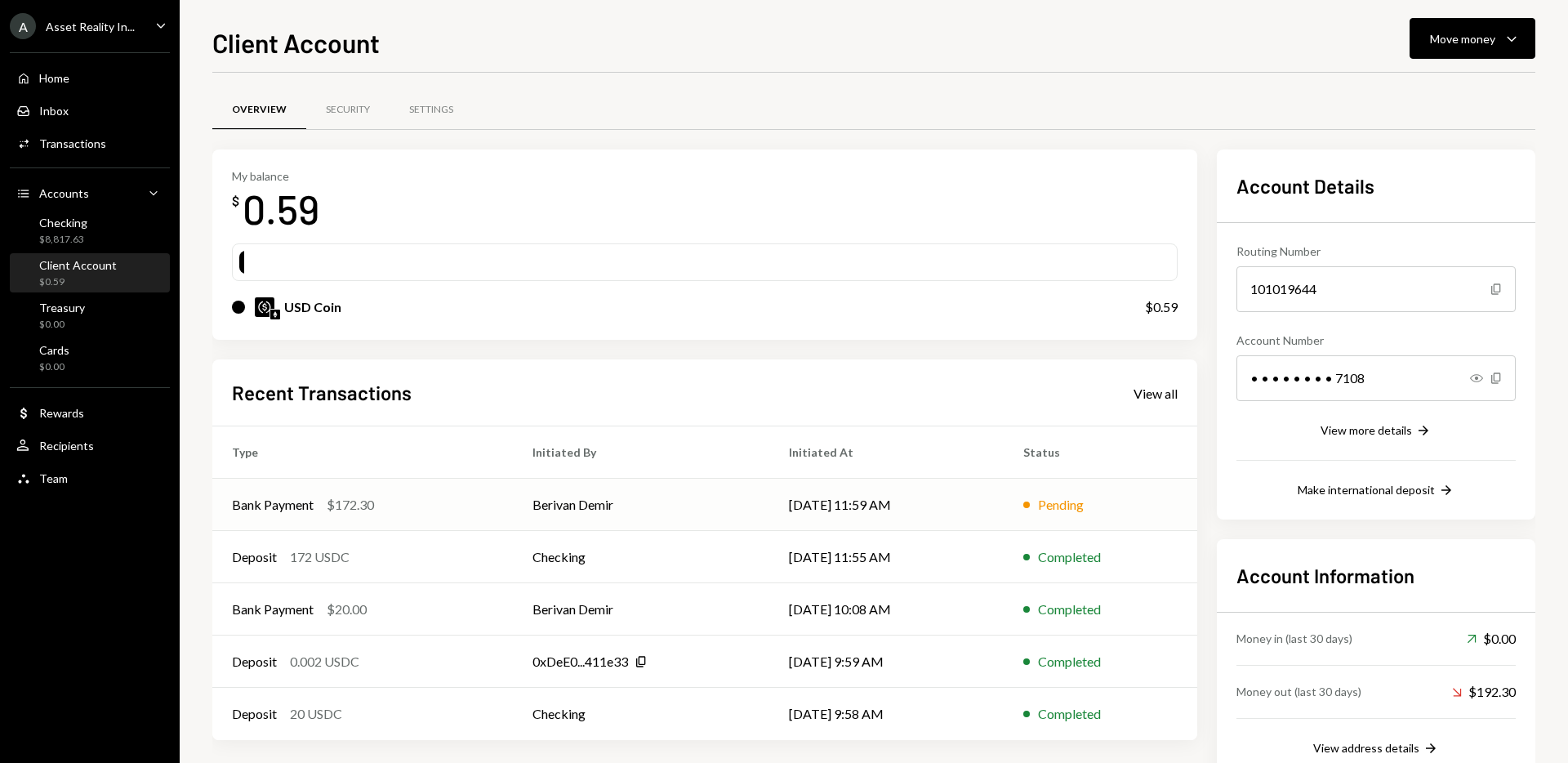
click at [606, 511] on td "Berivan Demir" at bounding box center [641, 505] width 256 height 53
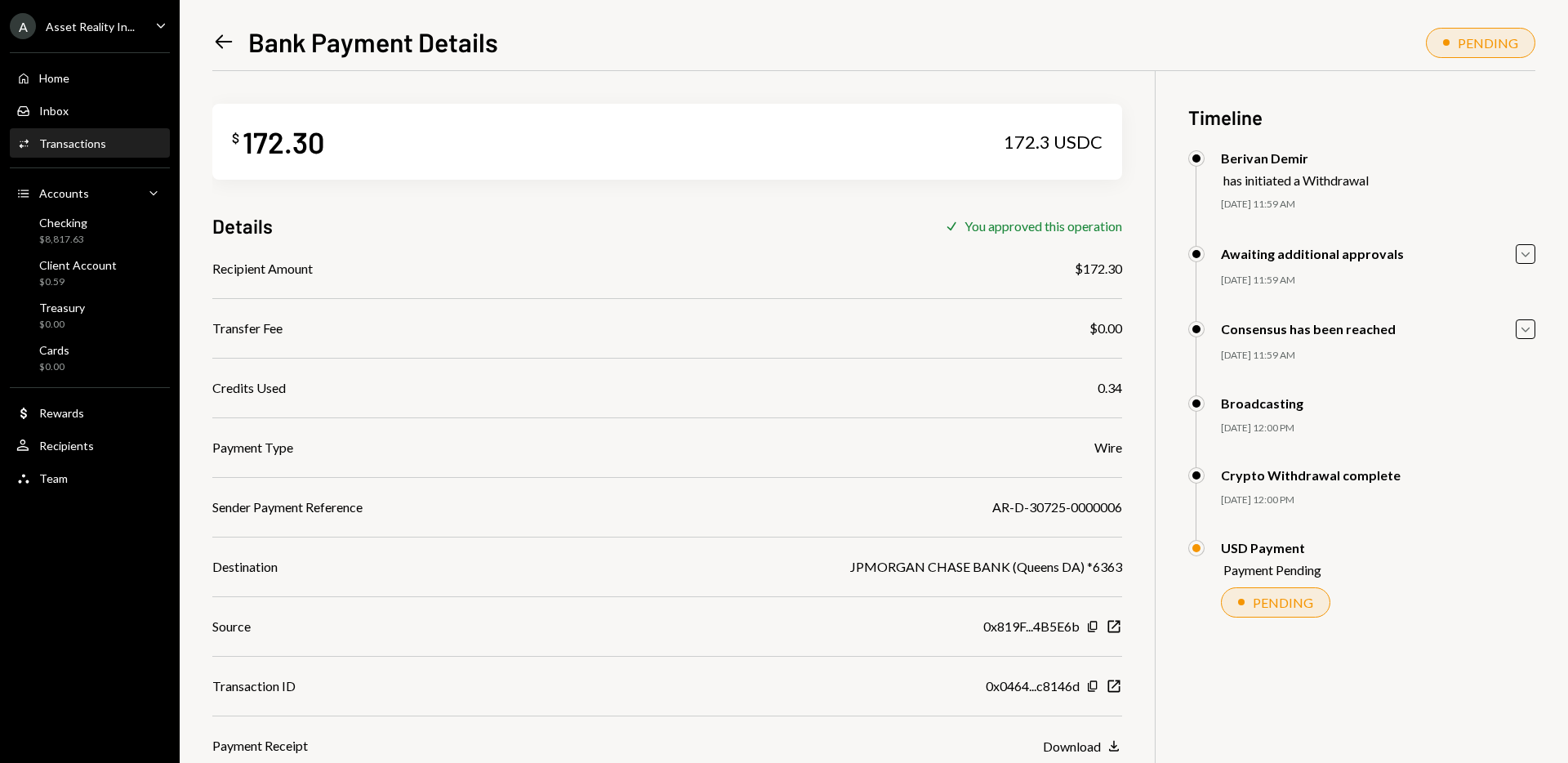
click at [1290, 204] on div "[DATE] 11:59 AM" at bounding box center [1378, 204] width 315 height 14
click at [217, 43] on icon at bounding box center [224, 42] width 17 height 14
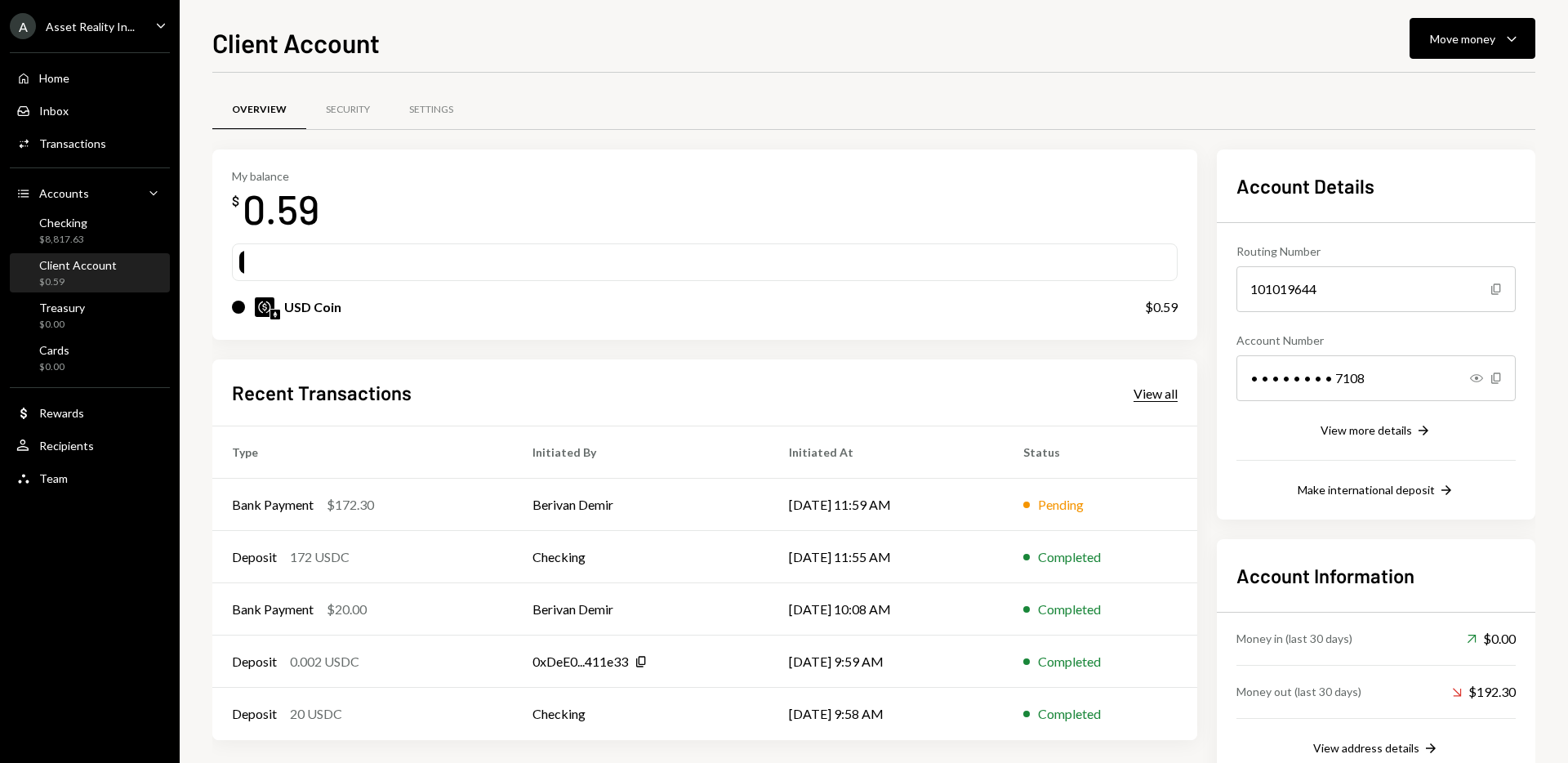
click at [1157, 396] on div "View all" at bounding box center [1155, 394] width 45 height 16
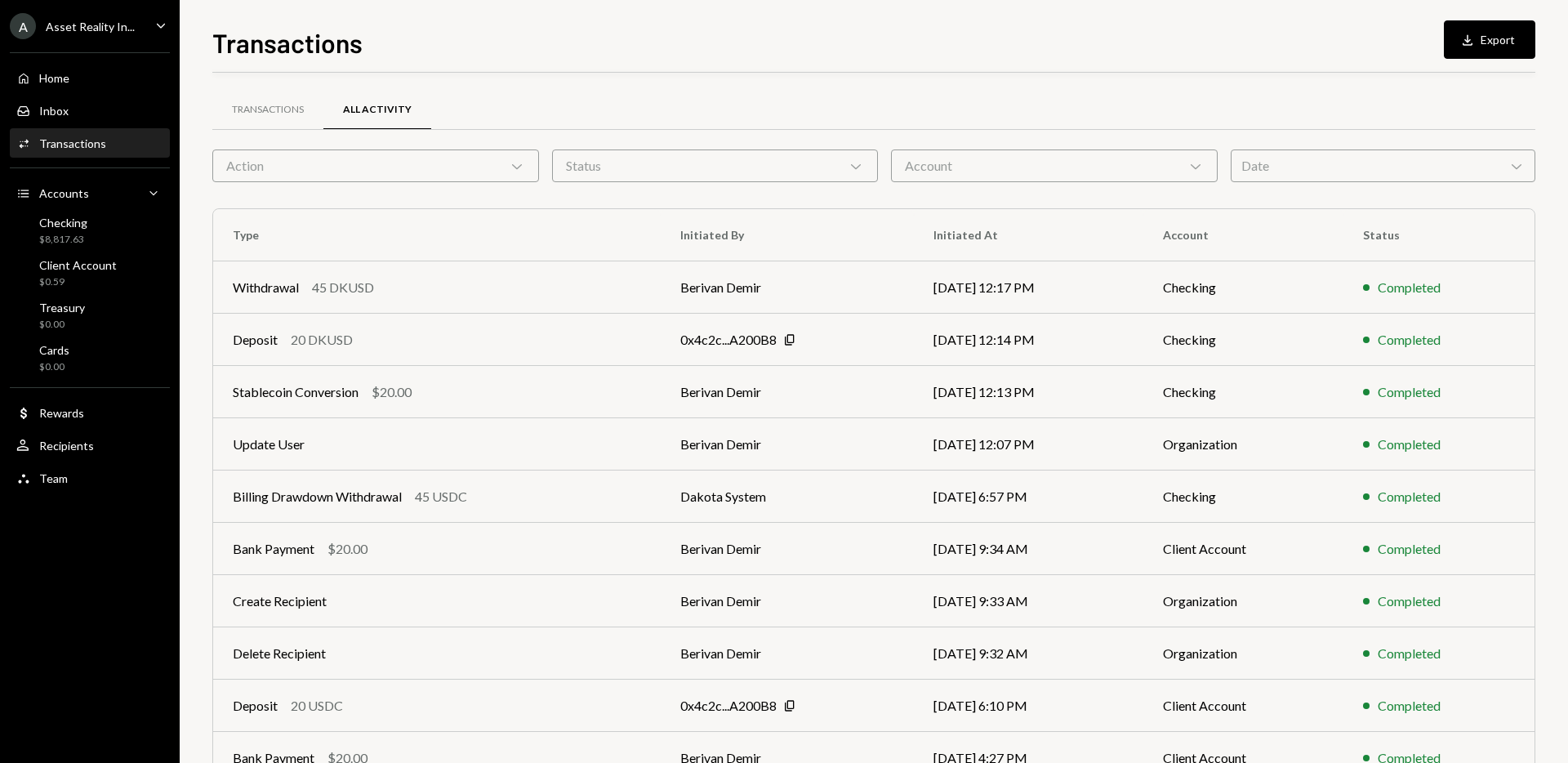
scroll to position [90, 0]
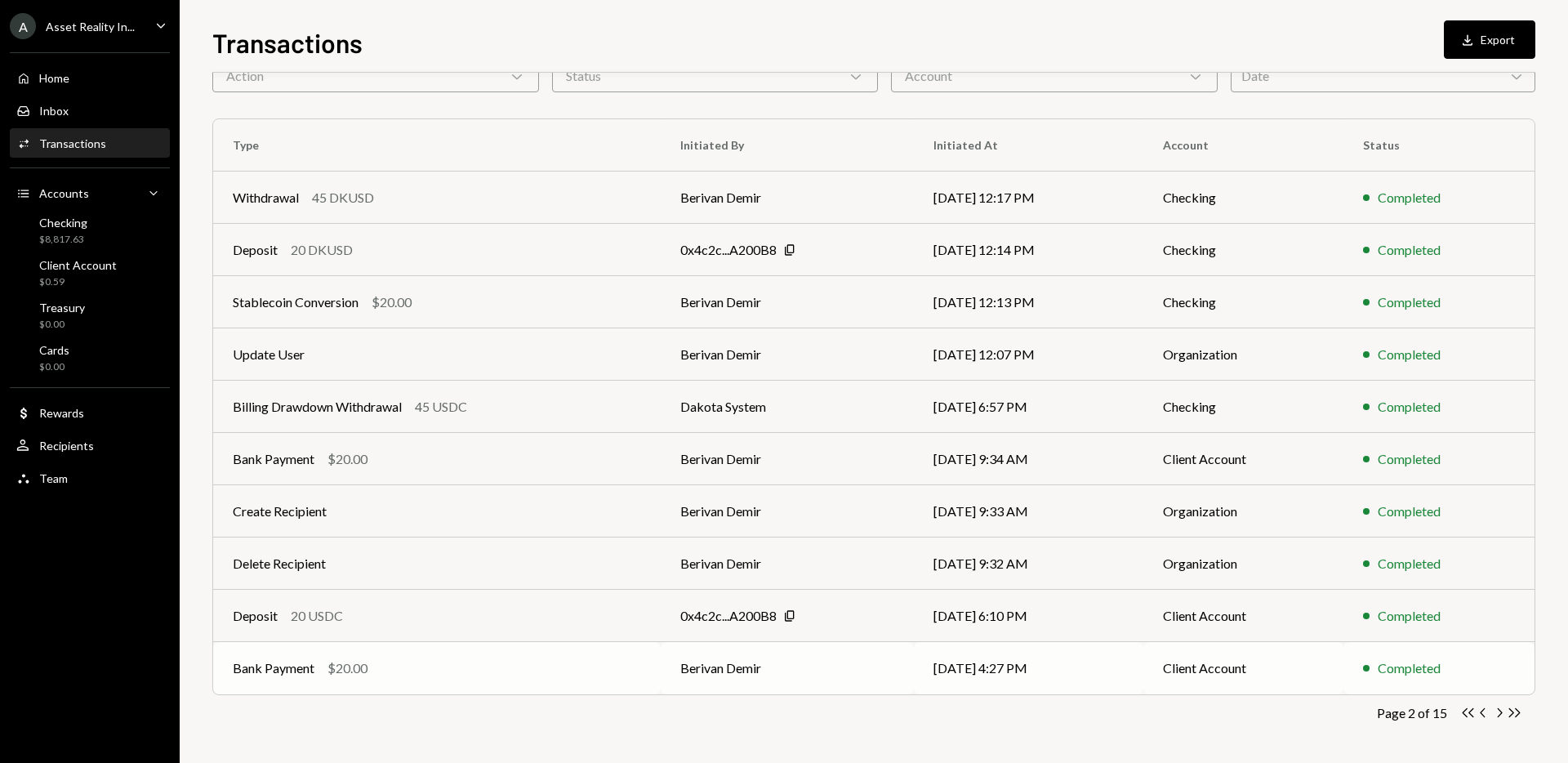
click at [758, 663] on td "Berivan Demir" at bounding box center [787, 668] width 254 height 53
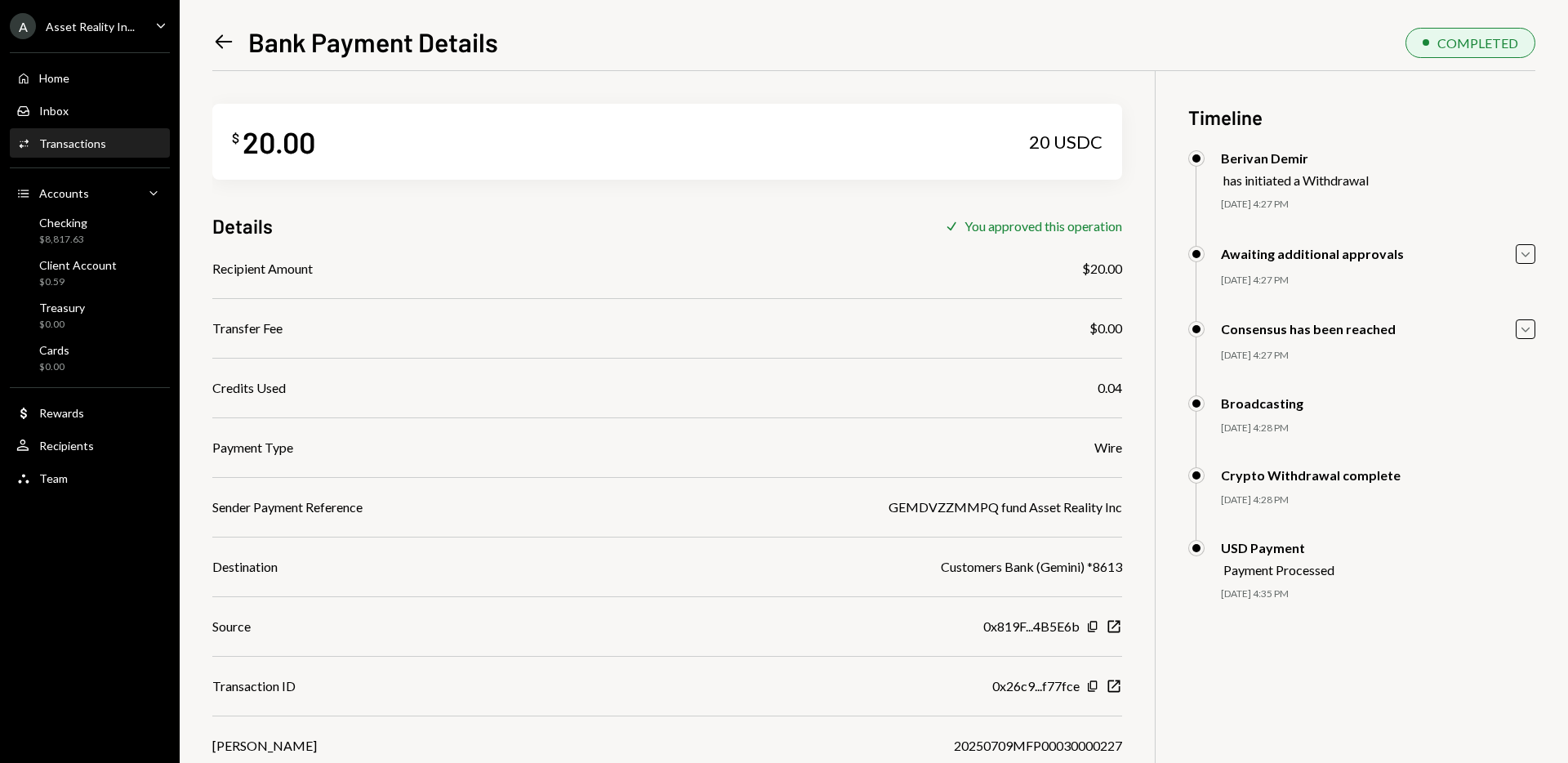
click at [205, 37] on div "Left Arrow Bank Payment Details COMPLETED $ 20.00 20 USDC Details Check You app…" at bounding box center [874, 381] width 1388 height 763
click at [217, 39] on icon at bounding box center [224, 42] width 17 height 14
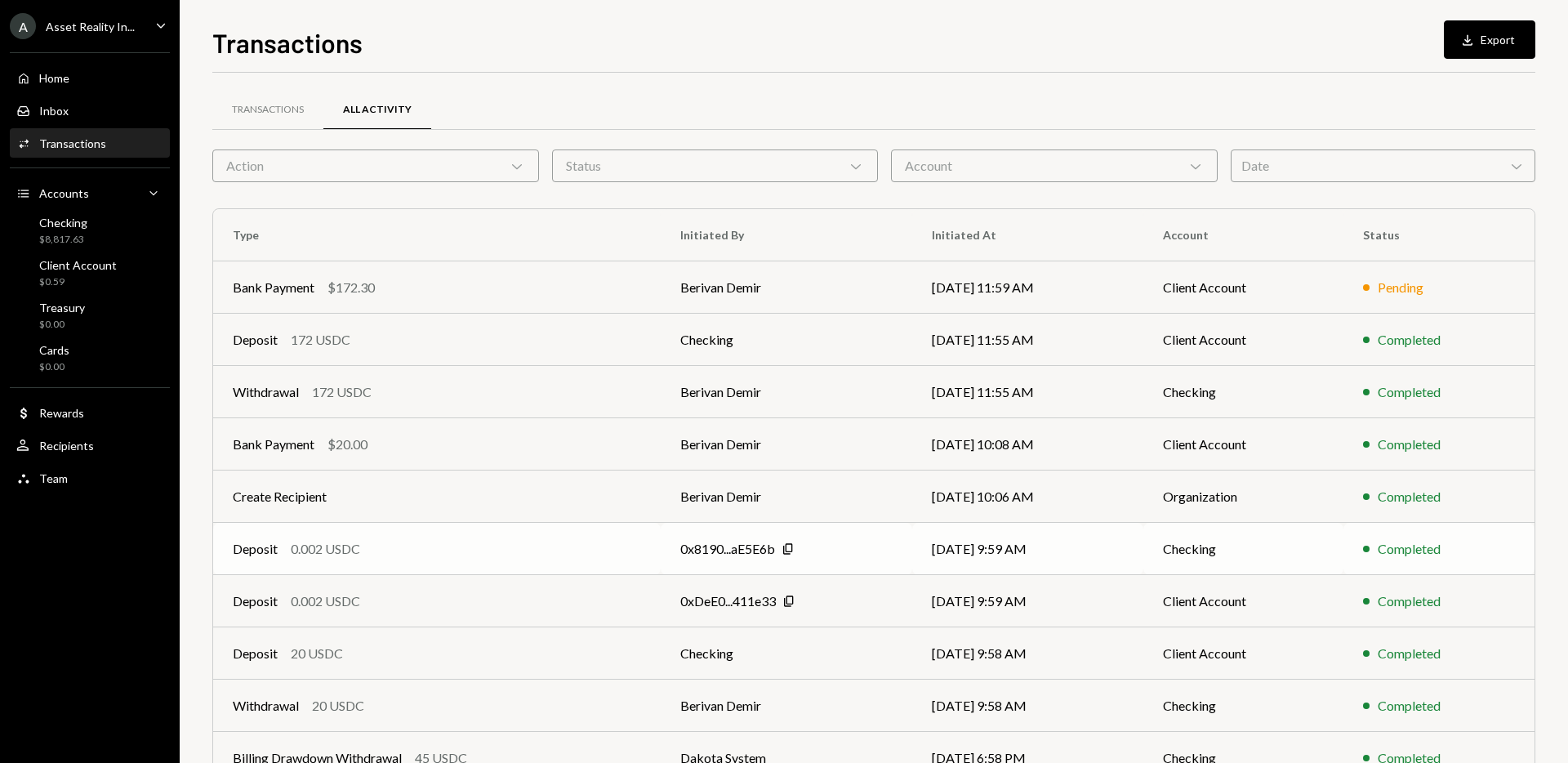
scroll to position [90, 0]
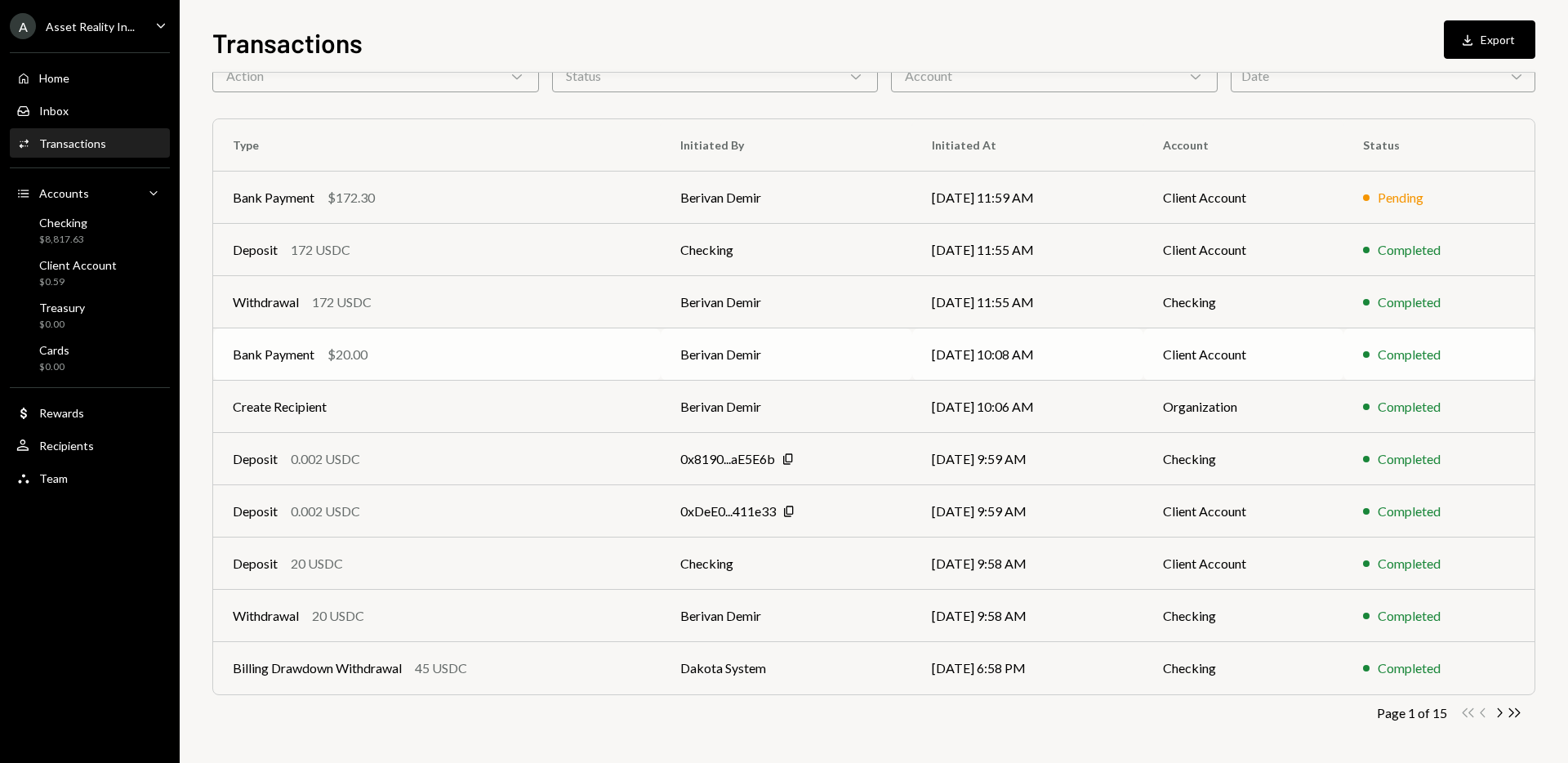
click at [547, 357] on div "Bank Payment $20.00" at bounding box center [436, 355] width 408 height 20
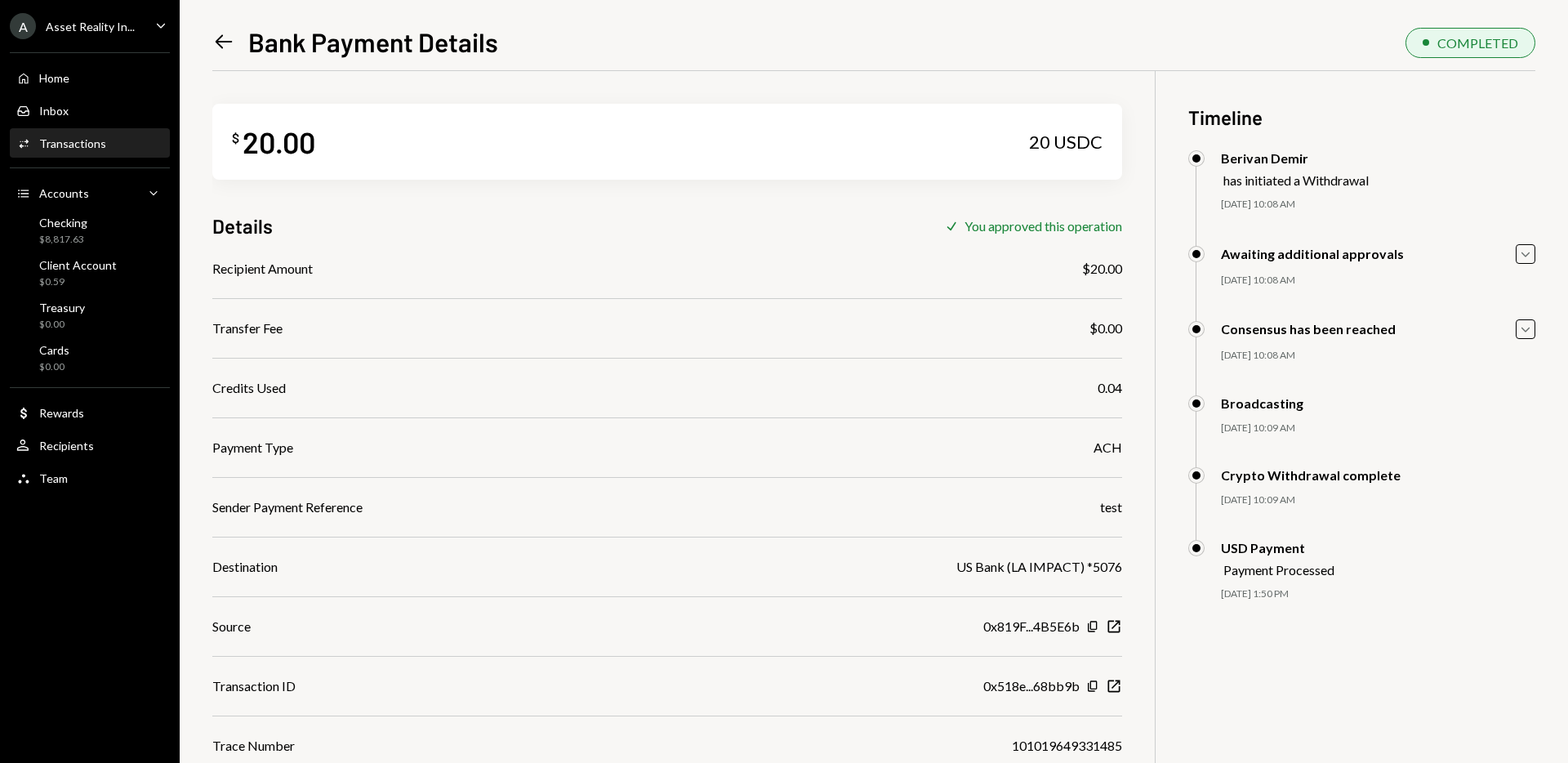
click at [210, 35] on div "Left Arrow Bank Payment Details COMPLETED $ 20.00 20 USDC Details Check You app…" at bounding box center [874, 381] width 1388 height 763
click at [218, 36] on icon "Left Arrow" at bounding box center [224, 41] width 23 height 23
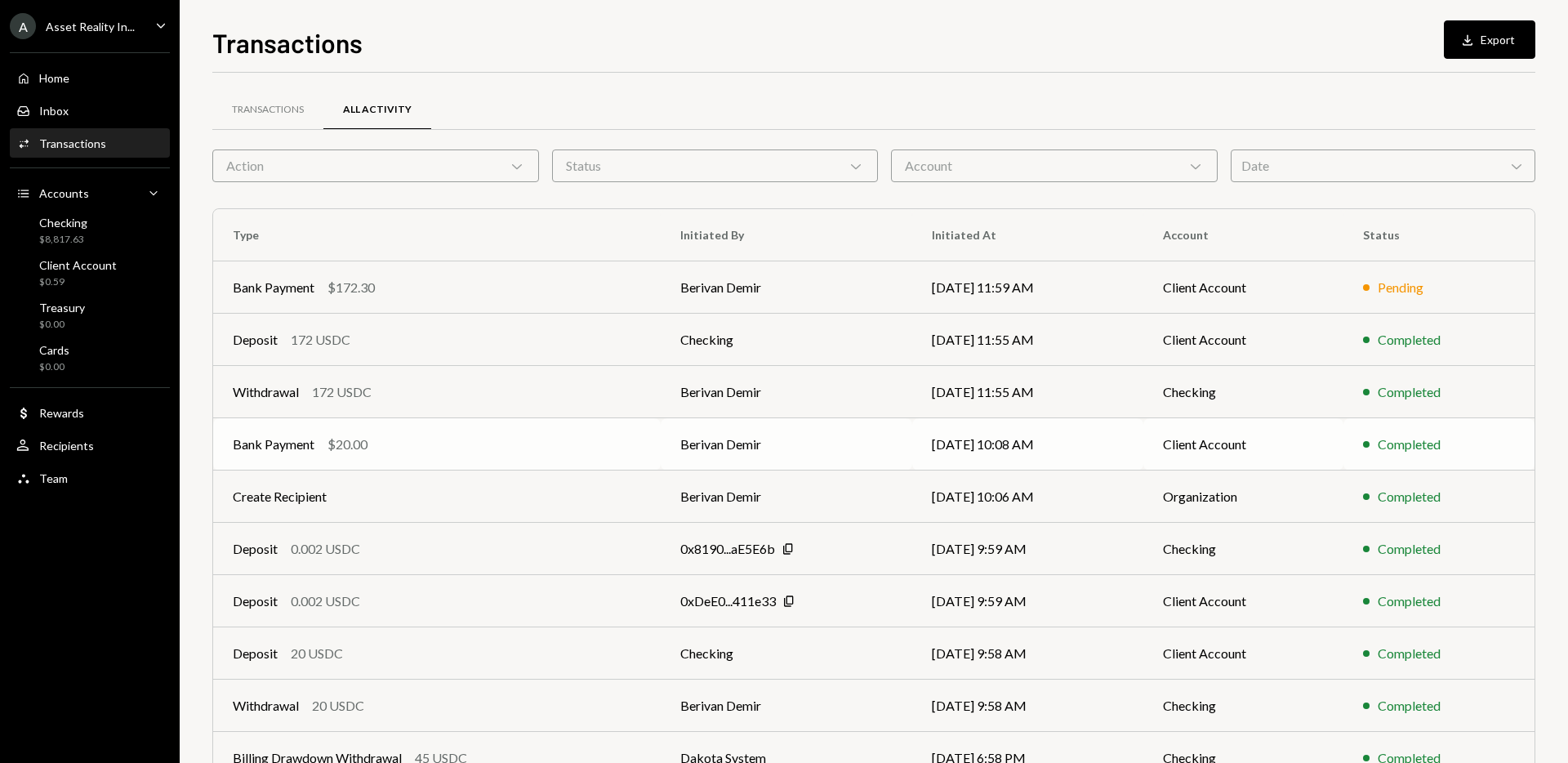
scroll to position [90, 0]
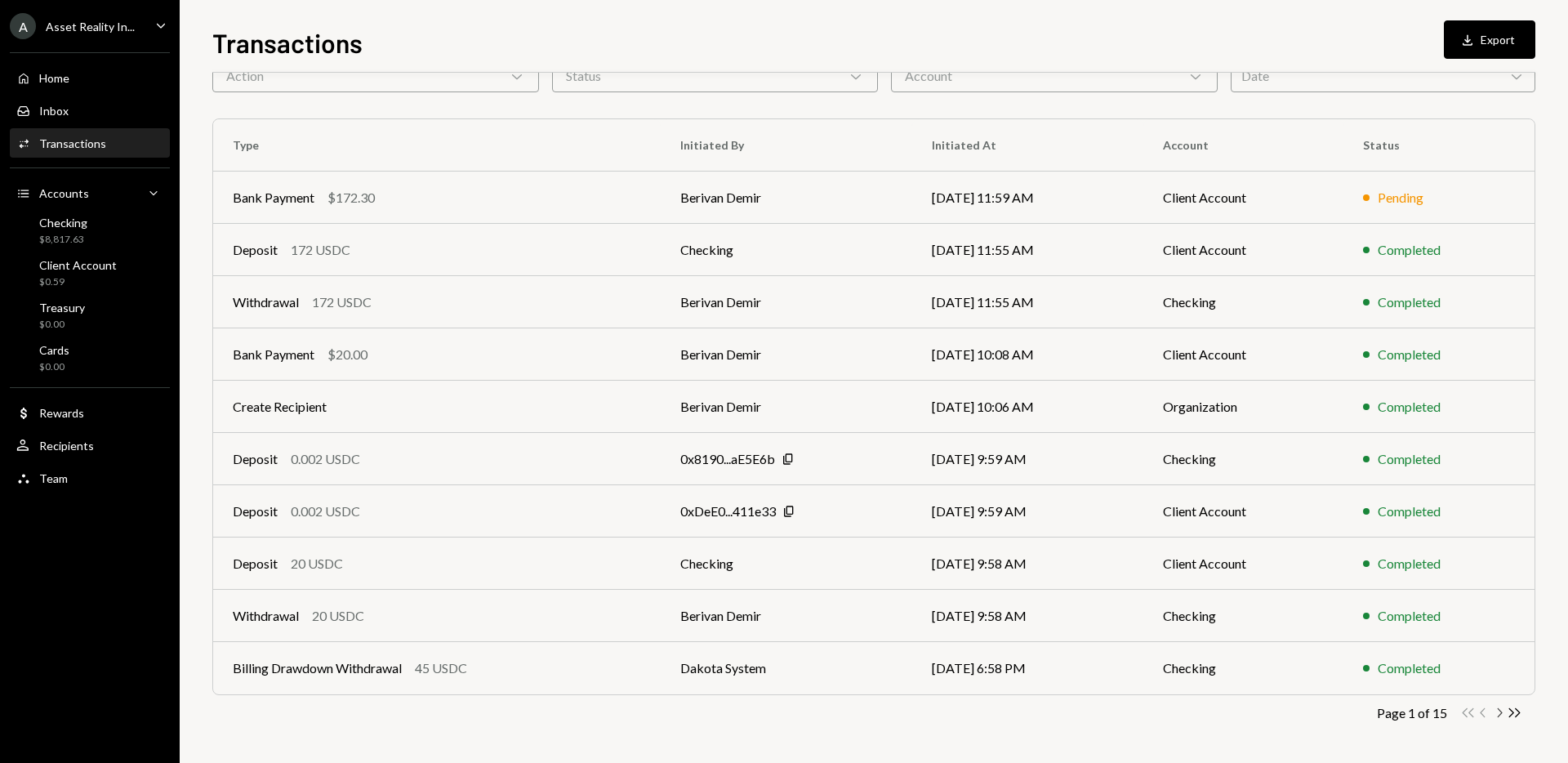
click at [1493, 713] on icon "Chevron Right" at bounding box center [1499, 712] width 15 height 15
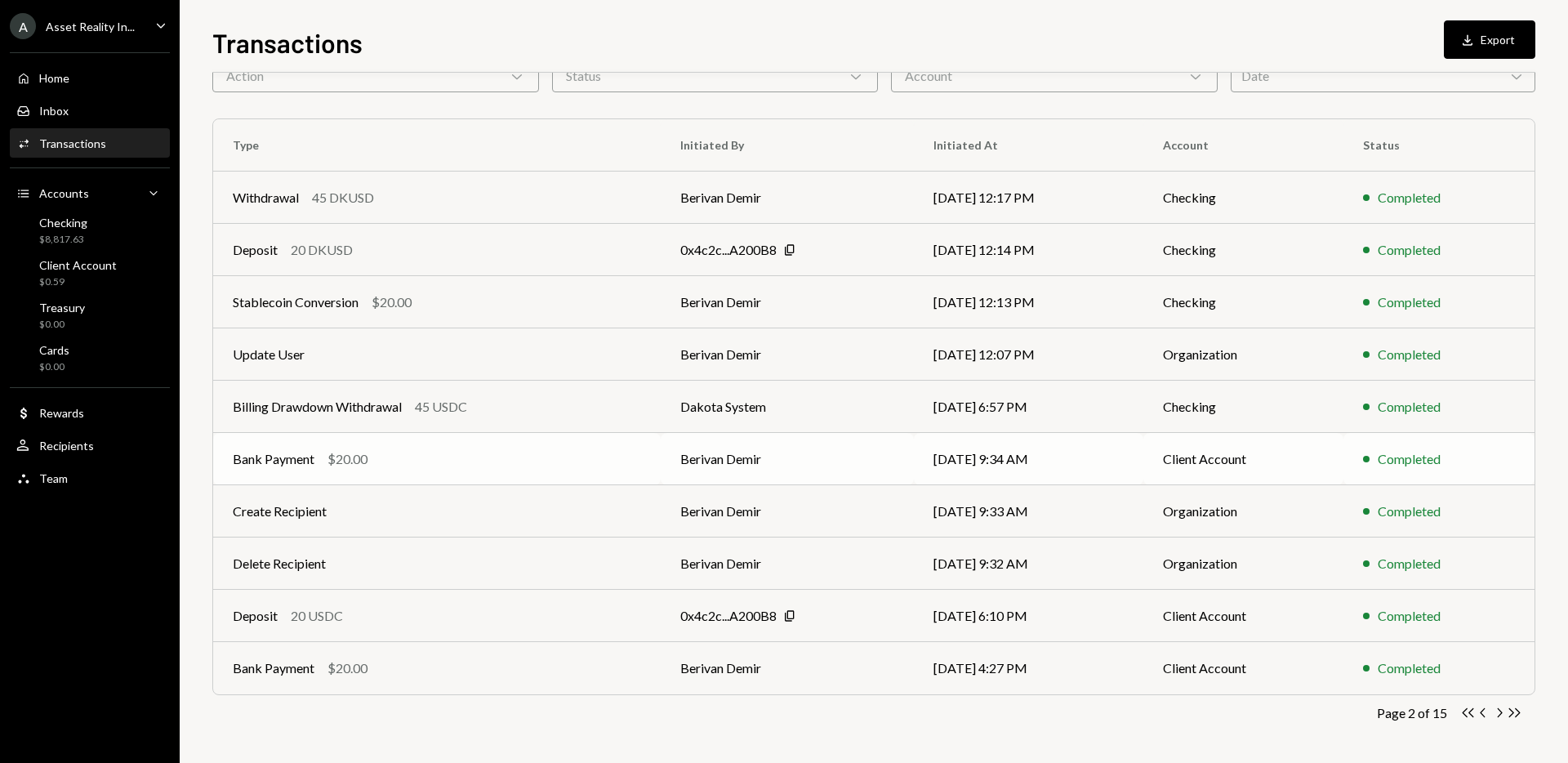
click at [768, 453] on td "Berivan Demir" at bounding box center [787, 459] width 254 height 53
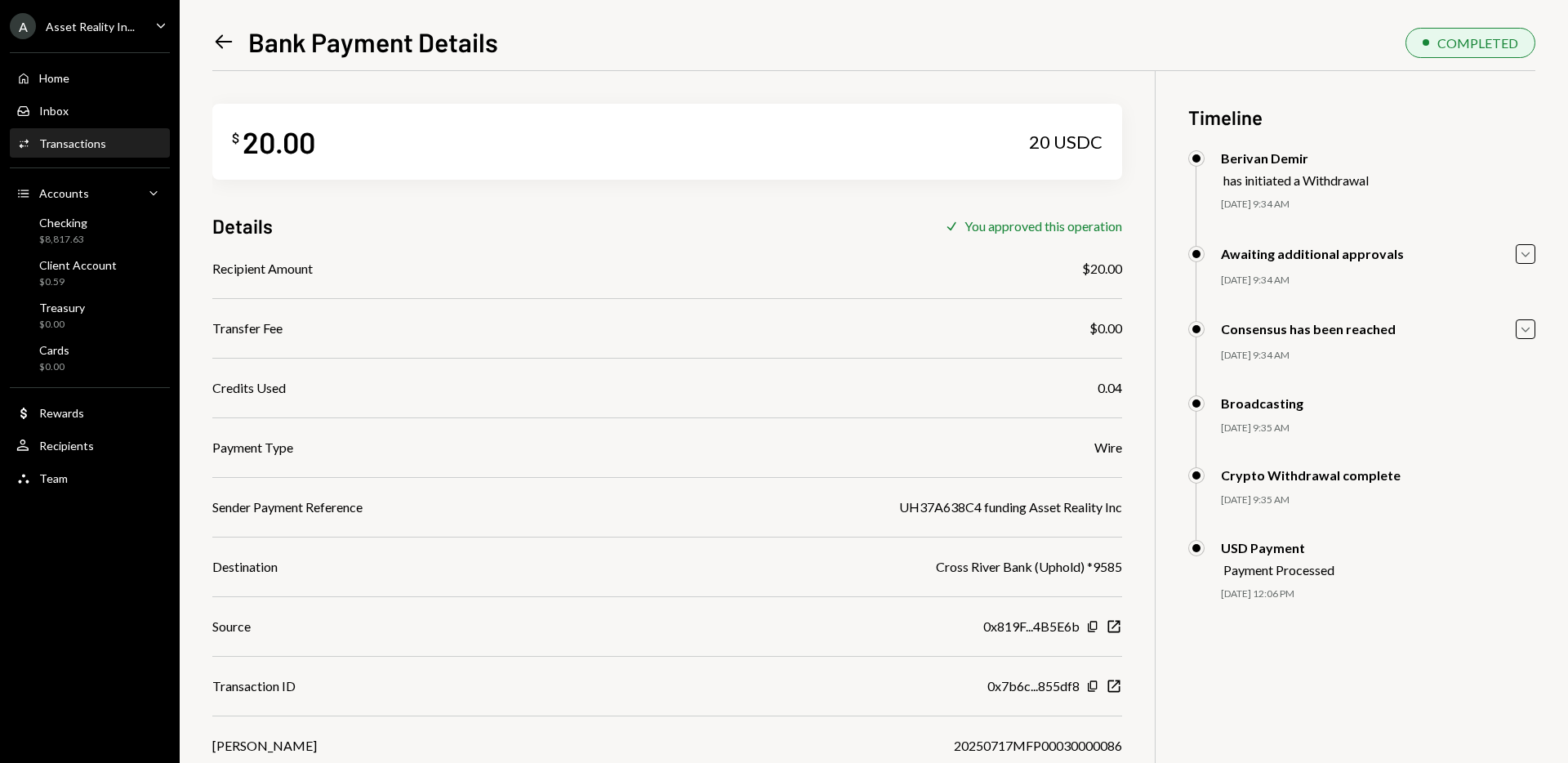
click at [223, 47] on icon "Left Arrow" at bounding box center [224, 41] width 23 height 23
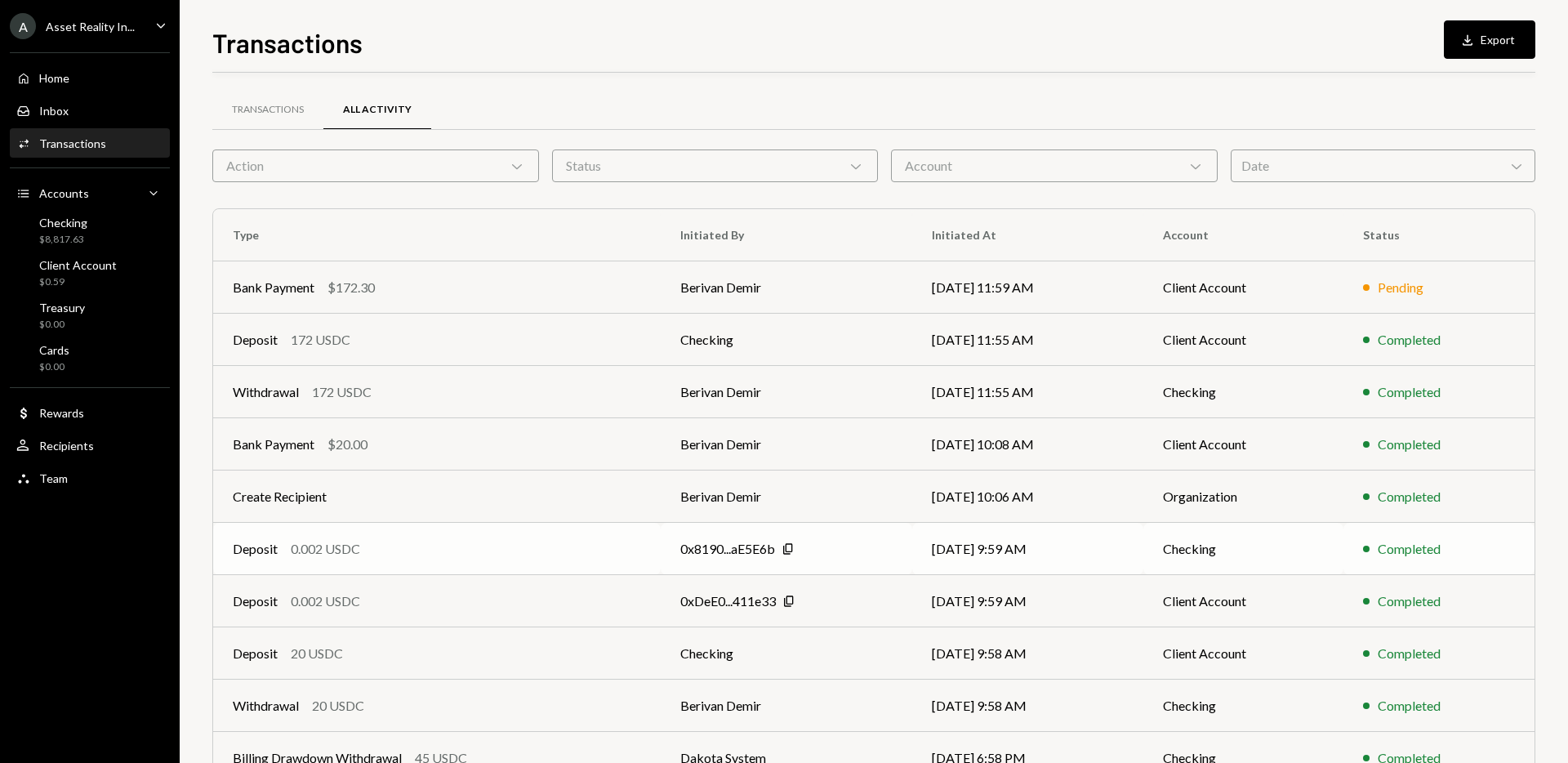
scroll to position [90, 0]
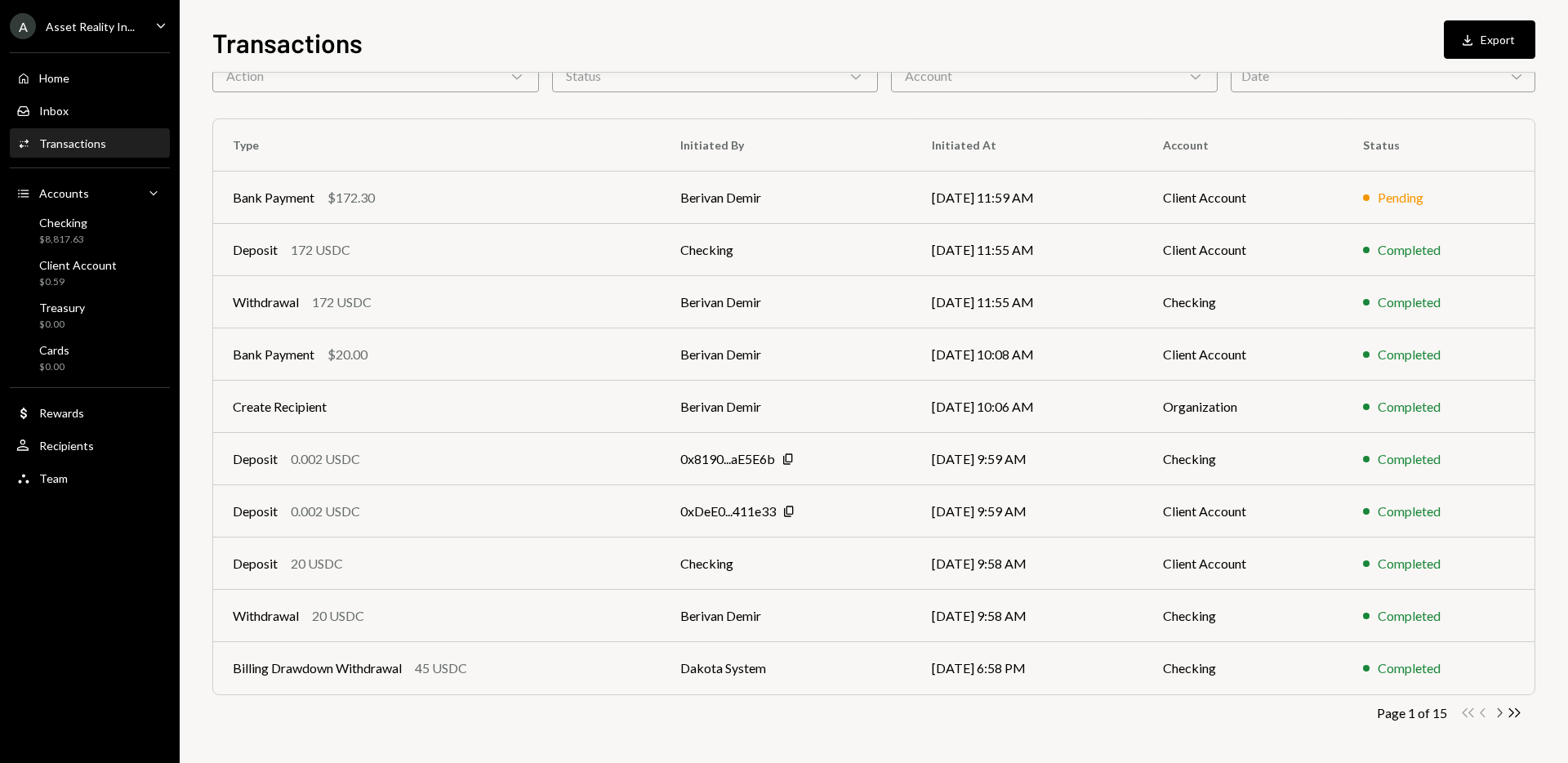
click at [1501, 712] on icon "button" at bounding box center [1500, 713] width 5 height 9
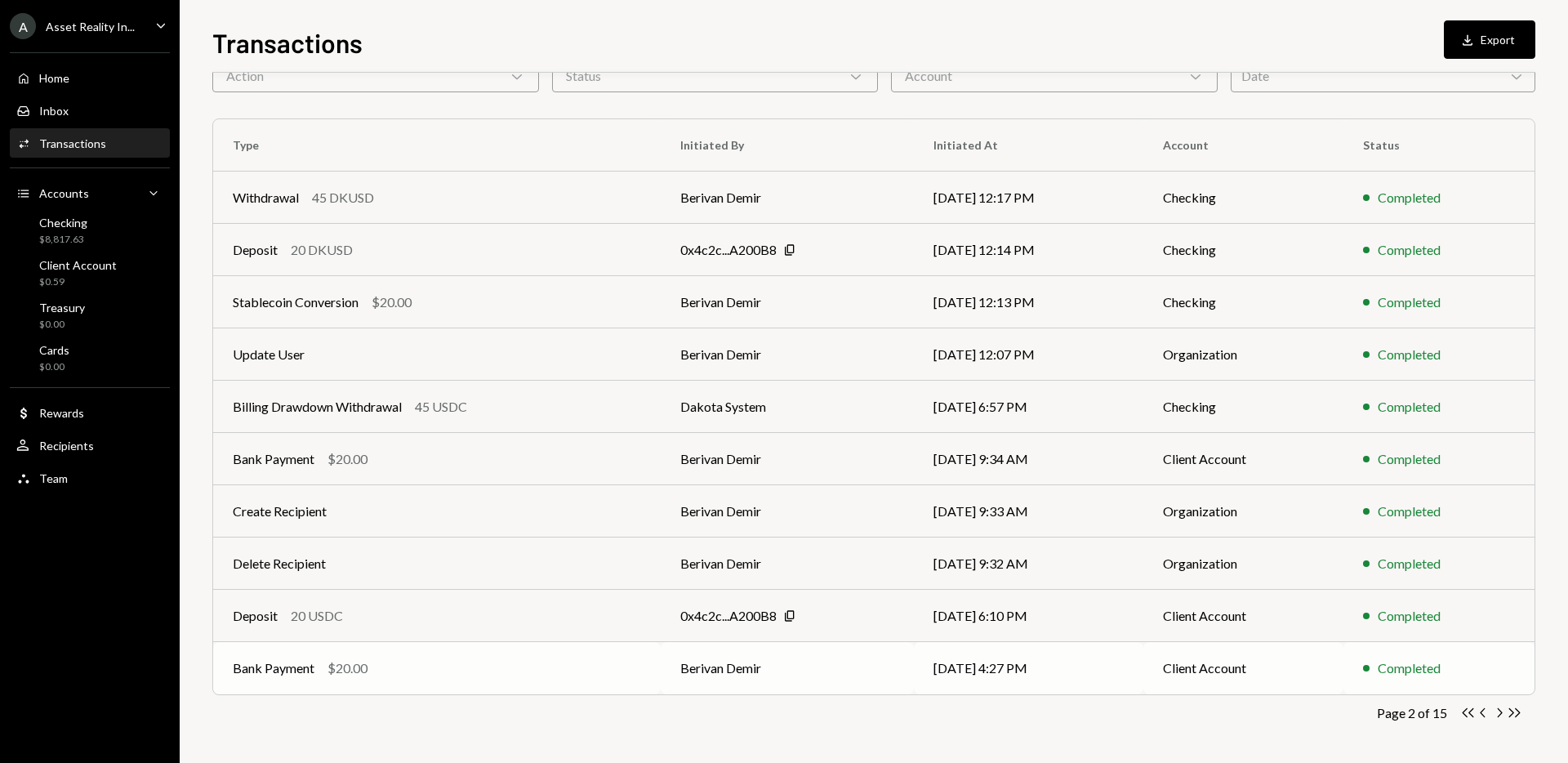
click at [753, 672] on td "Berivan Demir" at bounding box center [787, 668] width 254 height 53
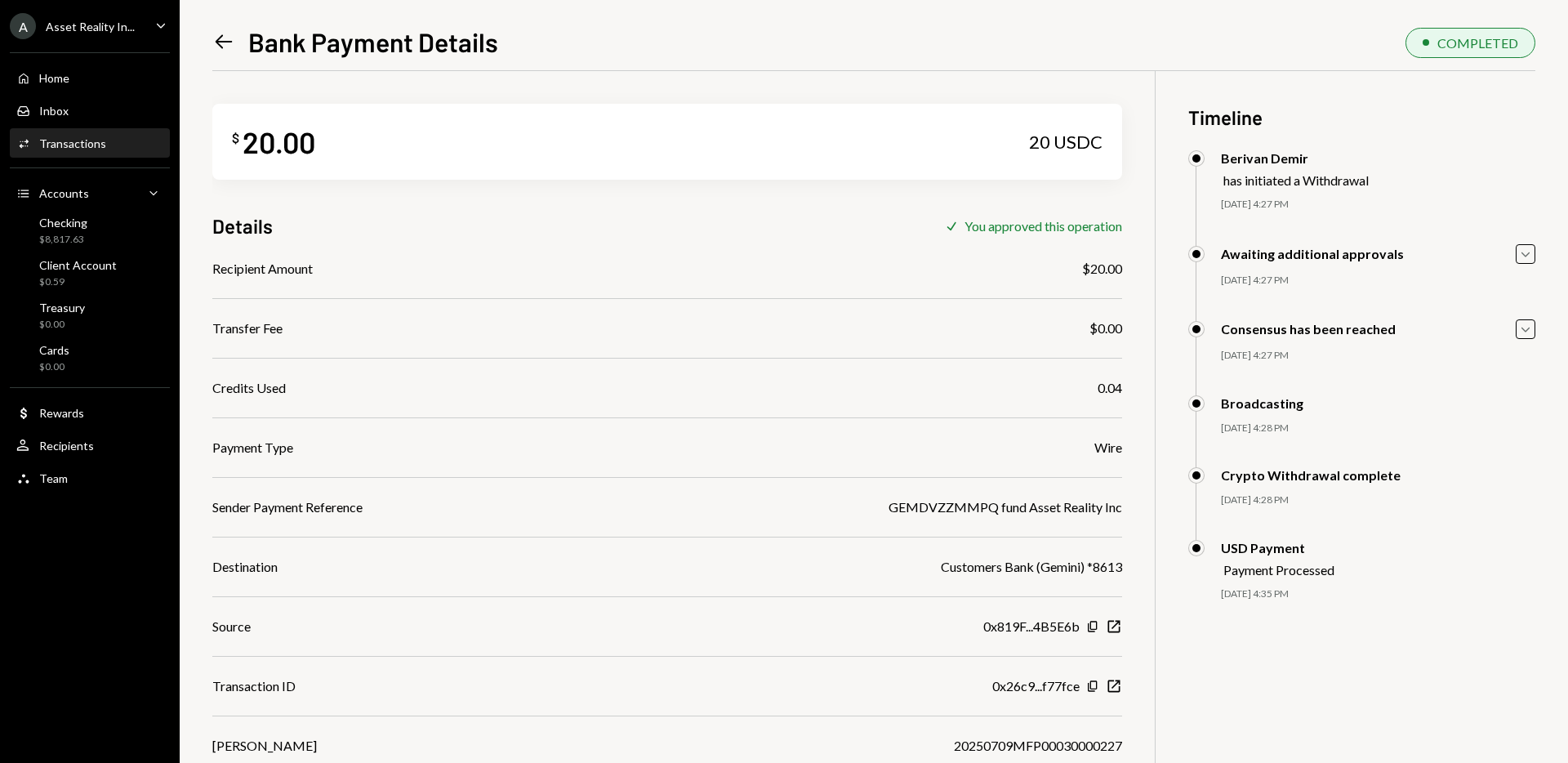
click at [234, 52] on icon "Left Arrow" at bounding box center [224, 41] width 23 height 23
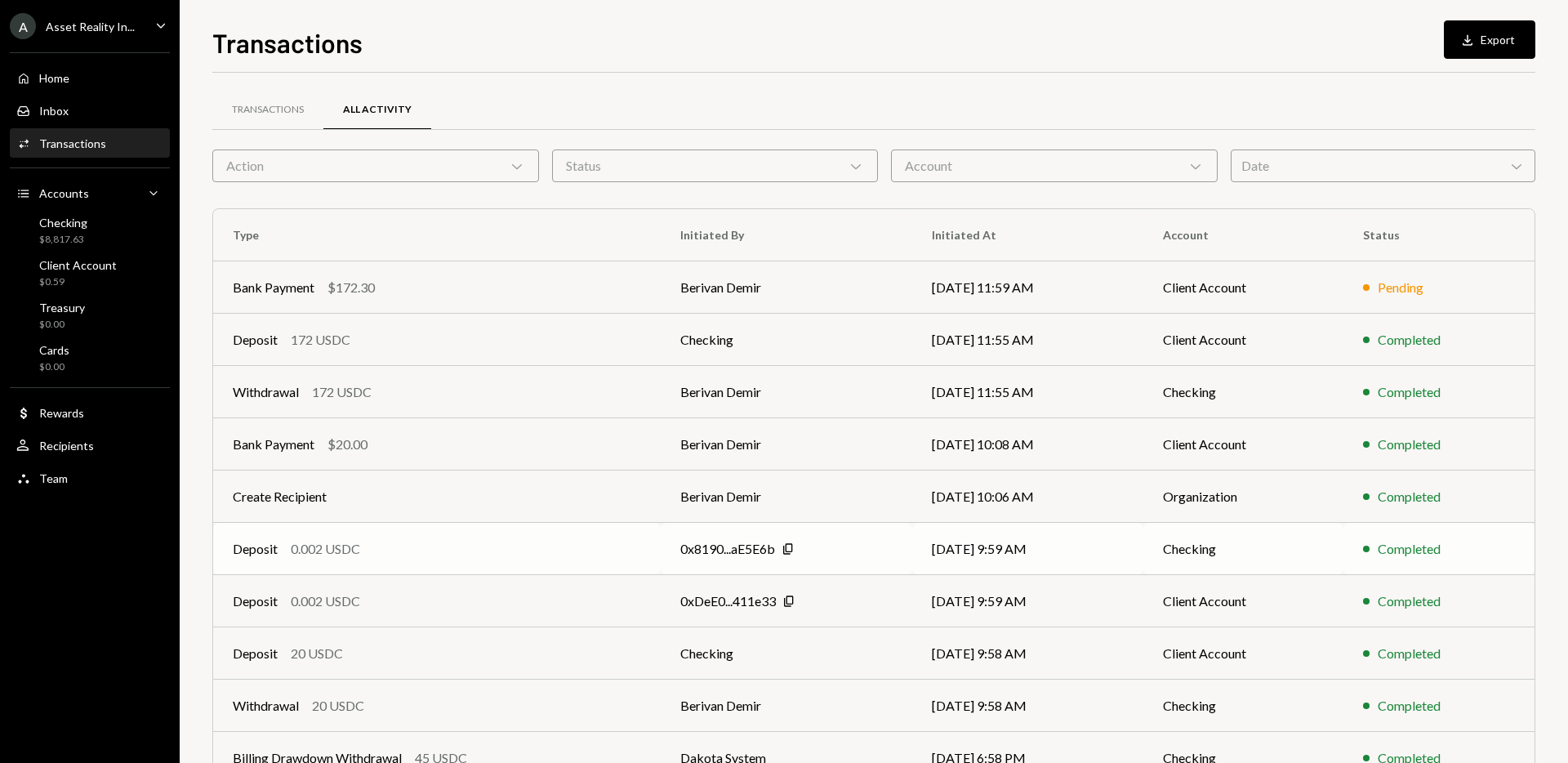
scroll to position [90, 0]
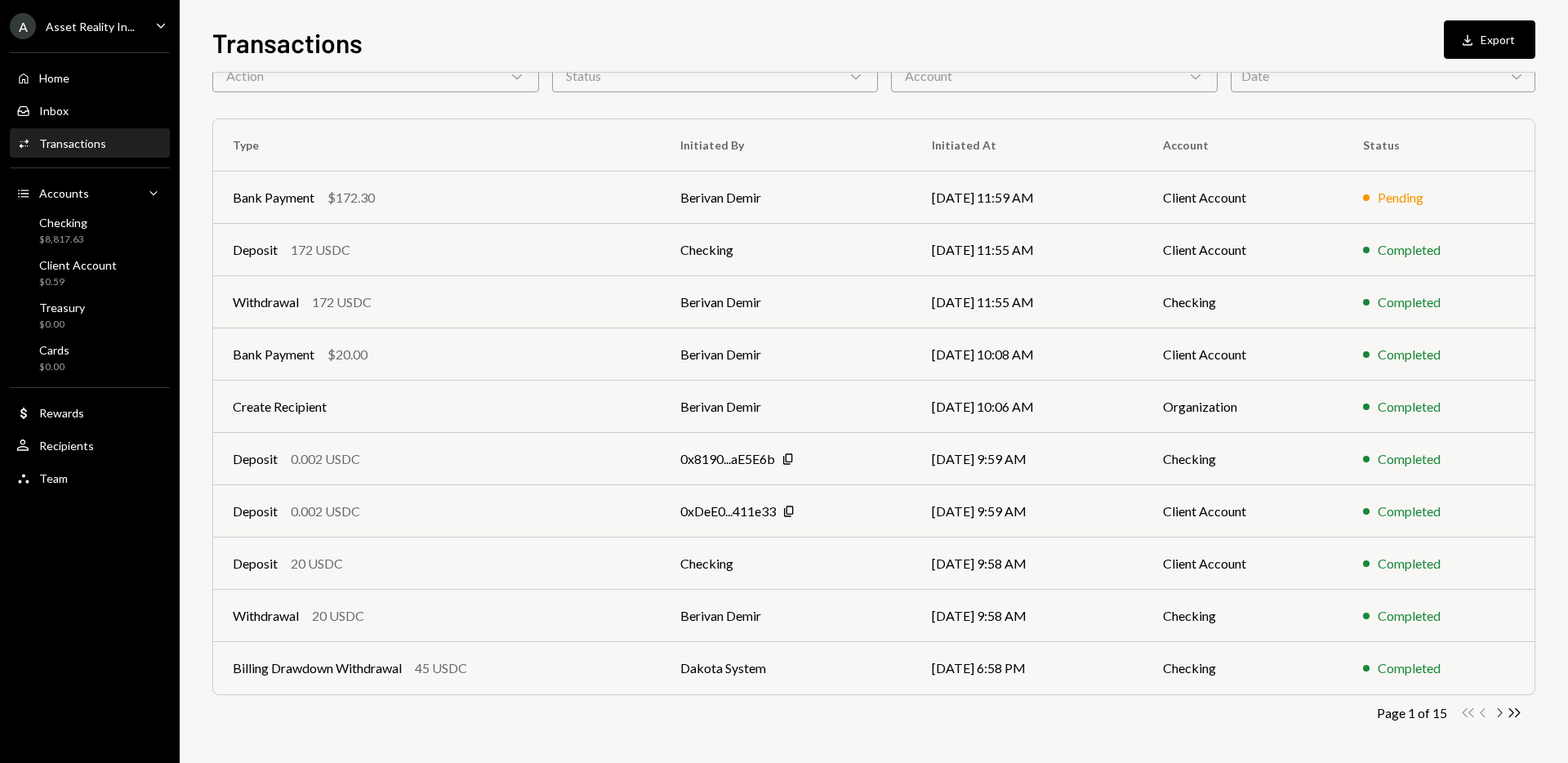
click at [1501, 714] on icon "button" at bounding box center [1500, 713] width 5 height 9
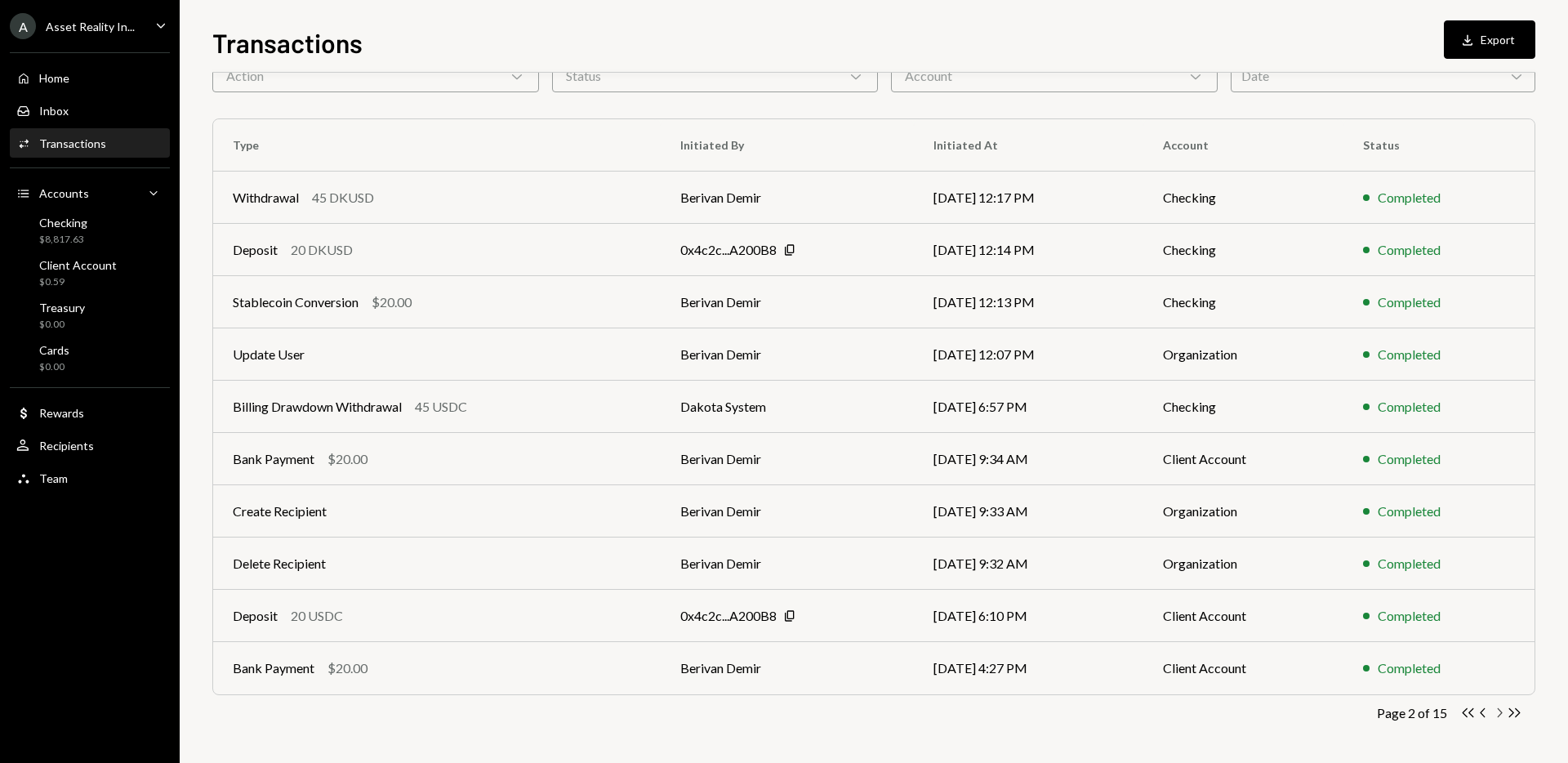
click at [1501, 714] on icon "button" at bounding box center [1500, 713] width 5 height 9
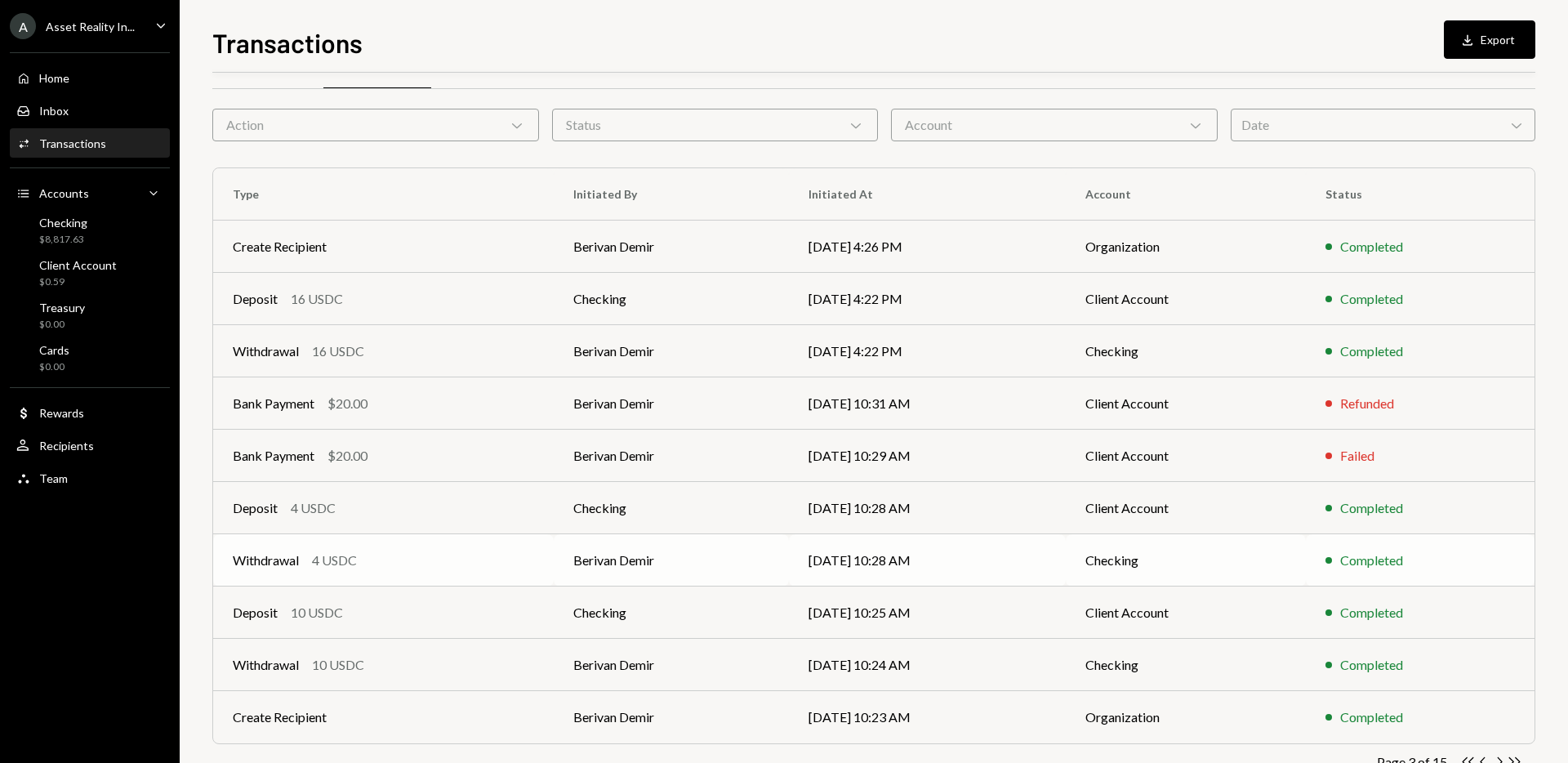
scroll to position [40, 0]
click at [681, 412] on td "Berivan Demir" at bounding box center [671, 405] width 235 height 53
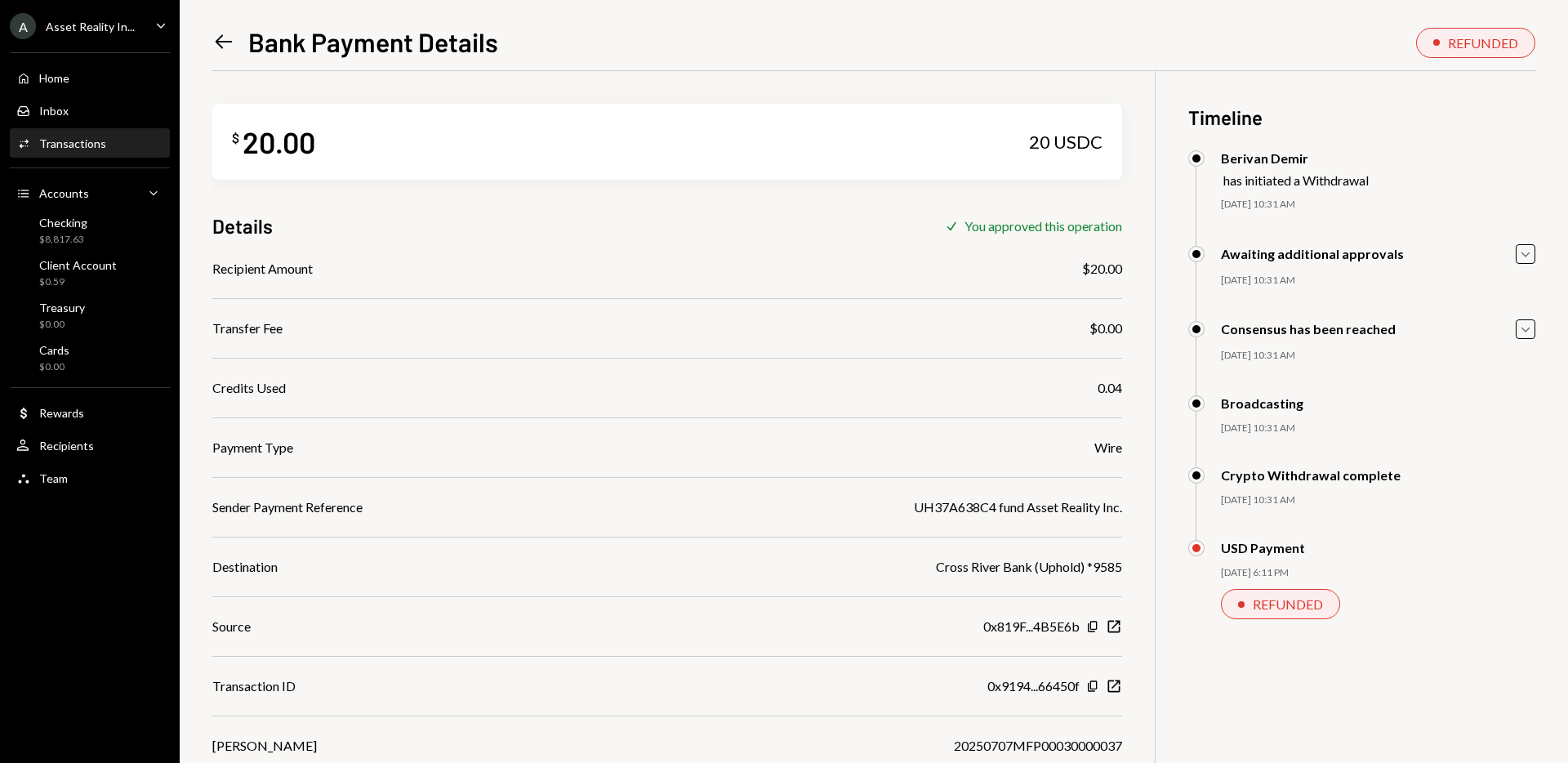
click at [223, 39] on icon "Left Arrow" at bounding box center [224, 41] width 23 height 23
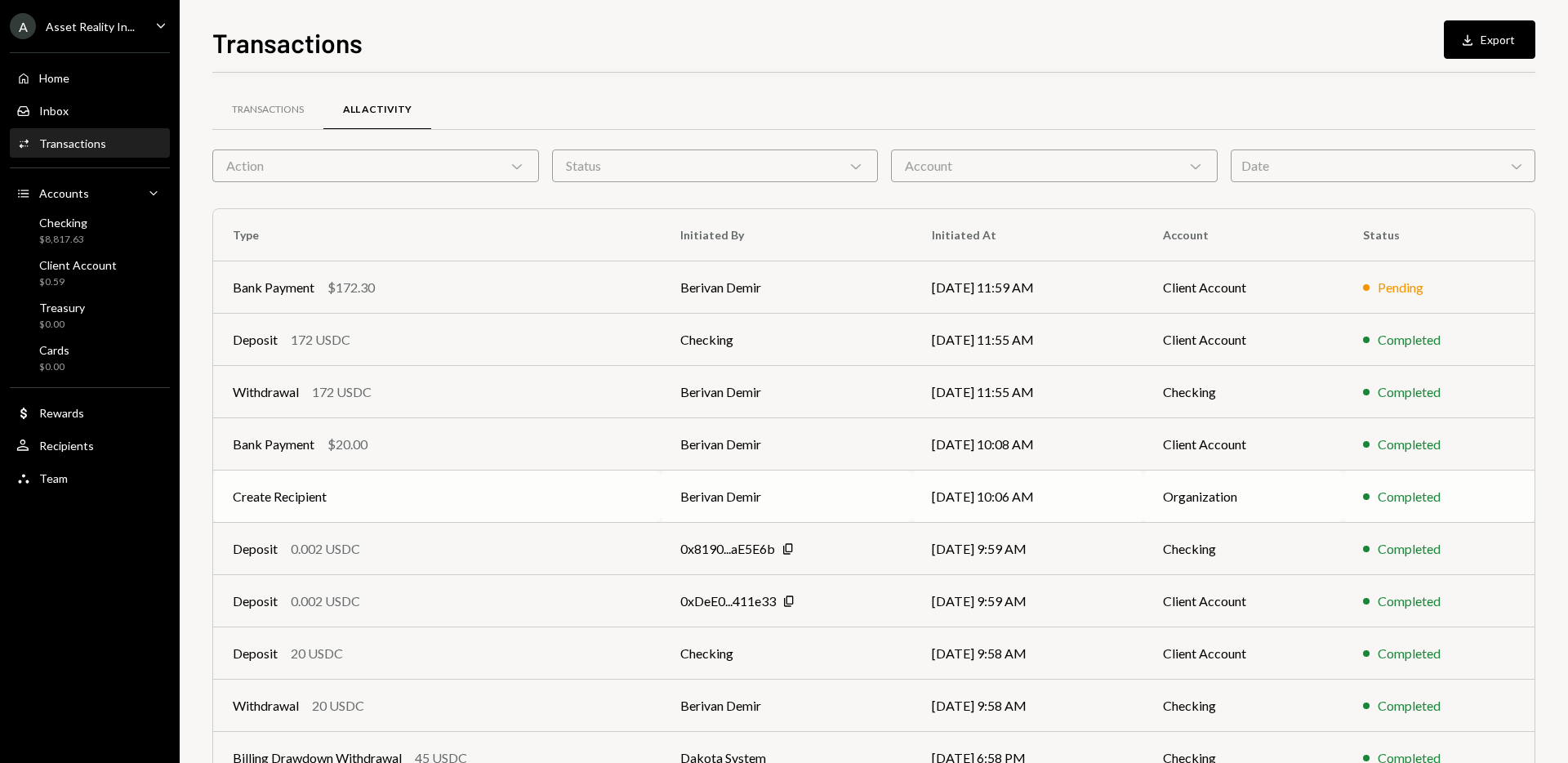
scroll to position [90, 0]
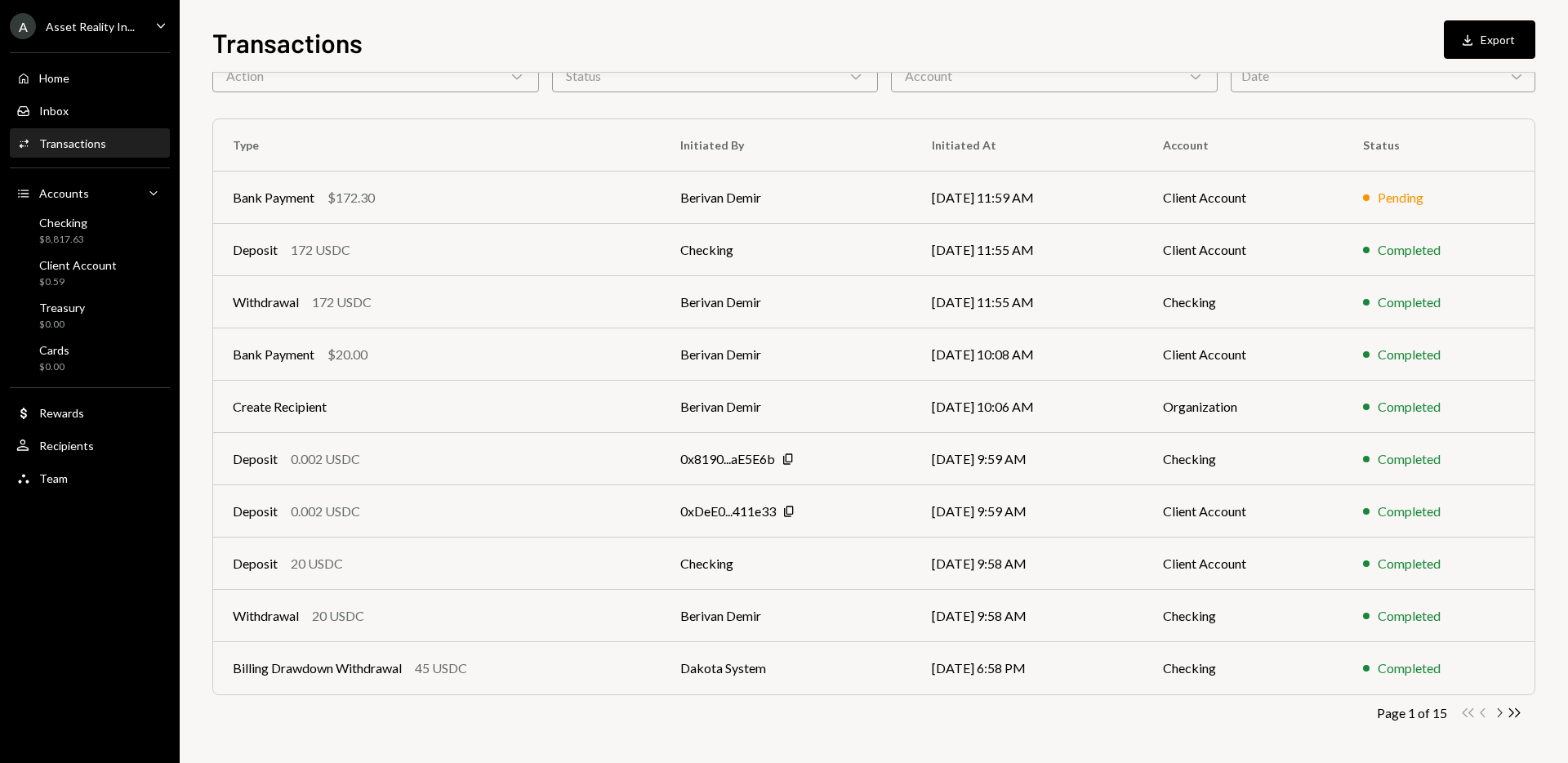
click at [1495, 716] on icon "Chevron Right" at bounding box center [1499, 712] width 15 height 15
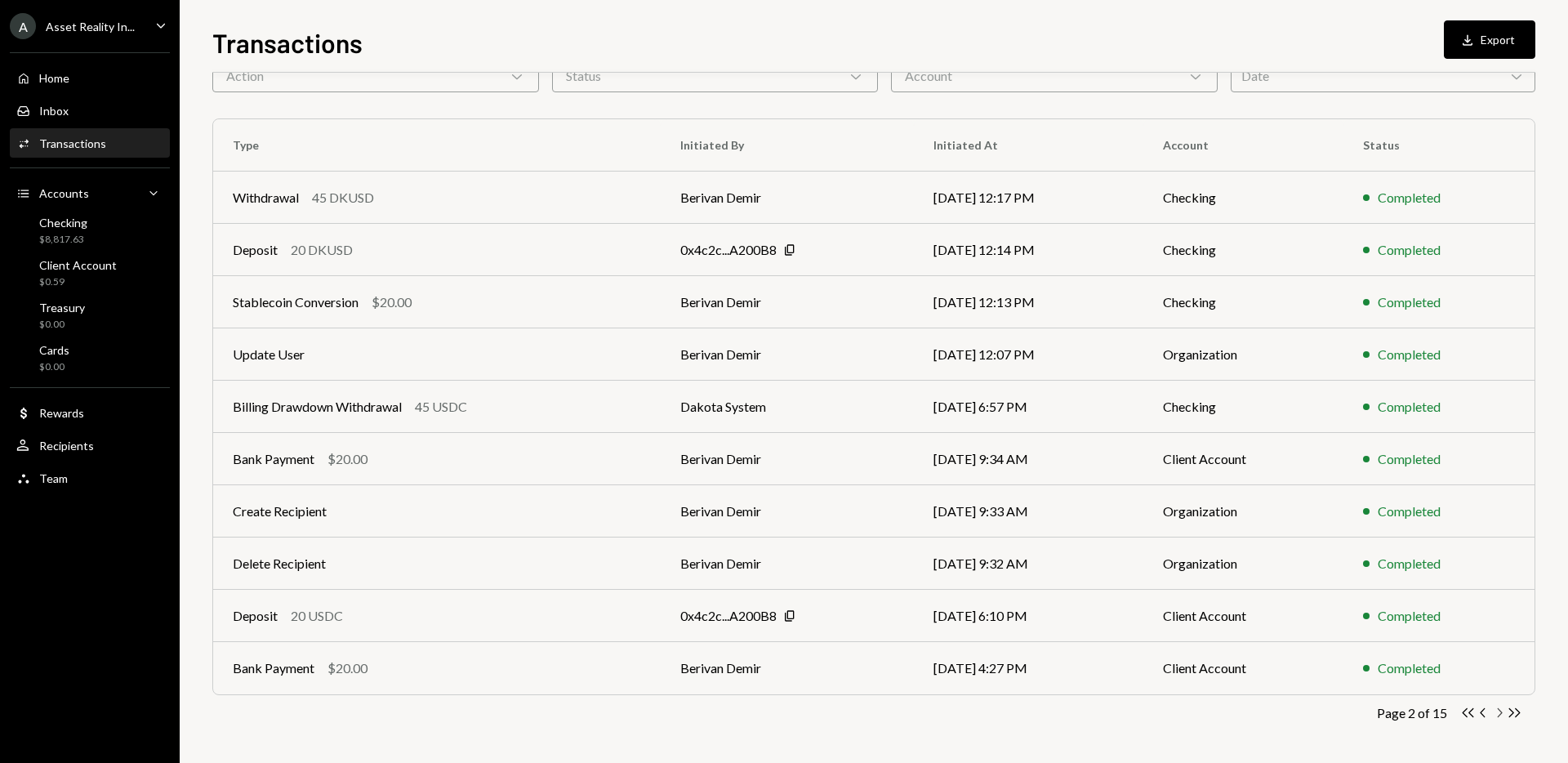
click at [1500, 714] on icon "button" at bounding box center [1500, 713] width 5 height 9
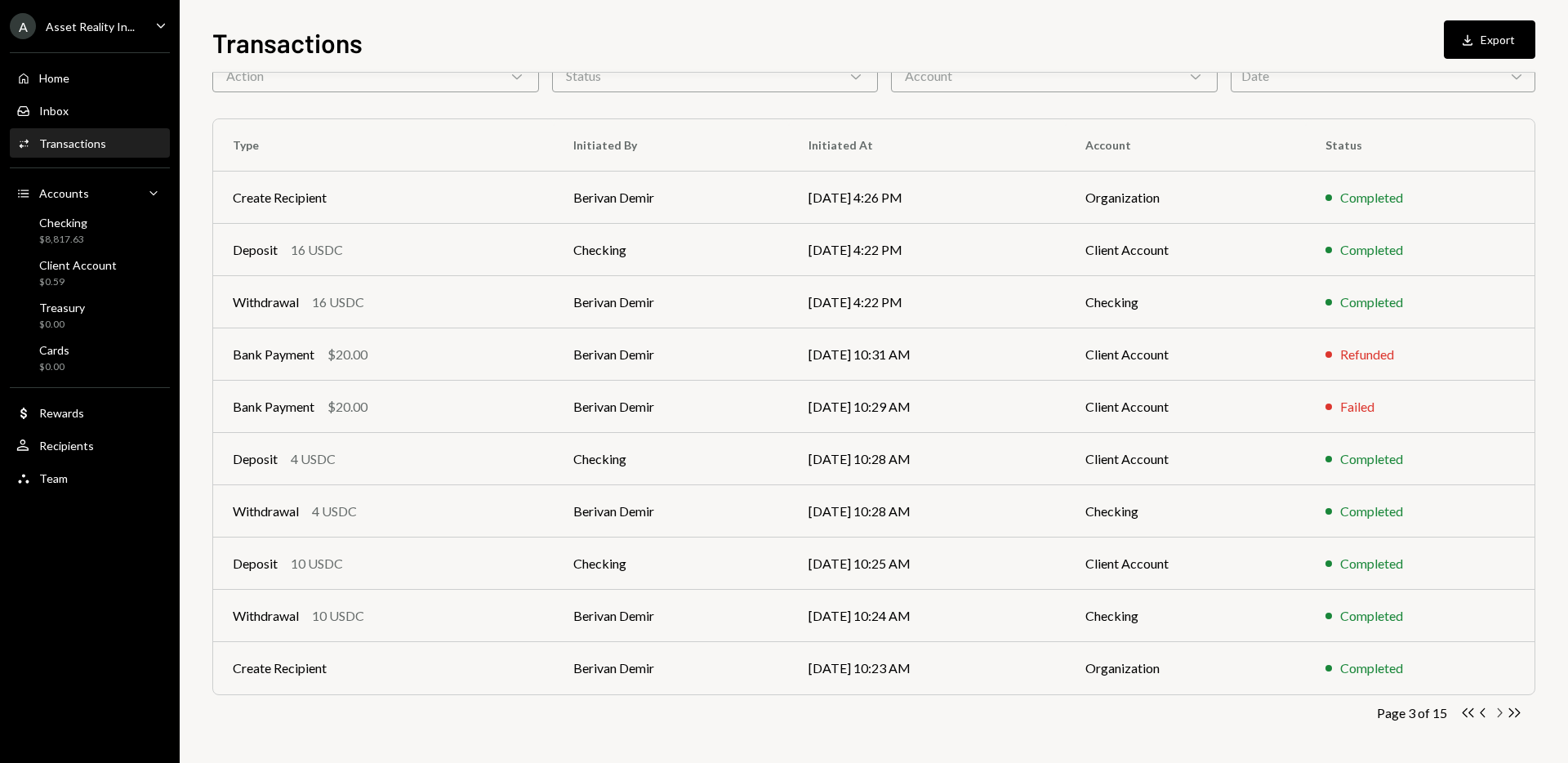
click at [1497, 712] on icon "Chevron Right" at bounding box center [1499, 712] width 15 height 15
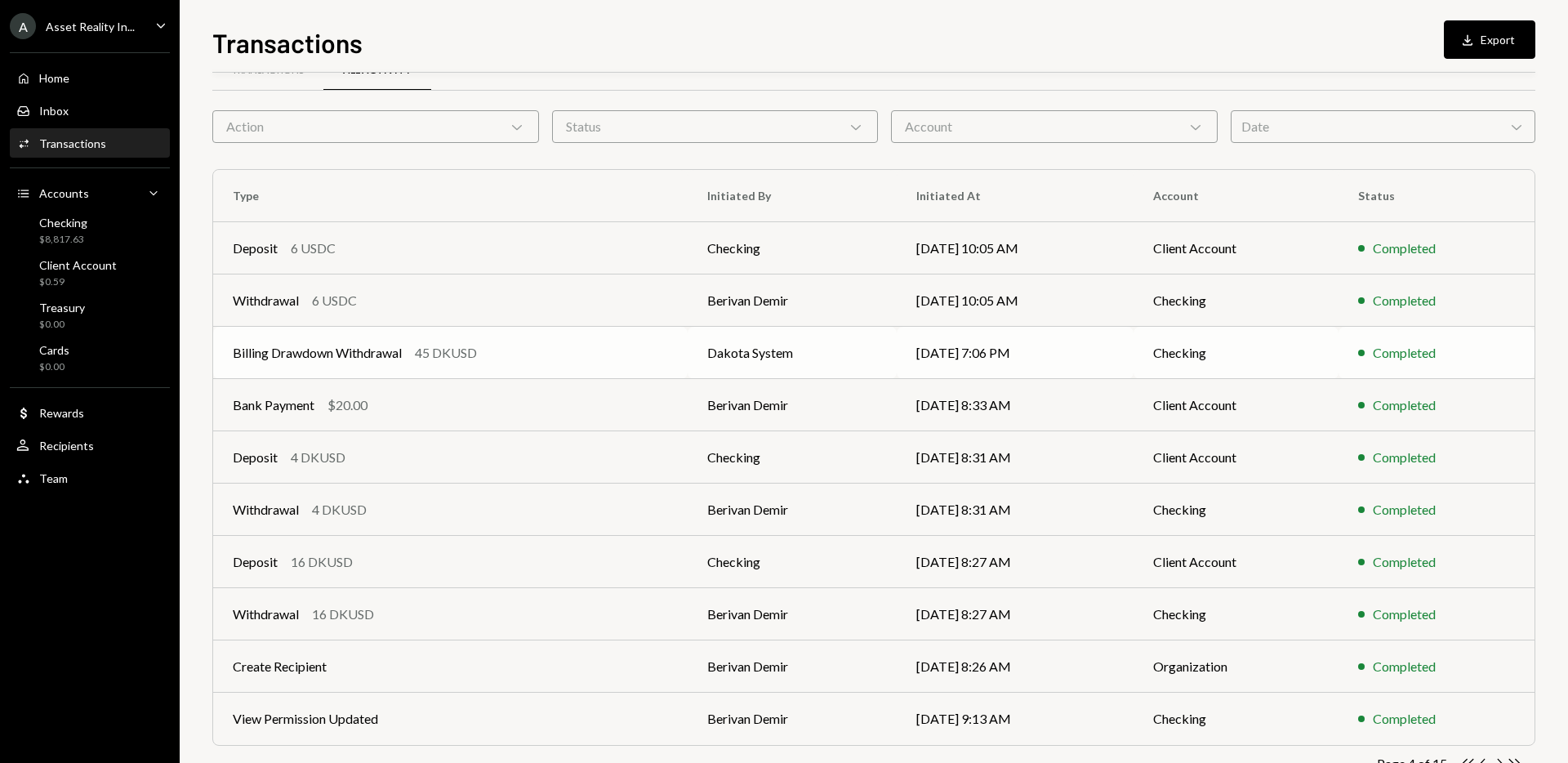
scroll to position [38, 0]
click at [632, 406] on div "Bank Payment $20.00" at bounding box center [450, 407] width 435 height 20
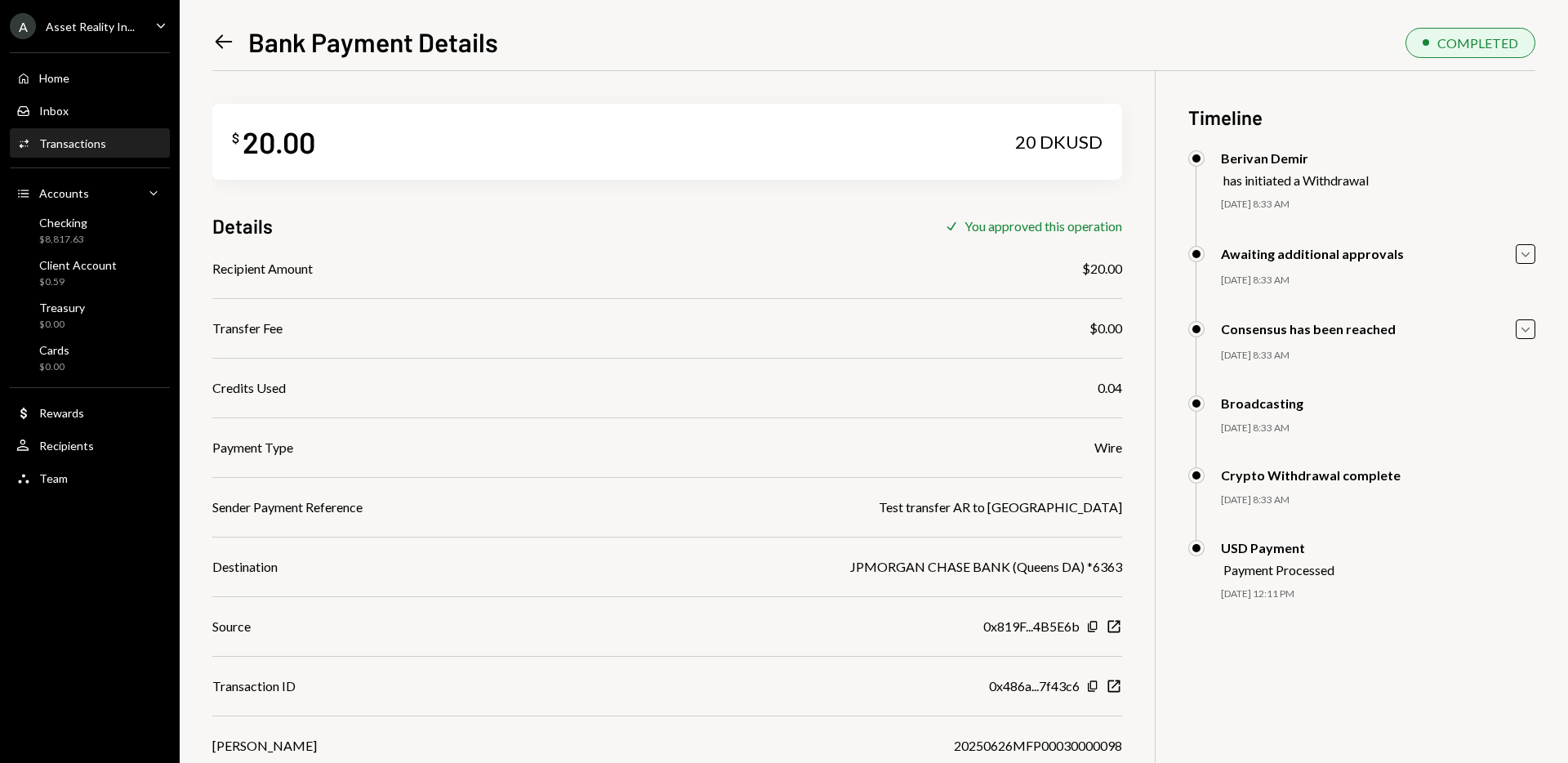
click at [224, 43] on icon "Left Arrow" at bounding box center [224, 41] width 23 height 23
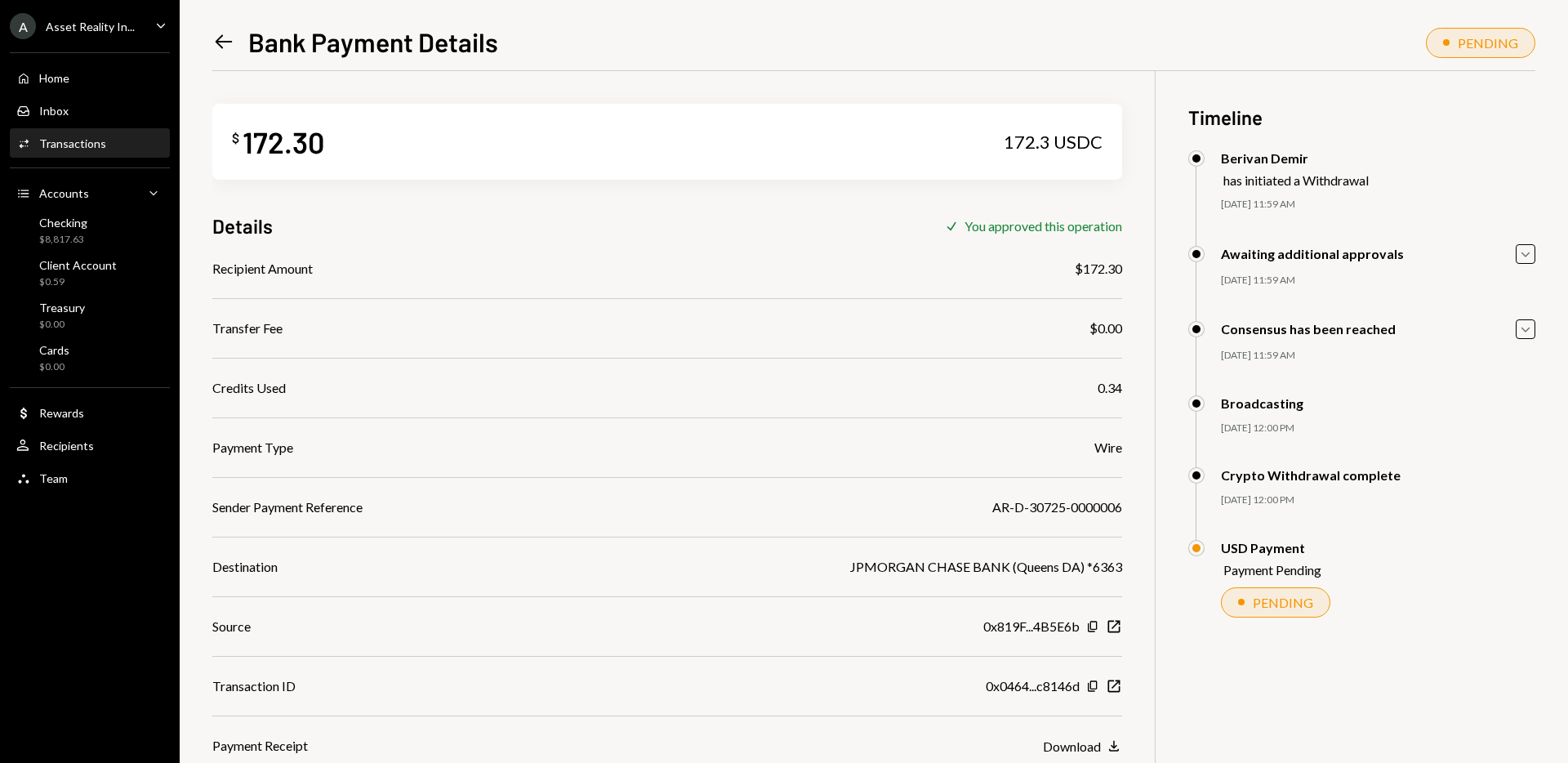
click at [225, 38] on icon "Left Arrow" at bounding box center [224, 41] width 23 height 23
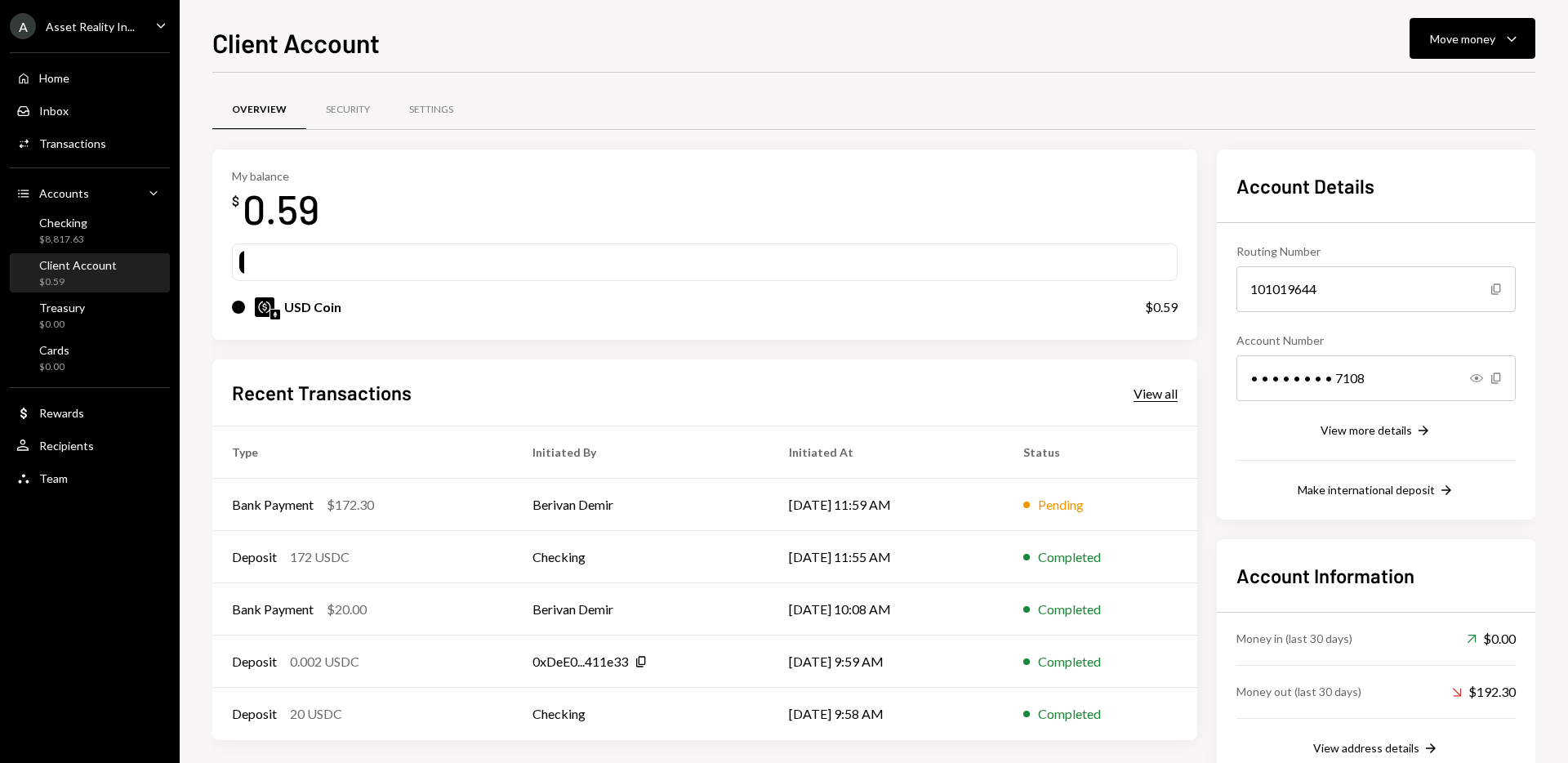
click at [1145, 397] on div "View all" at bounding box center [1155, 394] width 45 height 16
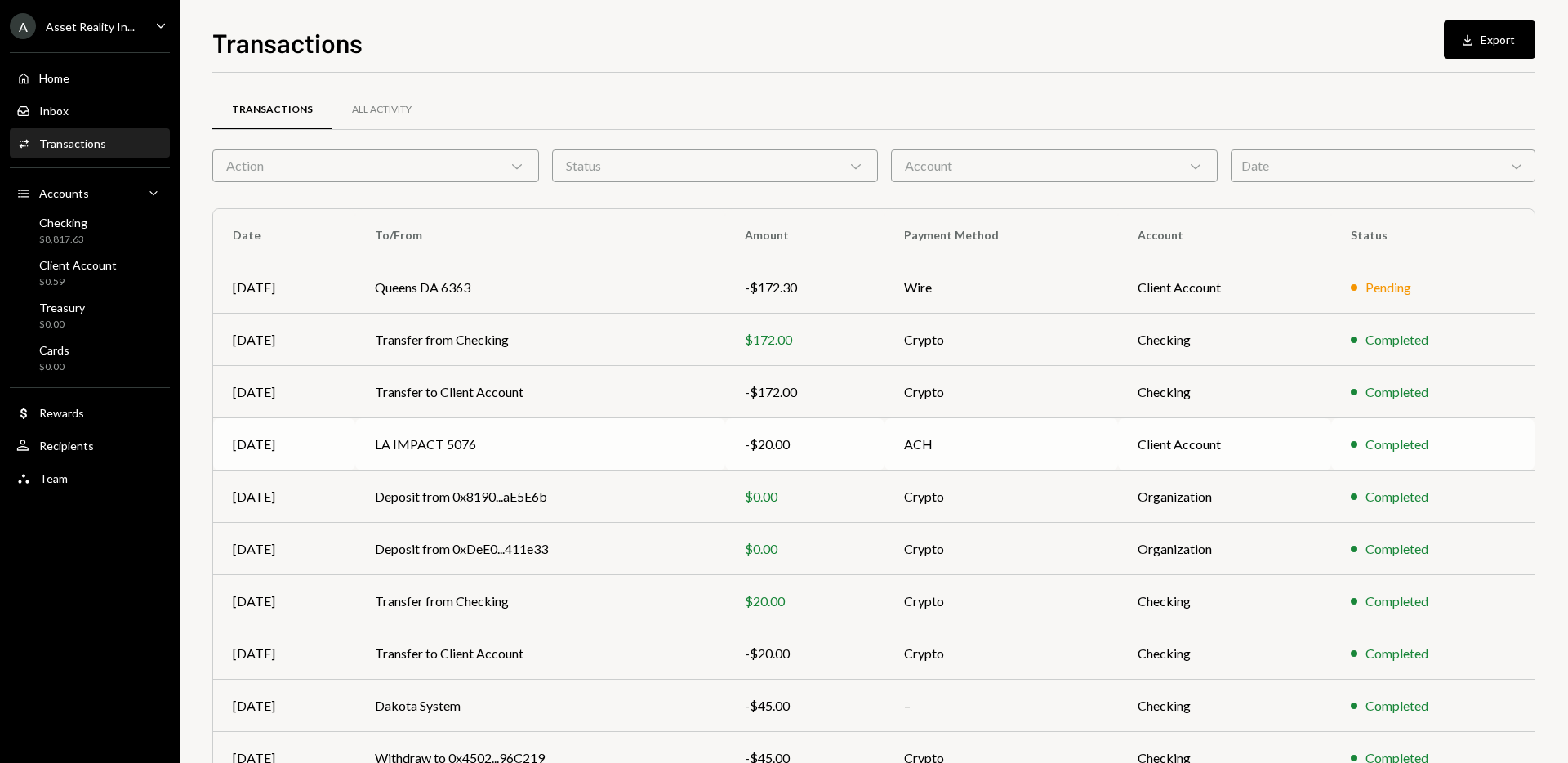
scroll to position [90, 0]
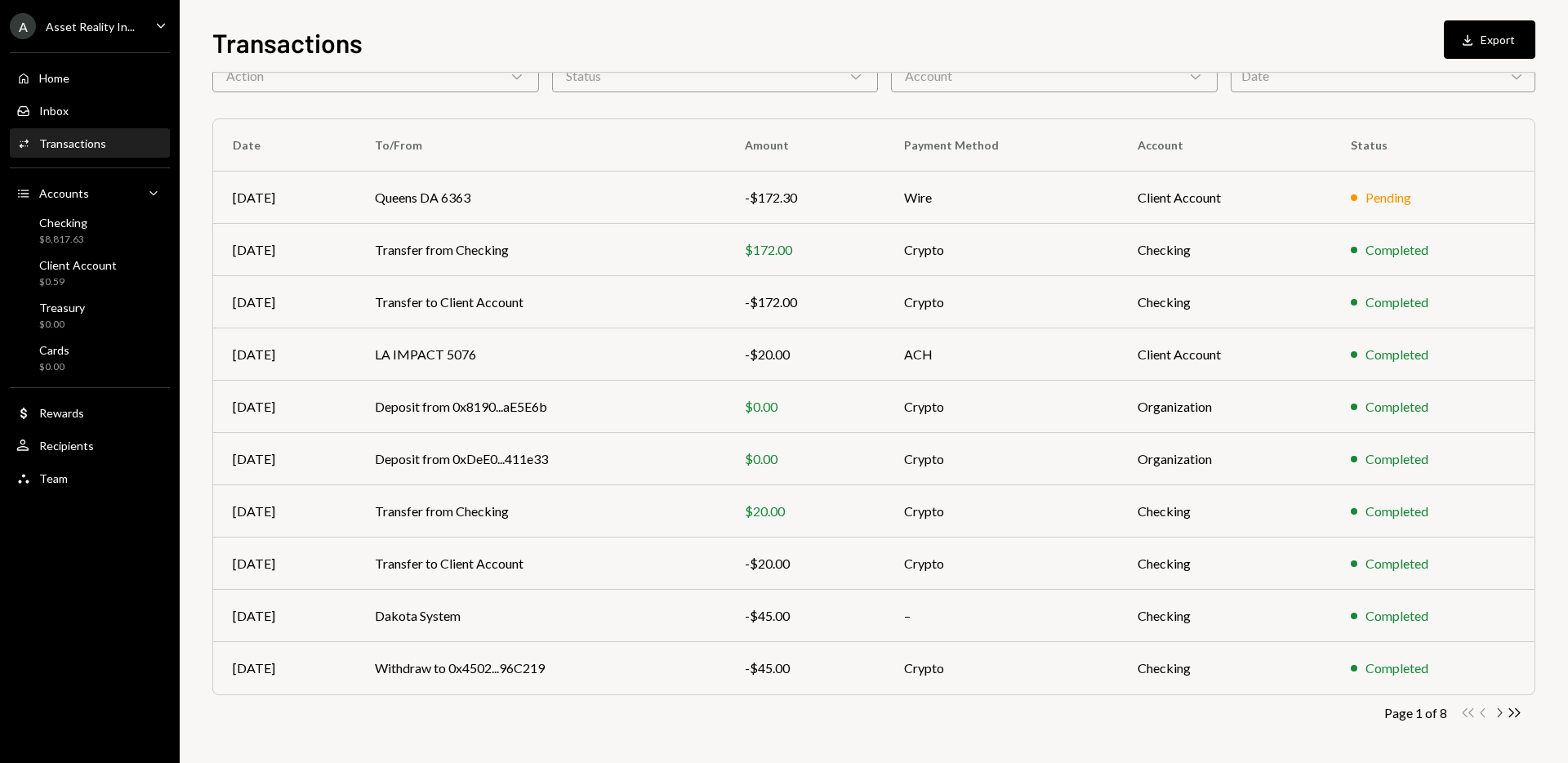
click at [1498, 712] on icon "Chevron Right" at bounding box center [1499, 712] width 15 height 15
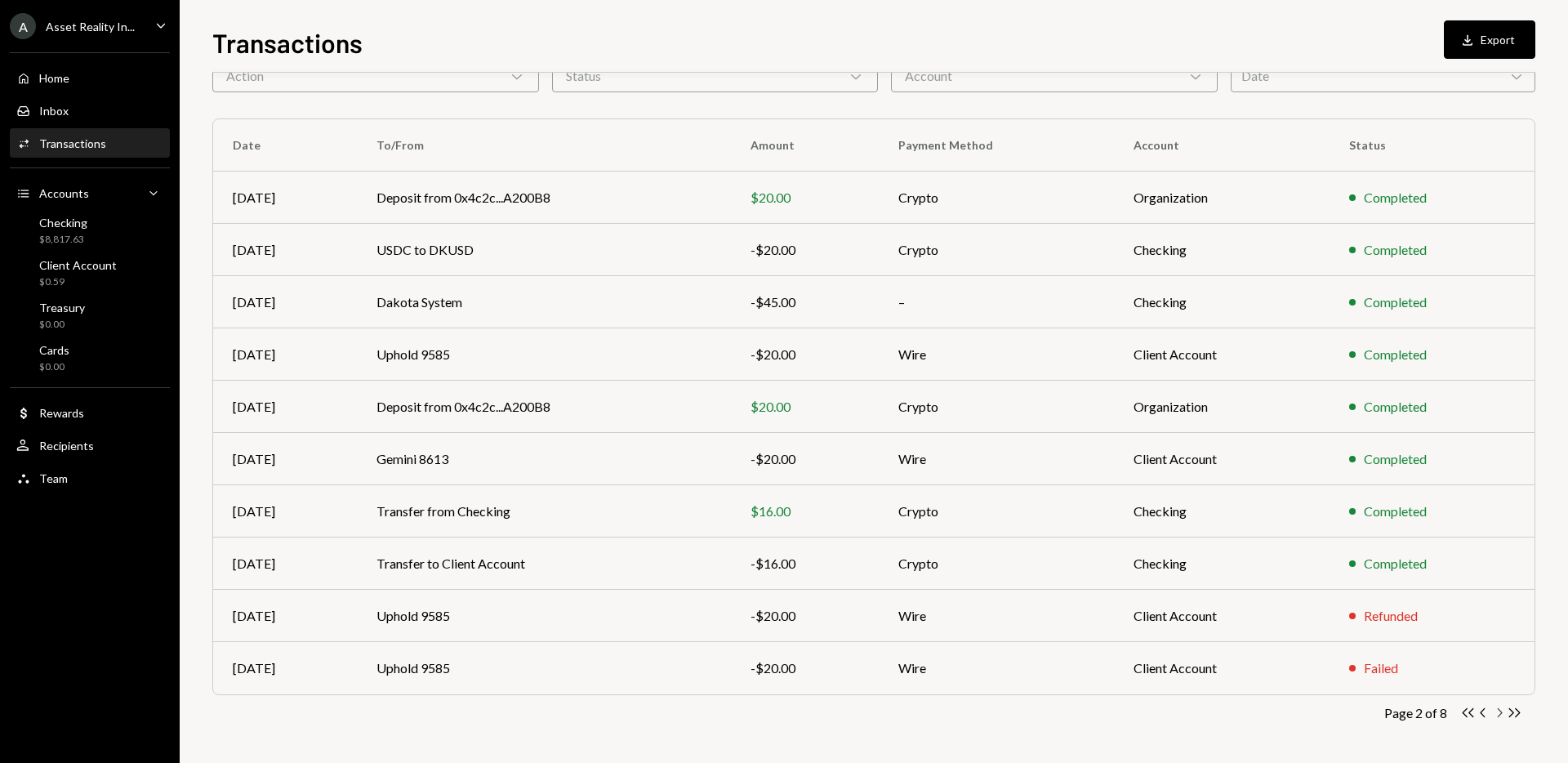
click at [1499, 712] on icon "Chevron Right" at bounding box center [1499, 712] width 15 height 15
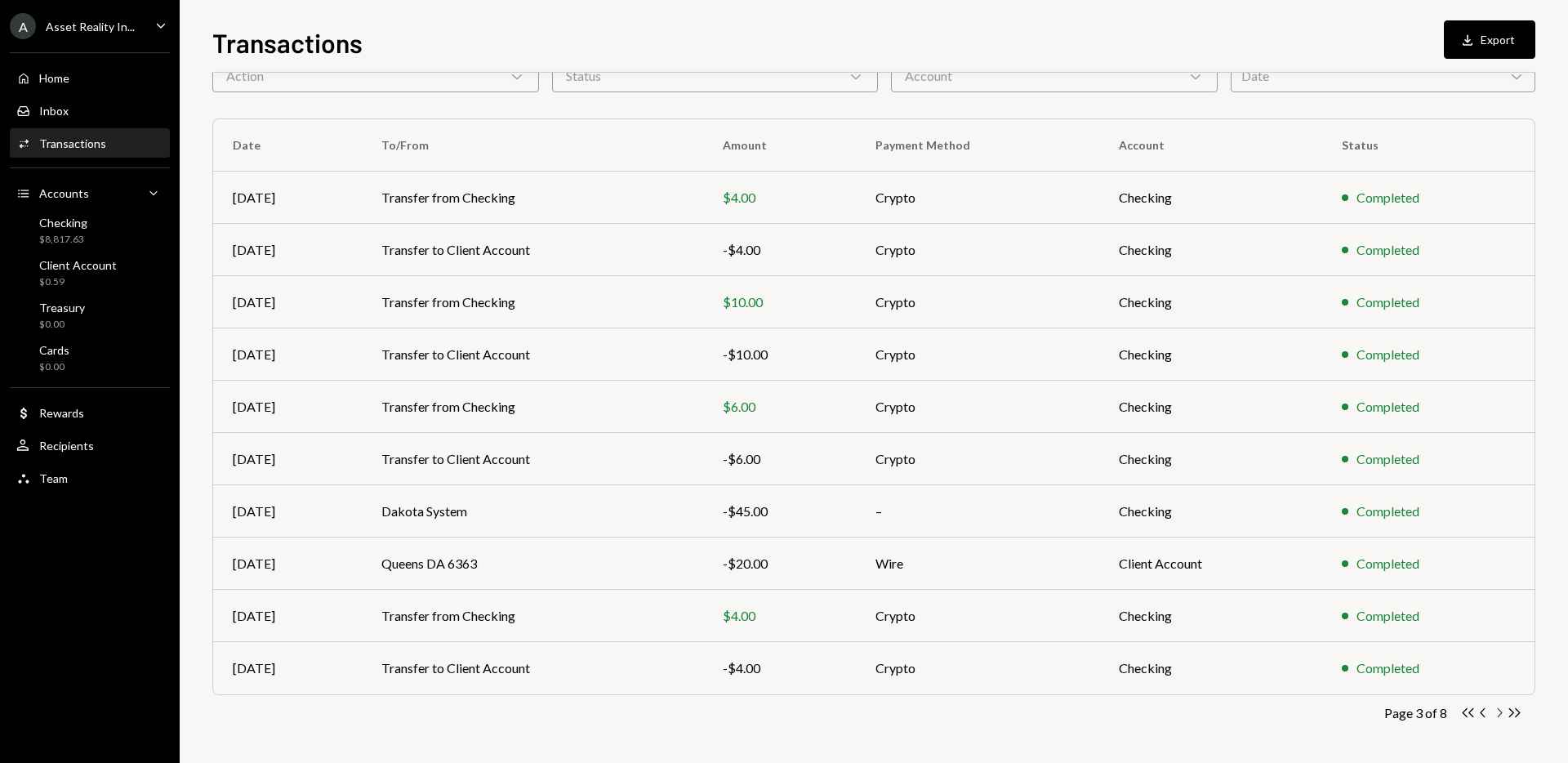
click at [1499, 712] on icon "Chevron Right" at bounding box center [1499, 712] width 15 height 15
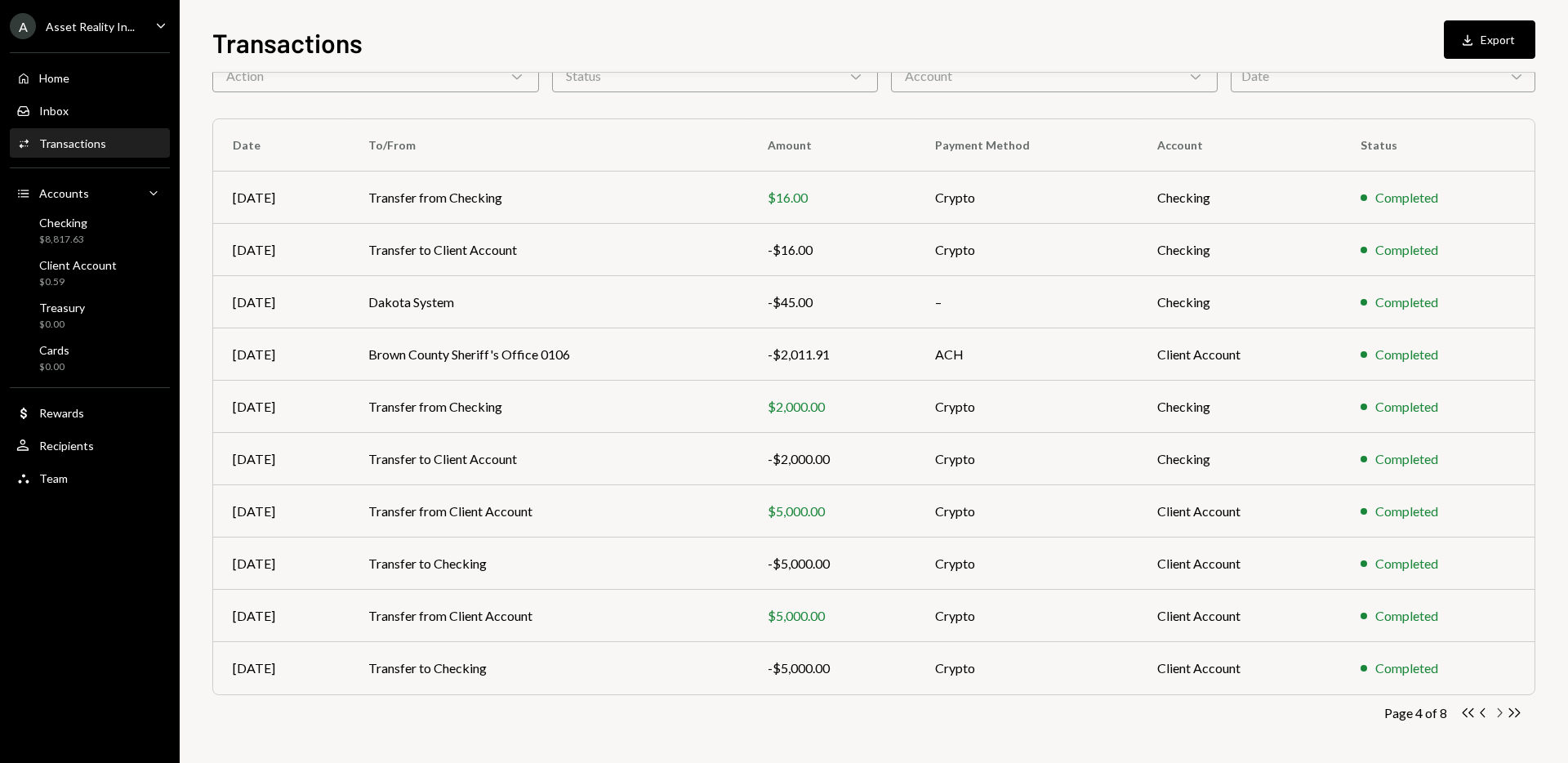
click at [1500, 712] on icon "button" at bounding box center [1500, 713] width 5 height 9
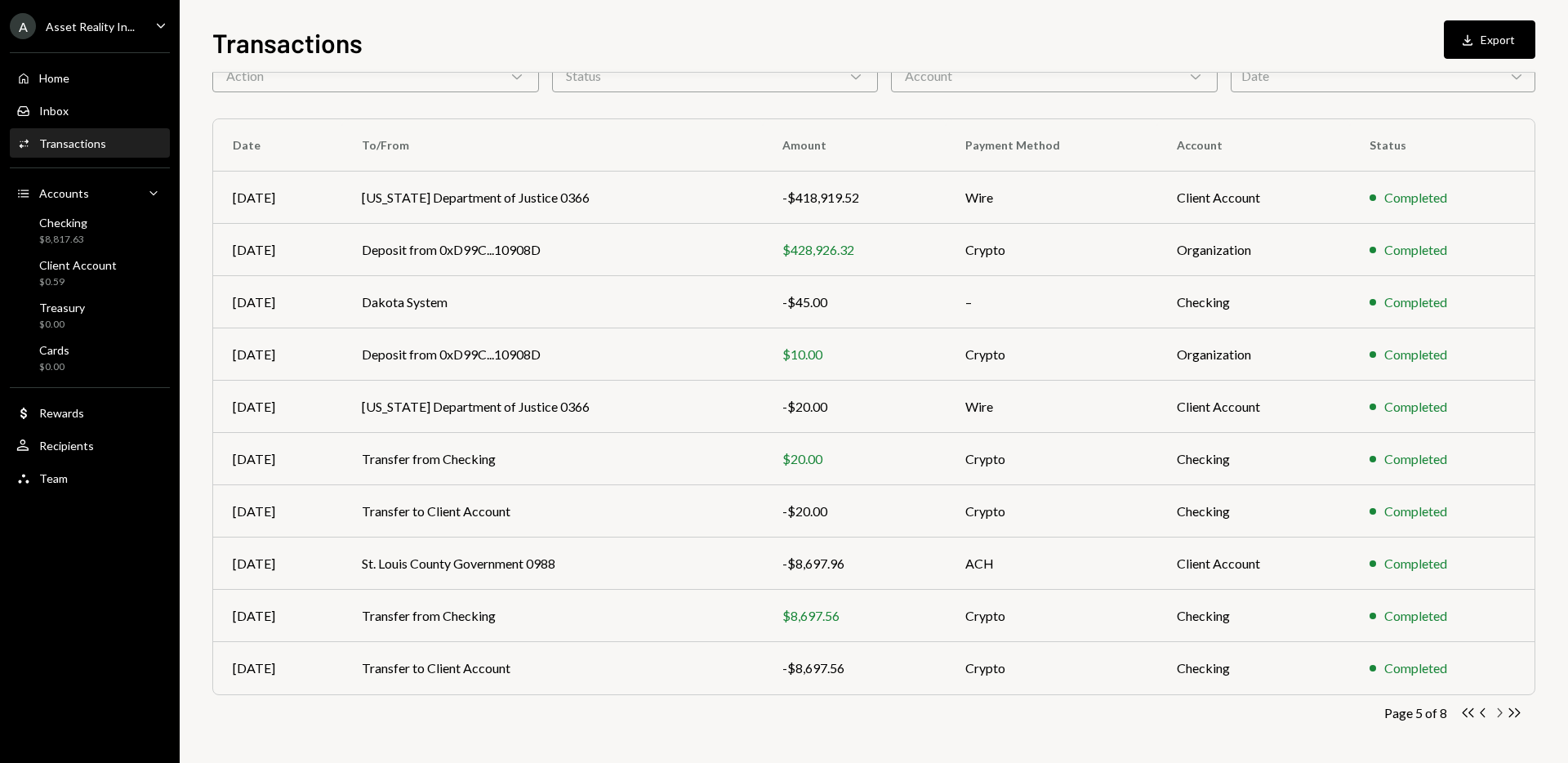
click at [1494, 716] on icon "Chevron Right" at bounding box center [1499, 712] width 15 height 15
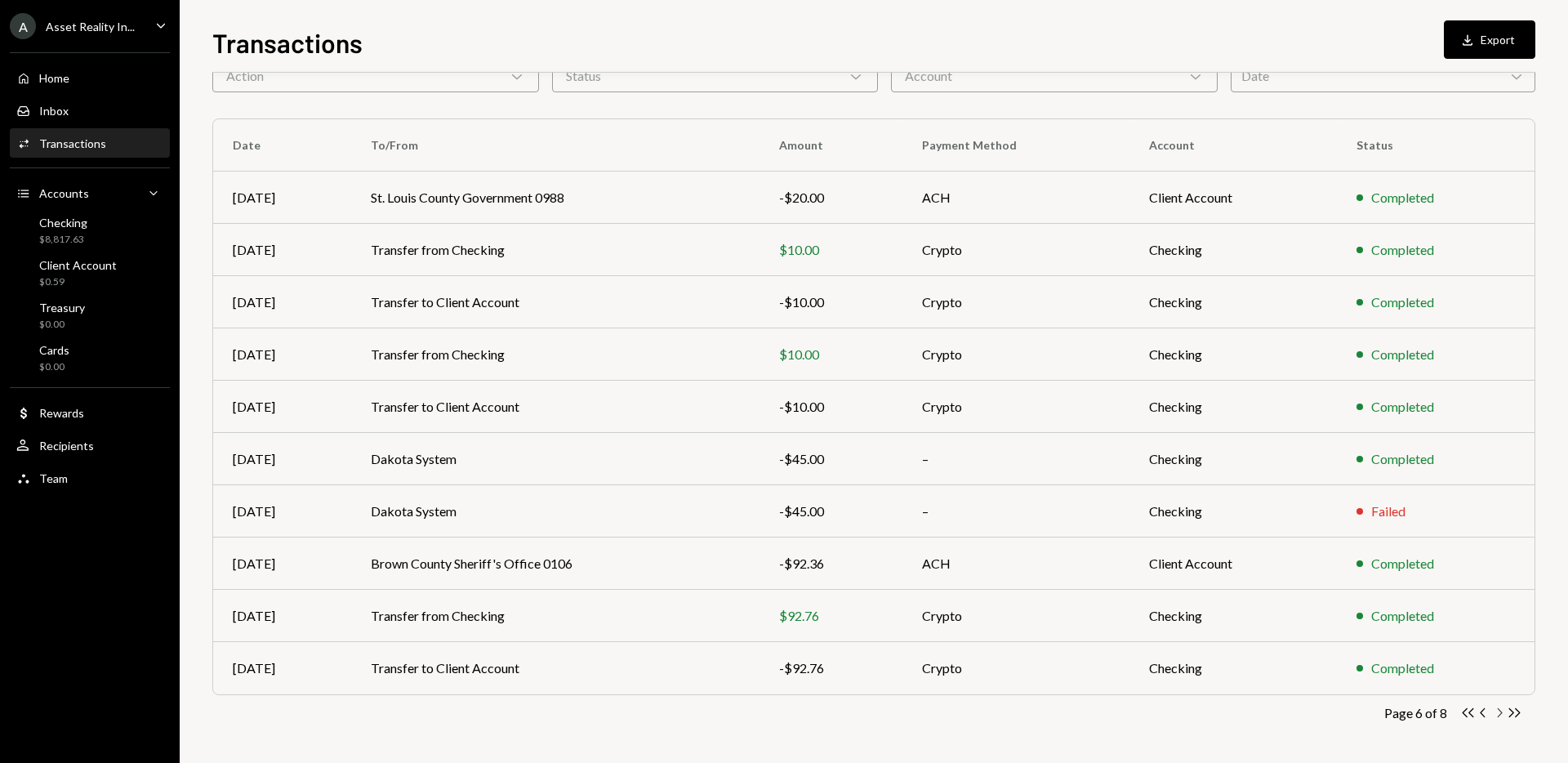
click at [1502, 713] on icon "Chevron Right" at bounding box center [1499, 712] width 15 height 15
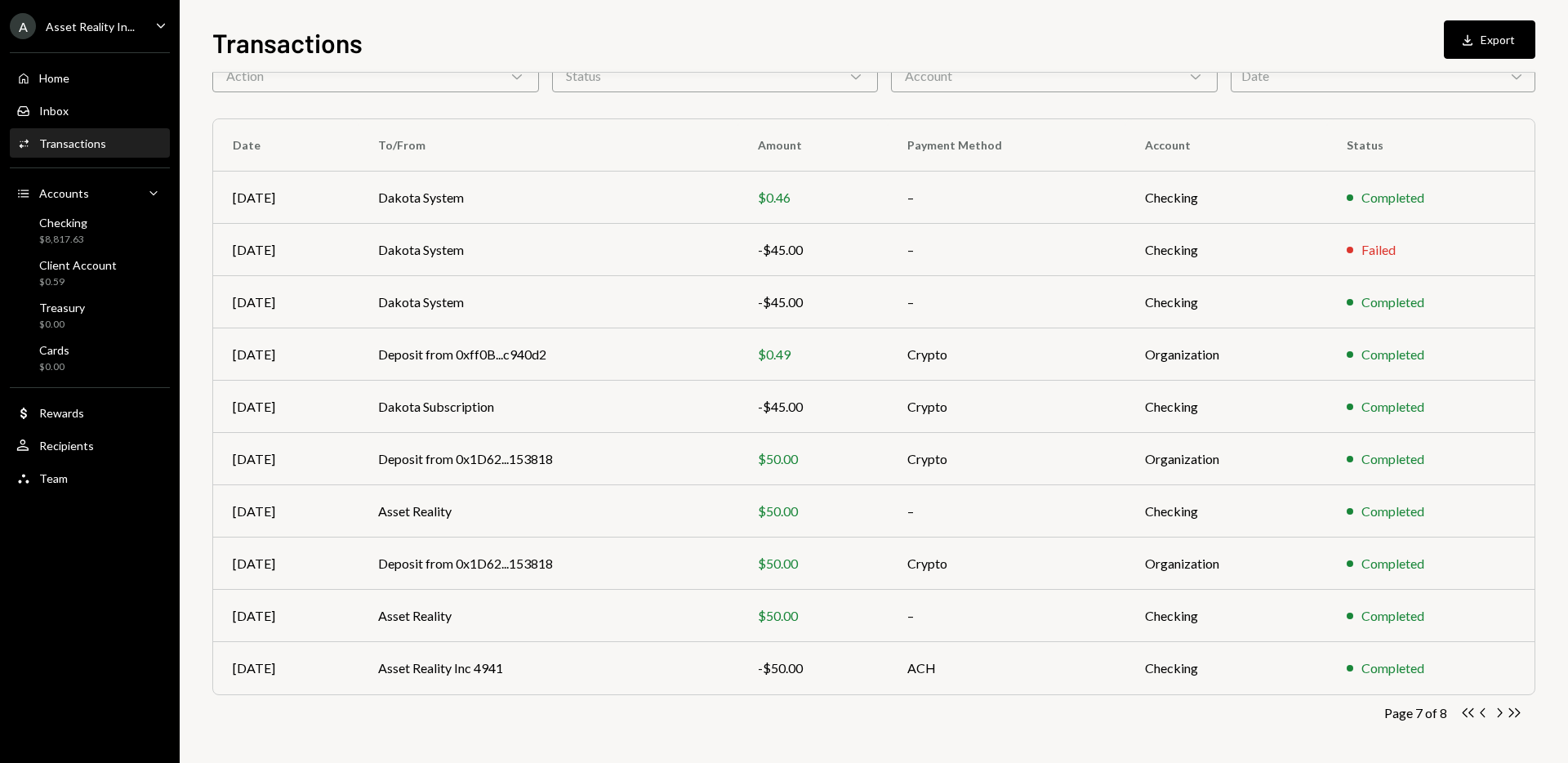
scroll to position [0, 0]
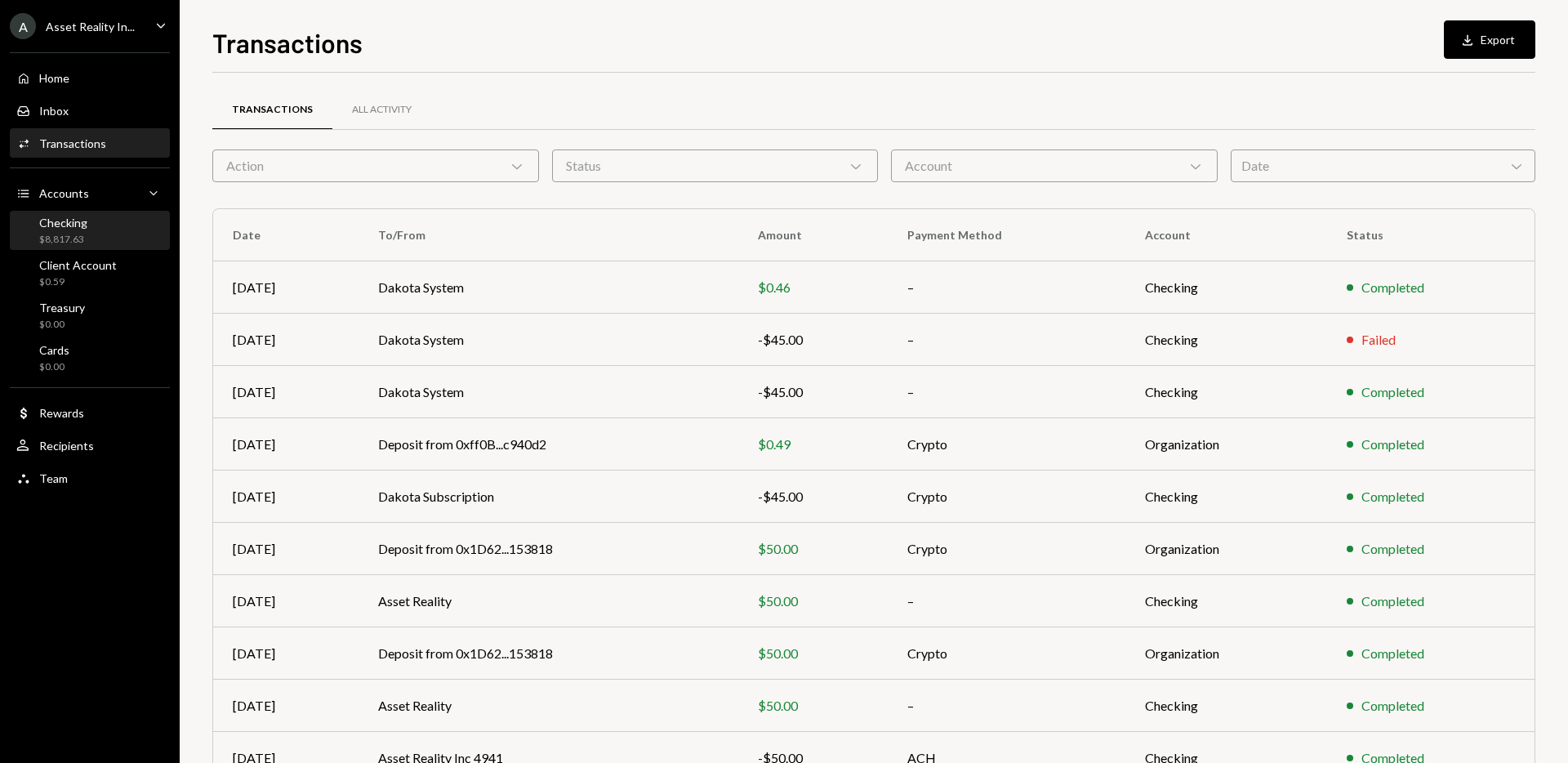
click at [66, 233] on div "$8,817.63" at bounding box center [63, 239] width 48 height 14
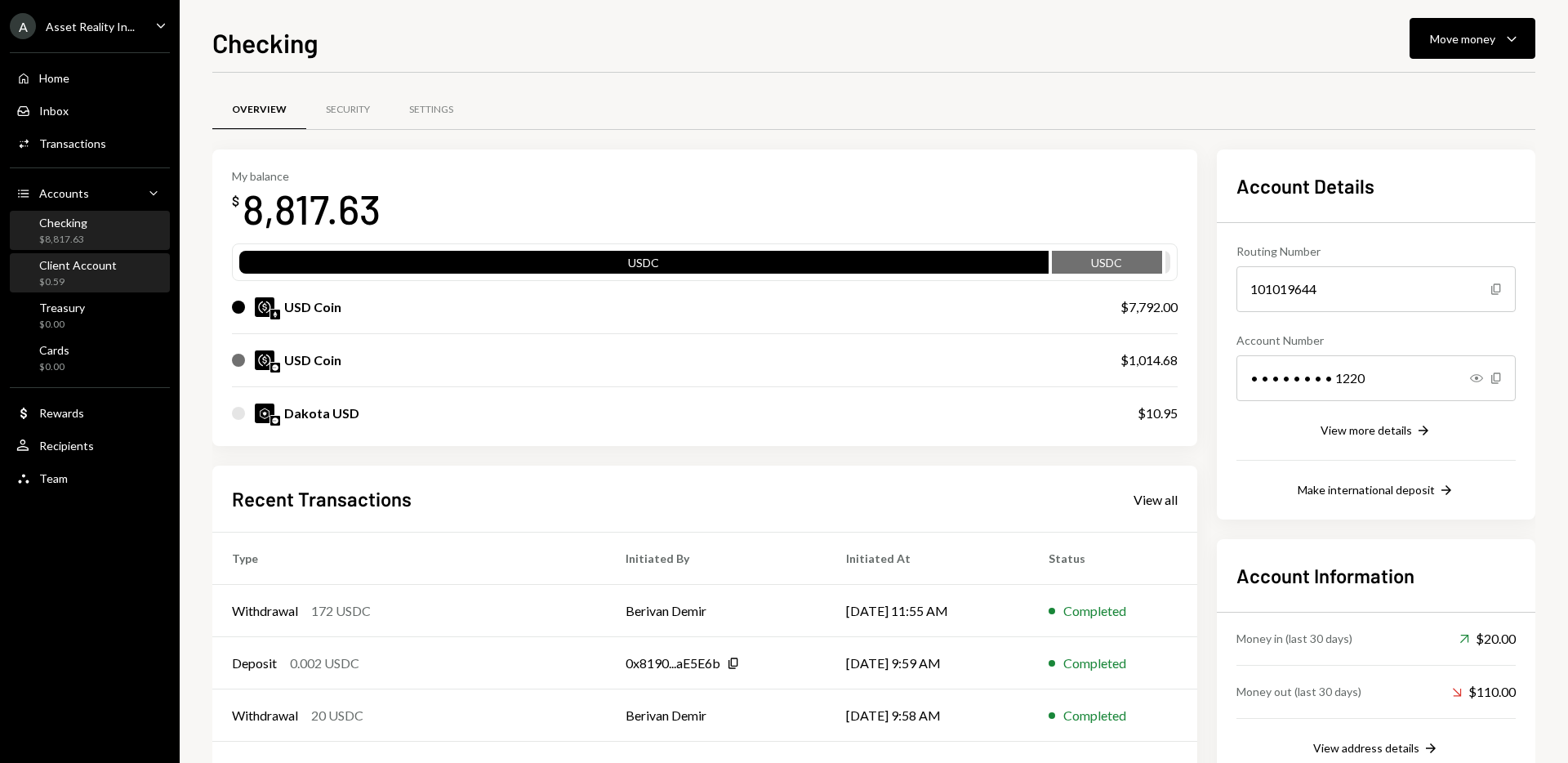
click at [92, 274] on div "Client Account $0.59" at bounding box center [77, 274] width 77 height 31
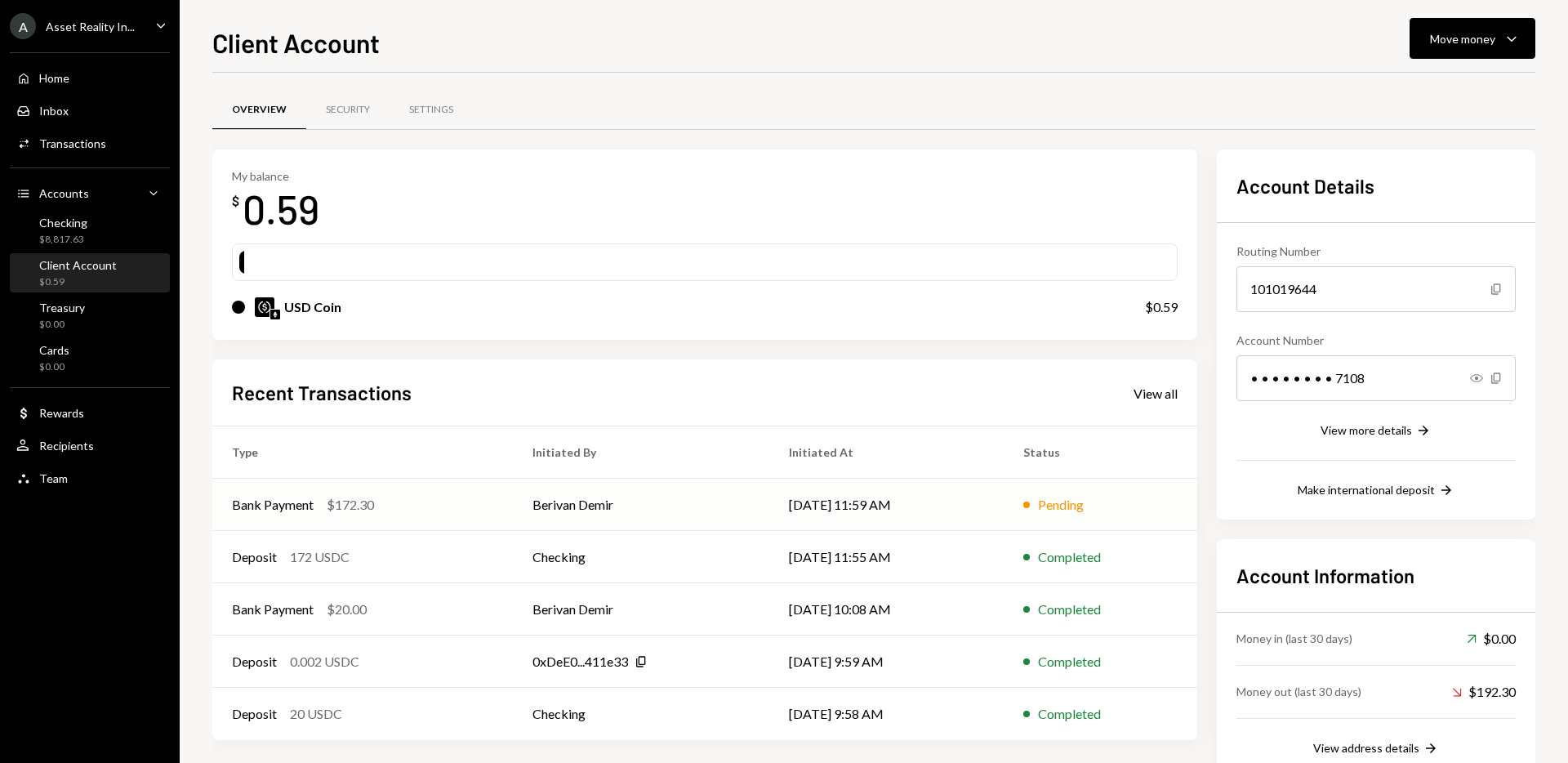
click at [830, 503] on td "[DATE] 11:59 AM" at bounding box center [886, 505] width 235 height 53
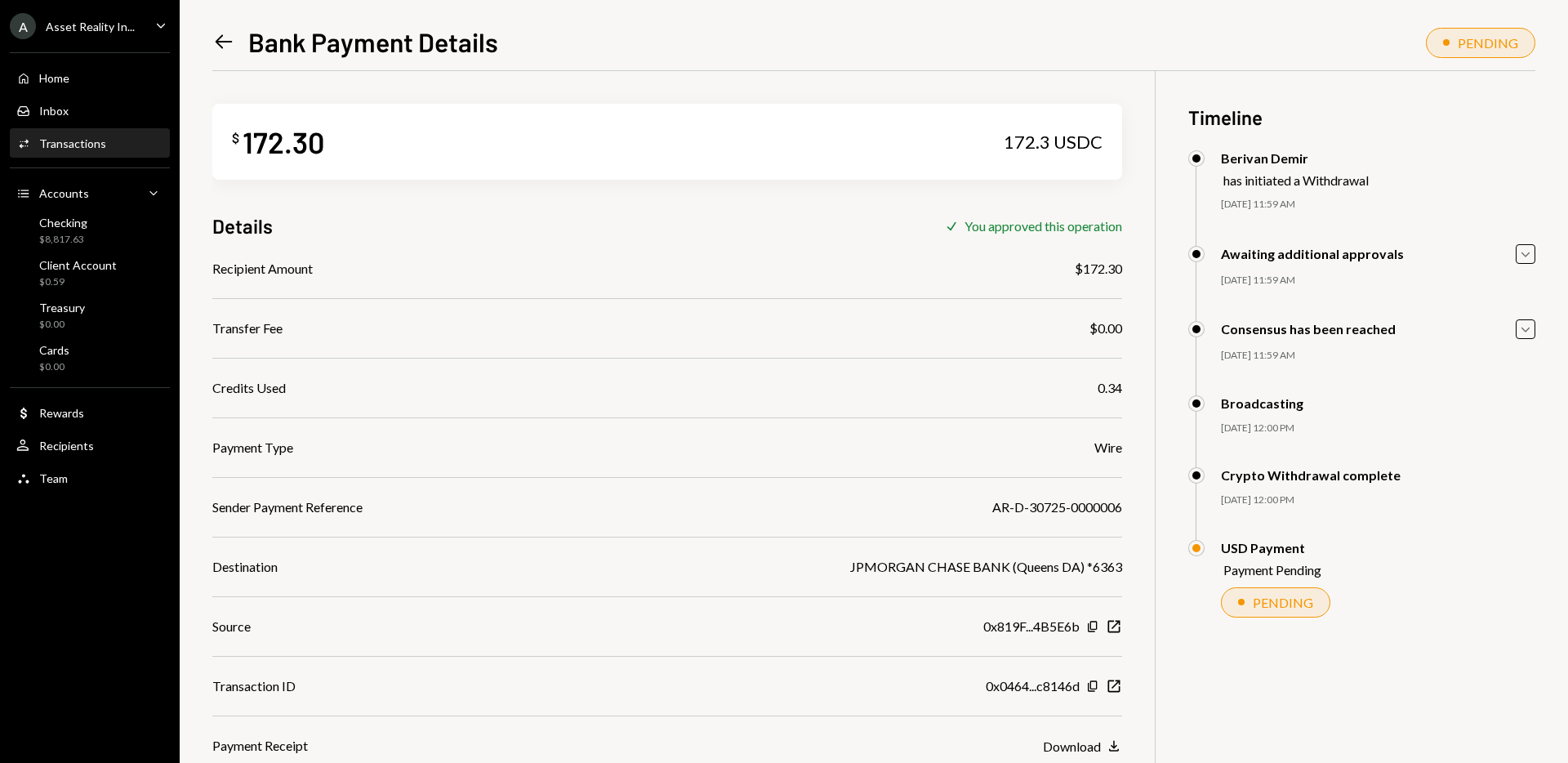
click at [217, 52] on icon "Left Arrow" at bounding box center [224, 41] width 23 height 23
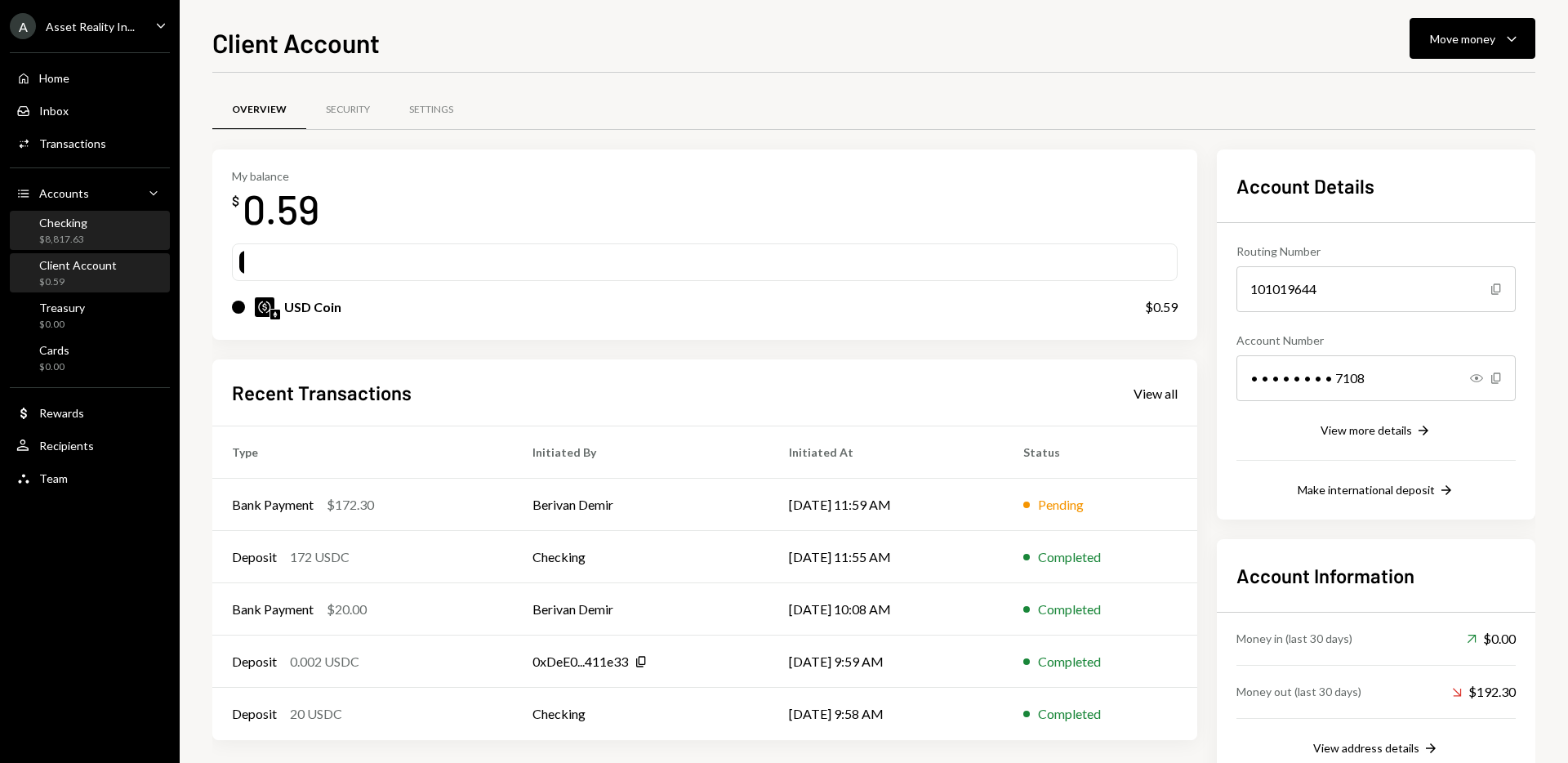
click at [72, 225] on div "Checking" at bounding box center [63, 222] width 48 height 14
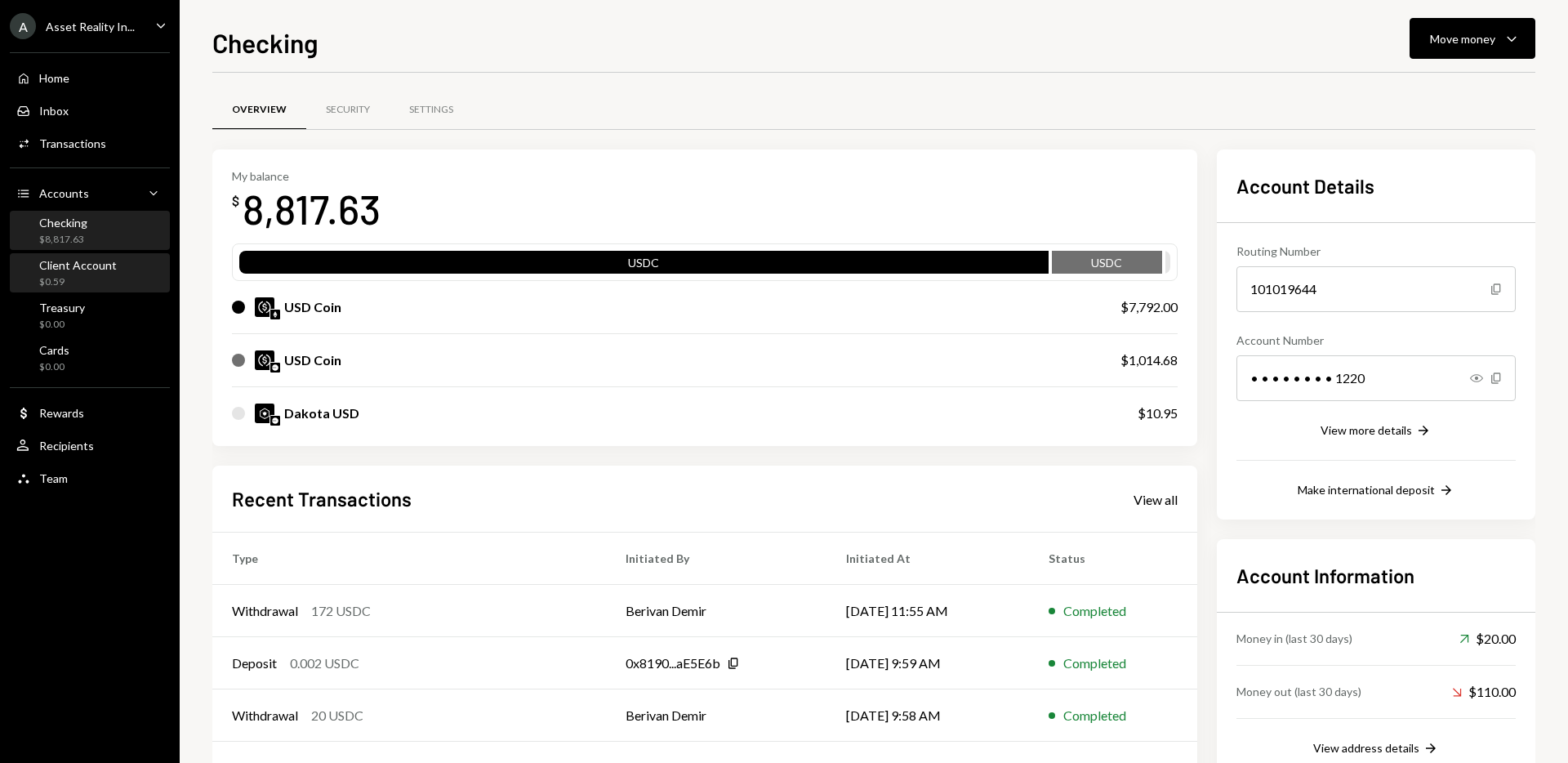
click at [72, 269] on div "Client Account" at bounding box center [77, 265] width 77 height 14
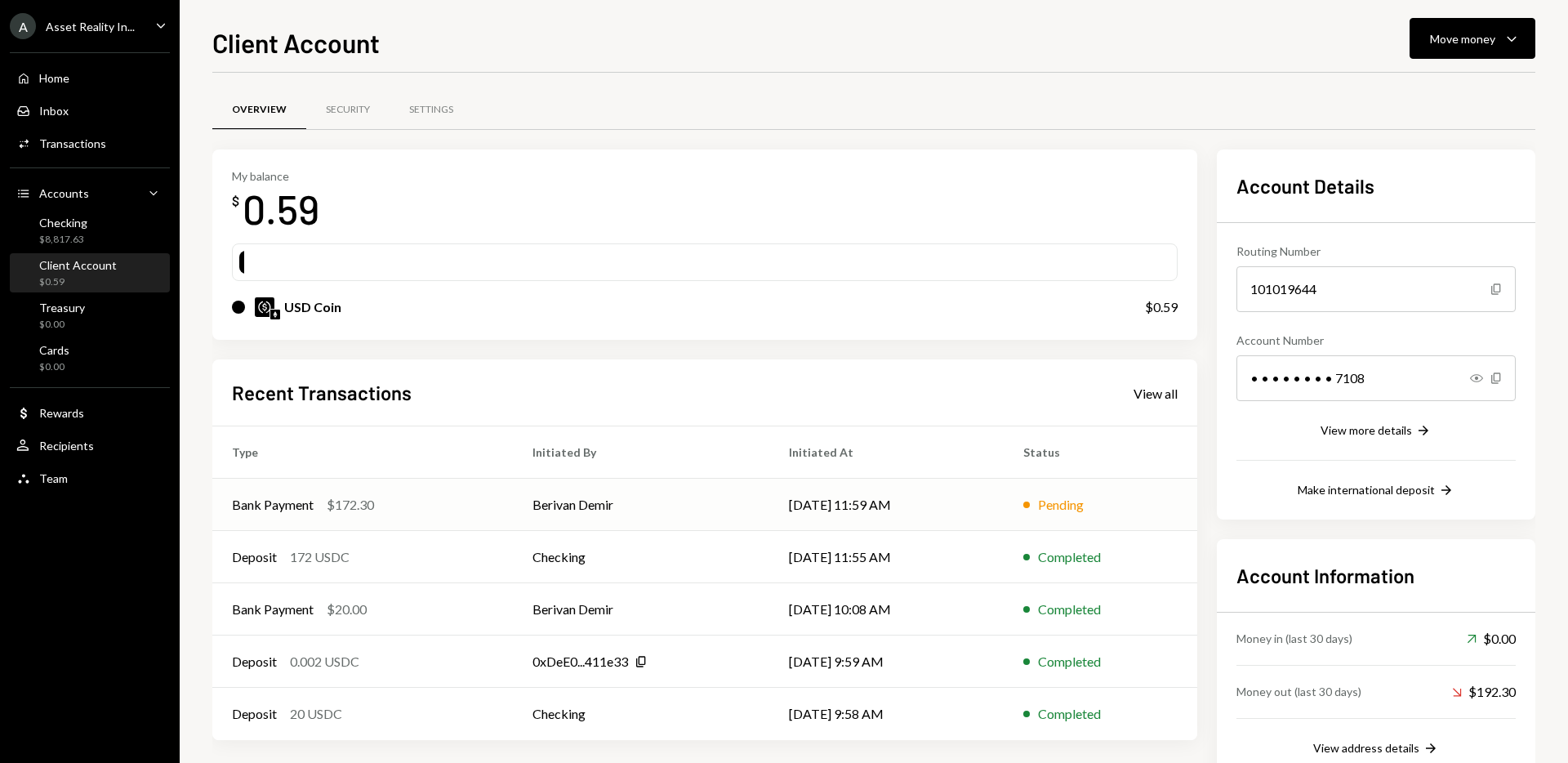
click at [847, 503] on td "[DATE] 11:59 AM" at bounding box center [886, 505] width 235 height 53
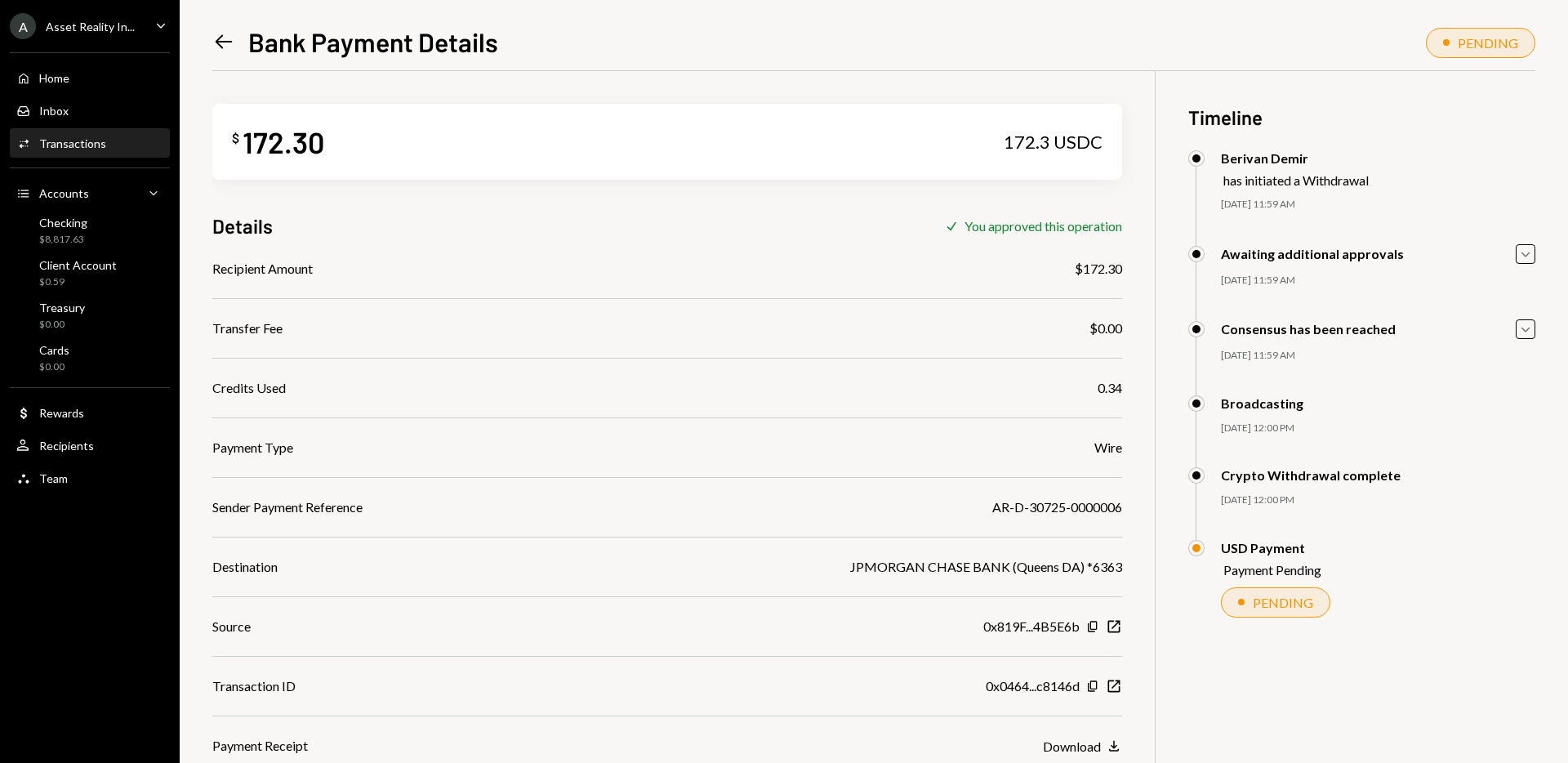
scroll to position [71, 0]
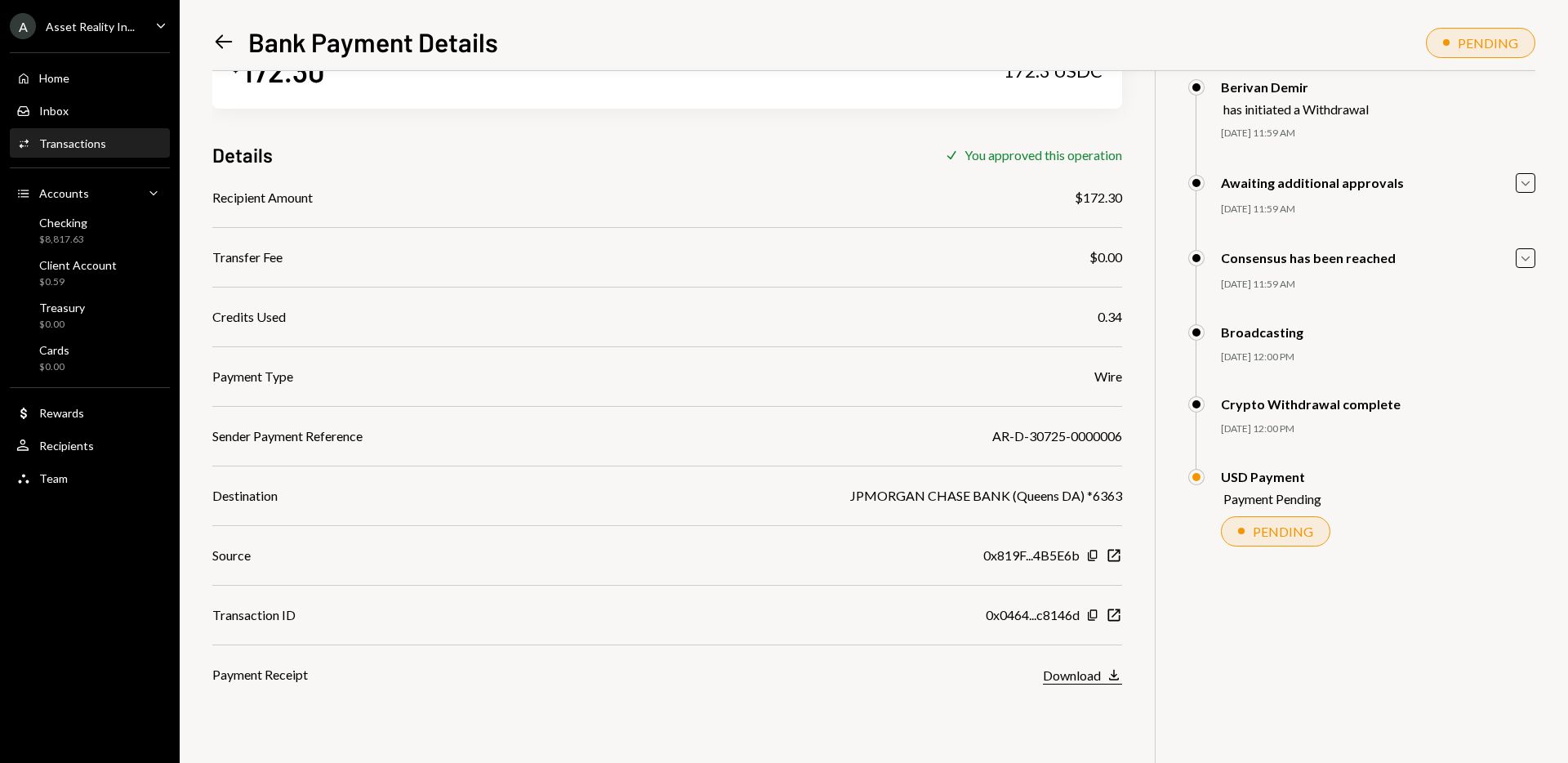
click at [1084, 674] on div "Download" at bounding box center [1072, 675] width 58 height 15
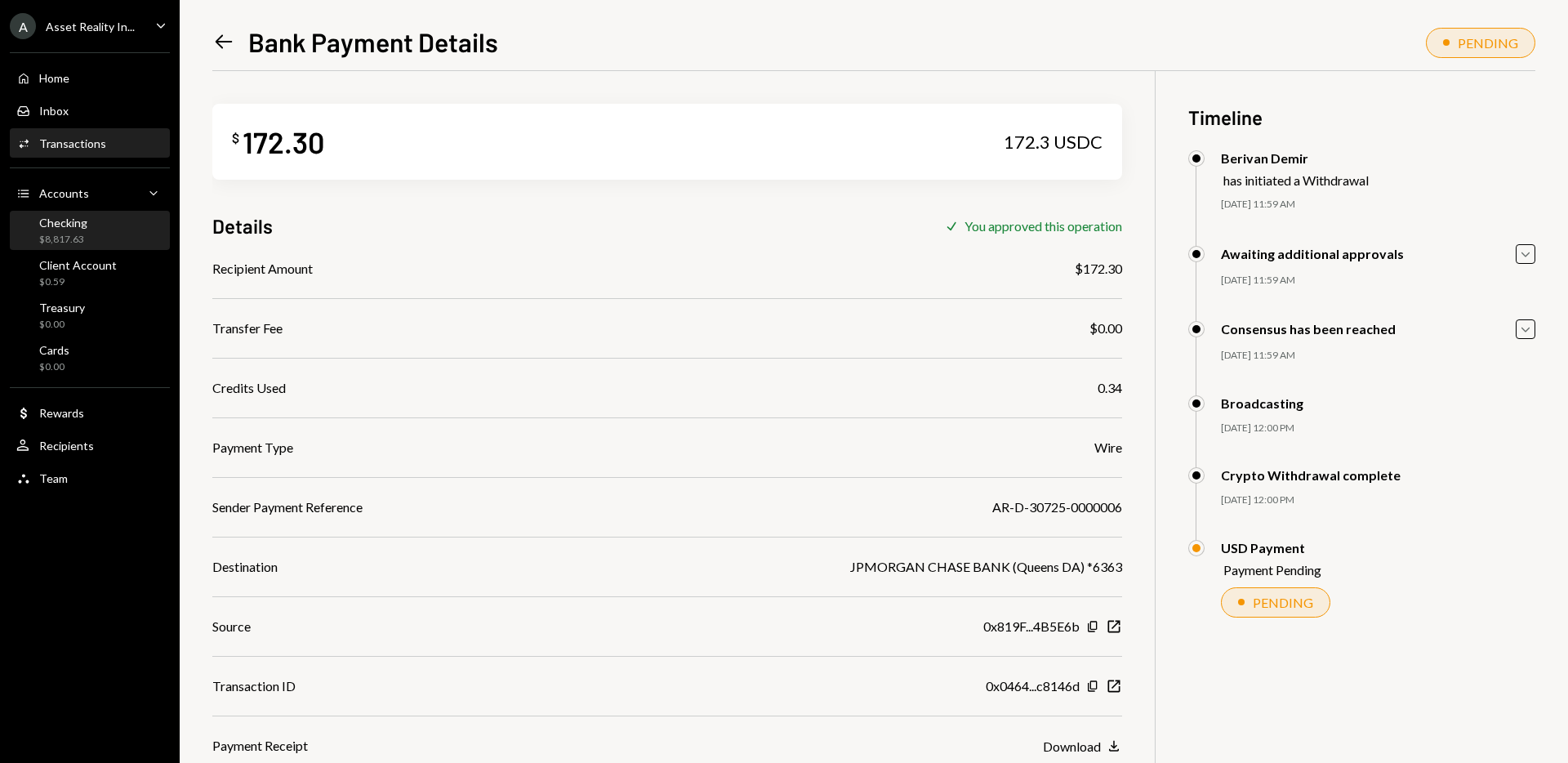
click at [92, 239] on div "Checking $8,817.63" at bounding box center [90, 231] width 147 height 31
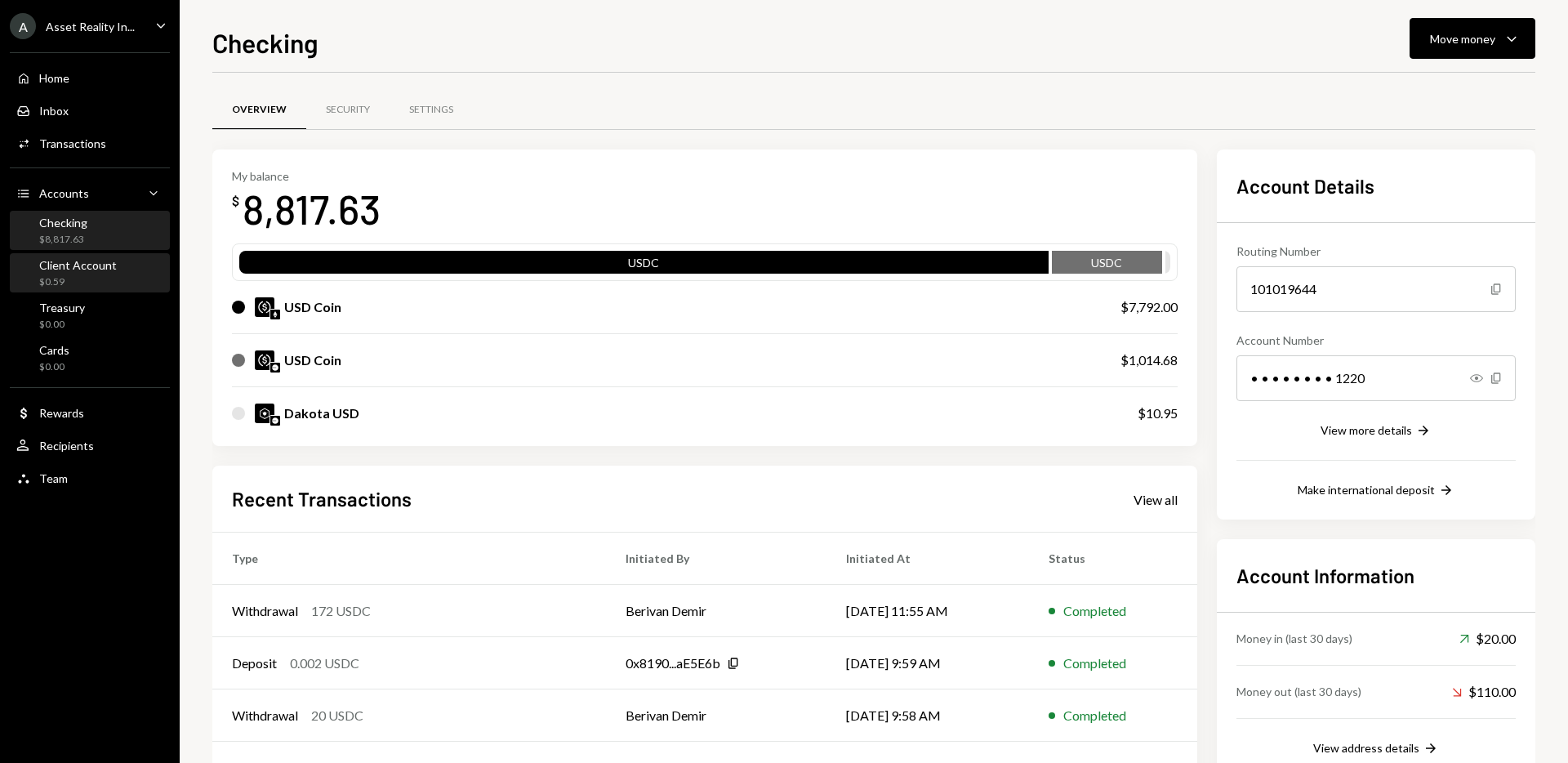
click at [112, 279] on div "$0.59" at bounding box center [77, 282] width 77 height 14
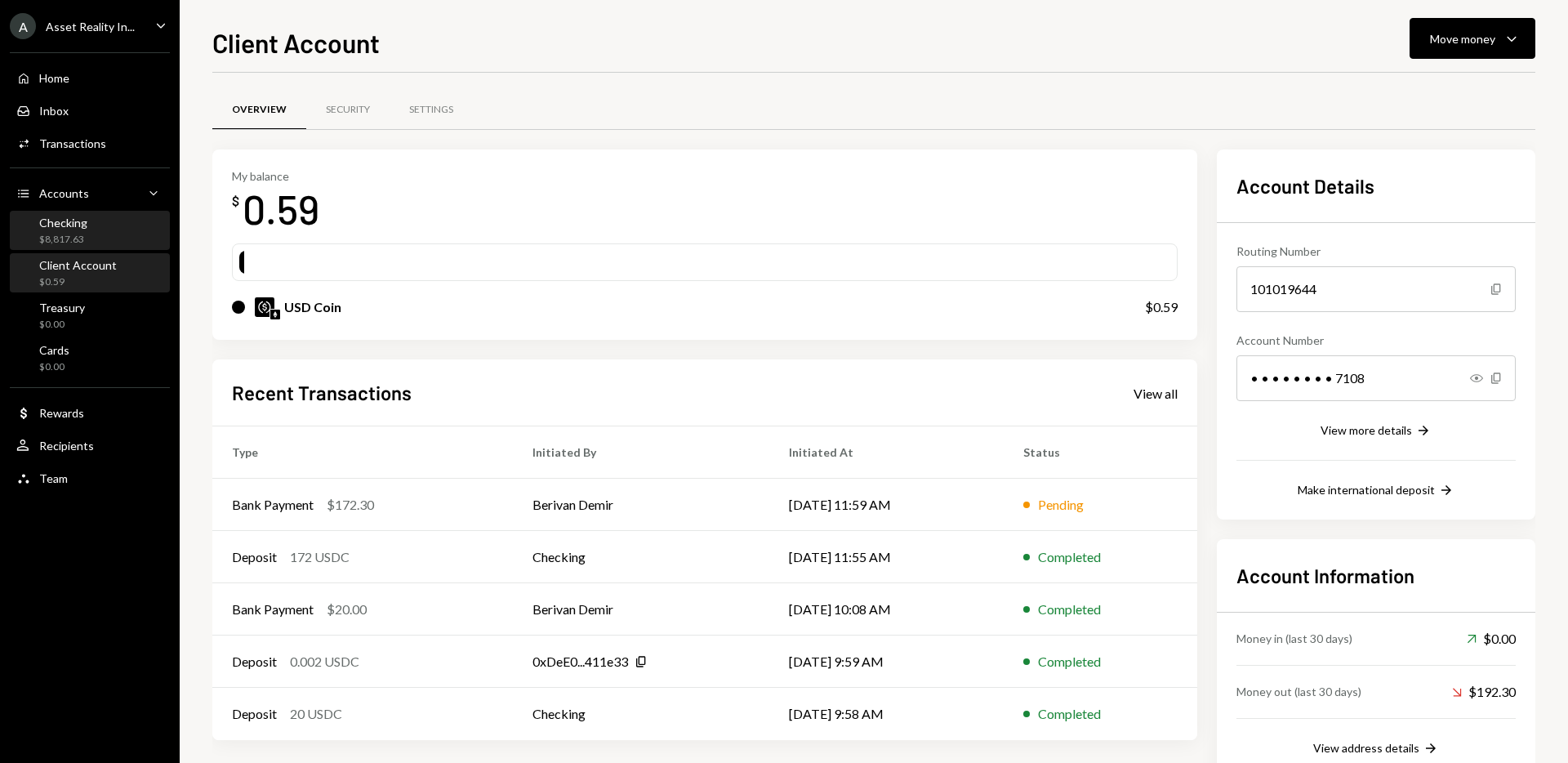
click at [116, 235] on div "Checking $8,817.63" at bounding box center [90, 231] width 147 height 31
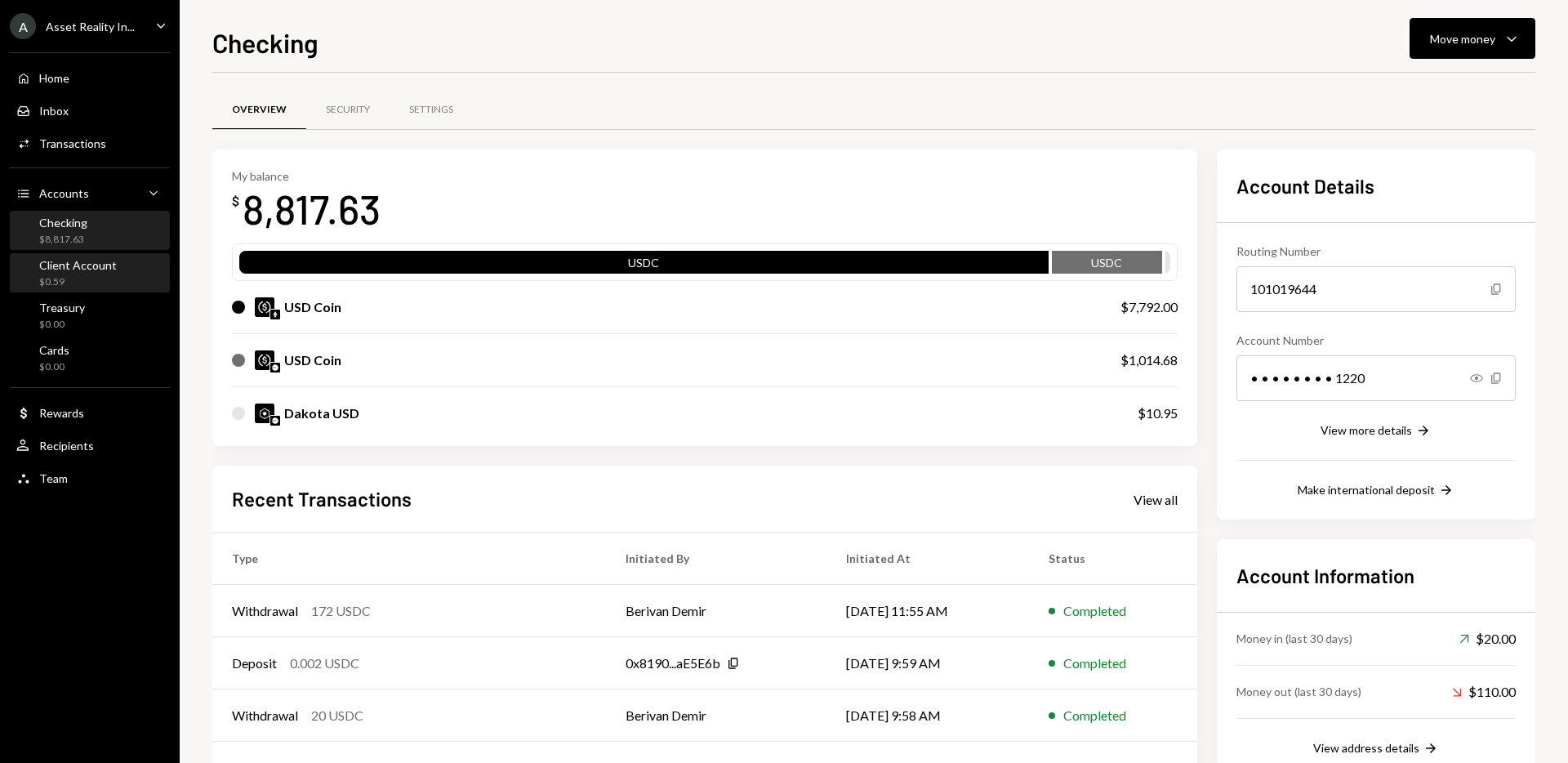
click at [78, 276] on div "$0.59" at bounding box center [77, 282] width 77 height 14
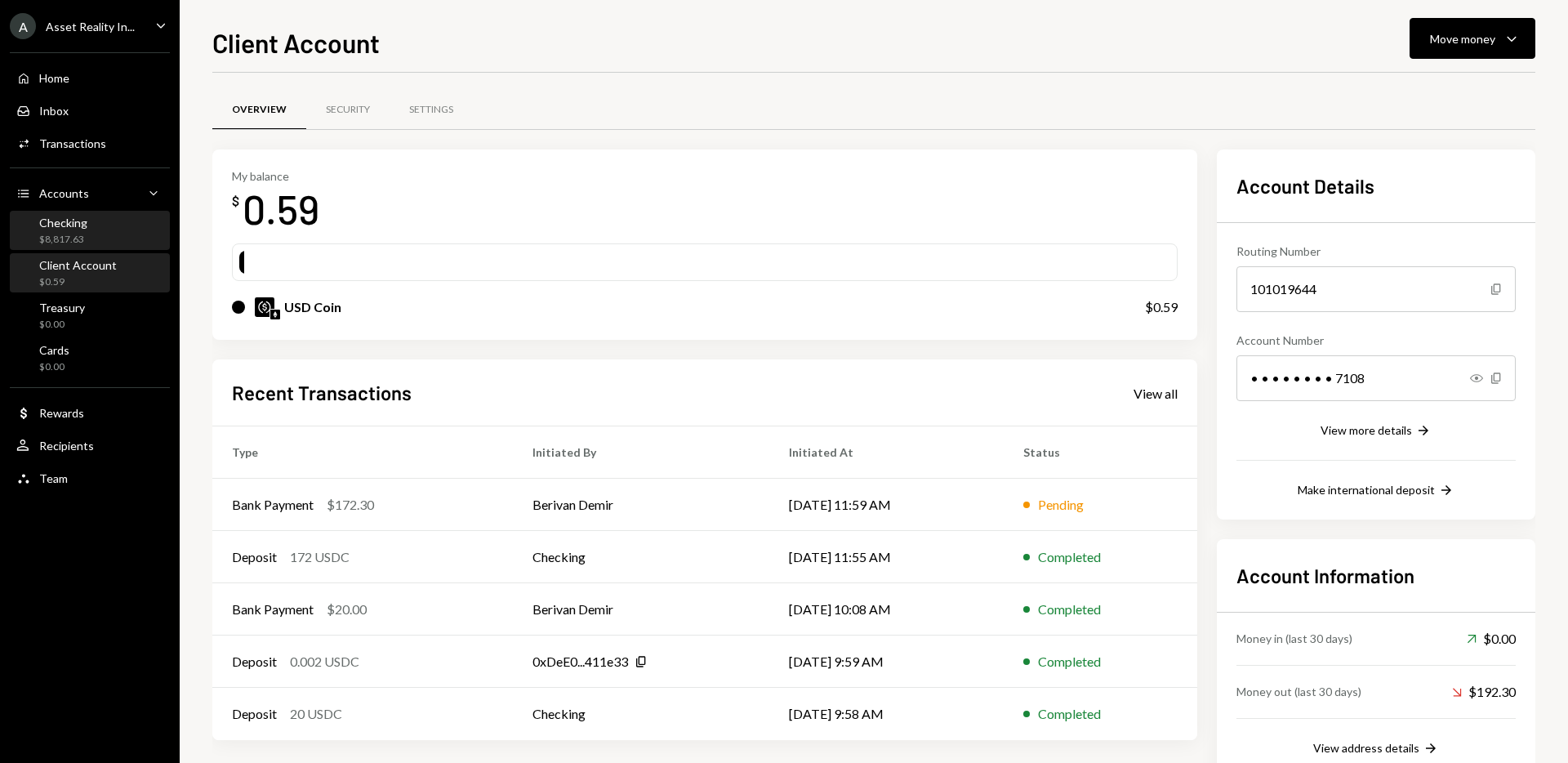
click at [66, 220] on div "Checking" at bounding box center [63, 222] width 48 height 14
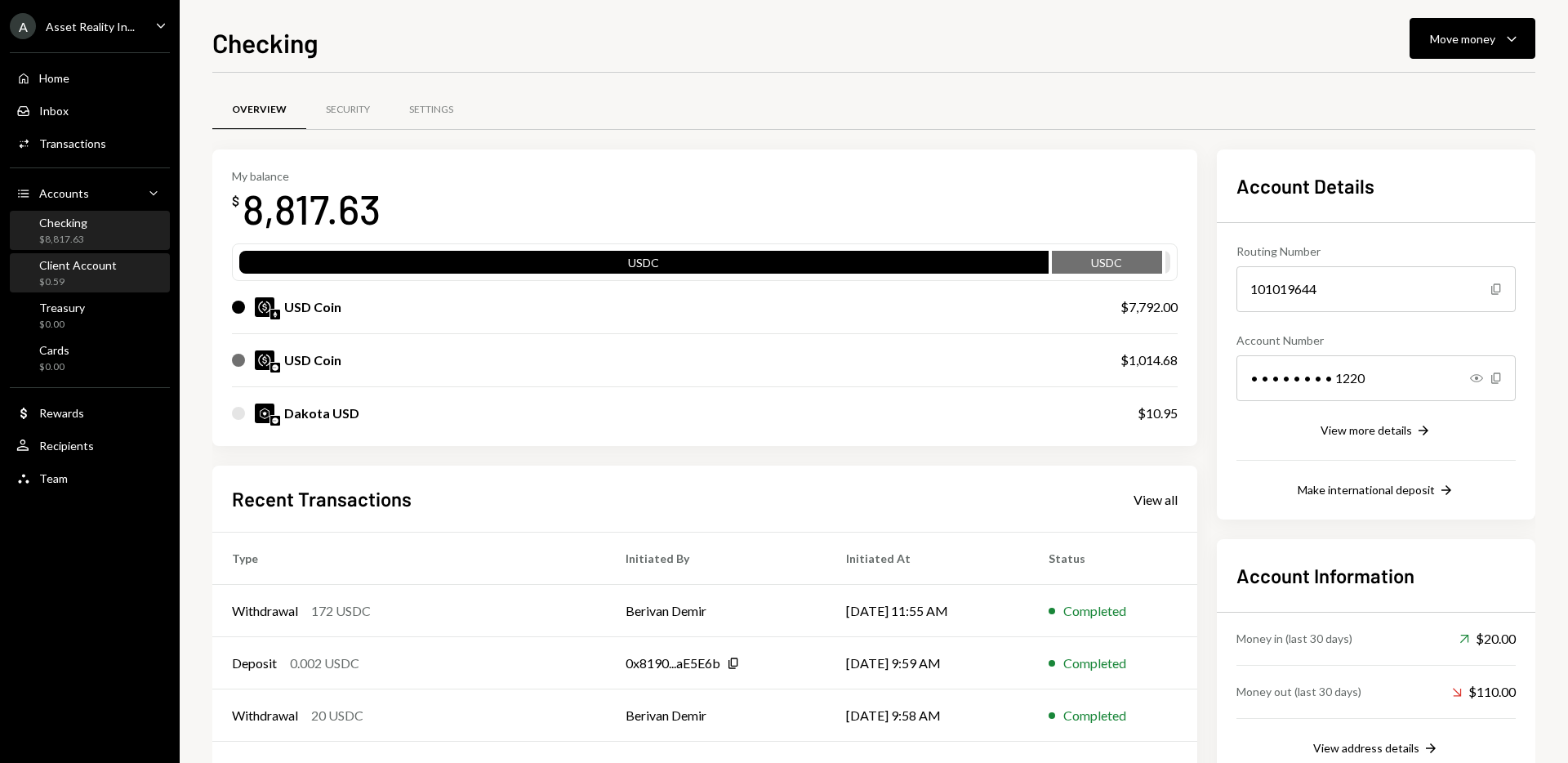
click at [68, 263] on div "Client Account" at bounding box center [77, 265] width 77 height 14
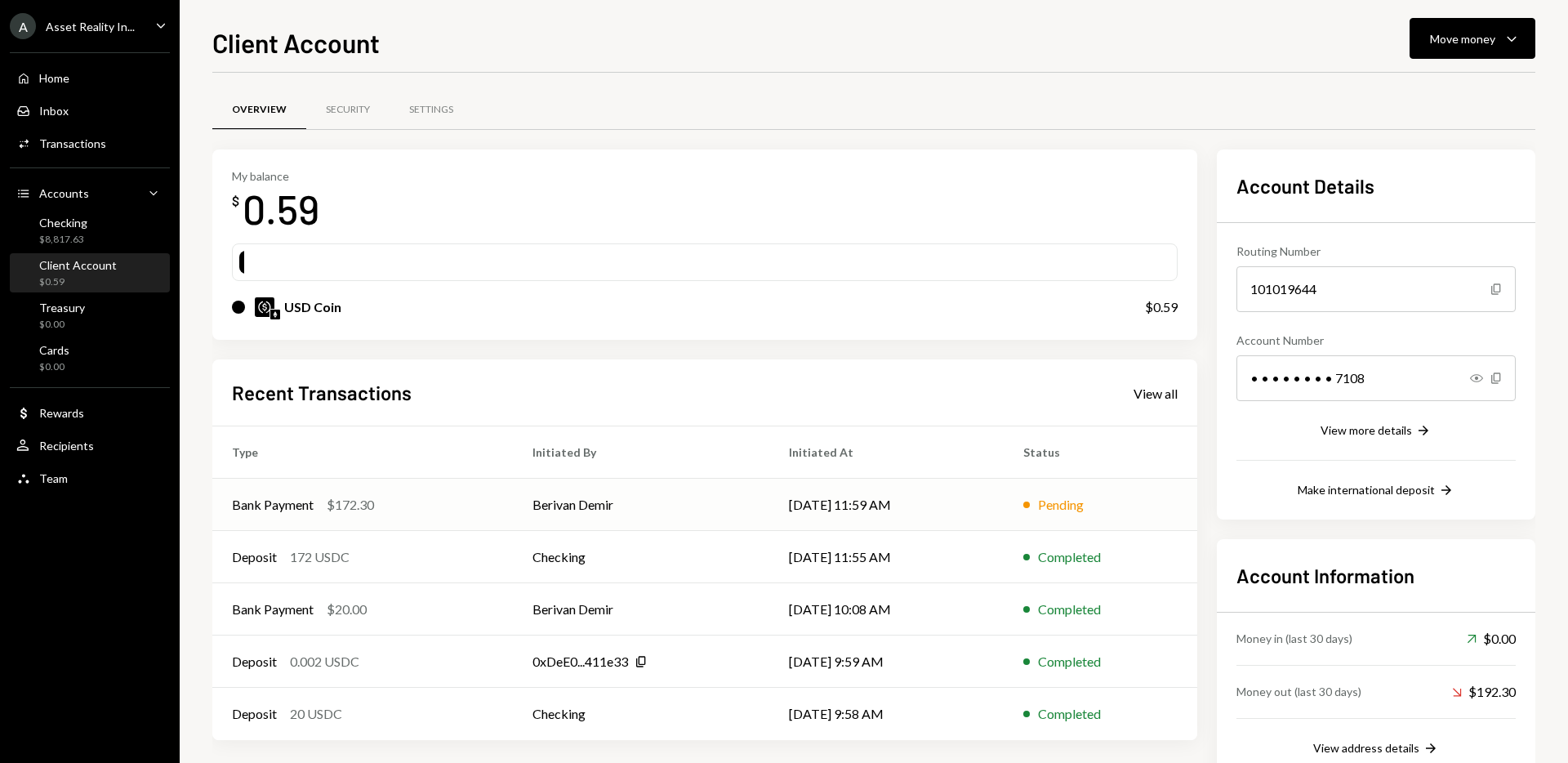
click at [553, 491] on td "Berivan Demir" at bounding box center [641, 505] width 256 height 53
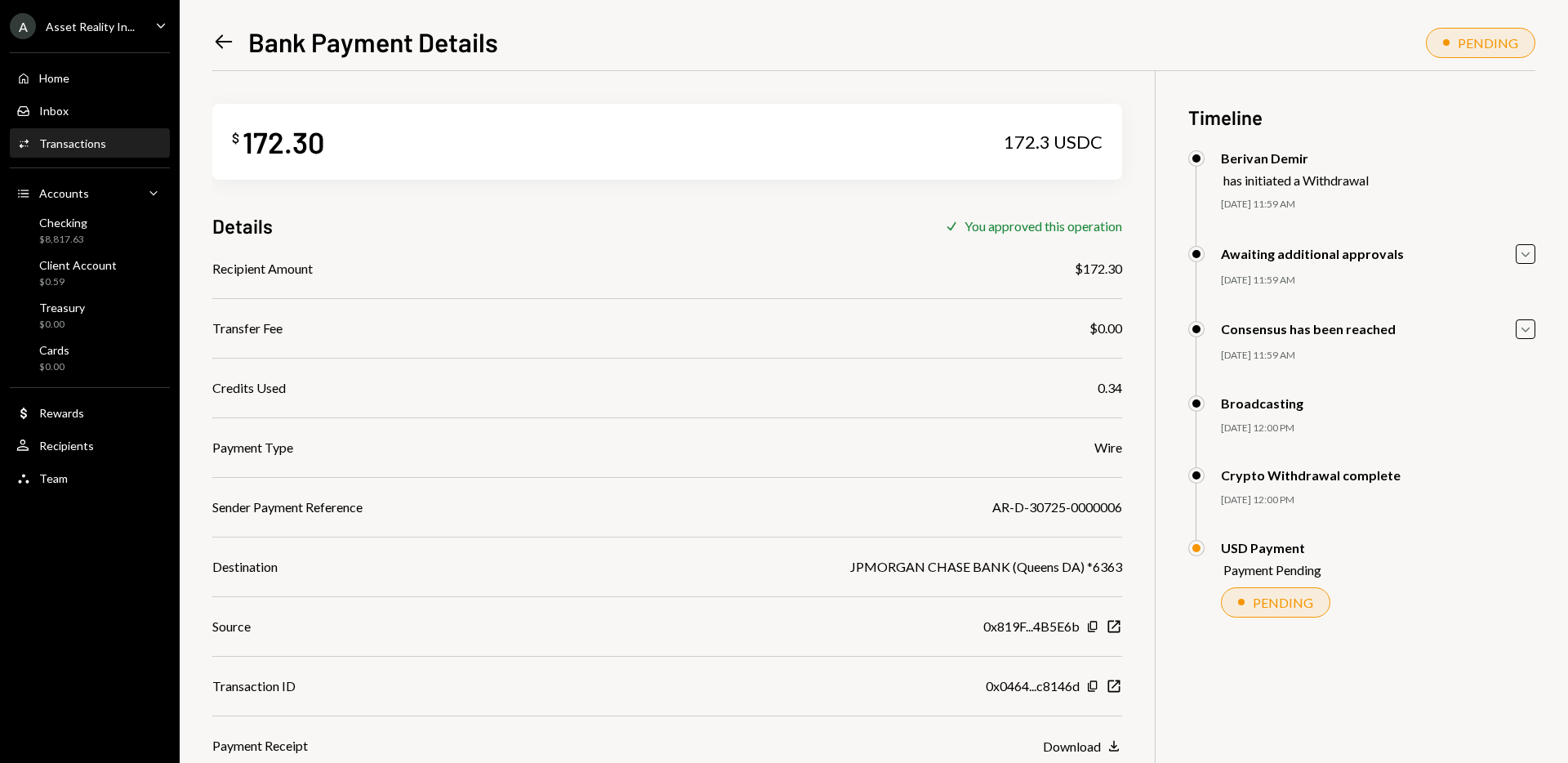
click at [225, 45] on icon "Left Arrow" at bounding box center [224, 41] width 23 height 23
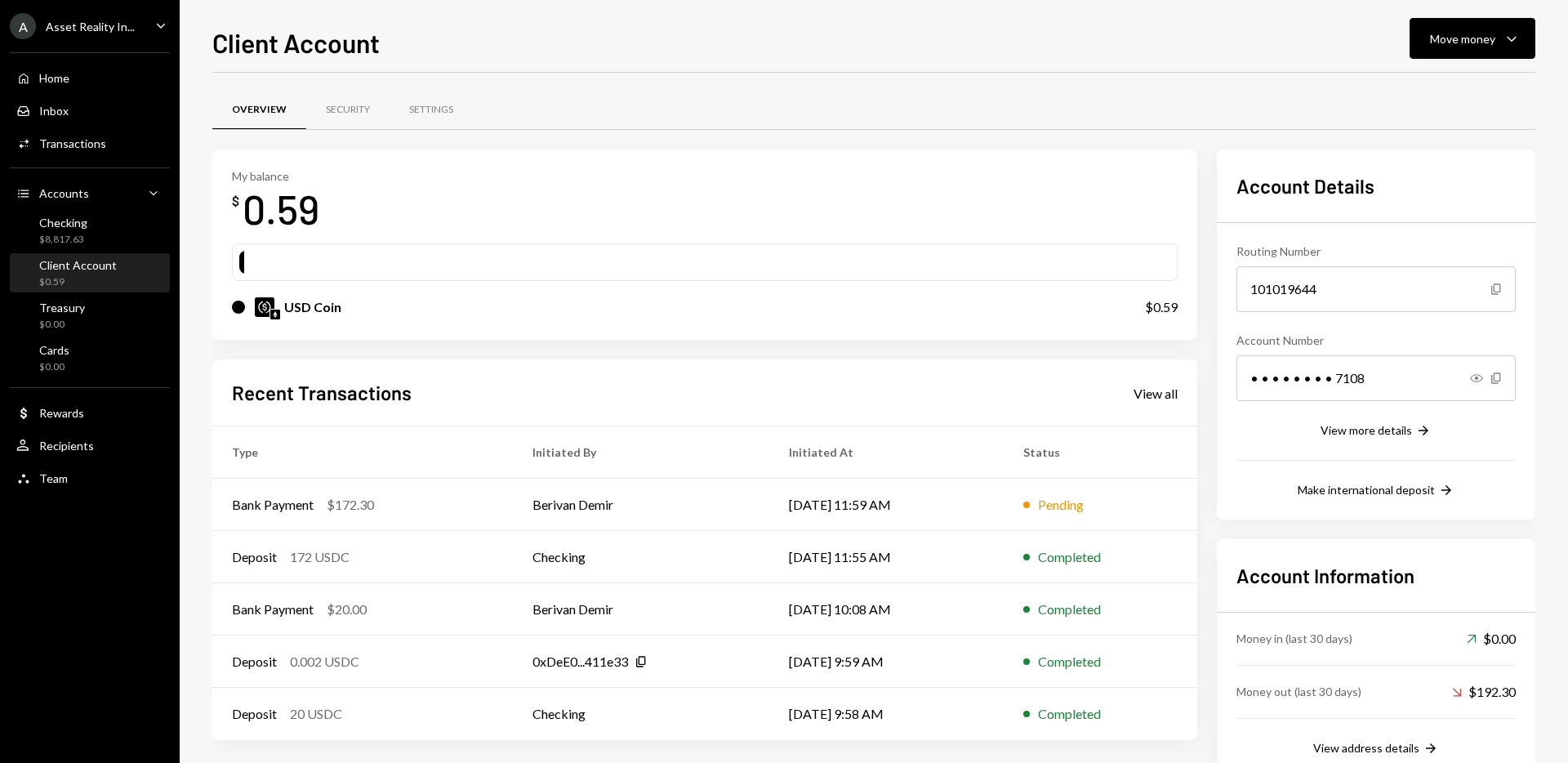
click at [921, 107] on div "Overview Security Settings" at bounding box center [874, 110] width 1323 height 42
click at [558, 200] on div "My balance $ 0.59" at bounding box center [704, 202] width 945 height 65
click at [91, 236] on div "Checking $8,817.63" at bounding box center [90, 231] width 147 height 31
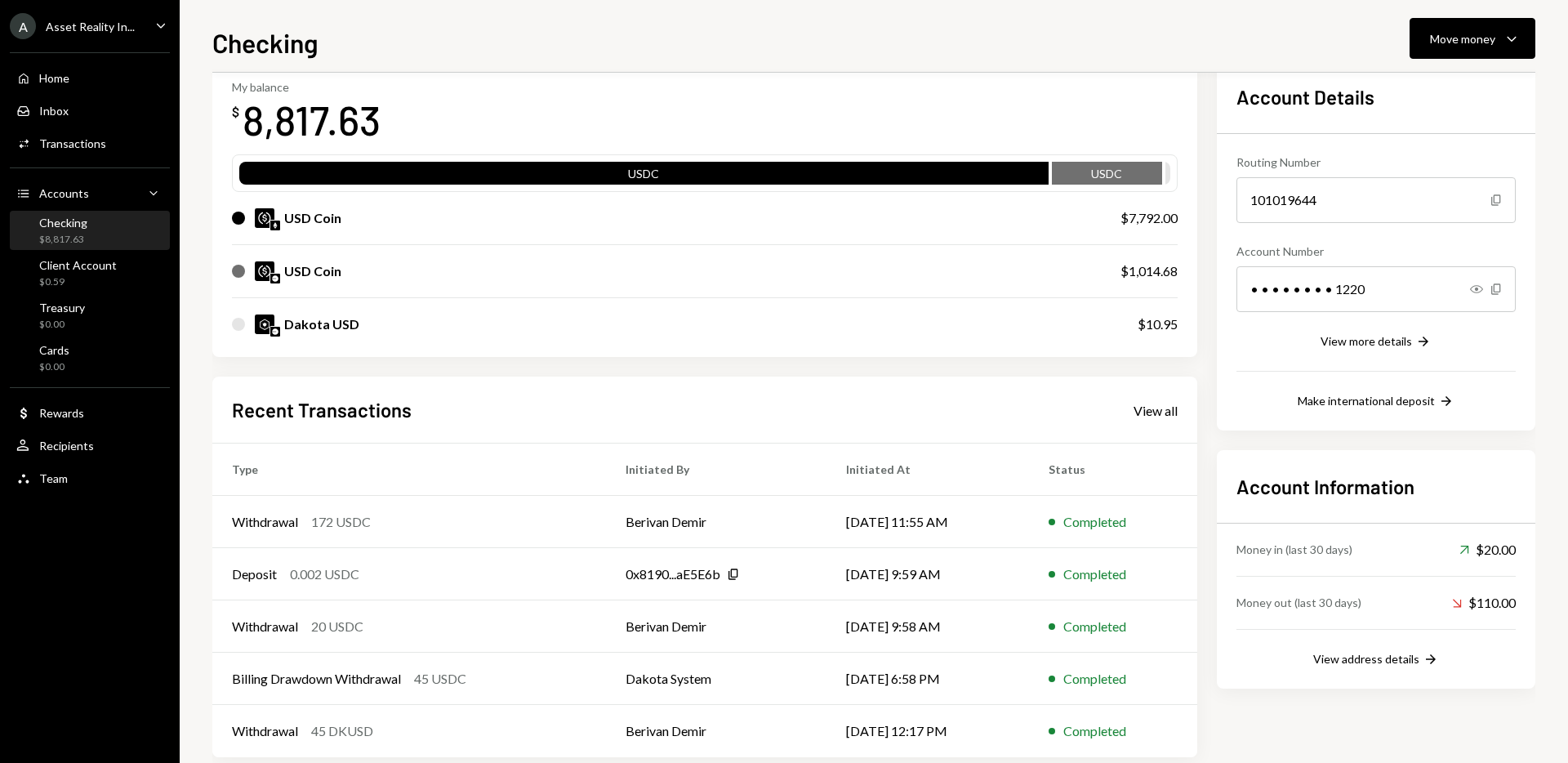
scroll to position [116, 0]
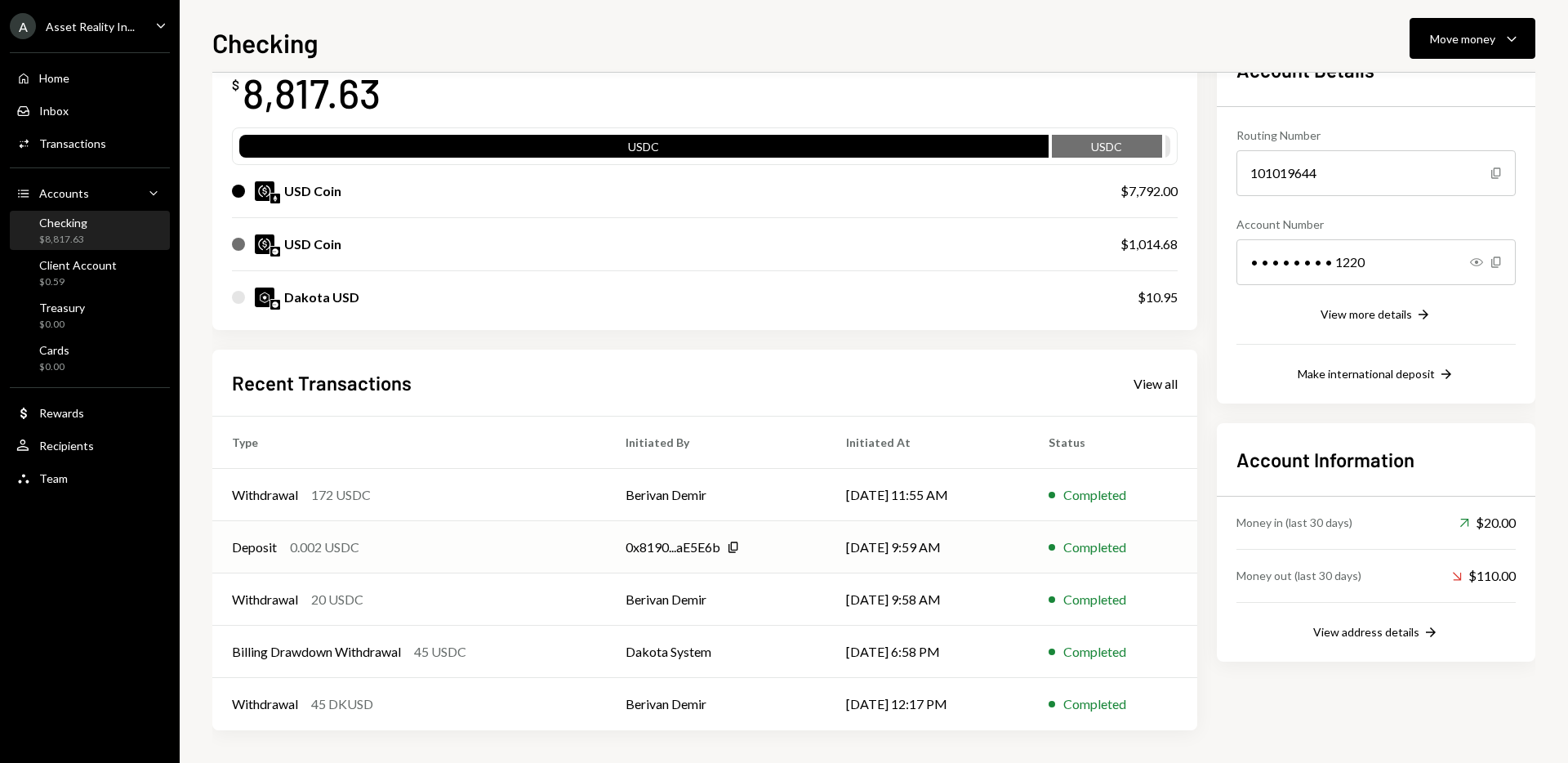
click at [554, 561] on td "Deposit 0.002 USDC" at bounding box center [409, 547] width 394 height 53
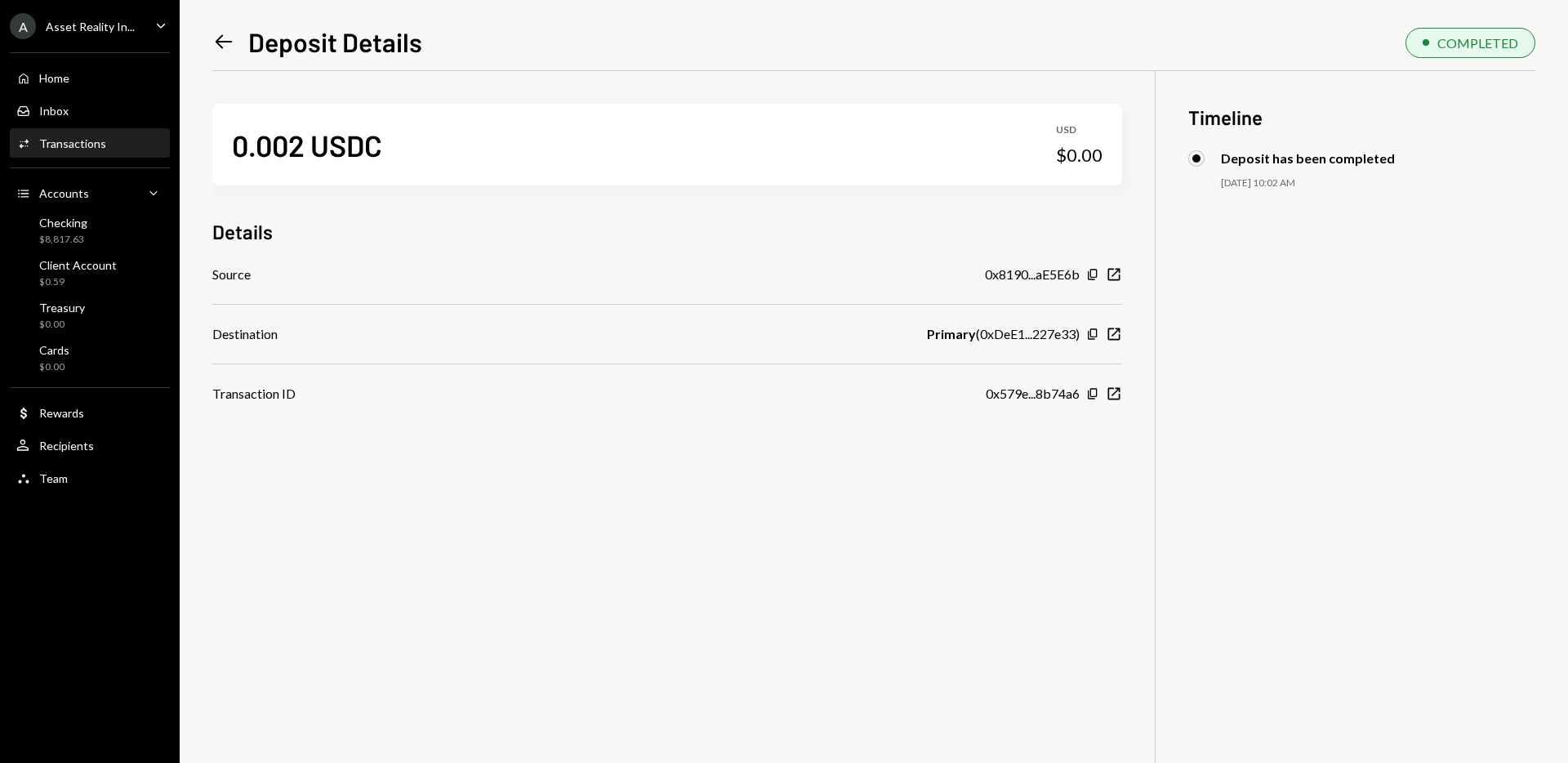
click at [222, 40] on icon "Left Arrow" at bounding box center [224, 41] width 23 height 23
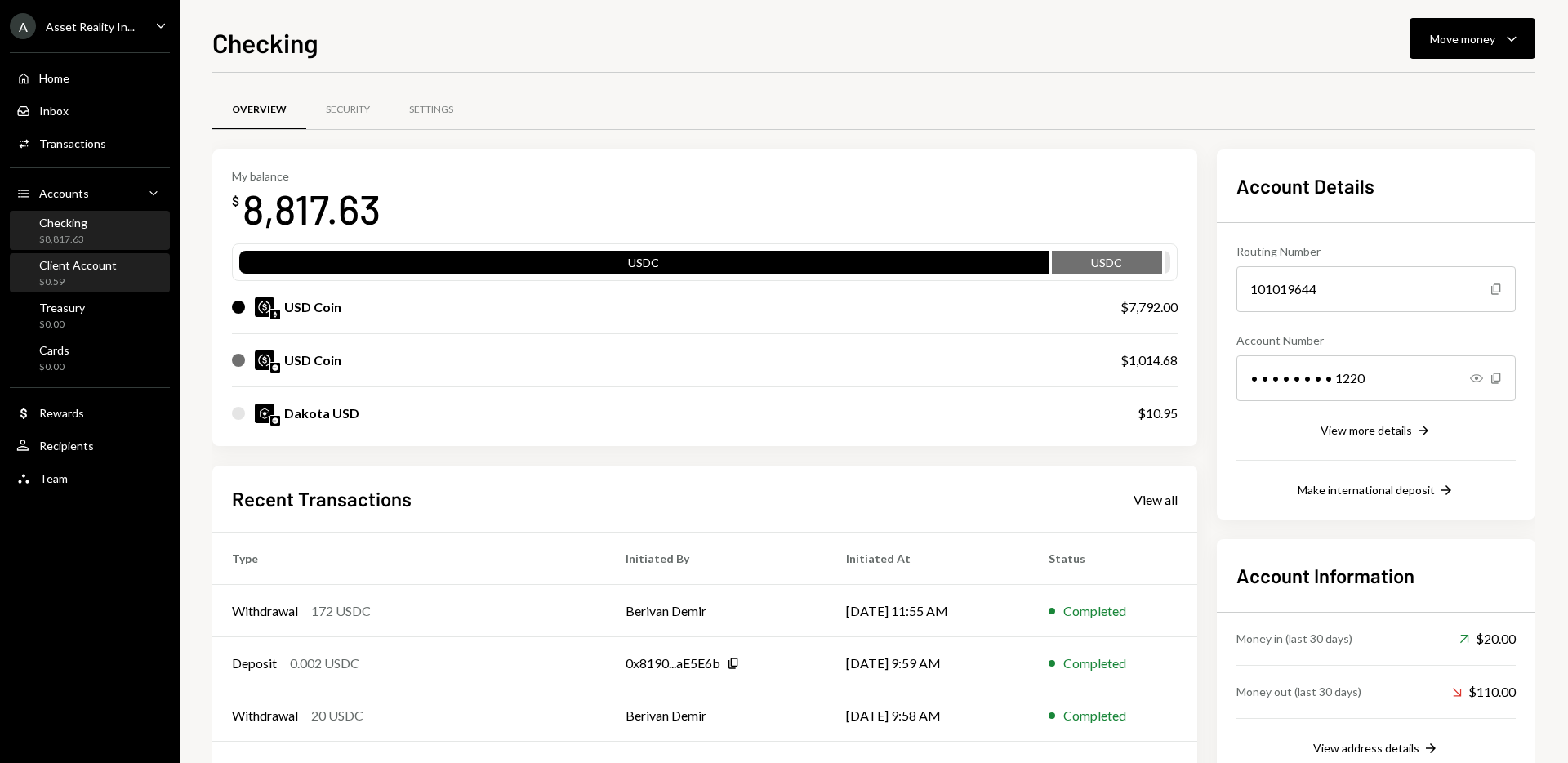
click at [97, 262] on div "Client Account" at bounding box center [77, 265] width 77 height 14
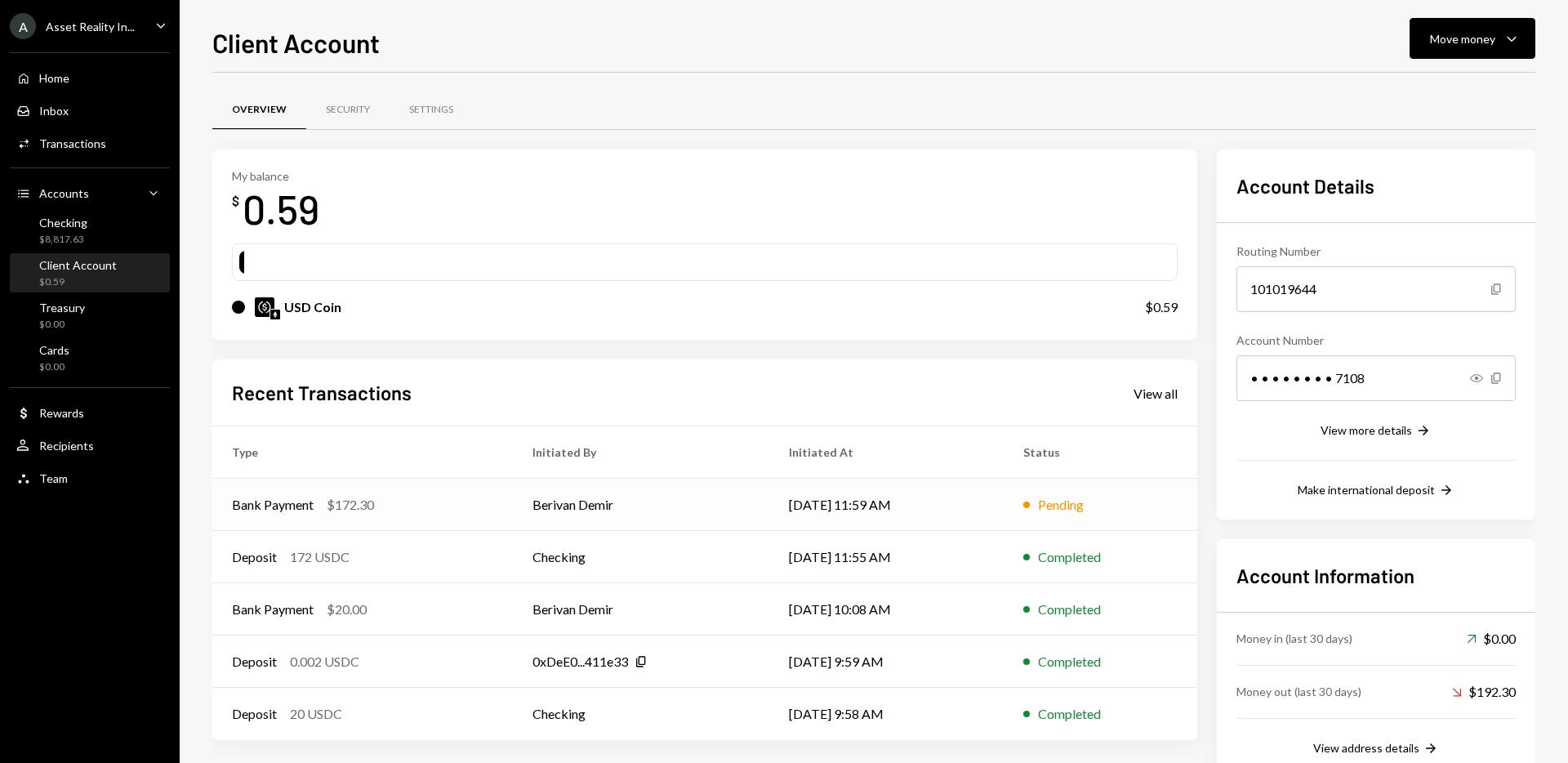
click at [443, 496] on div "Bank Payment $172.30" at bounding box center [363, 505] width 262 height 20
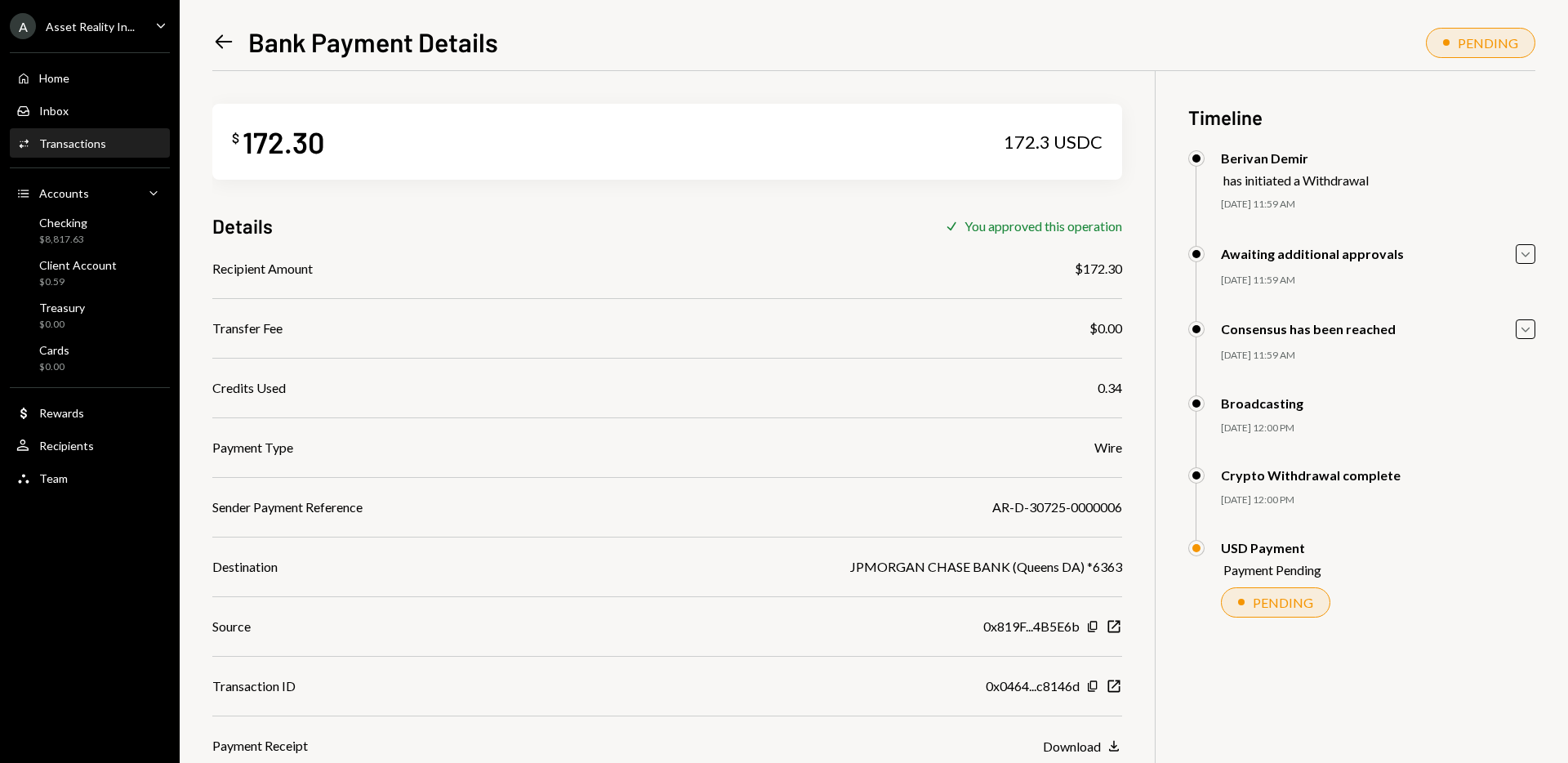
click at [225, 45] on icon "Left Arrow" at bounding box center [224, 41] width 23 height 23
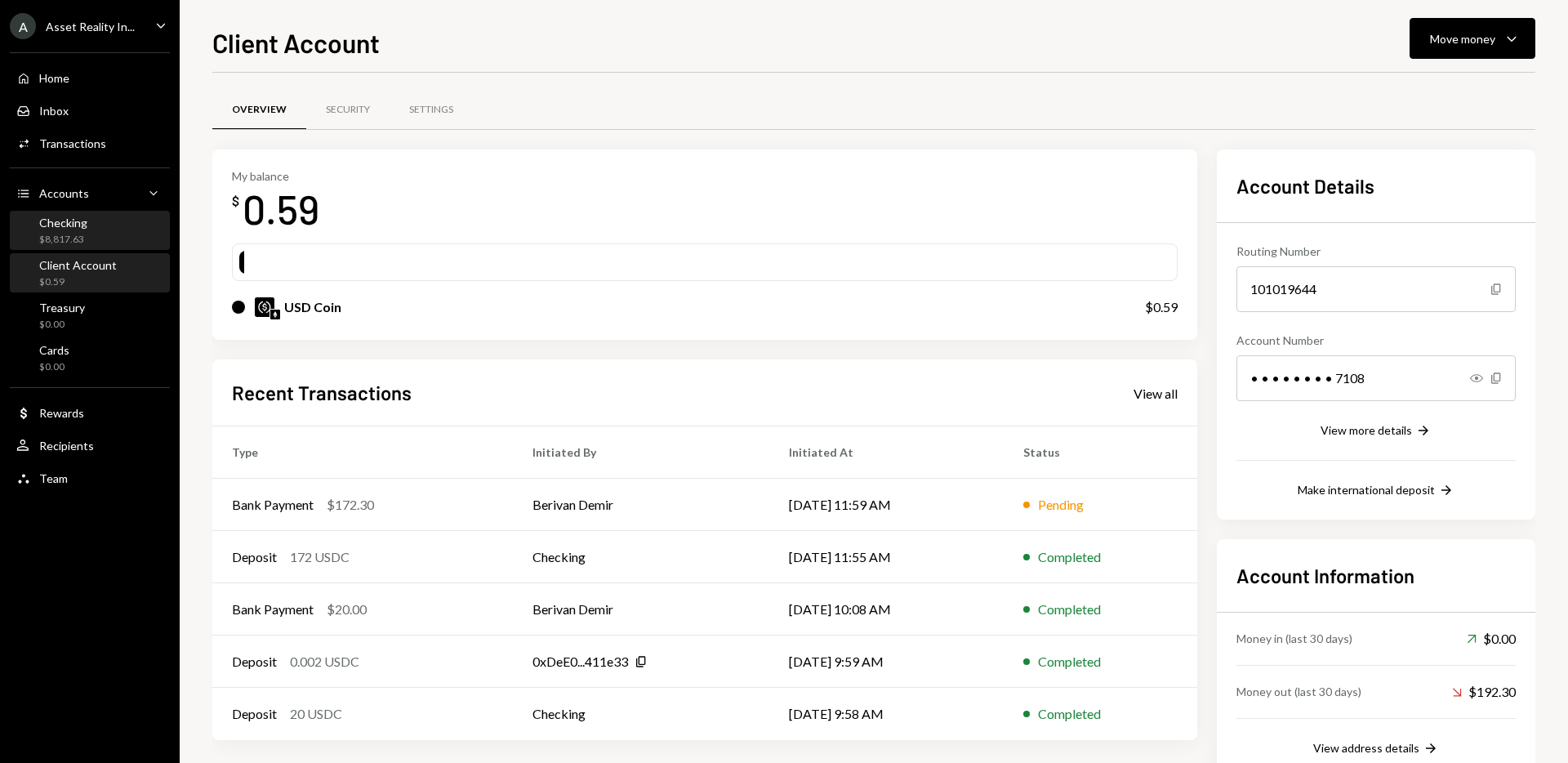
click at [73, 235] on div "$8,817.63" at bounding box center [63, 239] width 48 height 14
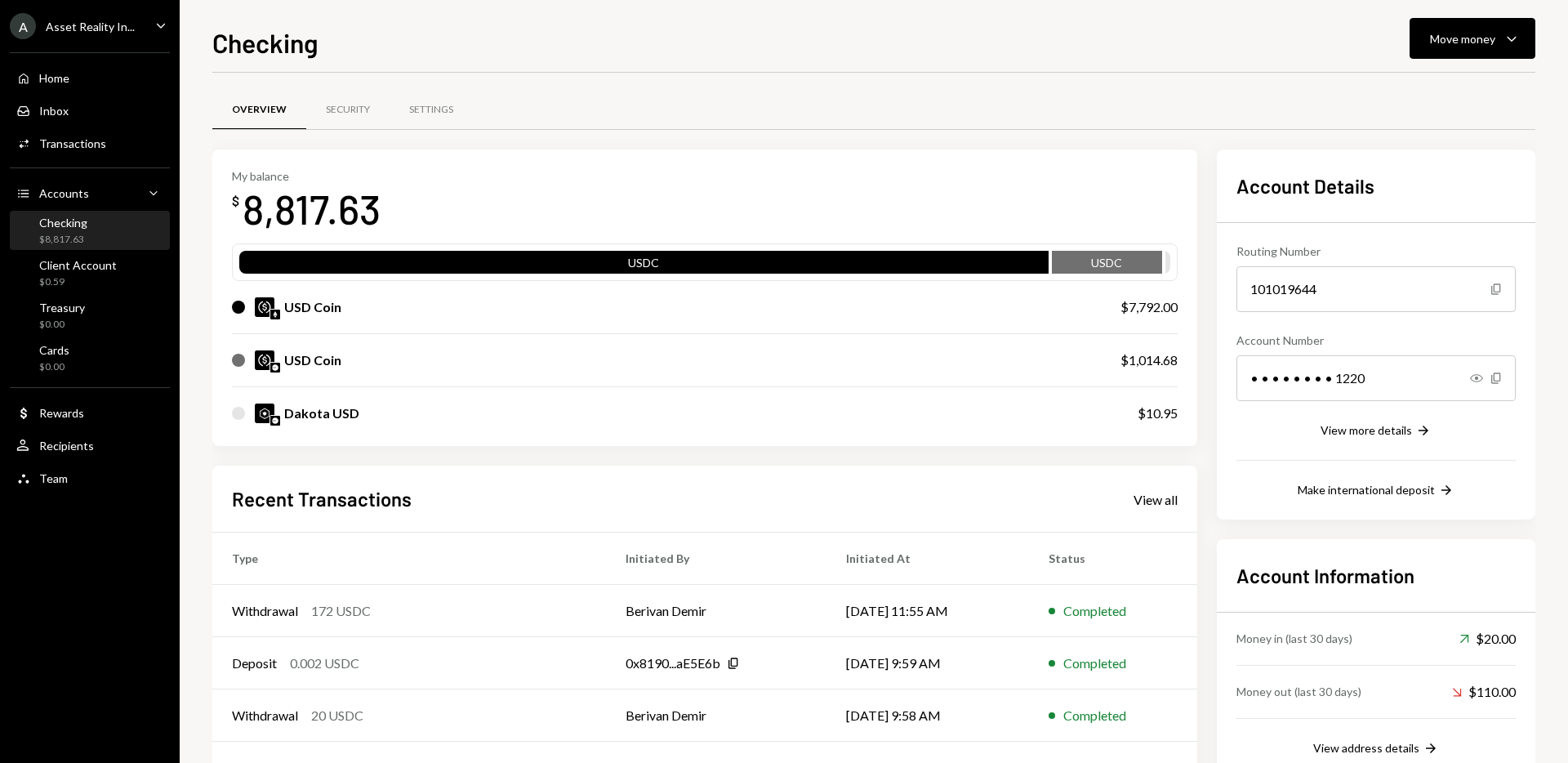
click at [73, 235] on div "$8,817.63" at bounding box center [63, 239] width 48 height 14
click at [73, 282] on div "$0.59" at bounding box center [77, 282] width 77 height 14
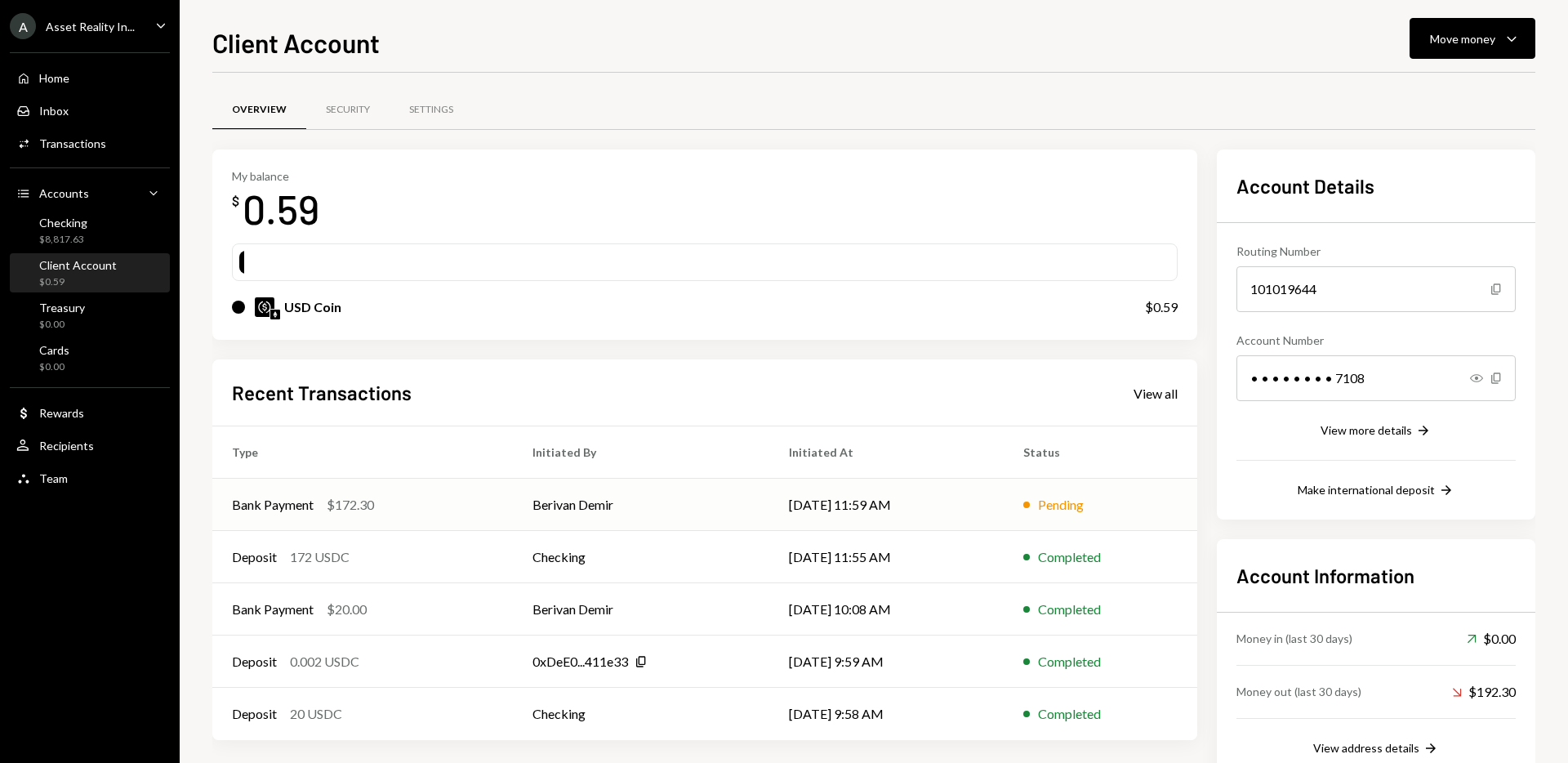
click at [636, 510] on td "Berivan Demir" at bounding box center [641, 505] width 256 height 53
click at [709, 165] on div "My balance $ 0.59 USD Coin $0.59" at bounding box center [705, 245] width 985 height 191
click at [85, 229] on div "Checking $8,817.63" at bounding box center [63, 231] width 48 height 31
click at [744, 101] on div "Overview Security Settings" at bounding box center [874, 110] width 1323 height 42
click at [75, 233] on div "$8,817.63" at bounding box center [63, 239] width 48 height 14
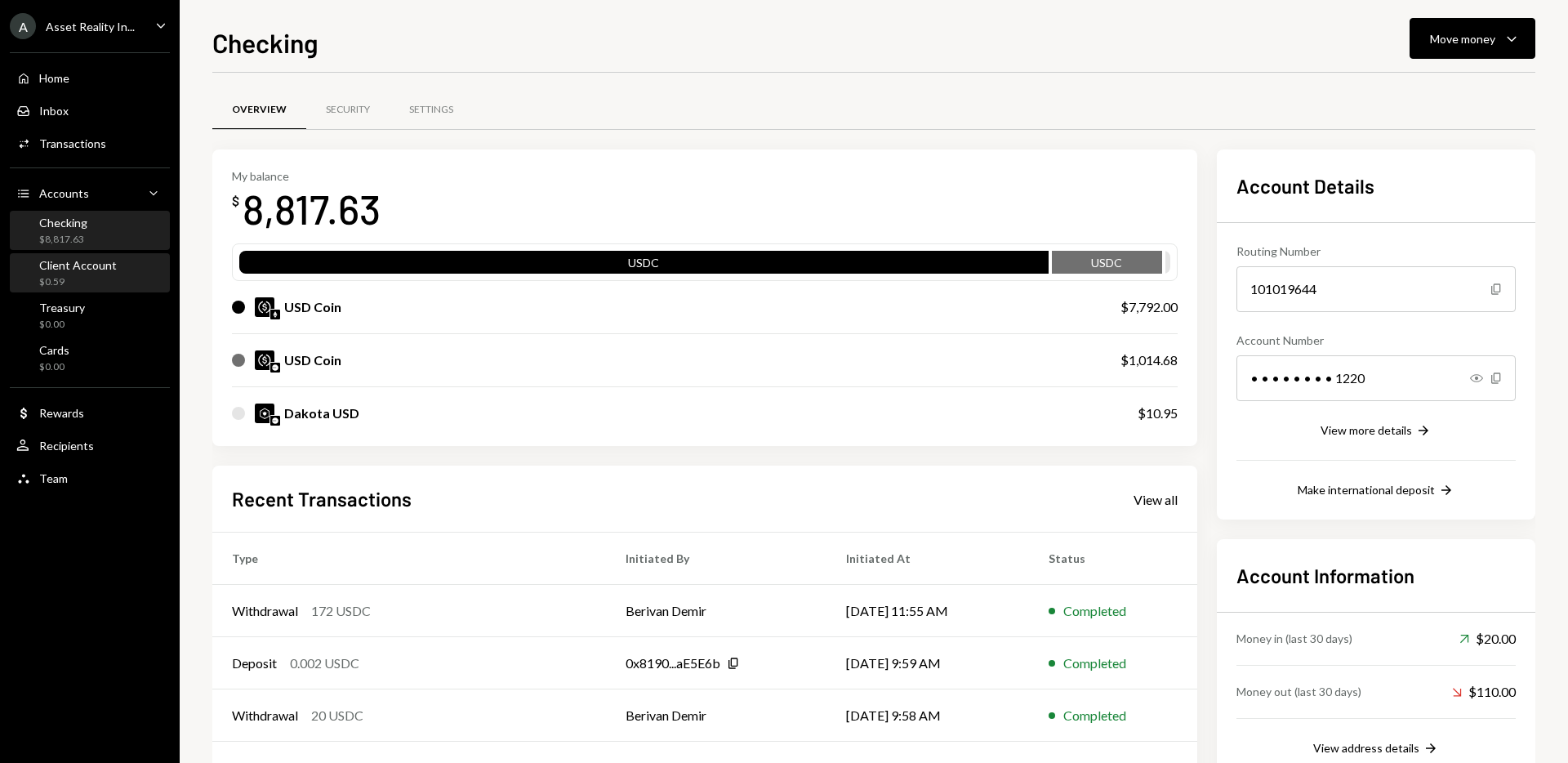
click at [94, 271] on div "Client Account" at bounding box center [77, 265] width 77 height 14
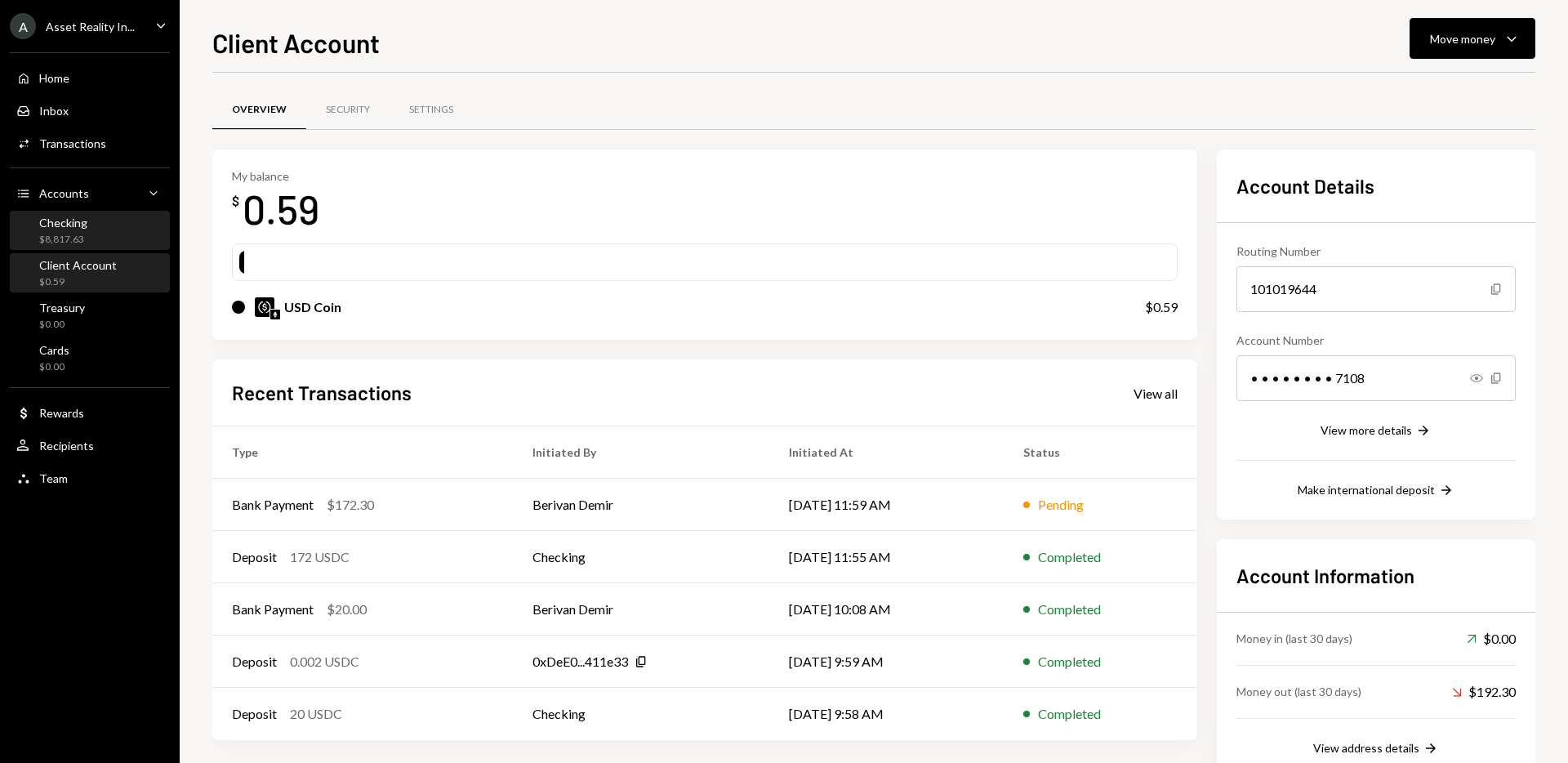
click at [85, 237] on div "$8,817.63" at bounding box center [63, 239] width 48 height 14
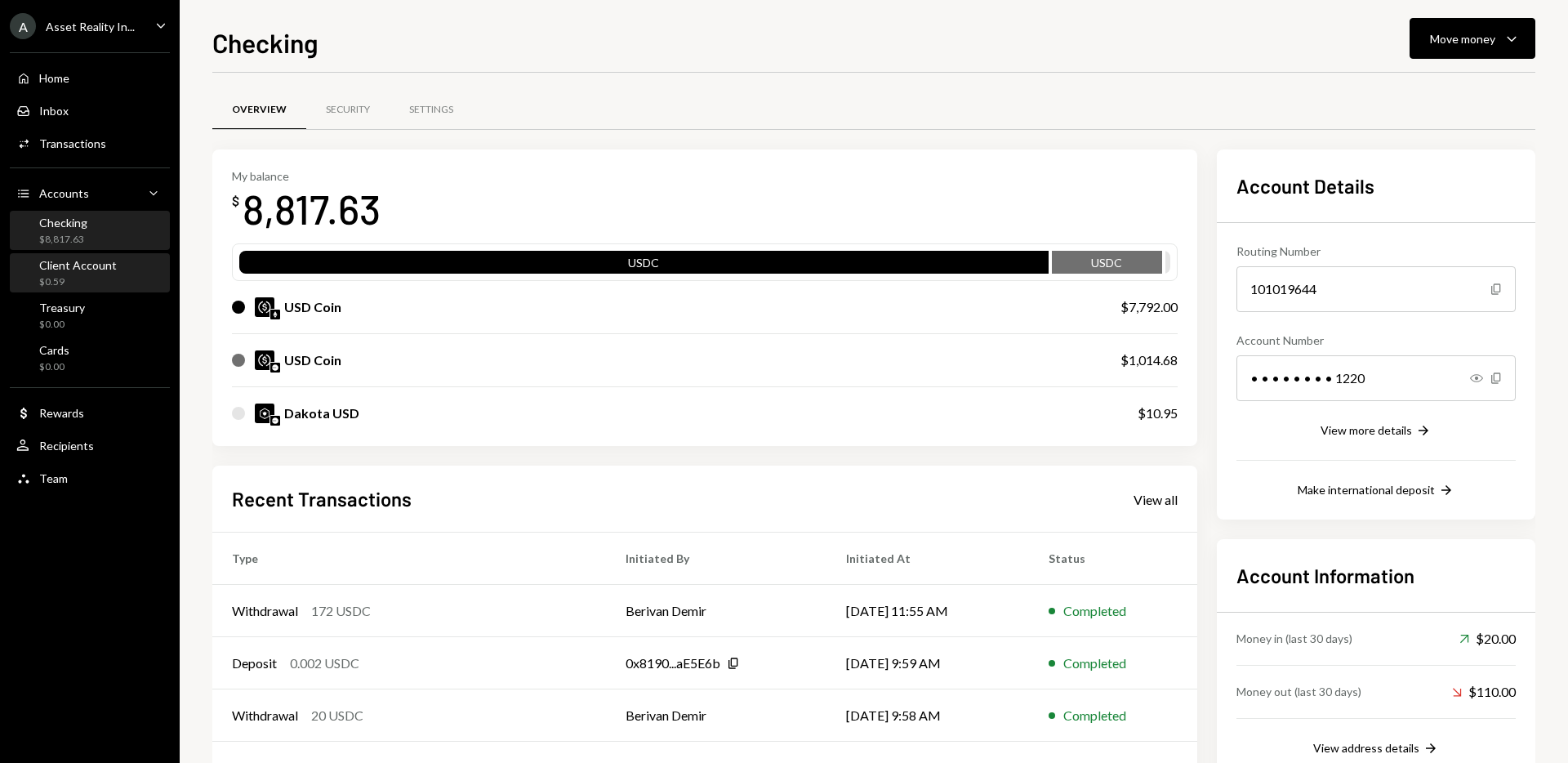
click at [80, 281] on div "$0.59" at bounding box center [77, 282] width 77 height 14
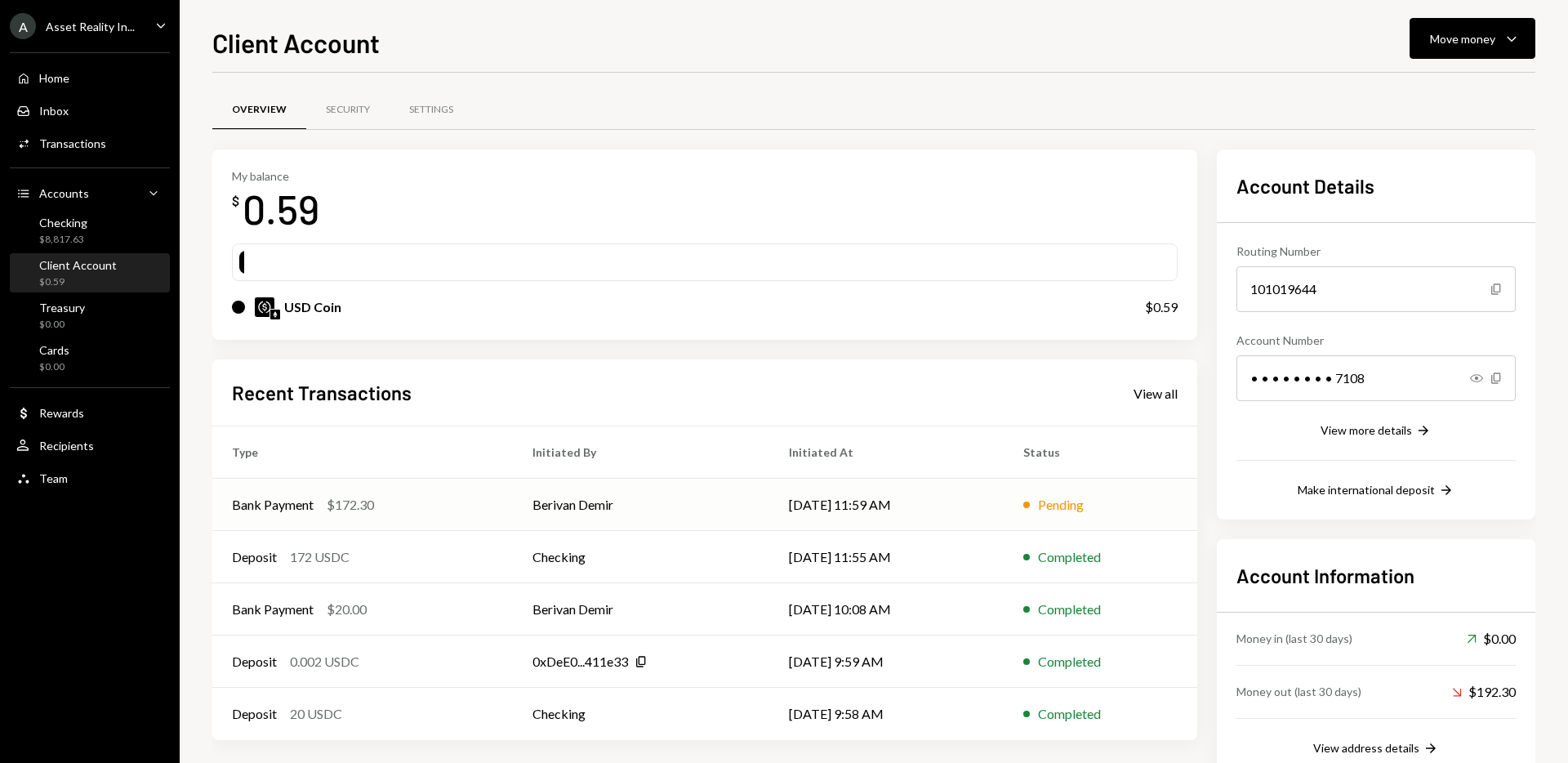
click at [538, 504] on td "Berivan Demir" at bounding box center [641, 505] width 256 height 53
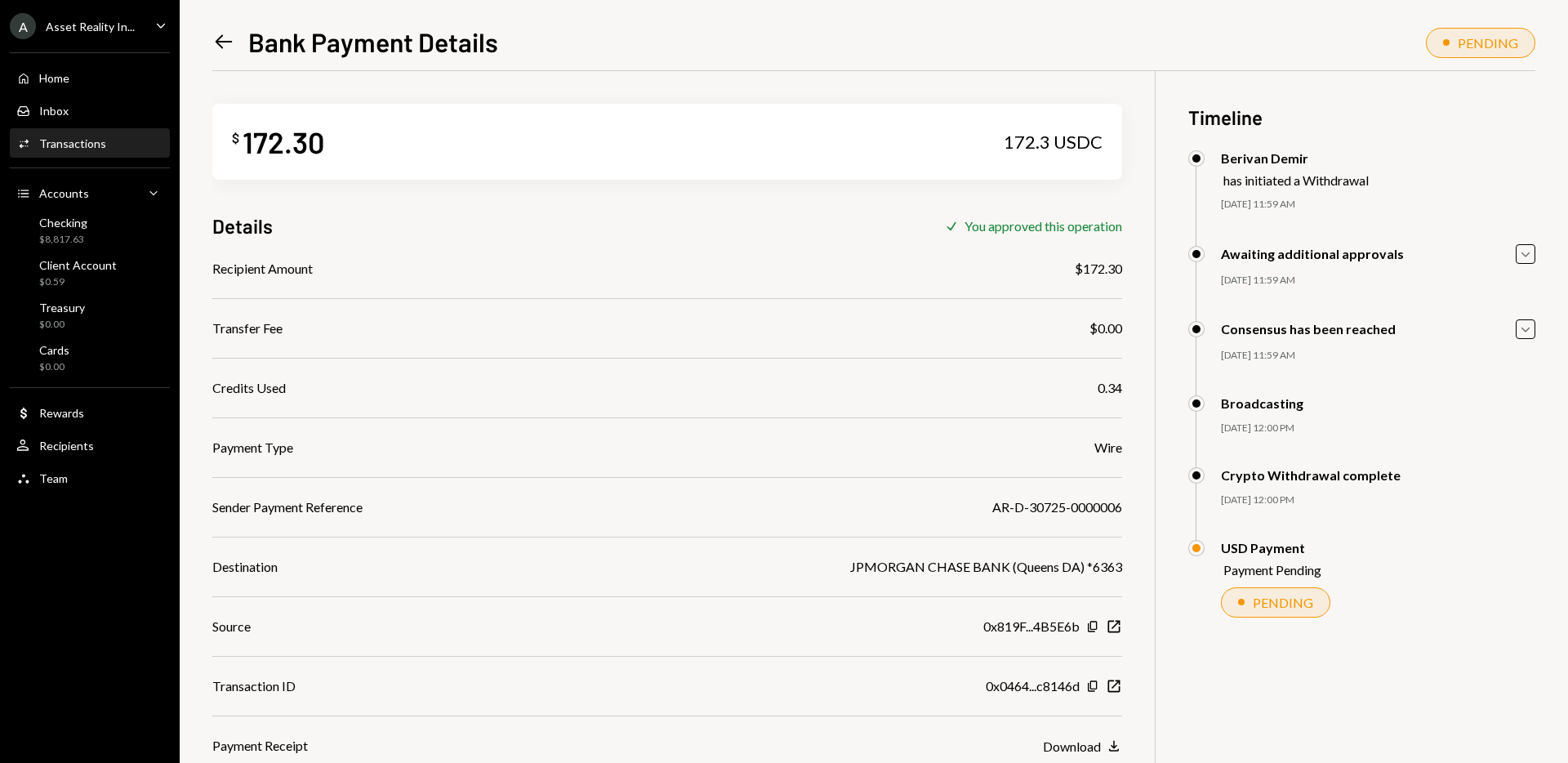
click at [221, 36] on icon at bounding box center [224, 42] width 17 height 14
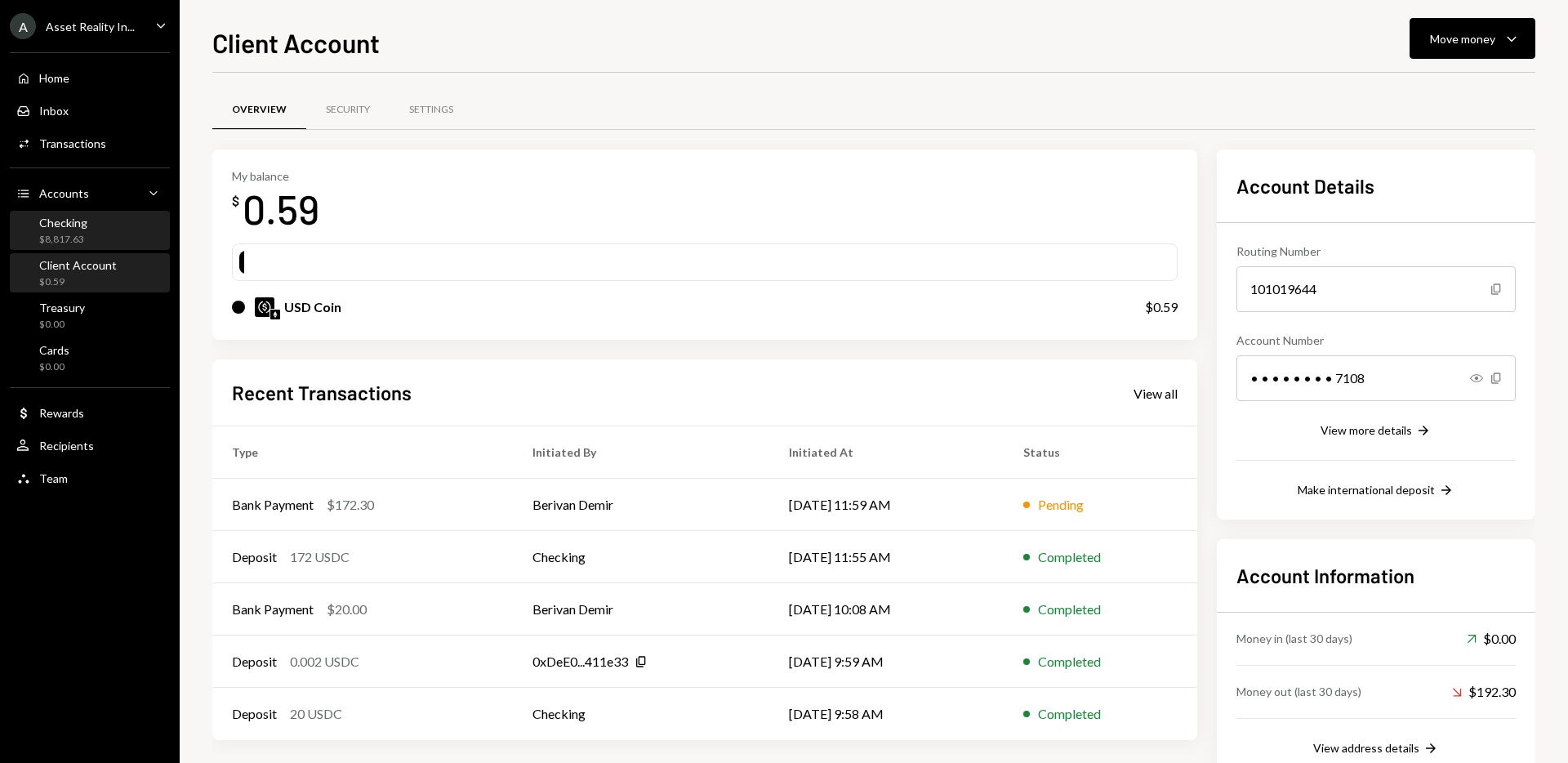
click at [82, 234] on div "$8,817.63" at bounding box center [63, 239] width 48 height 14
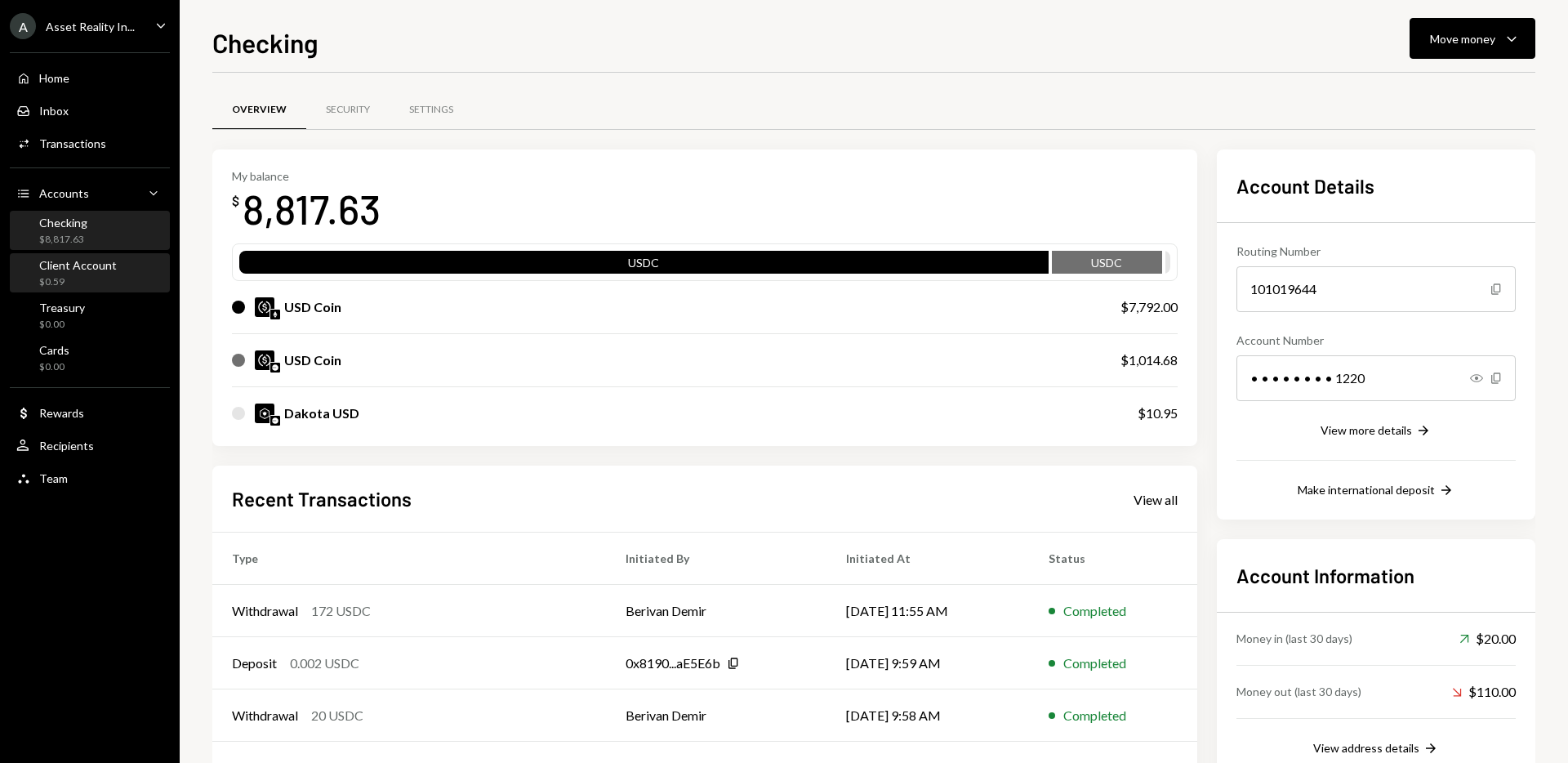
click at [77, 276] on div "$0.59" at bounding box center [77, 282] width 77 height 14
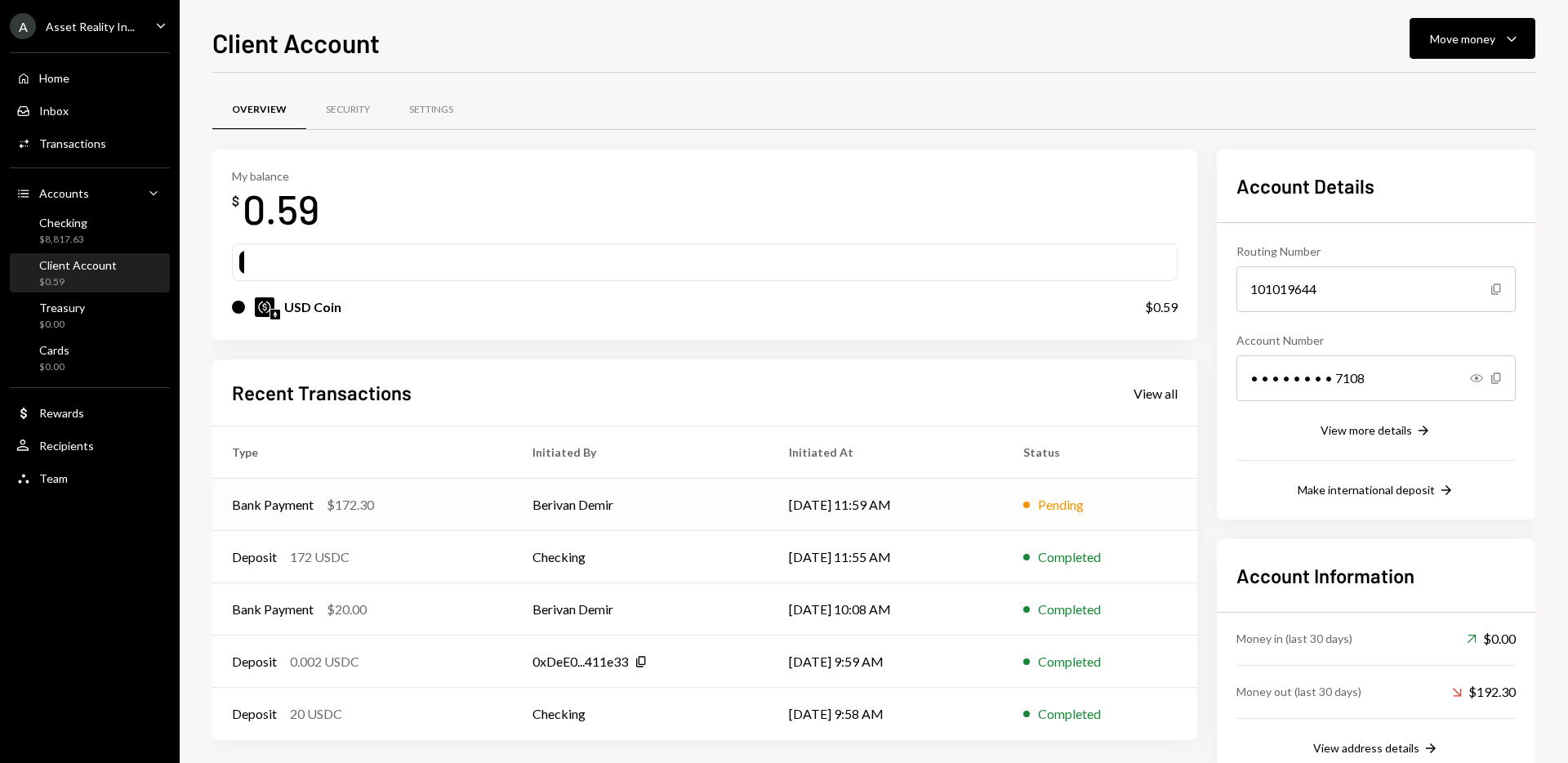
click at [449, 512] on div "Bank Payment $172.30" at bounding box center [363, 505] width 262 height 20
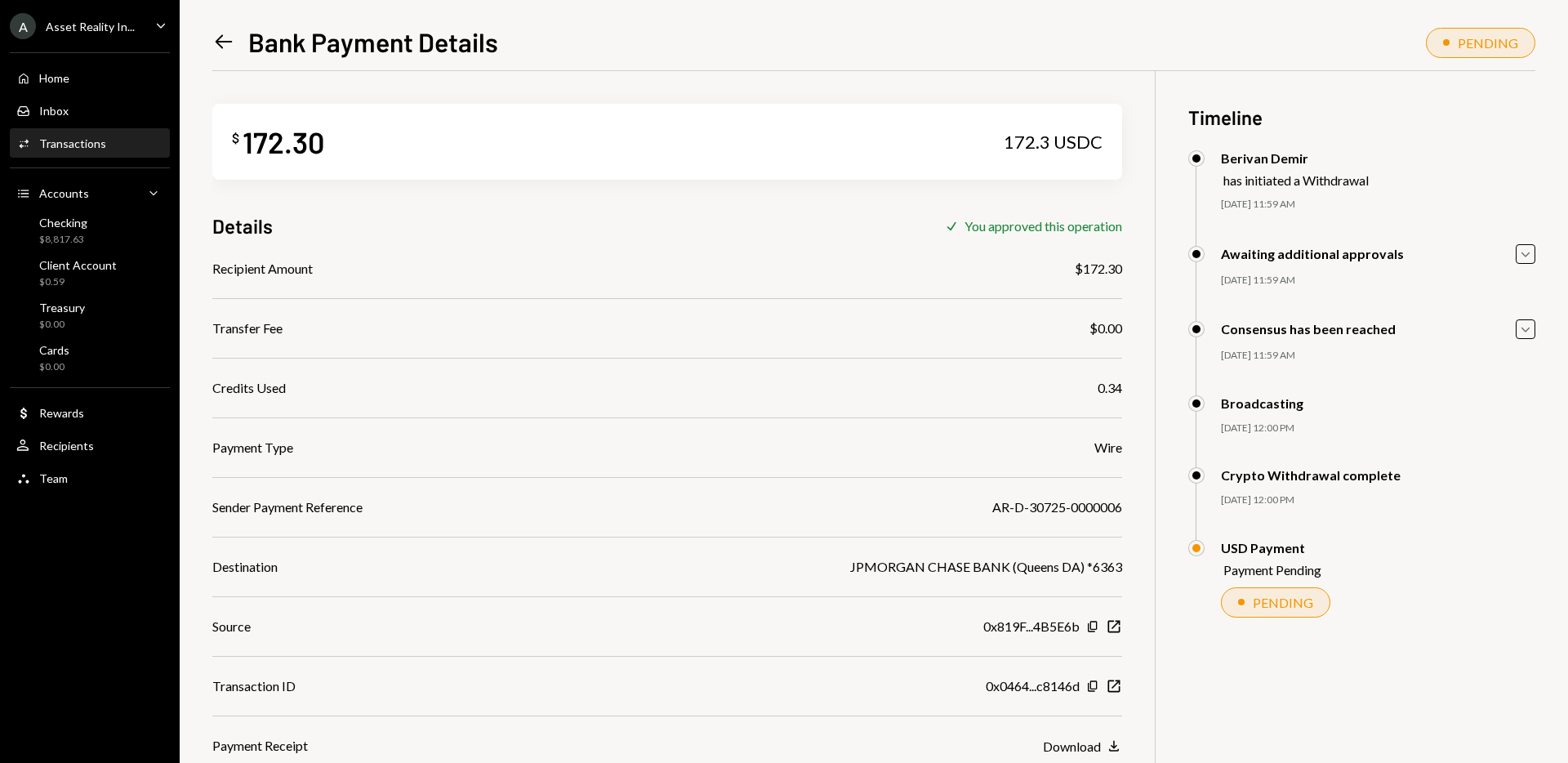
click at [225, 41] on icon at bounding box center [224, 42] width 17 height 14
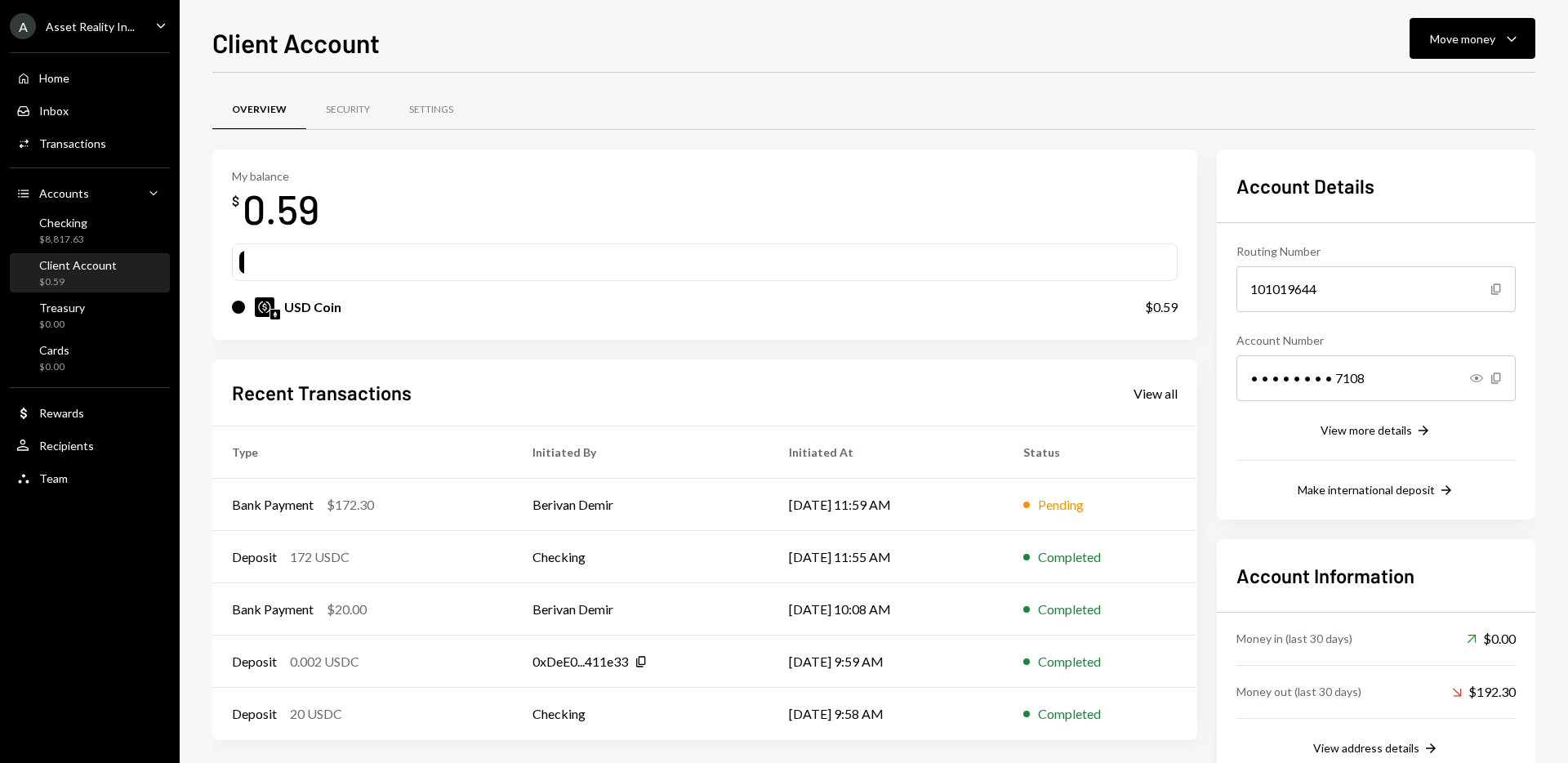
click at [969, 181] on div "My balance $ 0.59" at bounding box center [704, 202] width 945 height 65
click at [93, 237] on div "Checking $8,817.63" at bounding box center [90, 231] width 147 height 31
click at [642, 498] on td "Berivan Demir" at bounding box center [641, 505] width 256 height 53
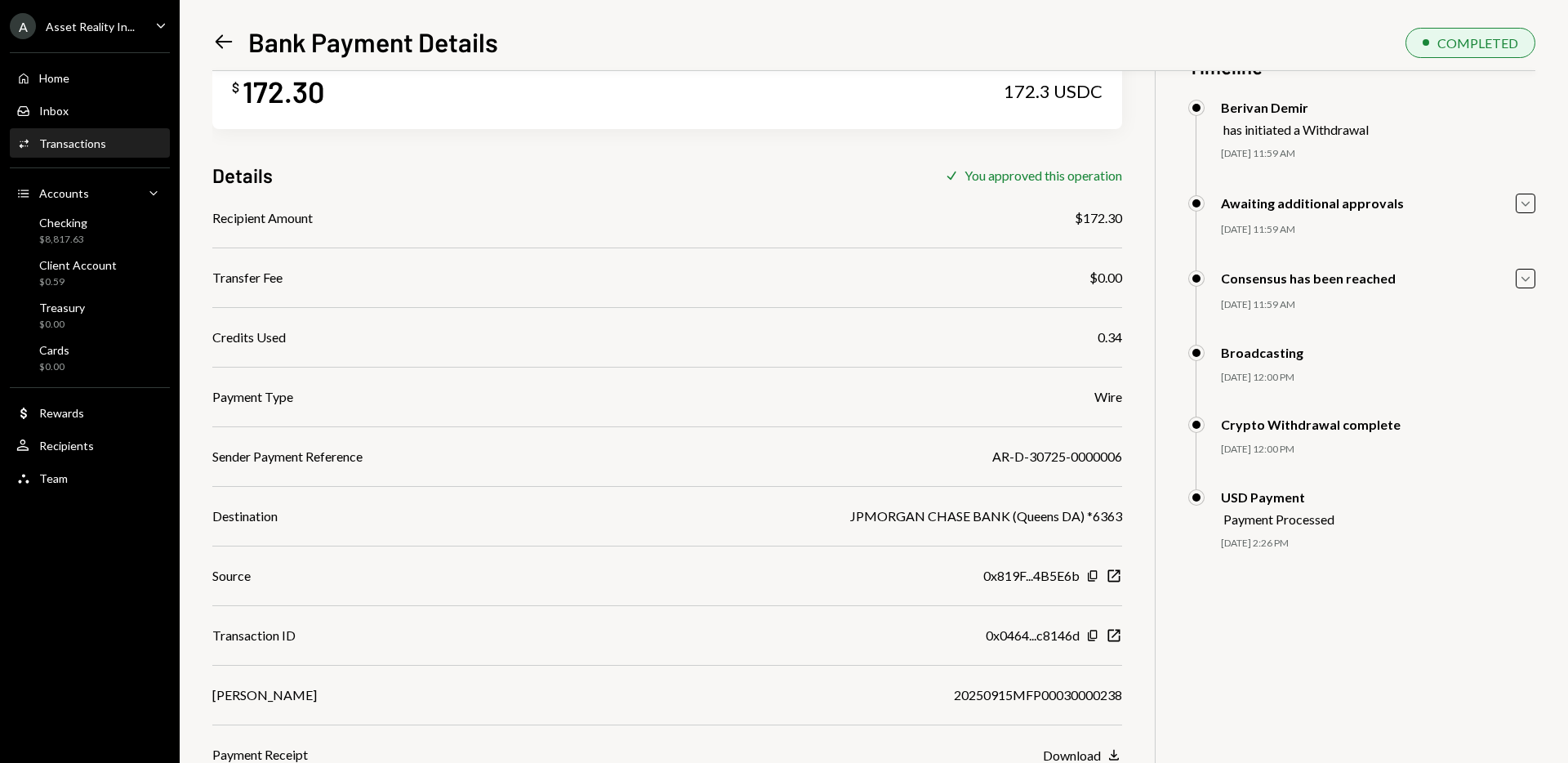
scroll to position [71, 0]
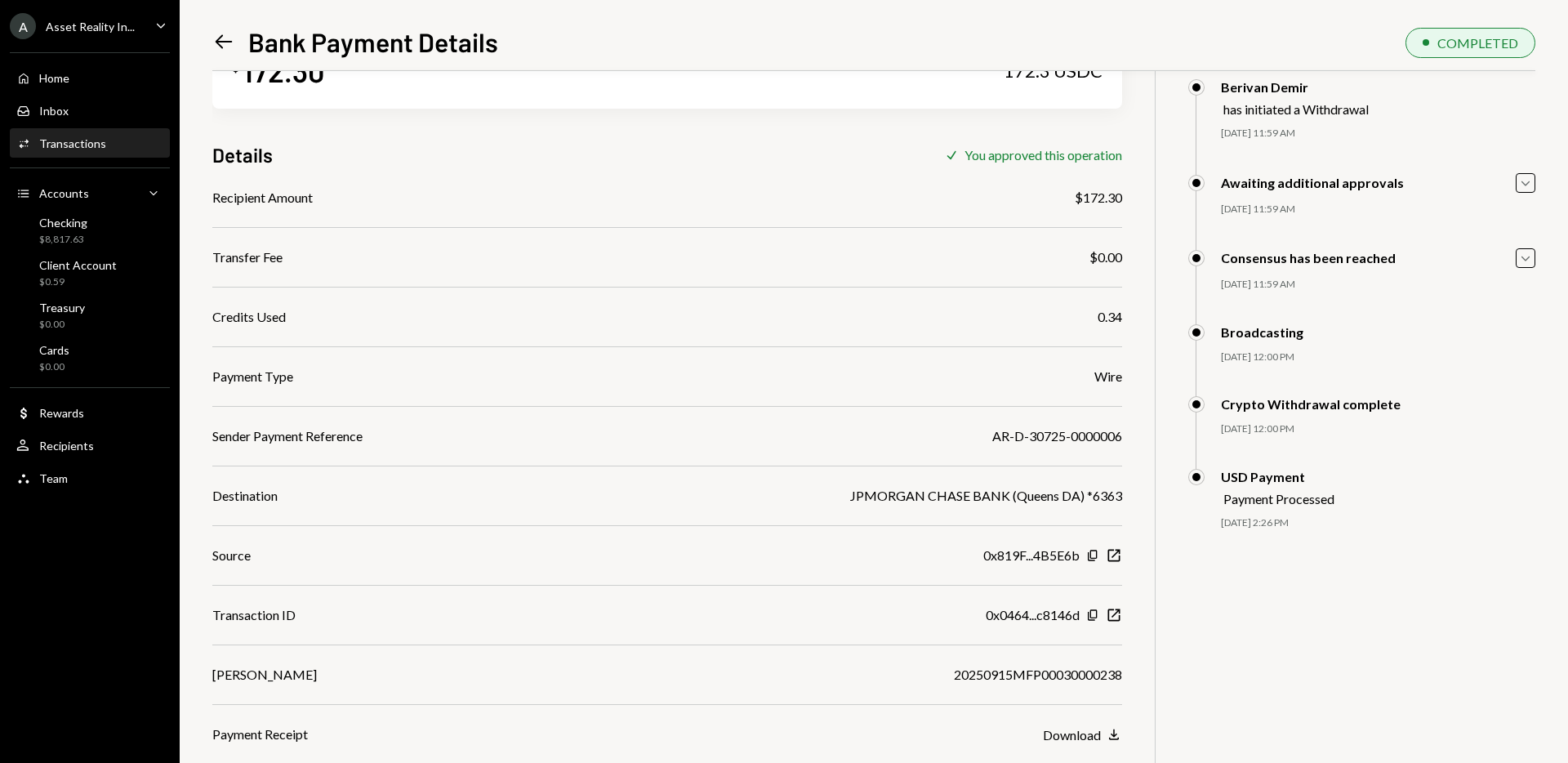
click at [1038, 667] on div "20250915MFP00030000238" at bounding box center [1037, 675] width 168 height 20
copy div "20250915MFP00030000238"
click at [1124, 588] on div "$ 172.30 172.3 USDC Details Check You approved this operation Recipient Amount …" at bounding box center [874, 381] width 1323 height 763
click at [1078, 730] on div "Download" at bounding box center [1072, 735] width 58 height 15
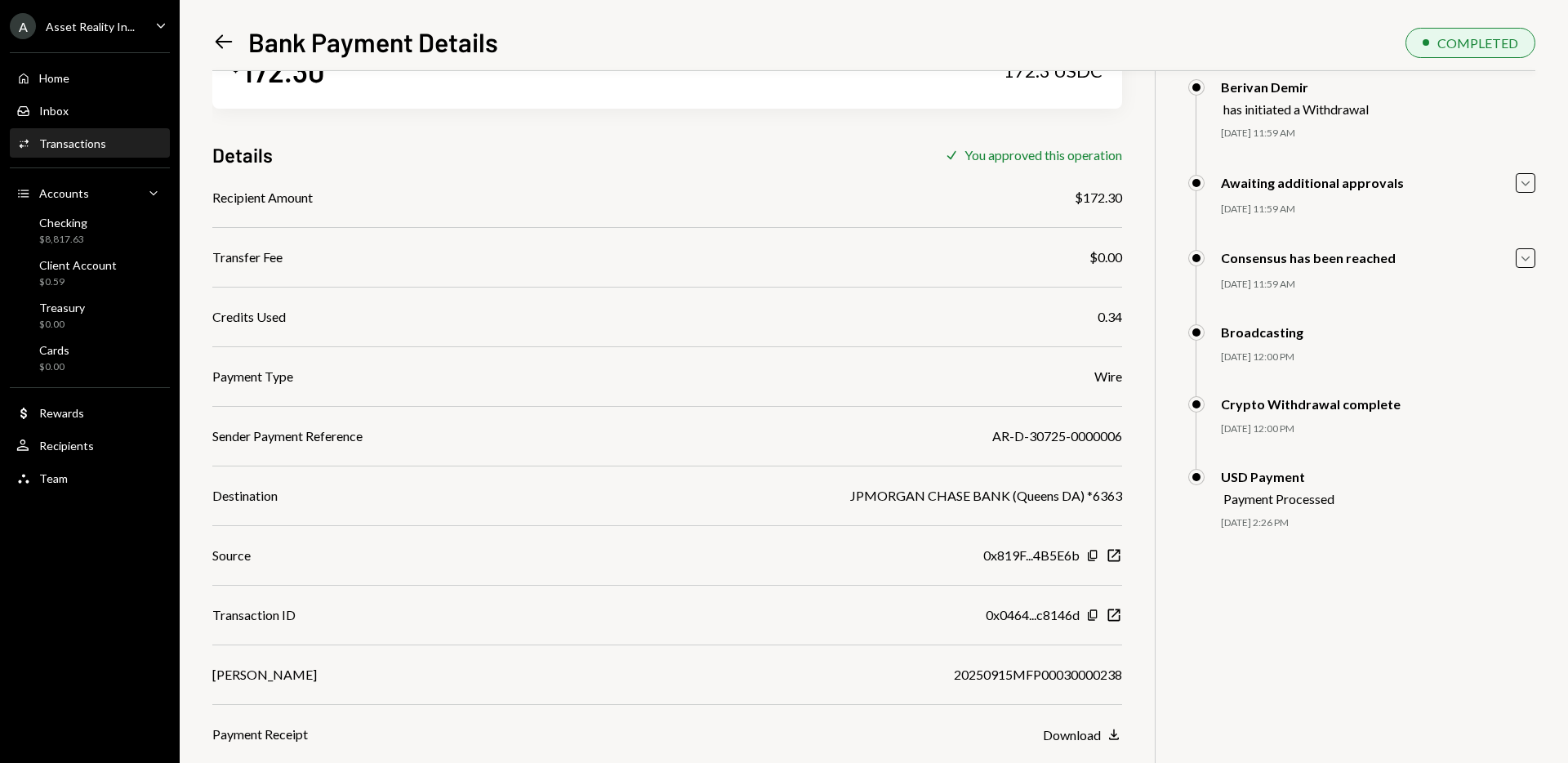
click at [464, 147] on div "Details Check You approved this operation" at bounding box center [667, 155] width 910 height 27
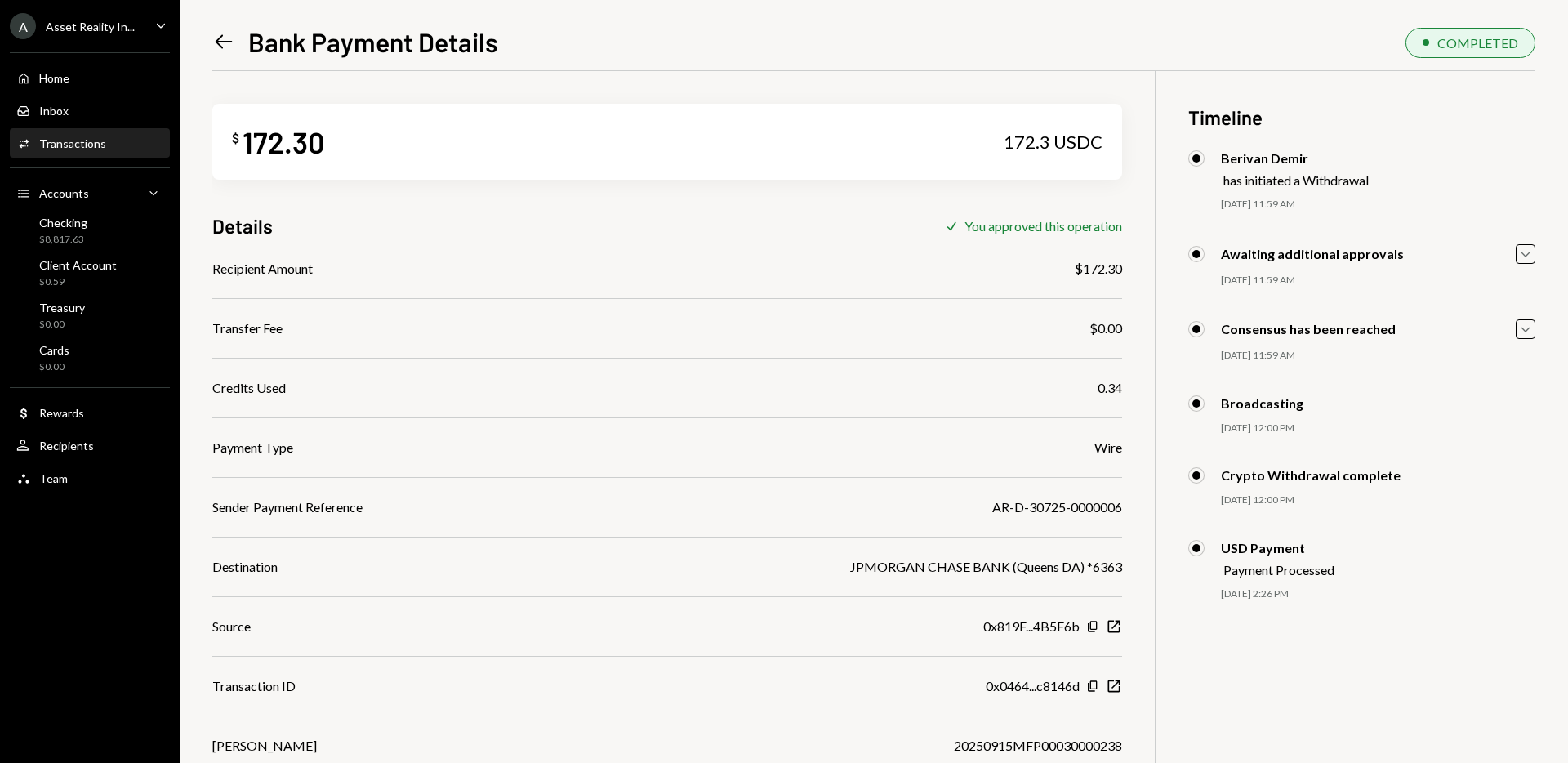
click at [215, 36] on icon "Left Arrow" at bounding box center [224, 41] width 23 height 23
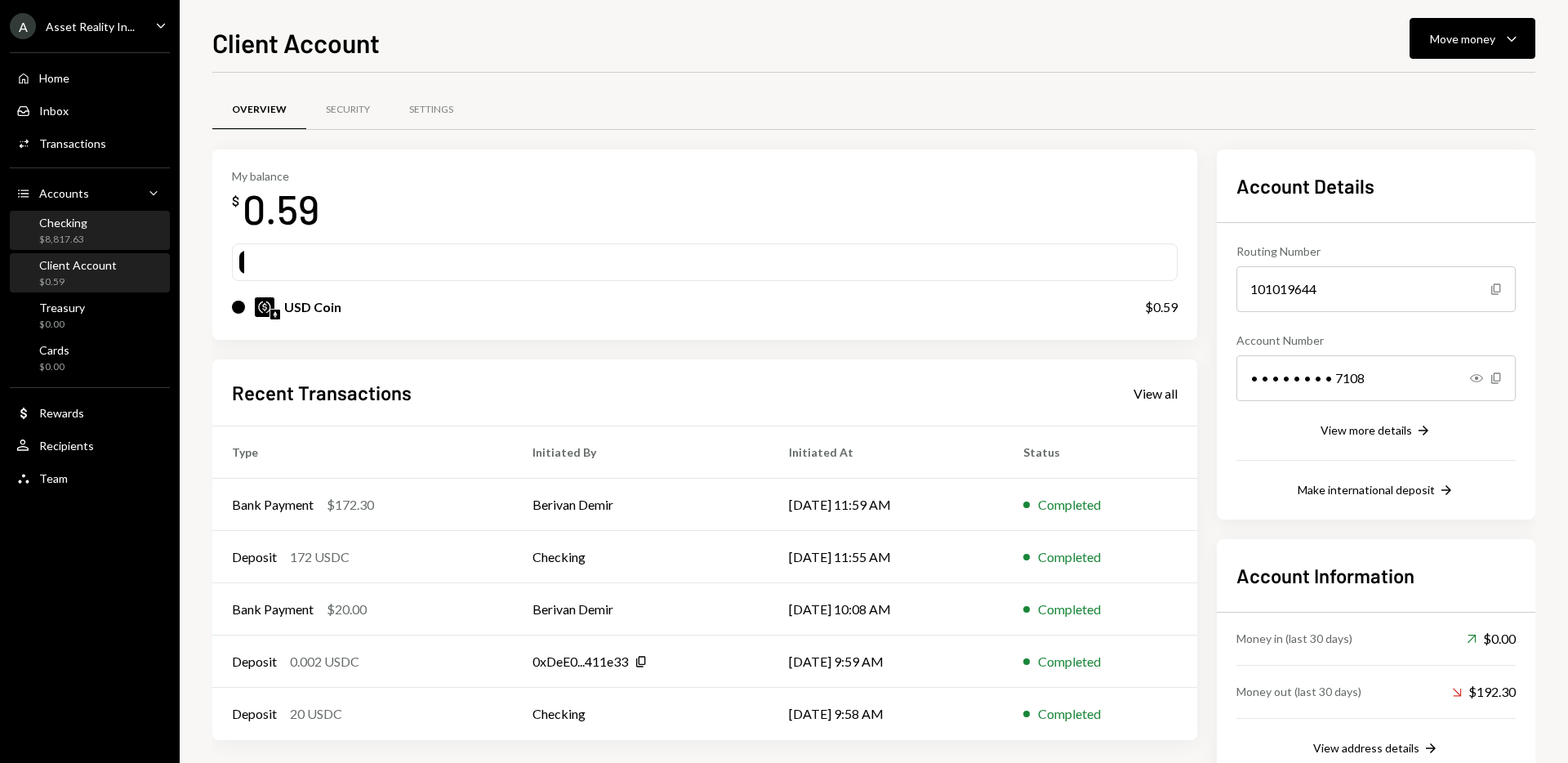
click at [90, 239] on div "Checking $8,817.63" at bounding box center [90, 231] width 147 height 31
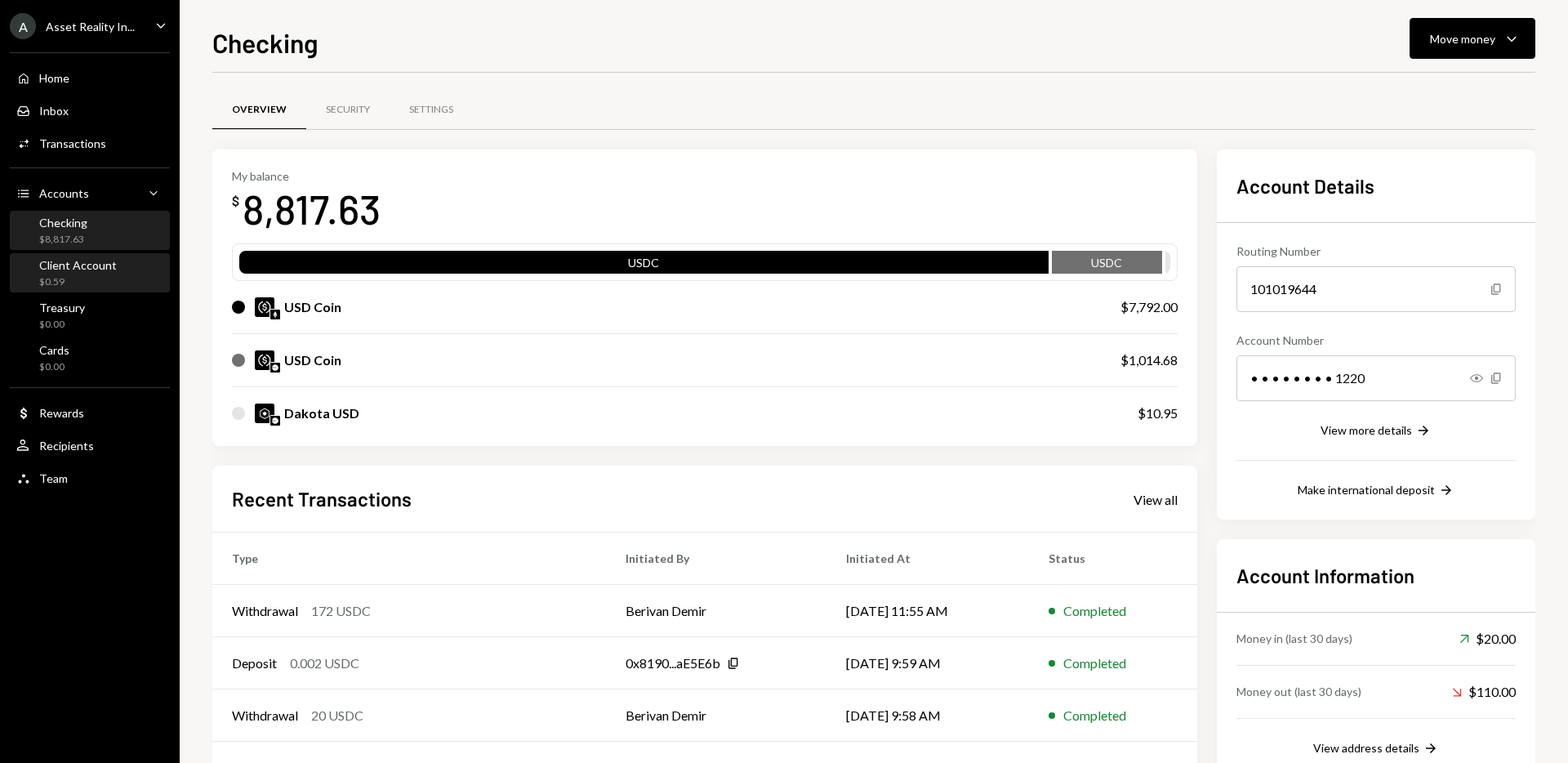
click at [76, 277] on div "$0.59" at bounding box center [77, 282] width 77 height 14
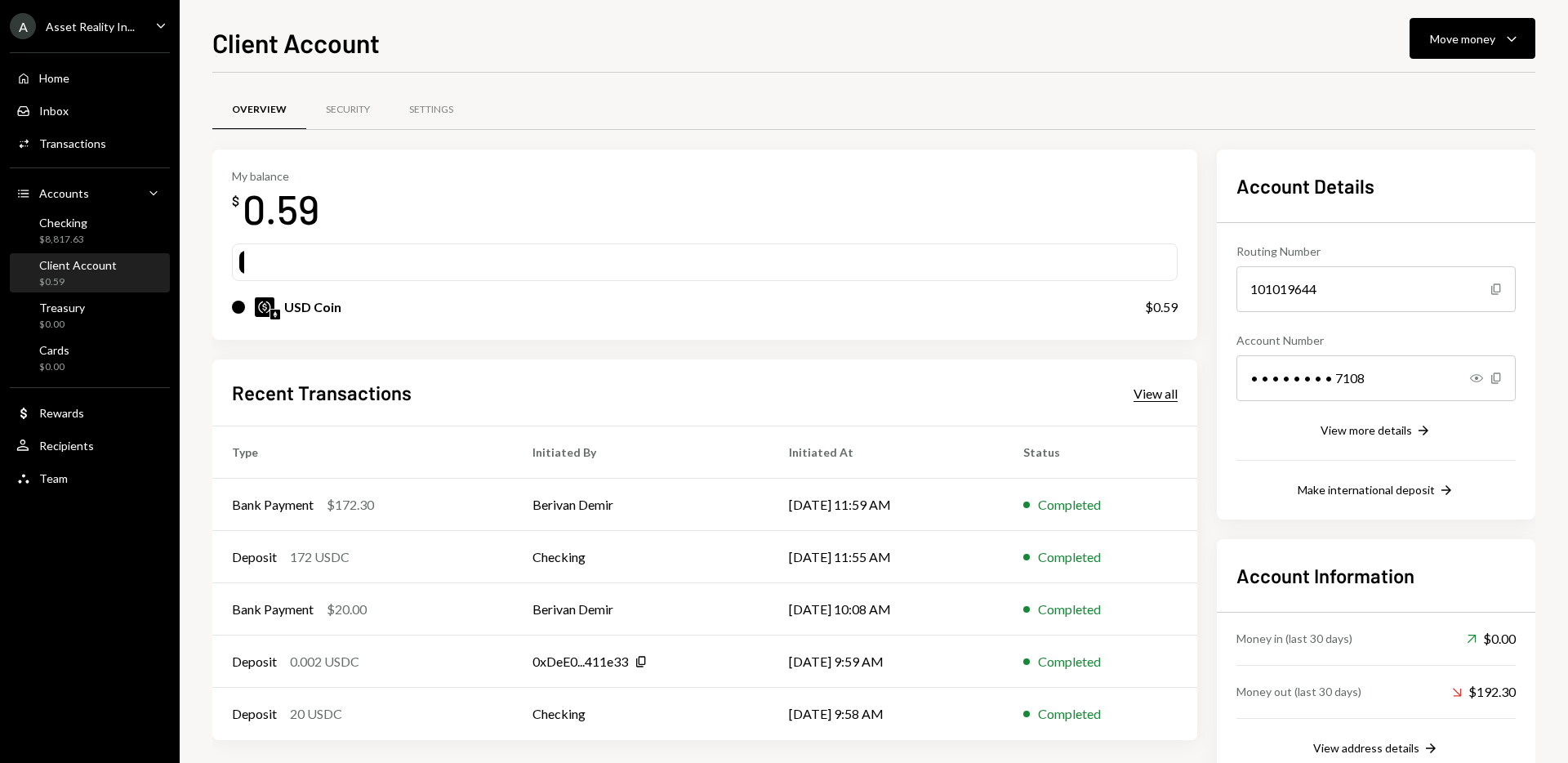
click at [1158, 393] on div "View all" at bounding box center [1155, 394] width 45 height 16
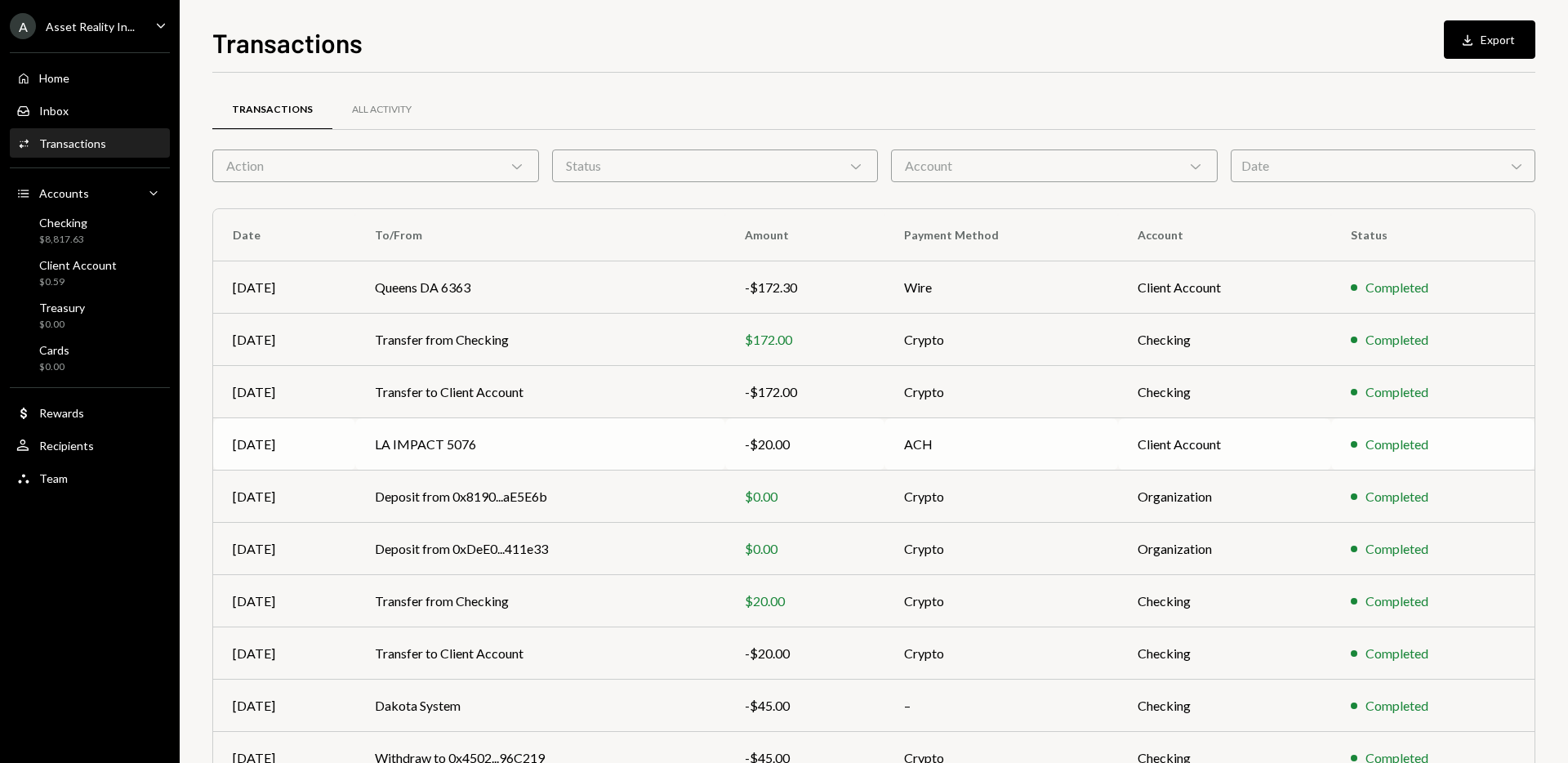
click at [719, 445] on td "LA IMPACT 5076" at bounding box center [540, 445] width 370 height 53
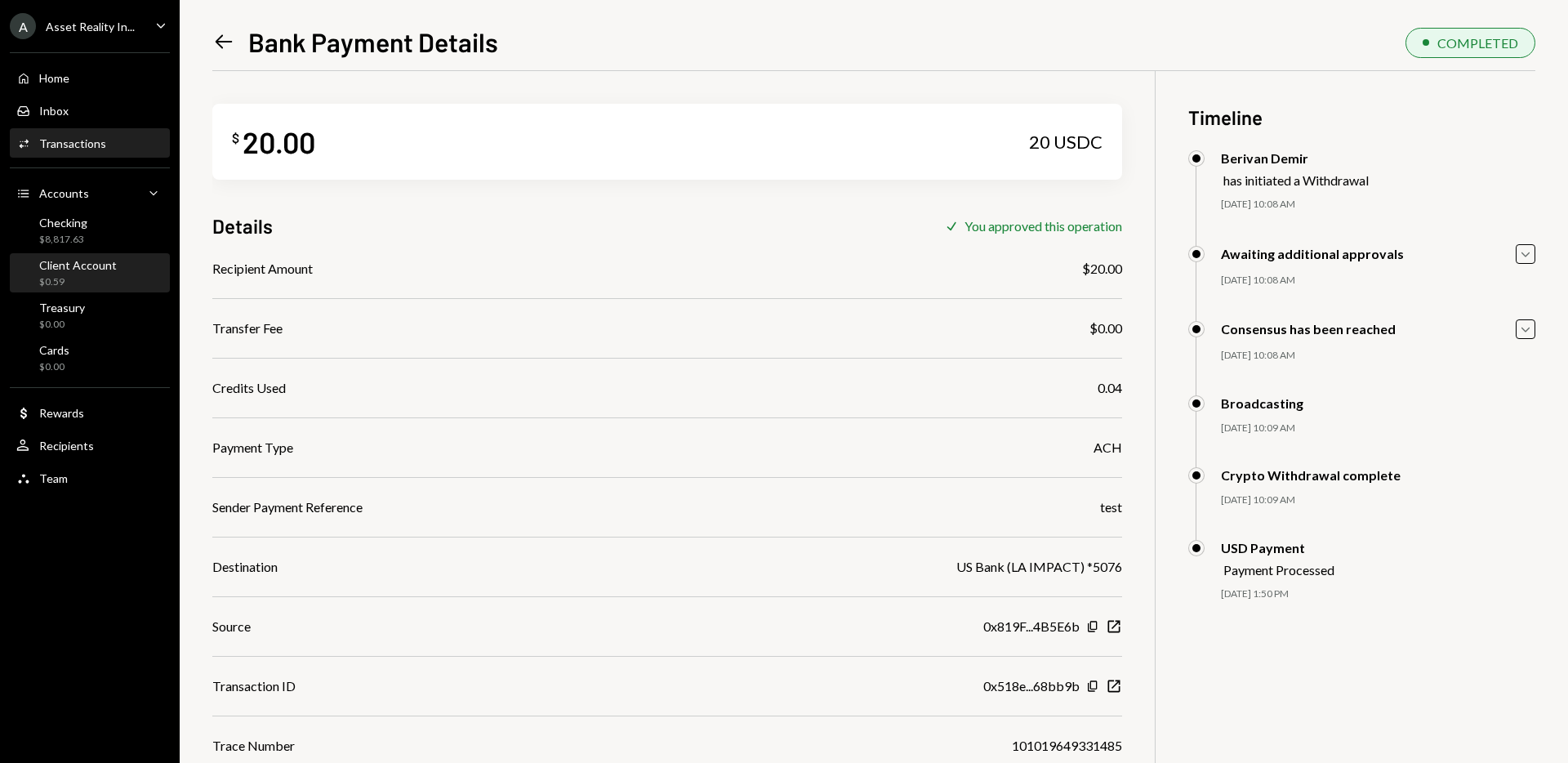
click at [97, 270] on div "Client Account" at bounding box center [77, 265] width 77 height 14
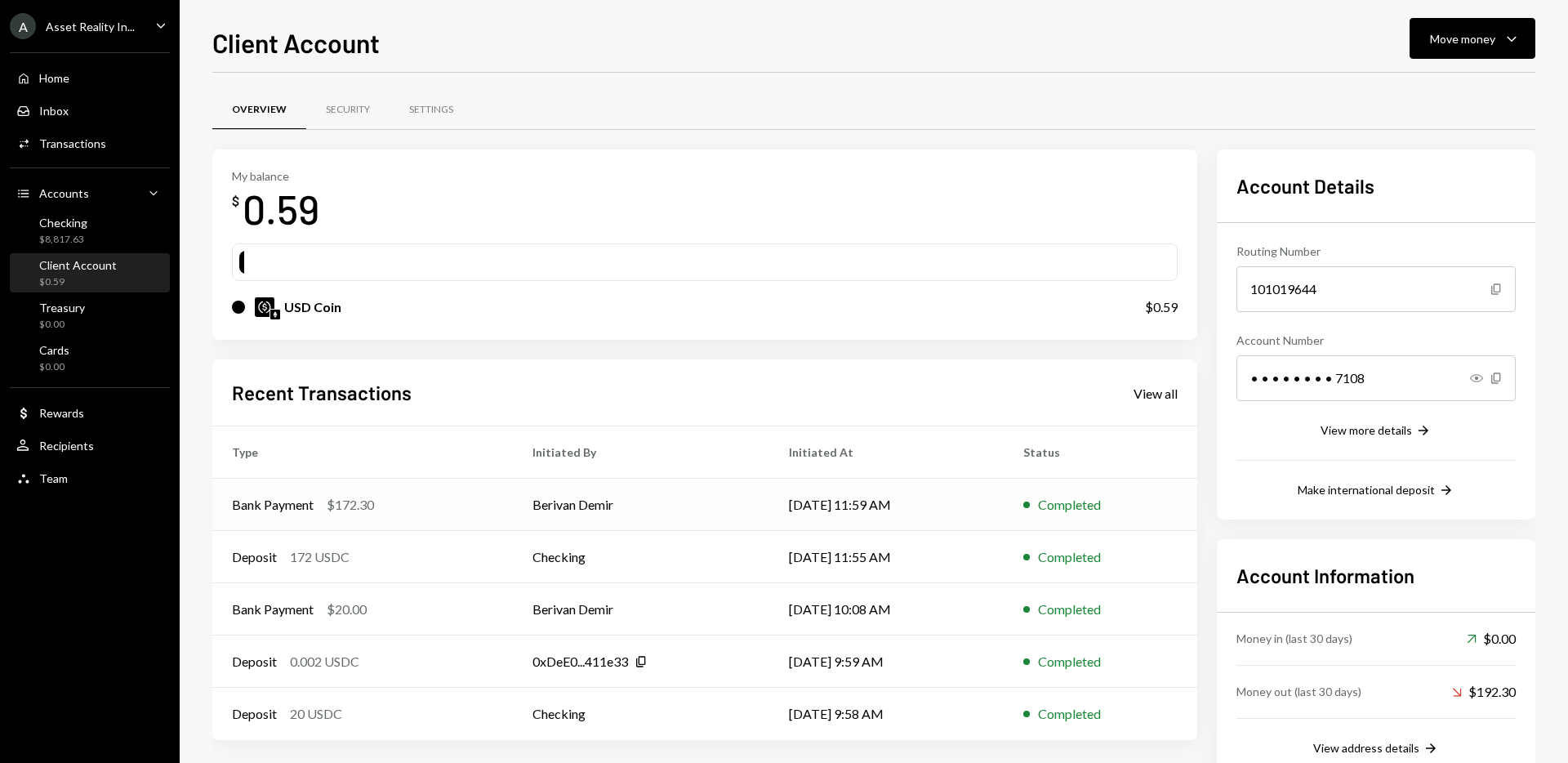
scroll to position [47, 0]
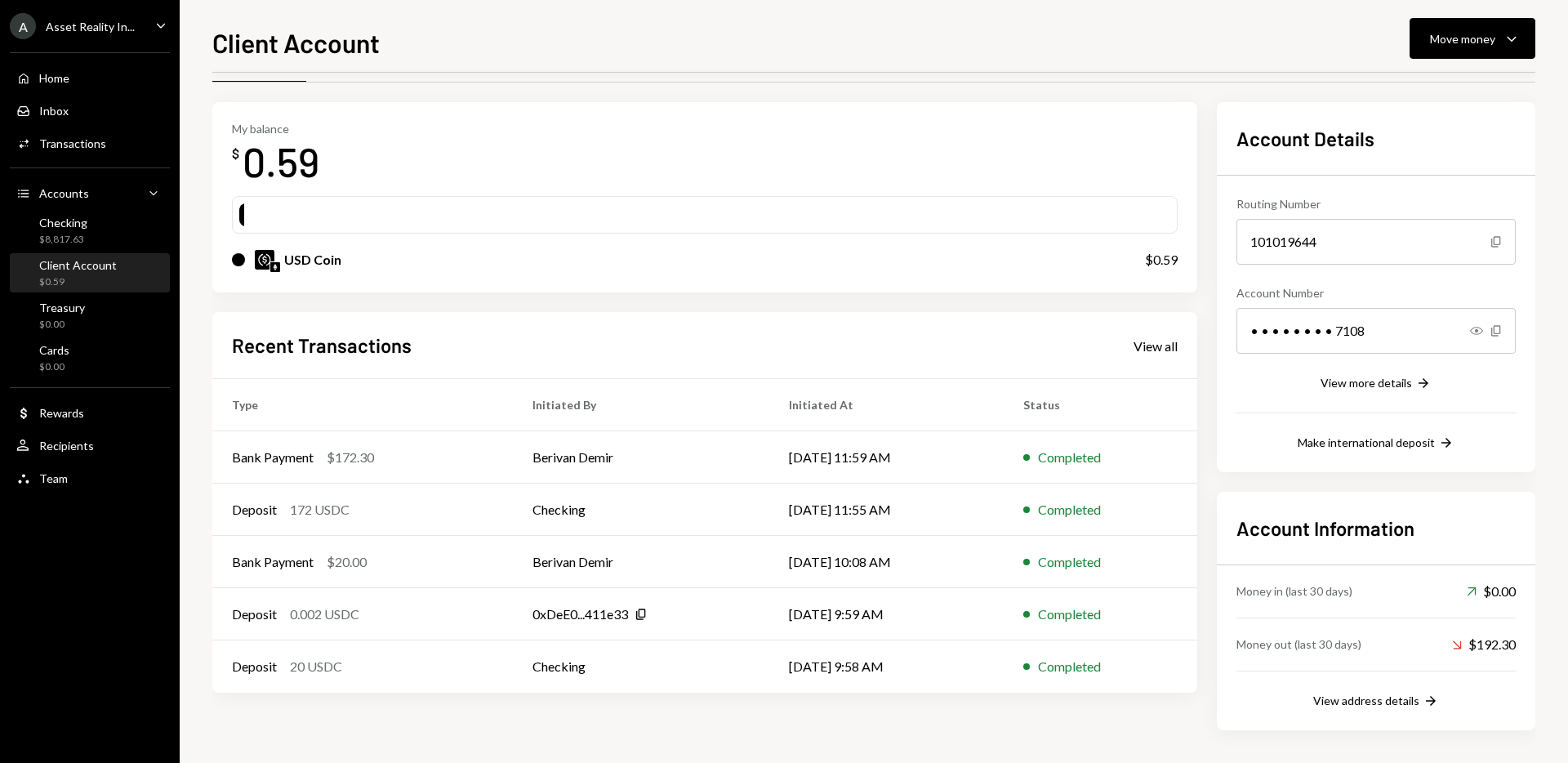
click at [1153, 357] on div "Recent Transactions View all" at bounding box center [704, 346] width 945 height 27
click at [1149, 349] on div "View all" at bounding box center [1155, 346] width 45 height 16
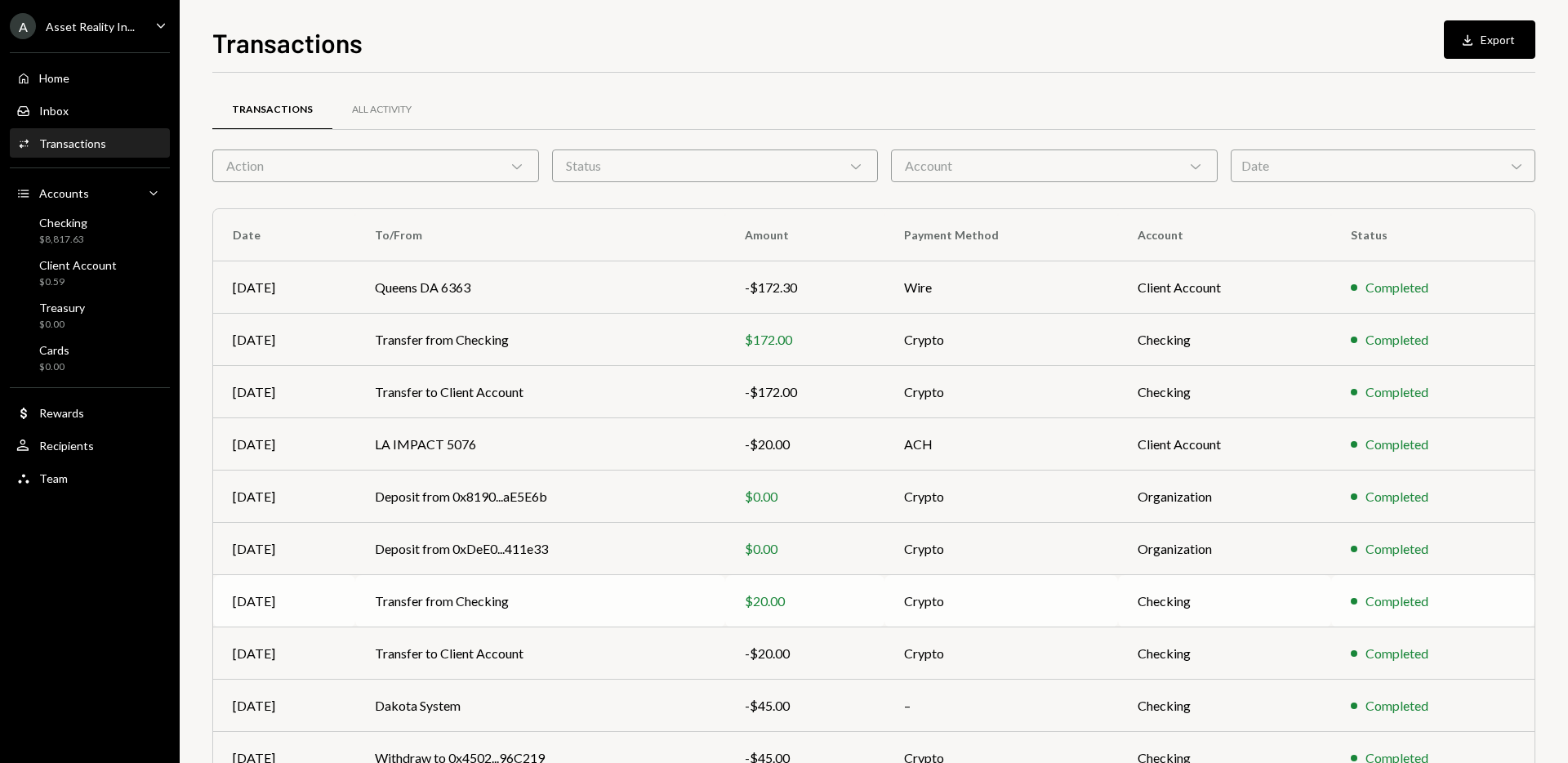
scroll to position [90, 0]
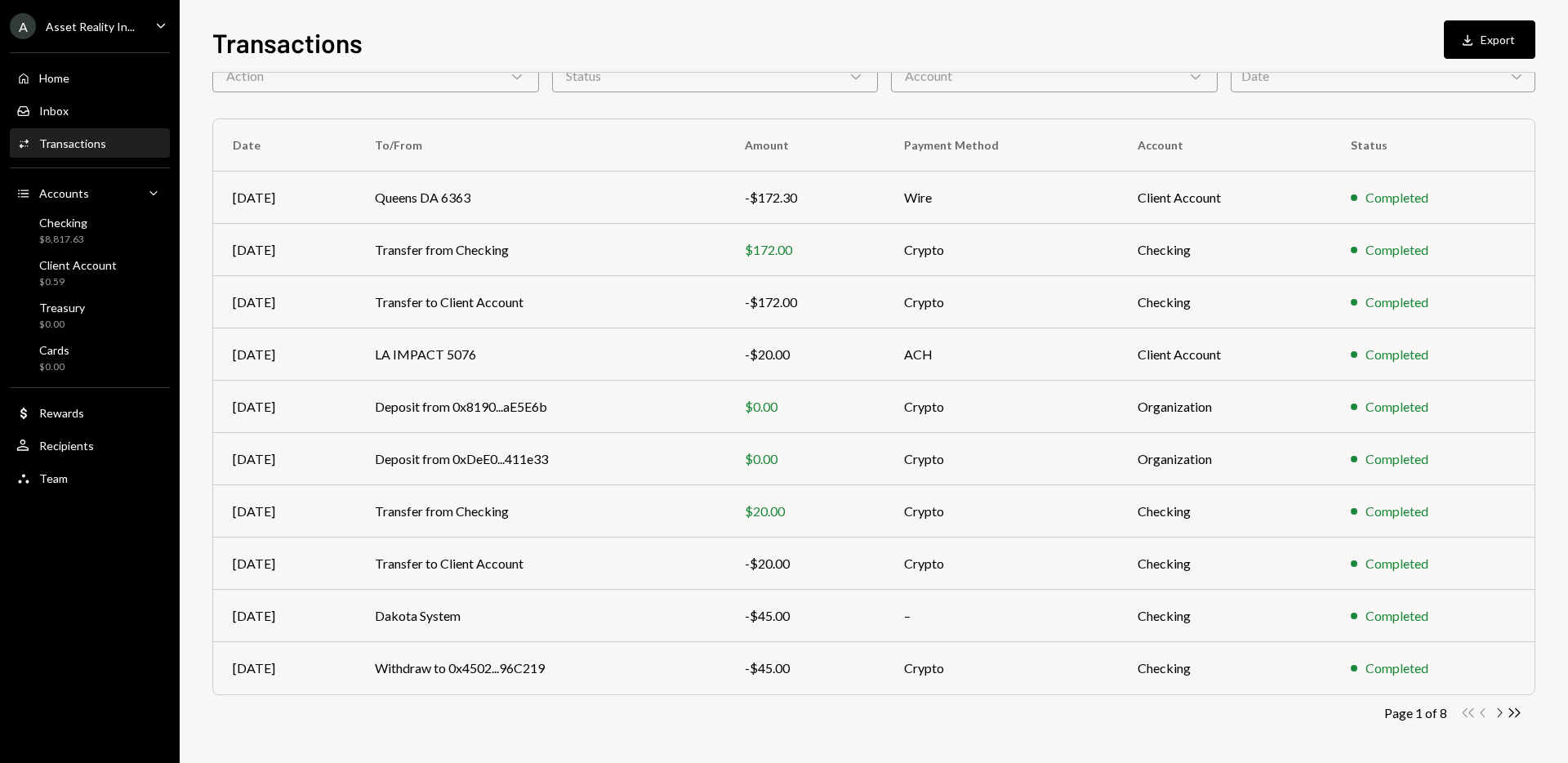
click at [1500, 712] on icon "Chevron Right" at bounding box center [1499, 712] width 15 height 15
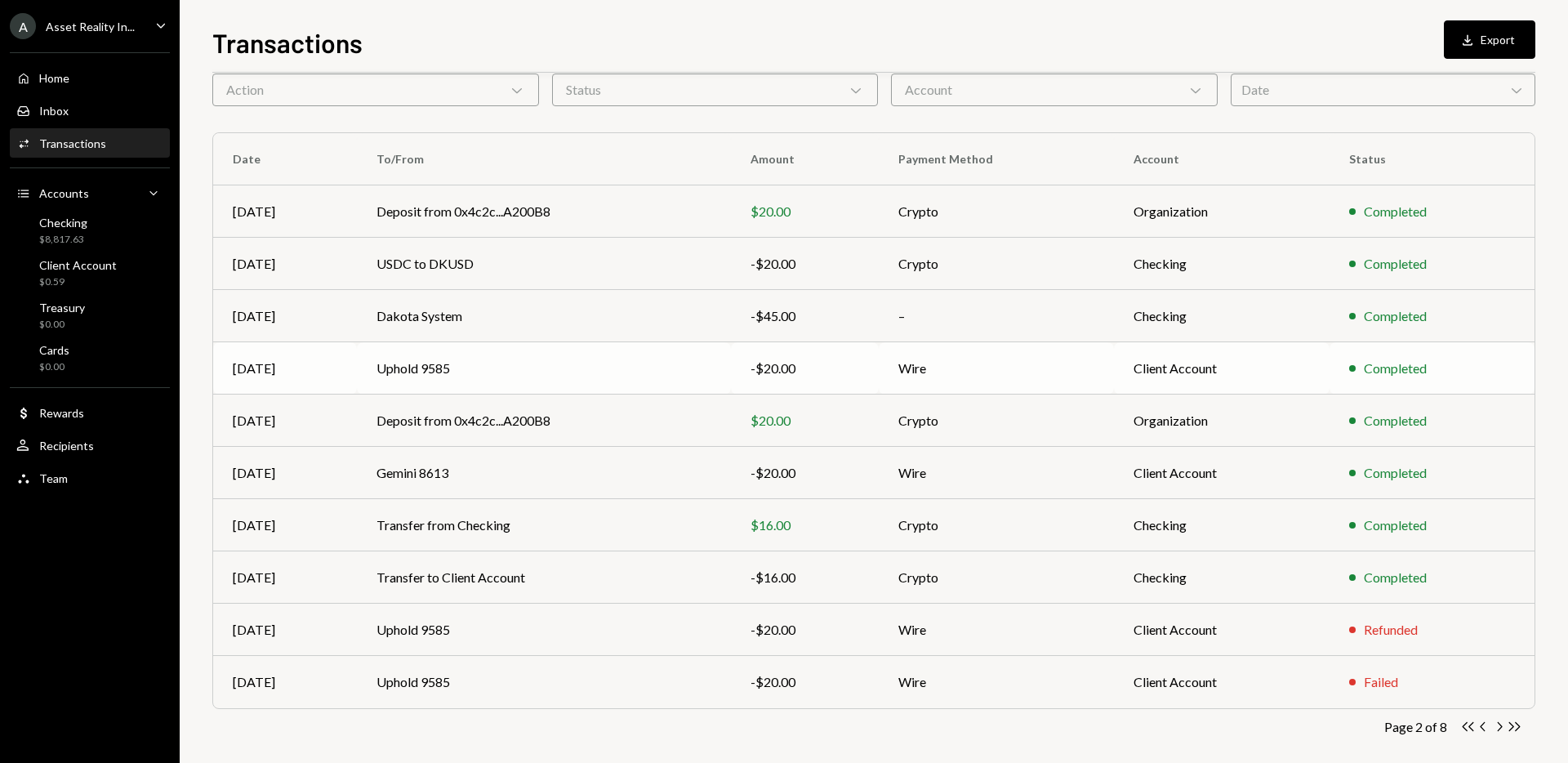
scroll to position [84, 0]
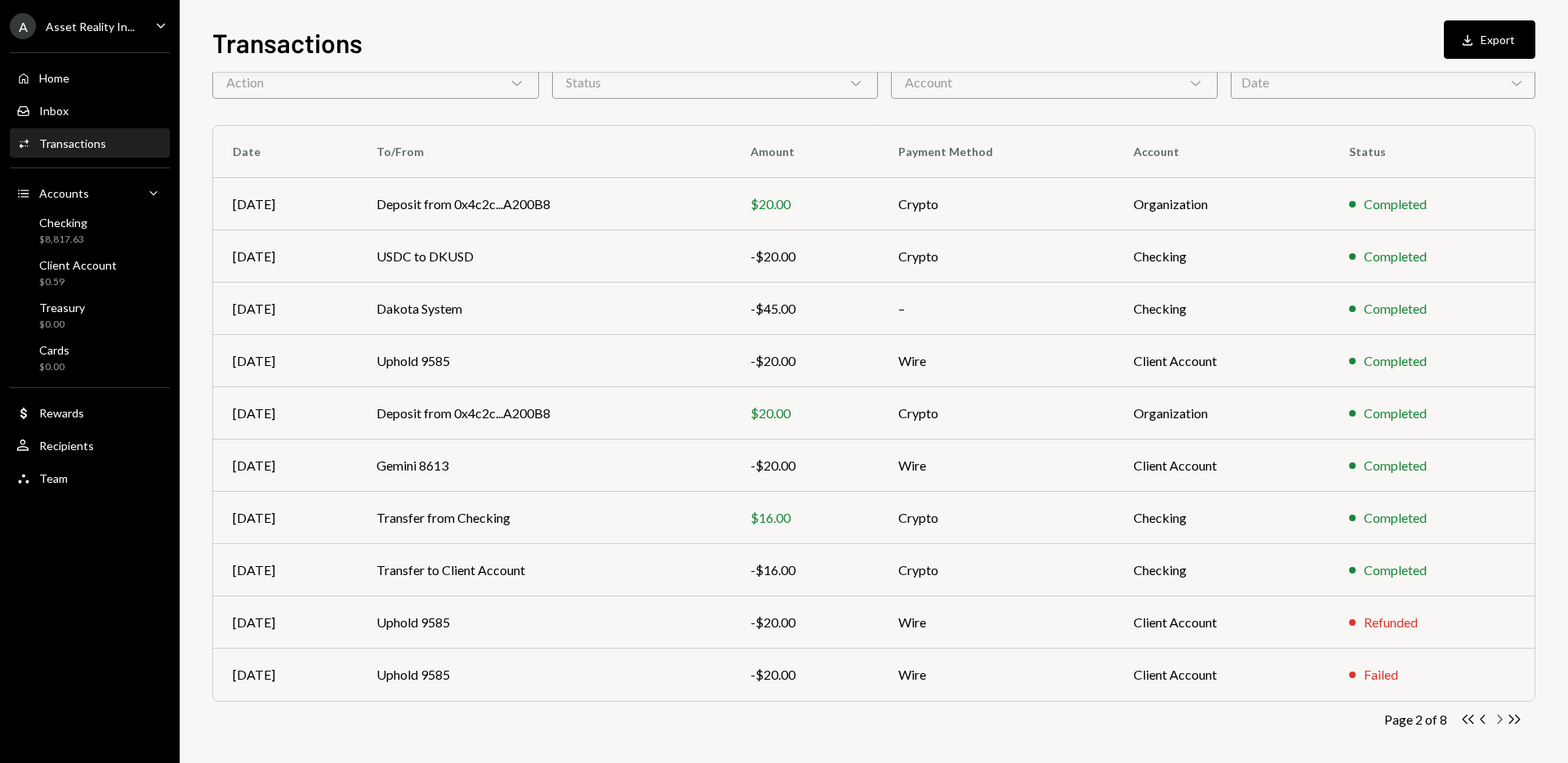
click at [1499, 720] on icon "Chevron Right" at bounding box center [1499, 719] width 15 height 15
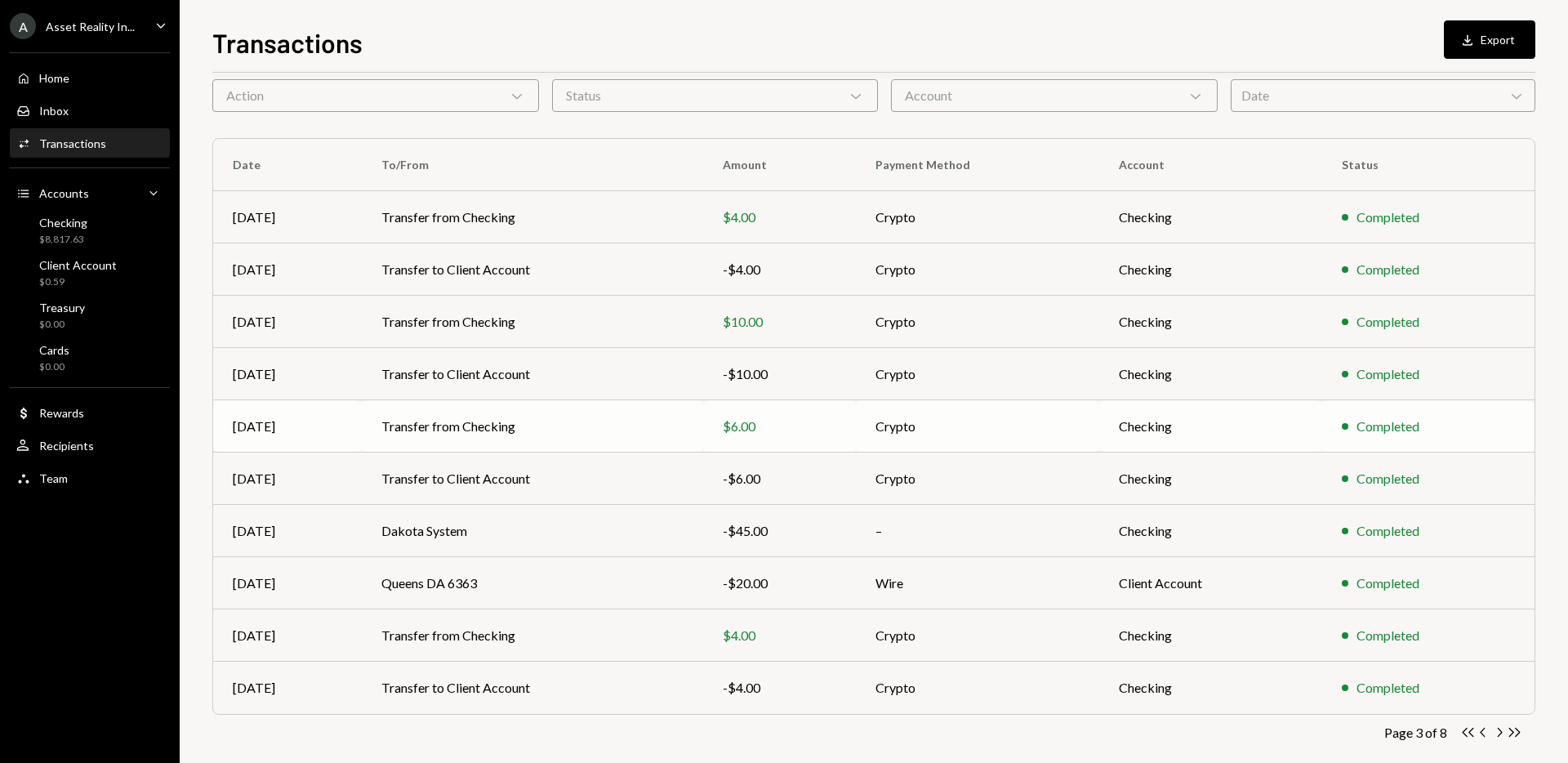
scroll to position [90, 0]
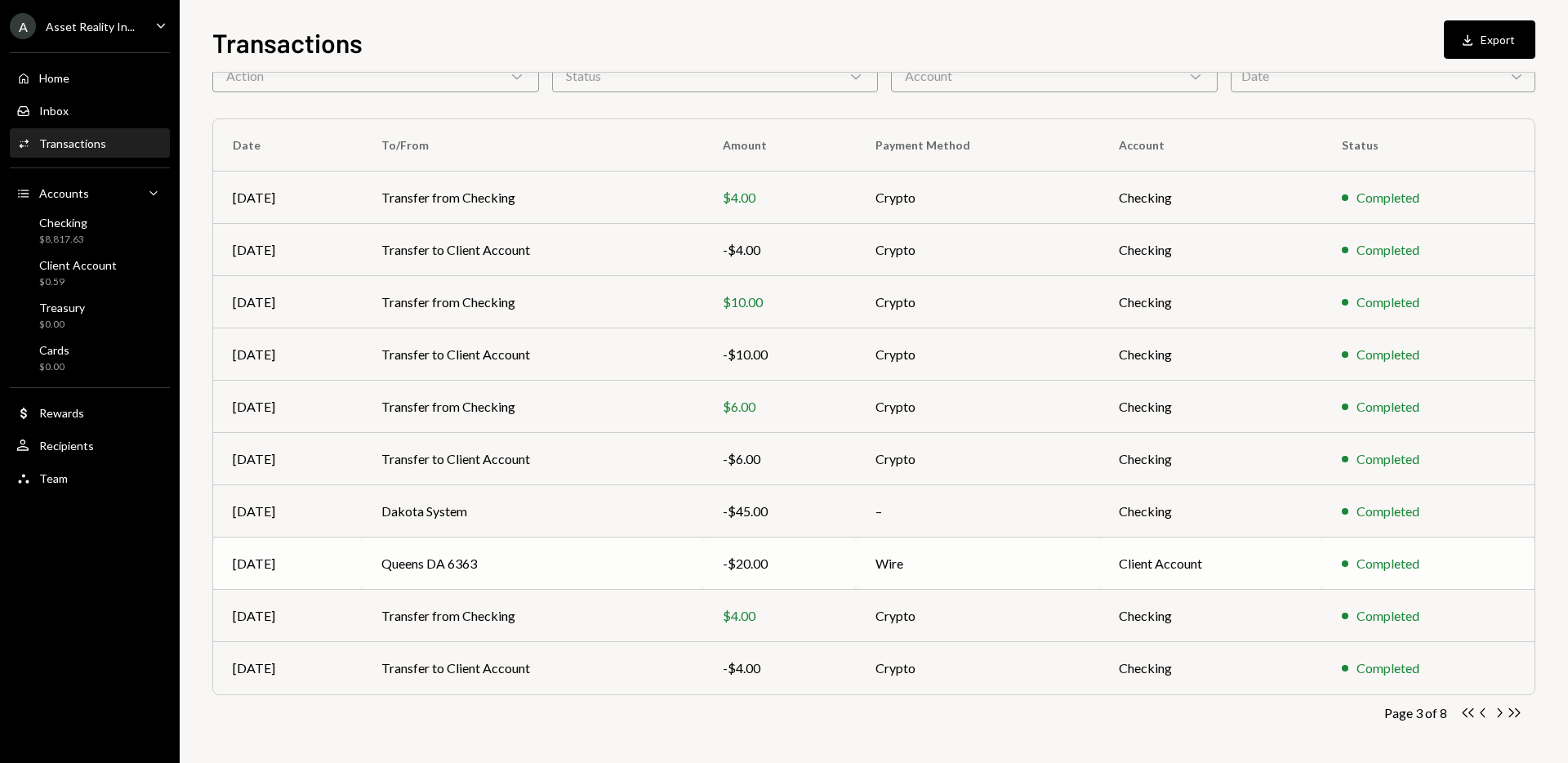
click at [552, 547] on td "Queens DA 6363" at bounding box center [533, 564] width 342 height 53
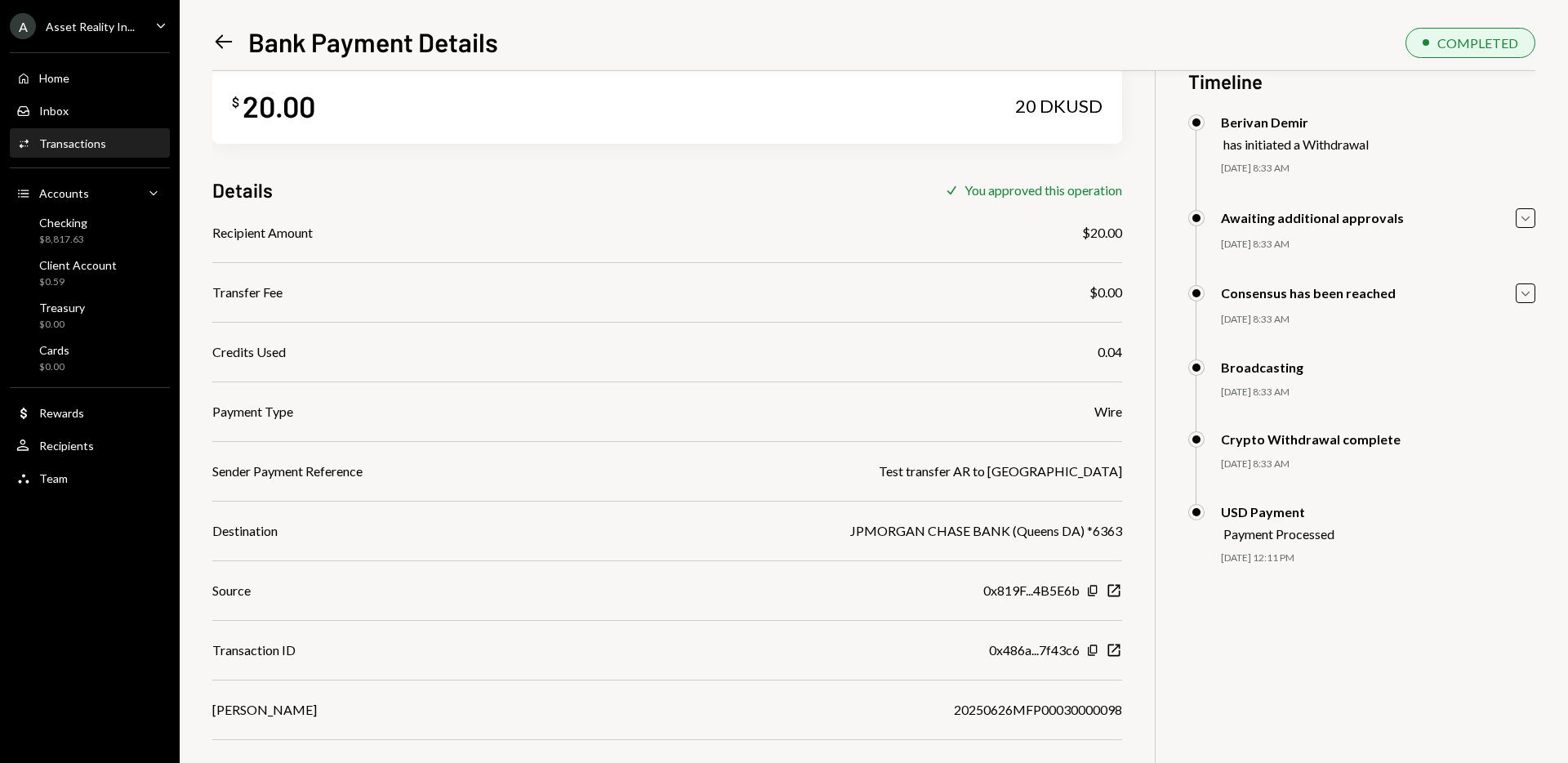
scroll to position [71, 0]
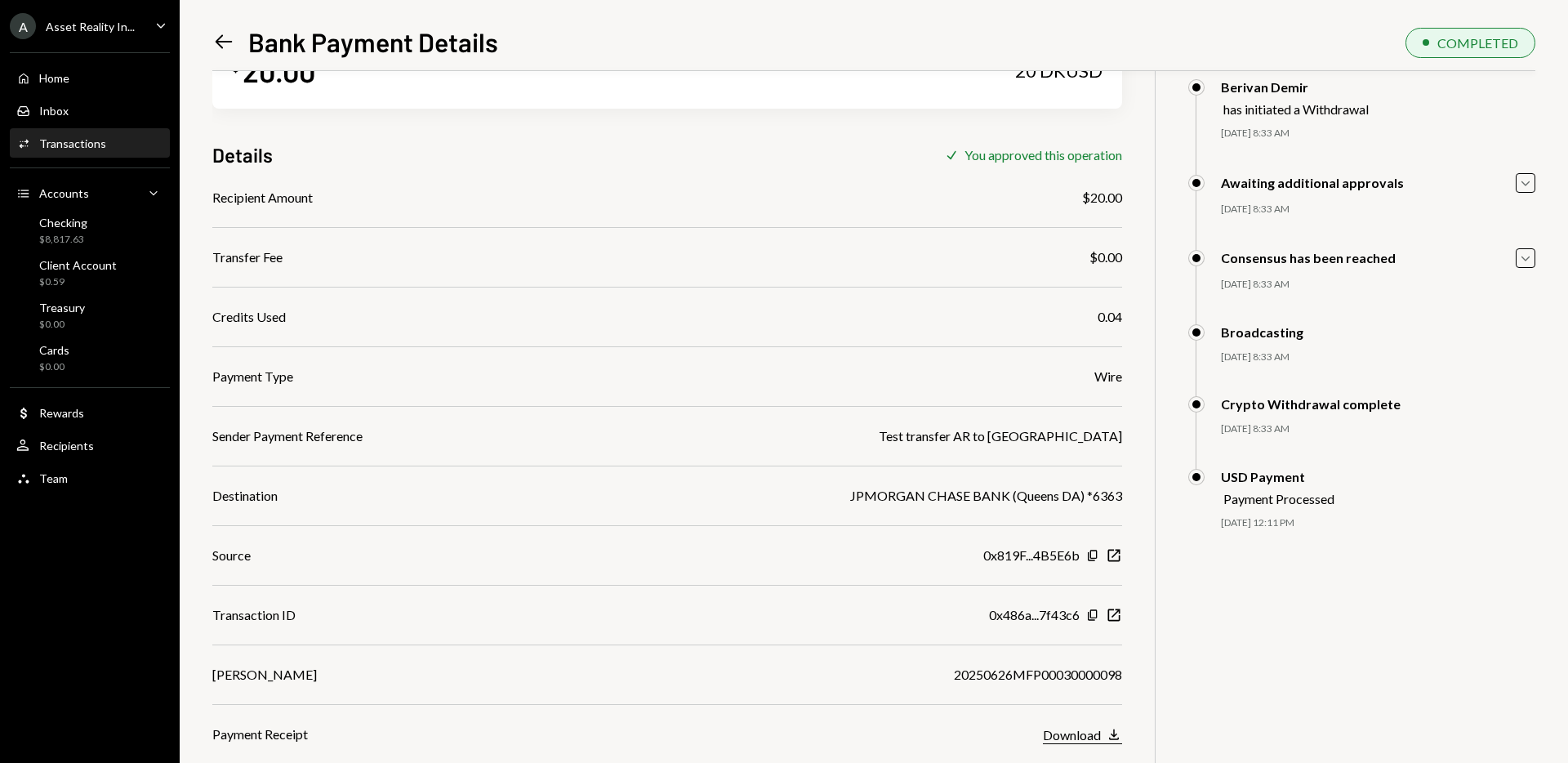
click at [1079, 733] on div "Download" at bounding box center [1072, 735] width 58 height 15
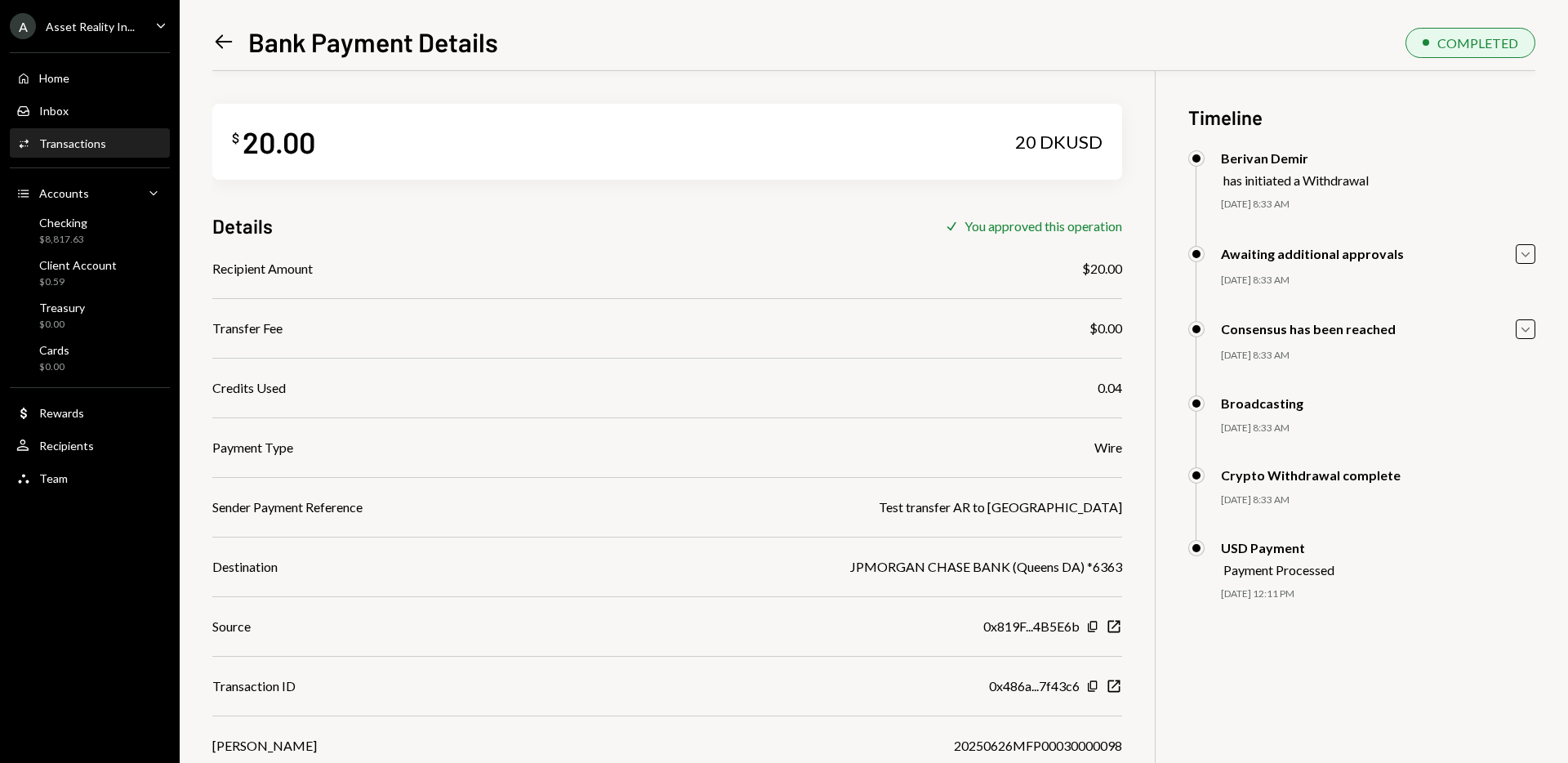
scroll to position [71, 0]
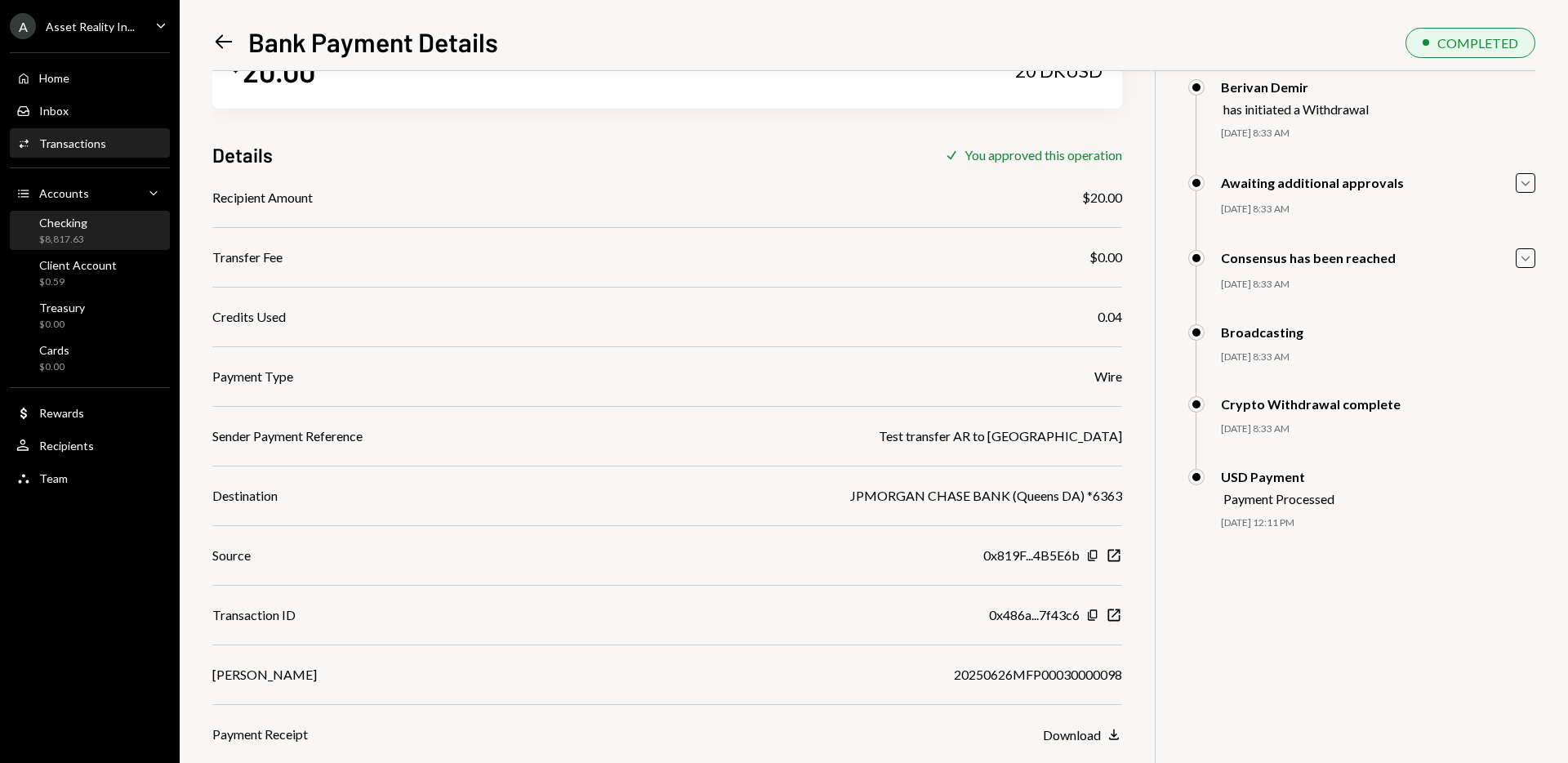
click at [75, 221] on div "Checking" at bounding box center [63, 222] width 48 height 14
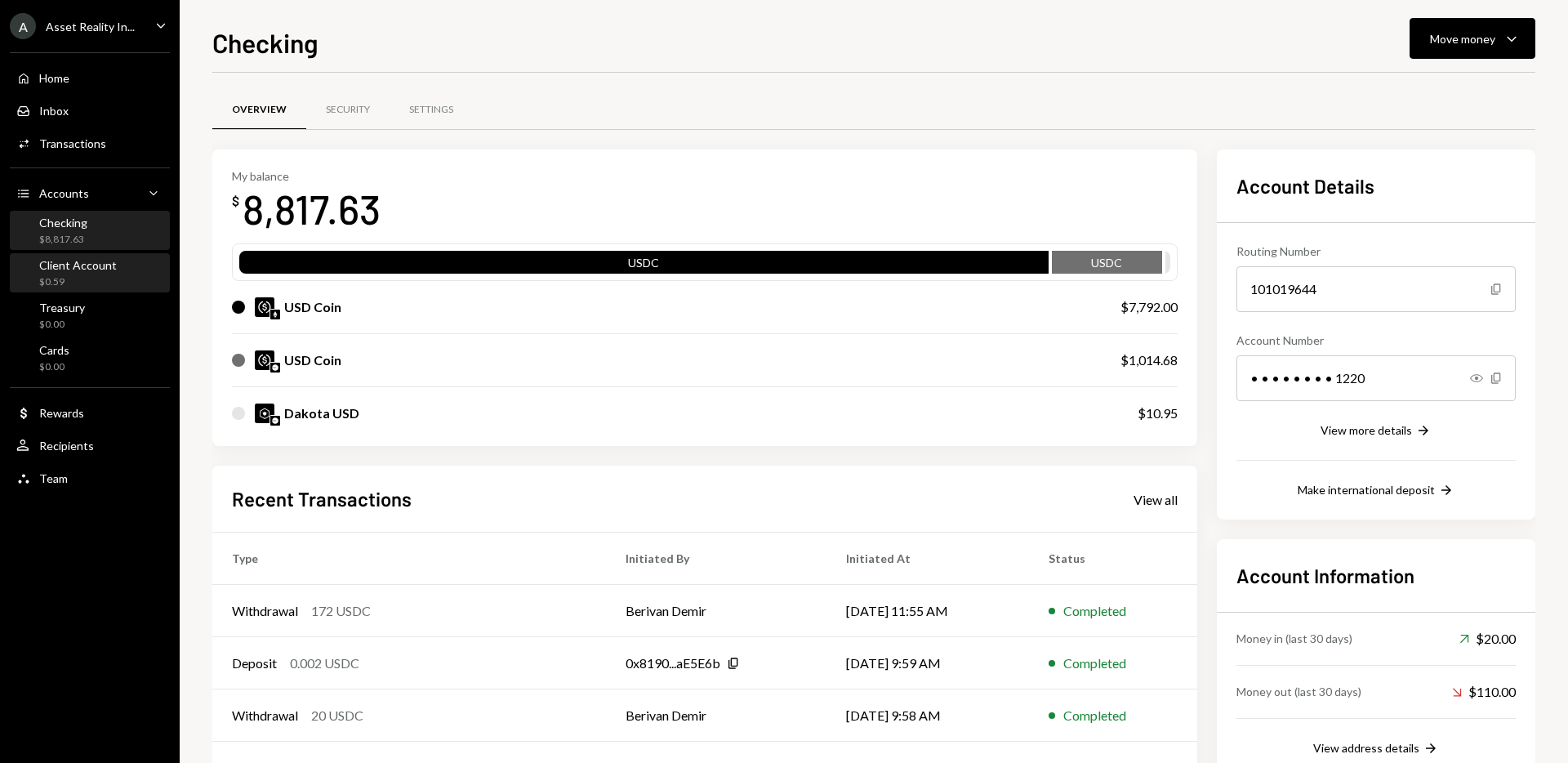
click at [88, 269] on div "Client Account" at bounding box center [77, 265] width 77 height 14
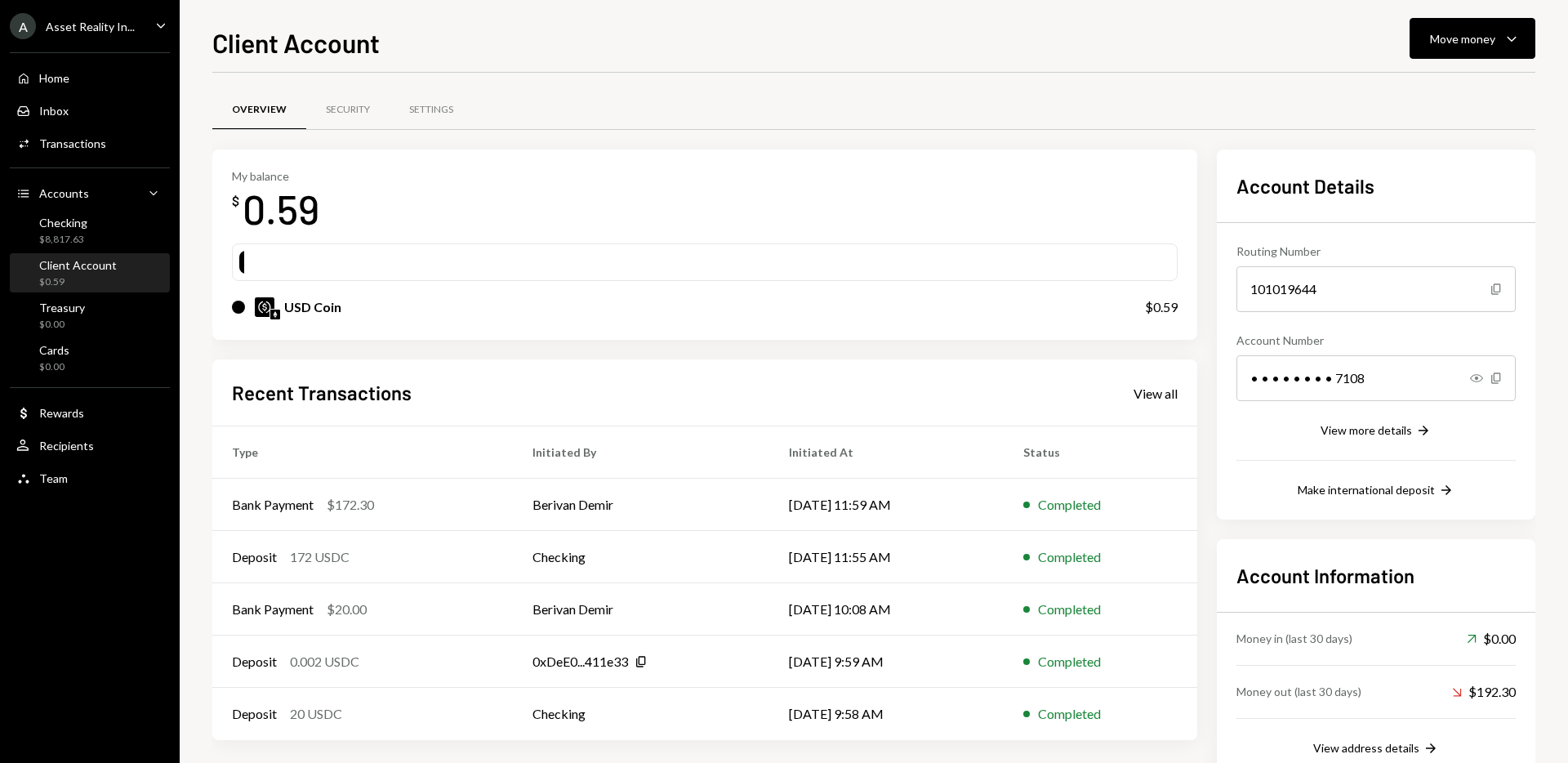
click at [697, 90] on div "Overview Security Settings" at bounding box center [874, 110] width 1323 height 42
click at [600, 488] on td "Berivan Demir" at bounding box center [641, 505] width 256 height 53
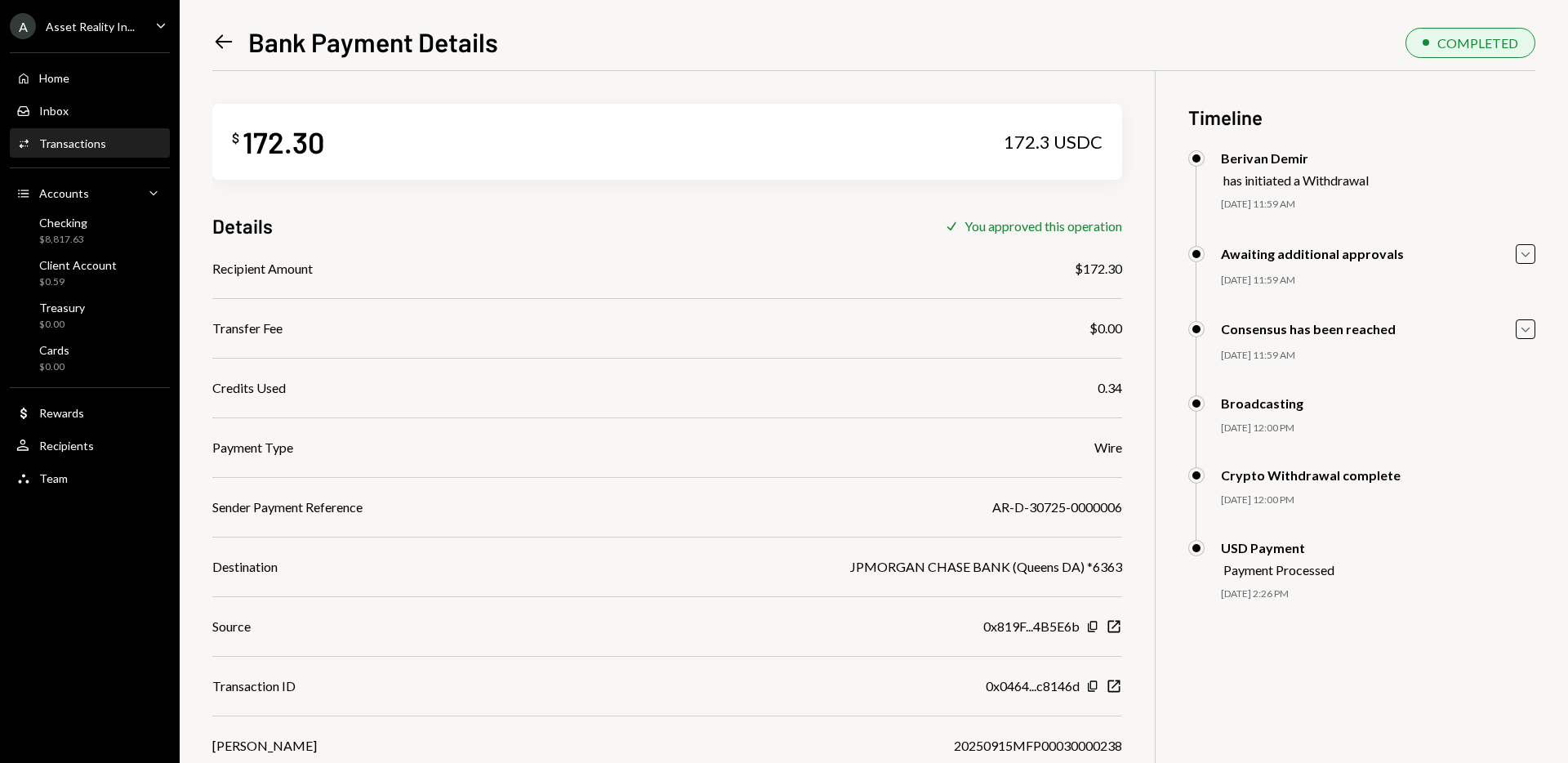
click at [218, 37] on icon "Left Arrow" at bounding box center [224, 41] width 23 height 23
